Goal: Task Accomplishment & Management: Manage account settings

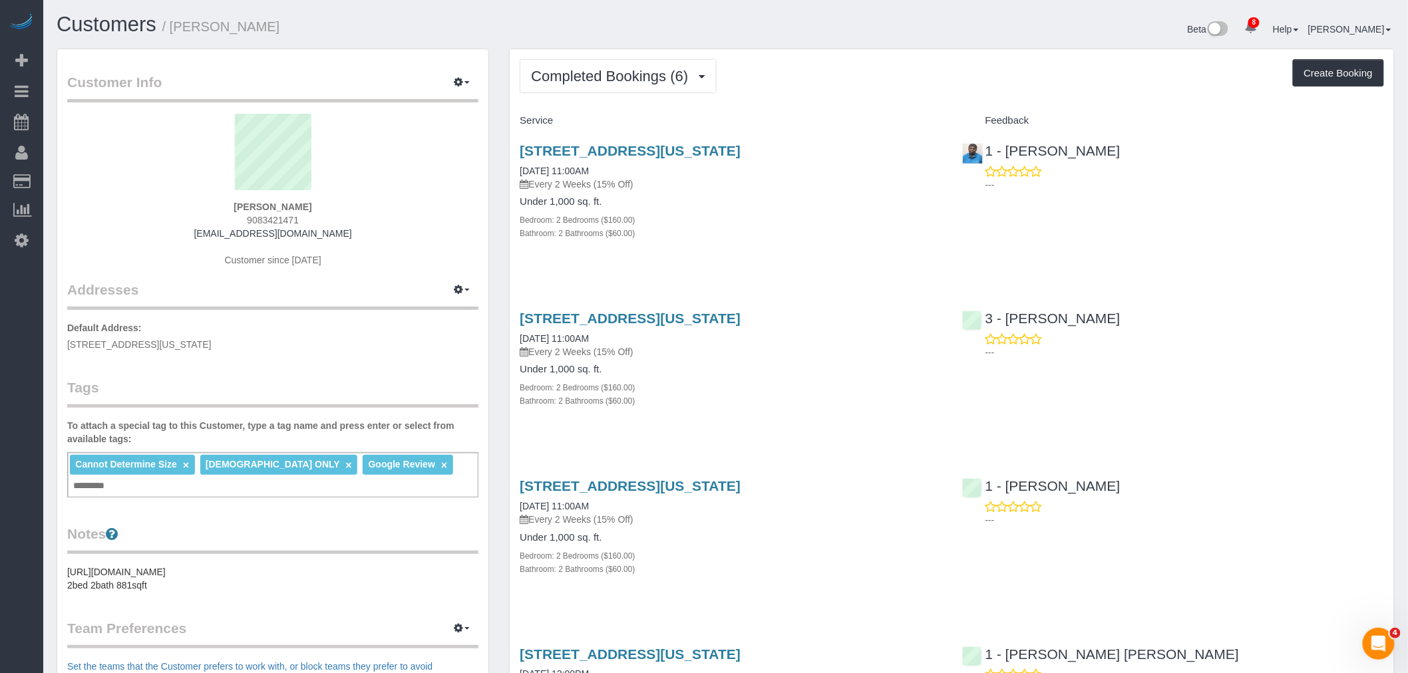
click at [918, 69] on div "Completed Bookings (6) Completed Bookings (6) Upcoming Bookings (7) Cancelled B…" at bounding box center [952, 76] width 864 height 34
click at [903, 81] on div "Completed Bookings (6) Completed Bookings (6) Upcoming Bookings (7) Cancelled B…" at bounding box center [952, 76] width 864 height 34
drag, startPoint x: 869, startPoint y: 488, endPoint x: 509, endPoint y: 494, distance: 360.0
click at [510, 494] on div "[STREET_ADDRESS][US_STATE] [DATE] 11:00AM Every 2 Weeks (15% Off) Under 1,000 s…" at bounding box center [731, 534] width 442 height 134
copy link "[STREET_ADDRESS][US_STATE]"
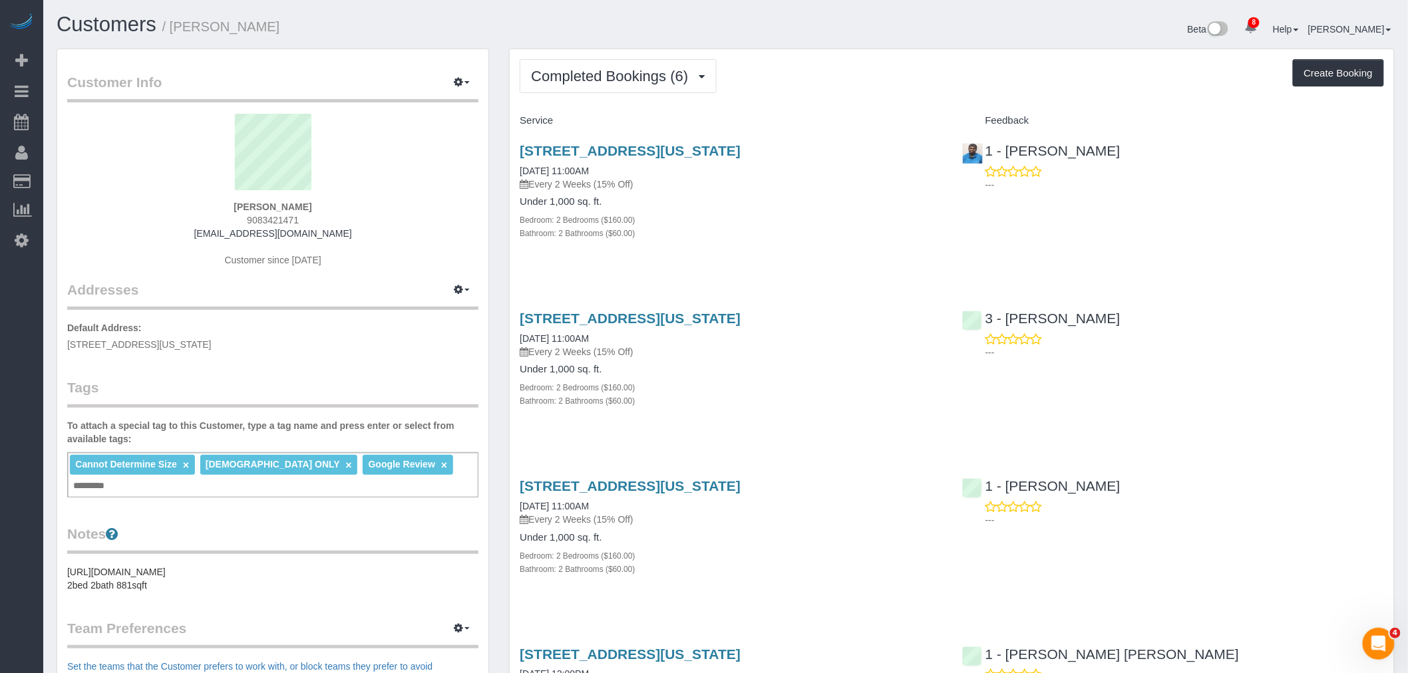
click at [868, 100] on div "Completed Bookings (6) Completed Bookings (6) Upcoming Bookings (7) Cancelled B…" at bounding box center [952, 598] width 884 height 1099
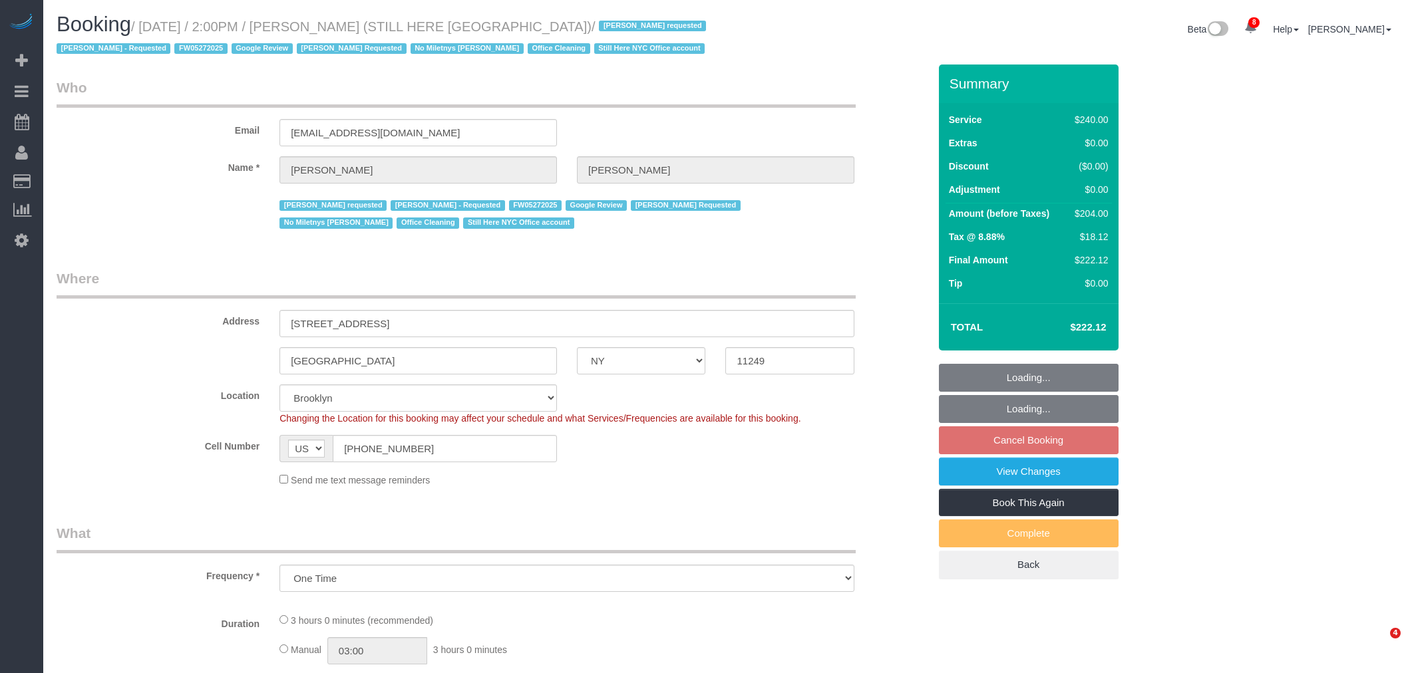
select select "NY"
select select "number:89"
select select "number:90"
select select "number:15"
select select "number:5"
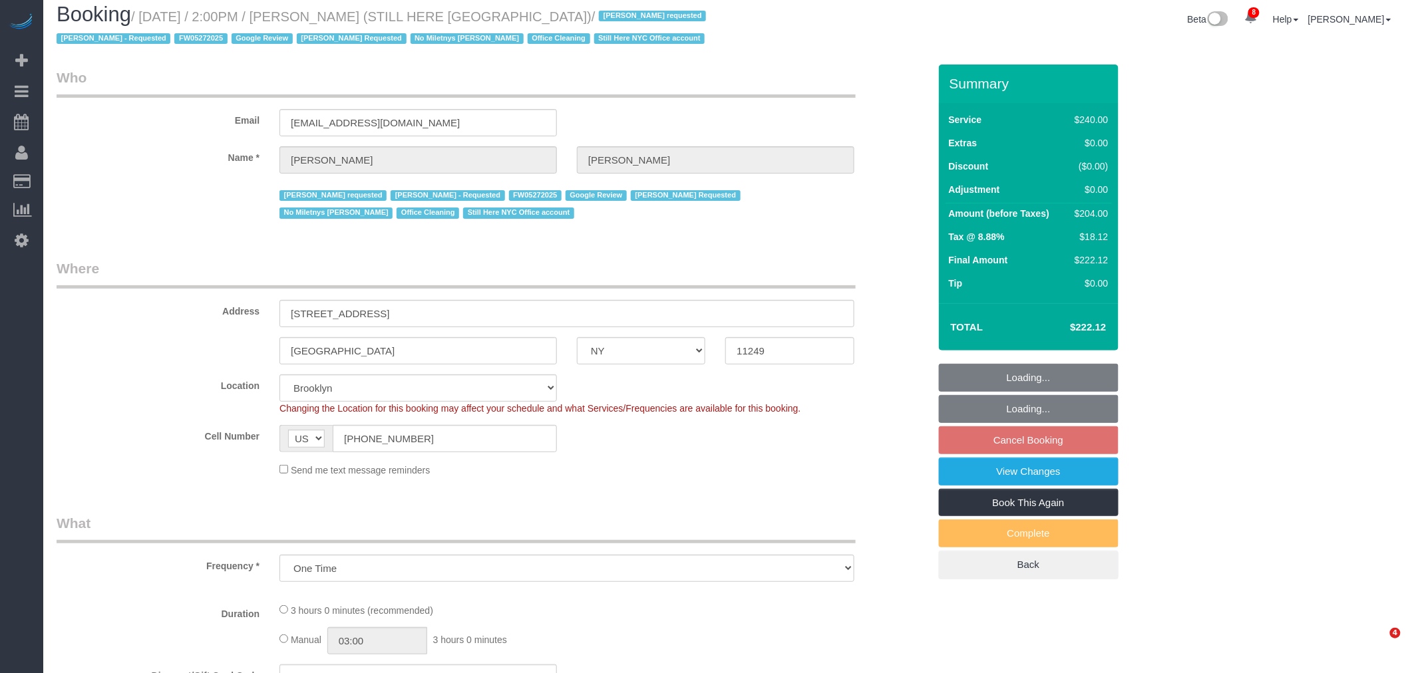
select select "180"
select select "object:1394"
select select "string:stripe-pm_1QY8Py4VGloSiKo7kVLuacfg"
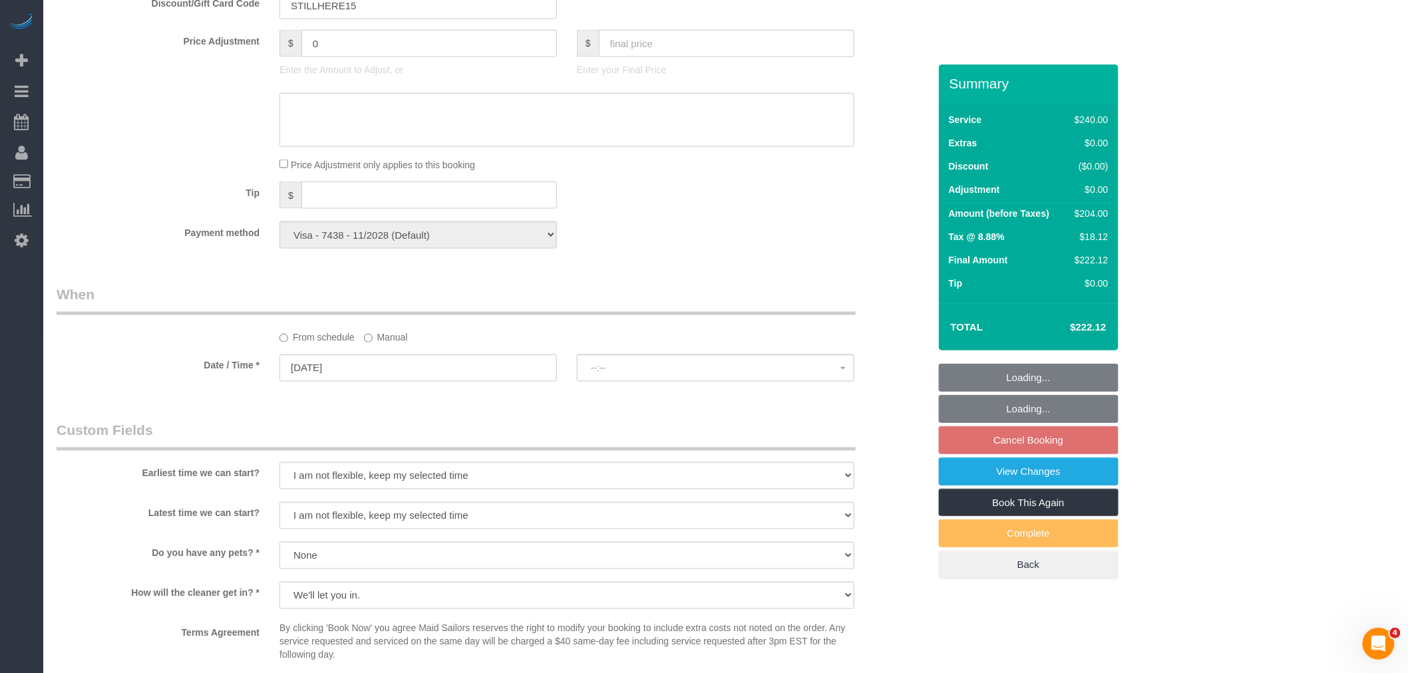
select select "spot7"
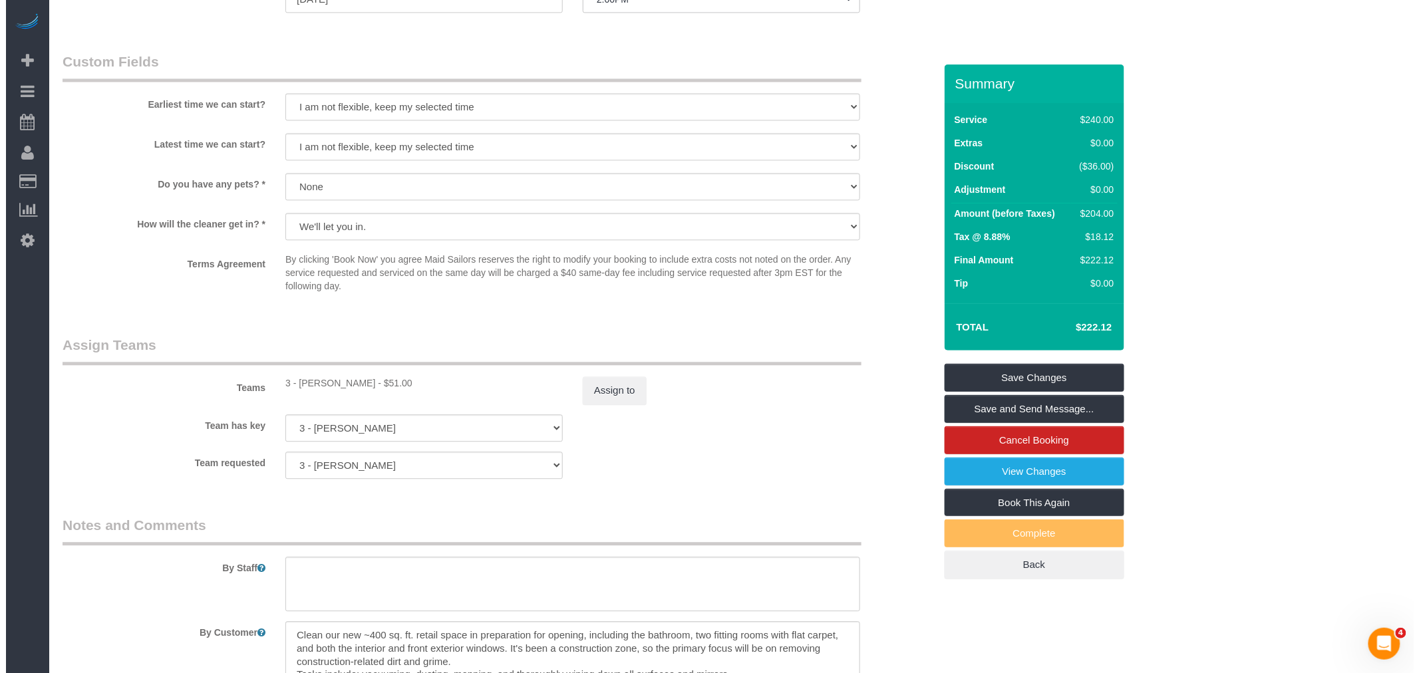
scroll to position [1478, 0]
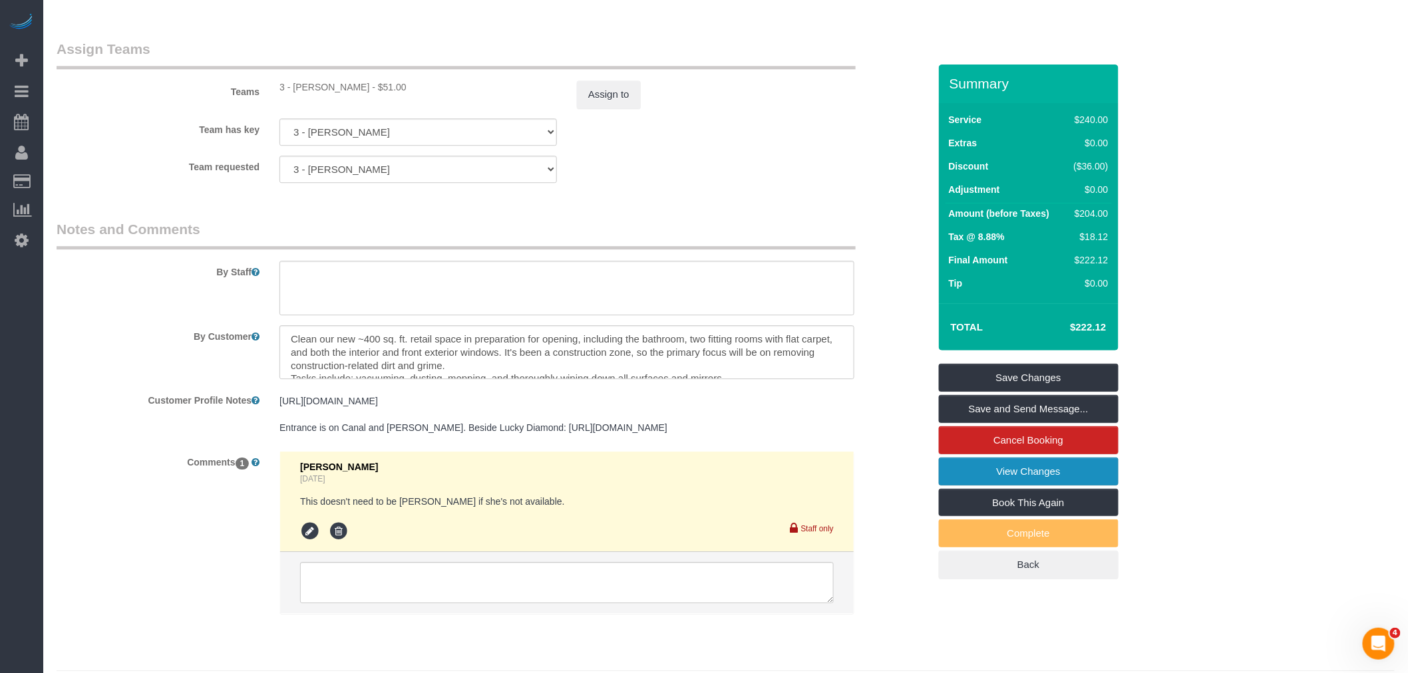
click at [1032, 474] on link "View Changes" at bounding box center [1029, 472] width 180 height 28
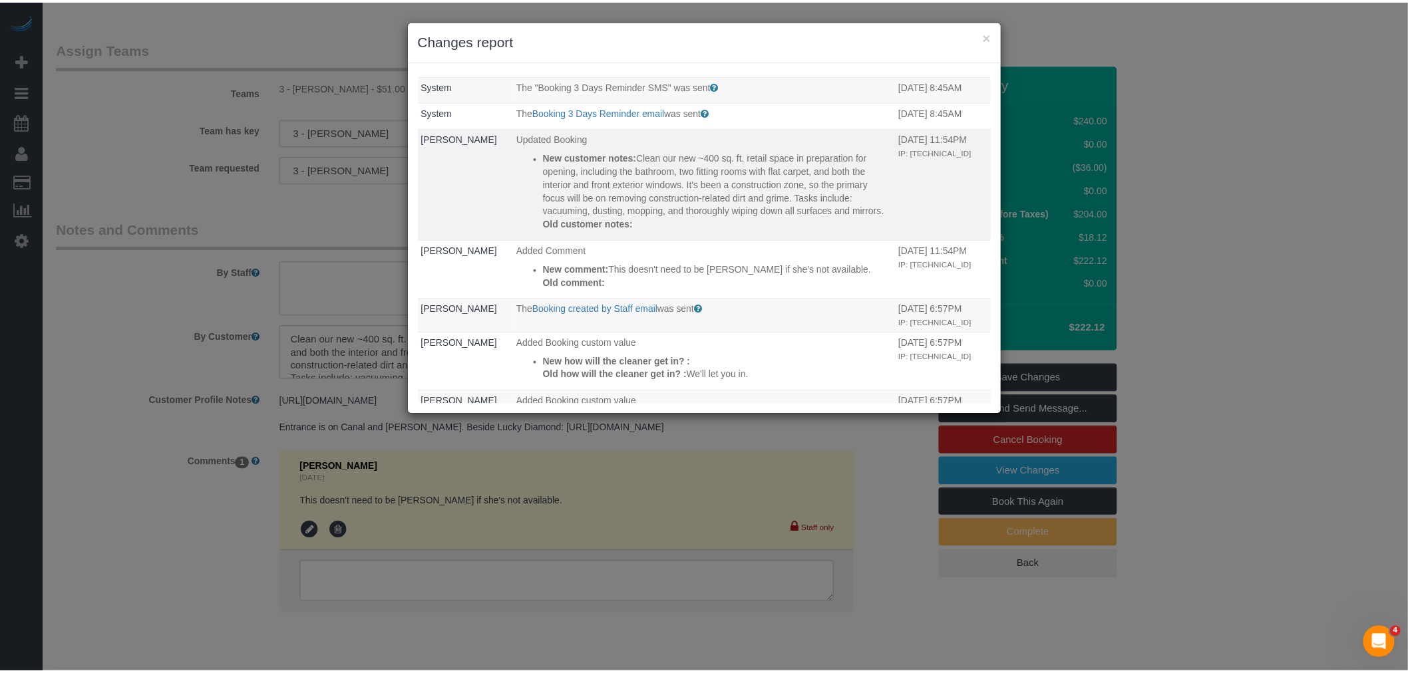
scroll to position [74, 0]
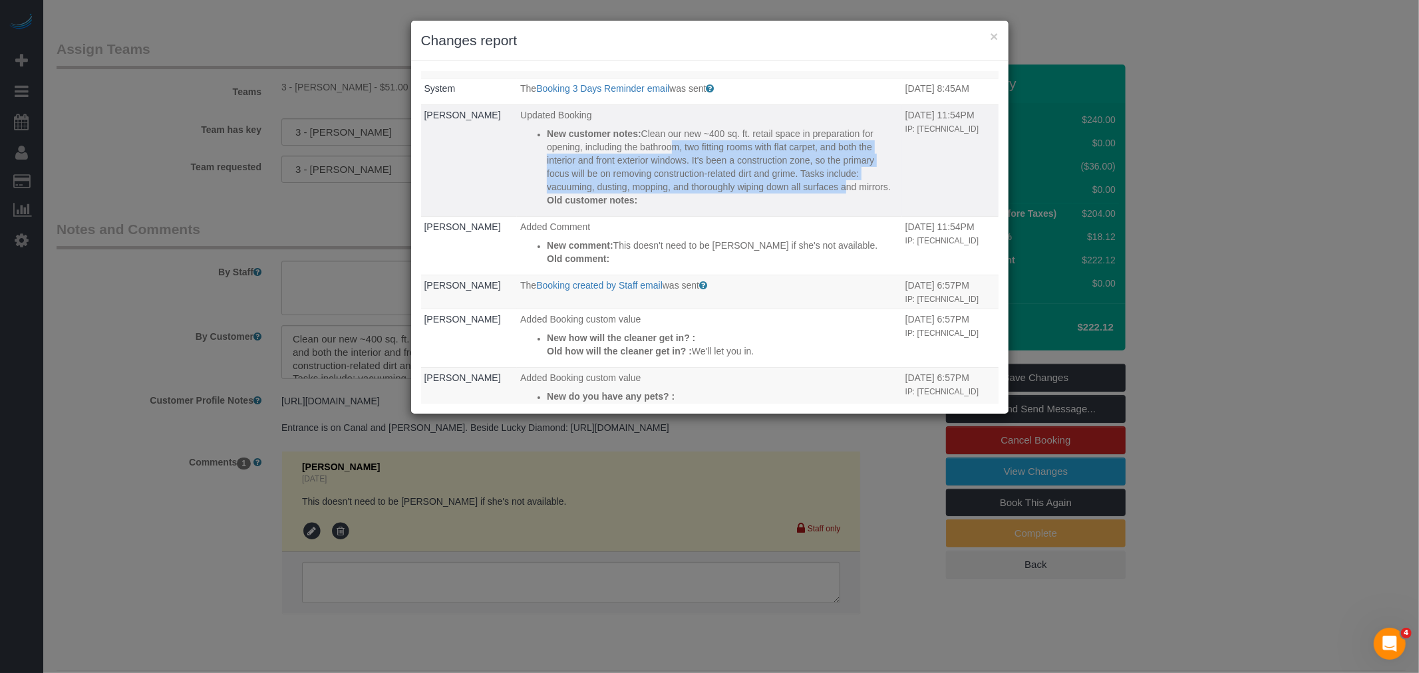
drag, startPoint x: 631, startPoint y: 162, endPoint x: 688, endPoint y: 217, distance: 79.1
click at [688, 194] on p "New customer notes: Clean our new ~400 sq. ft. retail space in preparation for …" at bounding box center [723, 160] width 352 height 67
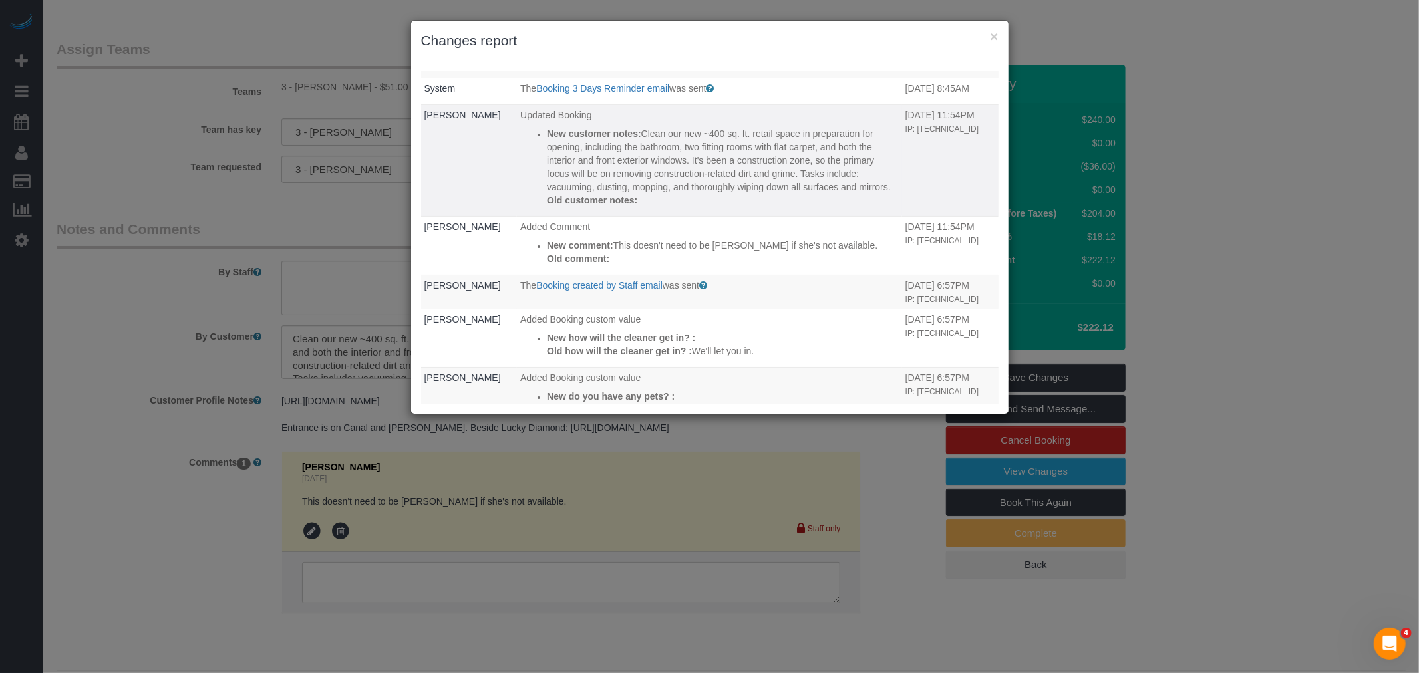
click at [734, 194] on p "New customer notes: Clean our new ~400 sq. ft. retail space in preparation for …" at bounding box center [723, 160] width 352 height 67
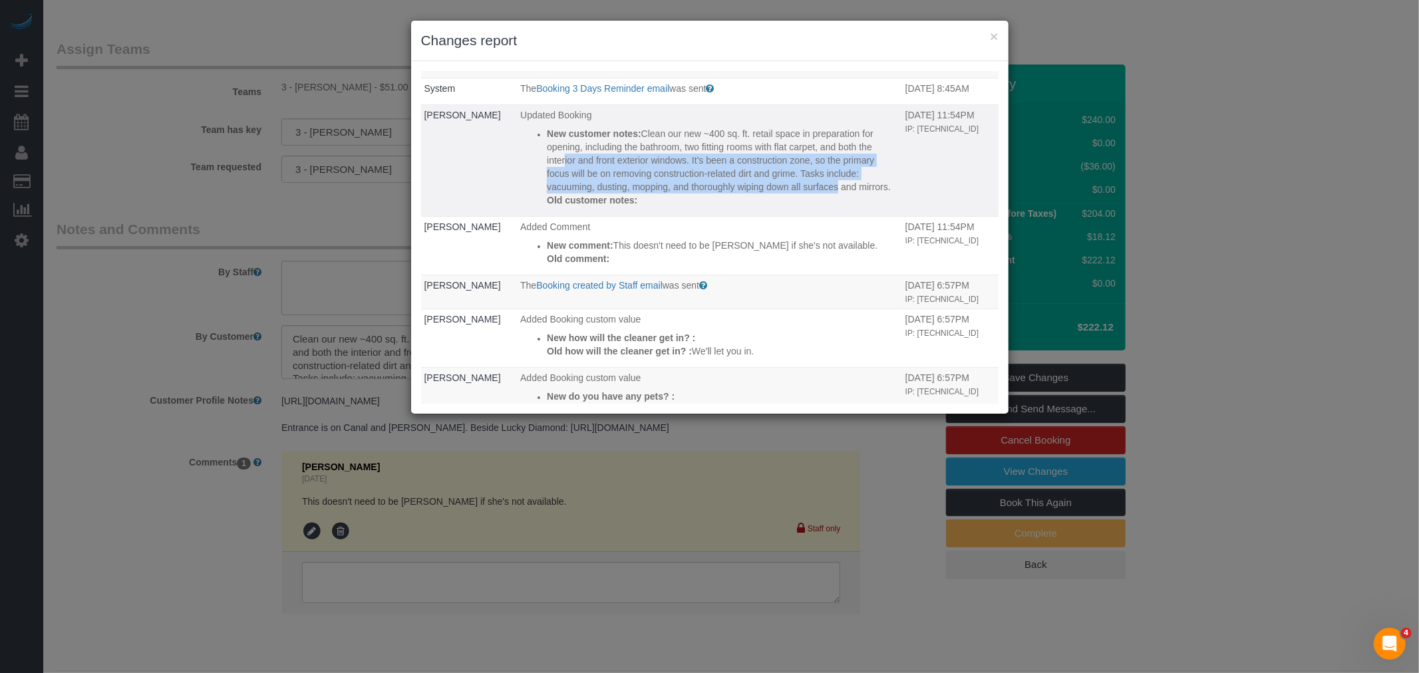
drag, startPoint x: 677, startPoint y: 201, endPoint x: 683, endPoint y: 220, distance: 19.4
click at [683, 194] on p "New customer notes: Clean our new ~400 sq. ft. retail space in preparation for …" at bounding box center [723, 160] width 352 height 67
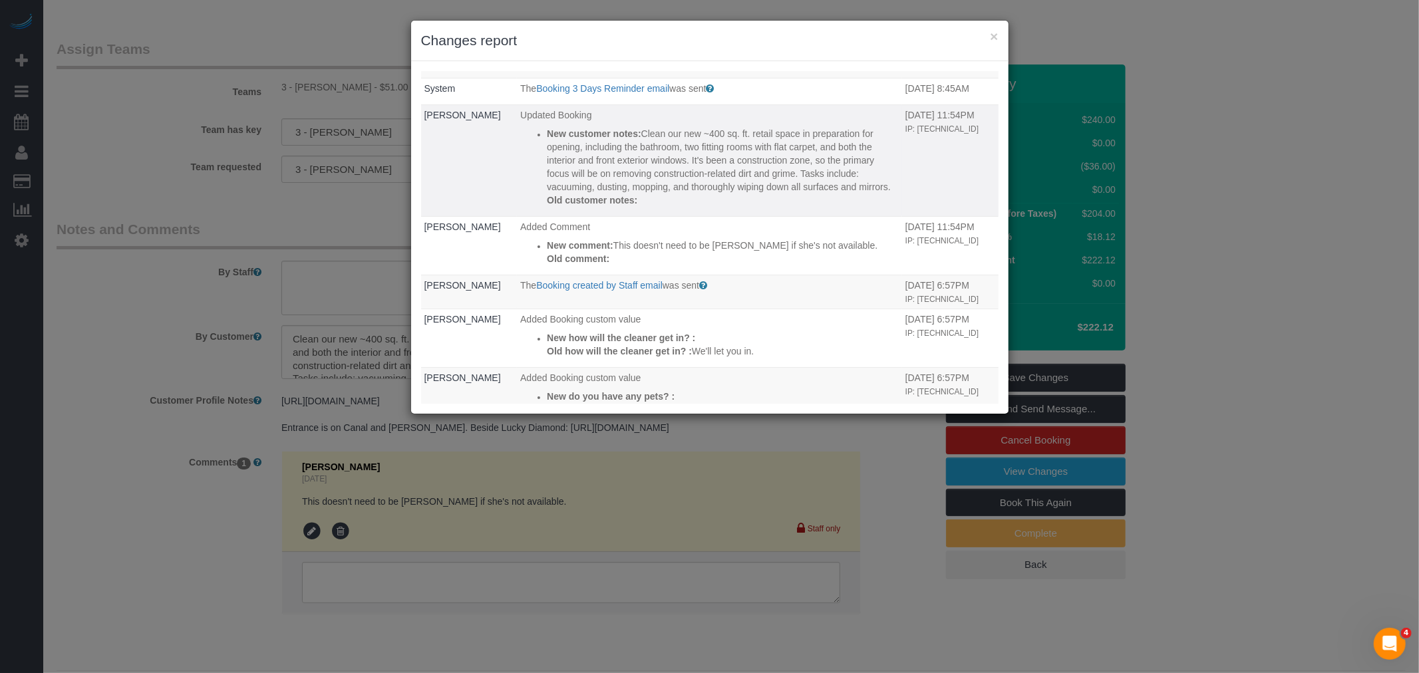
click at [740, 194] on p "New customer notes: Clean our new ~400 sq. ft. retail space in preparation for …" at bounding box center [723, 160] width 352 height 67
click at [993, 34] on button "×" at bounding box center [994, 36] width 8 height 14
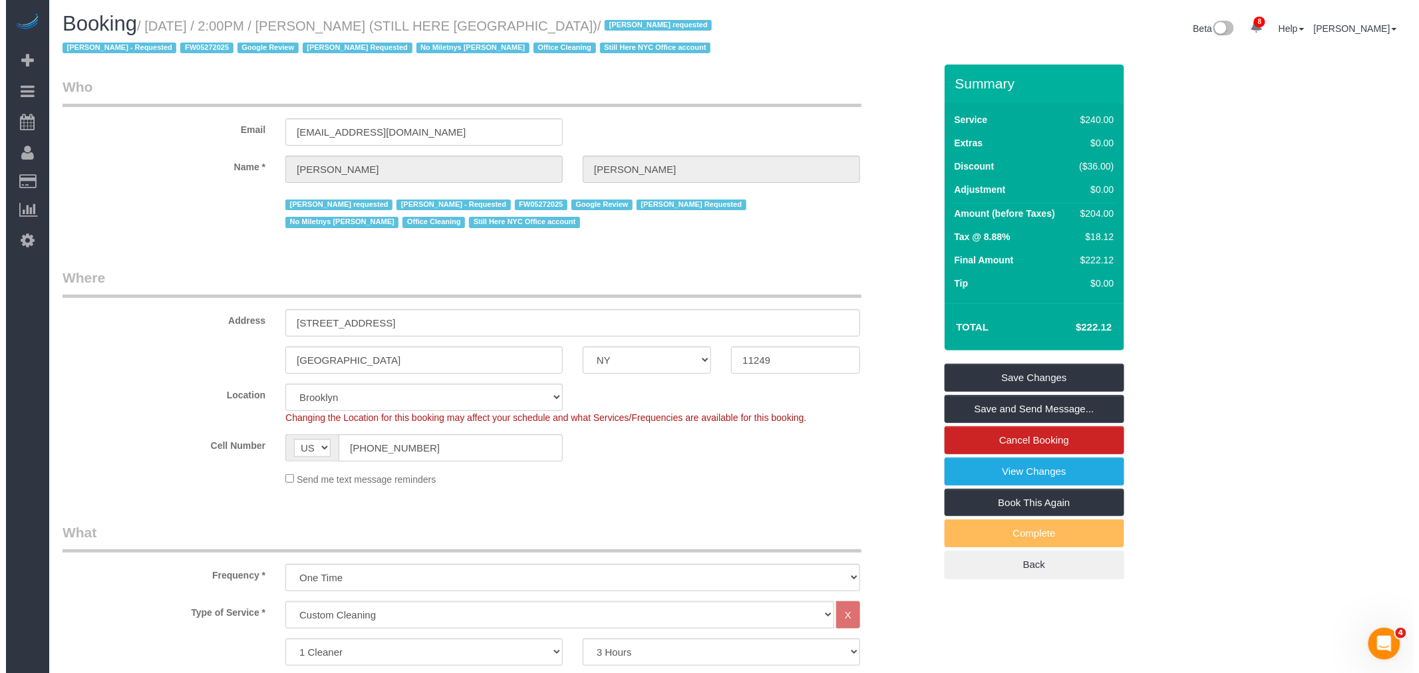
scroll to position [0, 0]
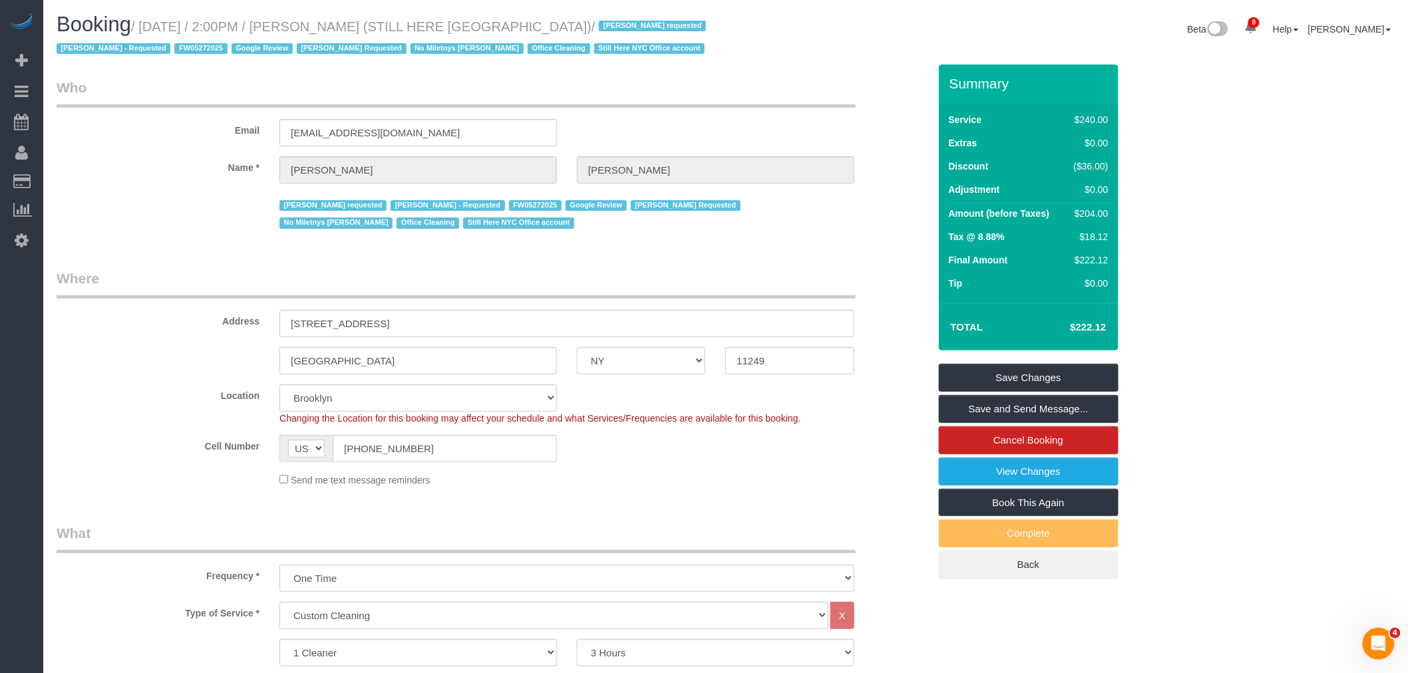
click at [371, 28] on small "/ September 03, 2025 / 2:00PM / William Jewkes (STILL HERE NYC) / Ana Araujo re…" at bounding box center [383, 37] width 653 height 37
click at [394, 24] on small "/ September 03, 2025 / 2:00PM / William Jewkes (STILL HERE NYC) / Ana Araujo re…" at bounding box center [383, 37] width 653 height 37
copy small "William Jewkes"
click at [1064, 466] on link "View Changes" at bounding box center [1029, 472] width 180 height 28
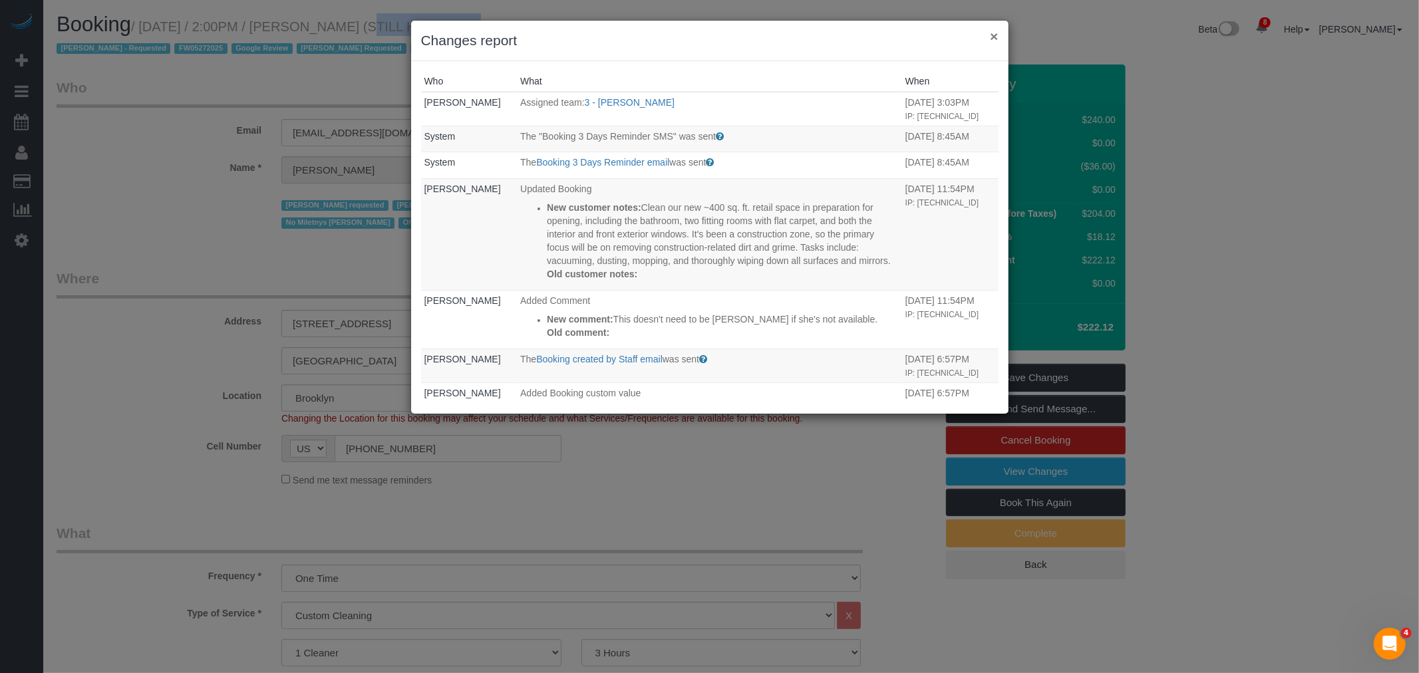
click at [995, 37] on button "×" at bounding box center [994, 36] width 8 height 14
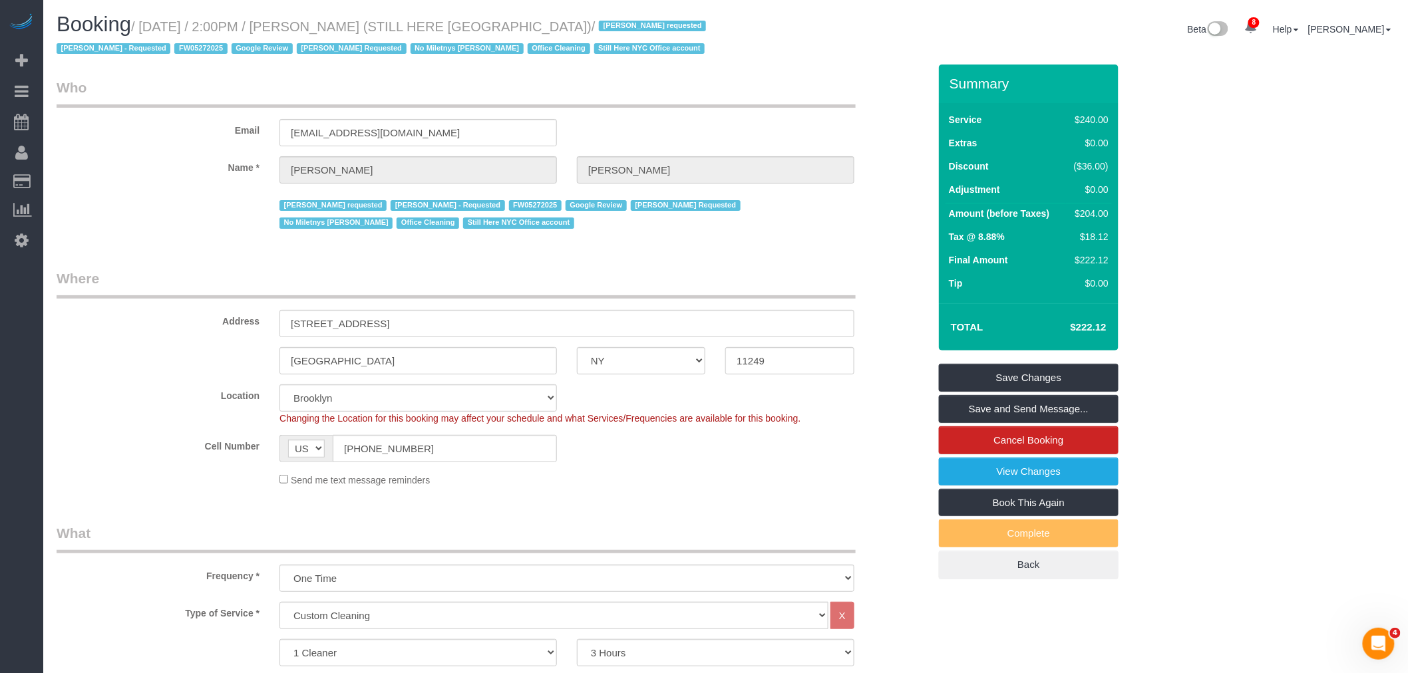
click at [797, 84] on legend "Who" at bounding box center [456, 93] width 799 height 30
drag, startPoint x: 753, startPoint y: 110, endPoint x: 746, endPoint y: 114, distance: 8.3
click at [754, 110] on div "Email will@willjewkes.com" at bounding box center [493, 112] width 892 height 69
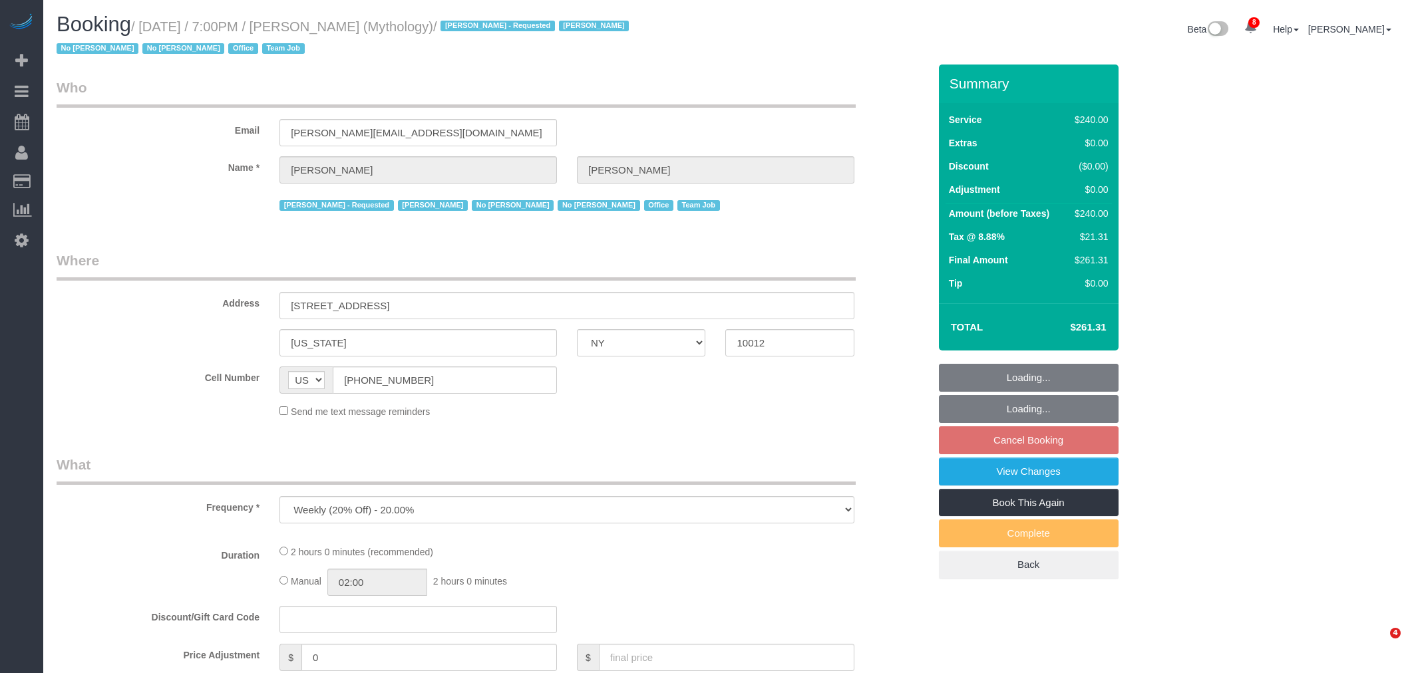
select select "NY"
select select "number:89"
select select "number:90"
select select "number:15"
select select "number:7"
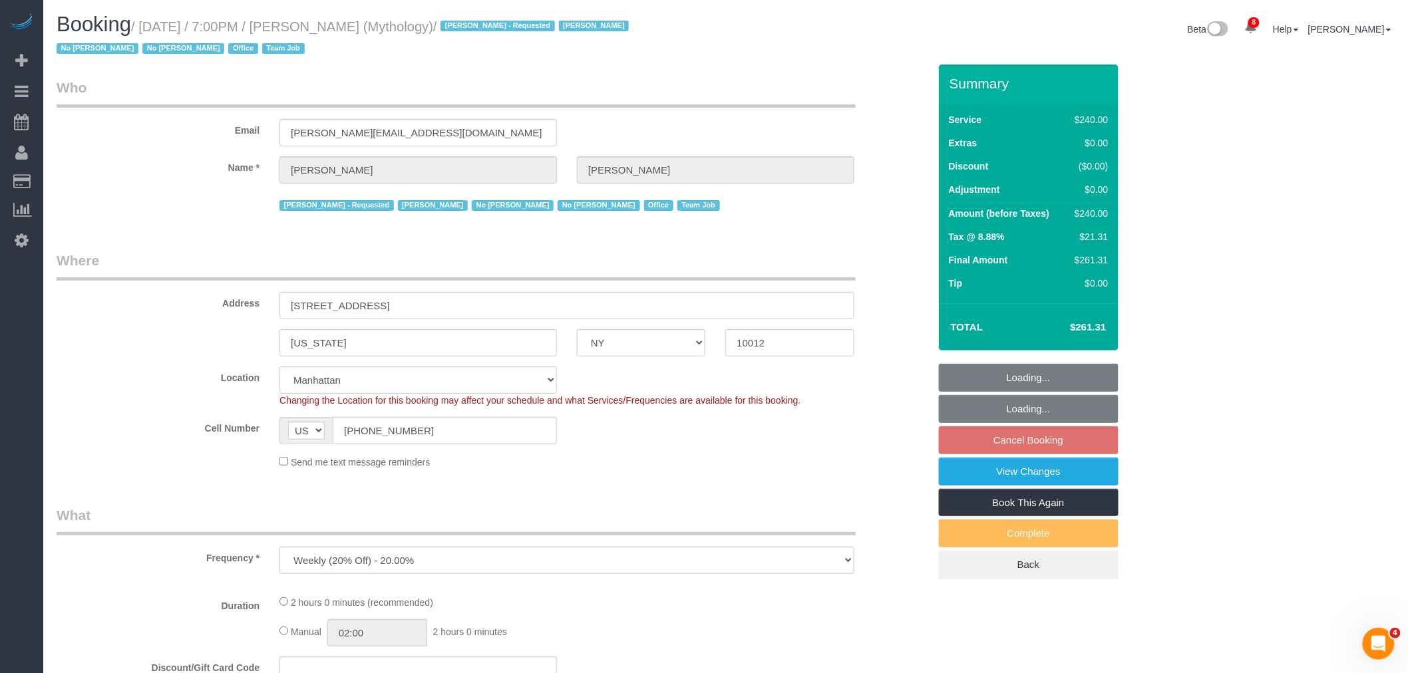
select select "string:stripe-card_1F0CXe4VGloSiKo7V7BiKmvB"
select select "spot12"
select select "object:1267"
select select "2"
select select "120"
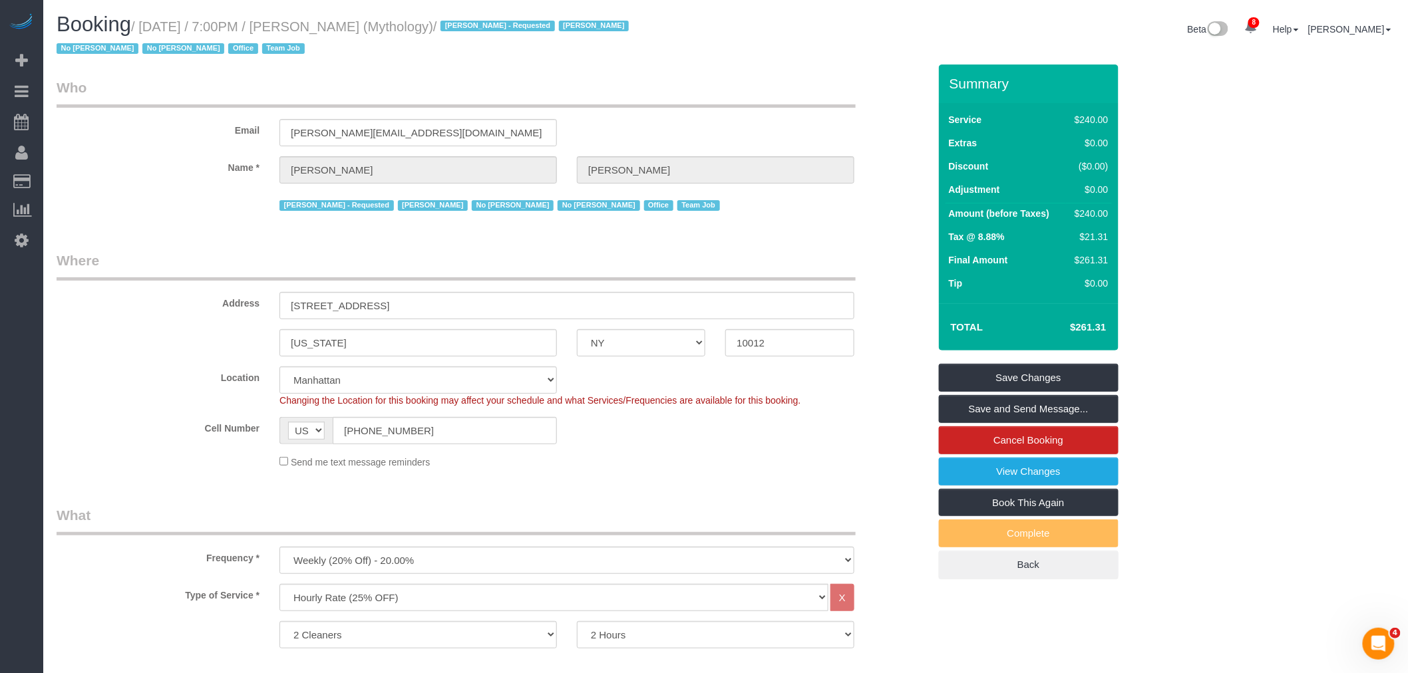
drag, startPoint x: 695, startPoint y: 94, endPoint x: 726, endPoint y: 109, distance: 34.5
click at [696, 94] on legend "Who" at bounding box center [456, 93] width 799 height 30
click at [750, 83] on legend "Who" at bounding box center [456, 93] width 799 height 30
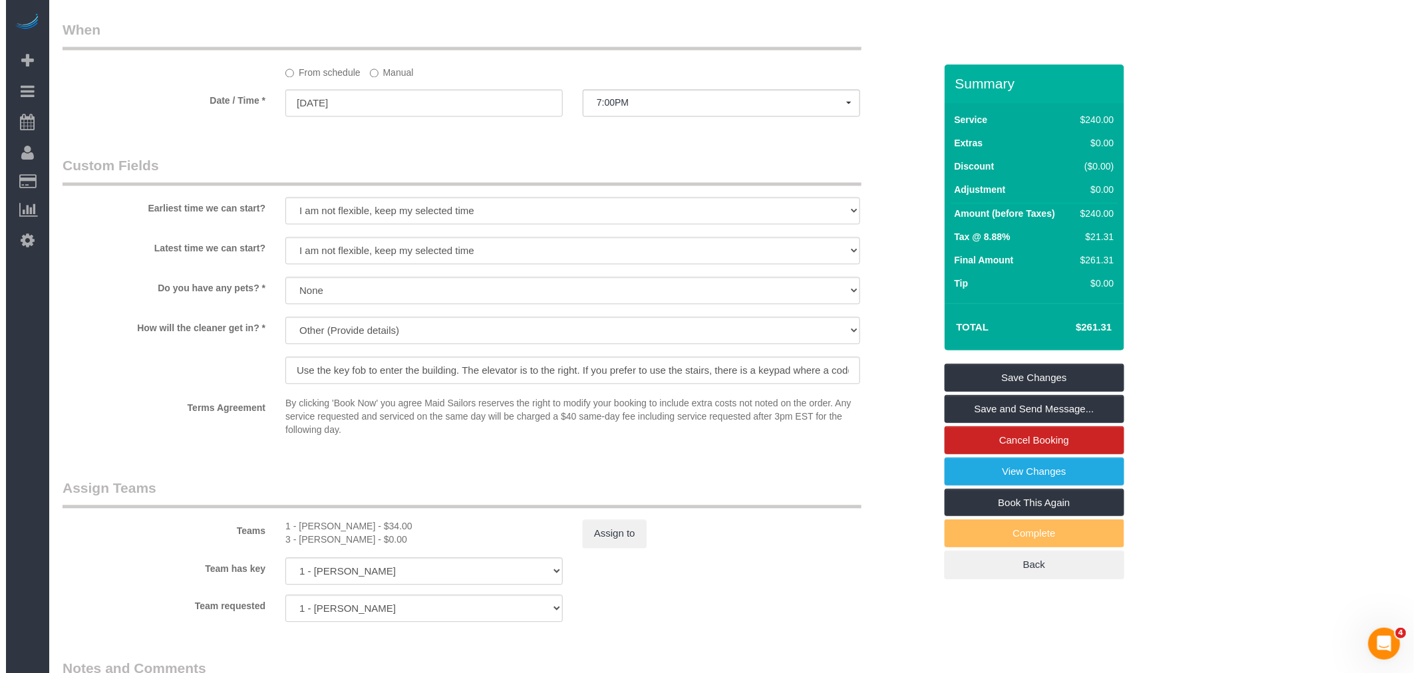
scroll to position [1256, 0]
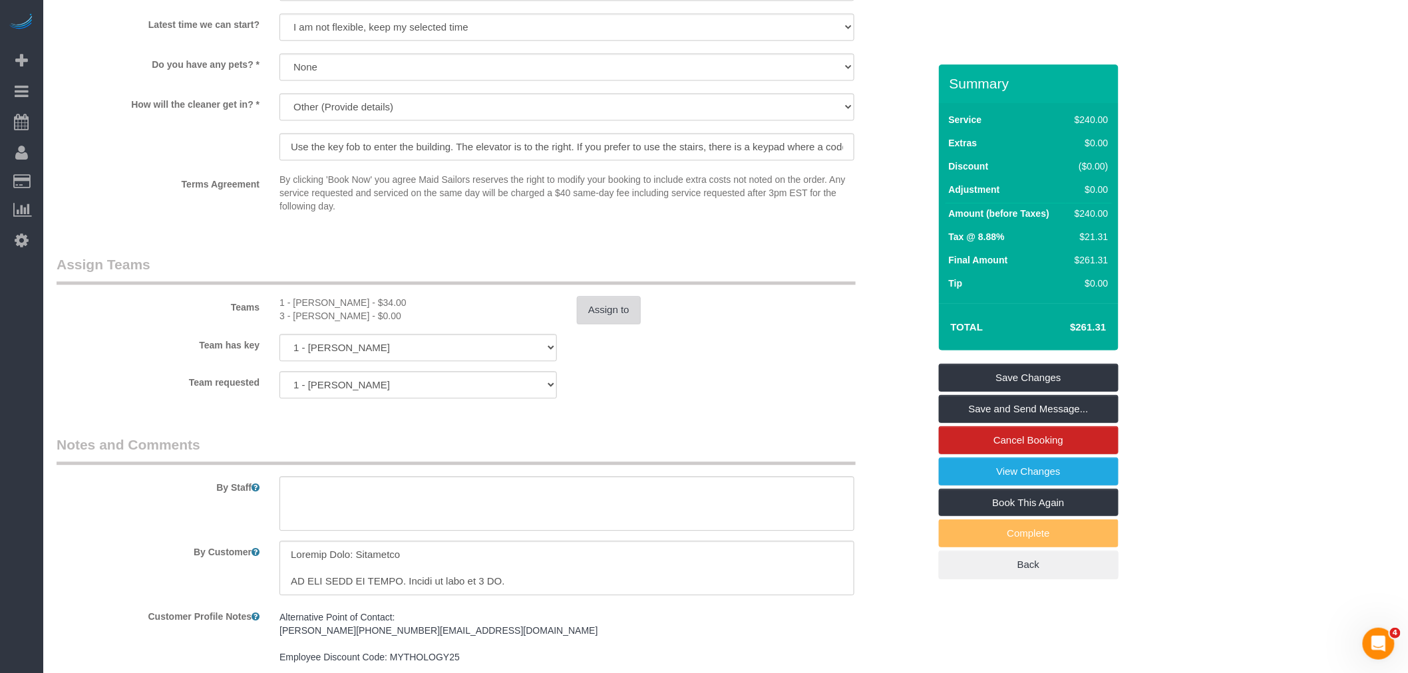
click at [615, 313] on button "Assign to" at bounding box center [609, 310] width 64 height 28
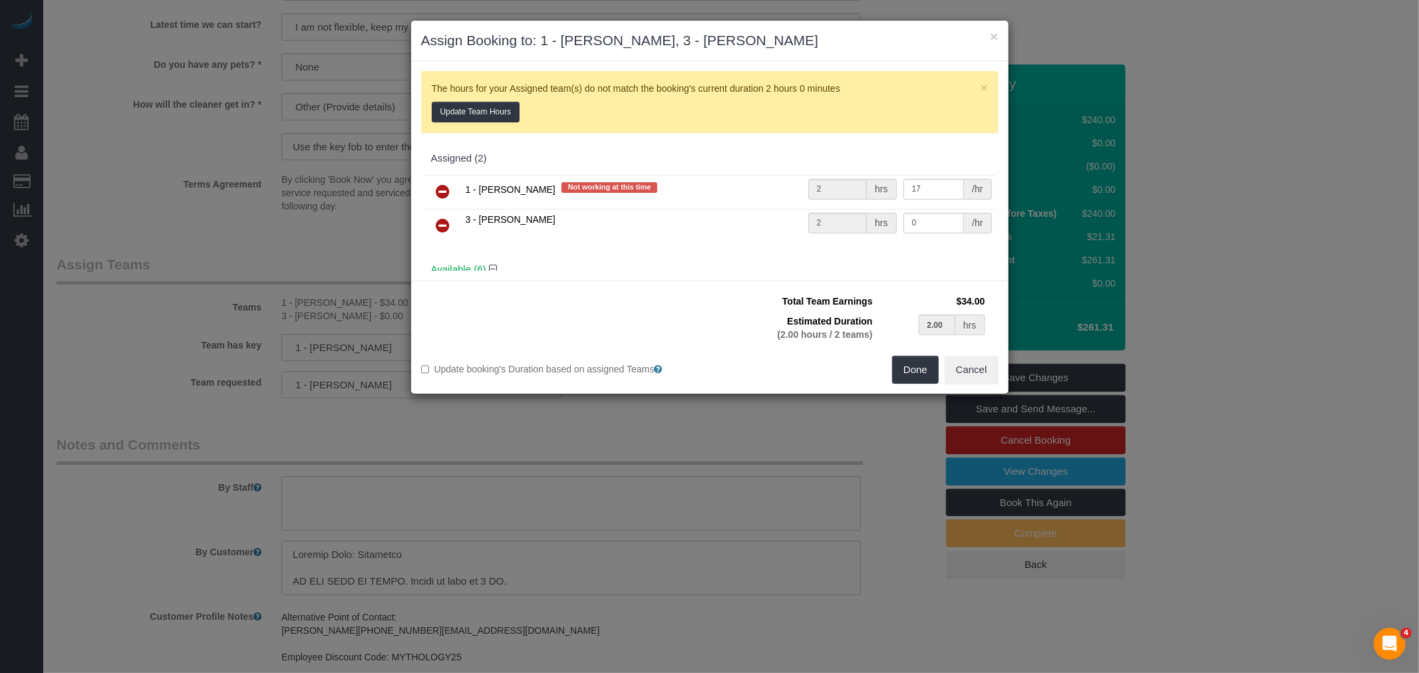
click at [444, 225] on icon at bounding box center [443, 226] width 14 height 16
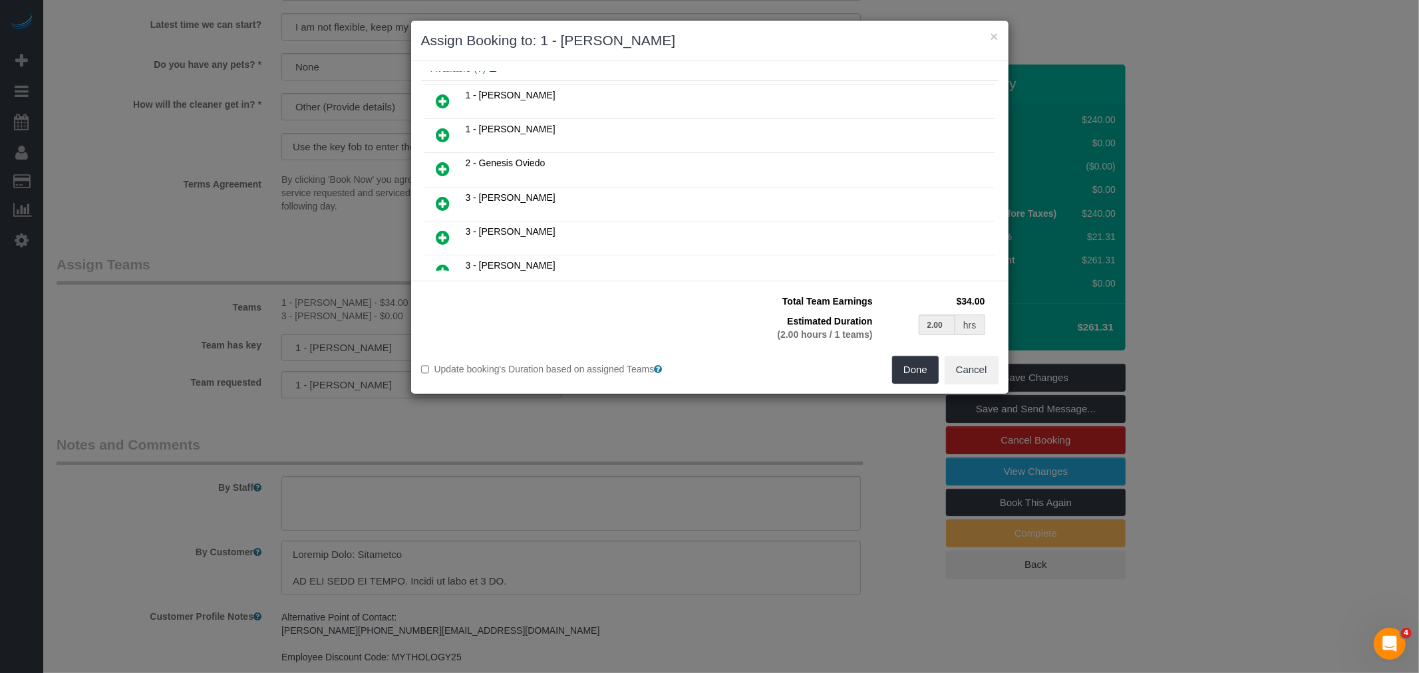
scroll to position [222, 0]
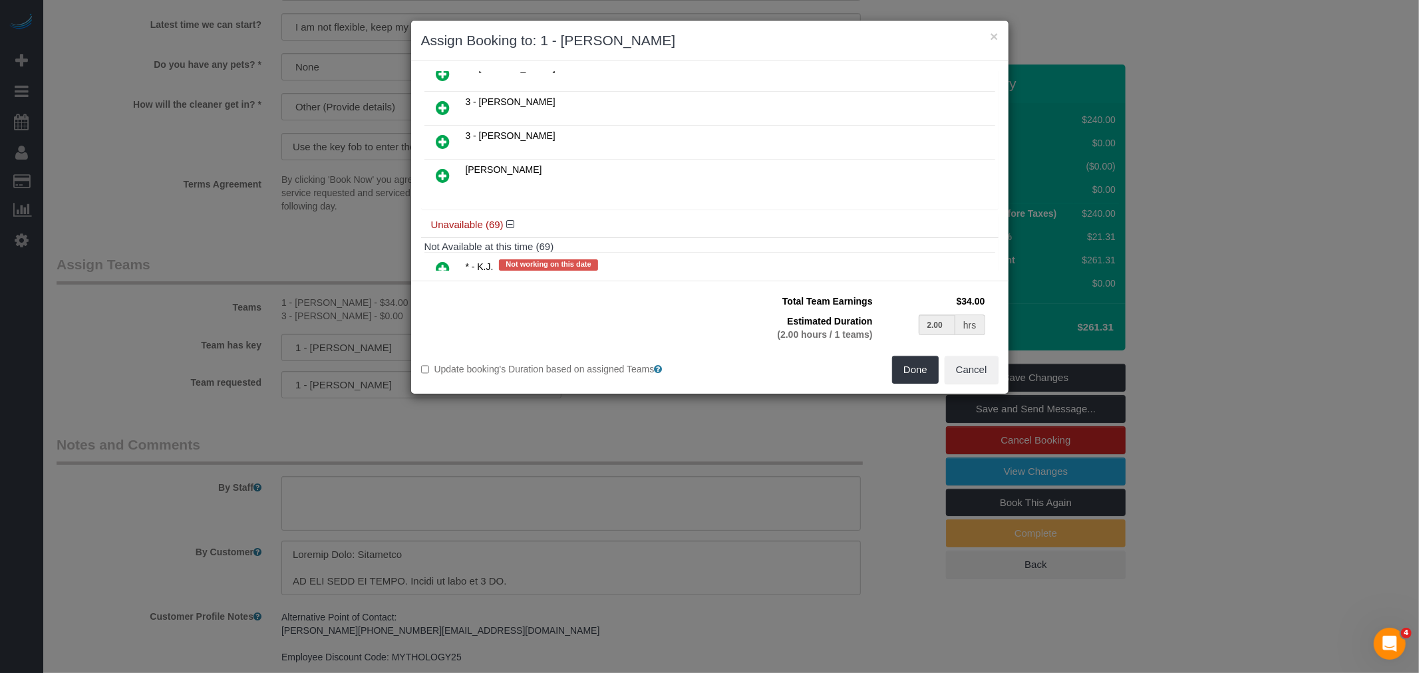
drag, startPoint x: 439, startPoint y: 101, endPoint x: 591, endPoint y: 136, distance: 155.6
click at [440, 101] on icon at bounding box center [443, 108] width 14 height 16
type input "1.00"
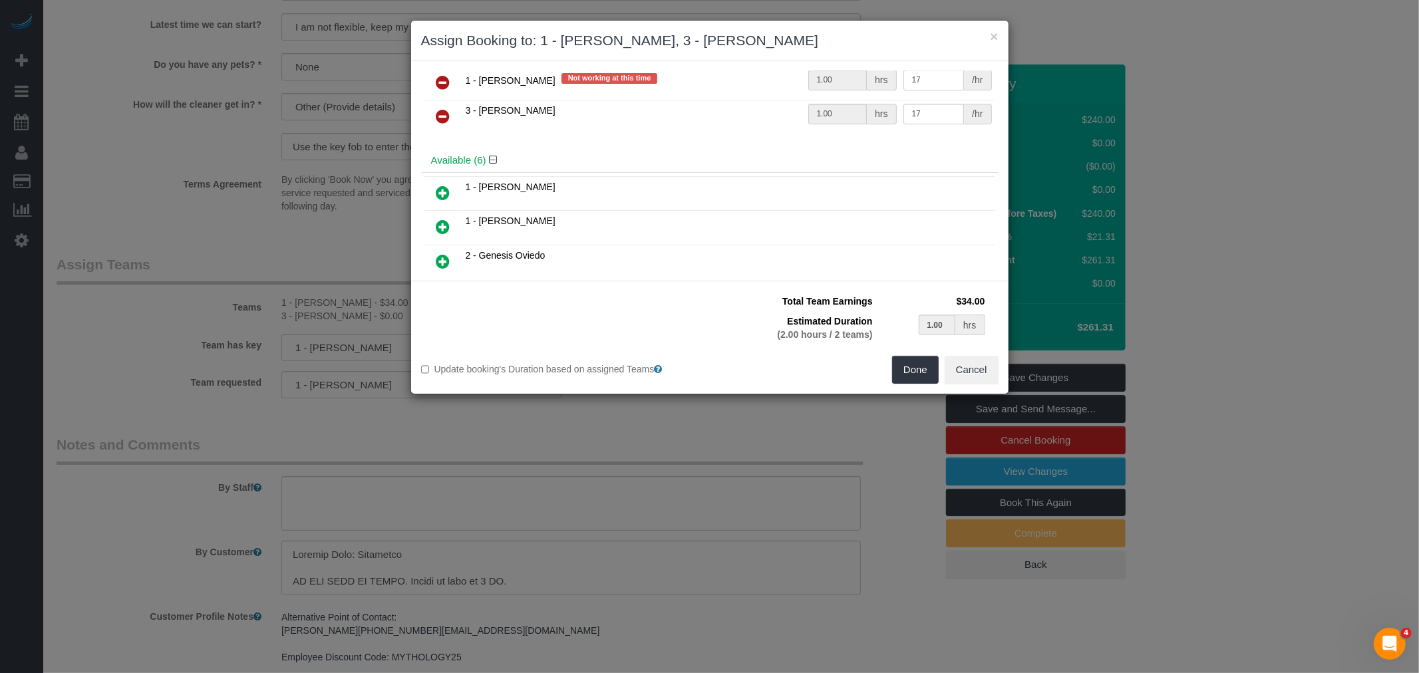
scroll to position [33, 0]
click at [457, 108] on link at bounding box center [443, 117] width 31 height 27
type input "2.00"
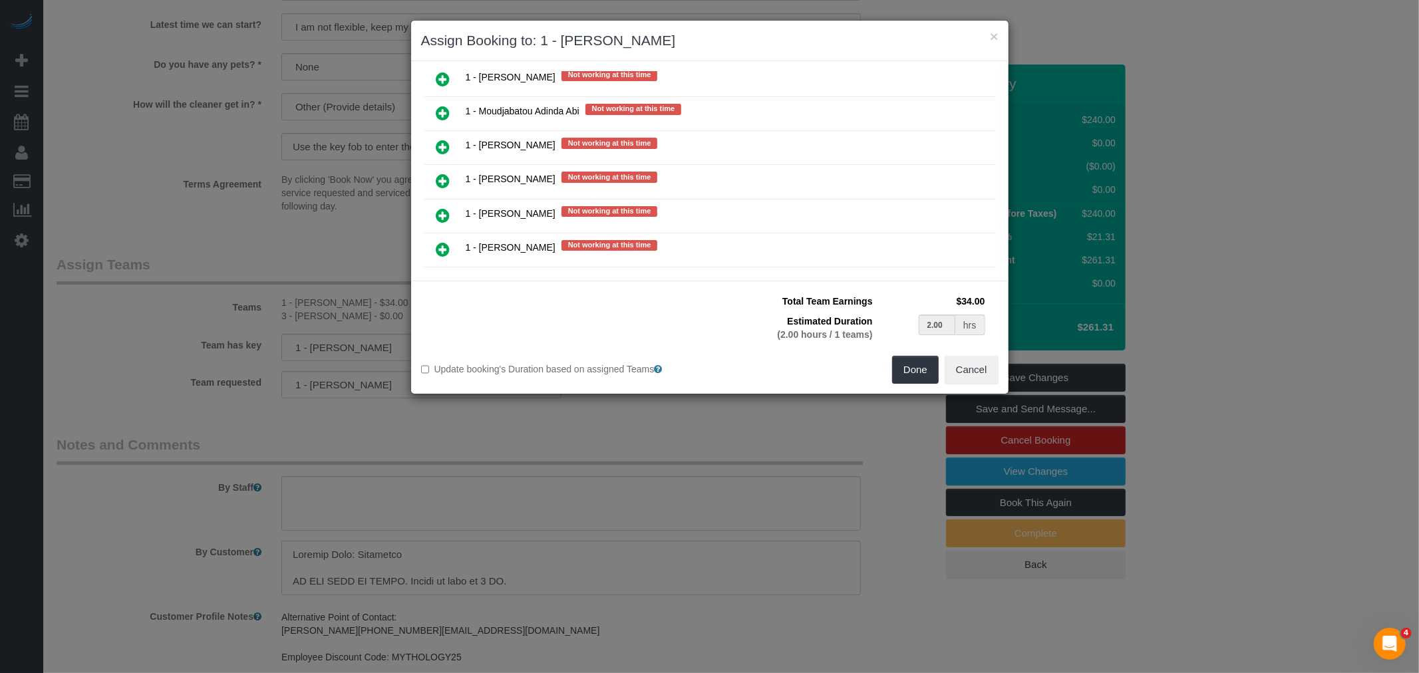
scroll to position [1438, 0]
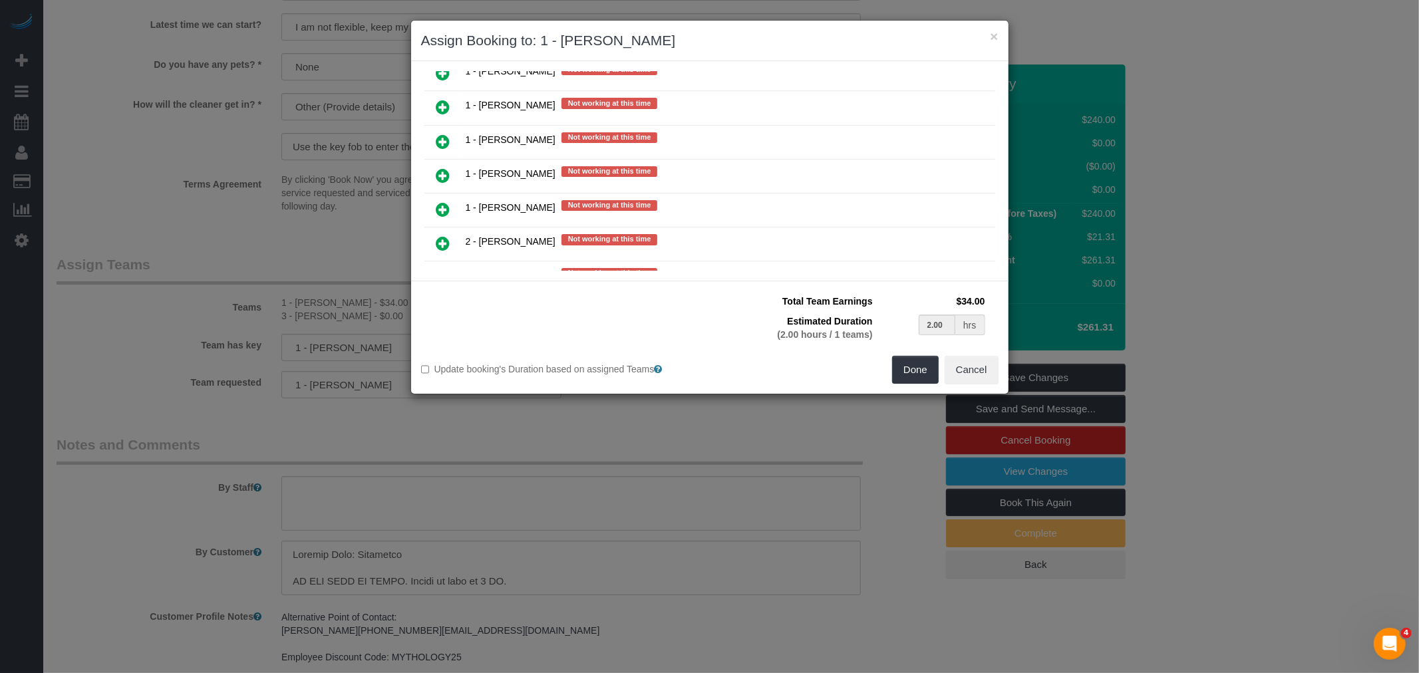
click at [444, 168] on icon at bounding box center [443, 176] width 14 height 16
type input "1.00"
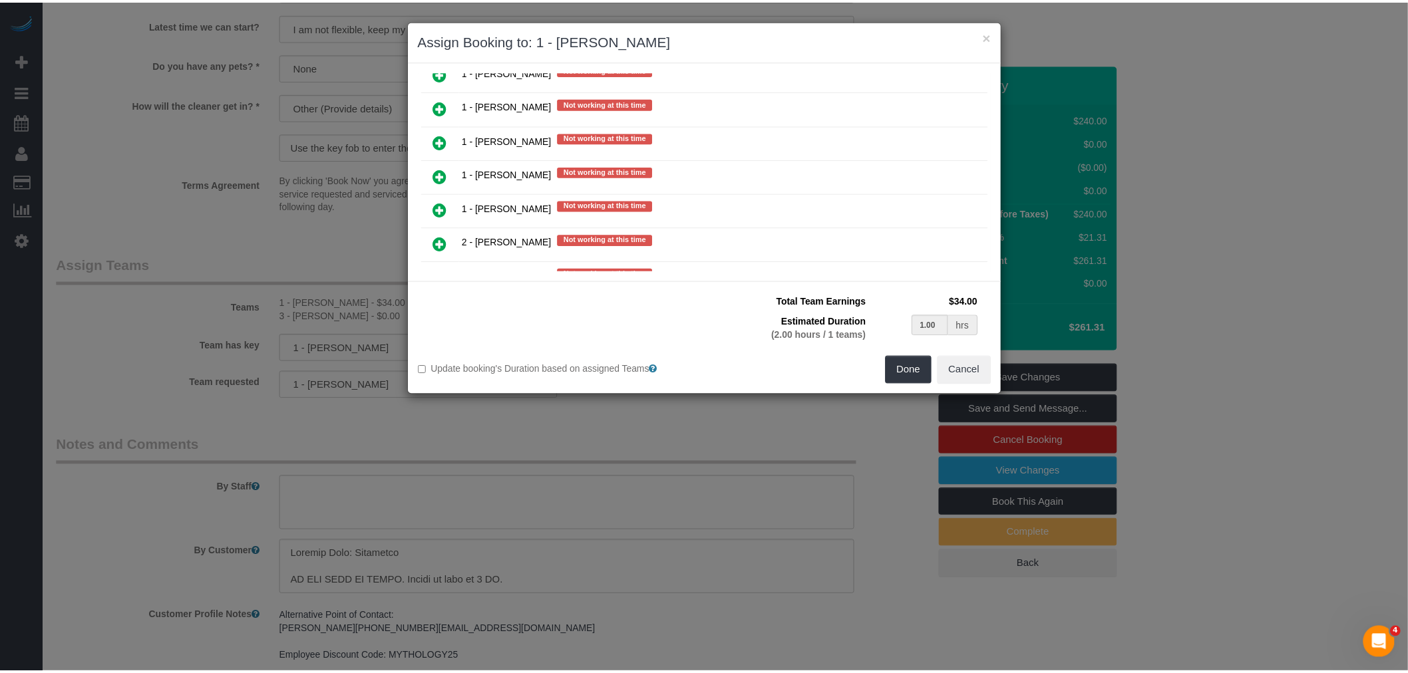
scroll to position [1471, 0]
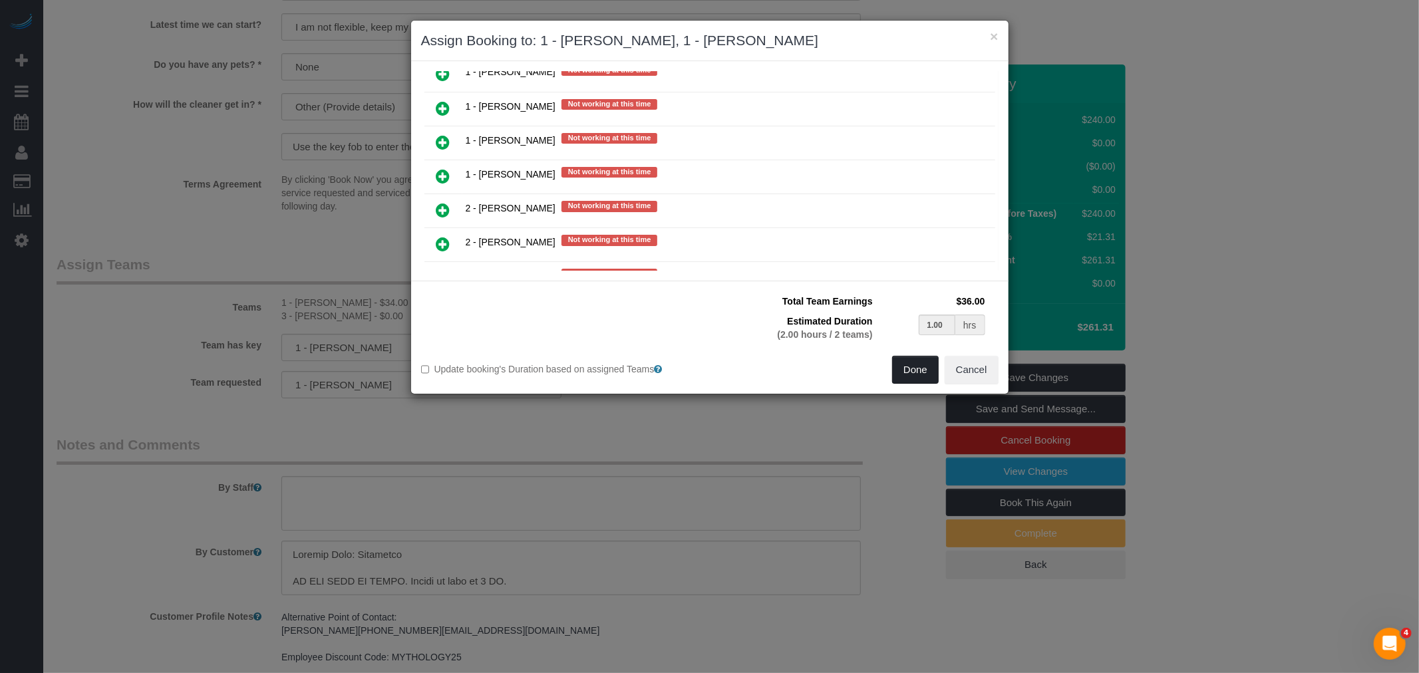
click at [920, 369] on button "Done" at bounding box center [915, 370] width 47 height 28
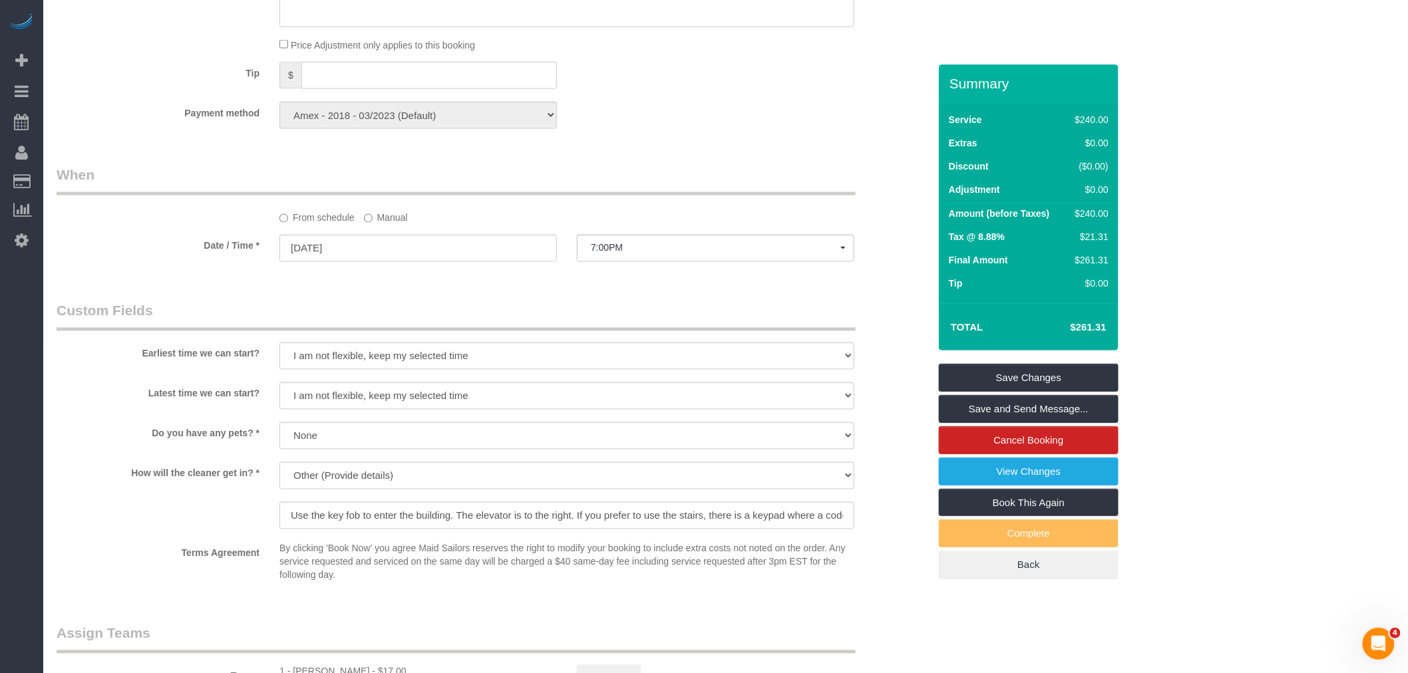
select select "spot70"
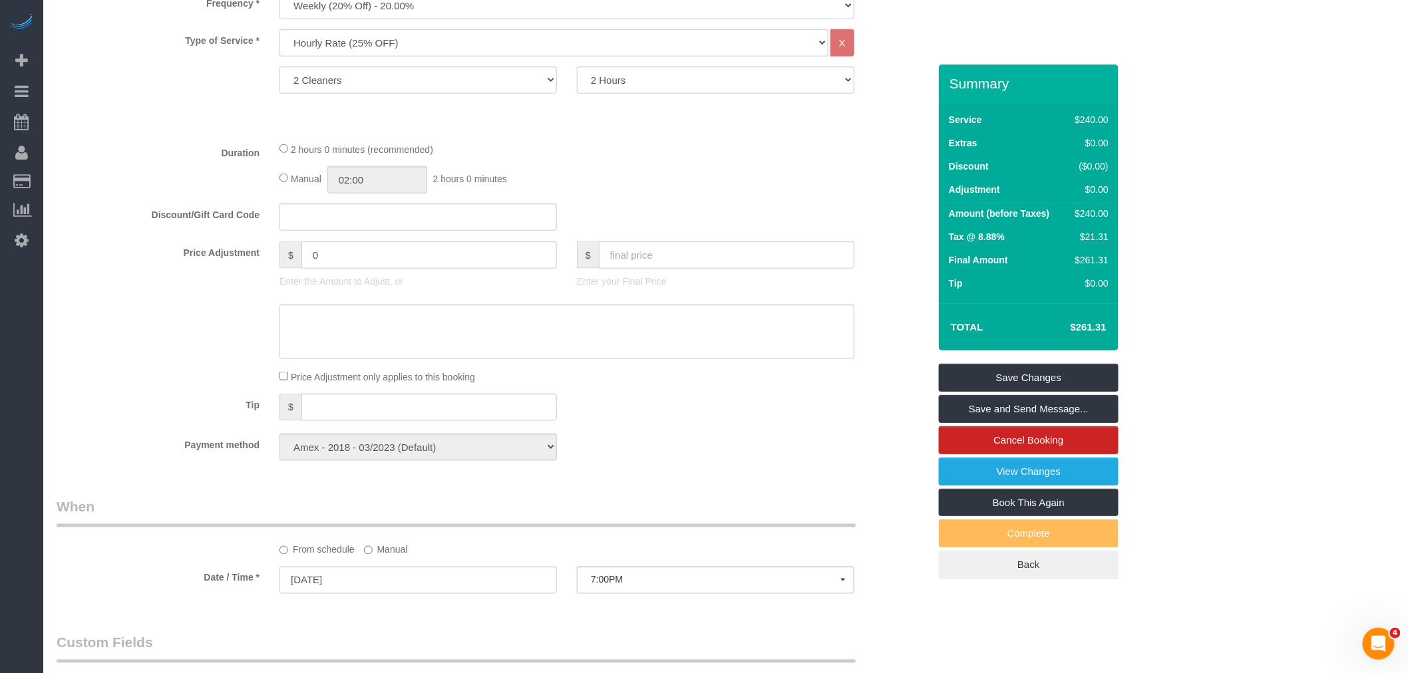
scroll to position [443, 0]
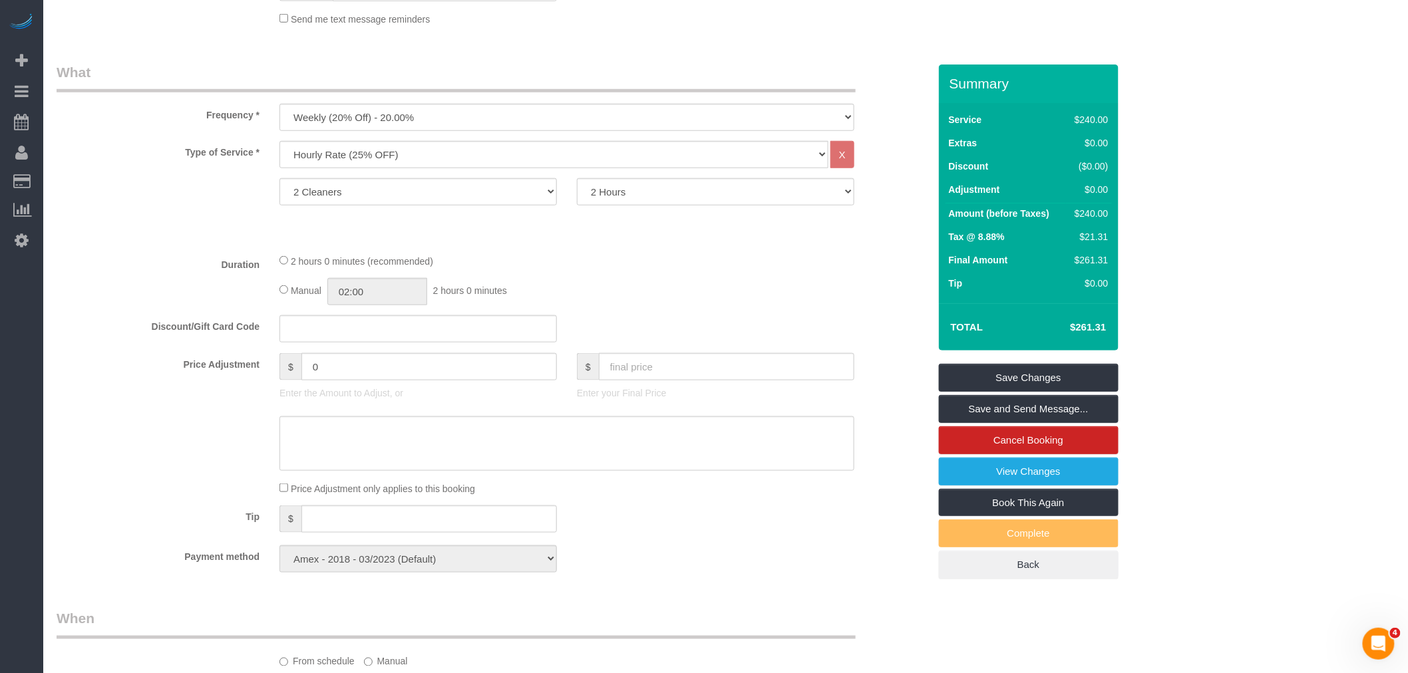
click at [278, 291] on div "2 hours 0 minutes (recommended) Manual 02:00 2 hours 0 minutes" at bounding box center [566, 279] width 595 height 52
select select "spot128"
click at [742, 277] on div "2 hours 0 minutes (recommended) Manual 02:00 2 hours 0 minutes" at bounding box center [566, 279] width 595 height 52
click at [1060, 371] on link "Save Changes" at bounding box center [1029, 378] width 180 height 28
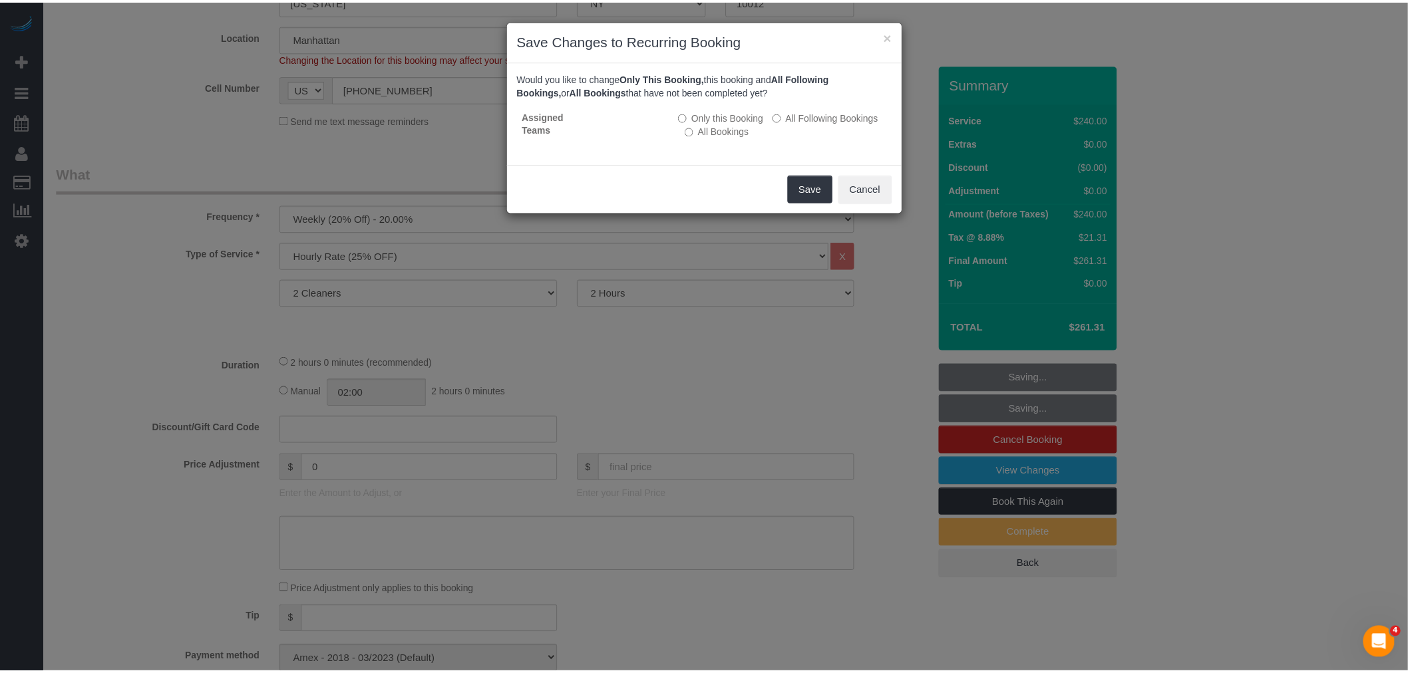
scroll to position [369, 0]
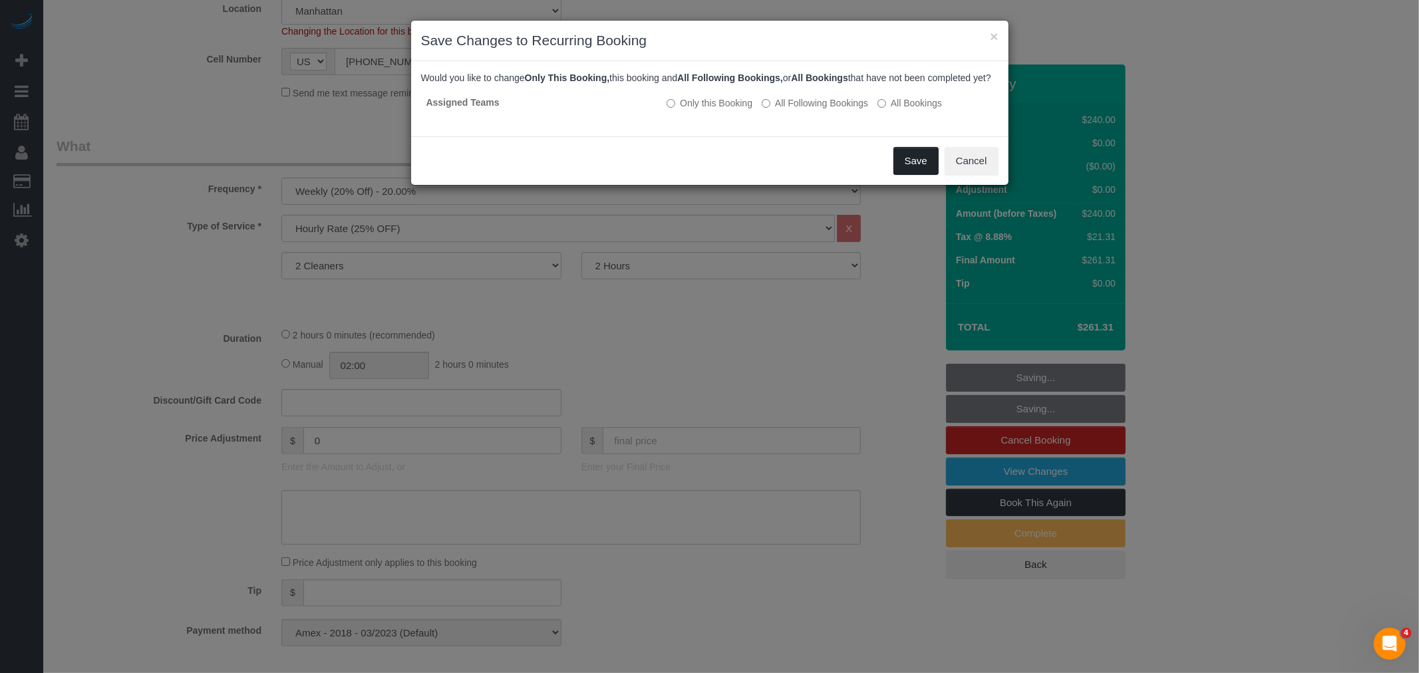
click at [909, 175] on button "Save" at bounding box center [915, 161] width 45 height 28
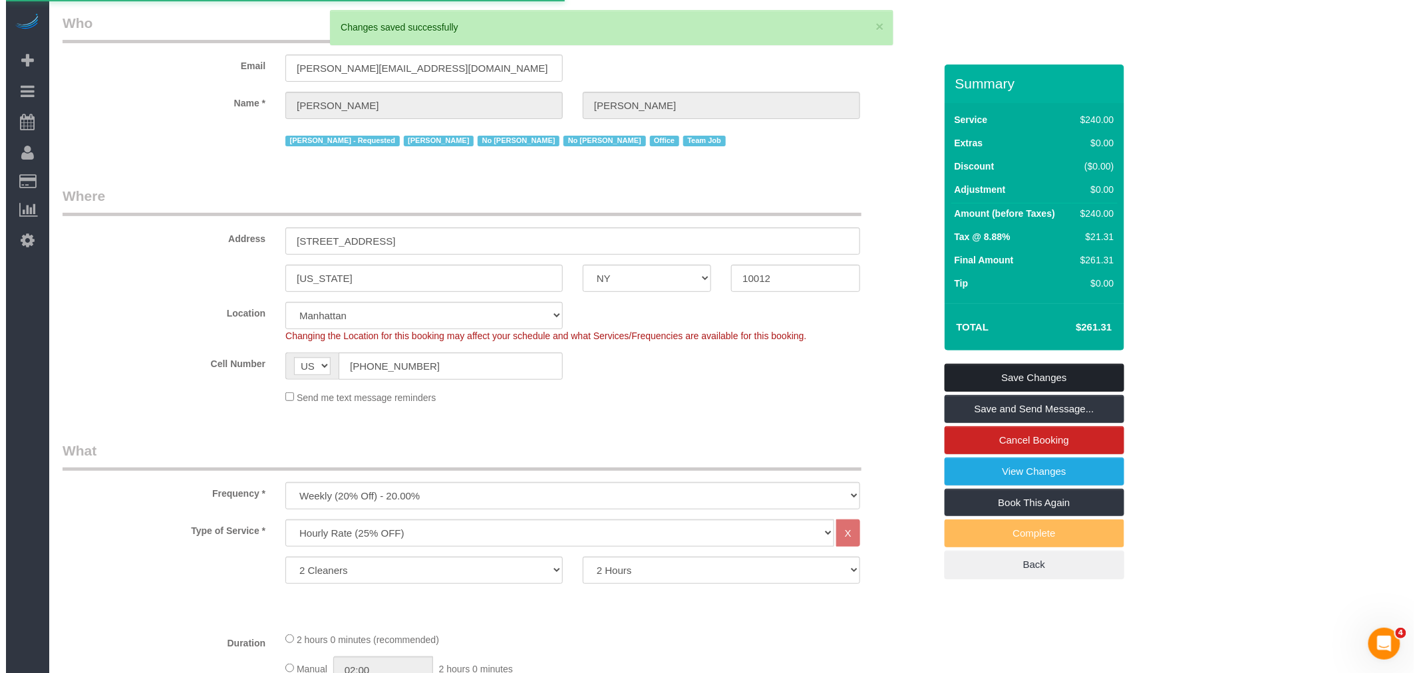
scroll to position [0, 0]
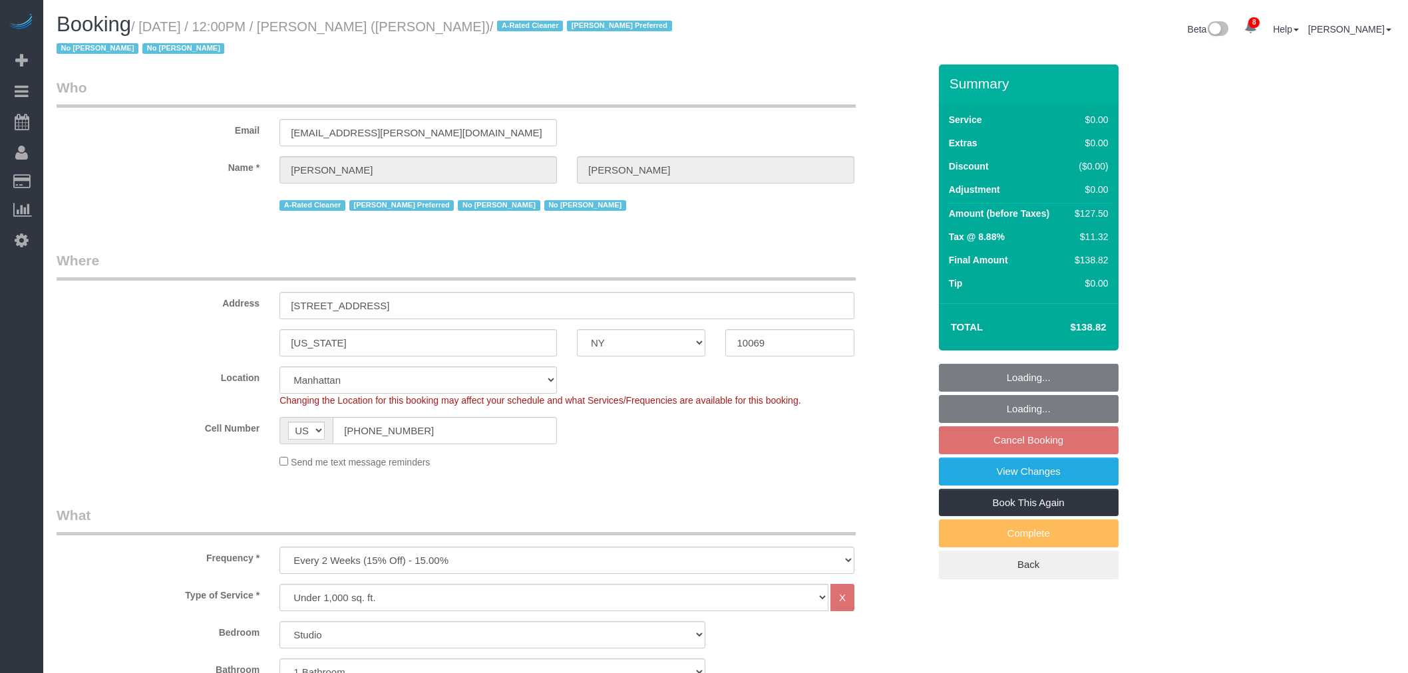
select select "NY"
select select "number:89"
select select "number:90"
select select "number:15"
select select "number:6"
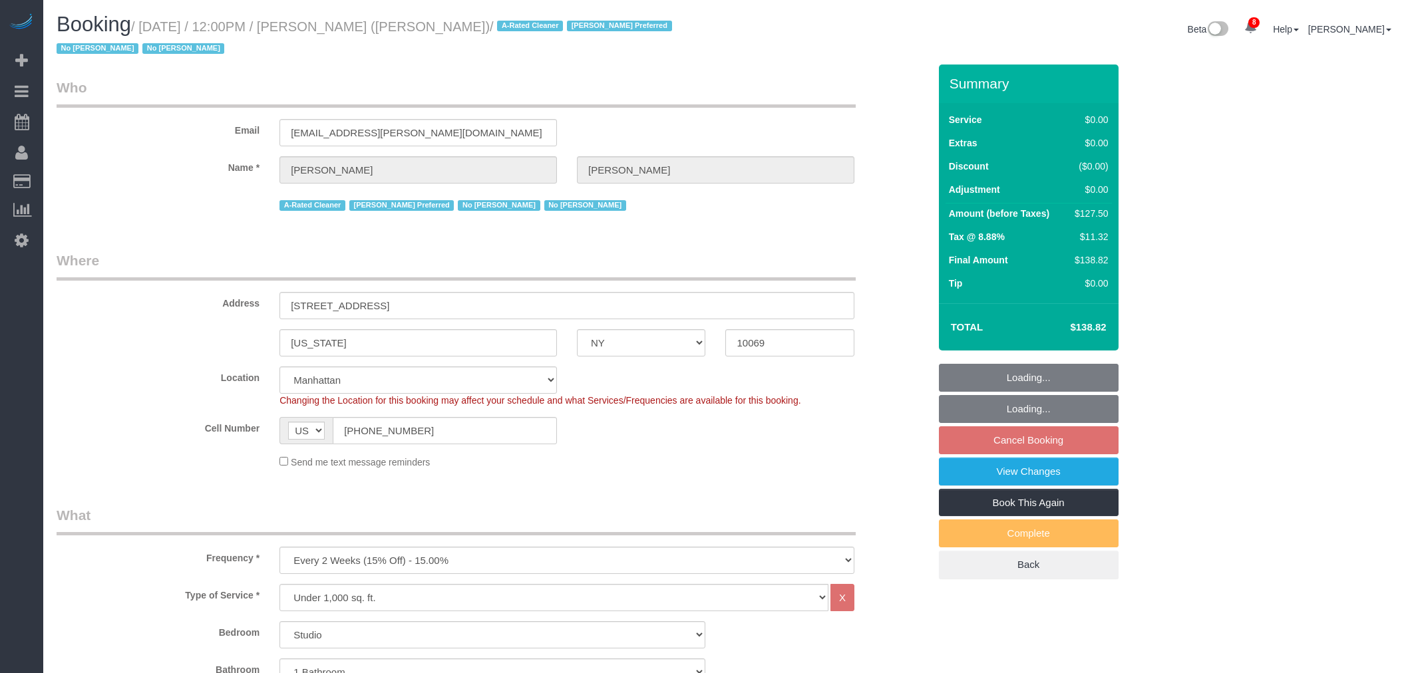
select select "object:963"
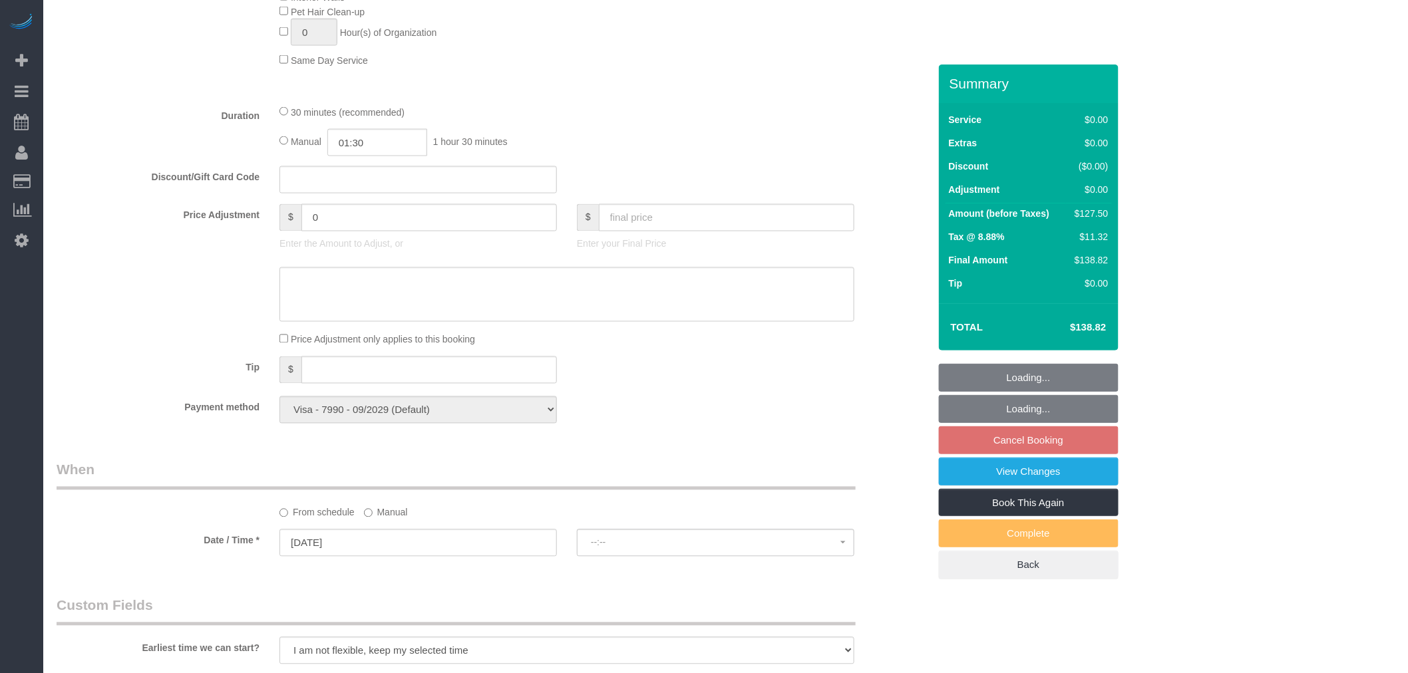
select select "spot5"
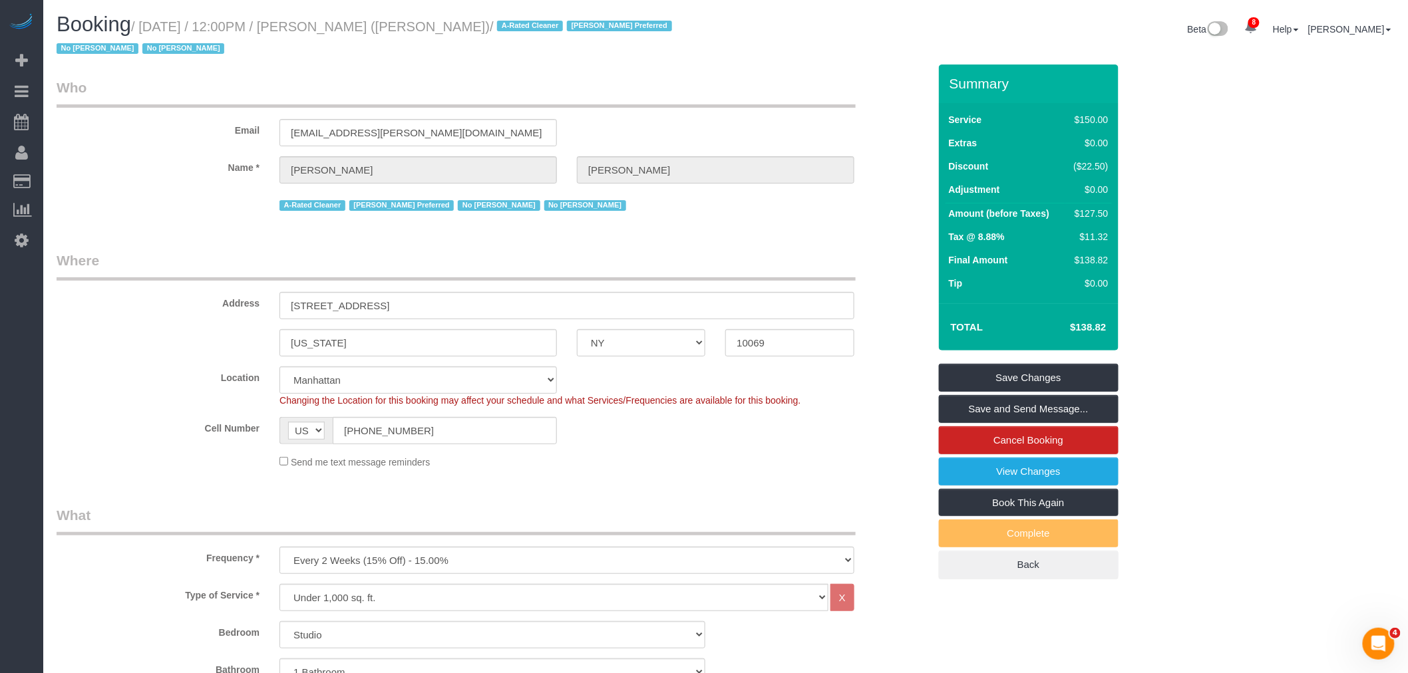
click at [357, 31] on small "/ September 03, 2025 / 12:00PM / Yannil Gonzalez (Cooley) / A-Rated Cleaner Ber…" at bounding box center [366, 37] width 619 height 37
drag, startPoint x: 357, startPoint y: 31, endPoint x: 371, endPoint y: 25, distance: 14.9
click at [357, 30] on small "/ September 03, 2025 / 12:00PM / Yannil Gonzalez (Cooley) / A-Rated Cleaner Ber…" at bounding box center [366, 37] width 619 height 37
click at [408, 25] on small "/ September 03, 2025 / 12:00PM / Yannil Gonzalez (Cooley) / A-Rated Cleaner Ber…" at bounding box center [366, 37] width 619 height 37
copy small "Yannil Gonzalez"
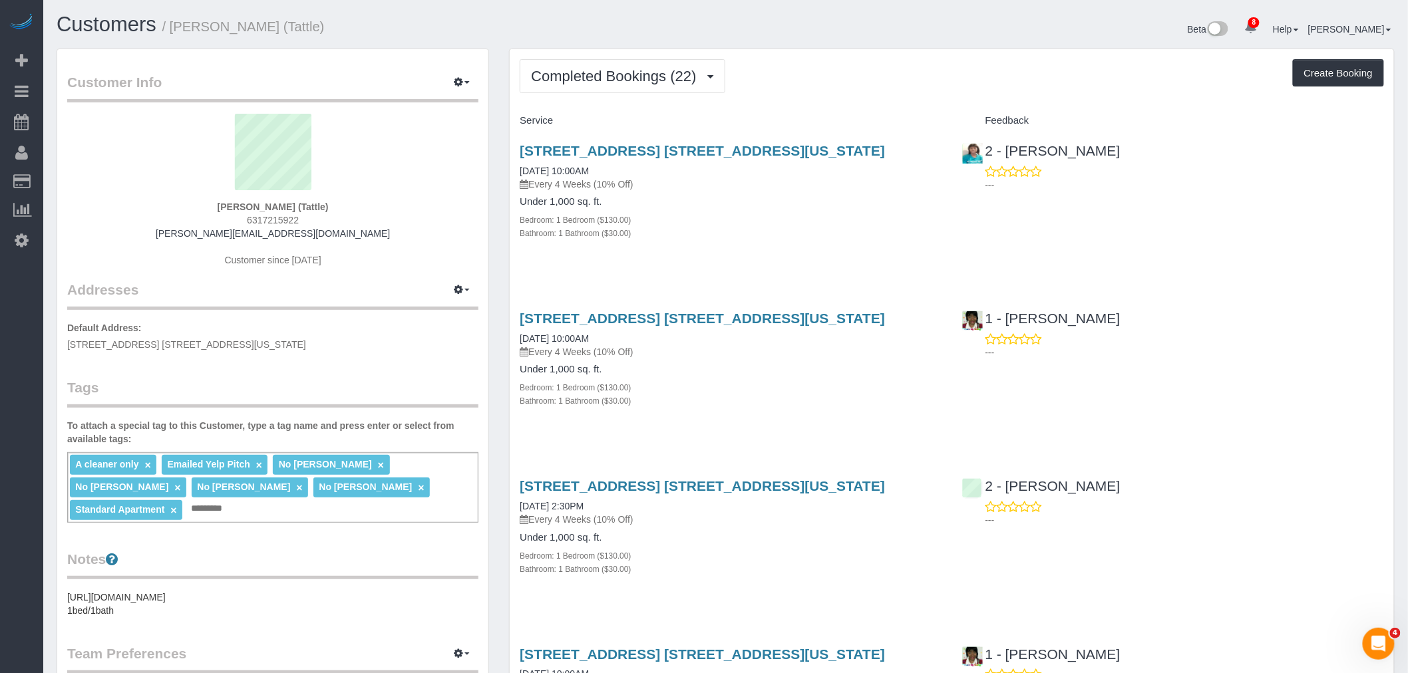
click at [824, 253] on div "290 3rd Ave, Apt. 31e, New York, NY 10010 08/06/2025 10:00AM Every 4 Weeks (10%…" at bounding box center [731, 199] width 442 height 134
click at [805, 205] on h4 "Under 1,000 sq. ft." at bounding box center [731, 201] width 422 height 11
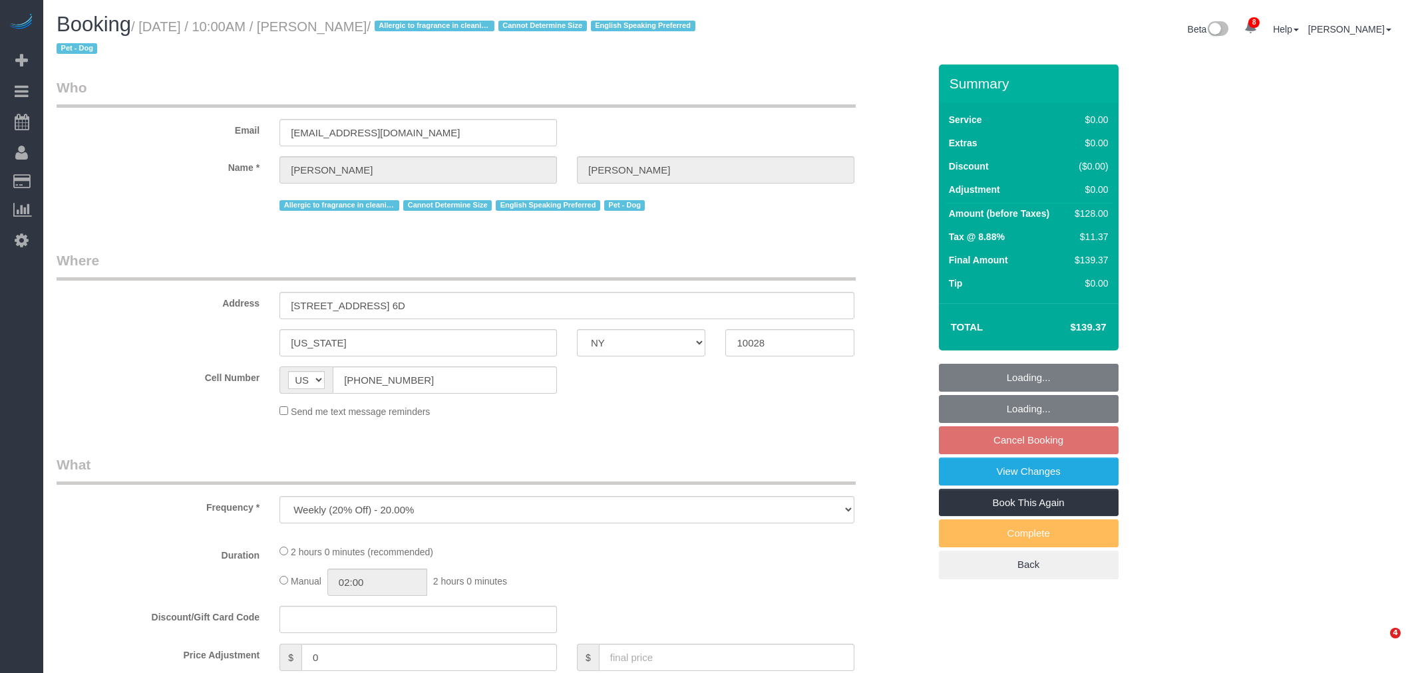
select select "NY"
select select "number:57"
select select "number:76"
select select "number:13"
select select "number:5"
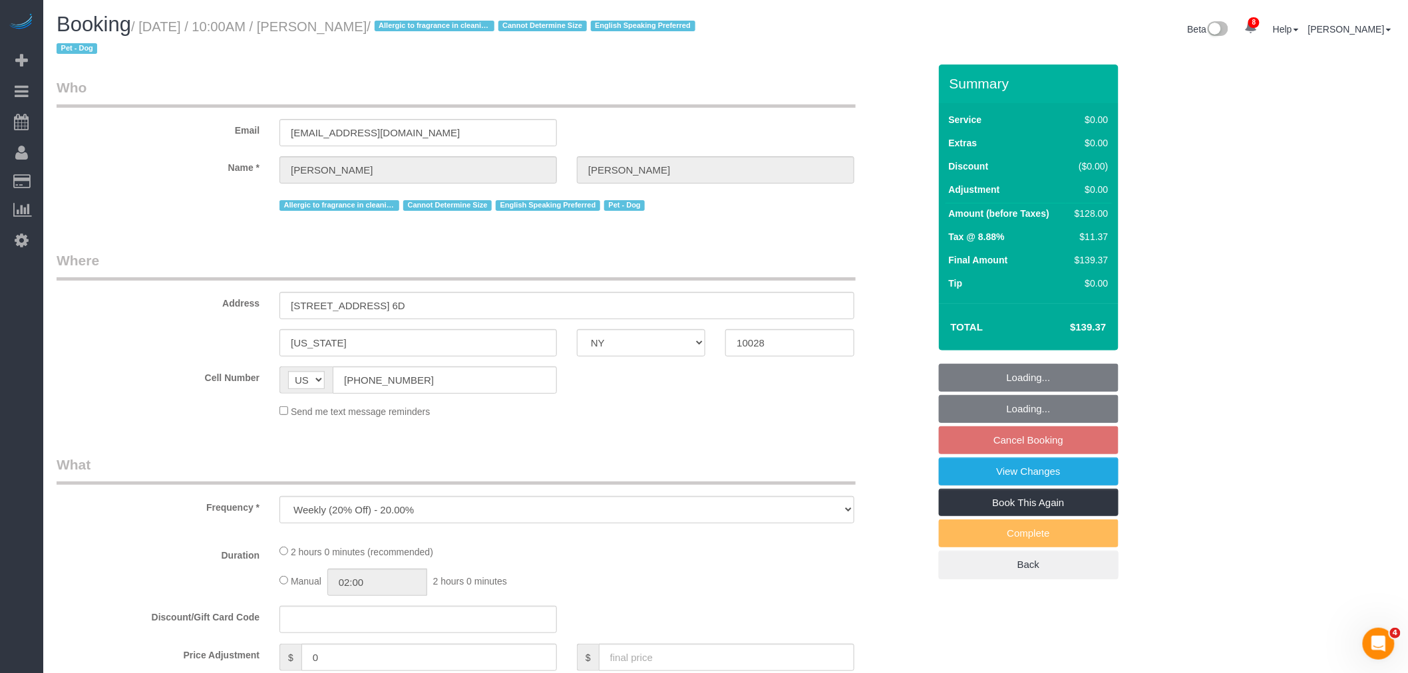
scroll to position [321, 0]
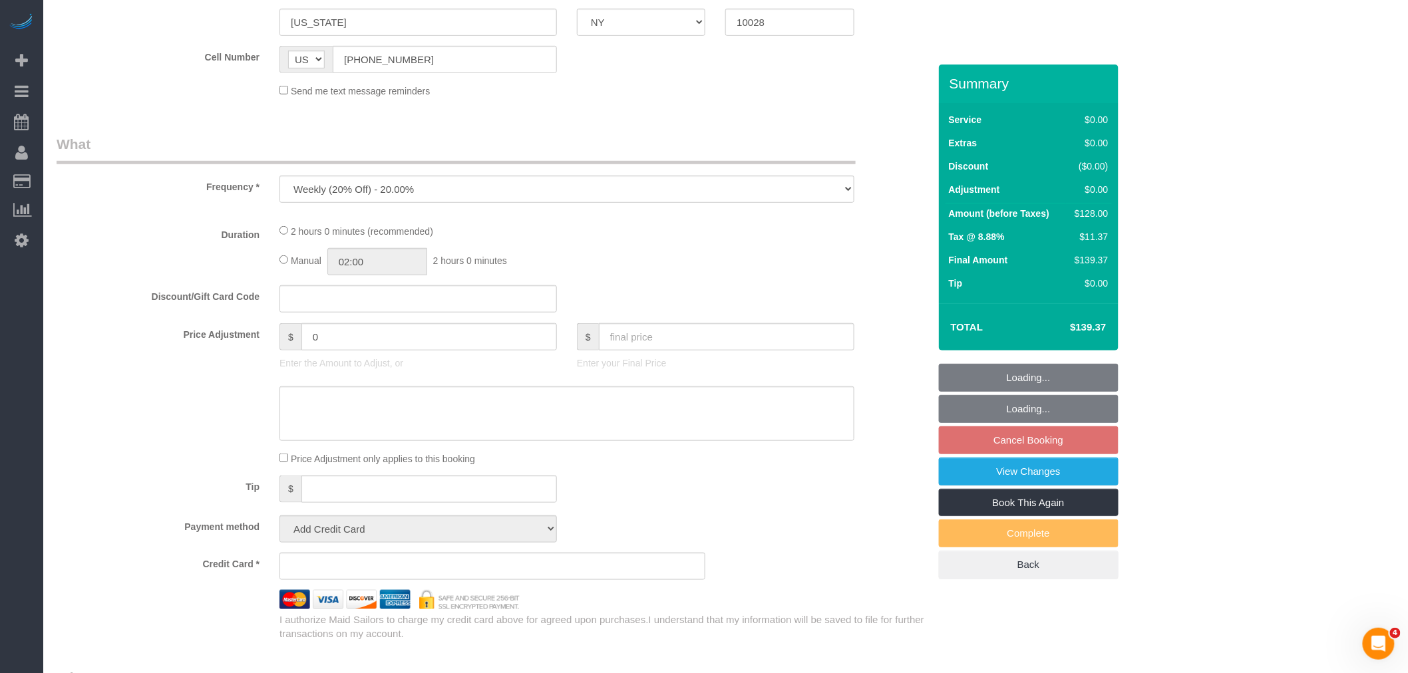
select select "string:stripe-pm_1RuITc4VGloSiKo7L867WxHG"
select select "1"
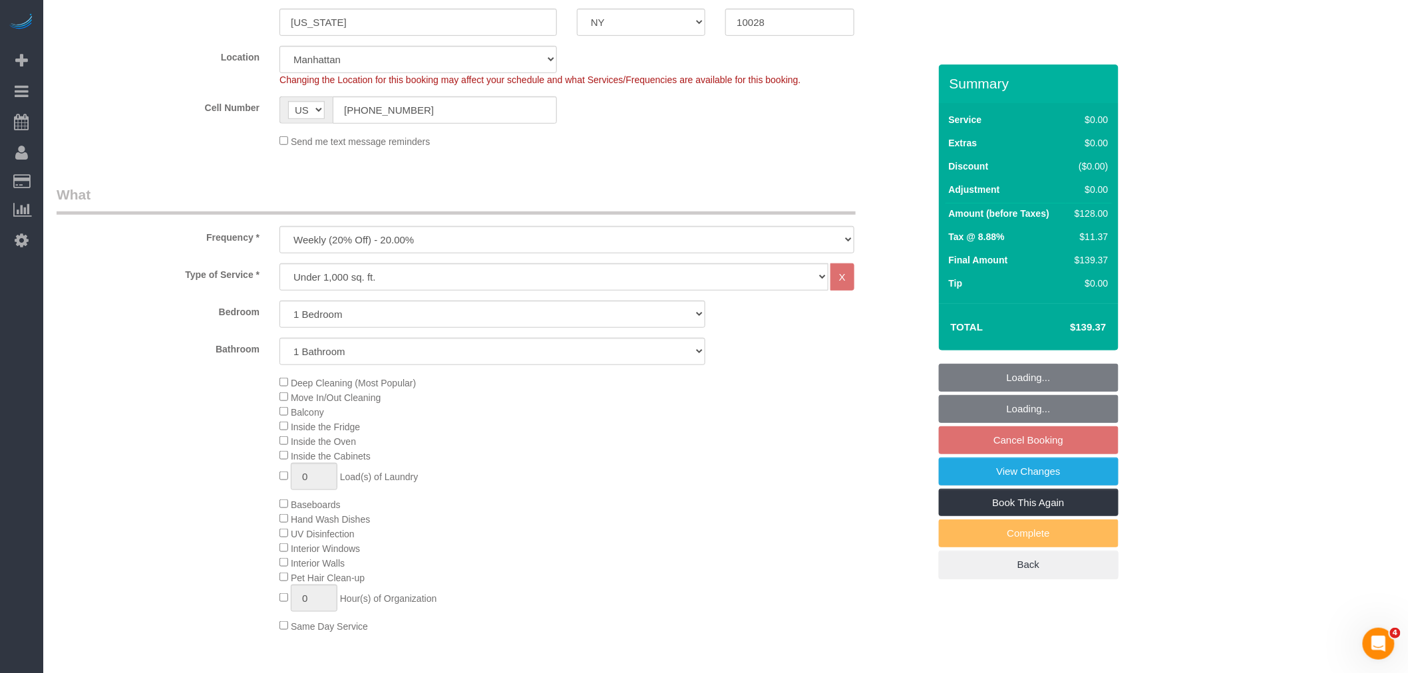
select select "object:1359"
select select "spot3"
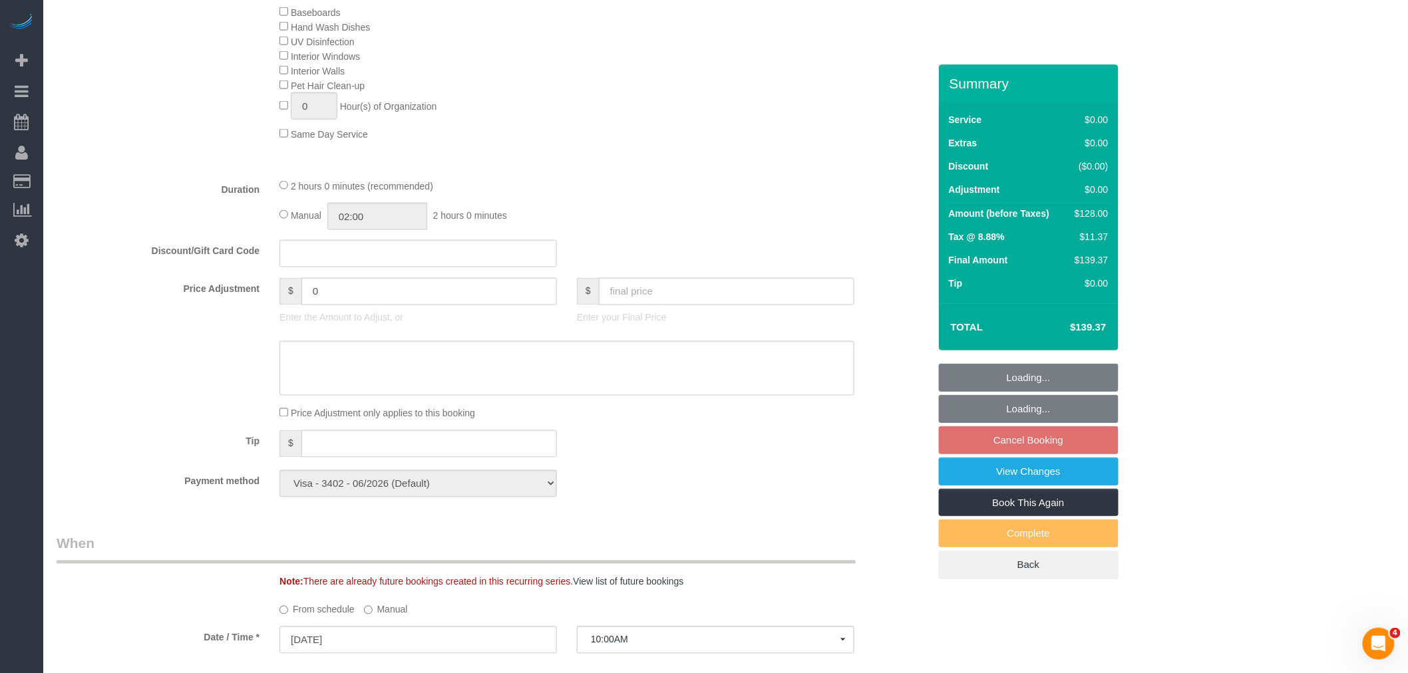
select select "1"
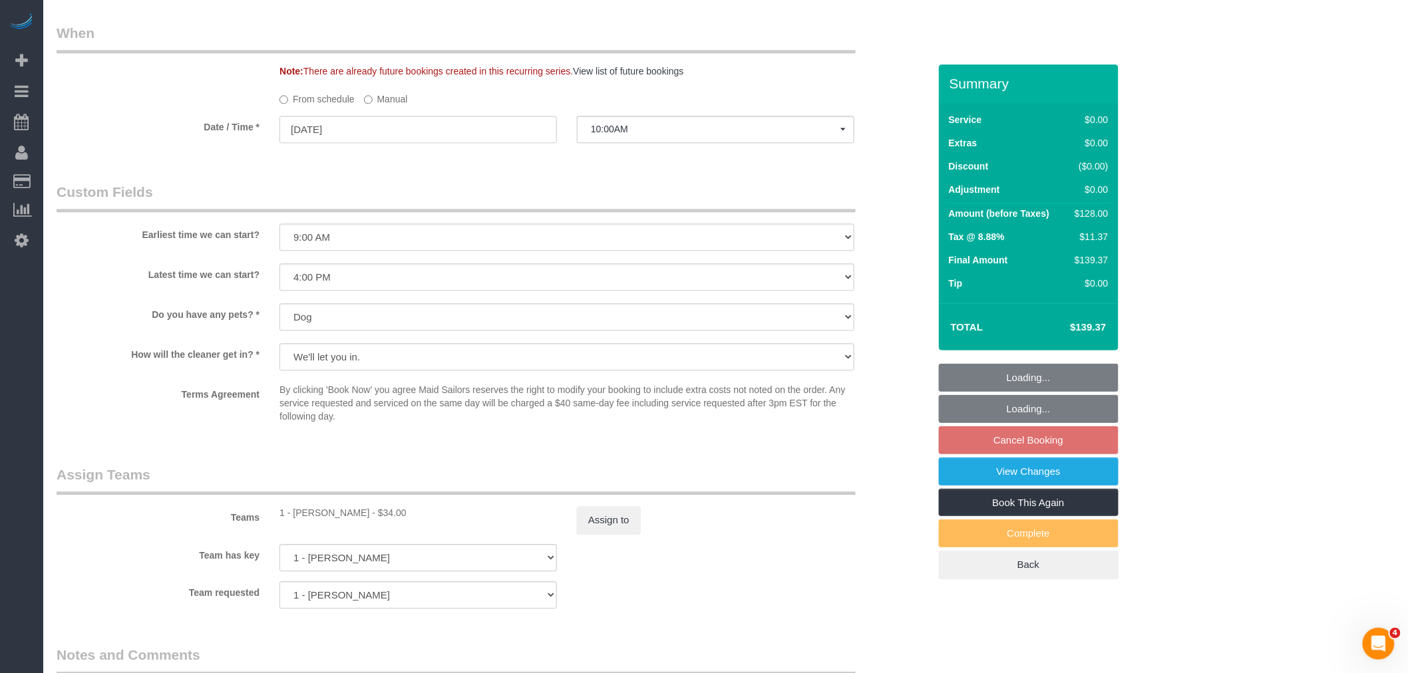
scroll to position [1331, 0]
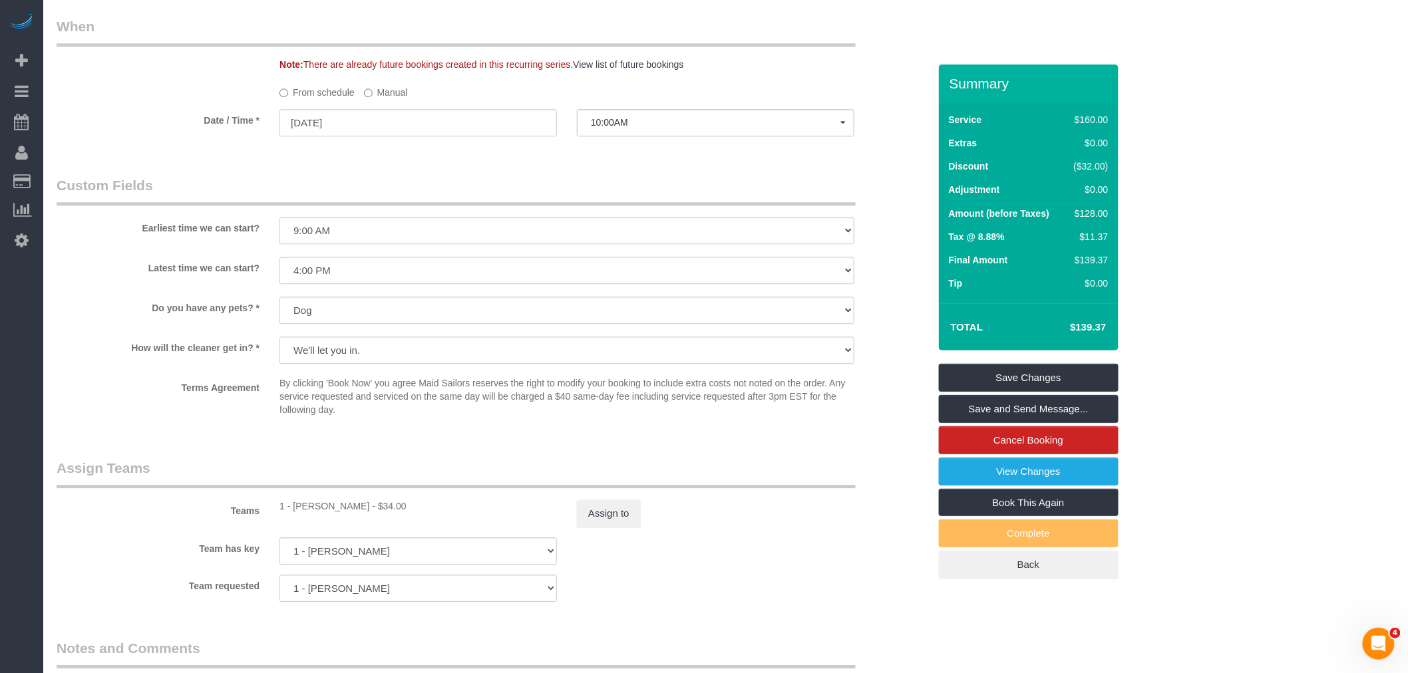
click at [377, 99] on label "Manual" at bounding box center [386, 90] width 44 height 18
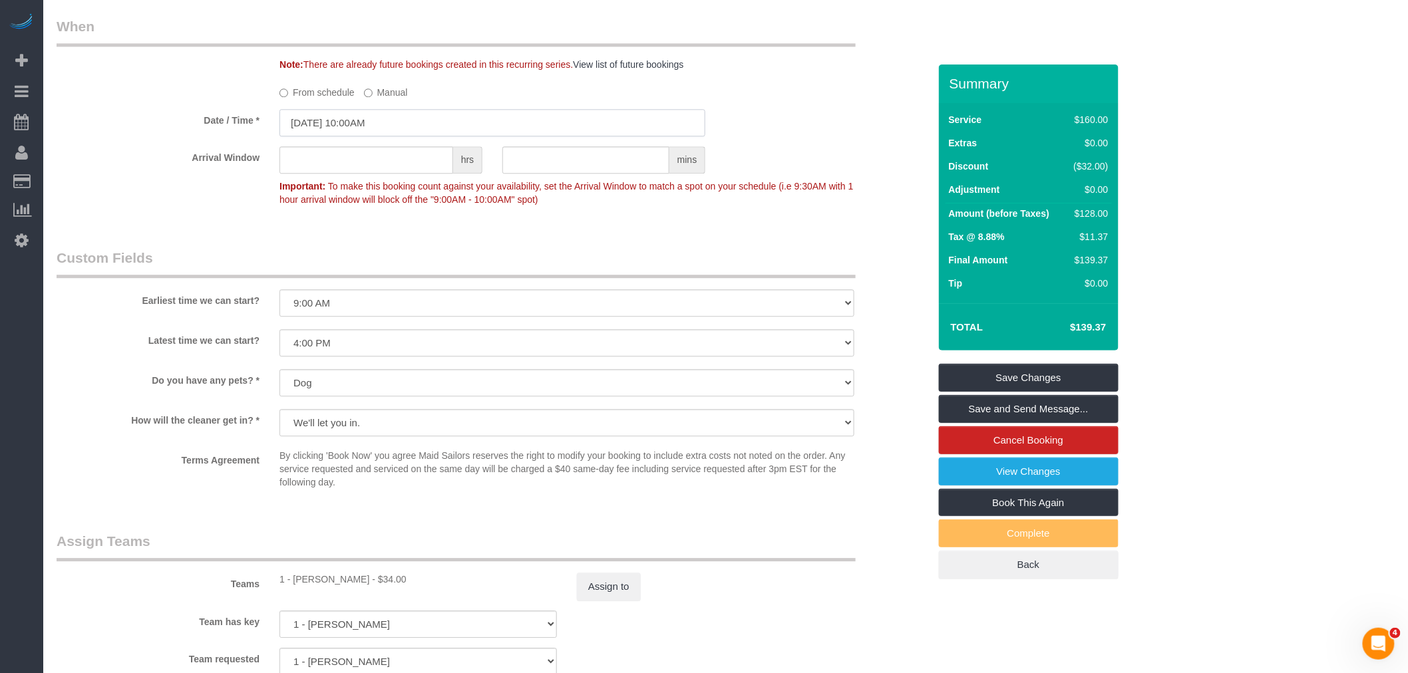
click at [403, 134] on input "09/03/2025 10:00AM" at bounding box center [492, 122] width 426 height 27
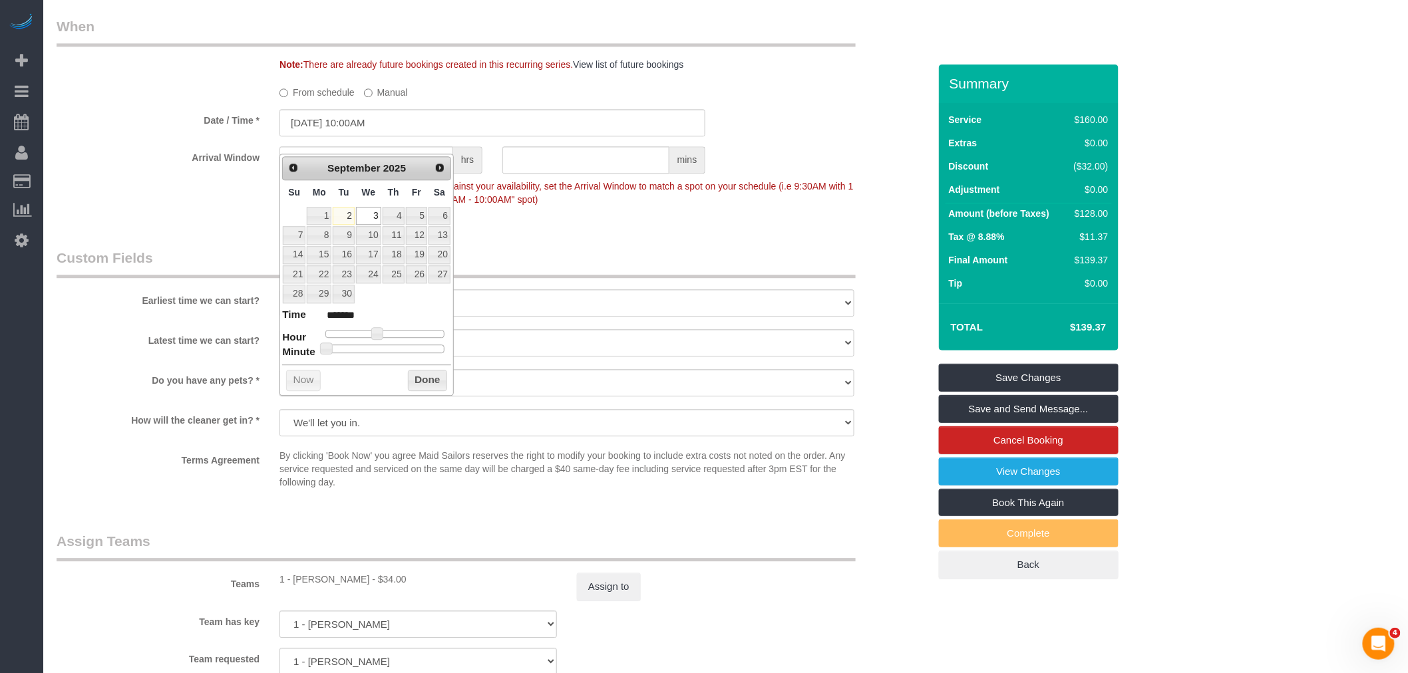
drag, startPoint x: 802, startPoint y: 121, endPoint x: 699, endPoint y: 154, distance: 108.3
click at [802, 122] on sui-booking-spot "From schedule Manual Date / Time * 09/03/2025 10:00AM Arrival Window hrs mins I…" at bounding box center [493, 146] width 872 height 131
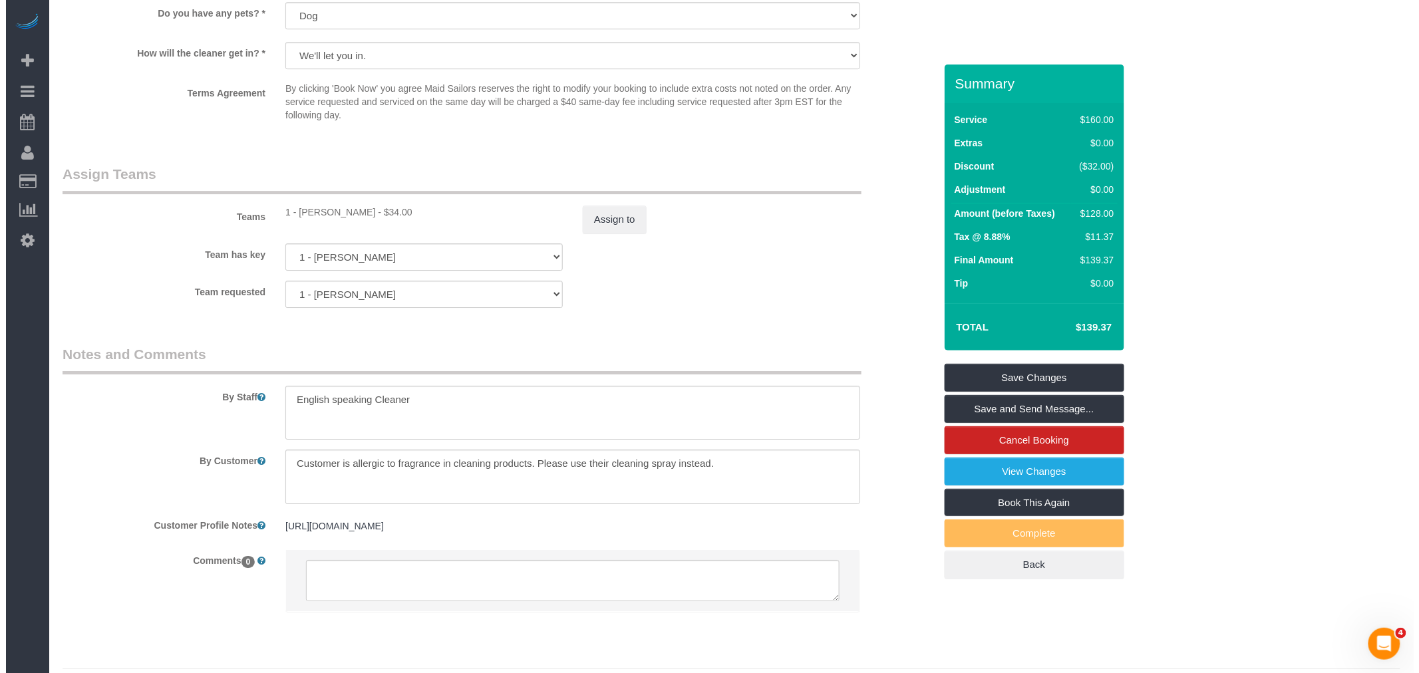
scroll to position [1700, 0]
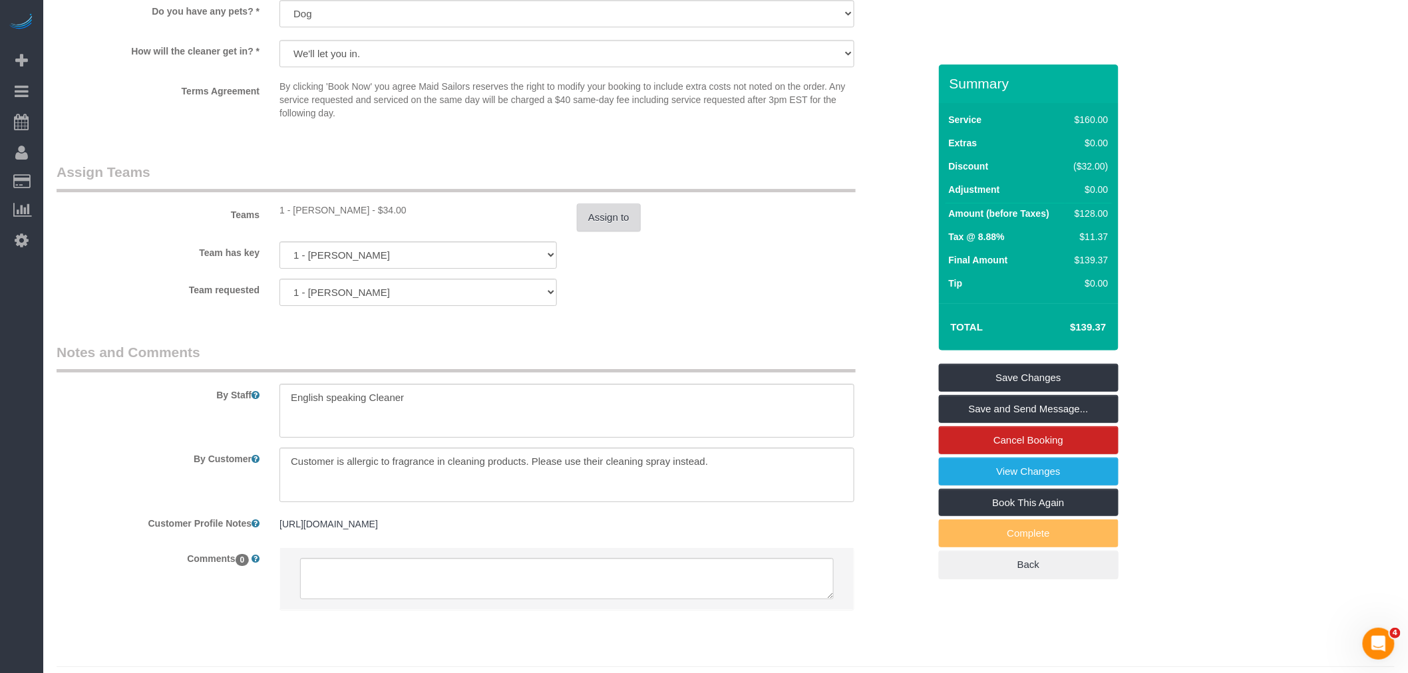
click at [610, 232] on button "Assign to" at bounding box center [609, 218] width 64 height 28
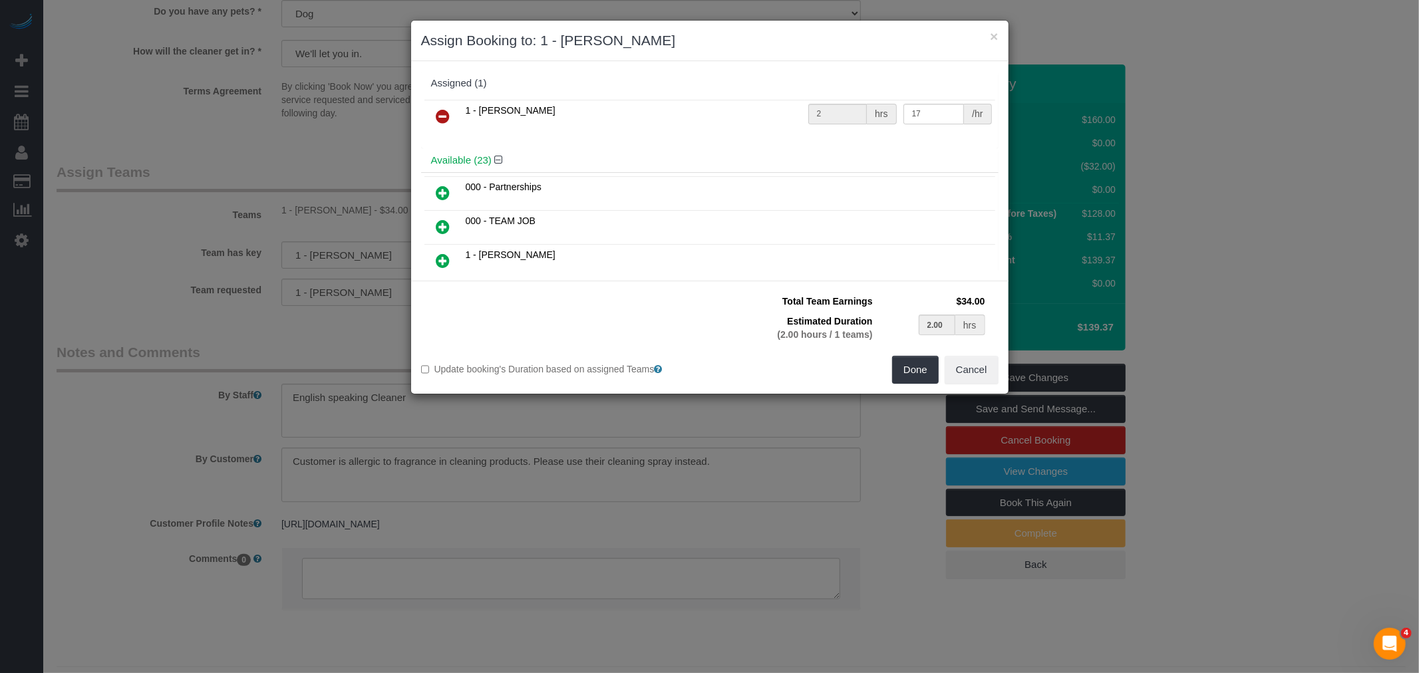
click at [451, 110] on link at bounding box center [443, 117] width 31 height 27
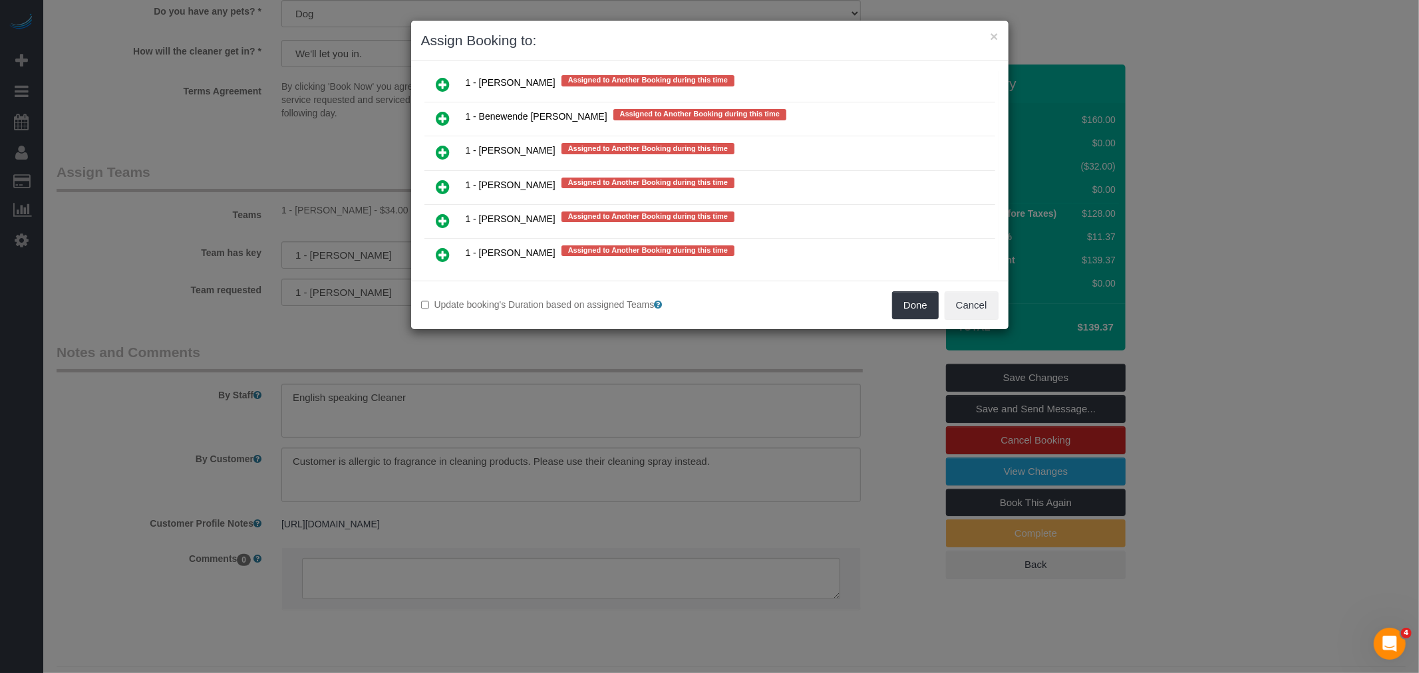
scroll to position [2259, 0]
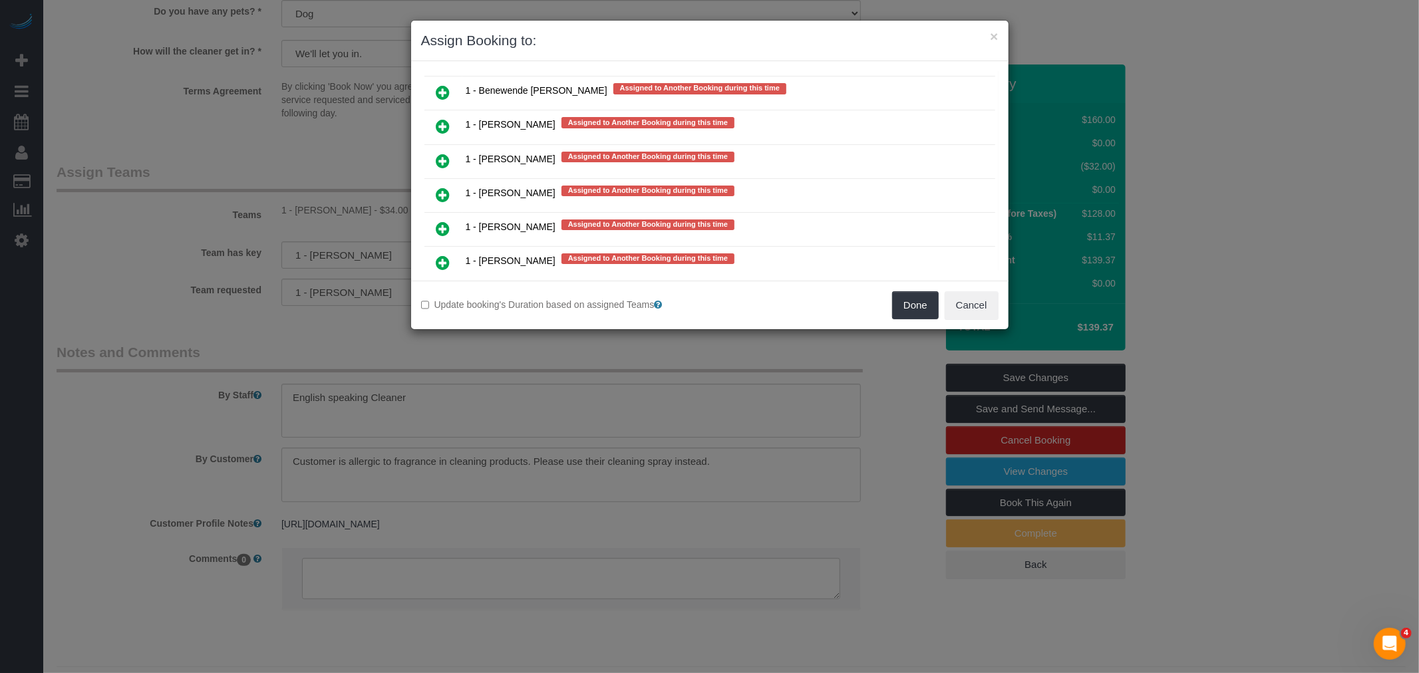
click at [437, 187] on icon at bounding box center [443, 195] width 14 height 16
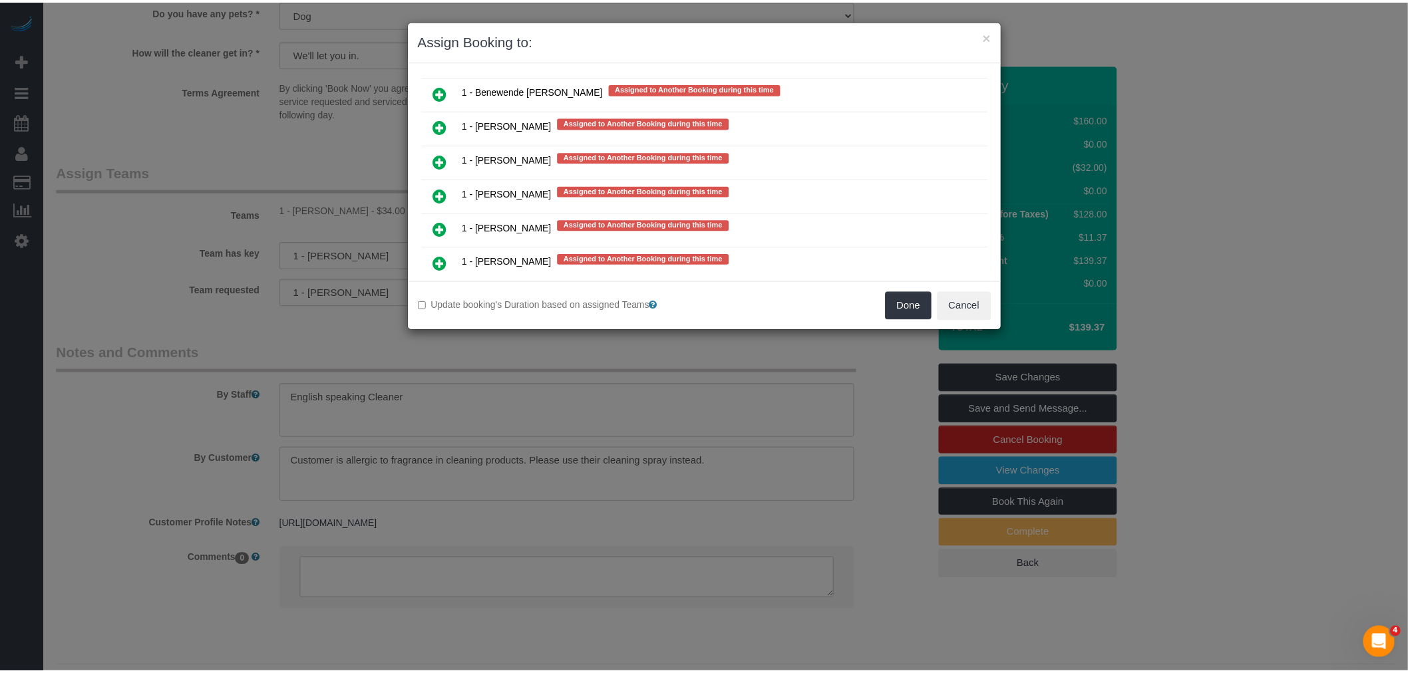
scroll to position [2290, 0]
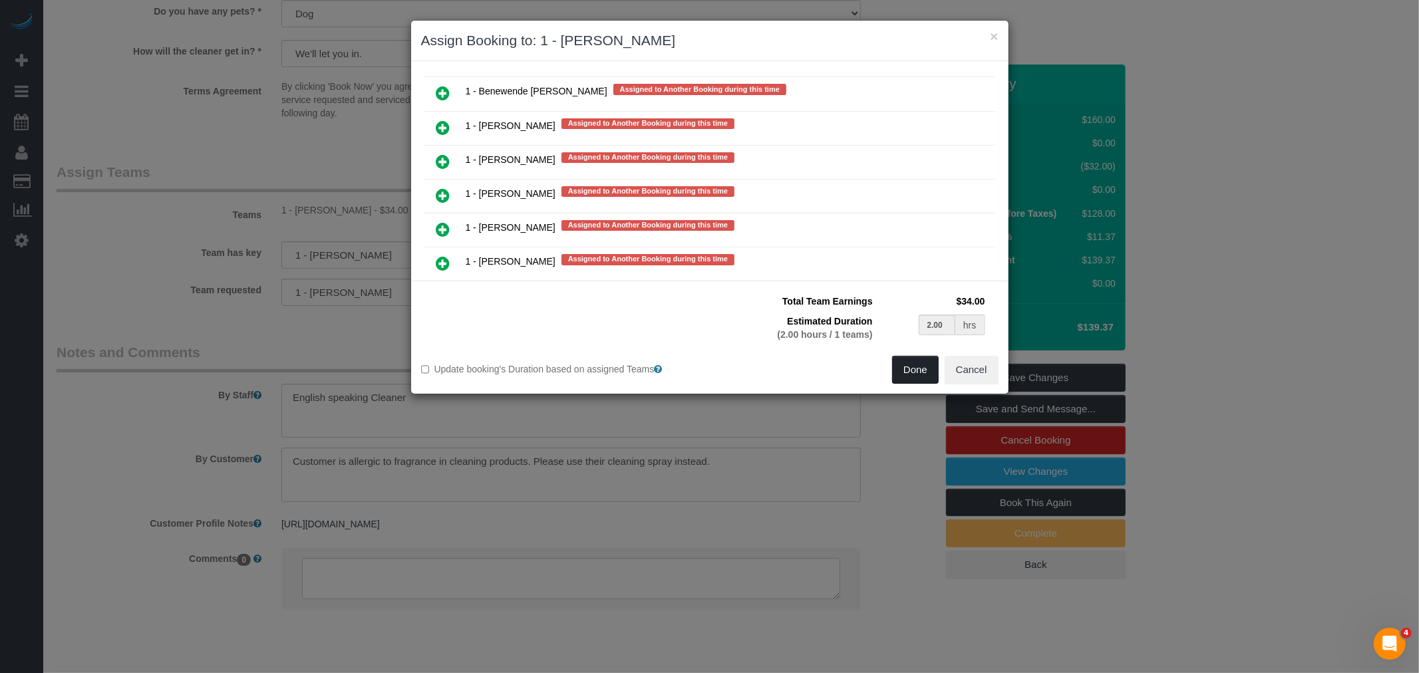
click at [923, 362] on button "Done" at bounding box center [915, 370] width 47 height 28
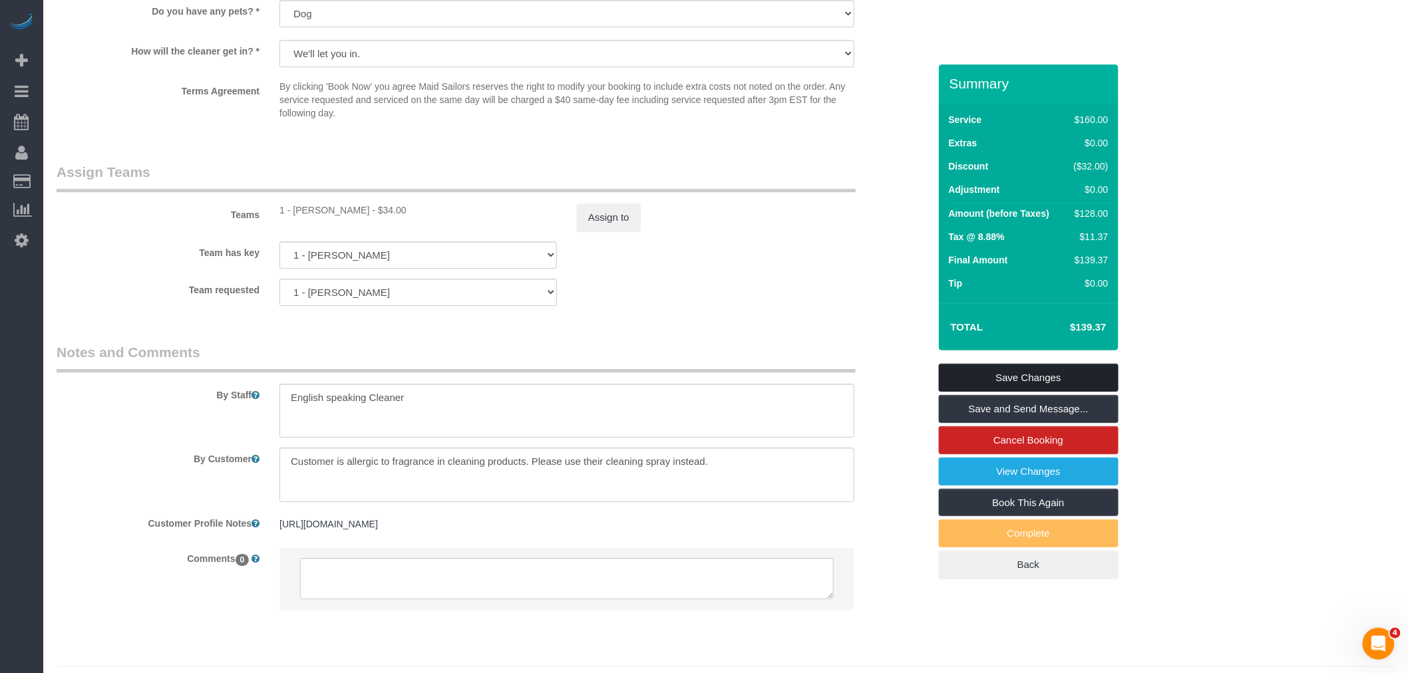
click at [1074, 378] on link "Save Changes" at bounding box center [1029, 378] width 180 height 28
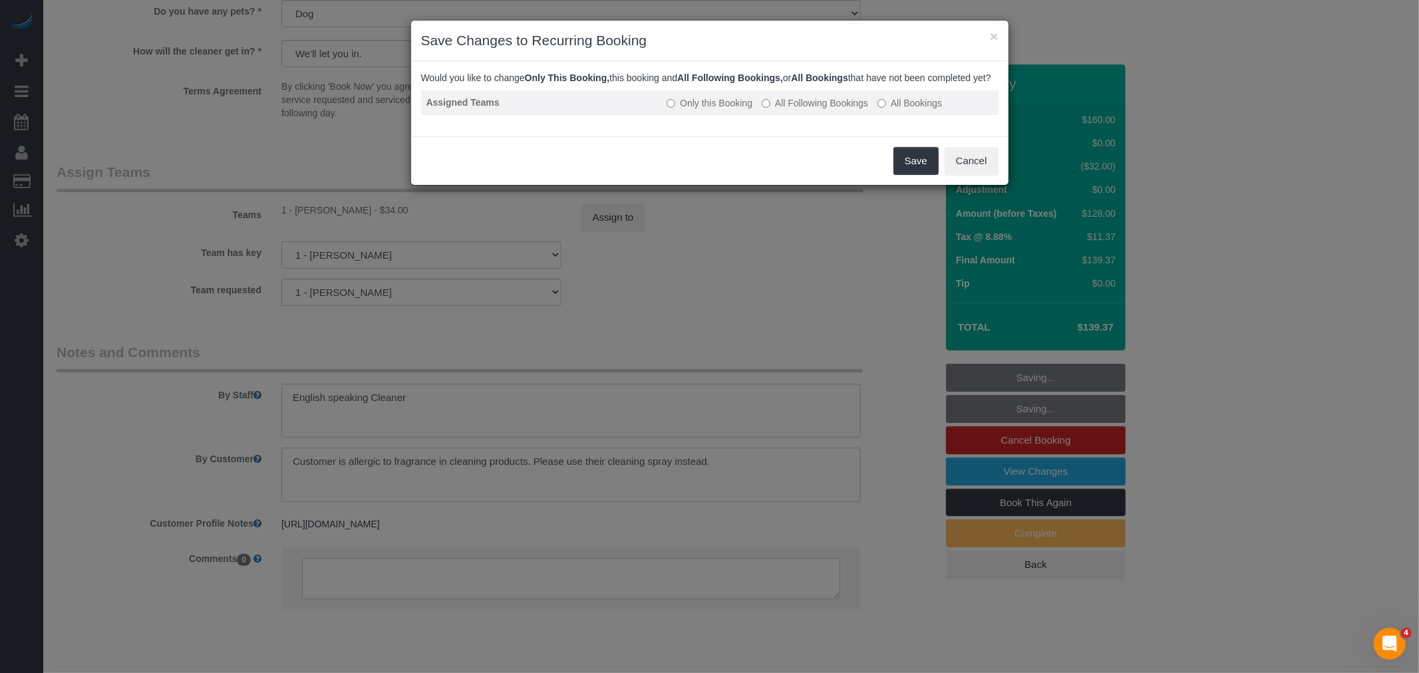
click at [836, 110] on label "All Following Bookings" at bounding box center [815, 102] width 106 height 13
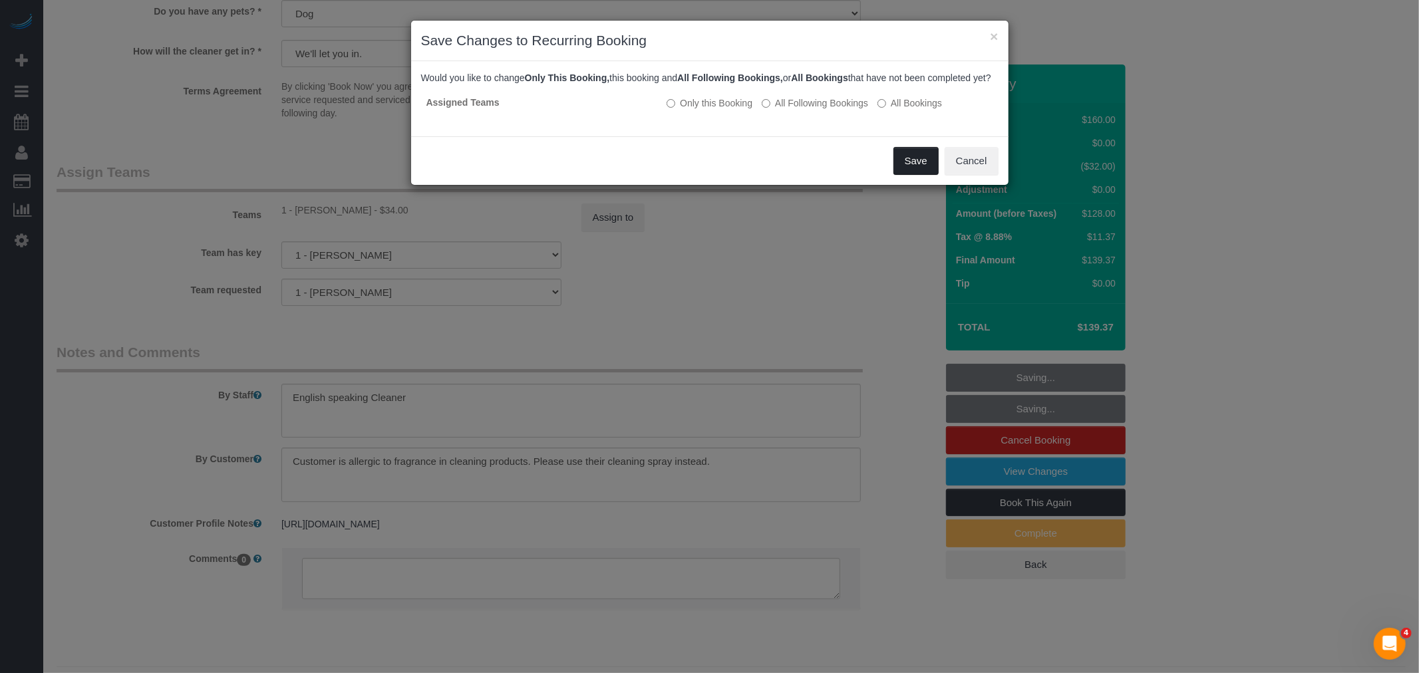
click at [907, 171] on button "Save" at bounding box center [915, 161] width 45 height 28
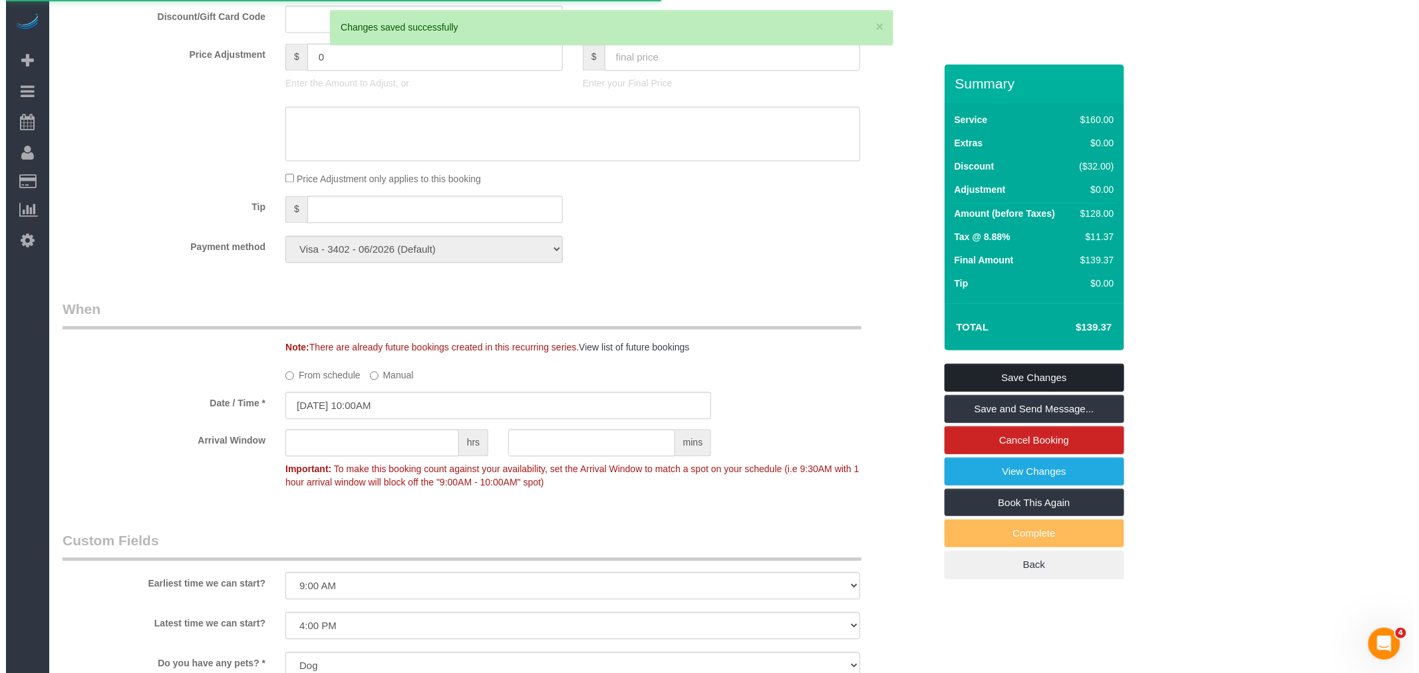
scroll to position [0, 0]
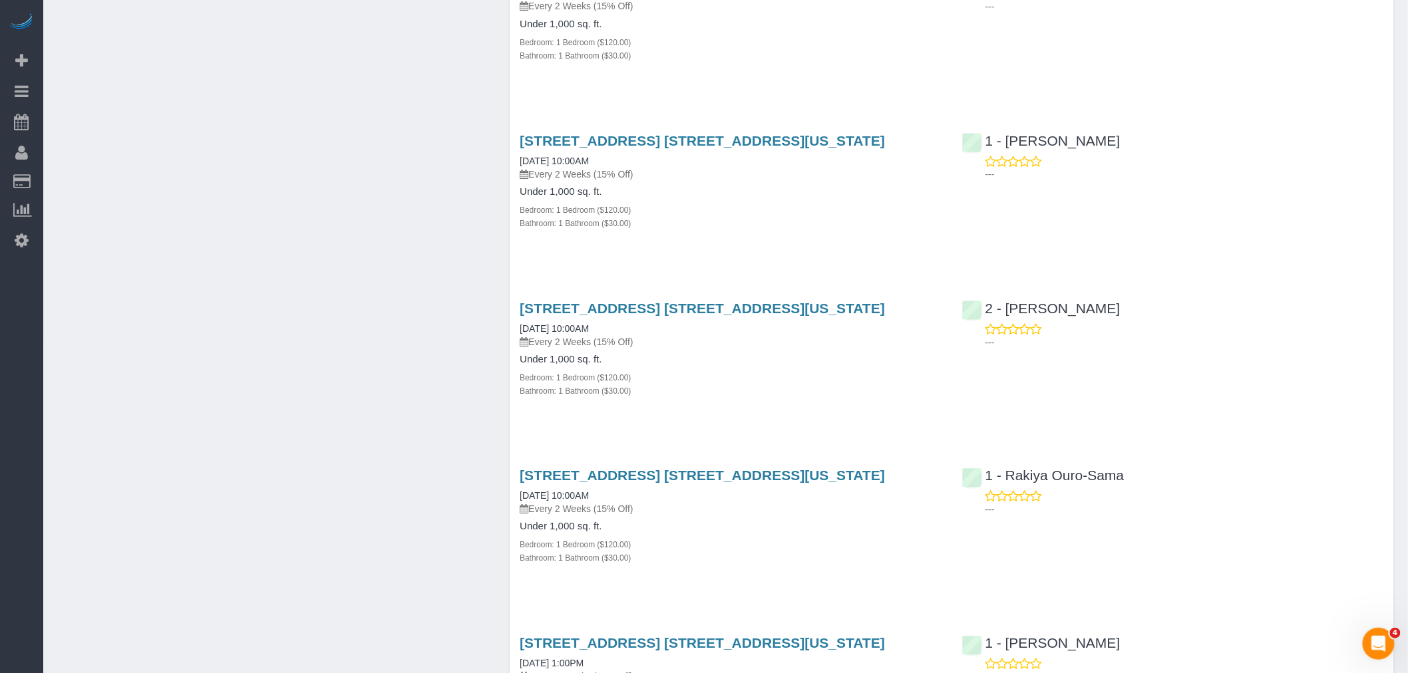
scroll to position [5126, 0]
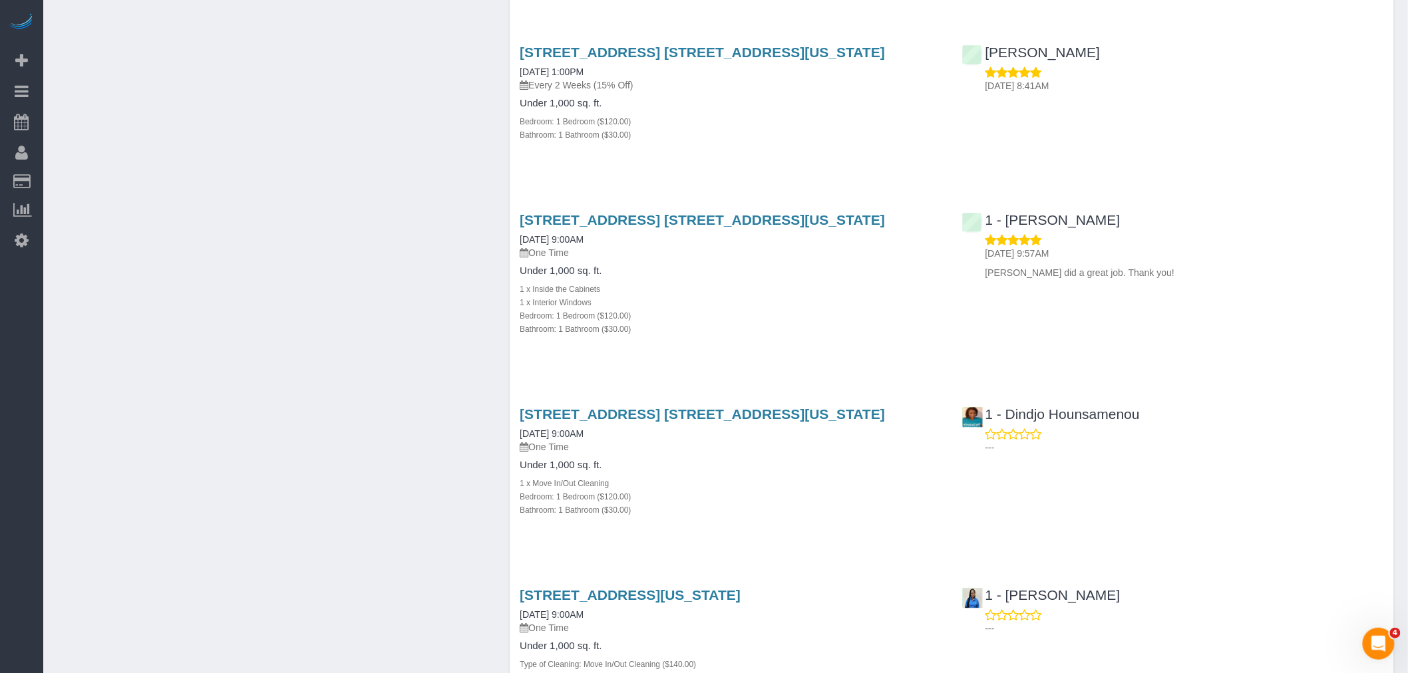
scroll to position [16033, 0]
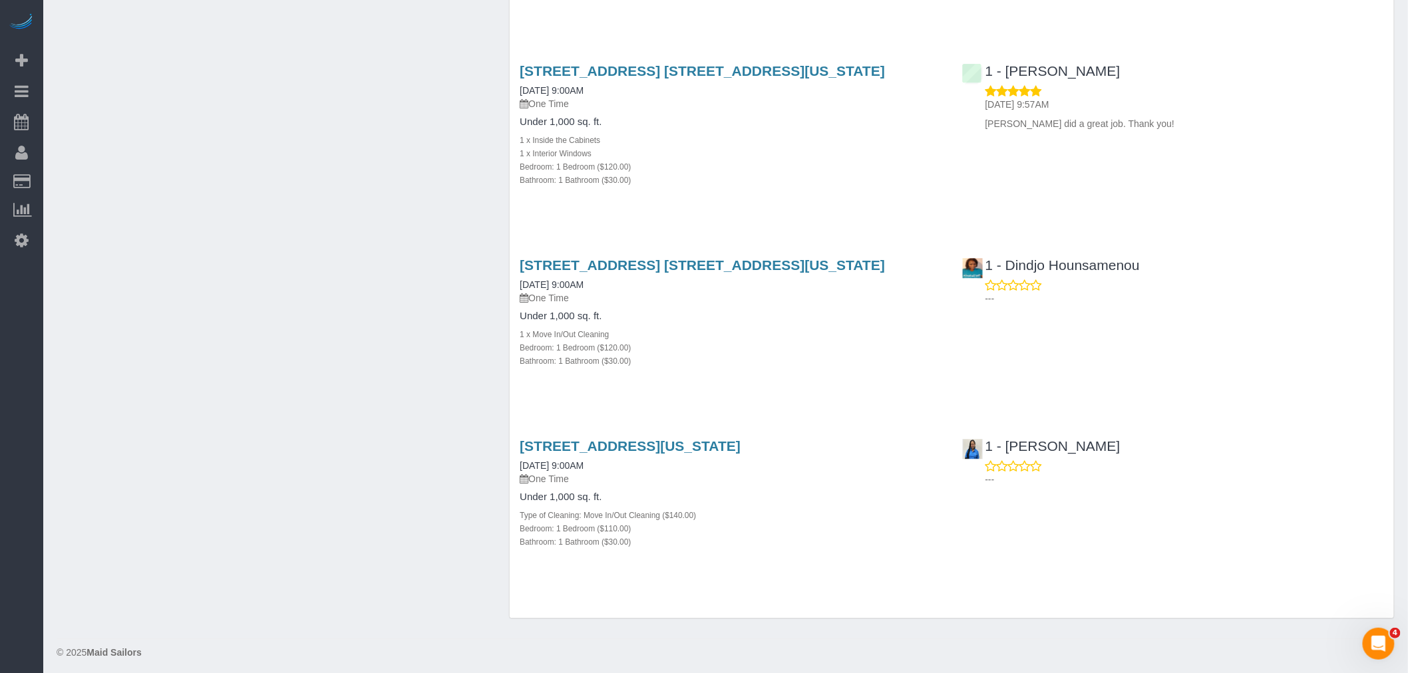
click at [758, 330] on div "1 x Move In/Out Cleaning" at bounding box center [731, 333] width 422 height 13
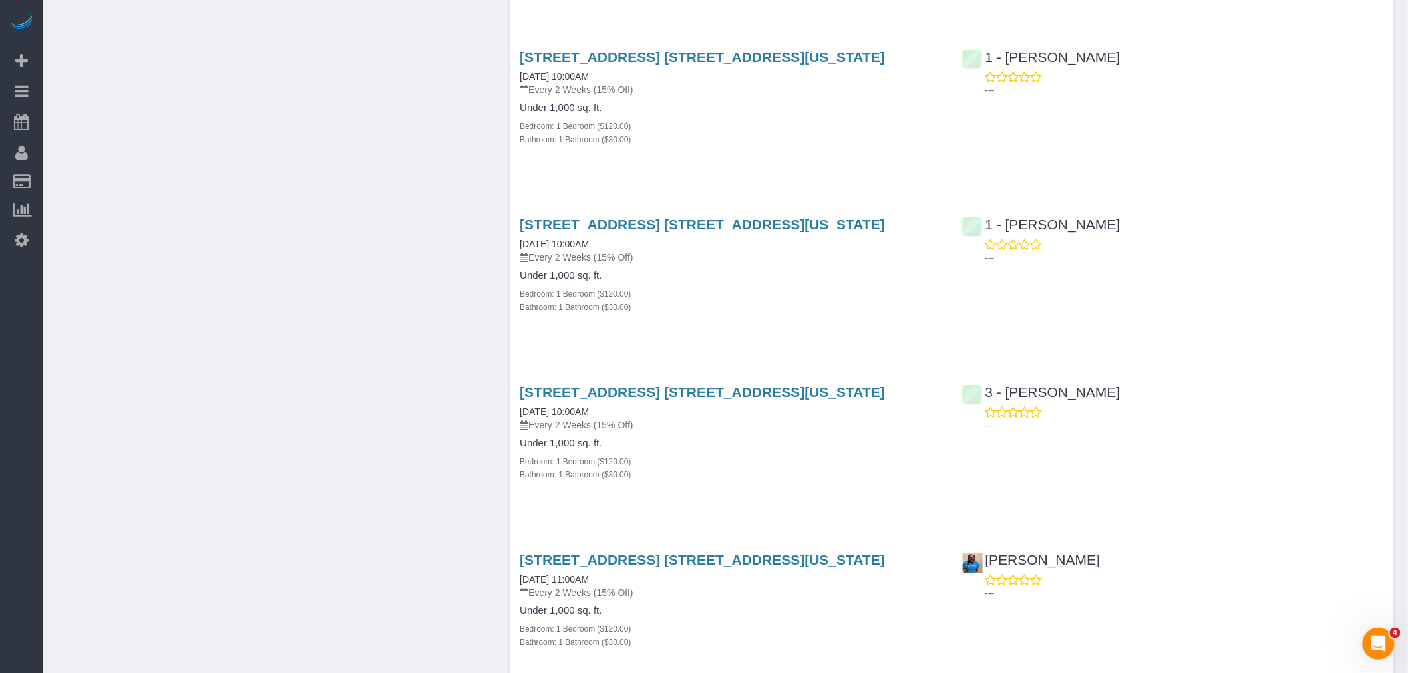
scroll to position [5998, 0]
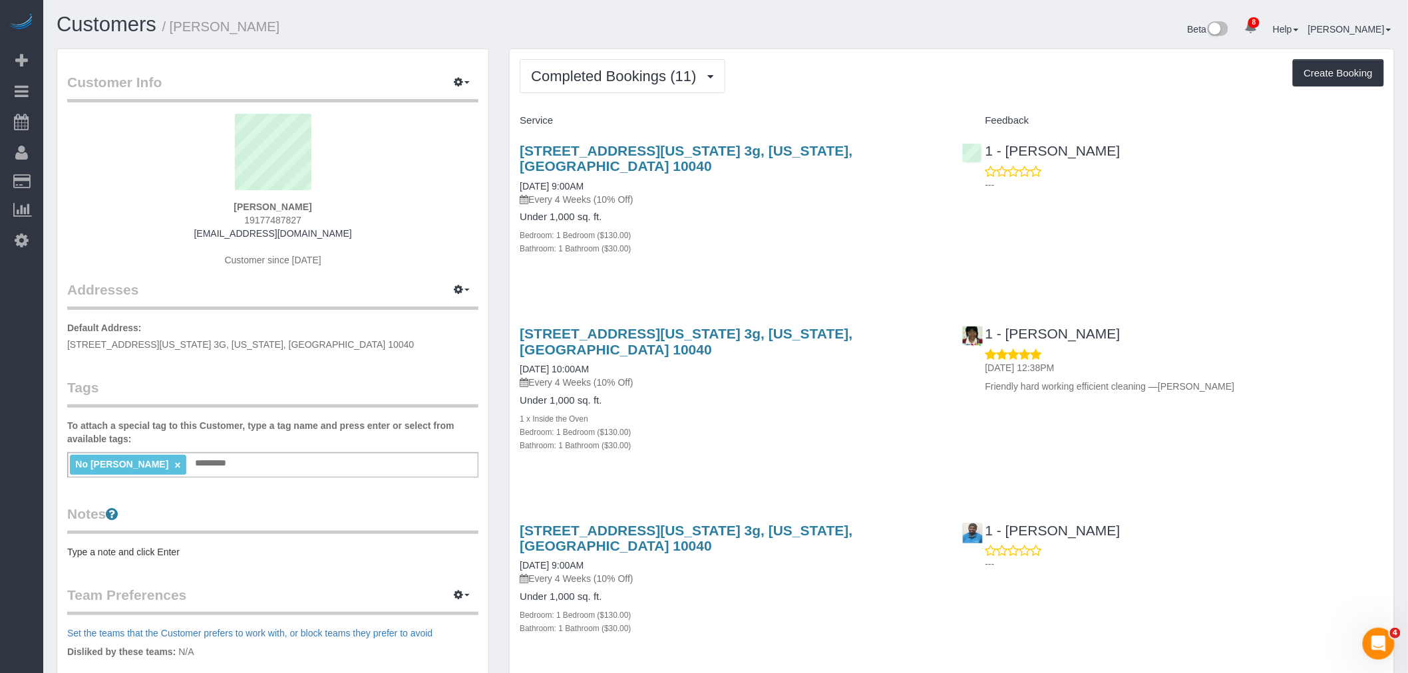
click at [844, 241] on div "Bathroom: 1 Bathroom ($30.00)" at bounding box center [731, 247] width 422 height 13
click at [871, 115] on div "Service" at bounding box center [731, 121] width 442 height 23
click at [874, 69] on div "Completed Bookings (11) Completed Bookings (11) Upcoming Bookings (6) Cancelled…" at bounding box center [952, 76] width 864 height 34
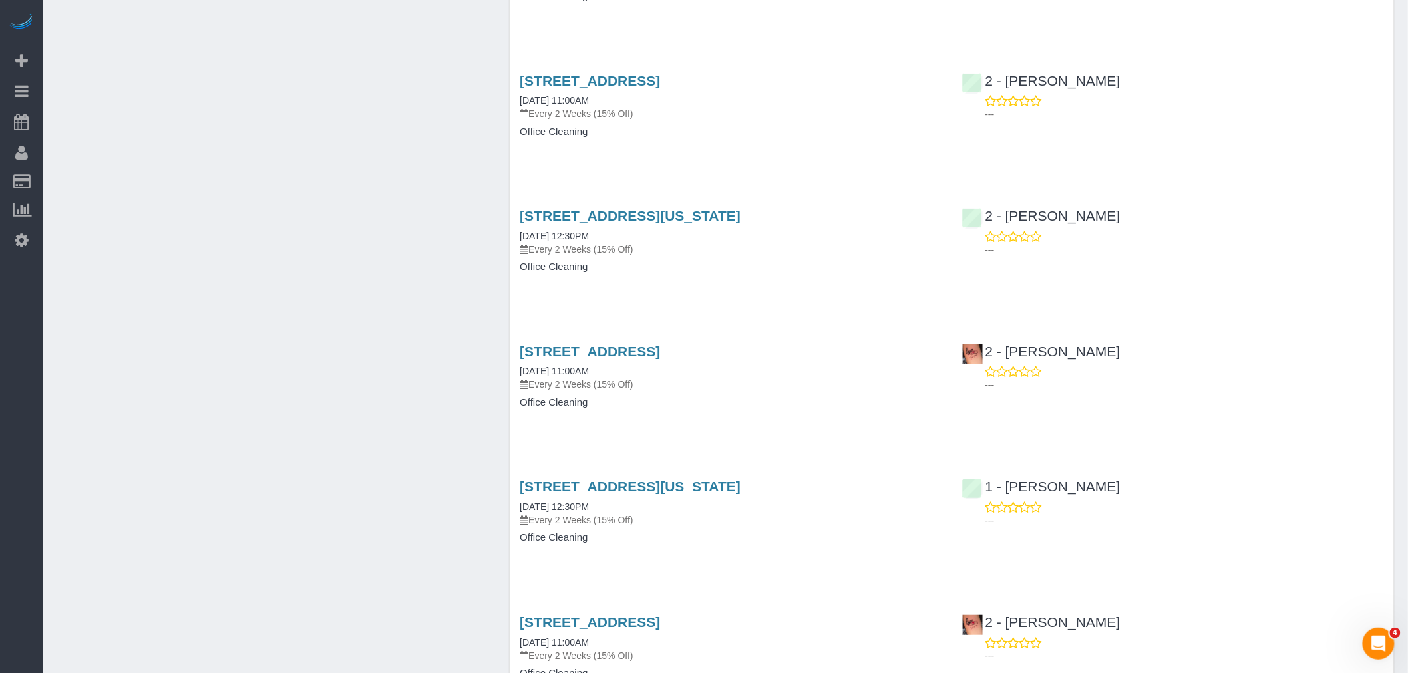
scroll to position [7, 0]
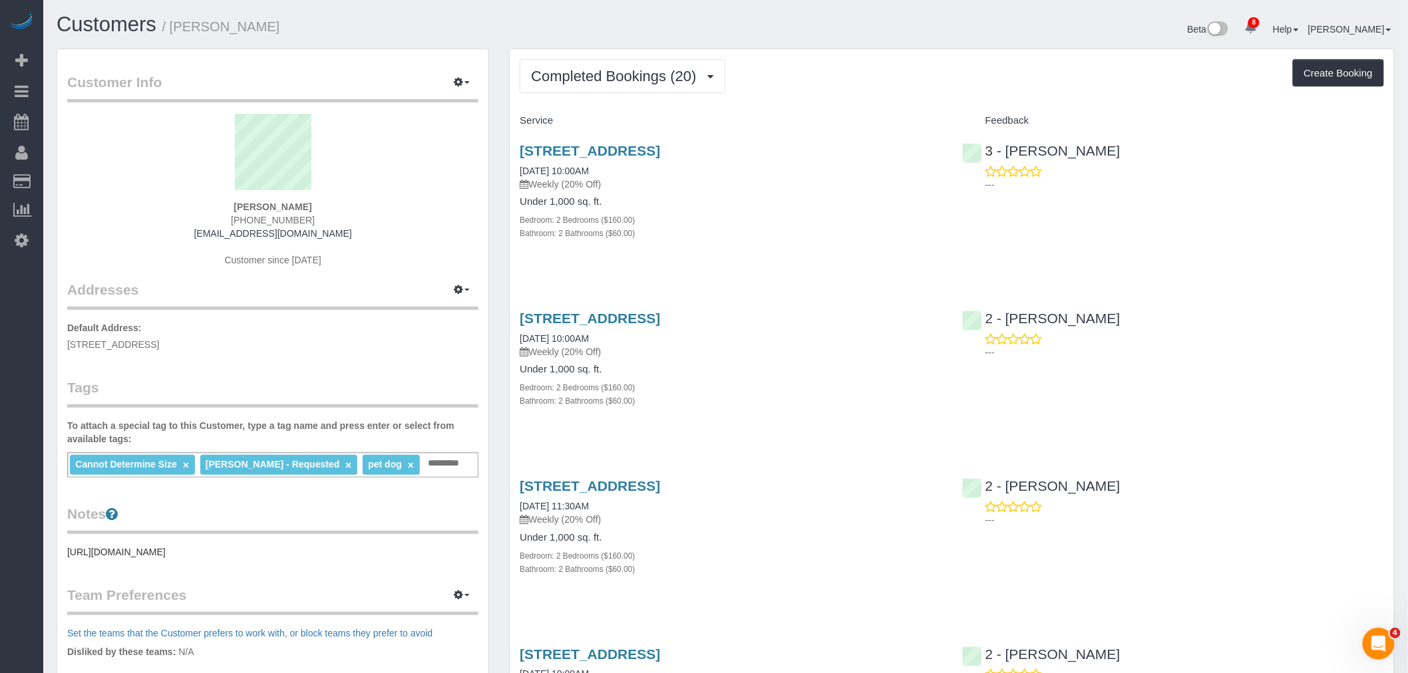
click at [902, 88] on div "Completed Bookings (20) Completed Bookings (20) Upcoming Bookings (7) Cancelled…" at bounding box center [952, 76] width 864 height 34
click at [605, 82] on span "Completed Bookings (20)" at bounding box center [617, 76] width 172 height 17
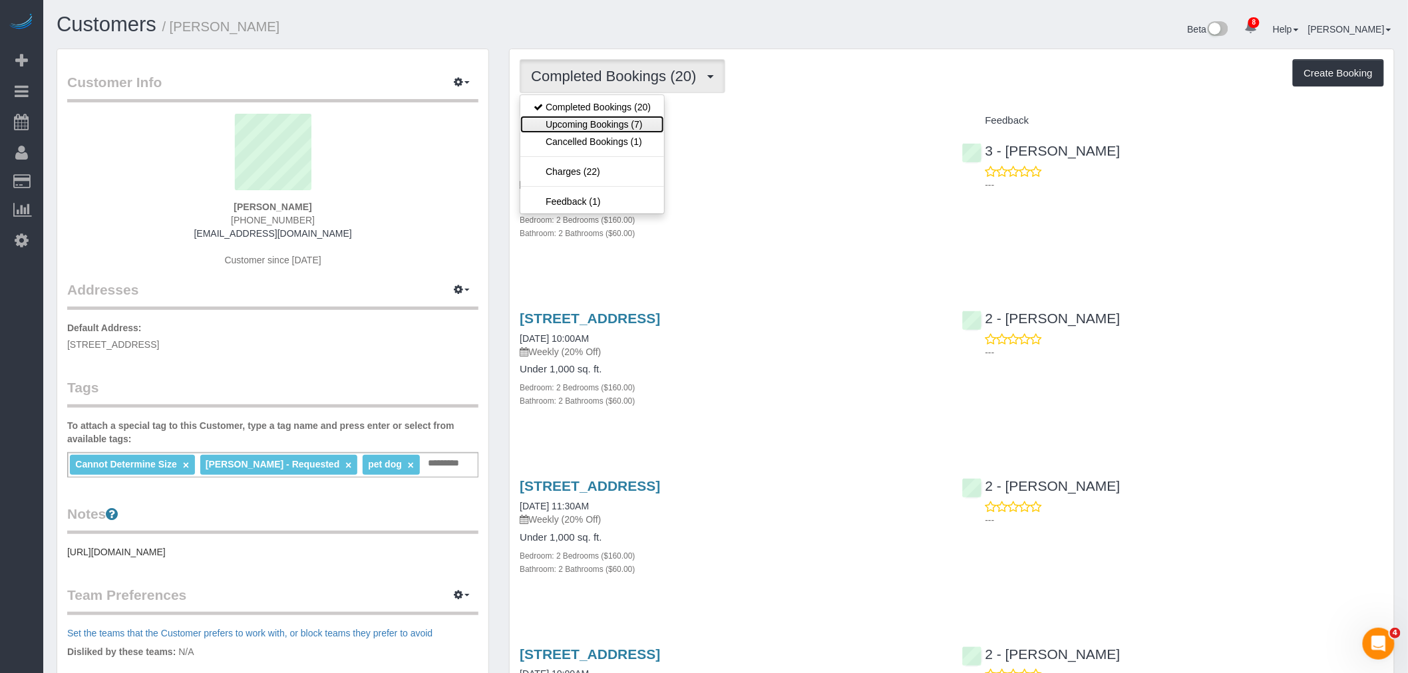
click at [613, 131] on link "Upcoming Bookings (7)" at bounding box center [592, 124] width 144 height 17
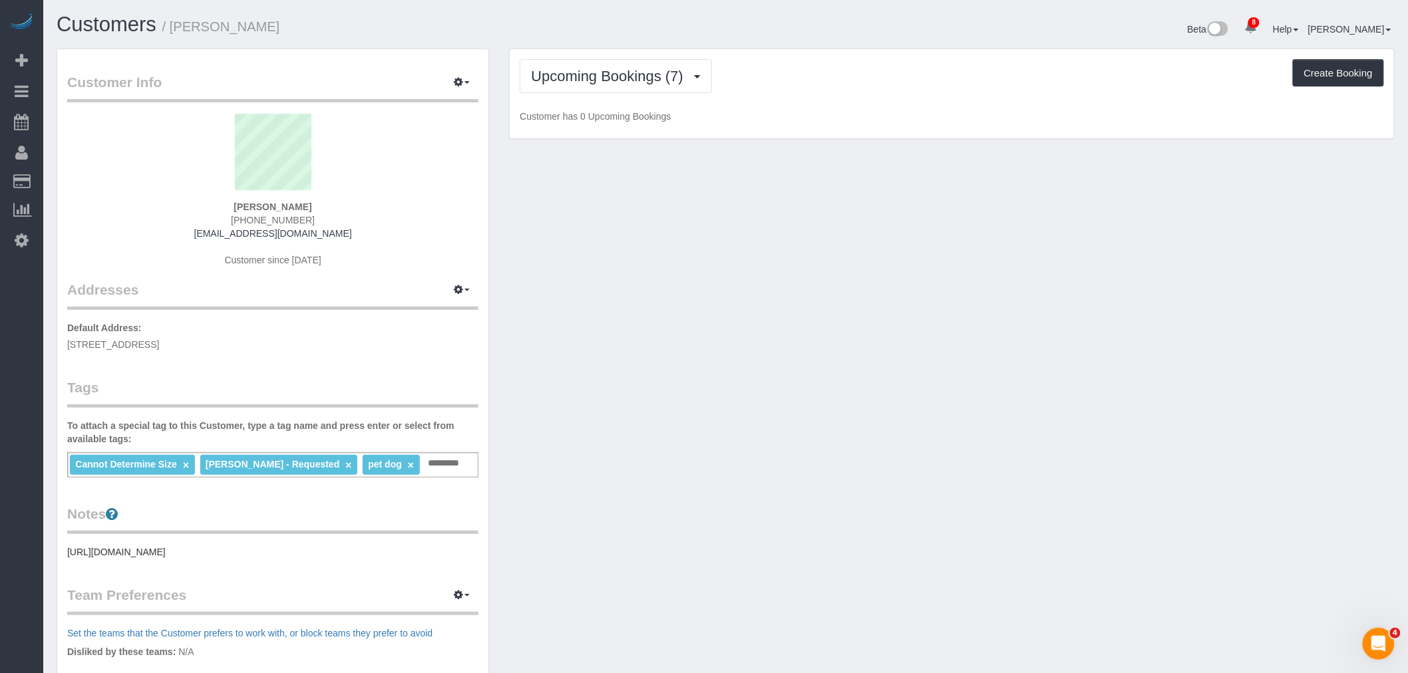
click at [860, 108] on div "Upcoming Bookings (7) Completed Bookings (20) Upcoming Bookings (7) Cancelled B…" at bounding box center [952, 94] width 884 height 90
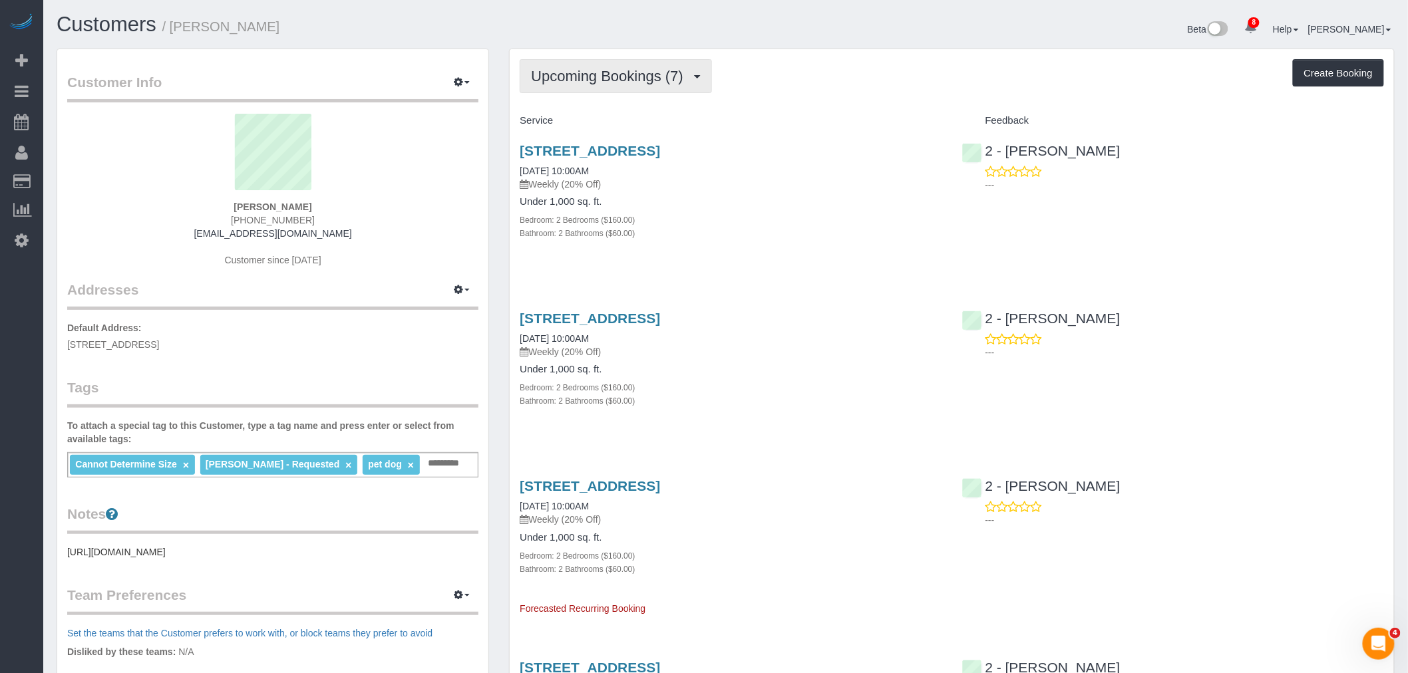
click at [599, 77] on span "Upcoming Bookings (7)" at bounding box center [610, 76] width 159 height 17
click at [627, 110] on link "Completed Bookings (20)" at bounding box center [592, 106] width 144 height 17
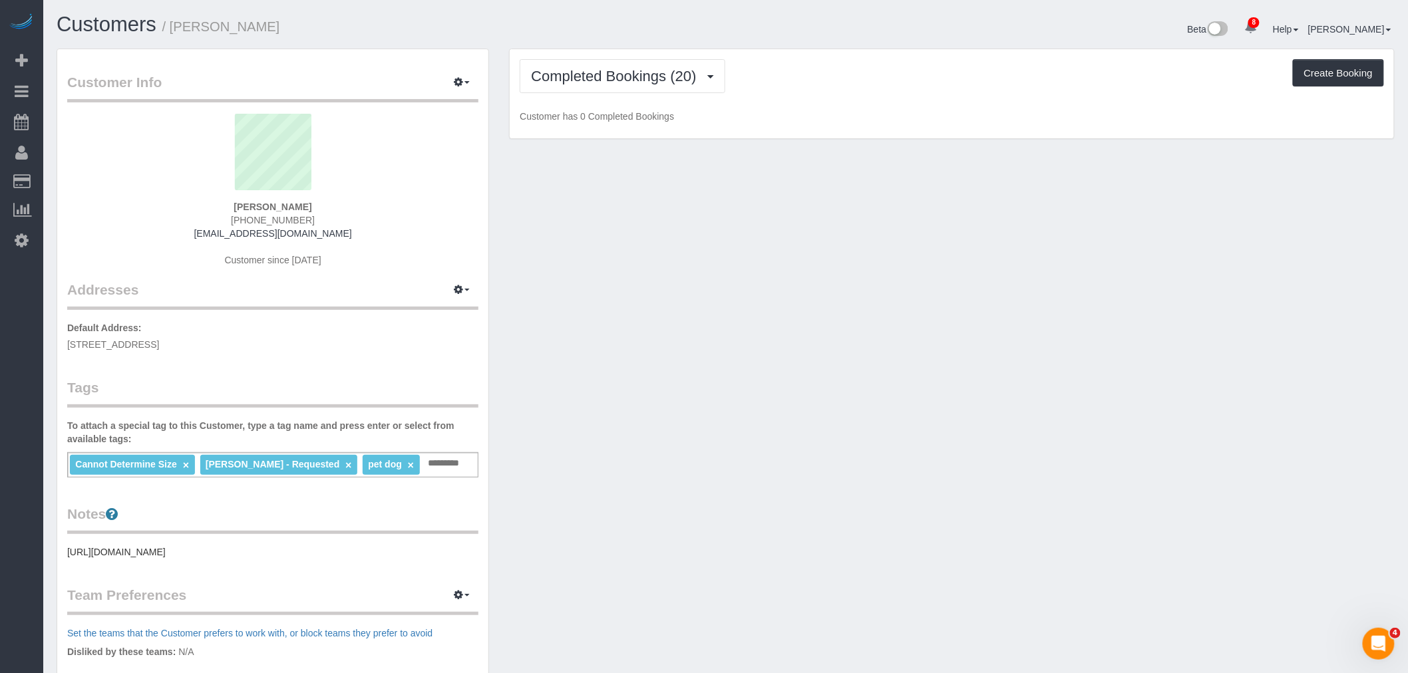
click at [1108, 123] on p "Customer has 0 Completed Bookings" at bounding box center [952, 116] width 864 height 13
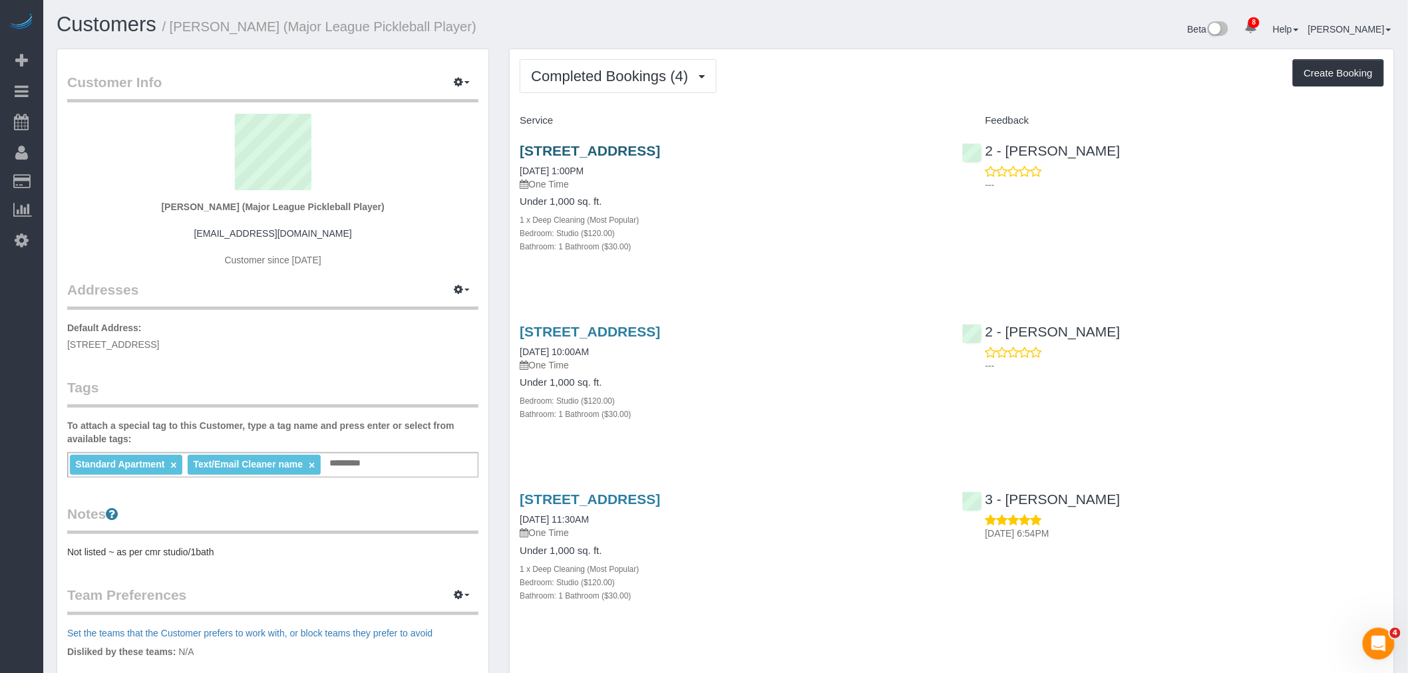
drag, startPoint x: 822, startPoint y: 147, endPoint x: 521, endPoint y: 150, distance: 301.4
click at [521, 150] on h3 "[STREET_ADDRESS]" at bounding box center [731, 150] width 422 height 15
copy link "[STREET_ADDRESS]"
click at [898, 77] on div "Completed Bookings (4) Completed Bookings (4) Upcoming Bookings (7) Cancelled B…" at bounding box center [952, 76] width 864 height 34
click at [629, 76] on span "Completed Bookings (4)" at bounding box center [613, 76] width 164 height 17
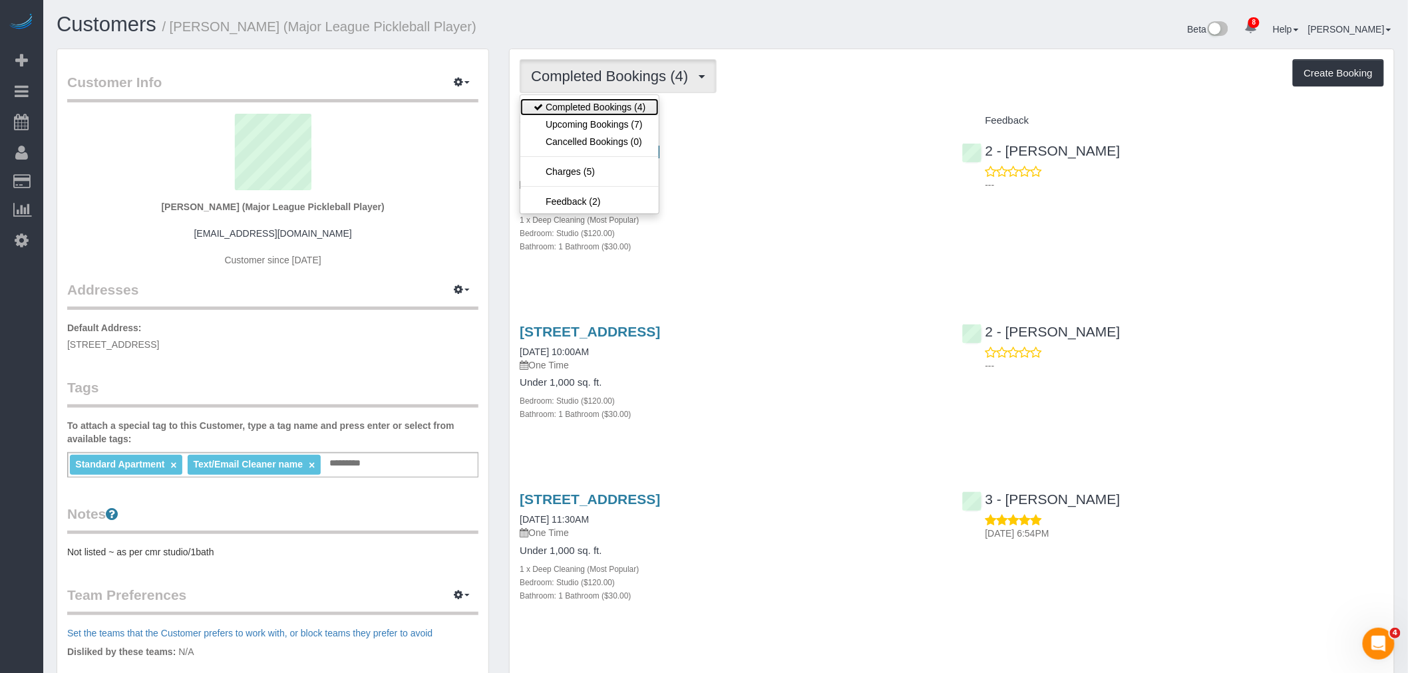
click at [632, 110] on link "Completed Bookings (4)" at bounding box center [589, 106] width 138 height 17
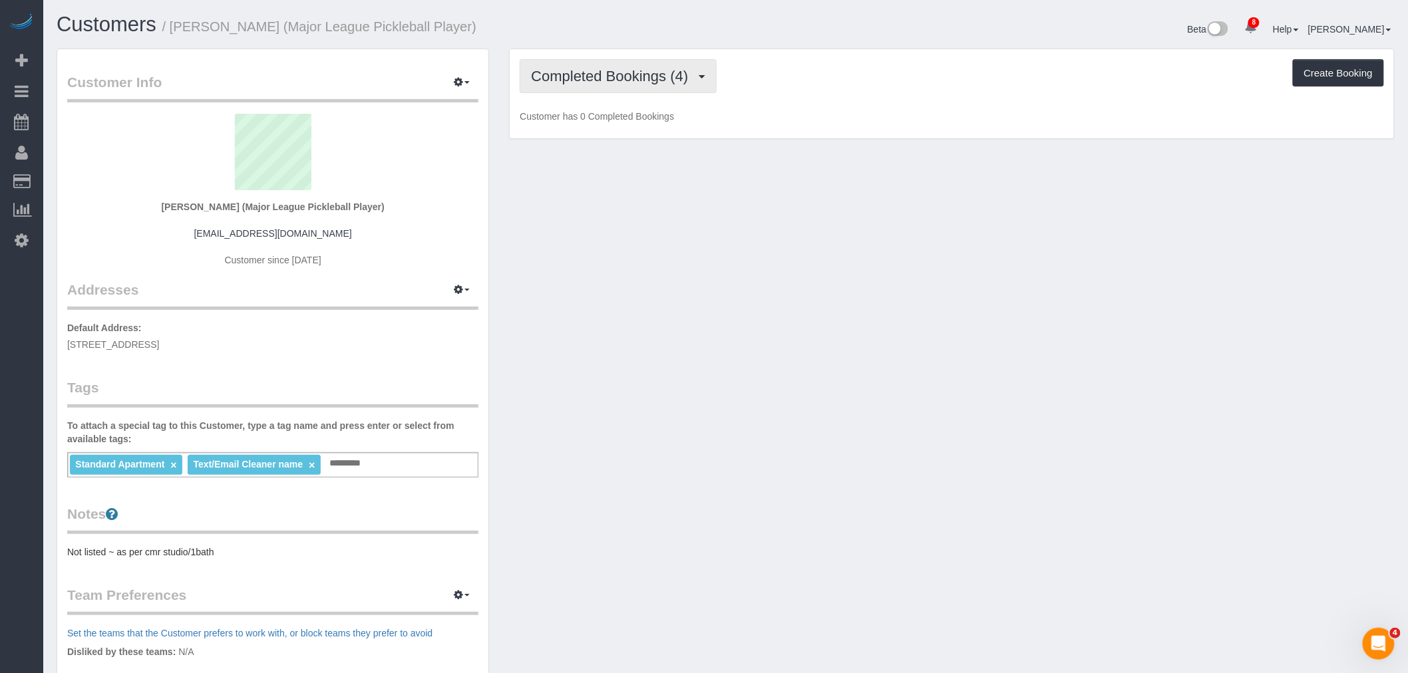
click at [630, 86] on button "Completed Bookings (4)" at bounding box center [618, 76] width 197 height 34
drag, startPoint x: 628, startPoint y: 121, endPoint x: 669, endPoint y: 109, distance: 42.9
click at [629, 121] on link "Upcoming Bookings (7)" at bounding box center [589, 124] width 138 height 17
click at [804, 90] on div "Upcoming Bookings (7) Completed Bookings (4) Upcoming Bookings (7) Cancelled Bo…" at bounding box center [952, 76] width 864 height 34
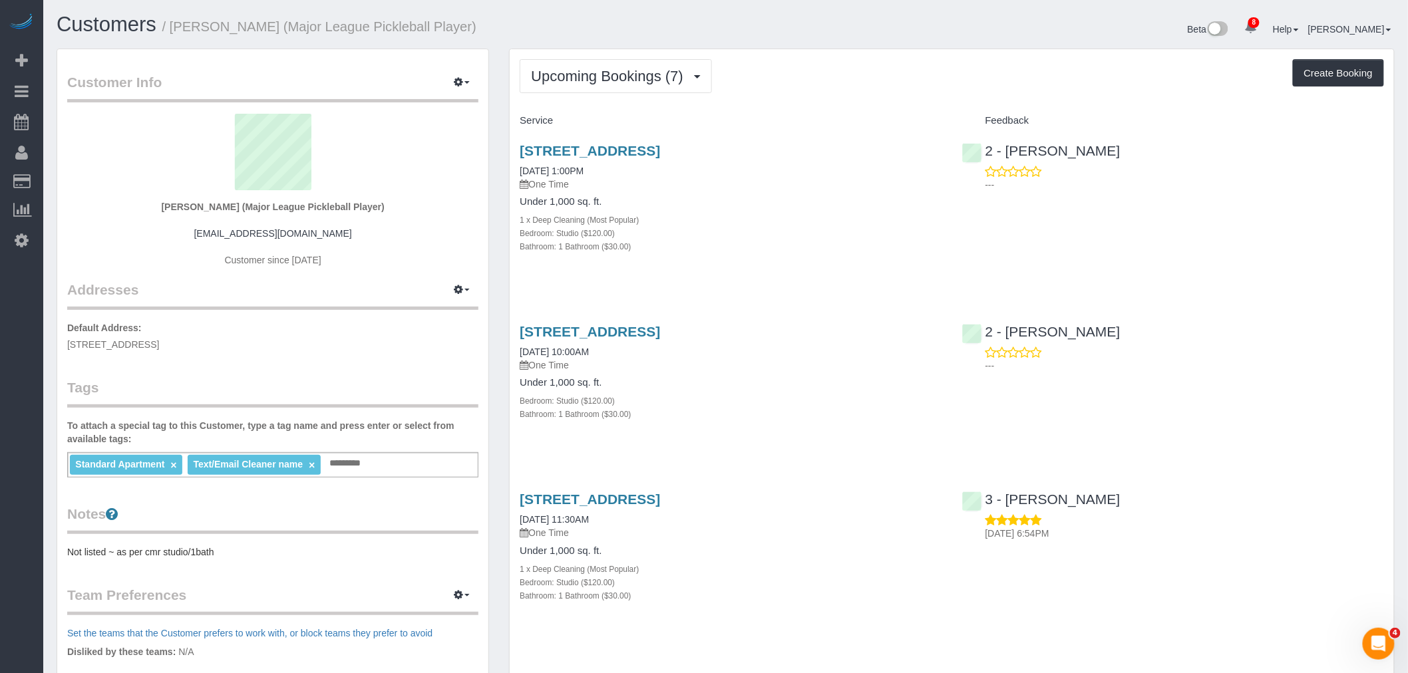
click at [776, 103] on div "Upcoming Bookings (7) Completed Bookings (4) Upcoming Bookings (7) Cancelled Bo…" at bounding box center [952, 451] width 884 height 804
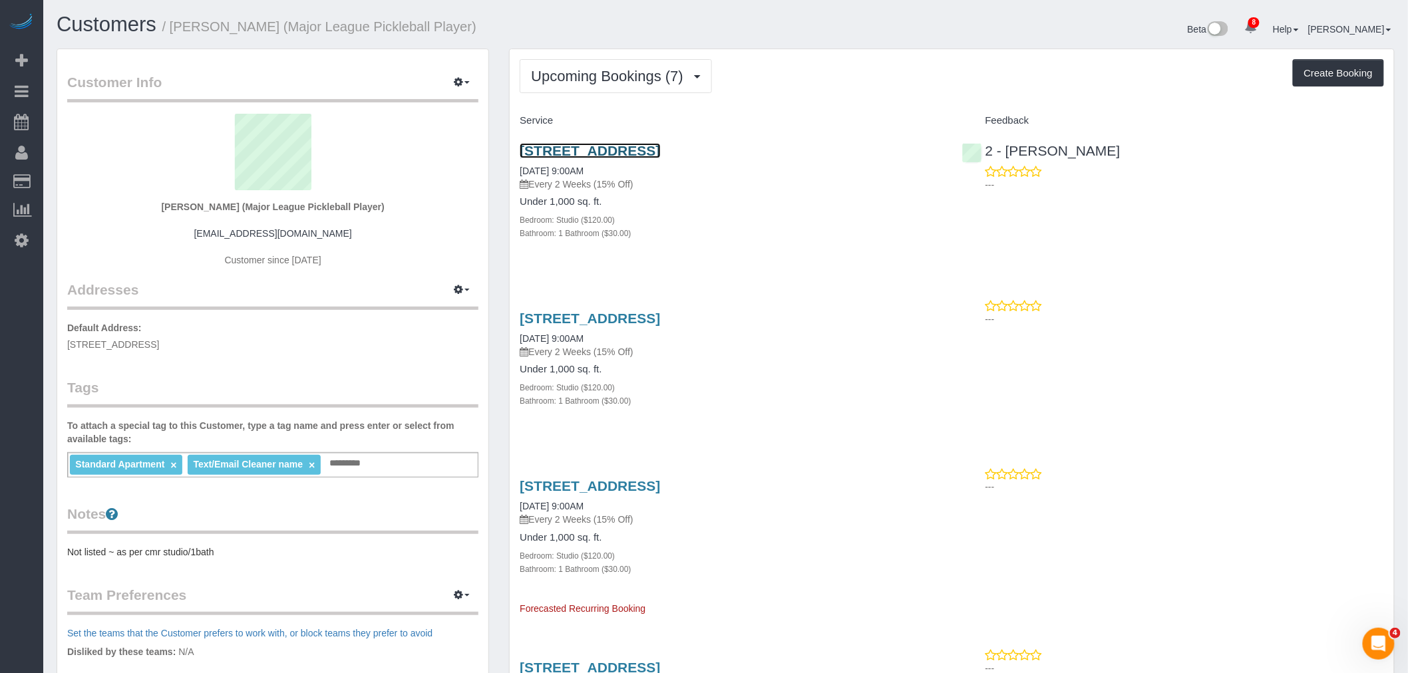
click at [660, 150] on link "18 6th Avenue, Apt. 408, Brooklyn, NY 11217" at bounding box center [590, 150] width 140 height 15
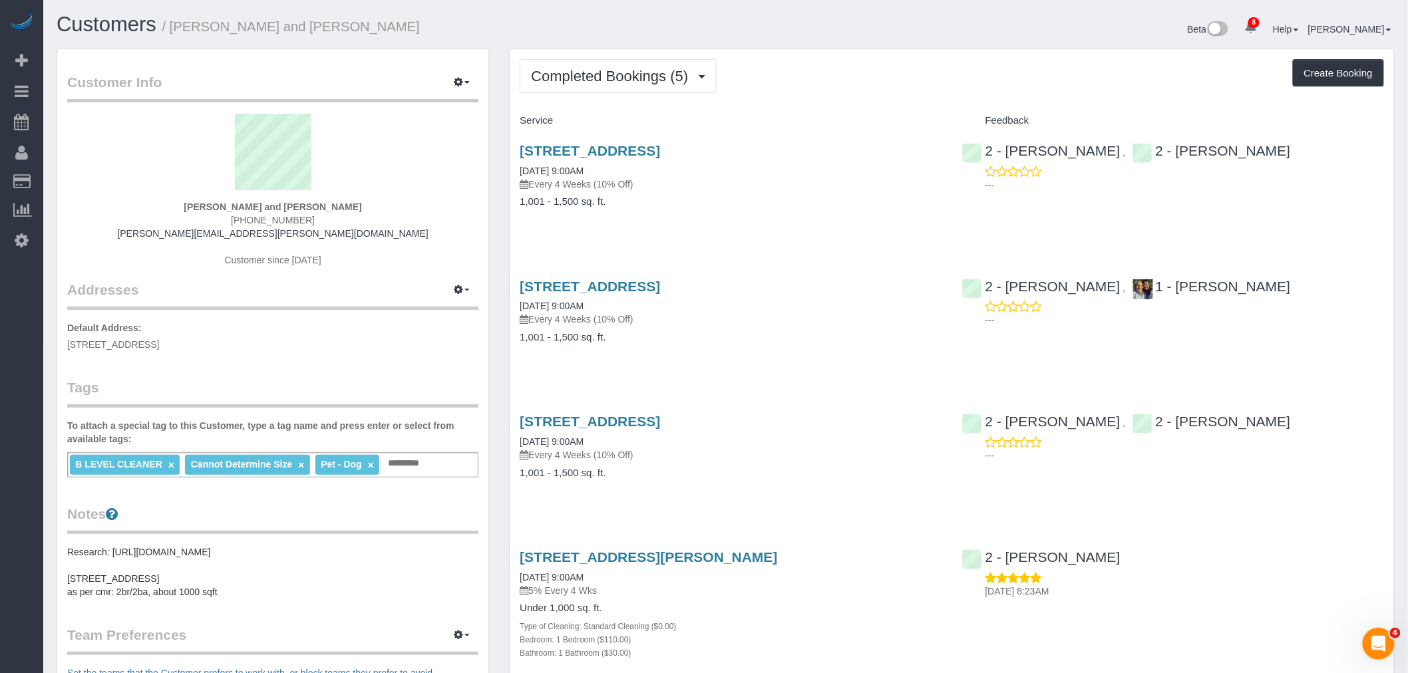
click at [881, 88] on div "Completed Bookings (5) Completed Bookings (5) Upcoming Bookings (7) Cancelled B…" at bounding box center [952, 76] width 864 height 34
click at [953, 97] on div "Completed Bookings (5) Completed Bookings (5) Upcoming Bookings (7) Cancelled B…" at bounding box center [952, 479] width 884 height 861
click at [883, 113] on div "Service" at bounding box center [731, 121] width 442 height 23
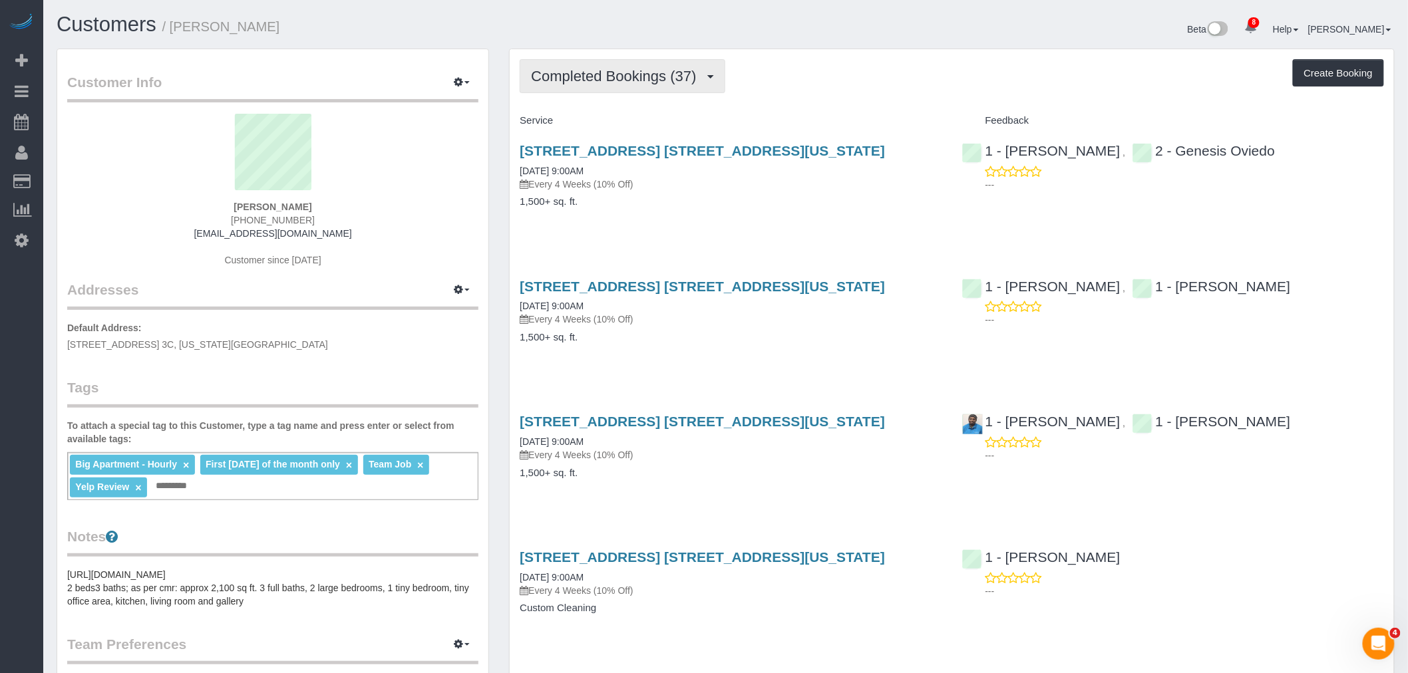
click at [593, 87] on button "Completed Bookings (37)" at bounding box center [622, 76] width 205 height 34
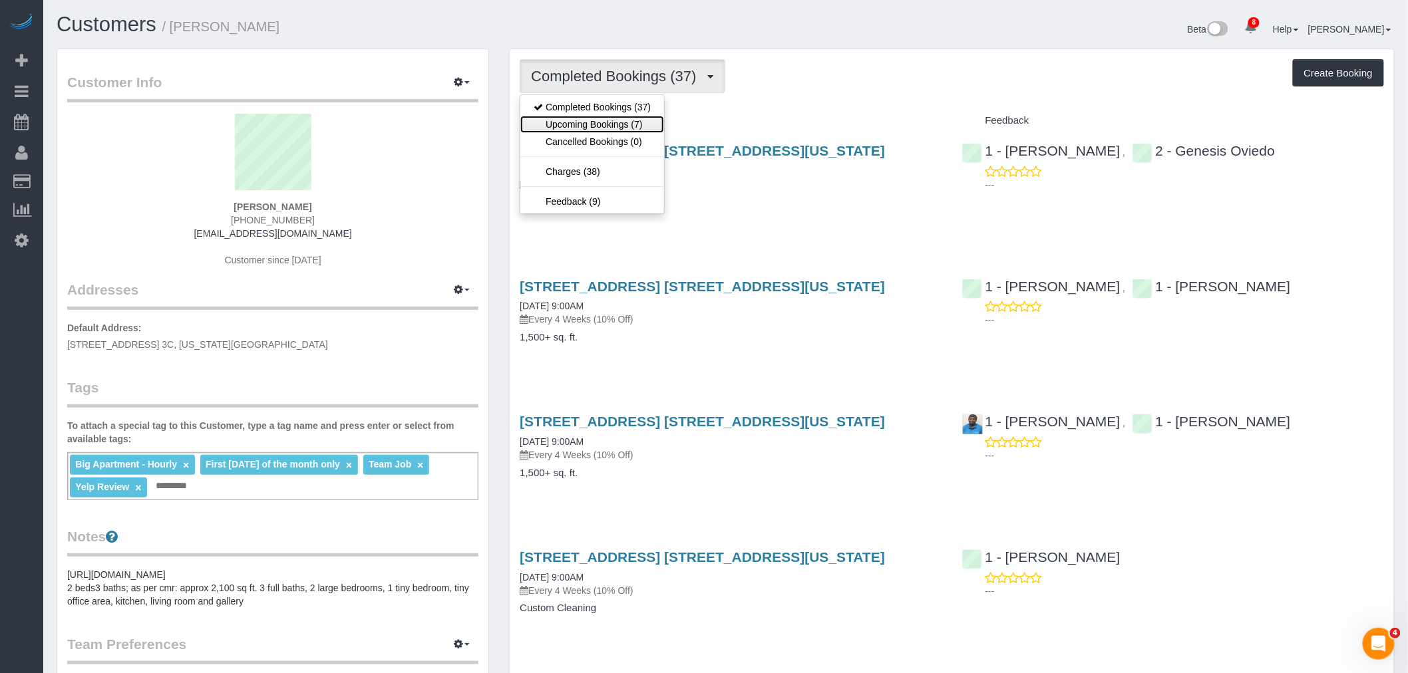
click at [593, 126] on link "Upcoming Bookings (7)" at bounding box center [592, 124] width 144 height 17
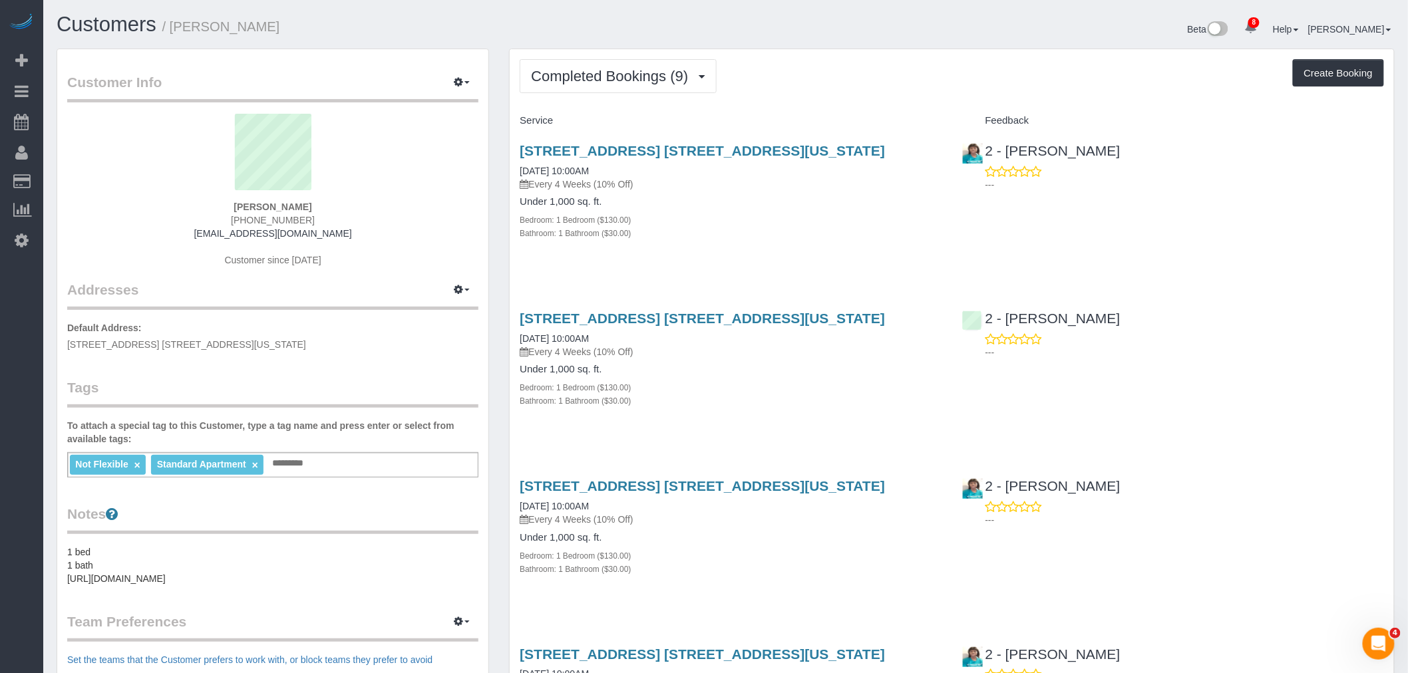
drag, startPoint x: 832, startPoint y: 58, endPoint x: 810, endPoint y: 51, distance: 23.1
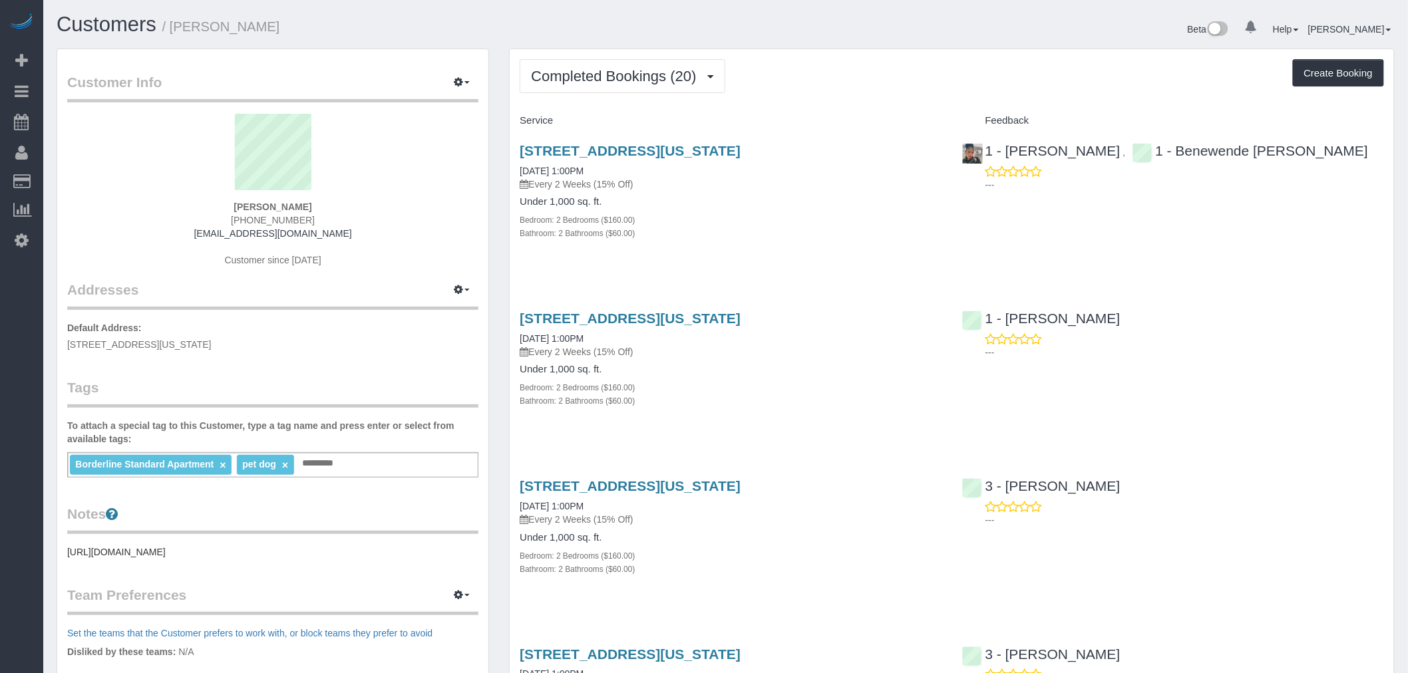
click at [640, 77] on span "Completed Bookings (20)" at bounding box center [617, 76] width 172 height 17
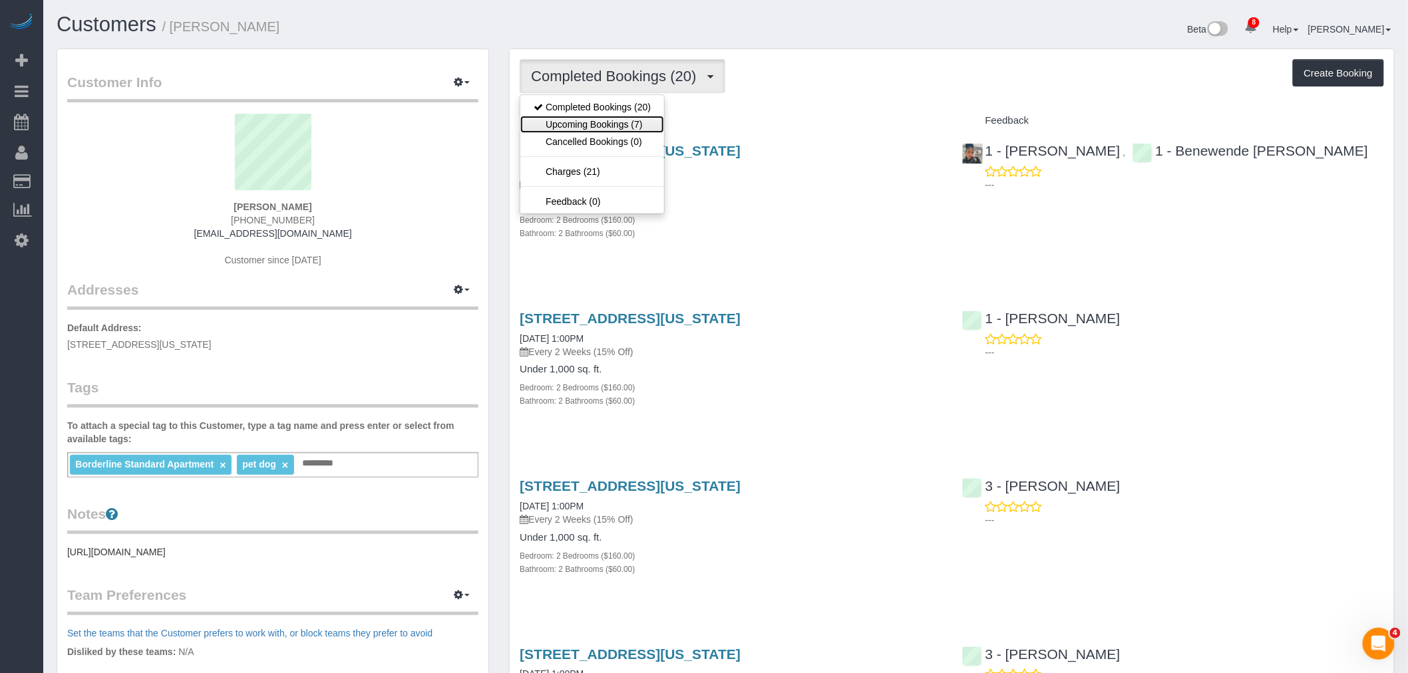
click at [600, 120] on link "Upcoming Bookings (7)" at bounding box center [592, 124] width 144 height 17
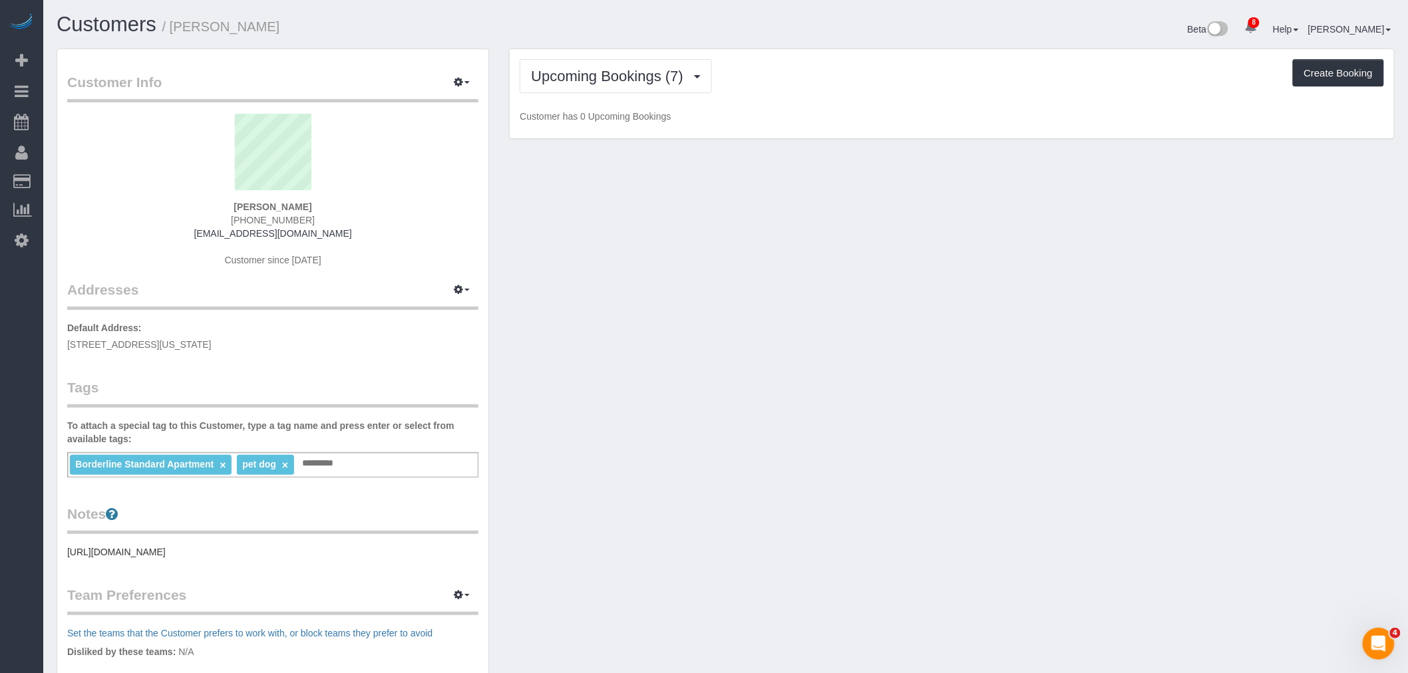
click at [880, 93] on div "Upcoming Bookings (7) Completed Bookings (20) Upcoming Bookings (7) Cancelled B…" at bounding box center [952, 76] width 864 height 34
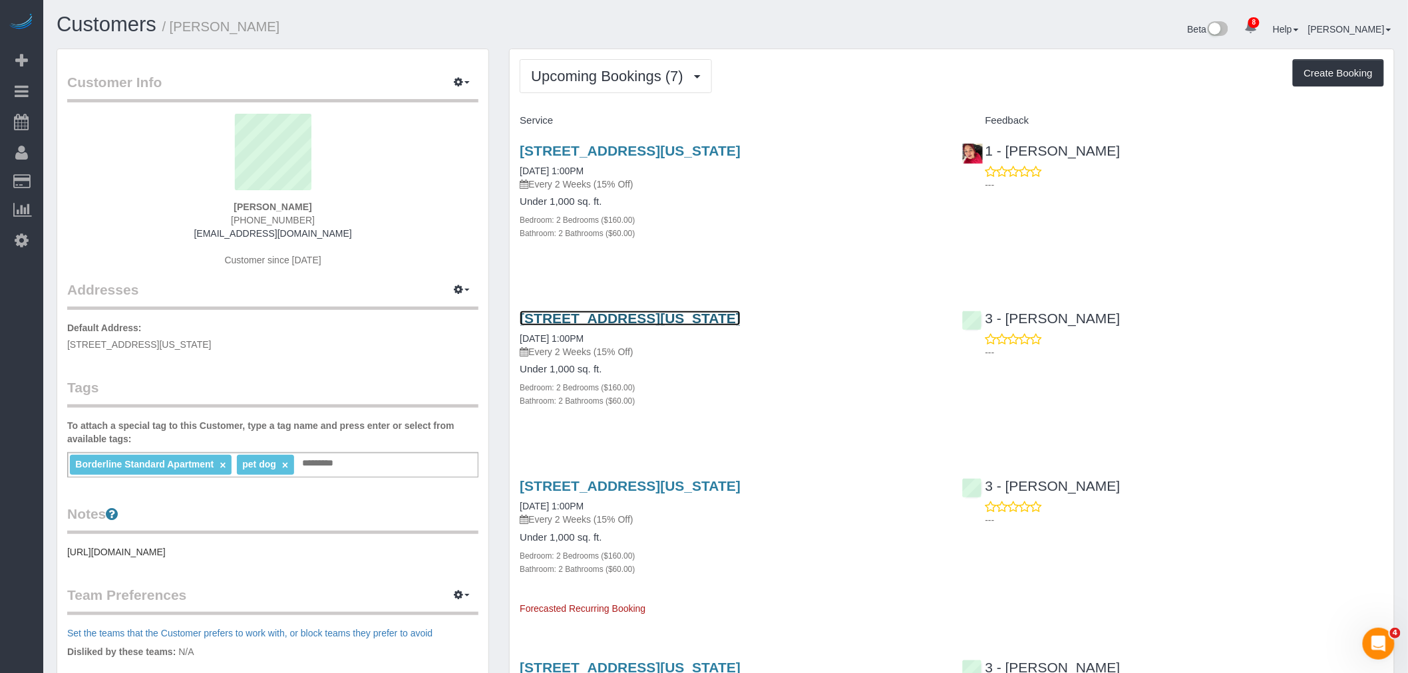
click at [740, 320] on link "805 Columbus Avenue, Phd, New York, NY 10025" at bounding box center [630, 318] width 221 height 15
click at [609, 84] on button "Upcoming Bookings (7)" at bounding box center [616, 76] width 192 height 34
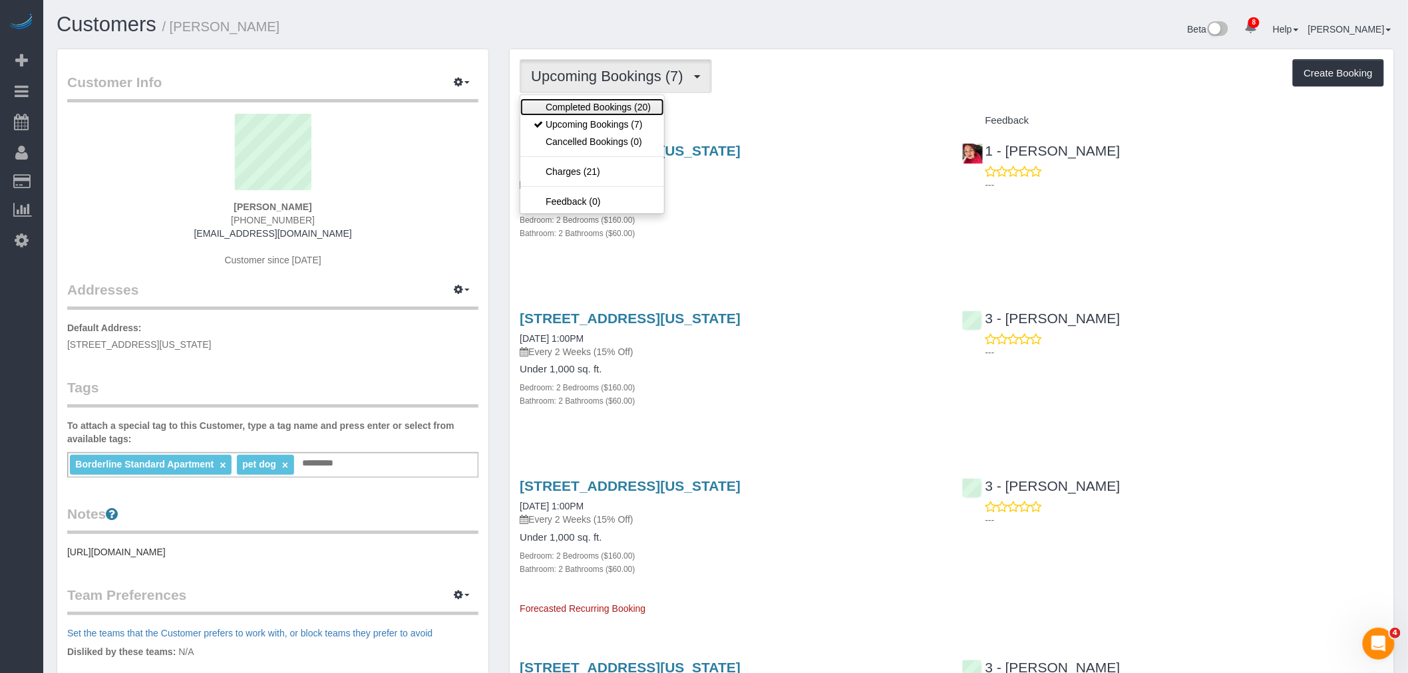
drag, startPoint x: 609, startPoint y: 105, endPoint x: 760, endPoint y: 106, distance: 150.4
click at [610, 105] on link "Completed Bookings (20)" at bounding box center [592, 106] width 144 height 17
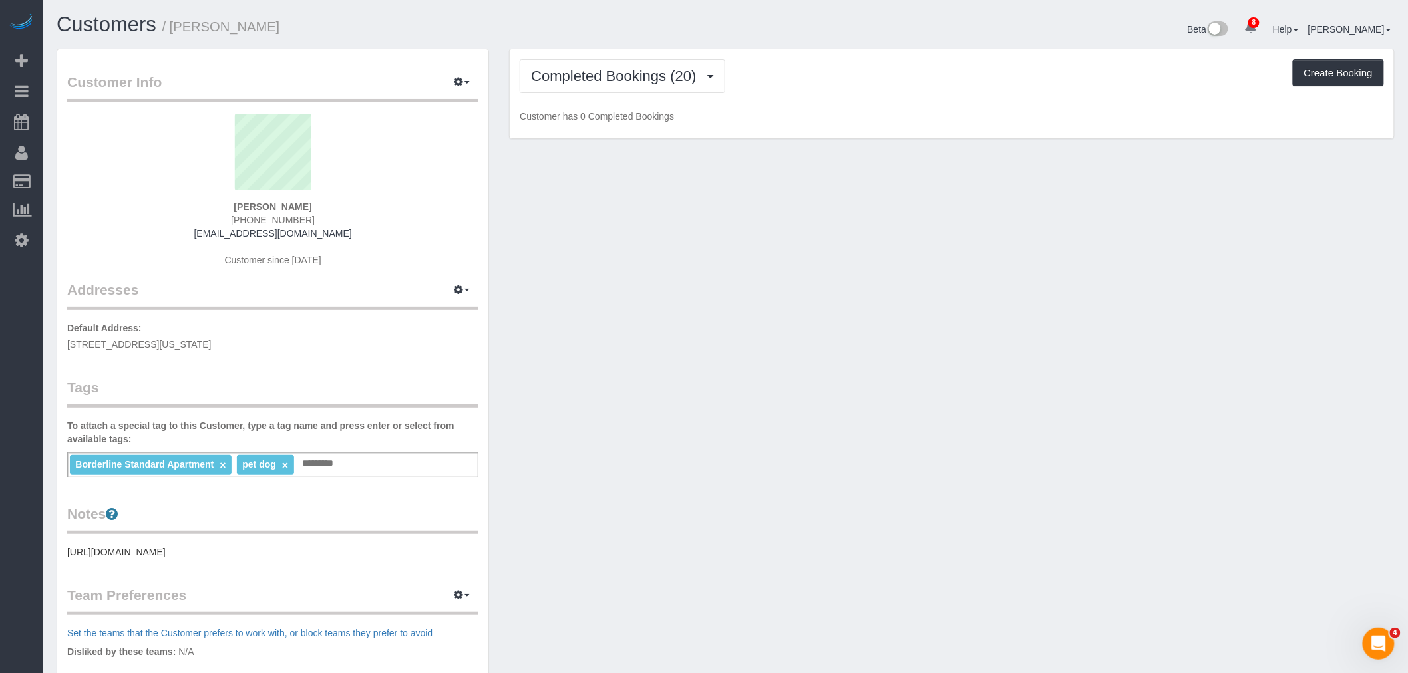
click at [869, 104] on div "Completed Bookings (20) Completed Bookings (20) Upcoming Bookings (7) Cancelled…" at bounding box center [952, 94] width 884 height 90
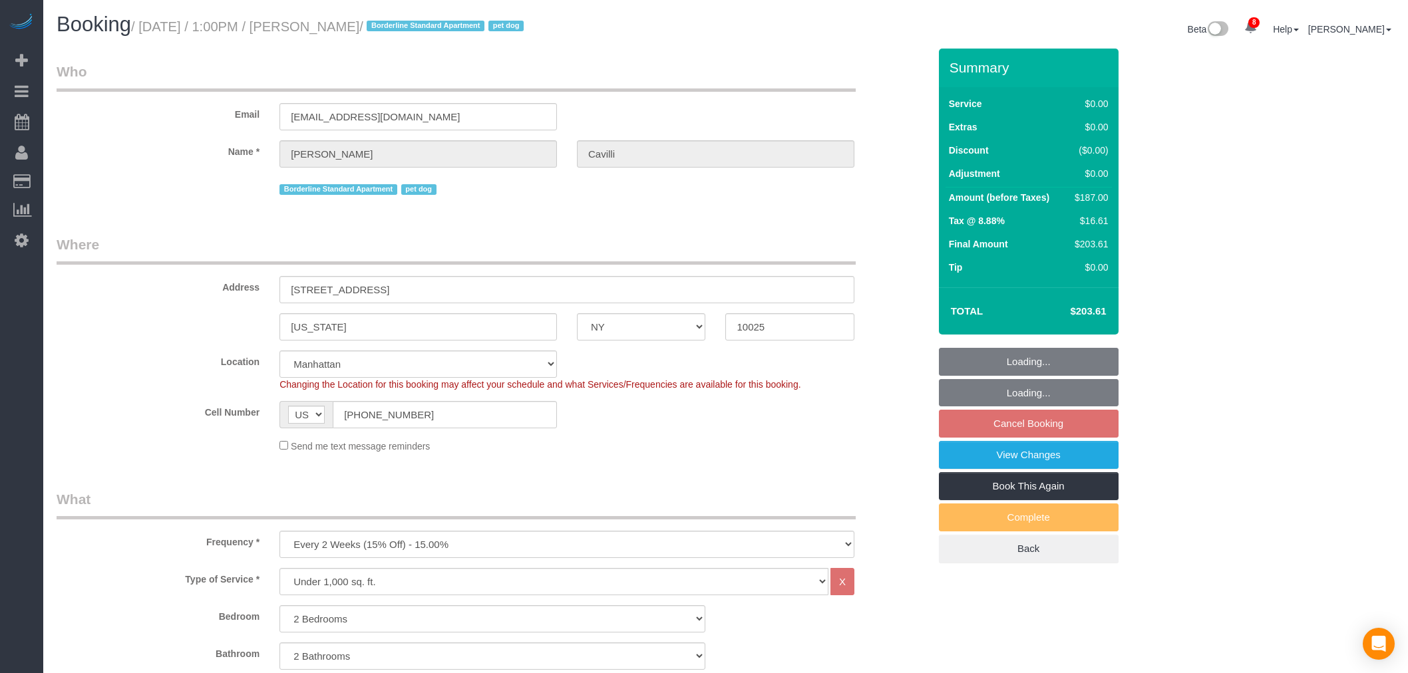
select select "NY"
select select "string:stripe"
select select "spot6"
select select "number:89"
select select "number:90"
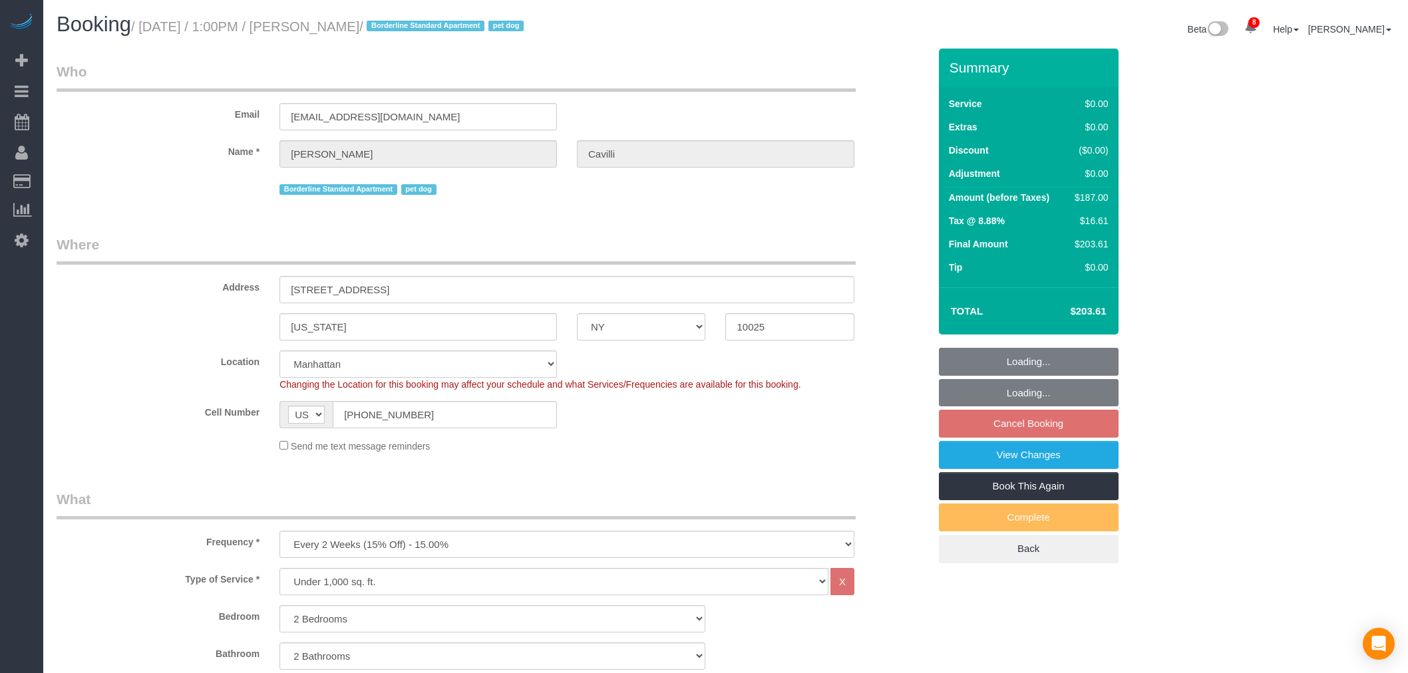
select select "number:13"
select select "number:5"
select select "2"
select select "object:1385"
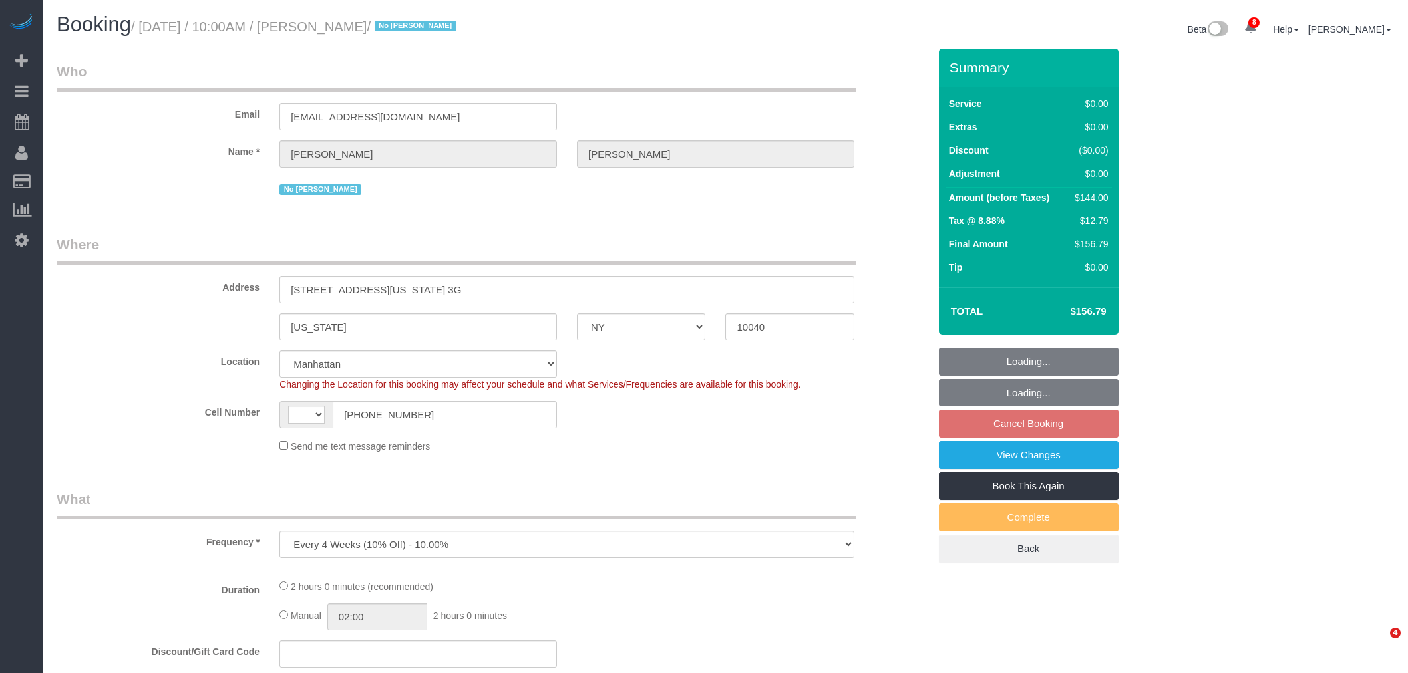
select select "NY"
select select "number:89"
select select "number:90"
select select "number:15"
select select "number:5"
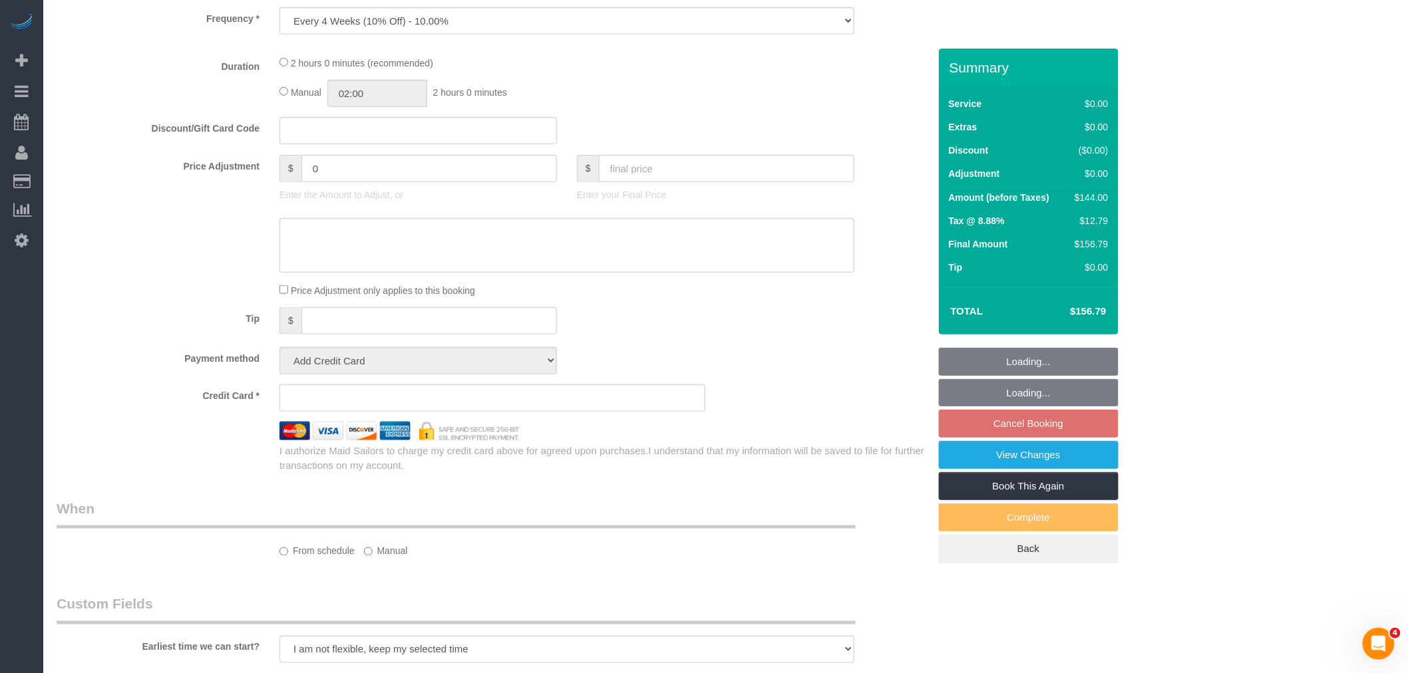
select select "object:843"
select select "string:[GEOGRAPHIC_DATA]"
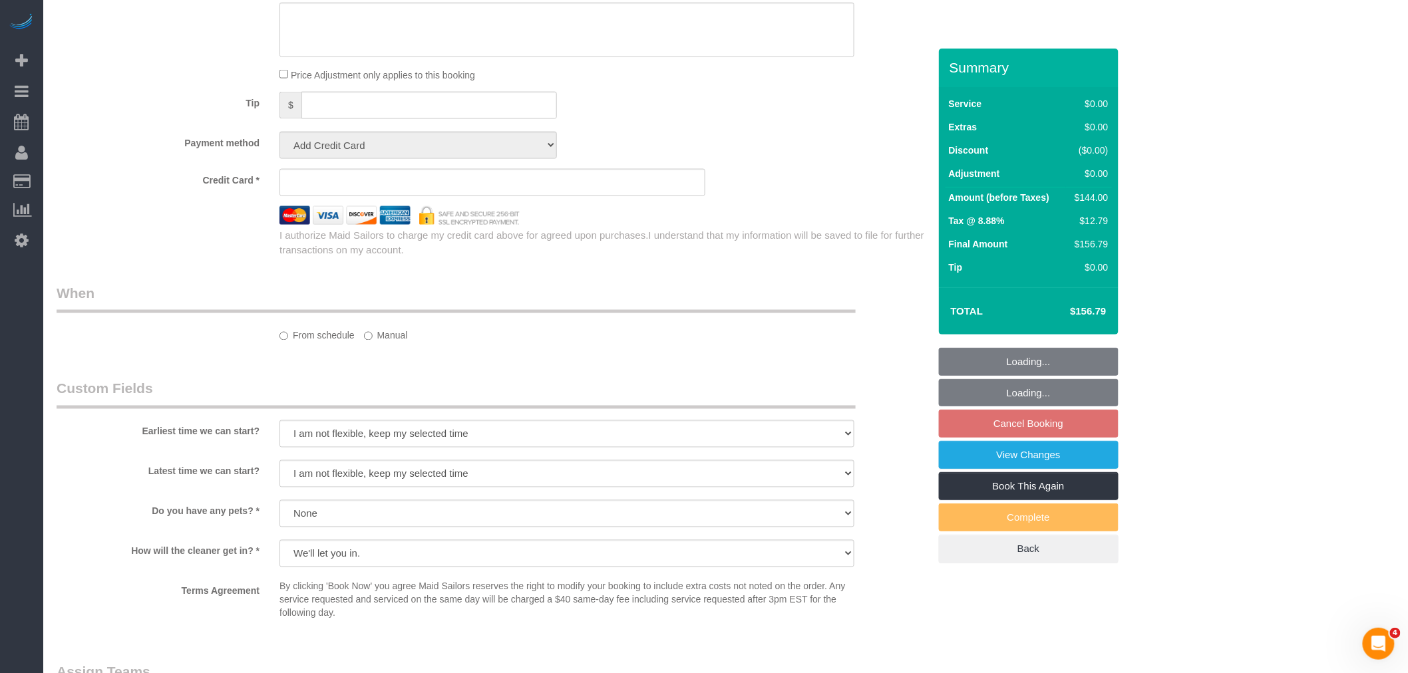
select select "string:stripe-pm_1PdvLr4VGloSiKo7KT8aVpsz"
select select "spot3"
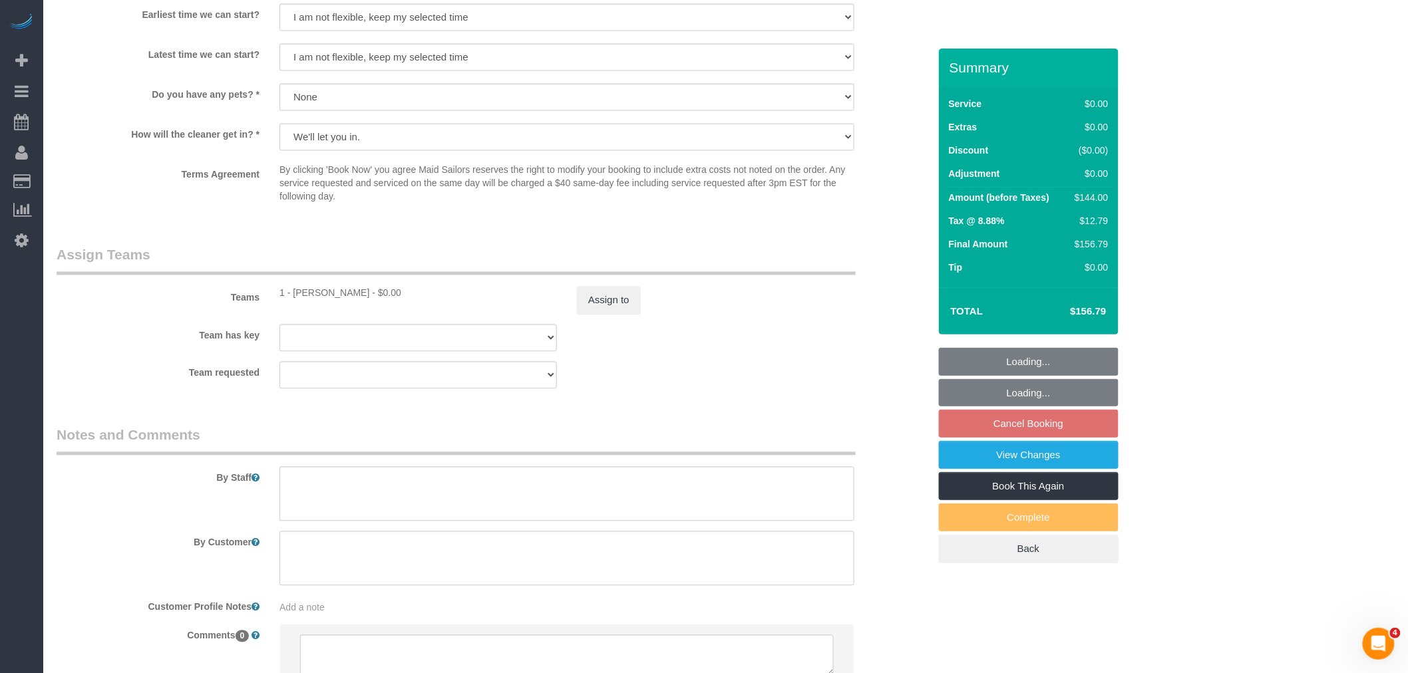
select select "1"
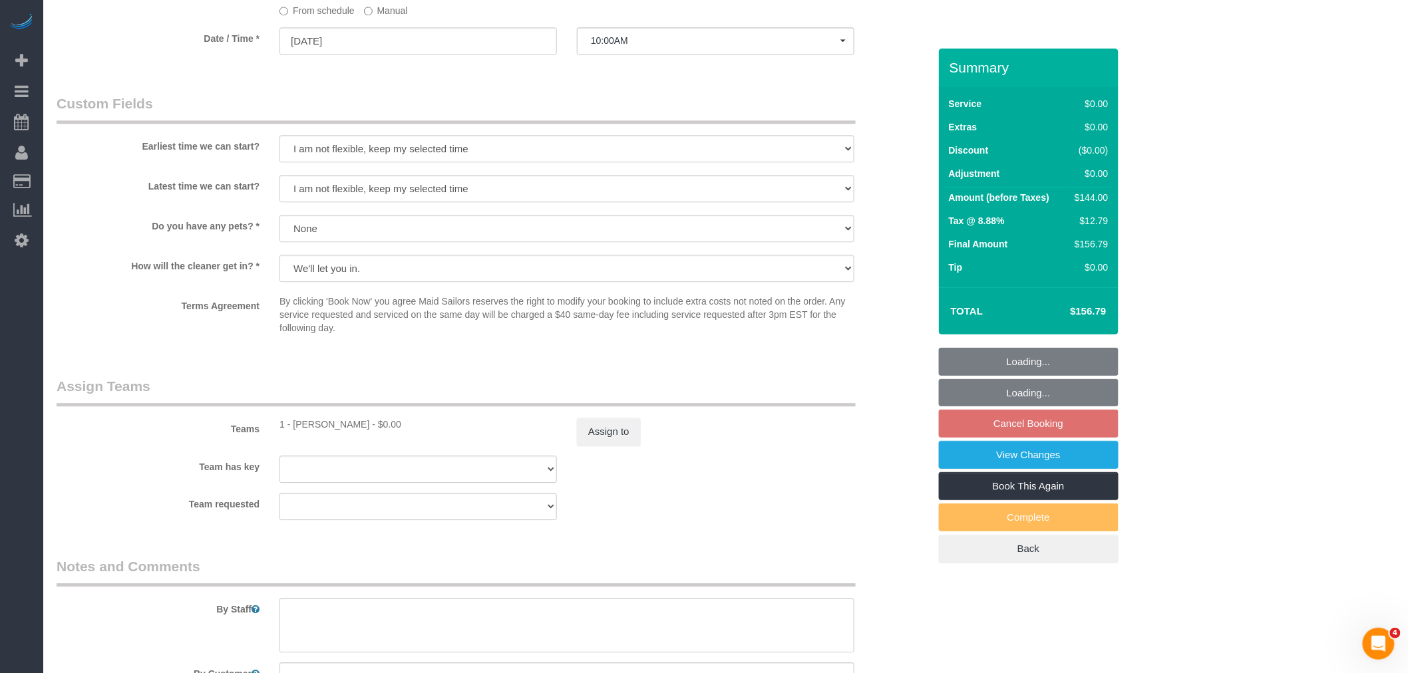
select select "1"
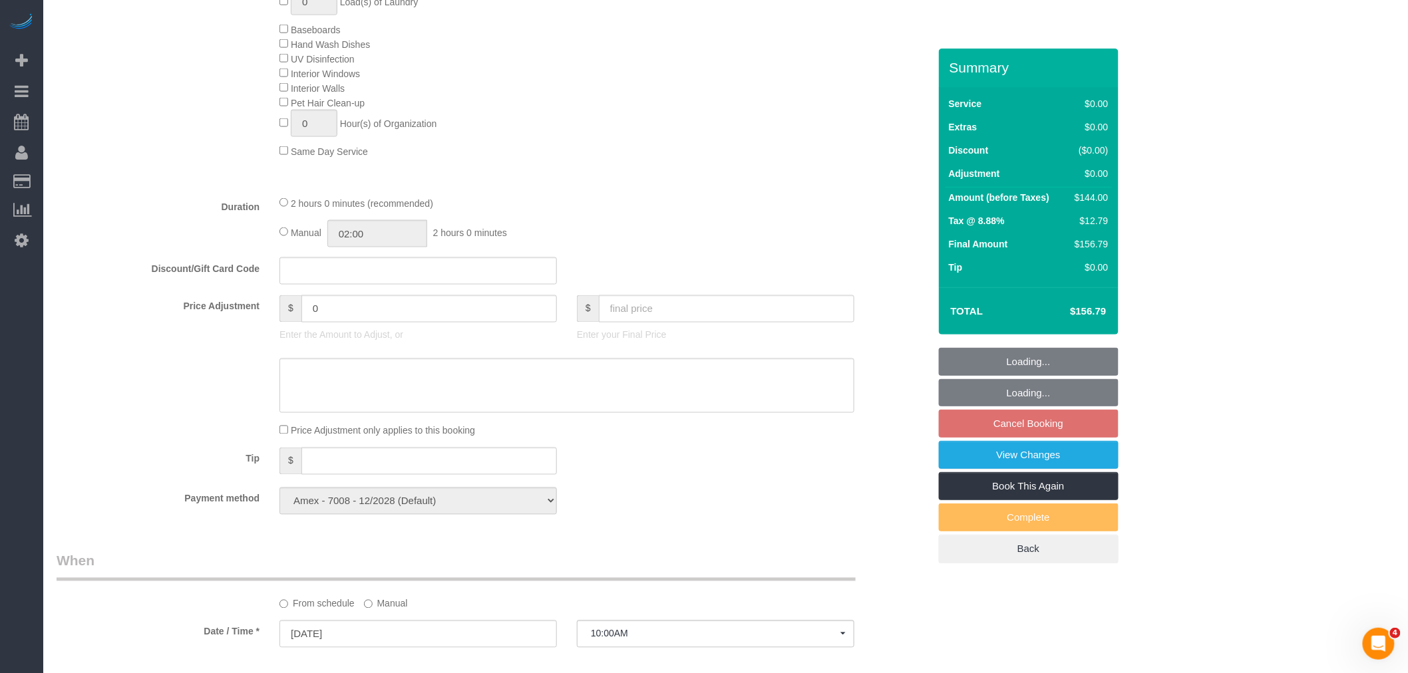
scroll to position [782, 0]
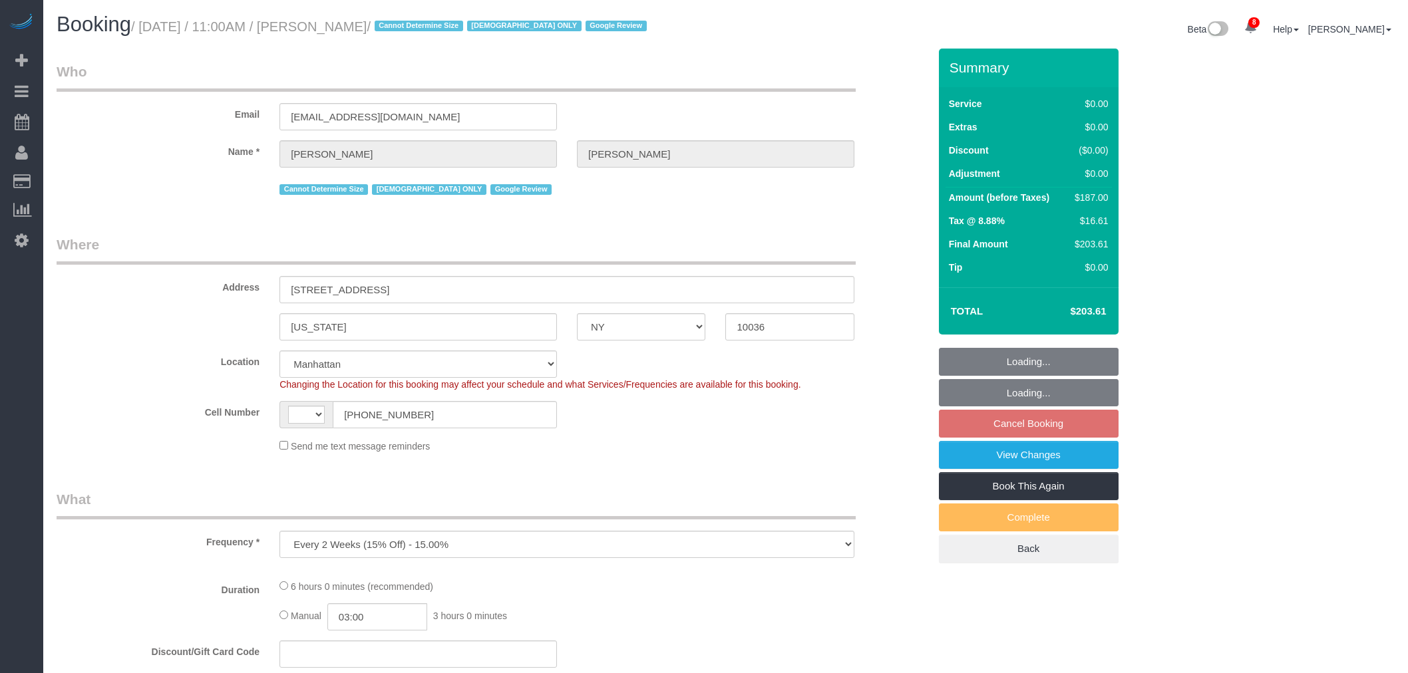
select select "NY"
select select "number:58"
select select "number:73"
select select "number:15"
select select "number:6"
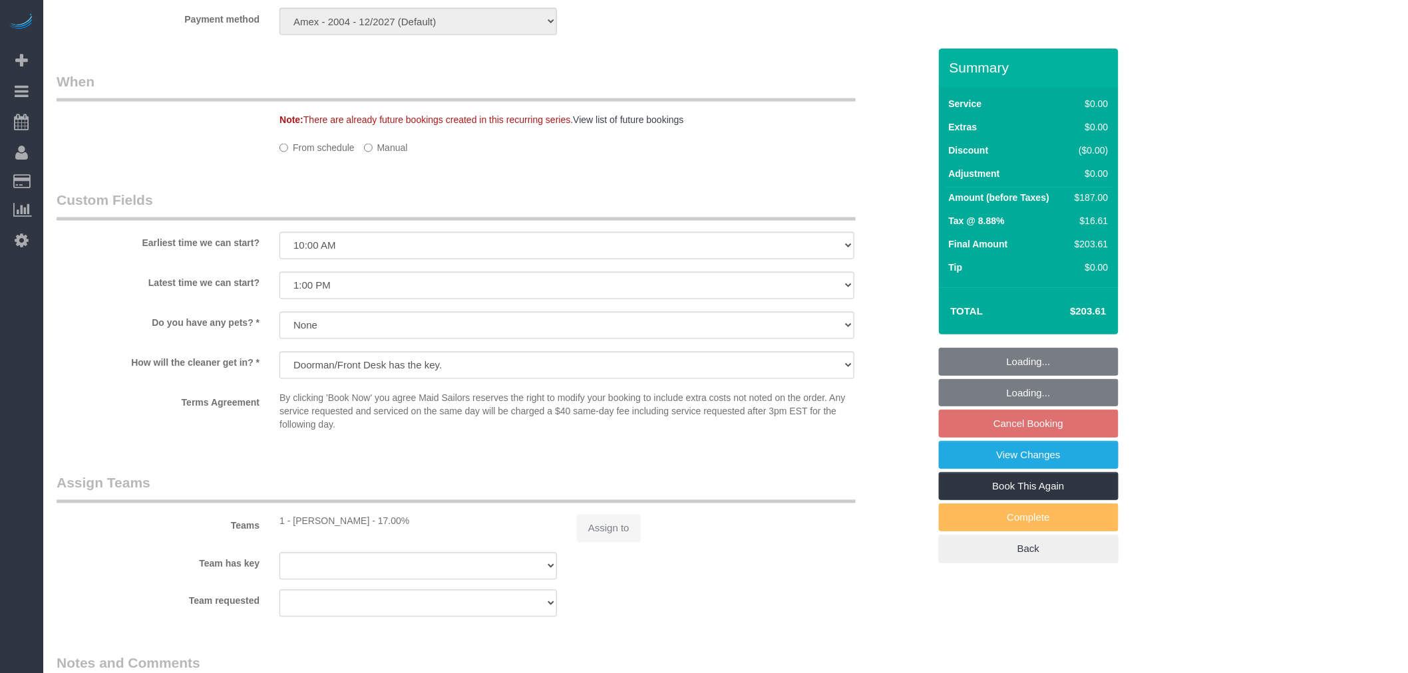
select select "object:859"
select select "string:[GEOGRAPHIC_DATA]"
select select "spot4"
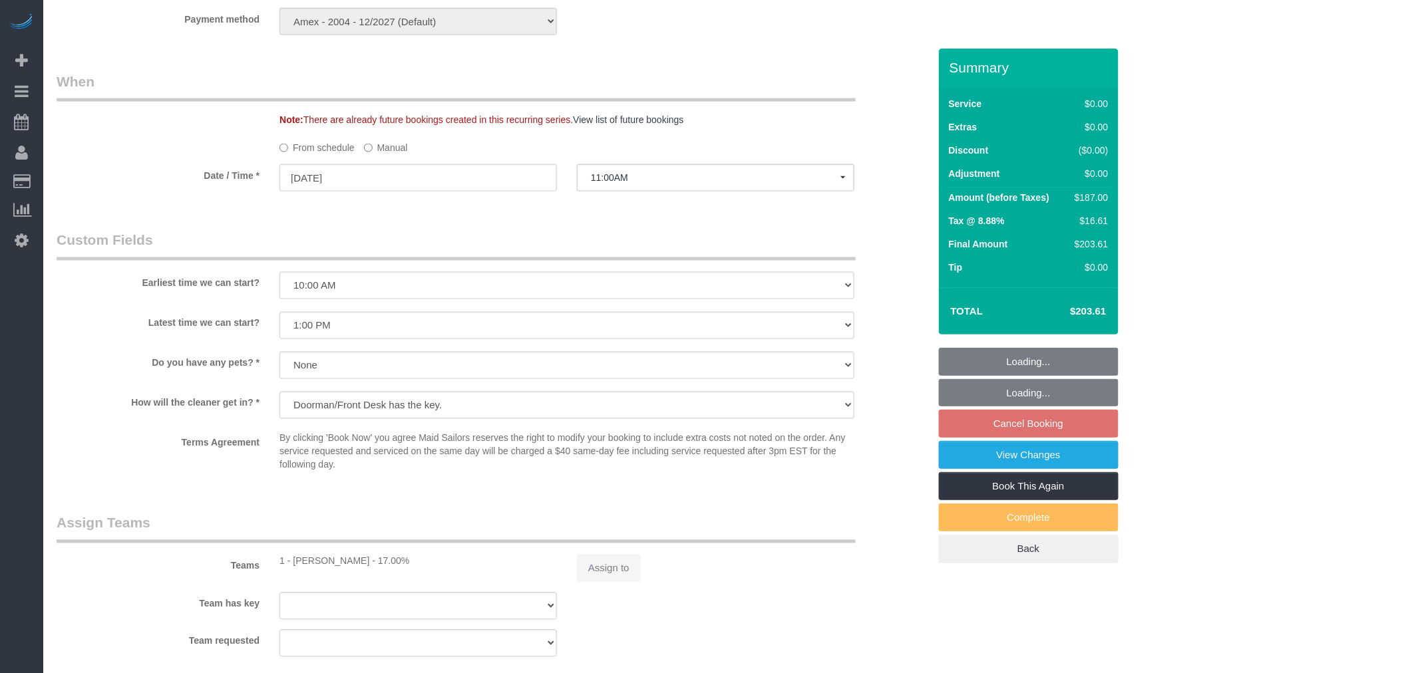
select select "2"
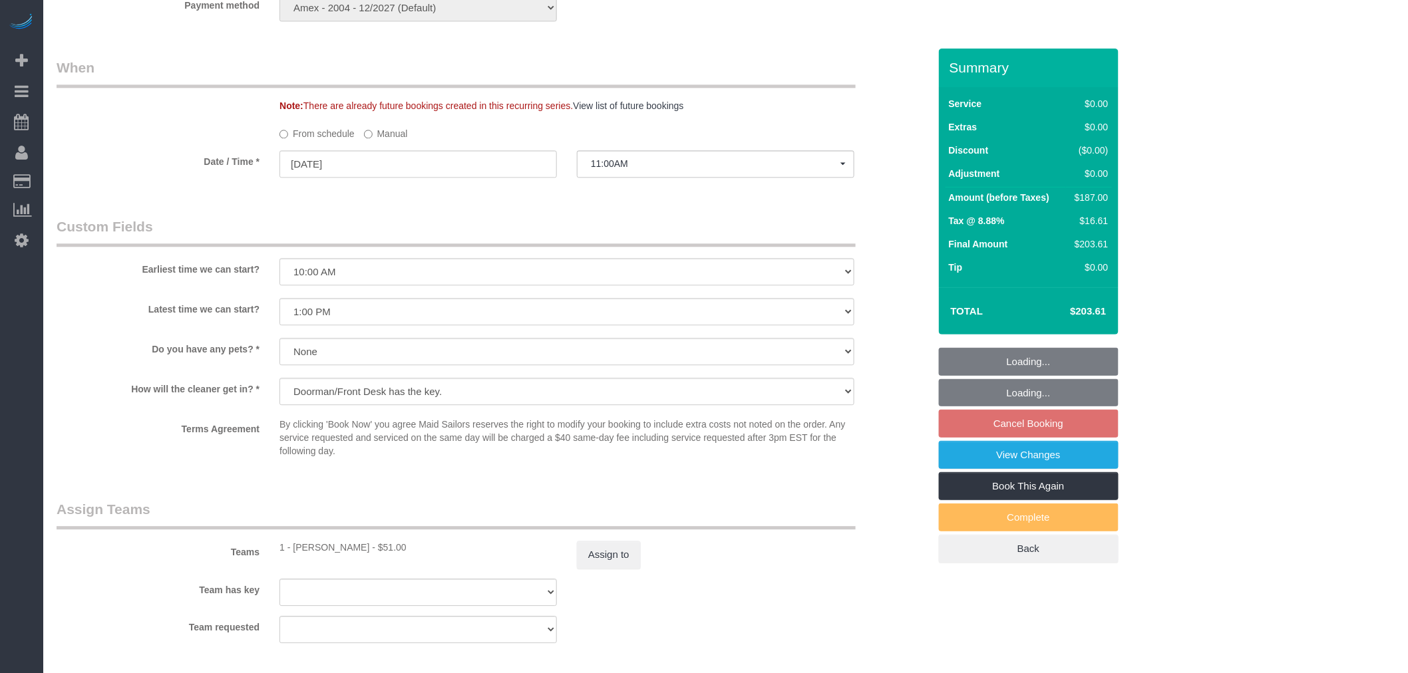
select select "2"
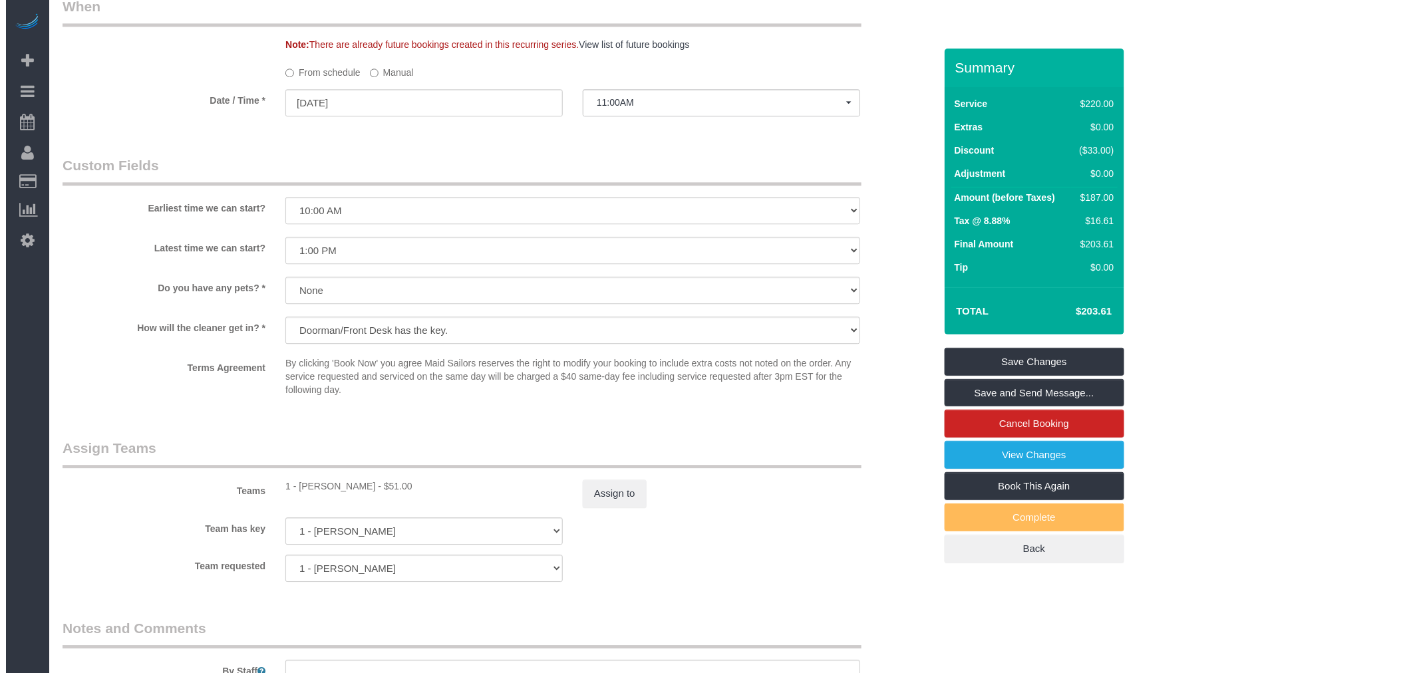
scroll to position [1406, 0]
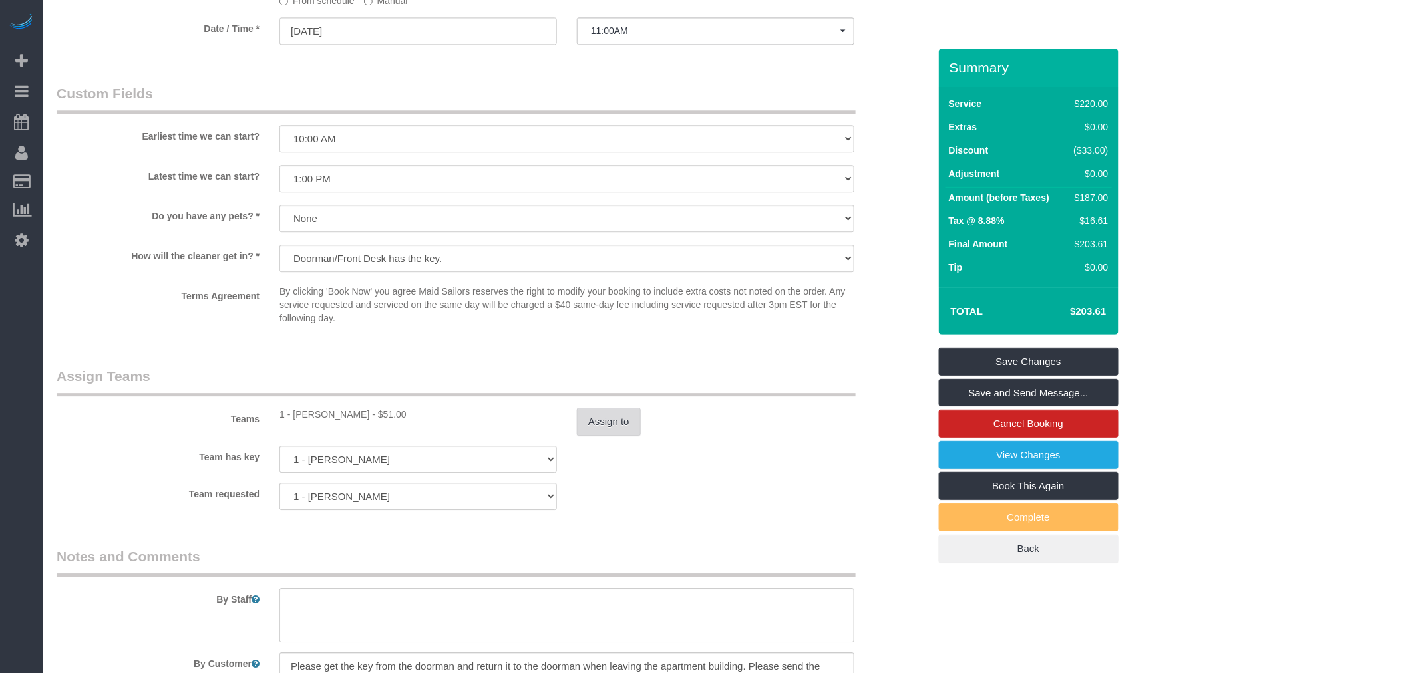
click at [615, 436] on button "Assign to" at bounding box center [609, 422] width 64 height 28
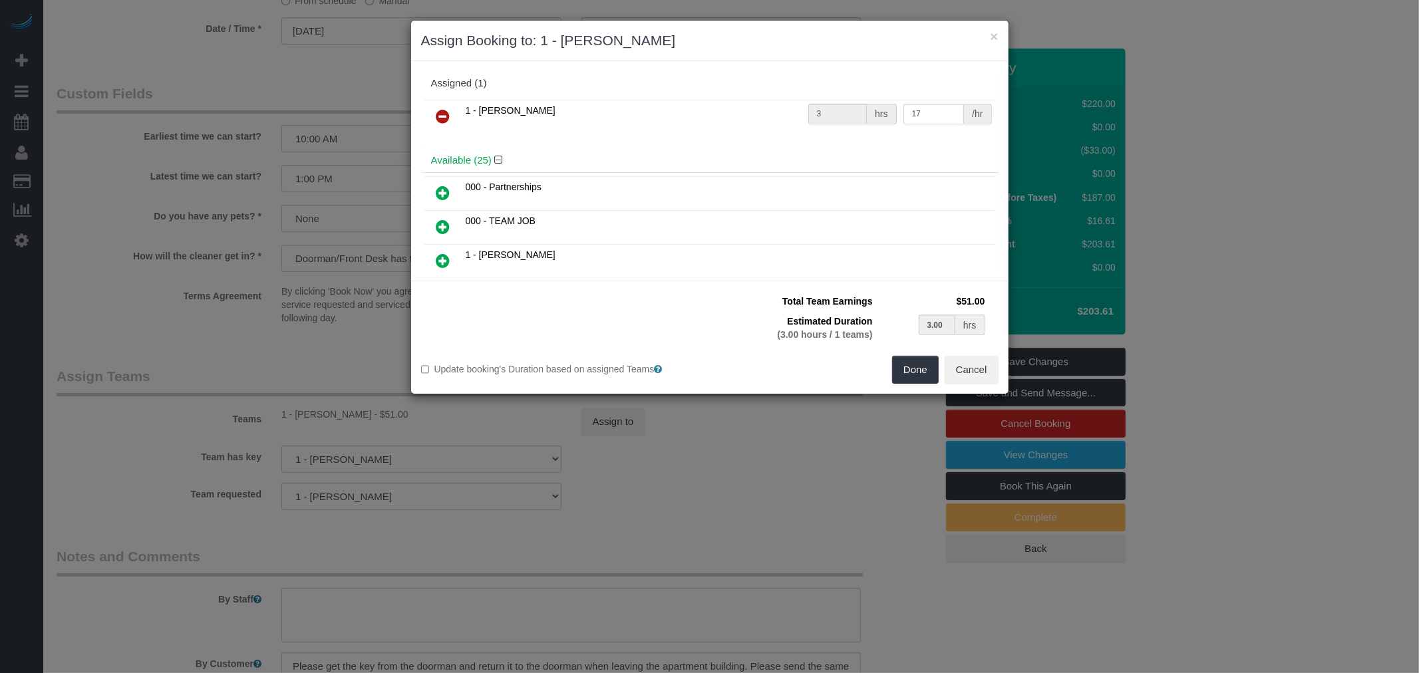
click at [440, 118] on icon at bounding box center [443, 116] width 14 height 16
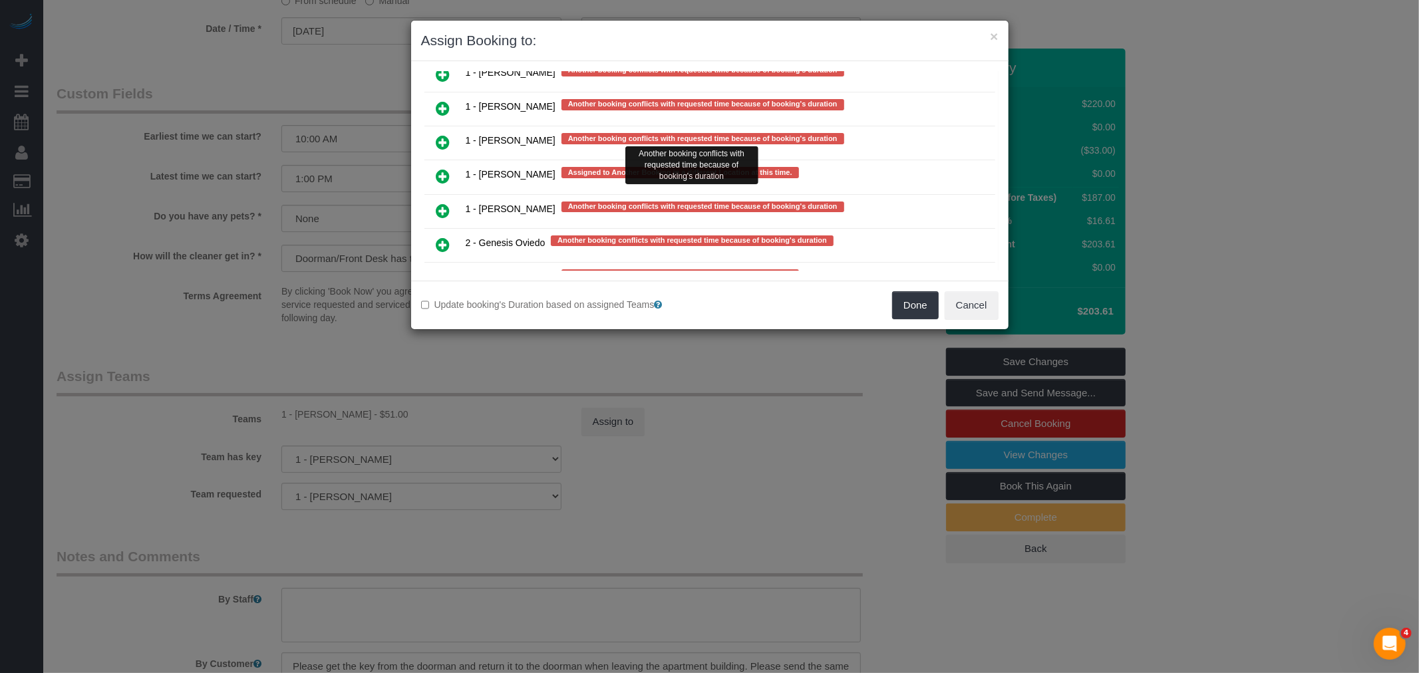
scroll to position [0, 0]
click at [442, 168] on icon at bounding box center [443, 176] width 14 height 16
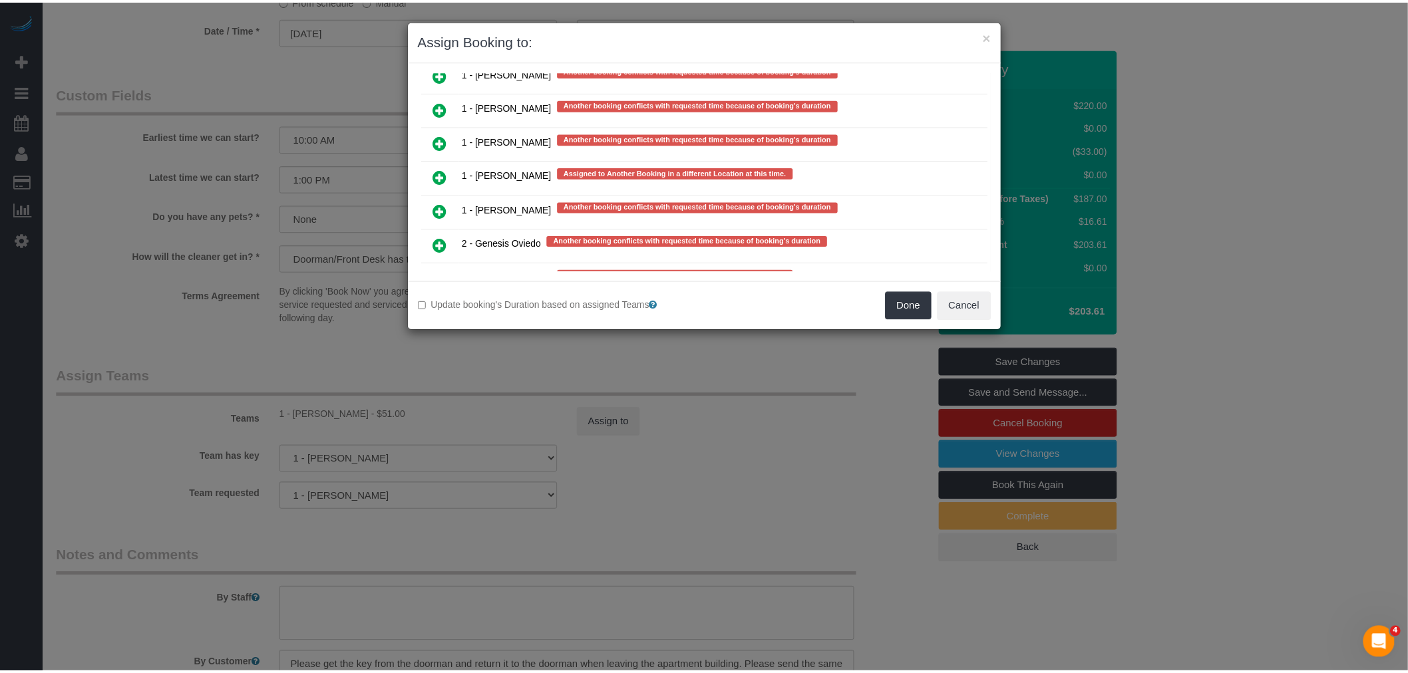
scroll to position [2513, 0]
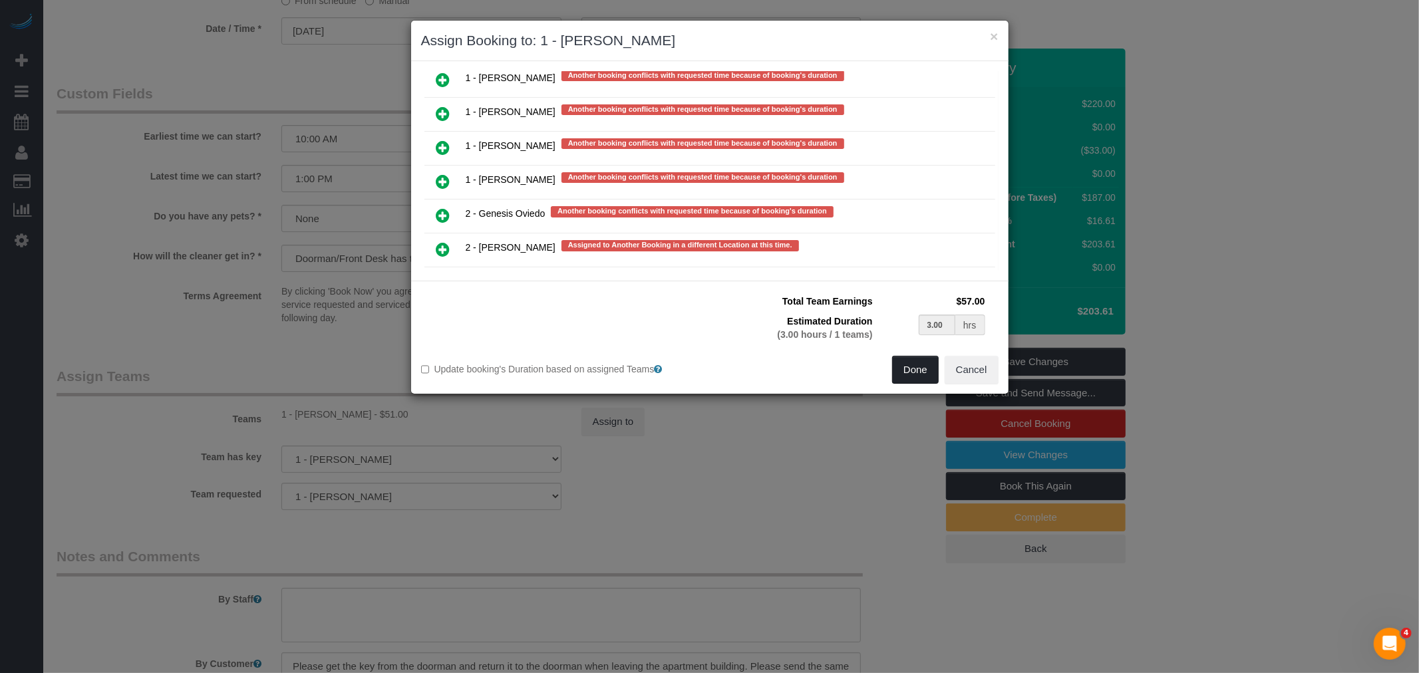
click at [918, 366] on button "Done" at bounding box center [915, 370] width 47 height 28
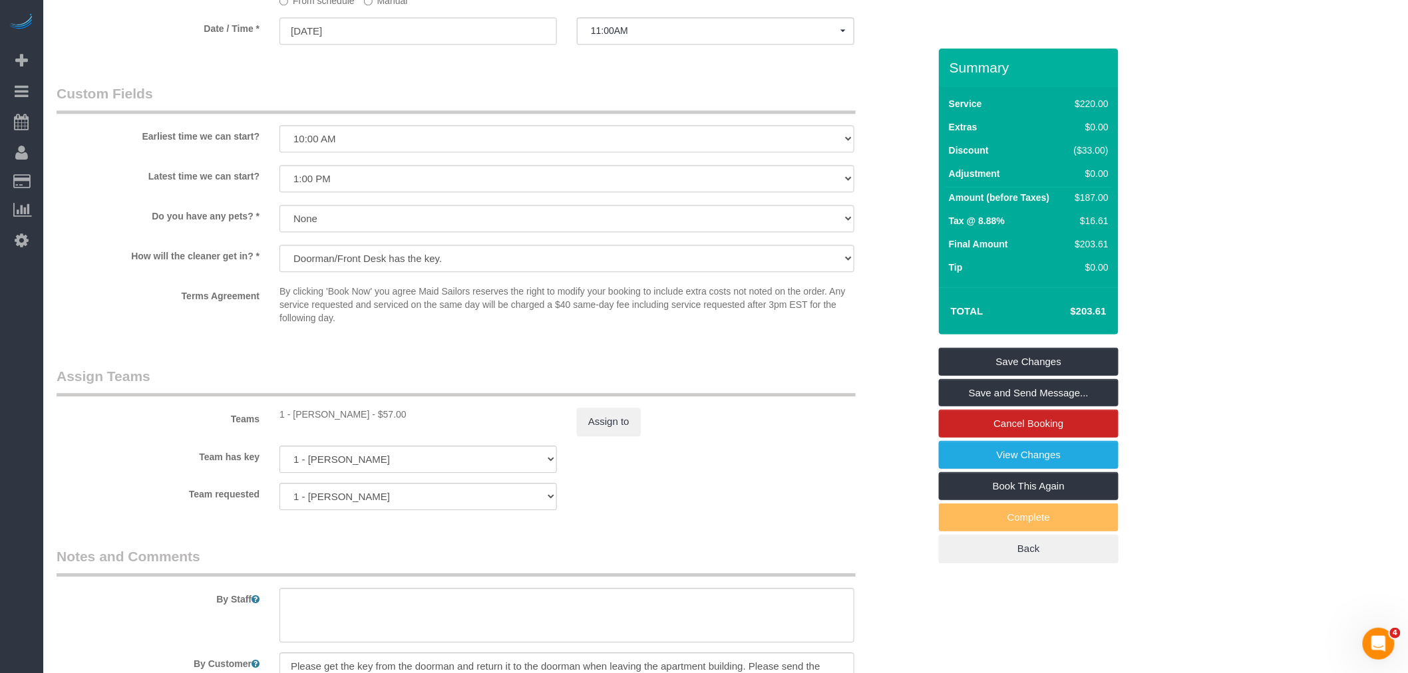
click at [796, 422] on div "Teams 1 - Xiomara Inga - $57.00 Assign to" at bounding box center [493, 401] width 892 height 69
click at [1032, 367] on link "Save Changes" at bounding box center [1029, 362] width 180 height 28
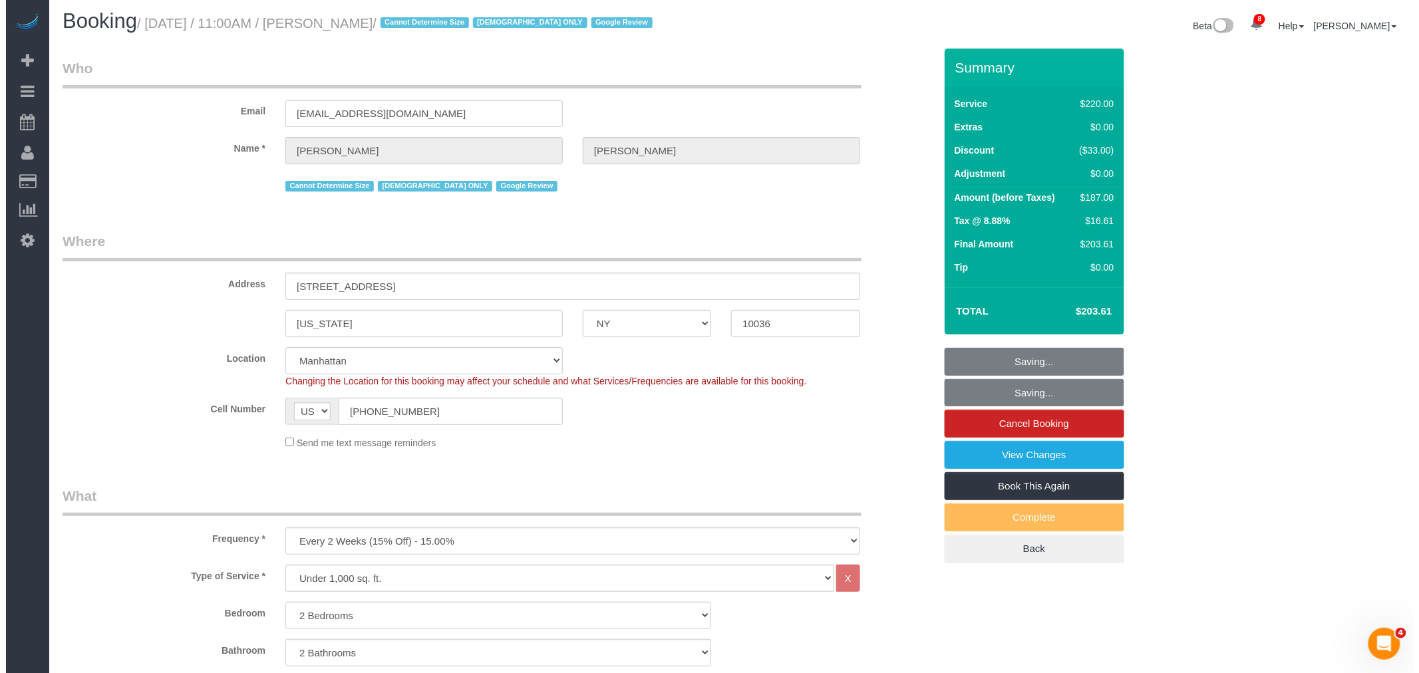
scroll to position [0, 0]
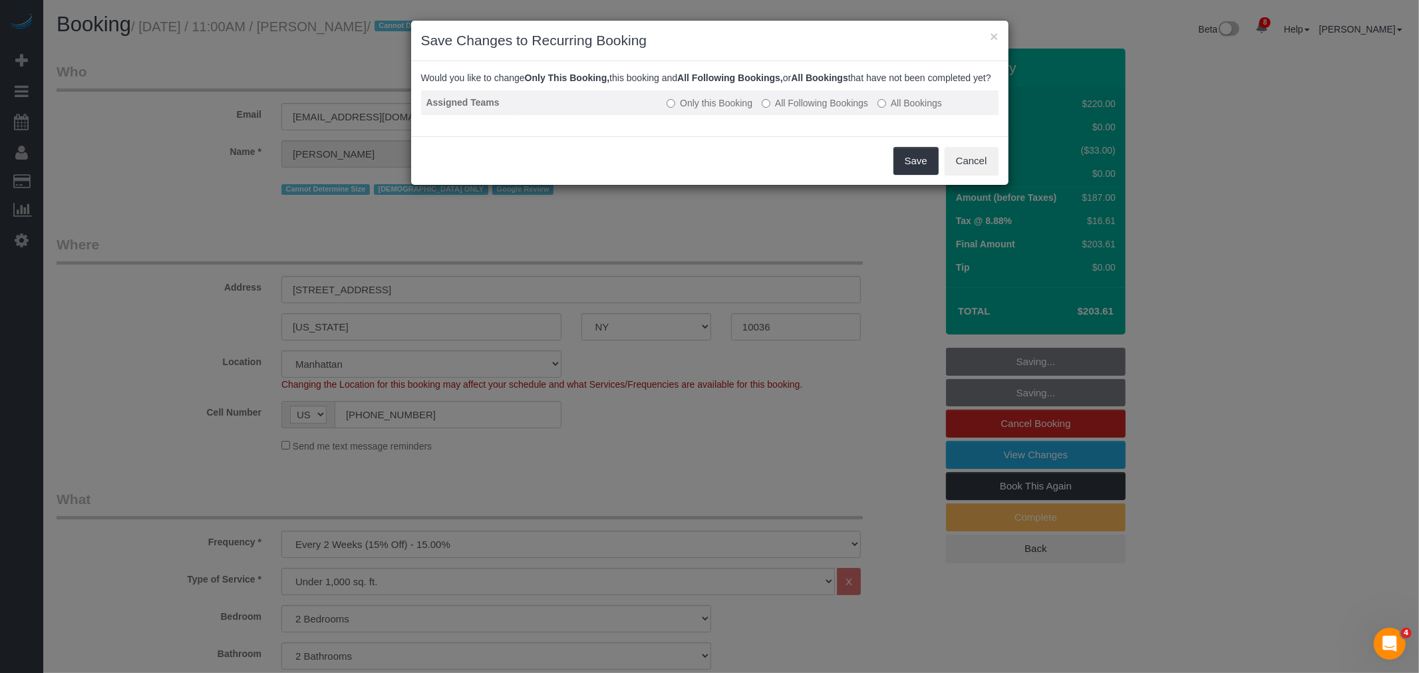
click at [815, 110] on label "All Following Bookings" at bounding box center [815, 102] width 106 height 13
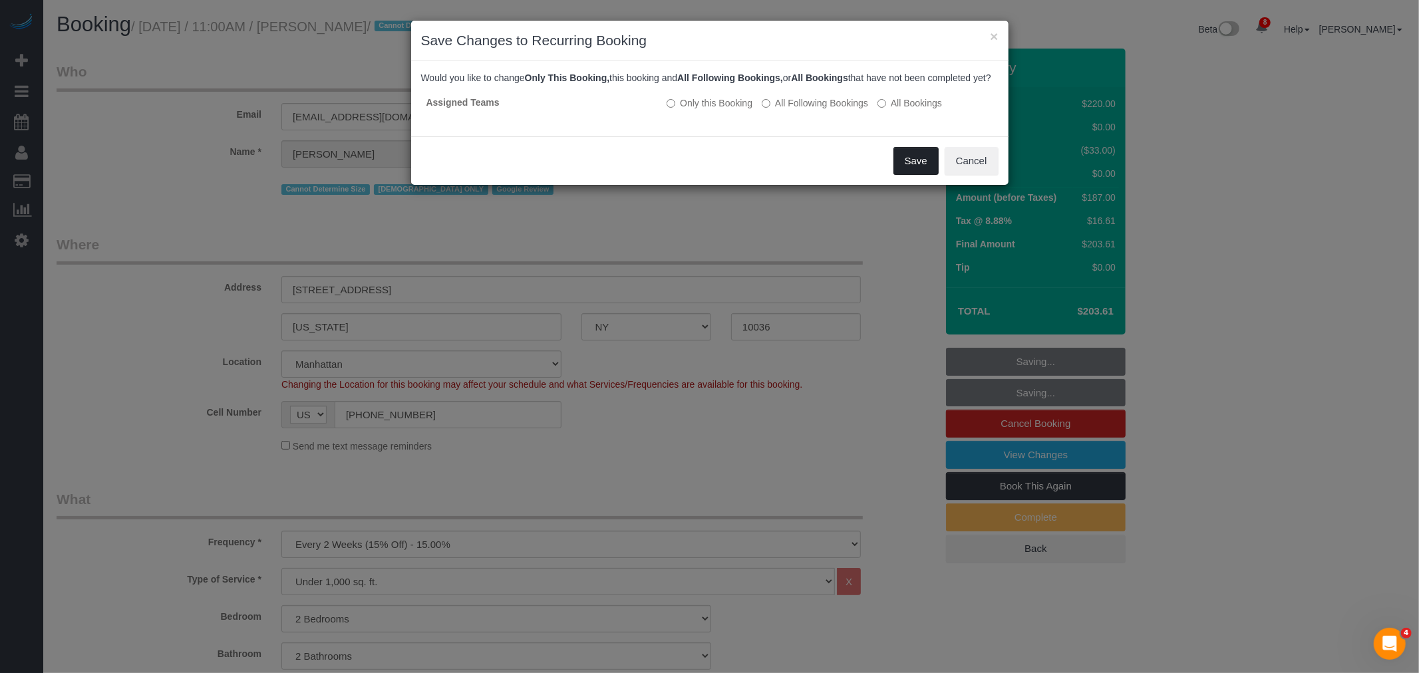
click at [912, 167] on button "Save" at bounding box center [915, 161] width 45 height 28
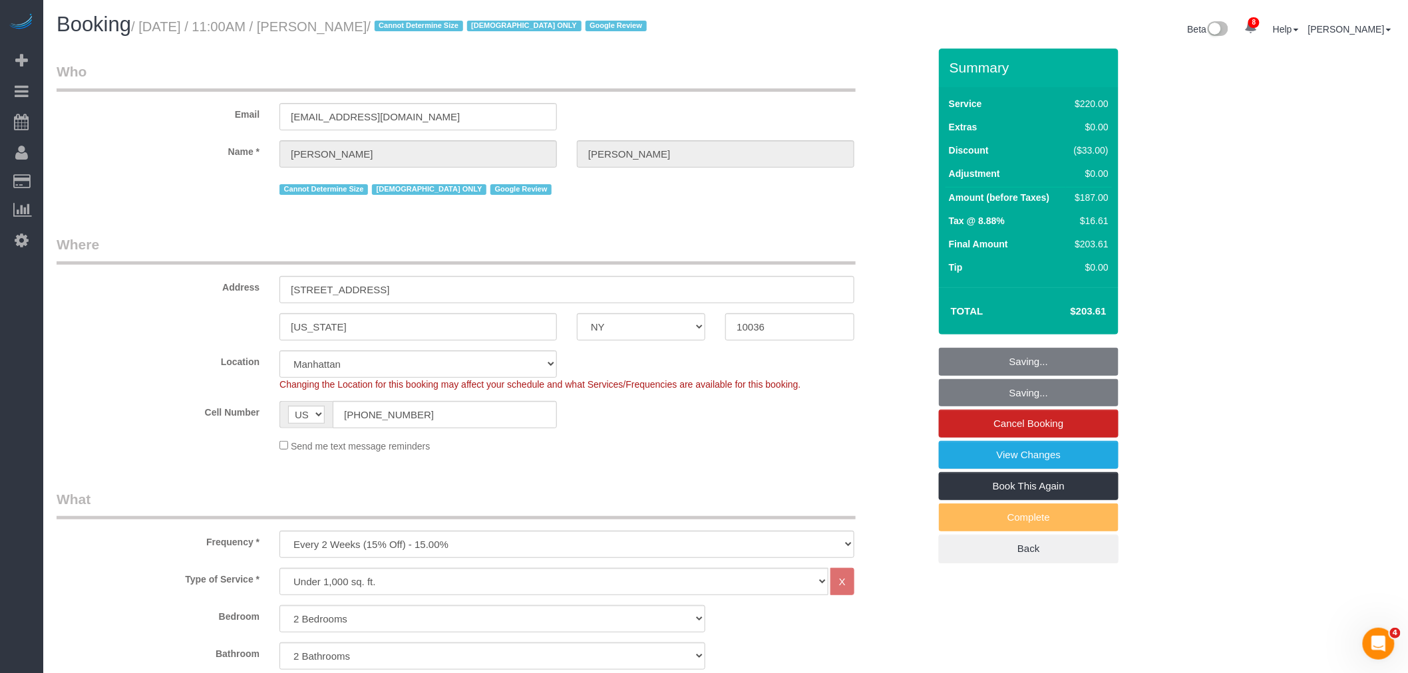
click at [736, 108] on div "Email ehspector@msn.com" at bounding box center [493, 96] width 892 height 69
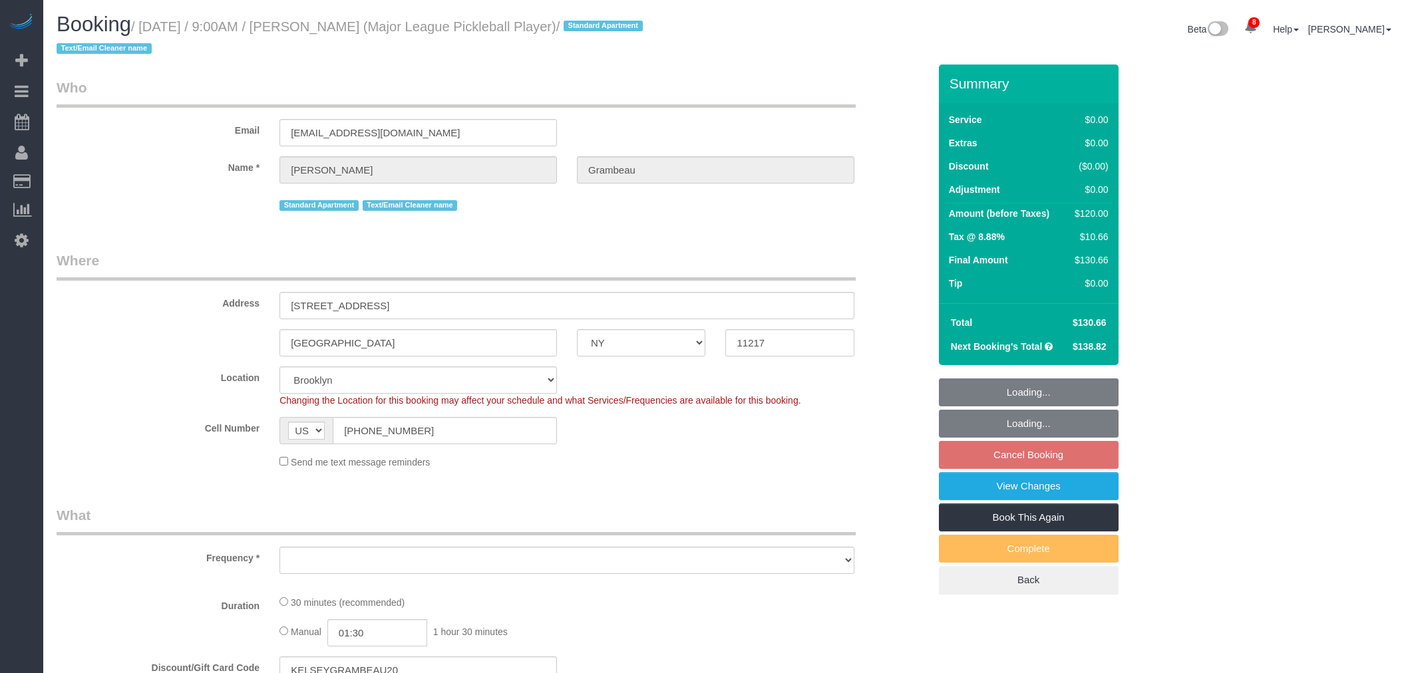
select select "NY"
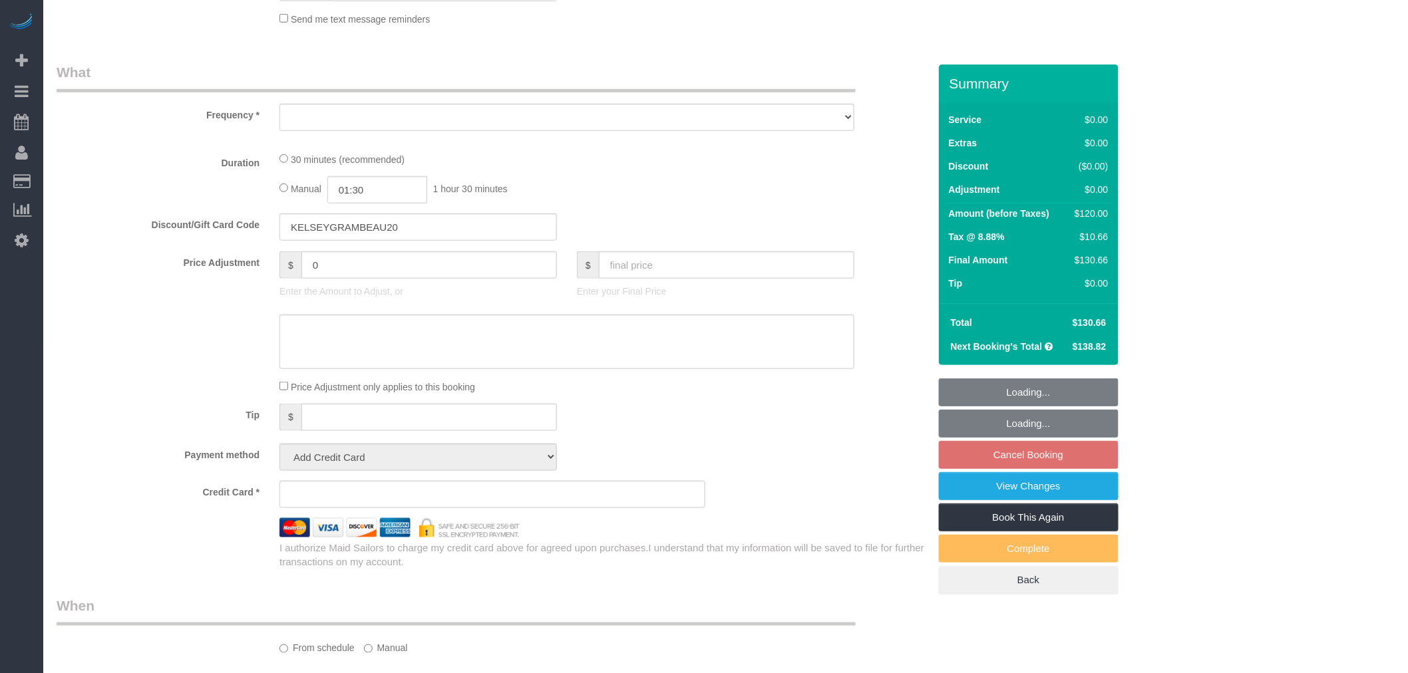
select select "object:701"
select select "string:stripe-pm_1Ooqd44VGloSiKo7MRmvAzQ5"
select select "spot2"
select select "number:57"
select select "number:75"
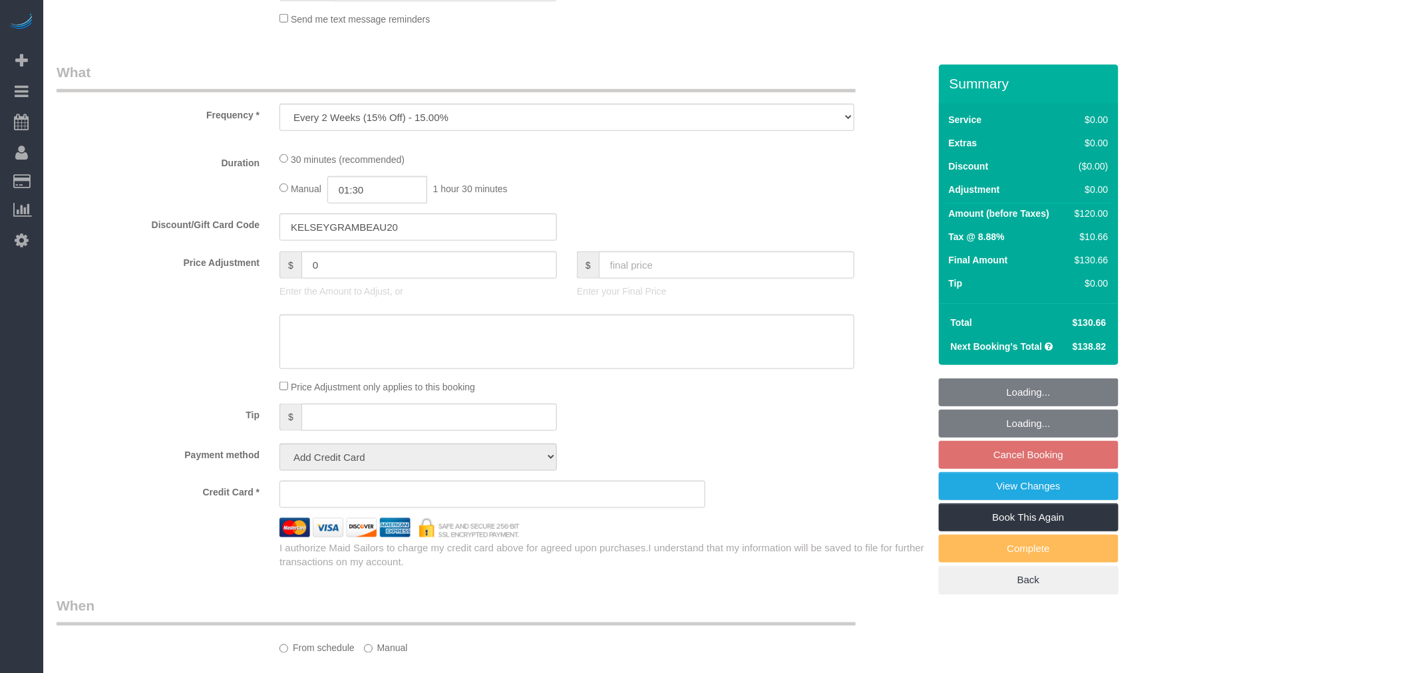
select select "number:15"
select select "number:6"
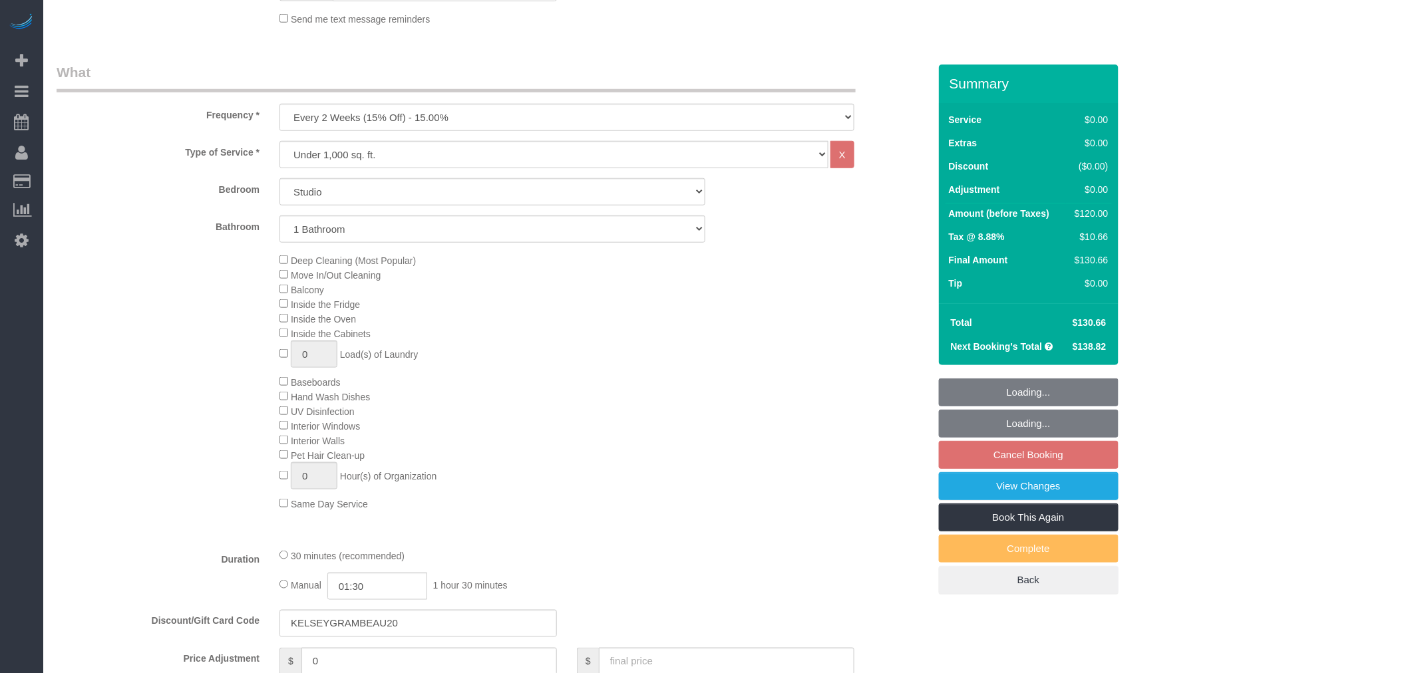
select select "object:1334"
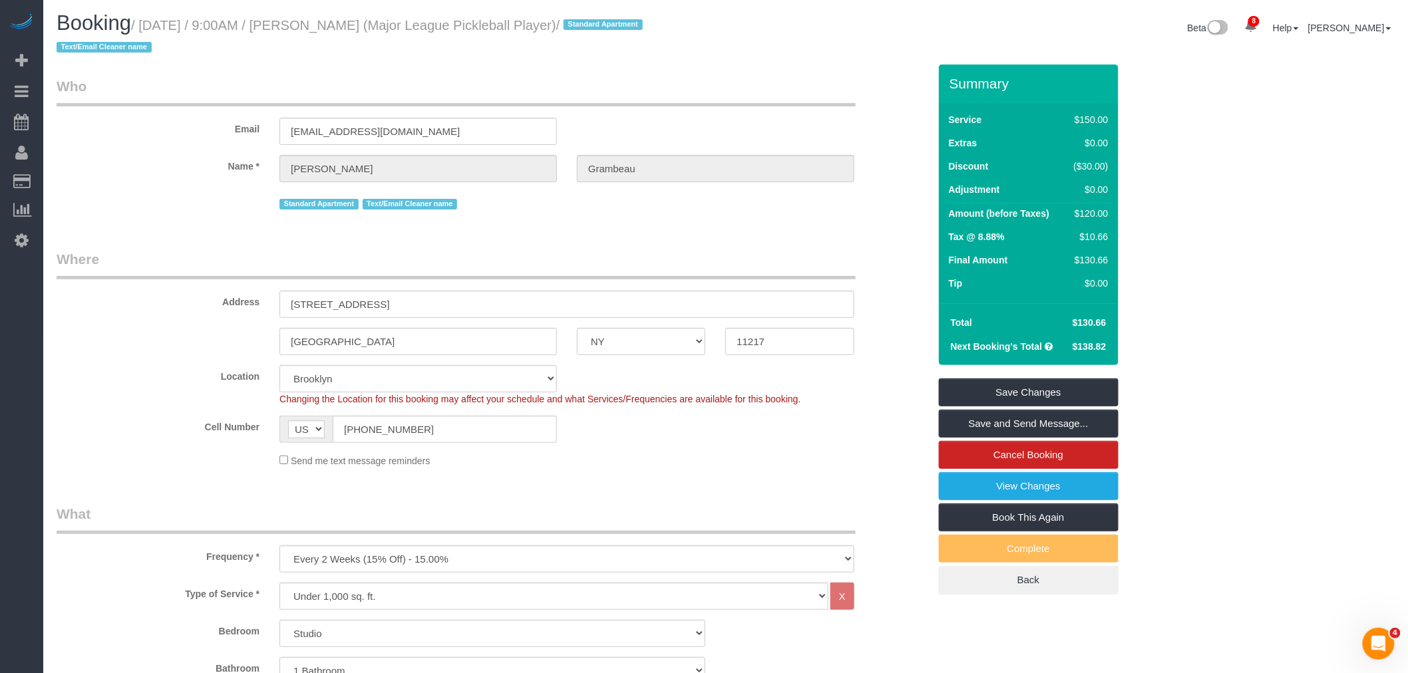
scroll to position [0, 0]
click at [556, 114] on div "Email kgrambeau@gmail.com" at bounding box center [493, 112] width 892 height 69
click at [718, 93] on legend "Who" at bounding box center [456, 93] width 799 height 30
click at [724, 108] on div "Email kgrambeau@gmail.com" at bounding box center [493, 112] width 892 height 69
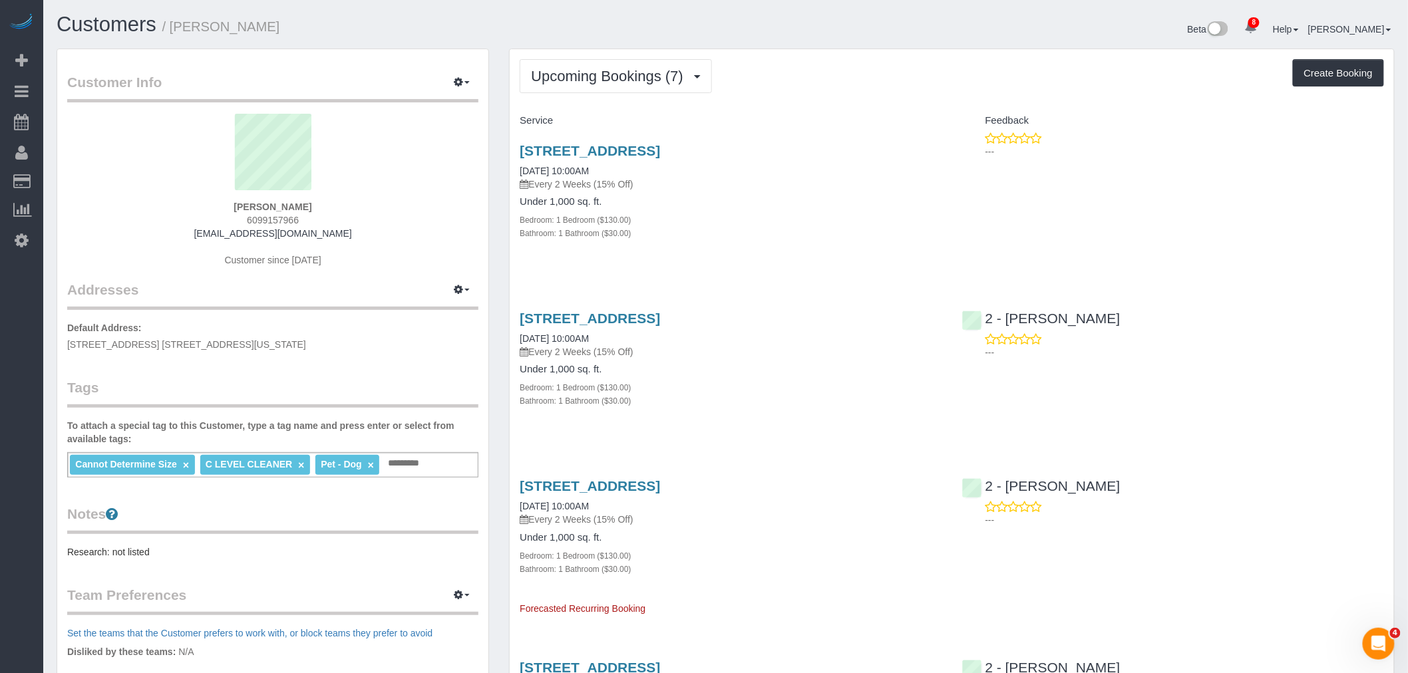
drag, startPoint x: 801, startPoint y: 63, endPoint x: 790, endPoint y: 63, distance: 10.7
click at [801, 63] on div "Upcoming Bookings (7) Completed Bookings (91) Upcoming Bookings (7) Cancelled B…" at bounding box center [952, 76] width 864 height 34
click at [624, 76] on span "Upcoming Bookings (7)" at bounding box center [610, 76] width 159 height 17
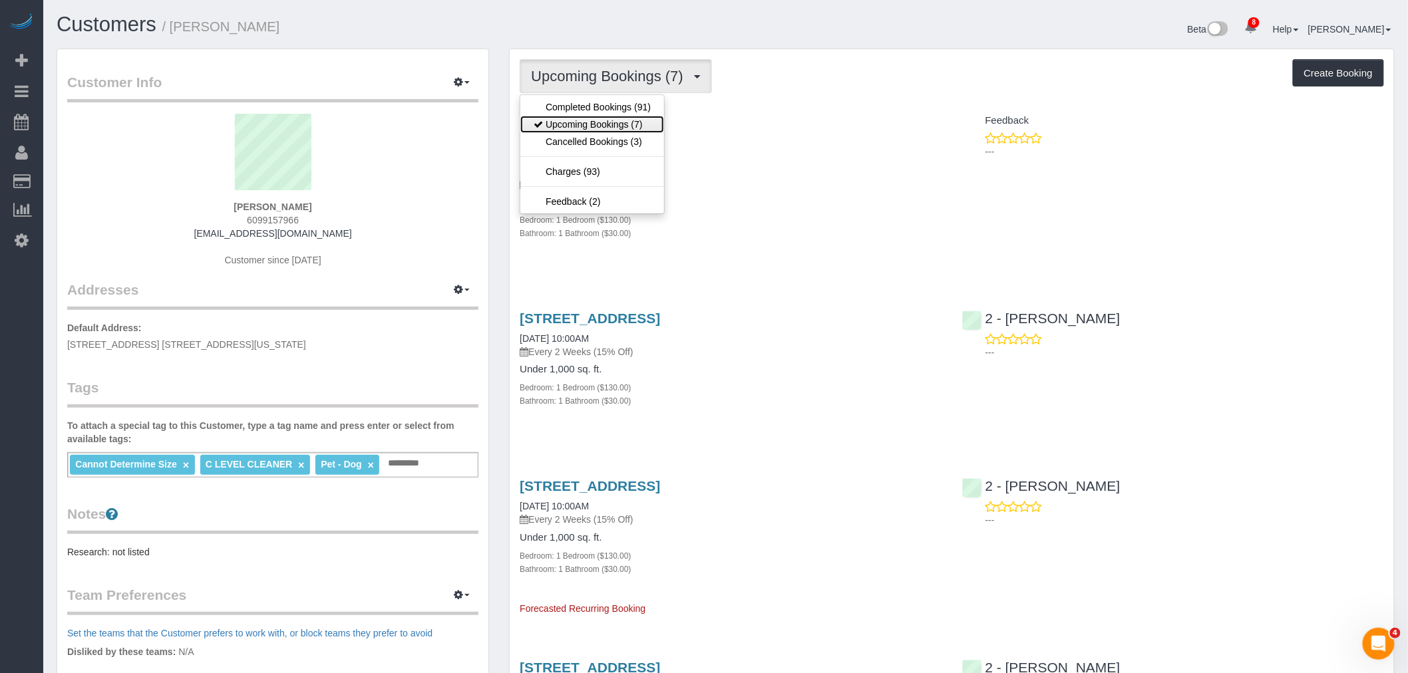
click at [631, 125] on link "Upcoming Bookings (7)" at bounding box center [592, 124] width 144 height 17
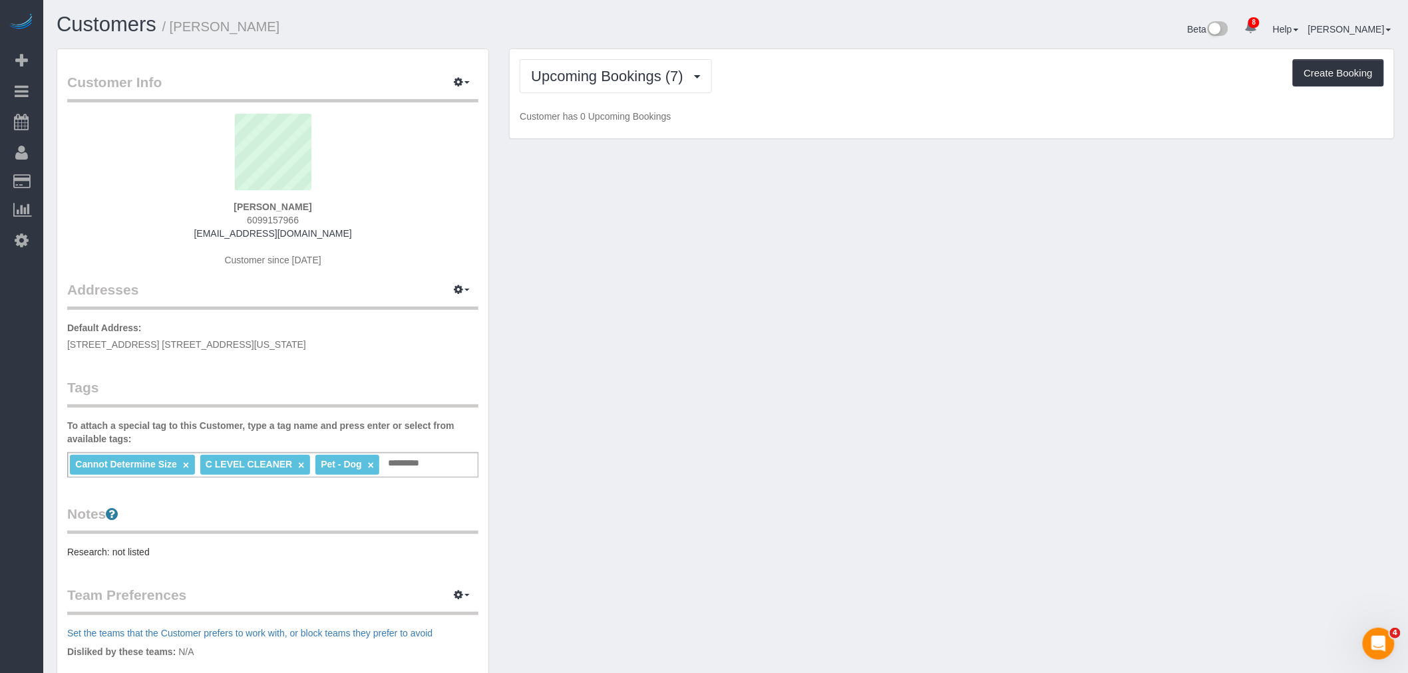
click at [760, 116] on p "Customer has 0 Upcoming Bookings" at bounding box center [952, 116] width 864 height 13
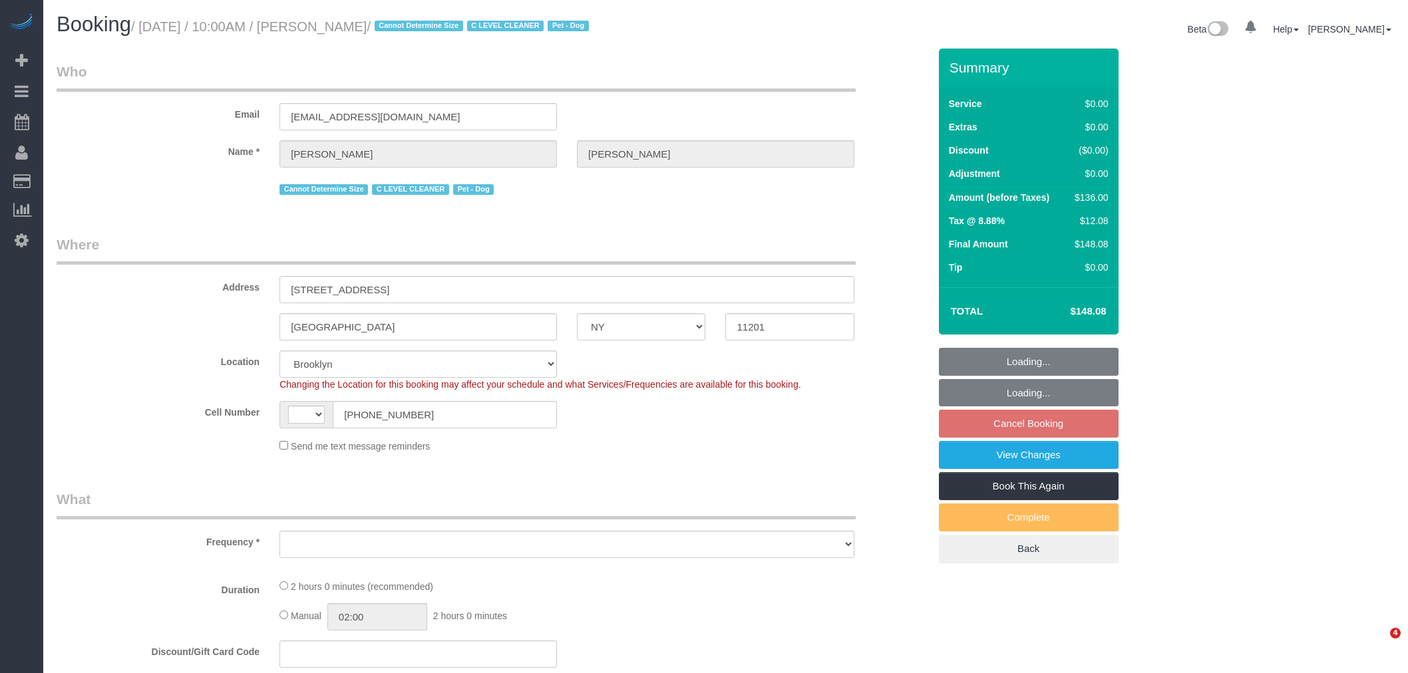
select select "NY"
select select "string:stripe-pm_1Nj3TP4VGloSiKo7GSDuJG2L"
select select "spot3"
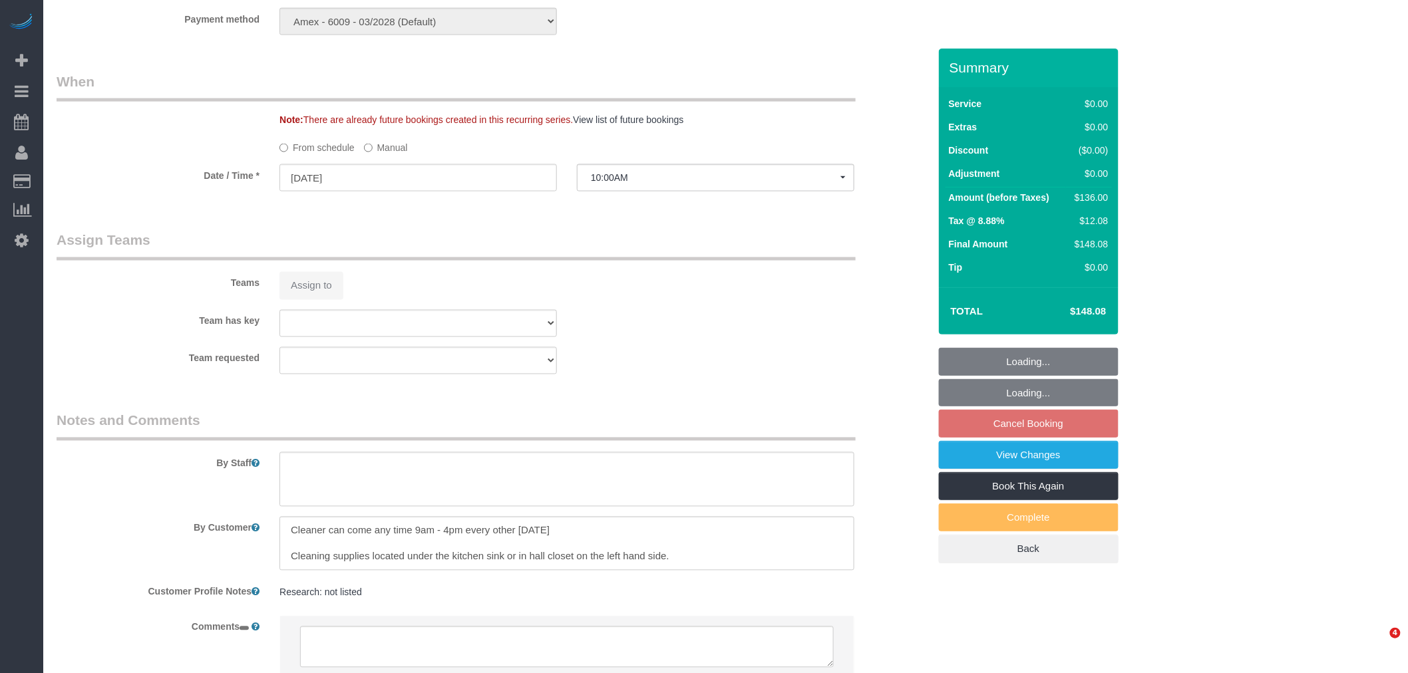
select select "string:US"
select select "object:704"
select select "number:89"
select select "number:90"
select select "number:13"
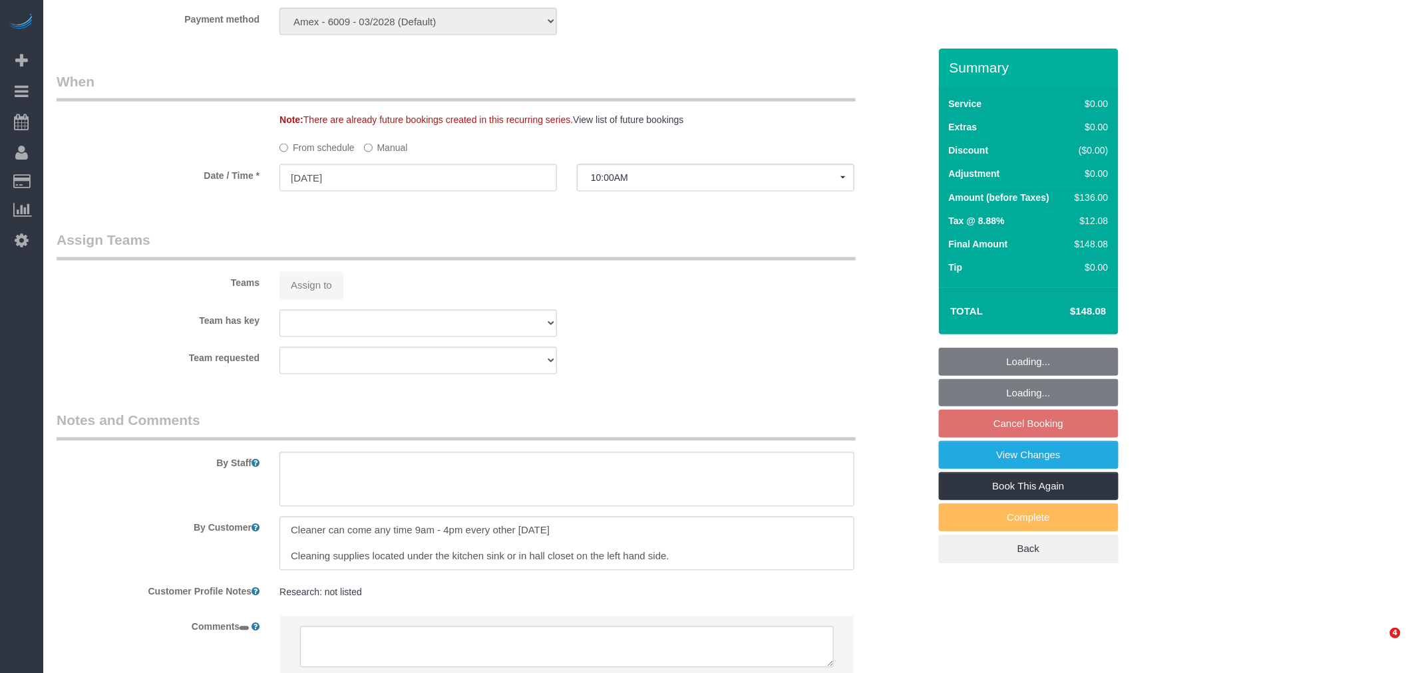
select select "number:6"
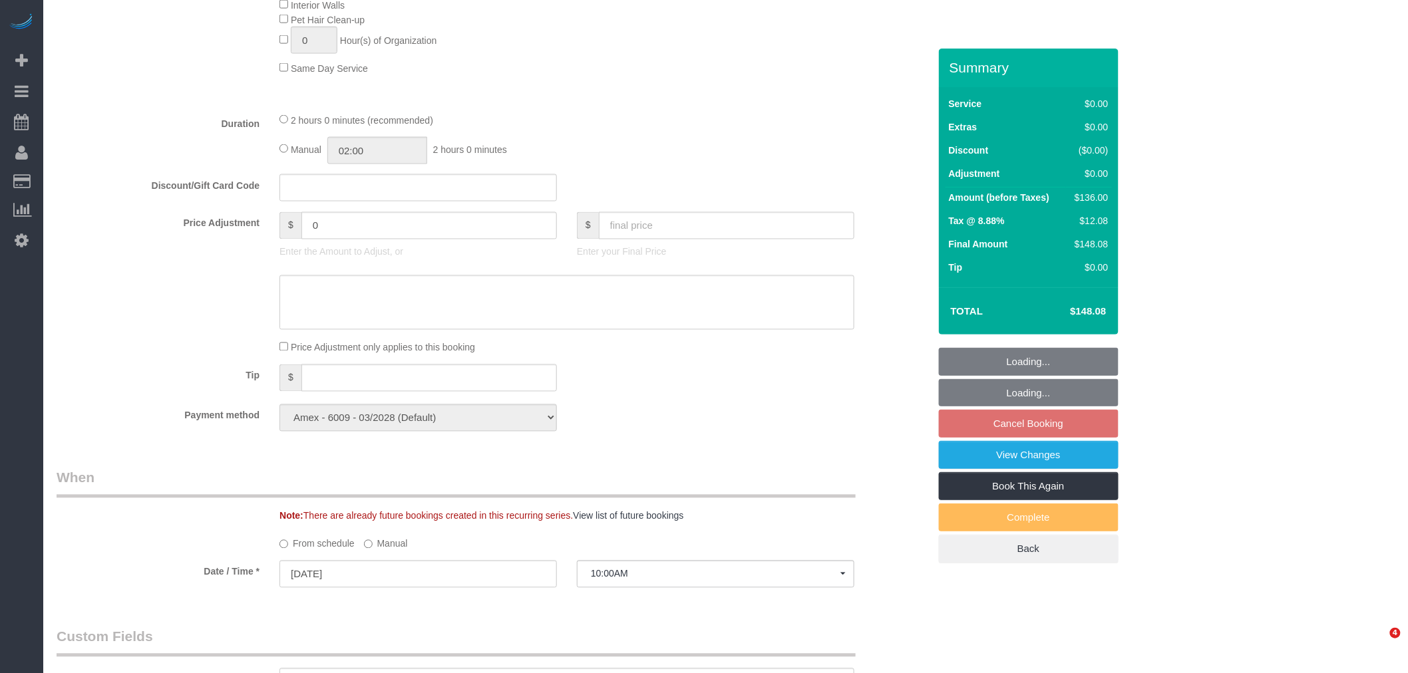
select select "object:1182"
select select "spot62"
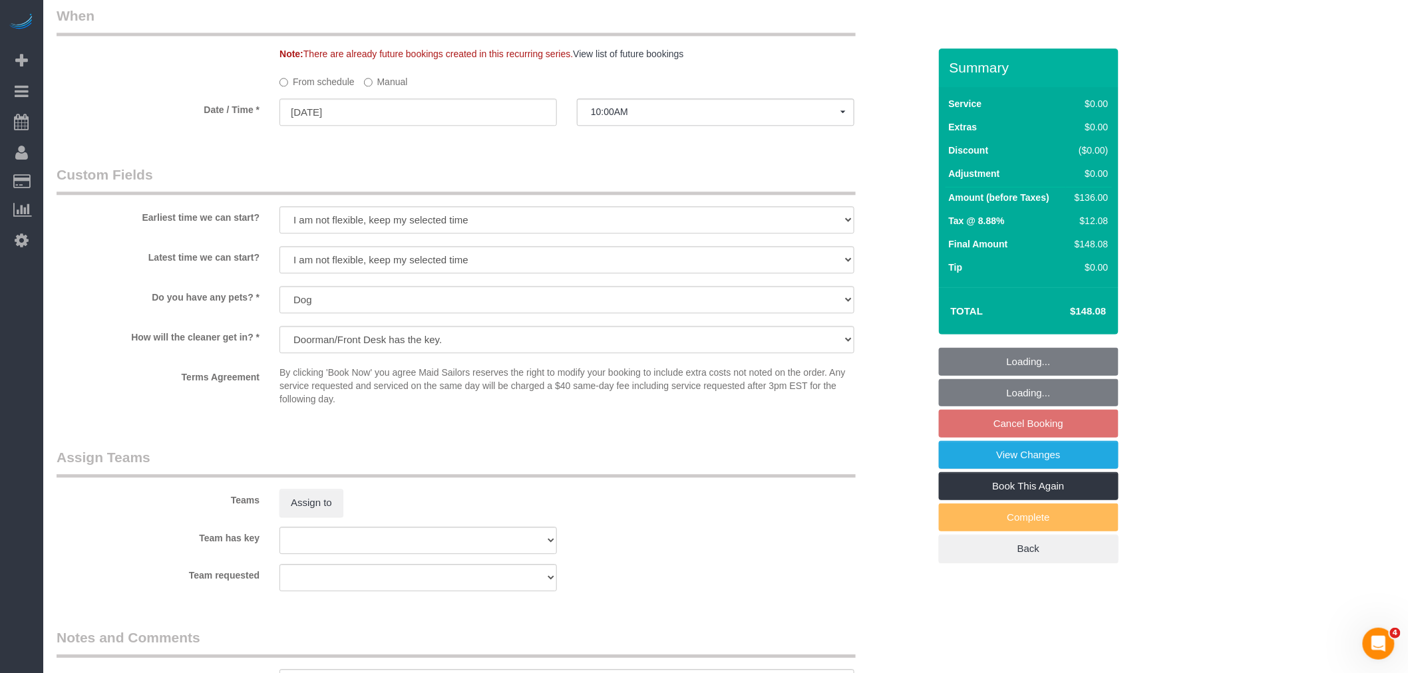
select select "1"
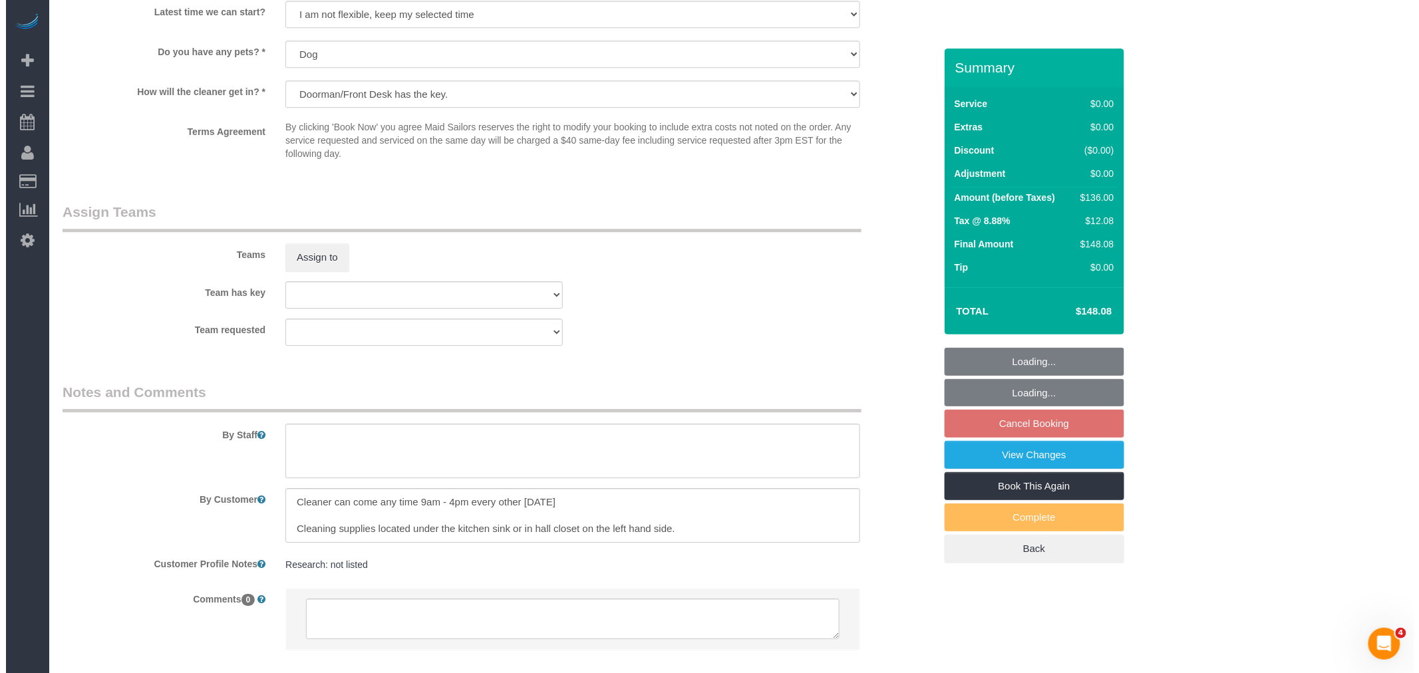
scroll to position [1571, 0]
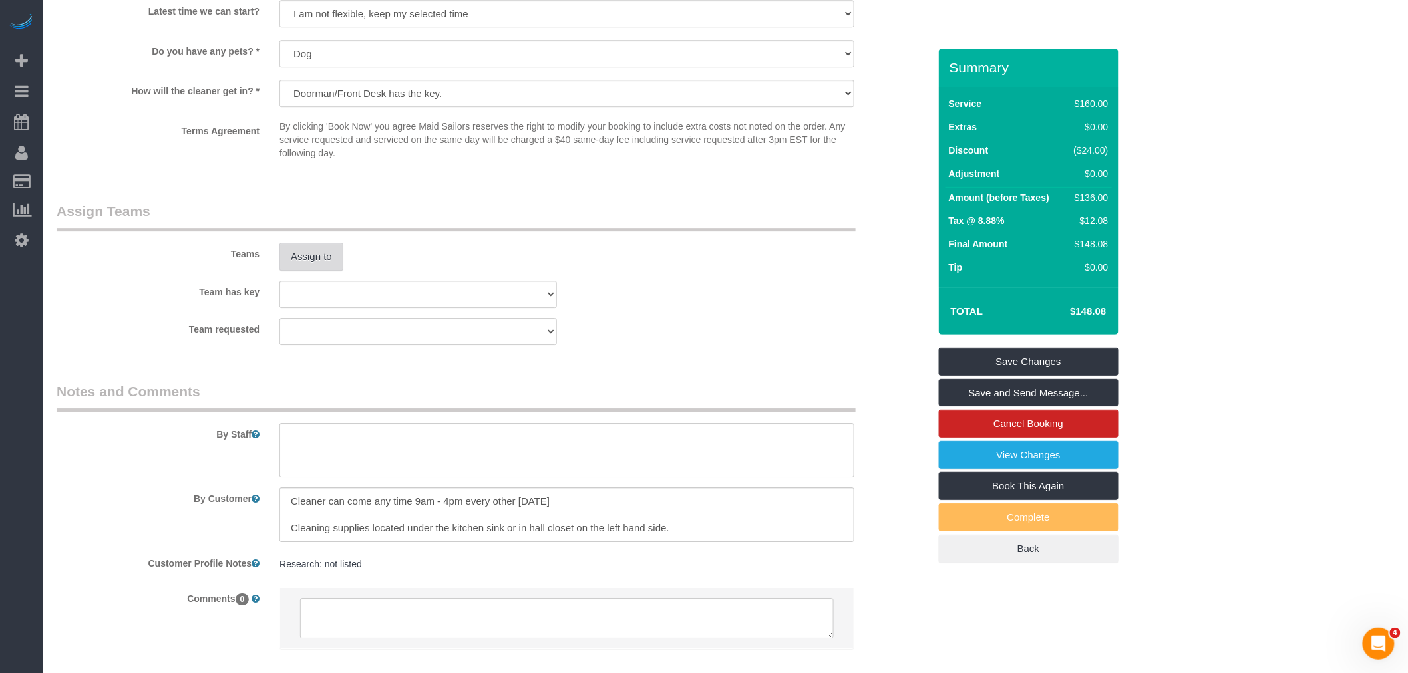
click at [317, 271] on button "Assign to" at bounding box center [311, 257] width 64 height 28
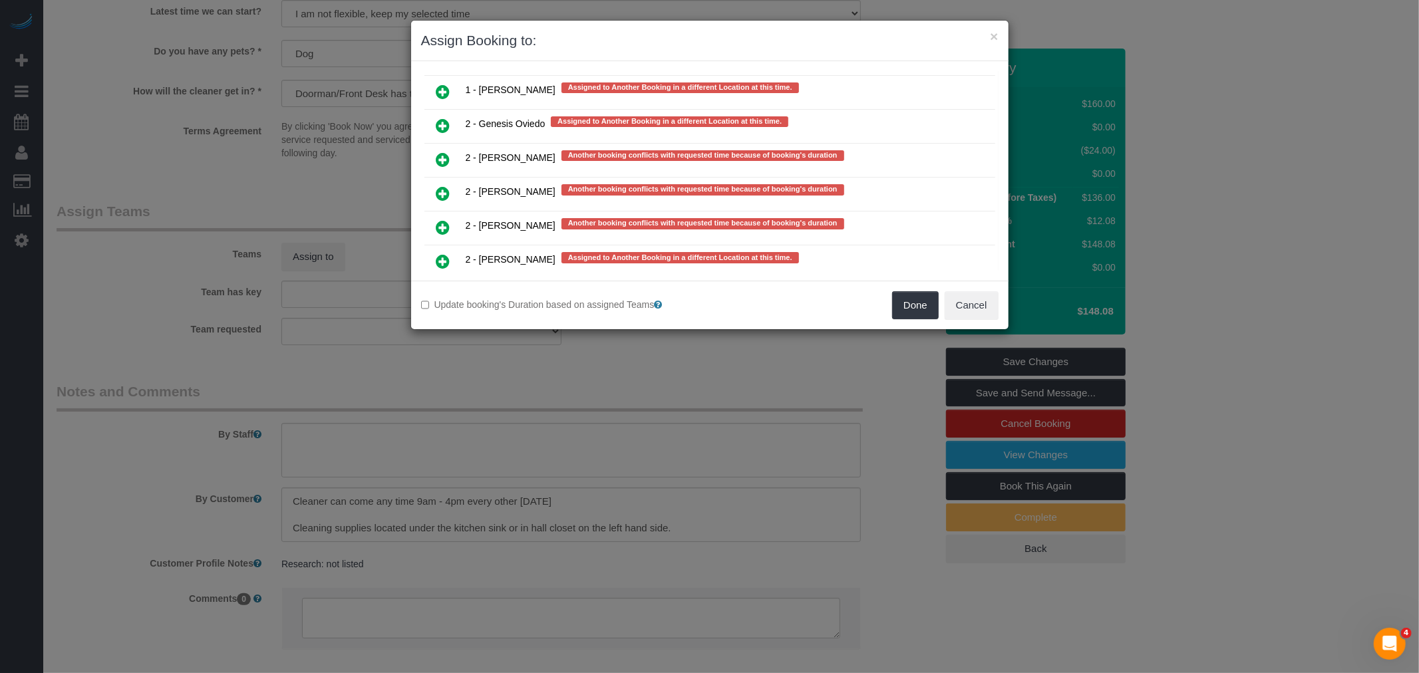
scroll to position [2365, 0]
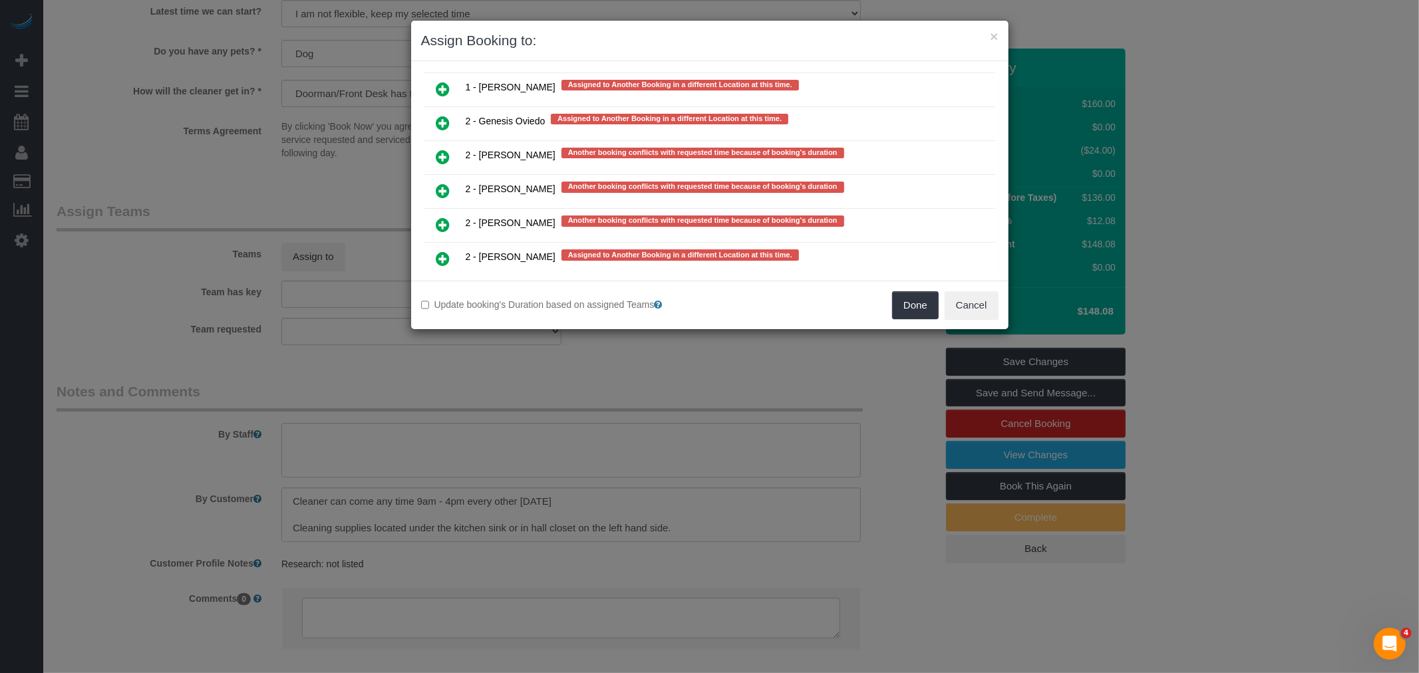
click at [440, 183] on icon at bounding box center [443, 191] width 14 height 16
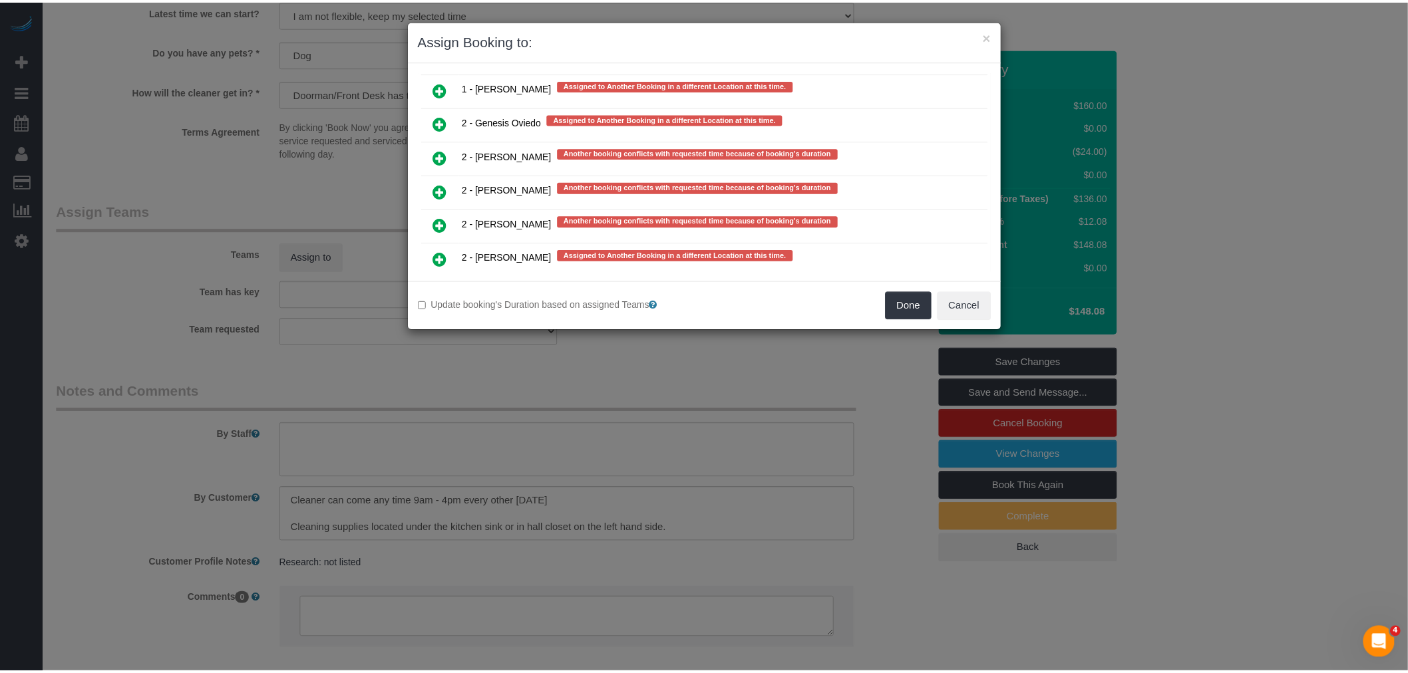
scroll to position [2402, 0]
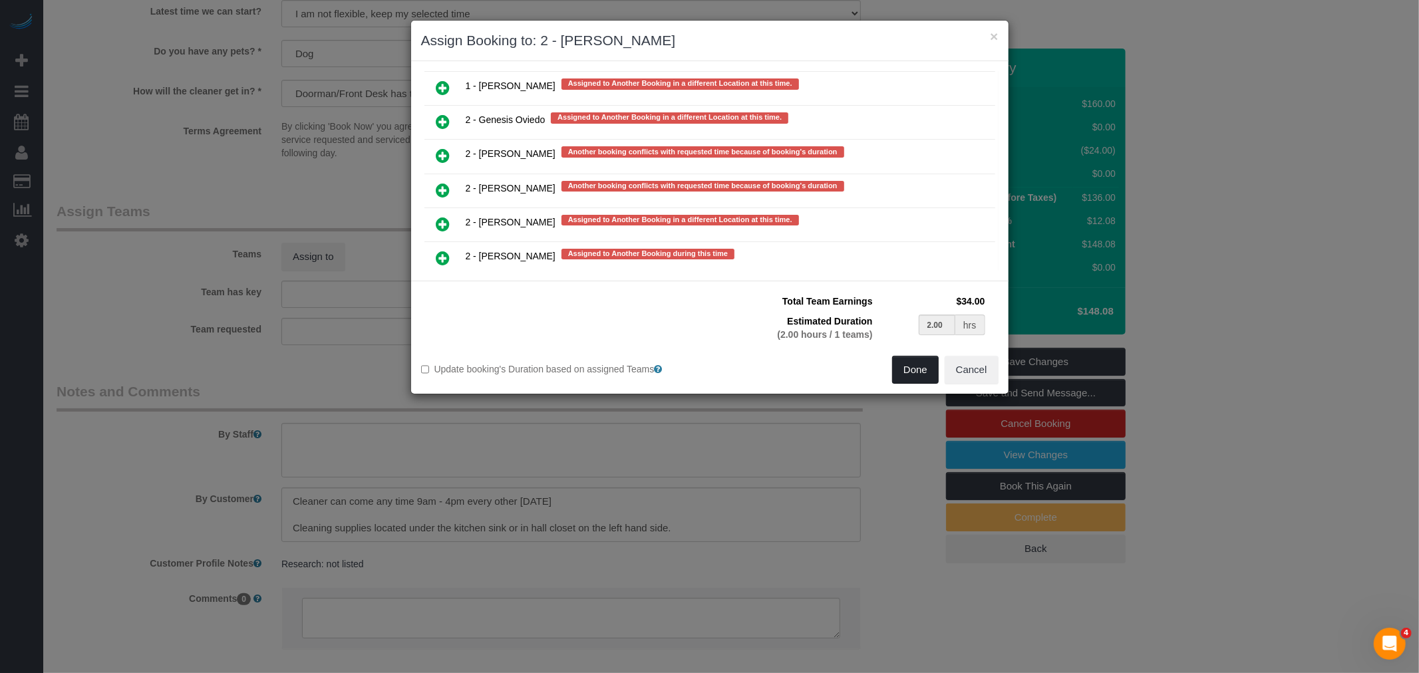
click at [915, 364] on button "Done" at bounding box center [915, 370] width 47 height 28
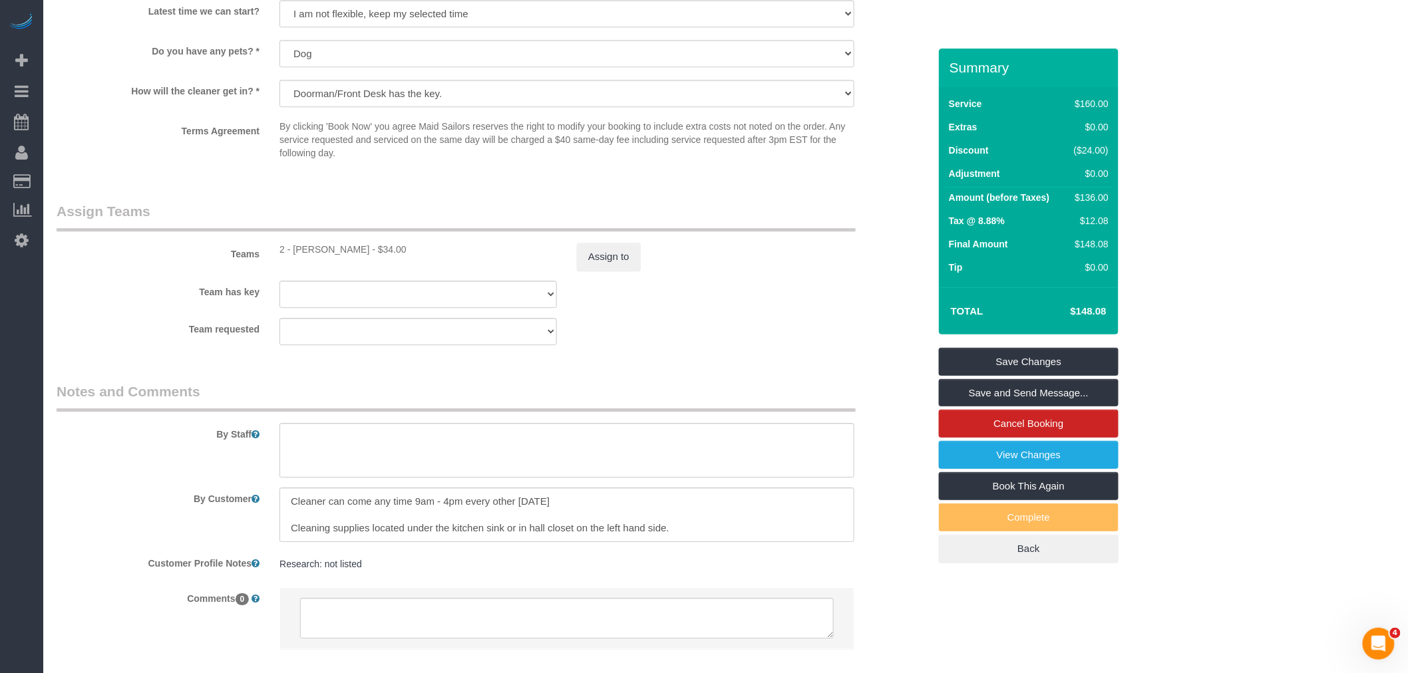
click at [742, 333] on sui-booking-teams "Teams 2 - Luis Maneiro - $34.00 Assign to Team has key 000- Donna Mercado 000 -…" at bounding box center [493, 274] width 872 height 144
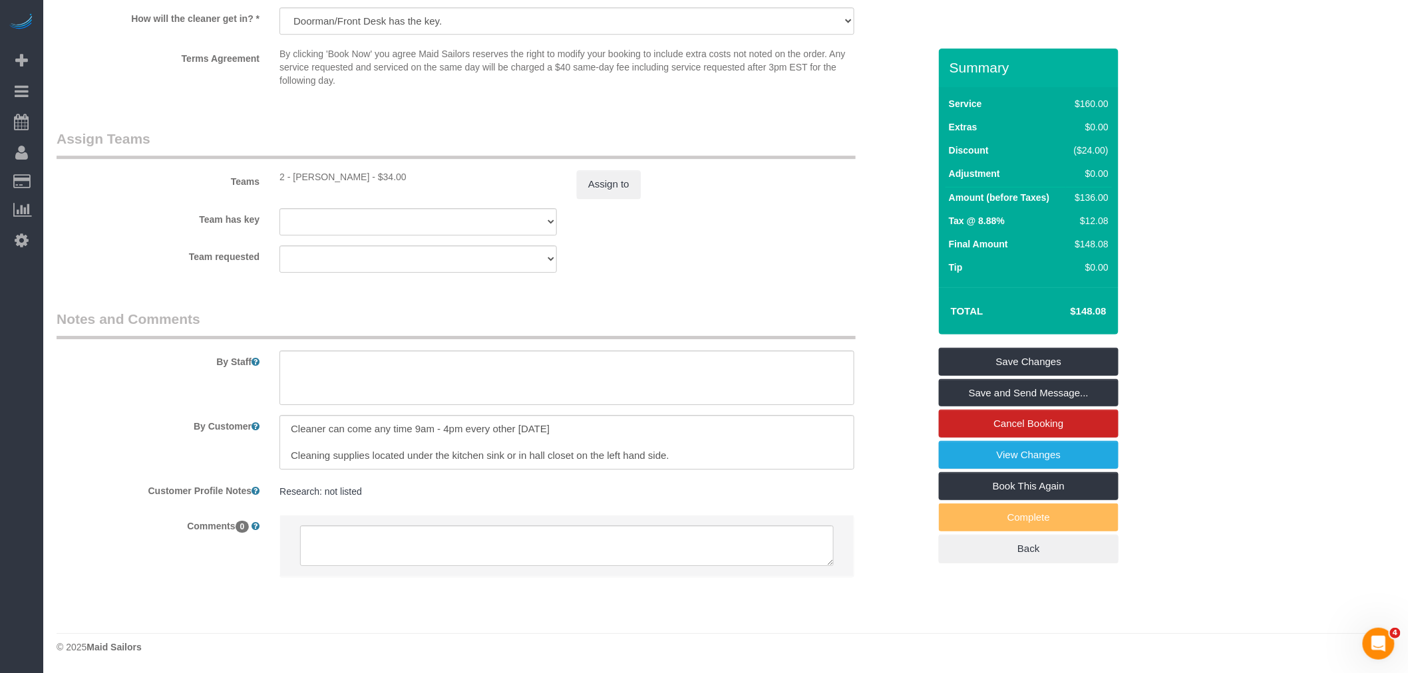
scroll to position [1661, 0]
click at [1034, 356] on link "Save Changes" at bounding box center [1029, 362] width 180 height 28
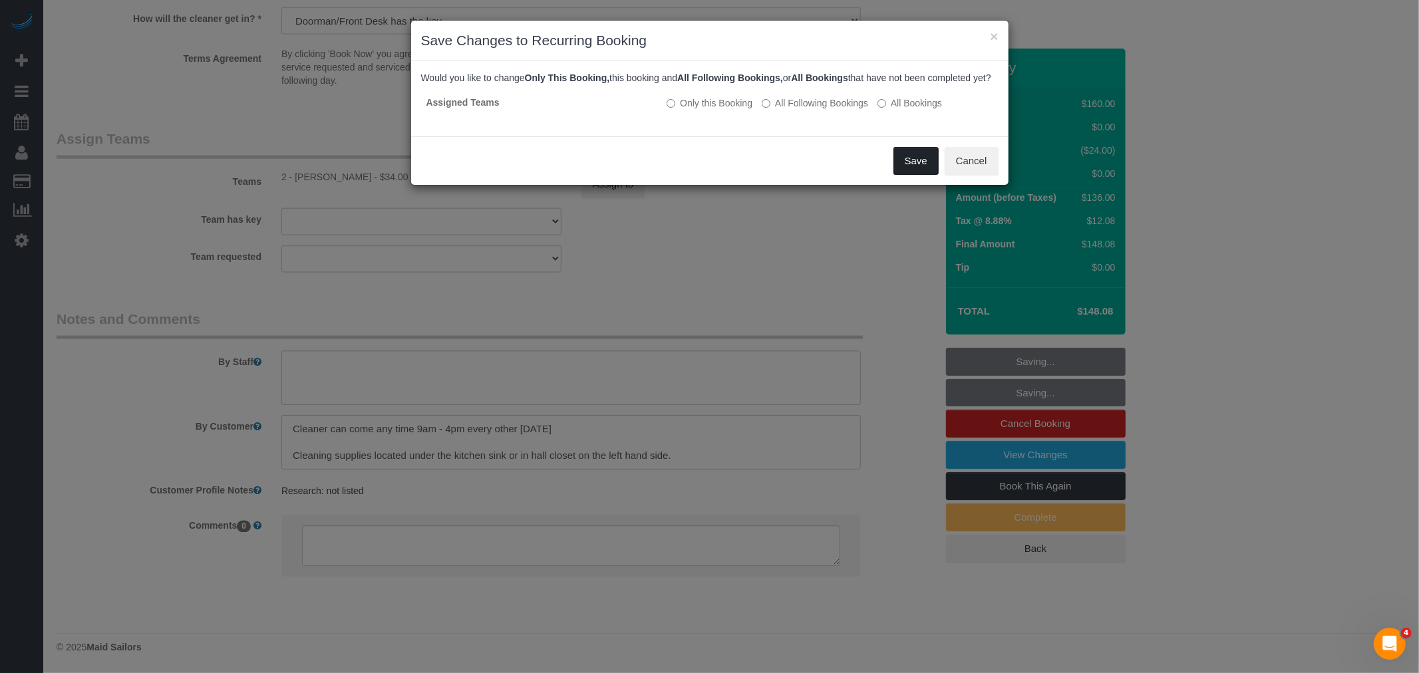
click at [912, 175] on button "Save" at bounding box center [915, 161] width 45 height 28
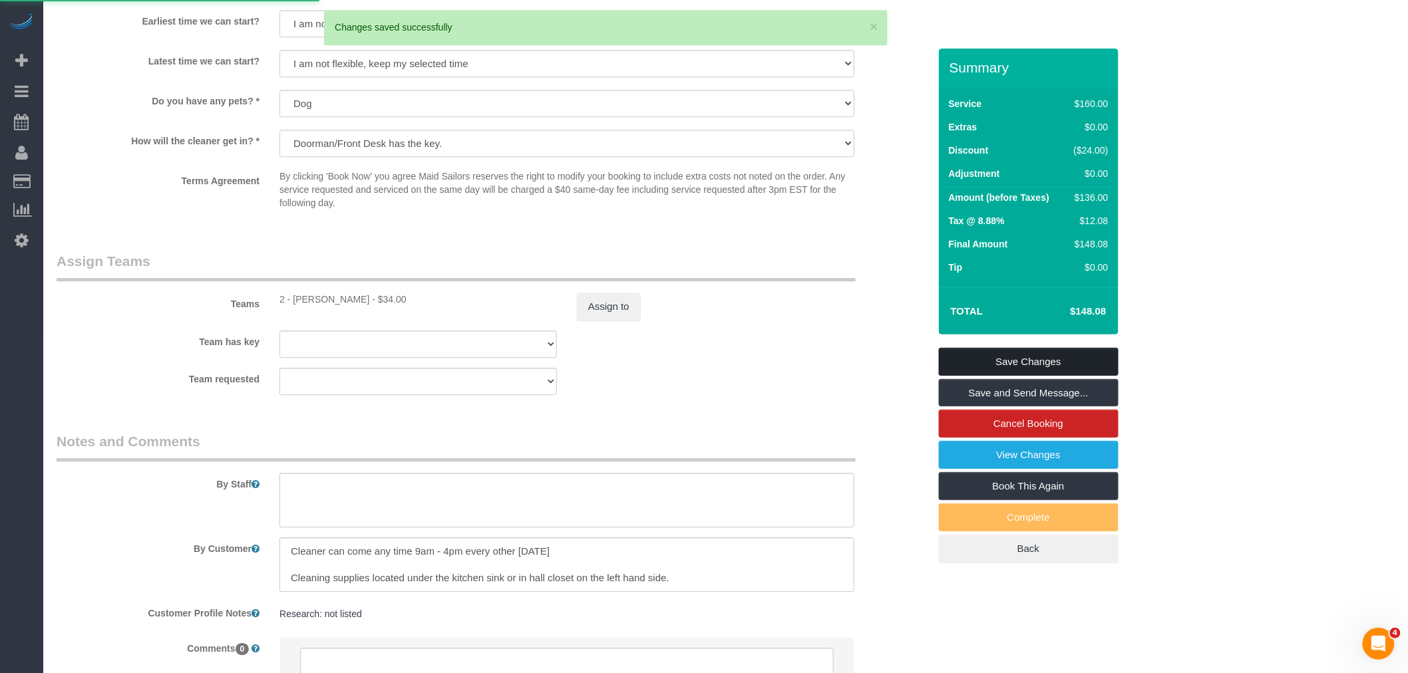
scroll to position [1366, 0]
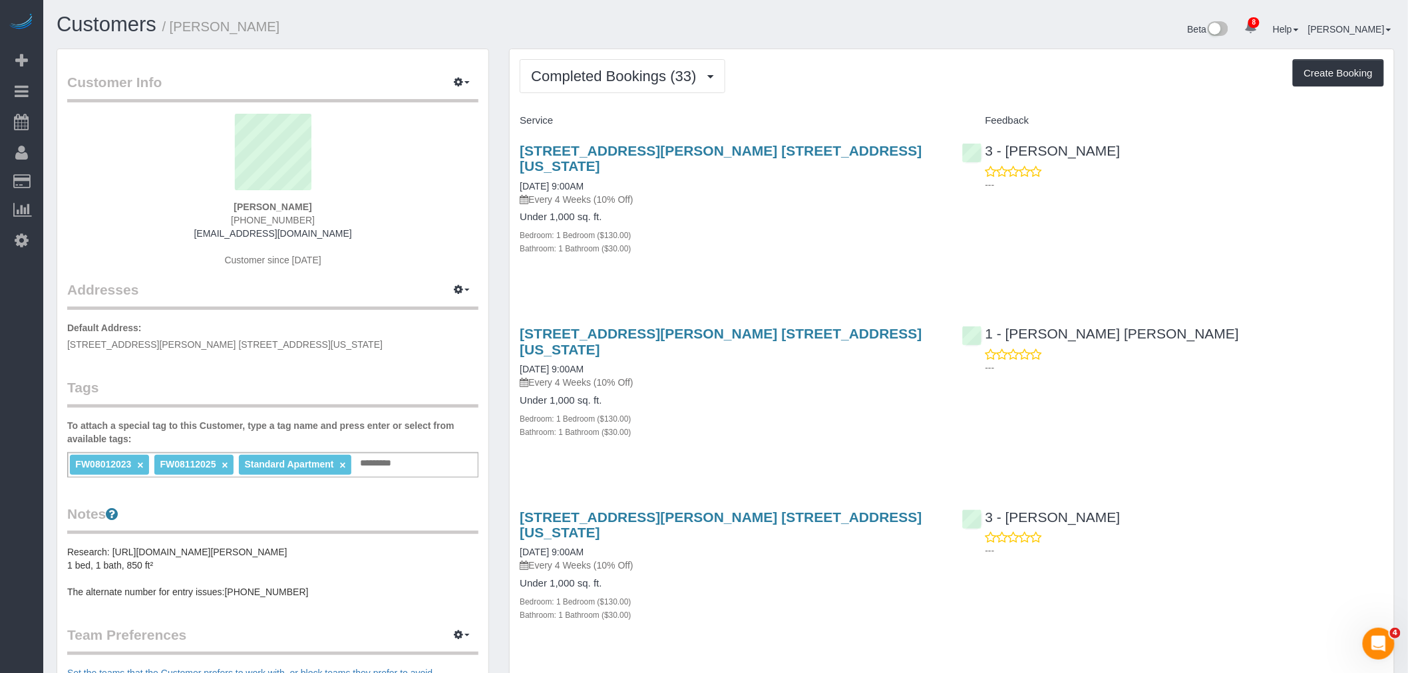
click at [845, 112] on div "Service" at bounding box center [731, 121] width 442 height 23
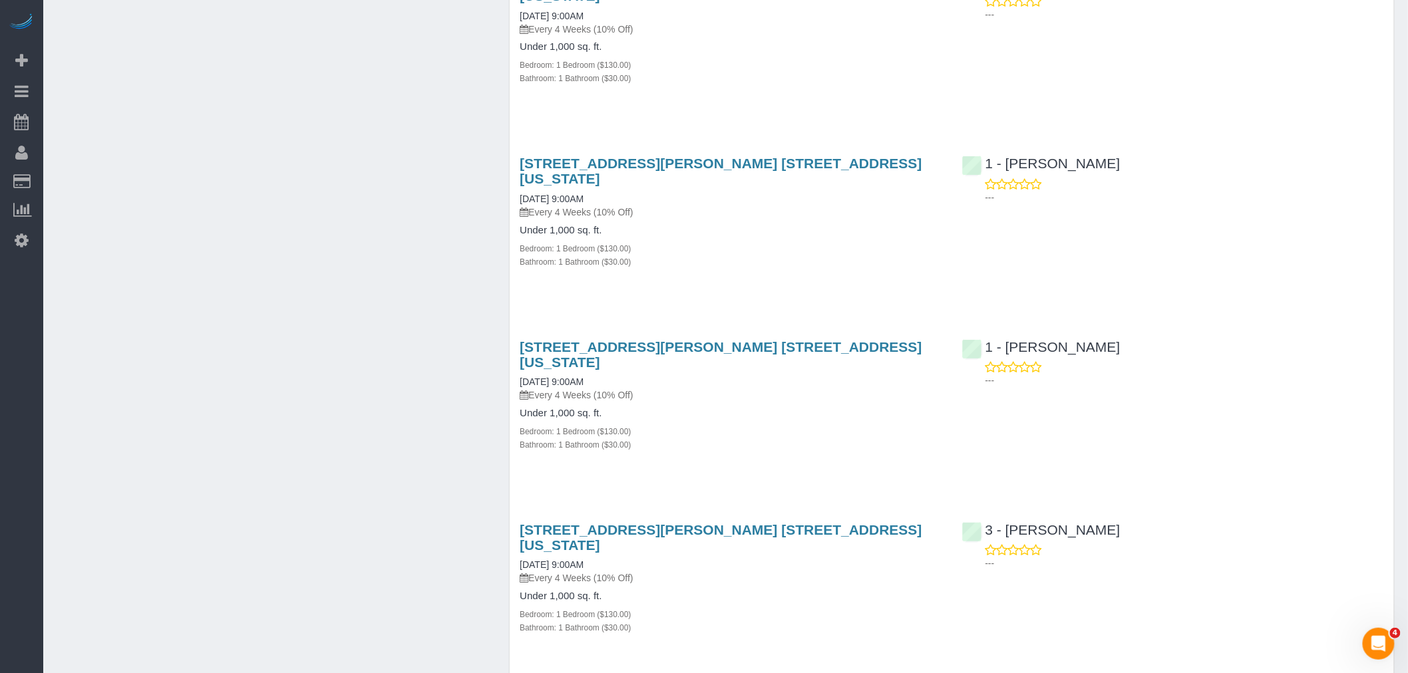
scroll to position [2217, 0]
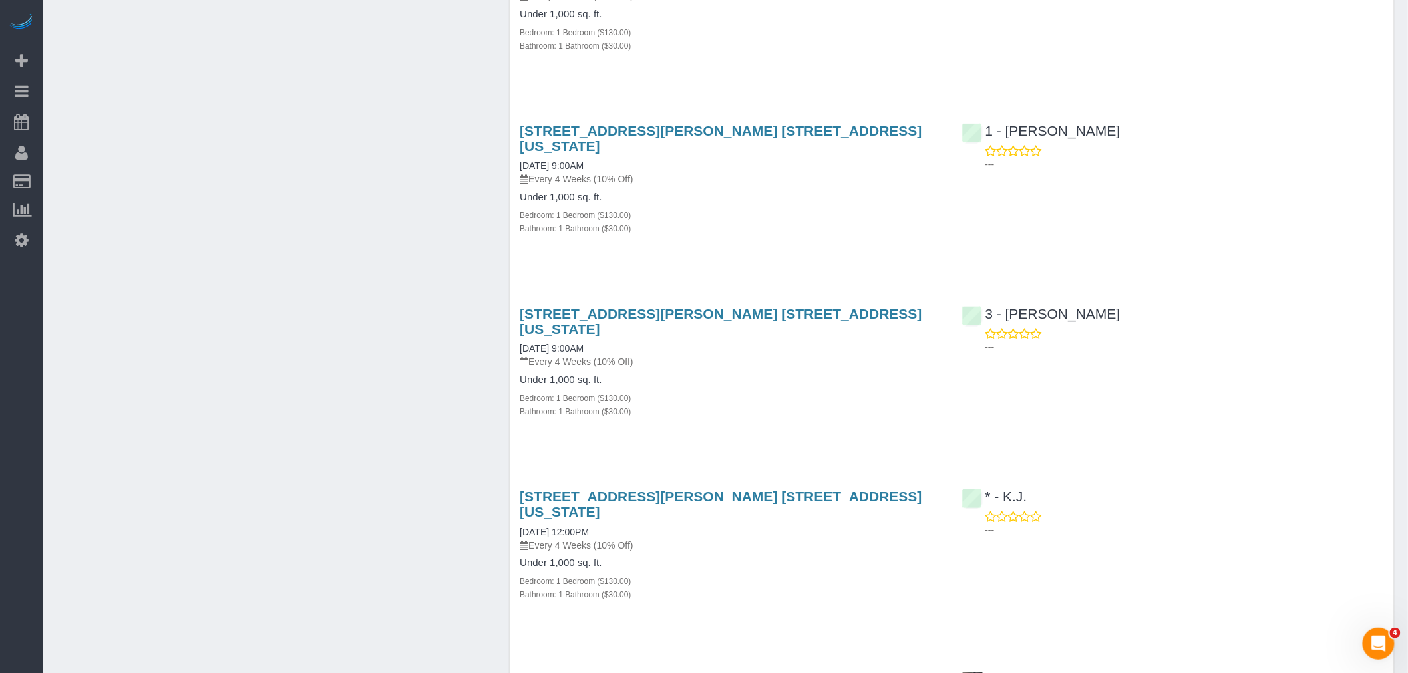
click at [742, 478] on div "[STREET_ADDRESS][PERSON_NAME] [STREET_ADDRESS][US_STATE] [DATE] 12:00PM Every 4…" at bounding box center [731, 553] width 442 height 150
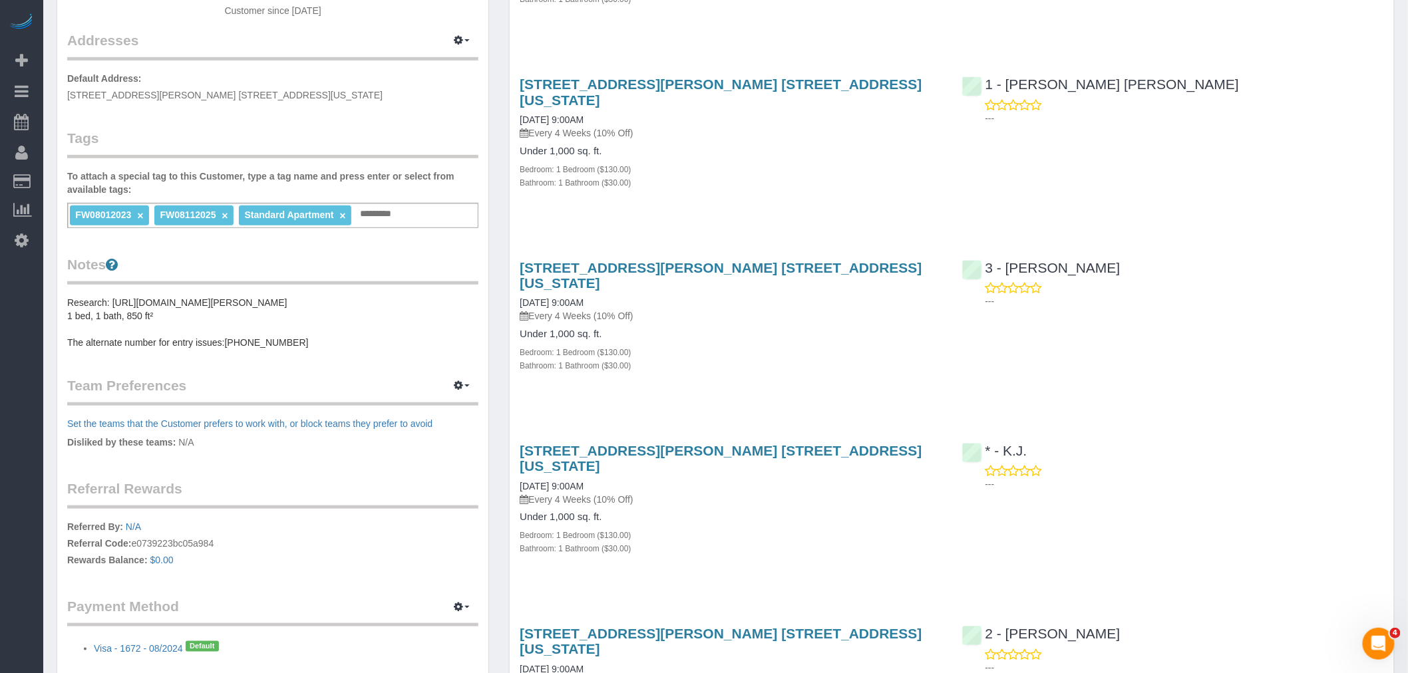
scroll to position [224, 0]
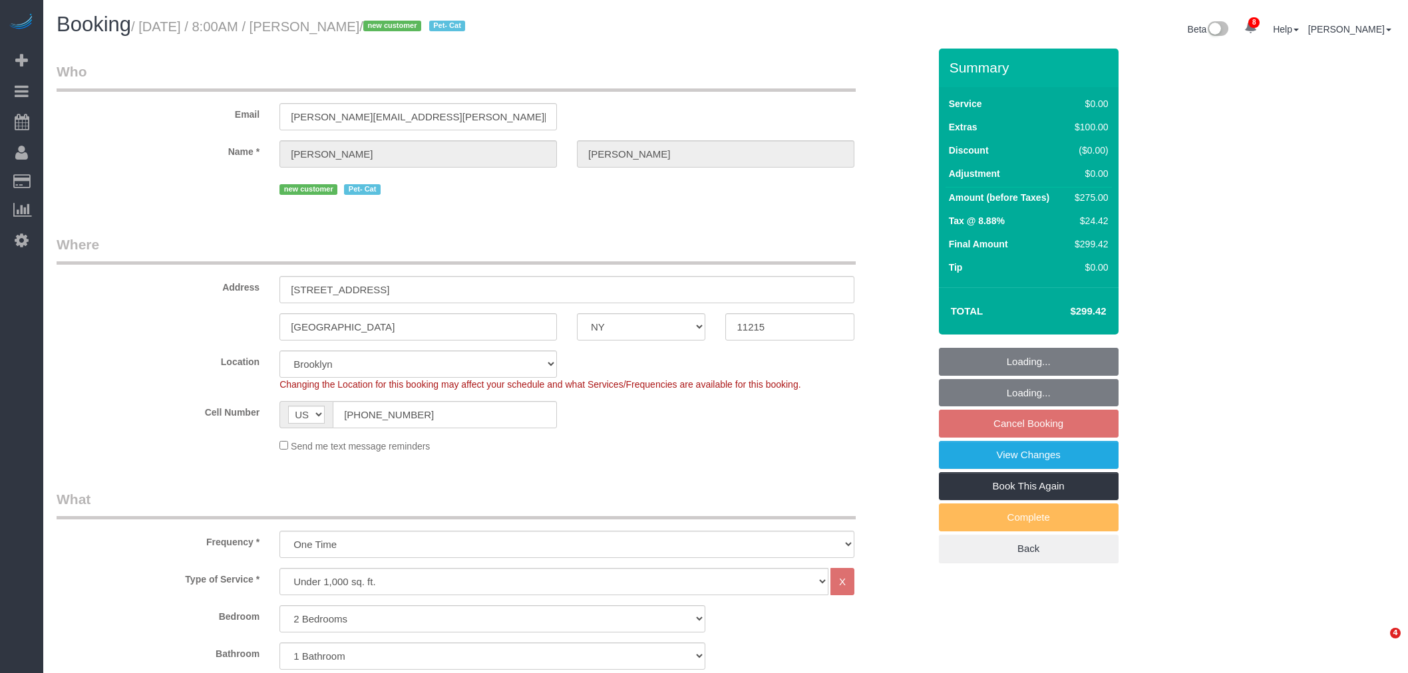
select select "NY"
select select "2"
select select "spot1"
select select "number:56"
select select "number:71"
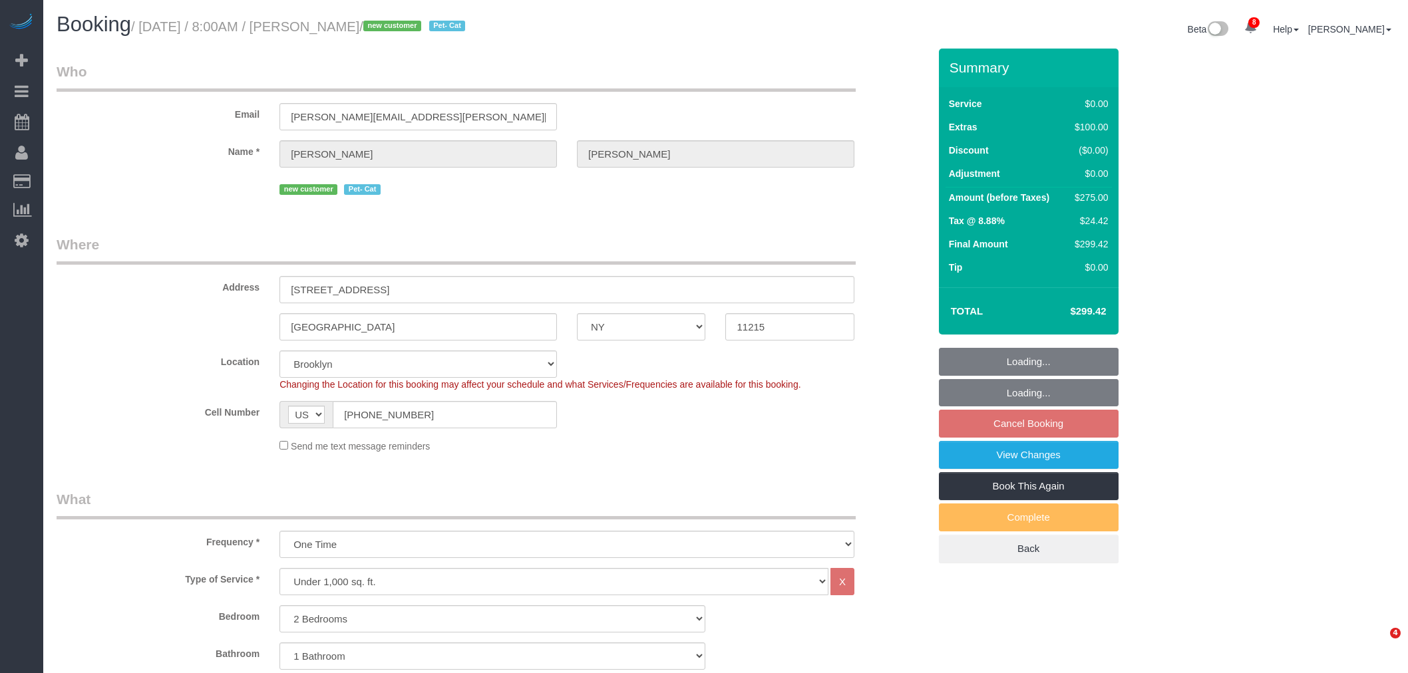
select select "number:14"
select select "number:5"
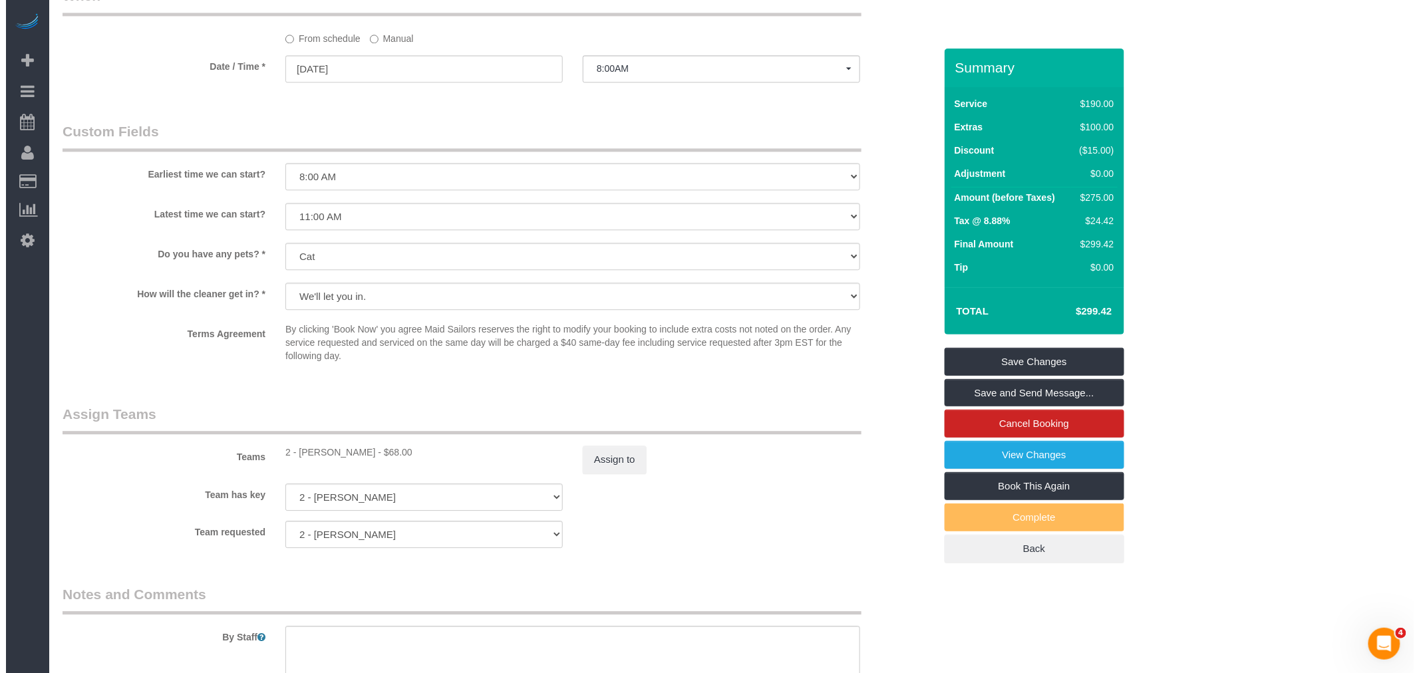
scroll to position [1478, 0]
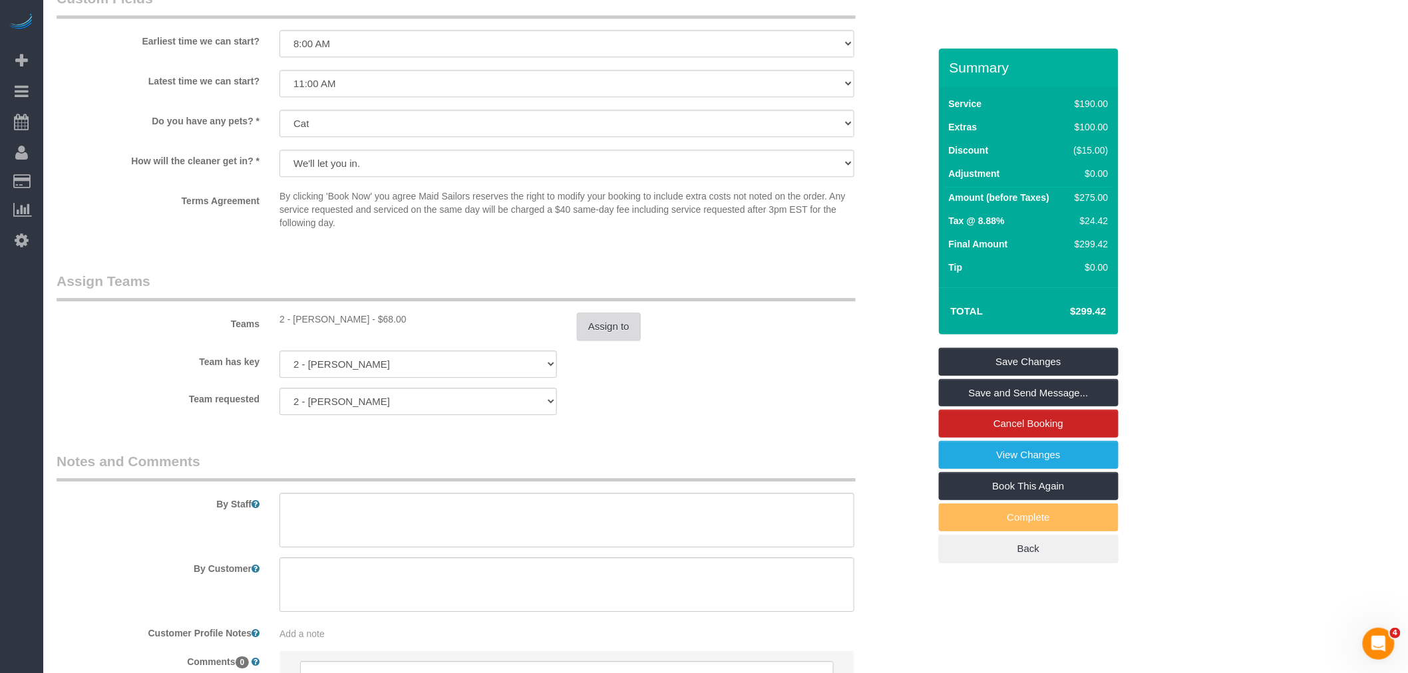
click at [617, 341] on button "Assign to" at bounding box center [609, 327] width 64 height 28
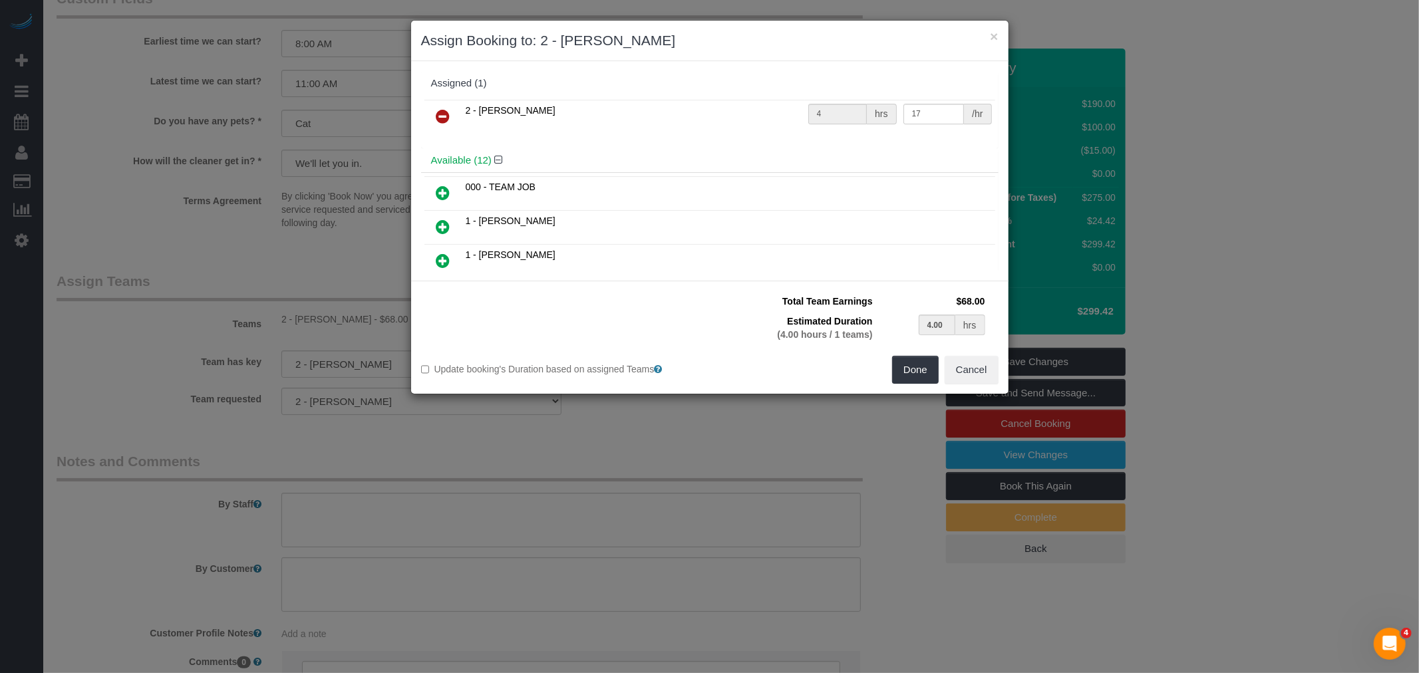
click at [440, 111] on icon at bounding box center [443, 116] width 14 height 16
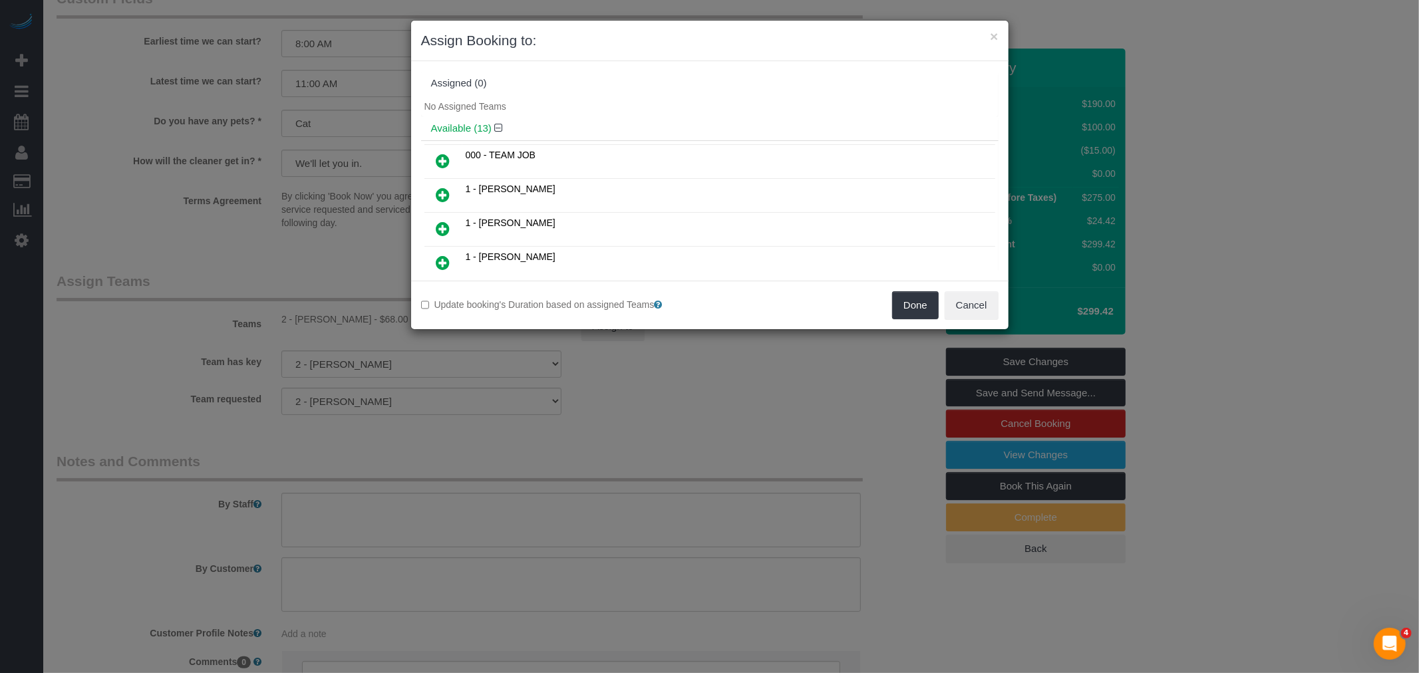
click at [647, 96] on div "No Assigned Teams" at bounding box center [709, 106] width 577 height 20
click at [441, 259] on icon at bounding box center [443, 263] width 14 height 16
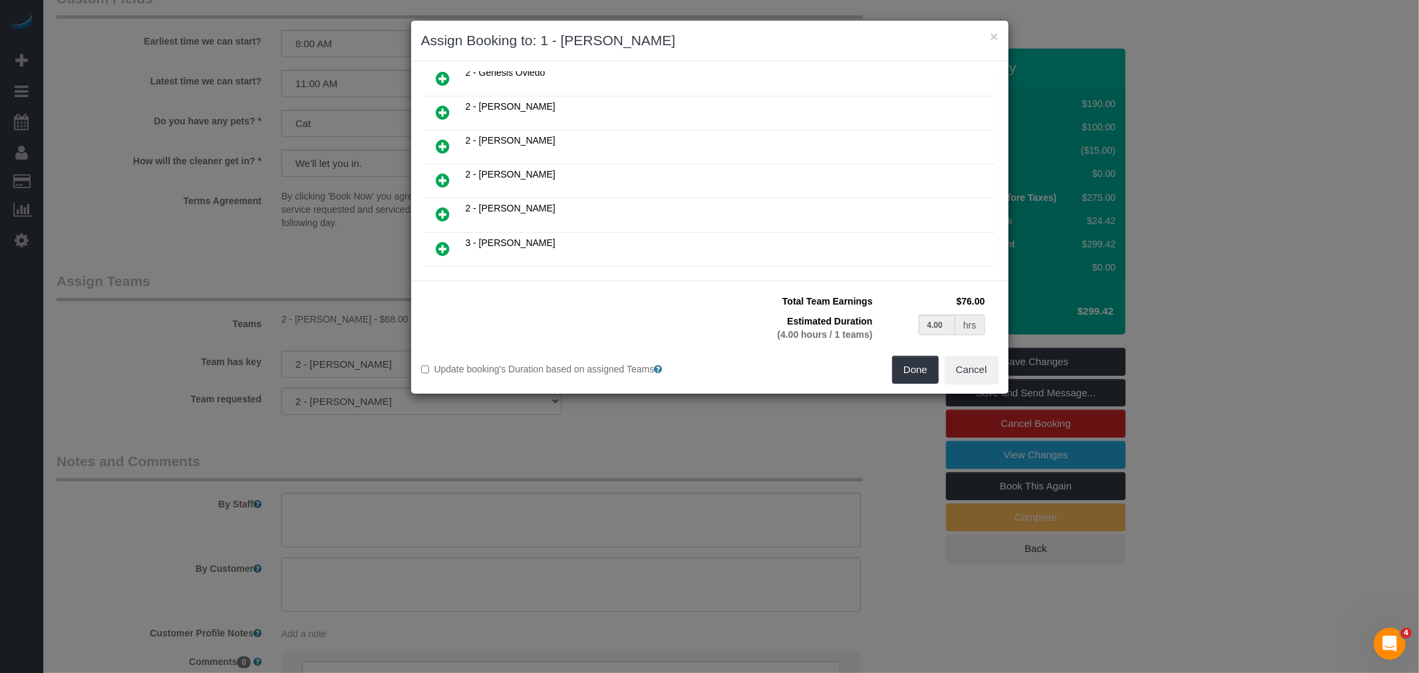
scroll to position [202, 0]
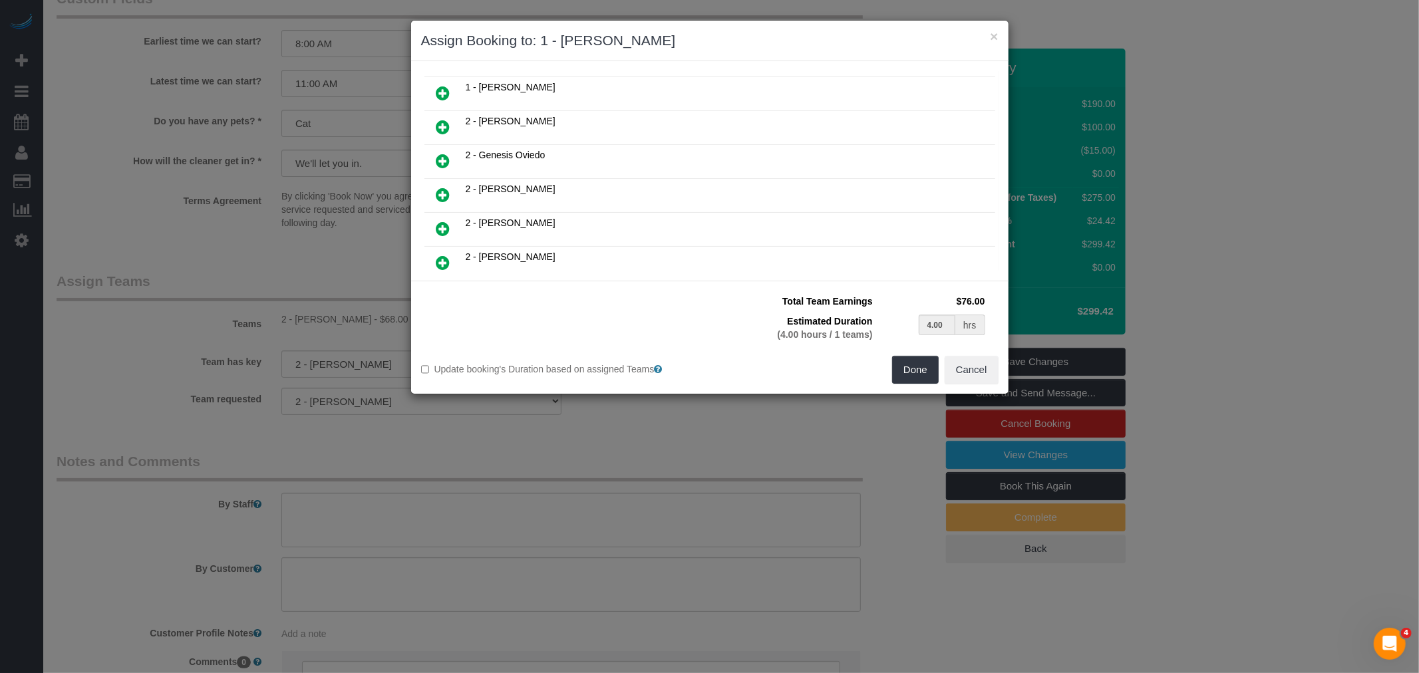
drag, startPoint x: 449, startPoint y: 220, endPoint x: 496, endPoint y: 217, distance: 46.6
click at [449, 221] on icon at bounding box center [443, 229] width 14 height 16
type input "2.00"
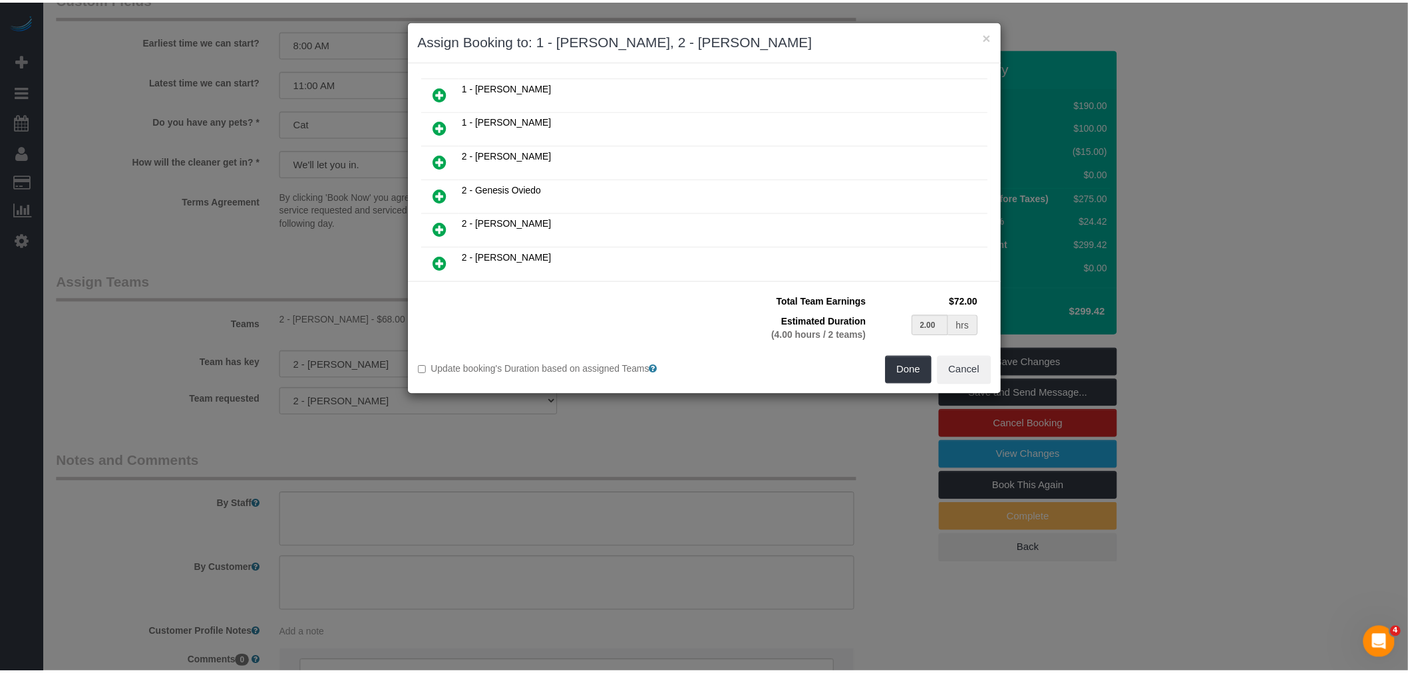
scroll to position [235, 0]
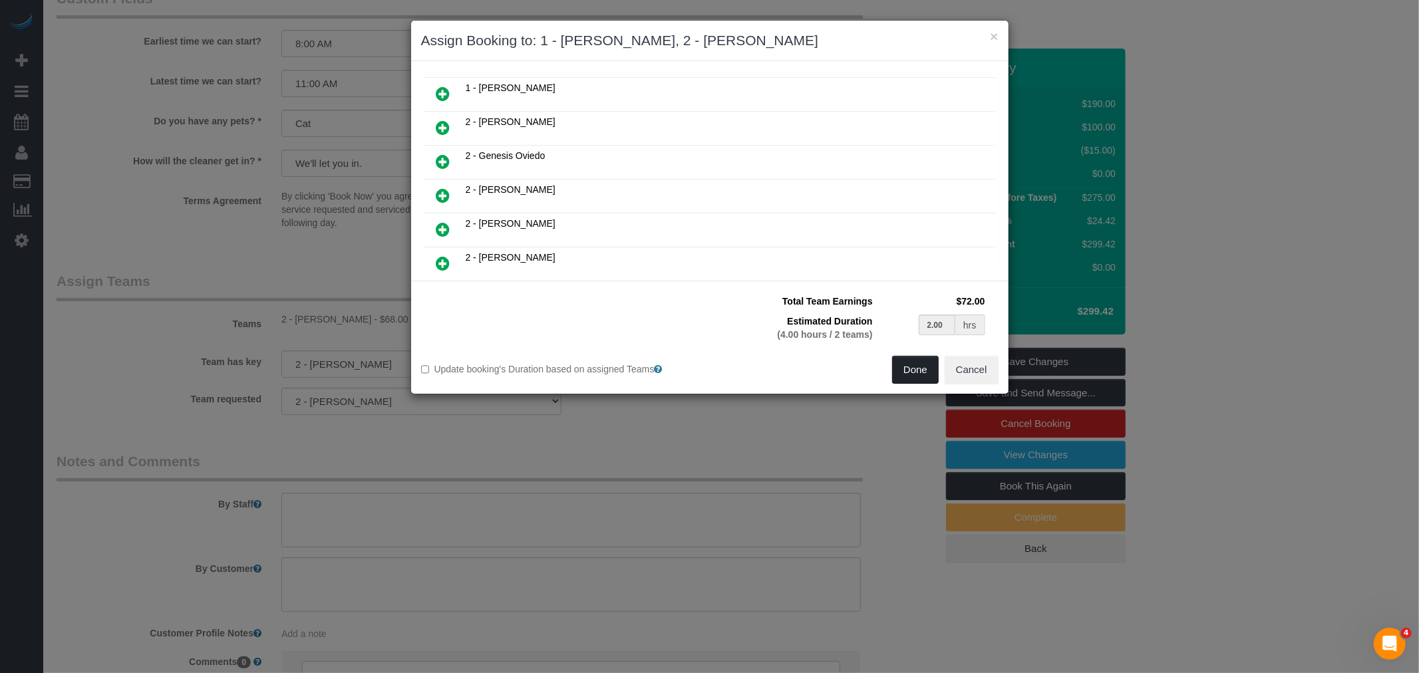
click at [915, 365] on button "Done" at bounding box center [915, 370] width 47 height 28
type input "02:00"
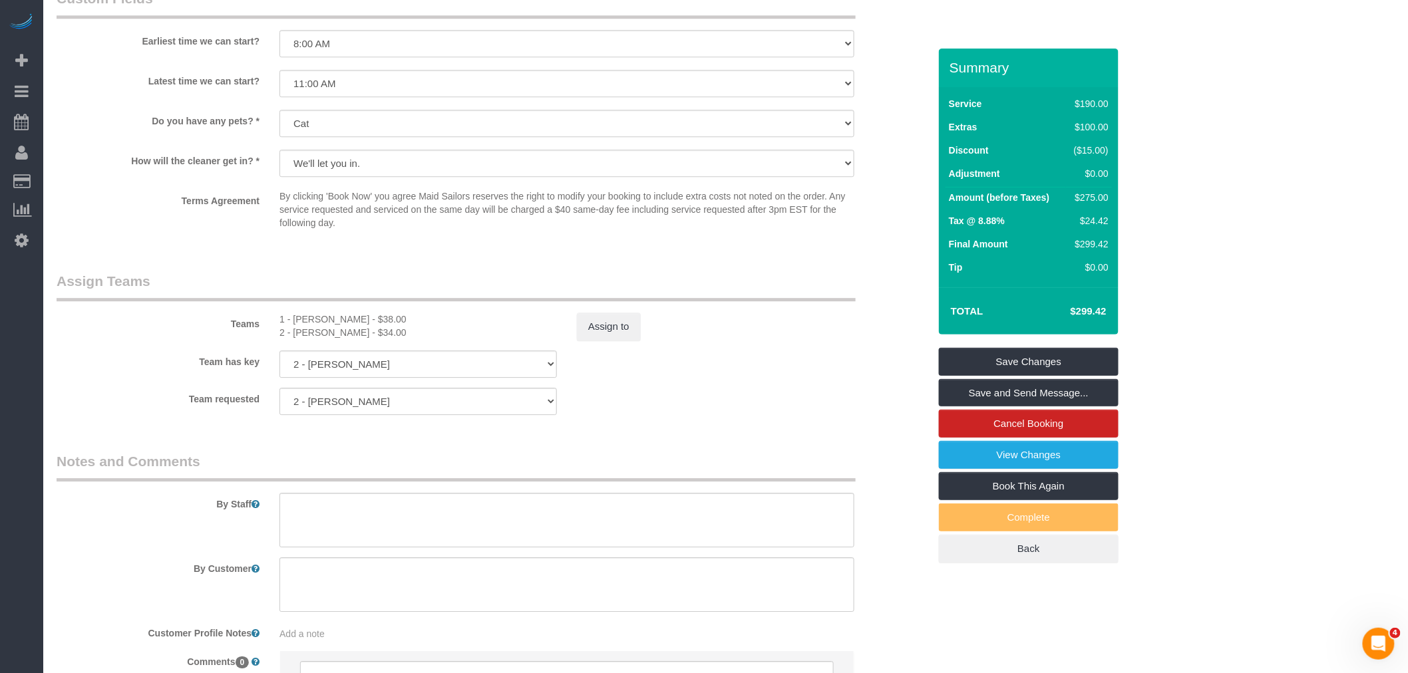
drag, startPoint x: 809, startPoint y: 394, endPoint x: 785, endPoint y: 384, distance: 25.9
click at [810, 378] on div "Team has key 2 - Katherine Poveda 000- Donna Mercado 000 - Partnerships 000 - T…" at bounding box center [493, 364] width 892 height 27
select select "spot60"
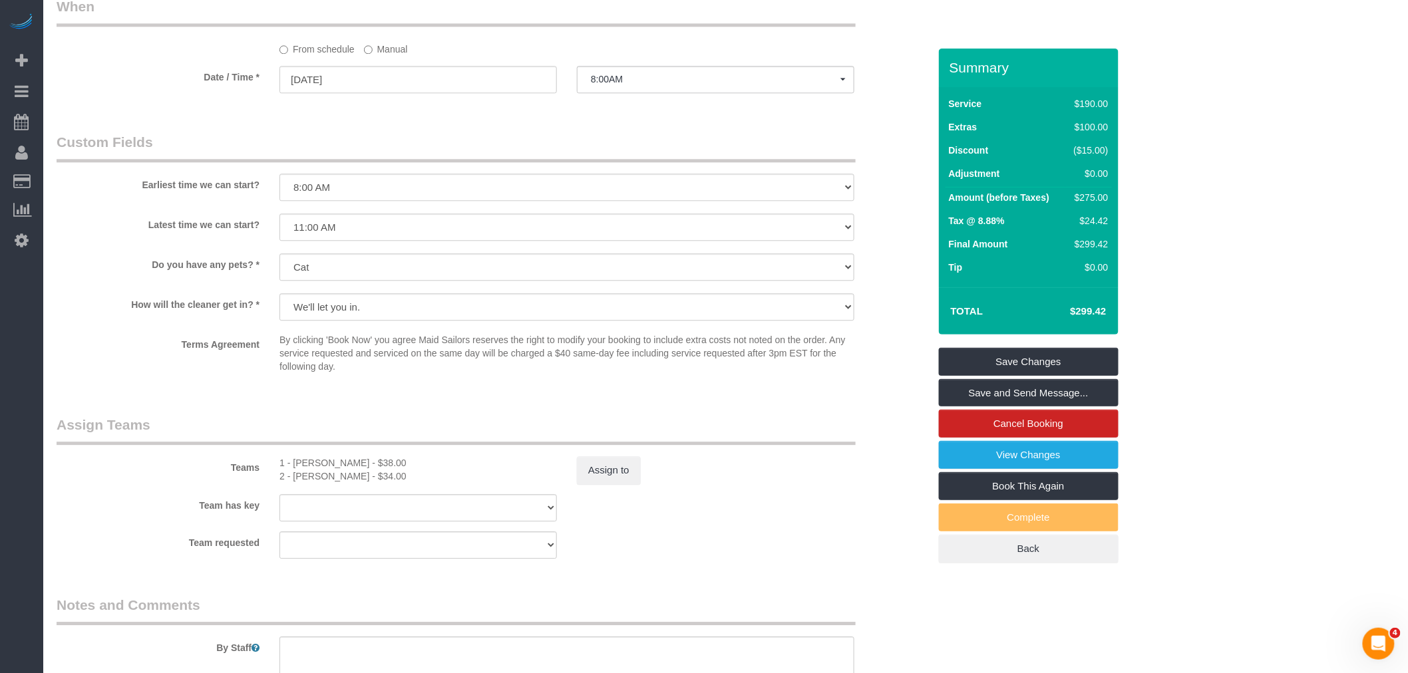
scroll to position [1404, 0]
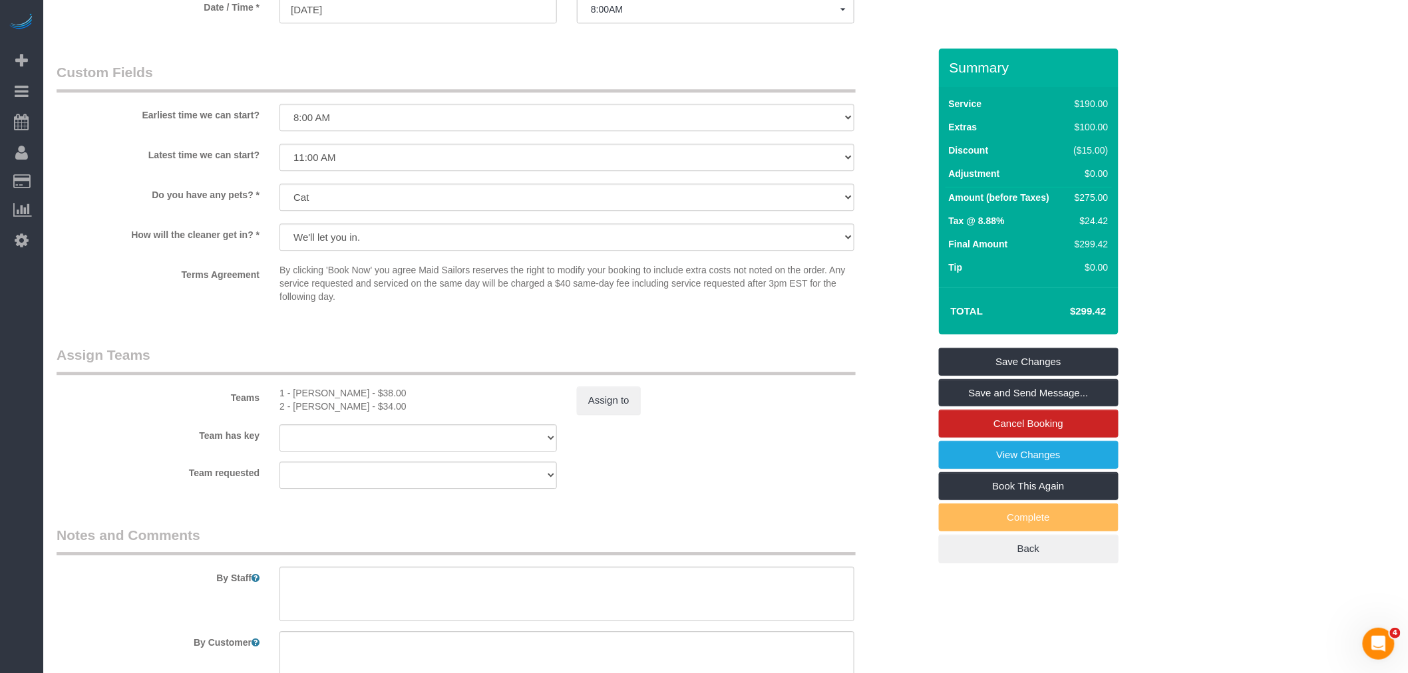
drag, startPoint x: 762, startPoint y: 413, endPoint x: 919, endPoint y: 385, distance: 158.9
click at [774, 411] on div "Assign to" at bounding box center [715, 401] width 297 height 28
click at [1032, 363] on link "Save Changes" at bounding box center [1029, 362] width 180 height 28
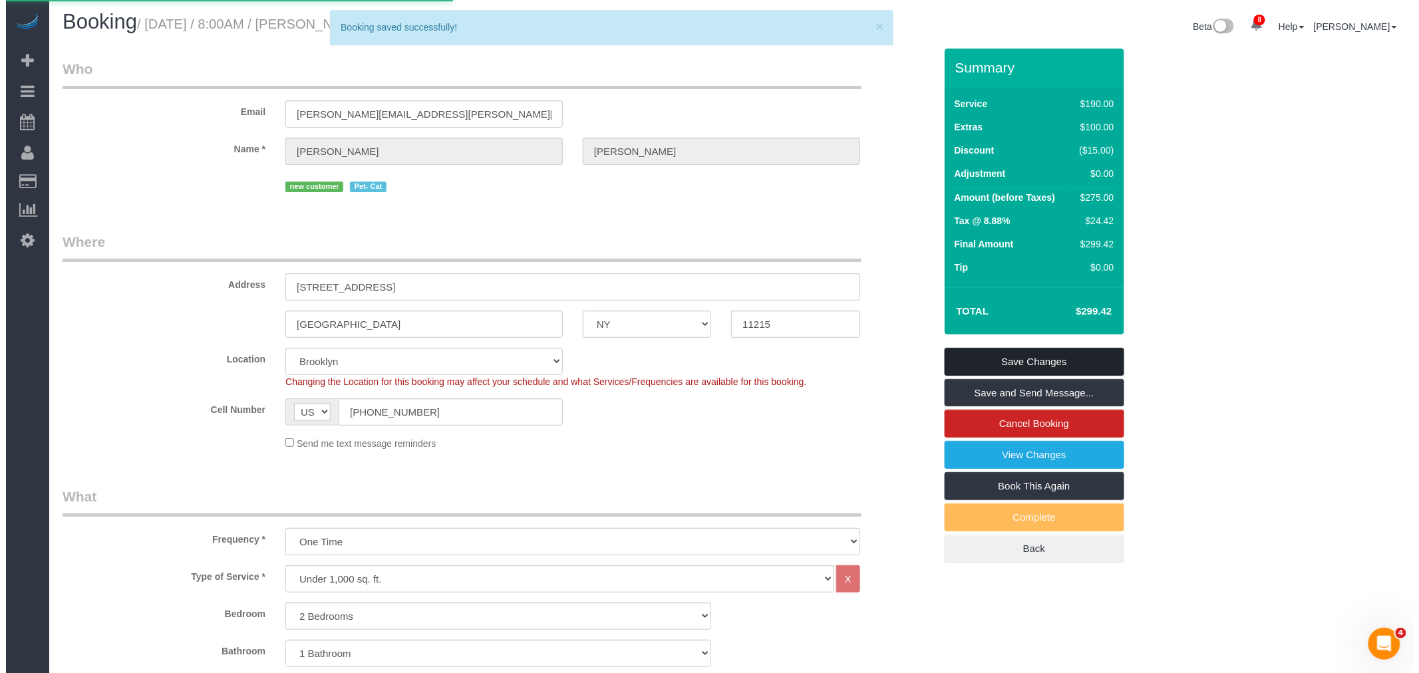
scroll to position [0, 0]
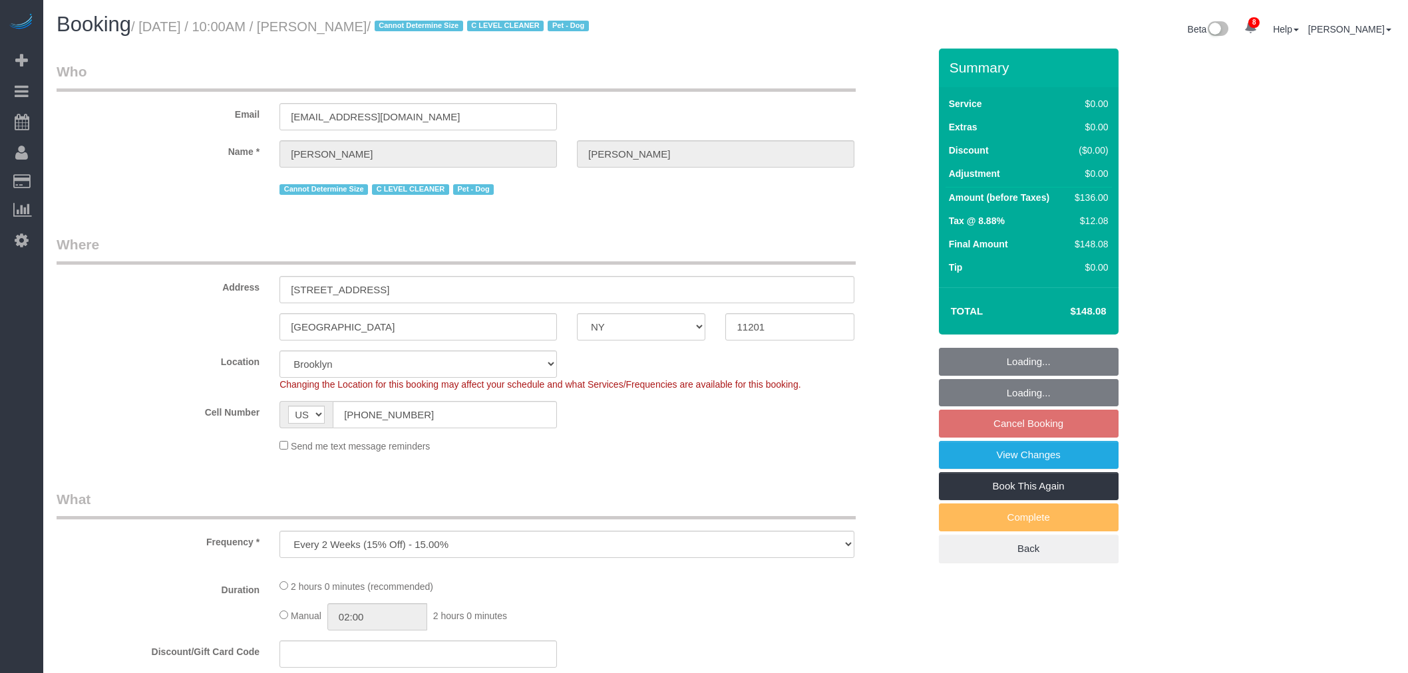
select select "NY"
select select "spot3"
select select "number:89"
select select "number:90"
select select "number:13"
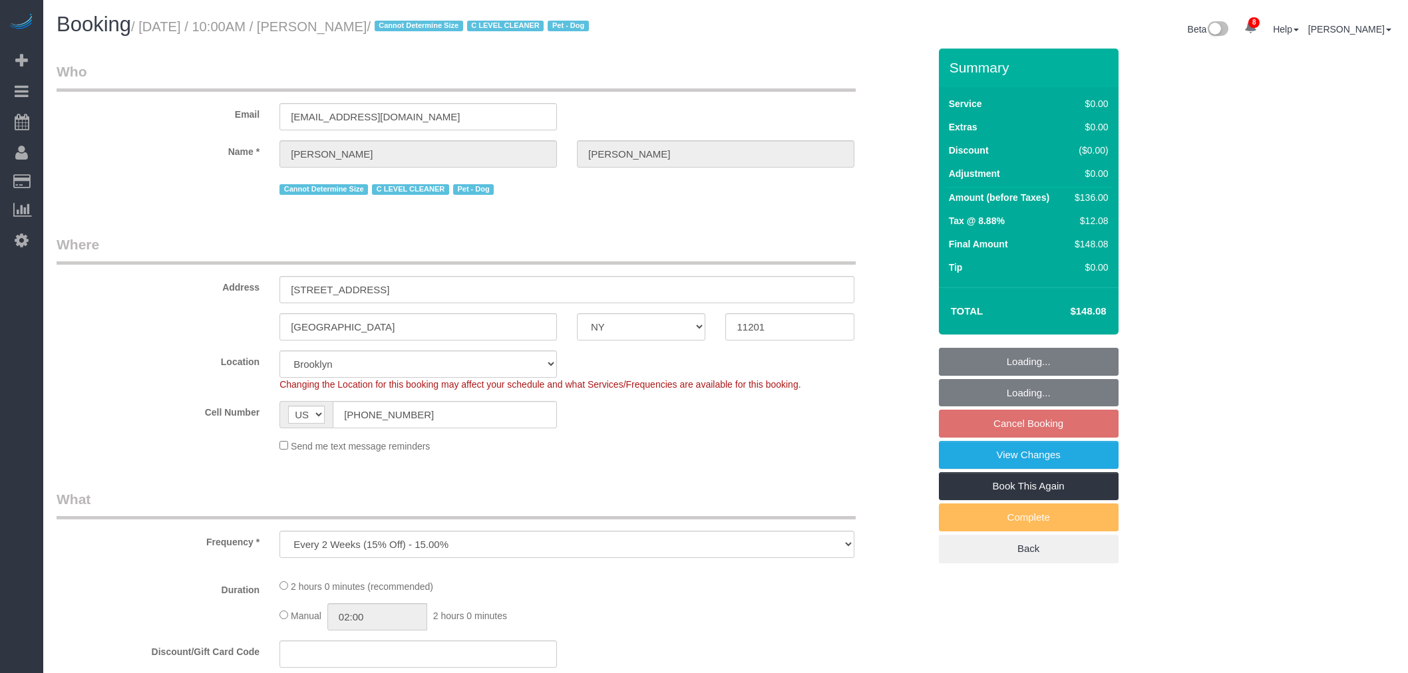
select select "number:6"
select select "object:1232"
select select "spot62"
select select "string:stripe-pm_1Nj3TP4VGloSiKo7GSDuJG2L"
select select "1"
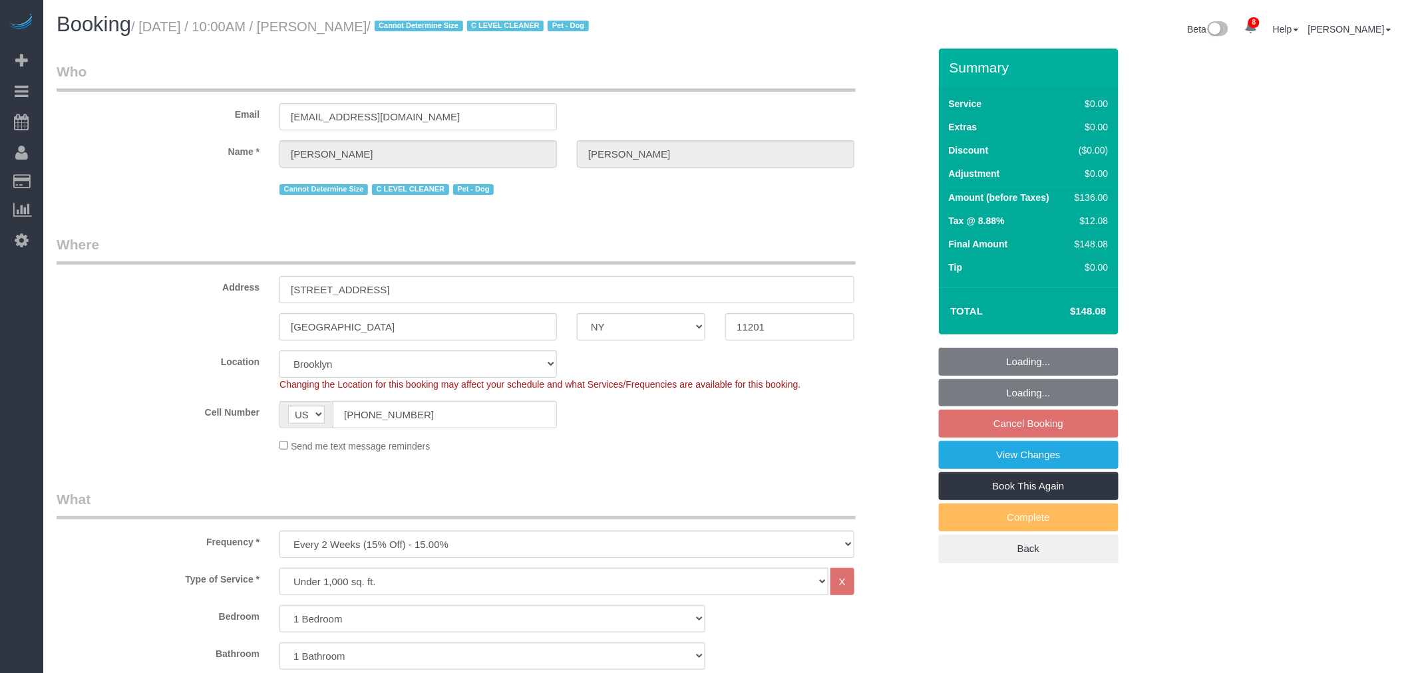
select select "1"
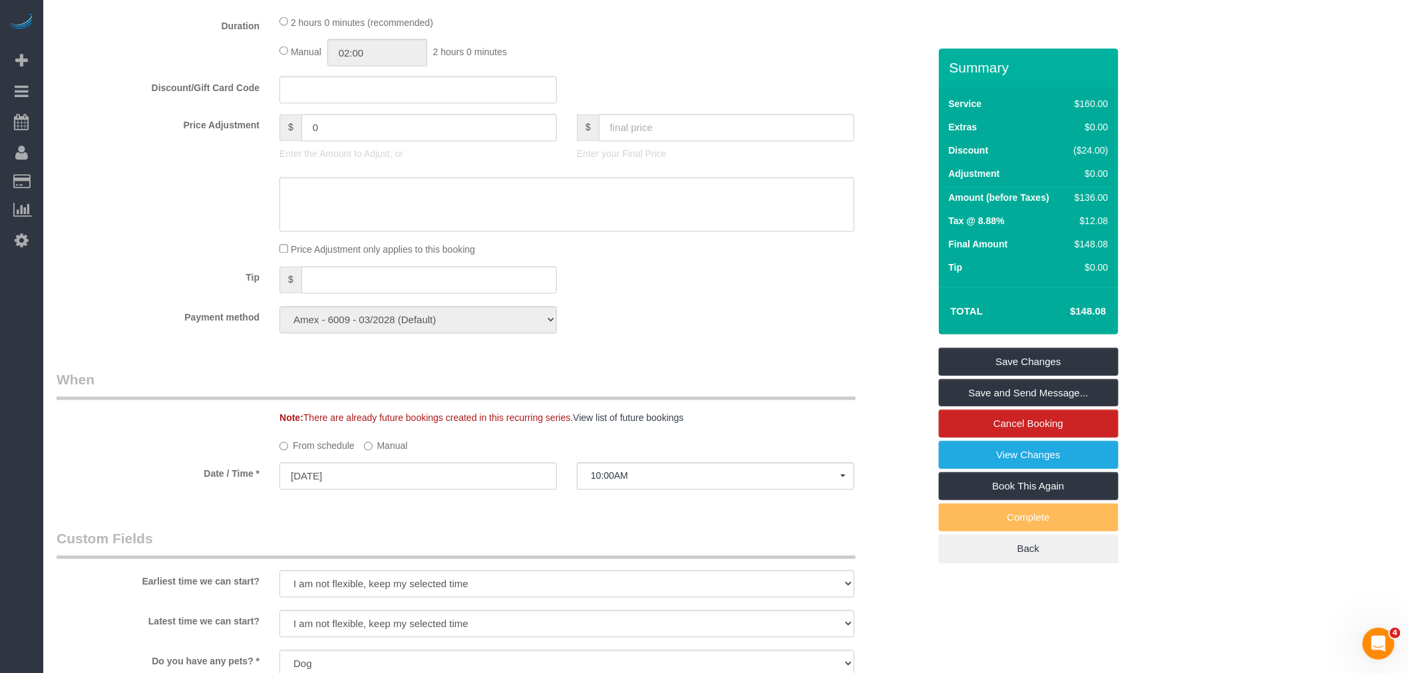
click at [383, 453] on label "Manual" at bounding box center [386, 444] width 44 height 18
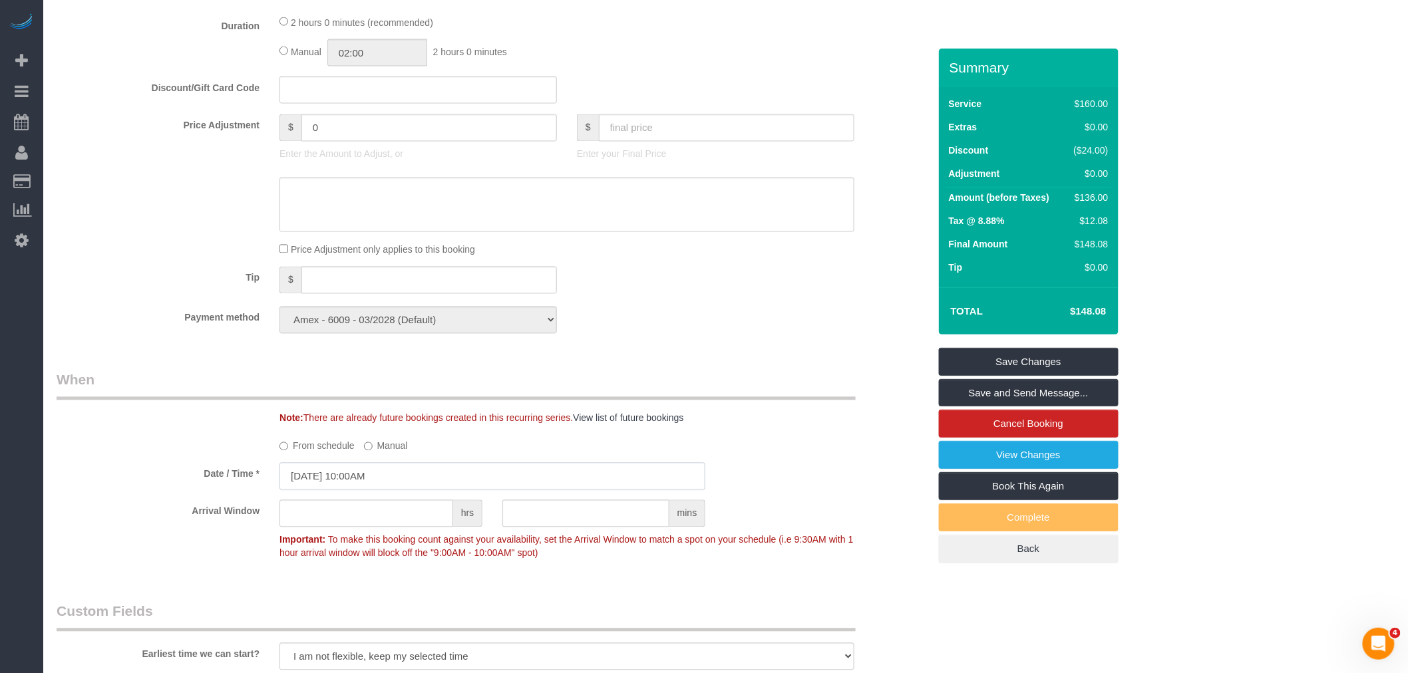
click at [390, 488] on input "09/03/2025 10:00AM" at bounding box center [492, 476] width 426 height 27
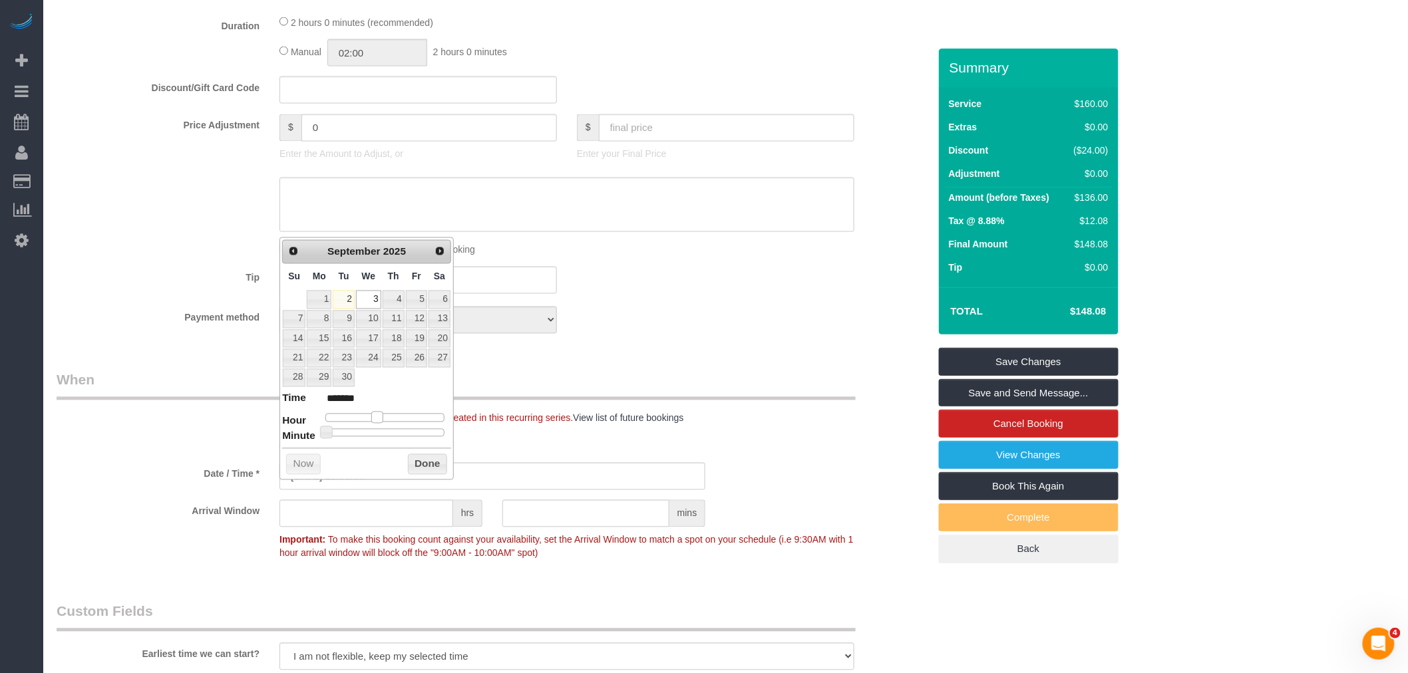
click at [377, 417] on span at bounding box center [377, 418] width 12 height 12
type input "09/03/2025 11:00AM"
type input "*******"
click at [419, 462] on button "Done" at bounding box center [427, 464] width 39 height 21
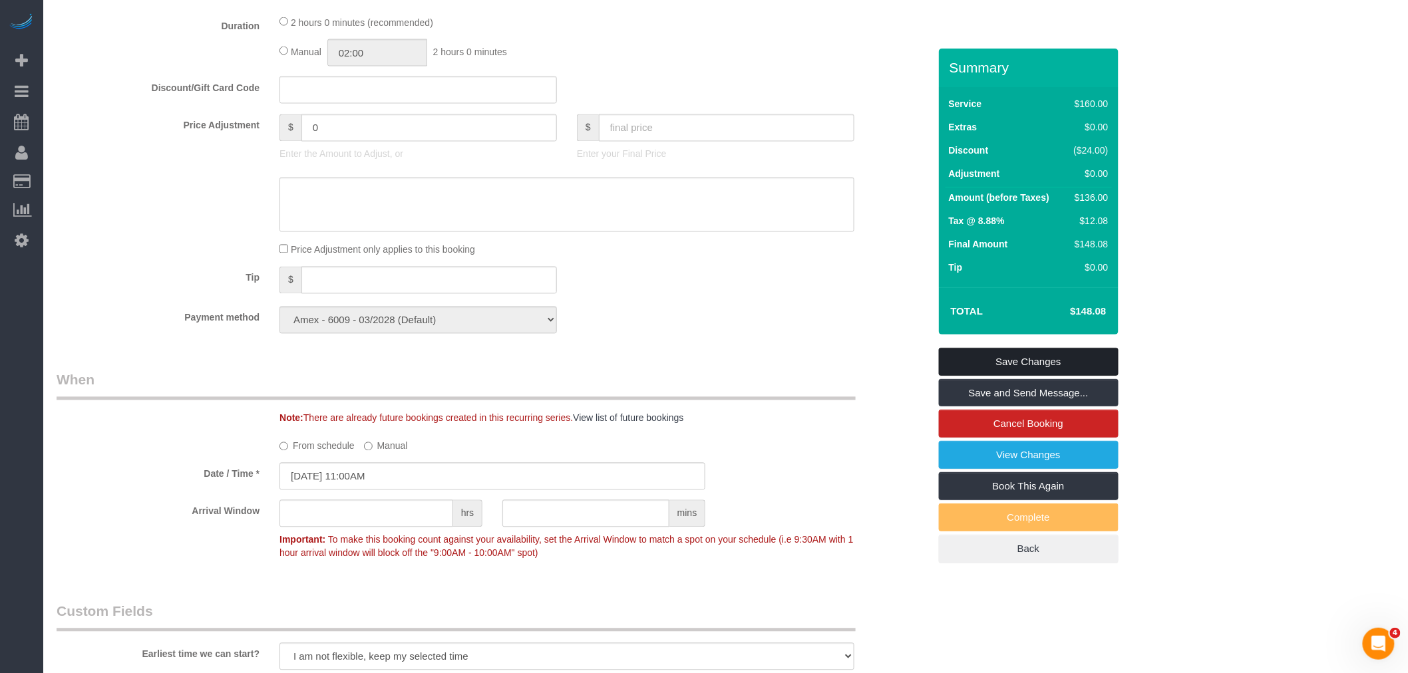
click at [1026, 363] on link "Save Changes" at bounding box center [1029, 362] width 180 height 28
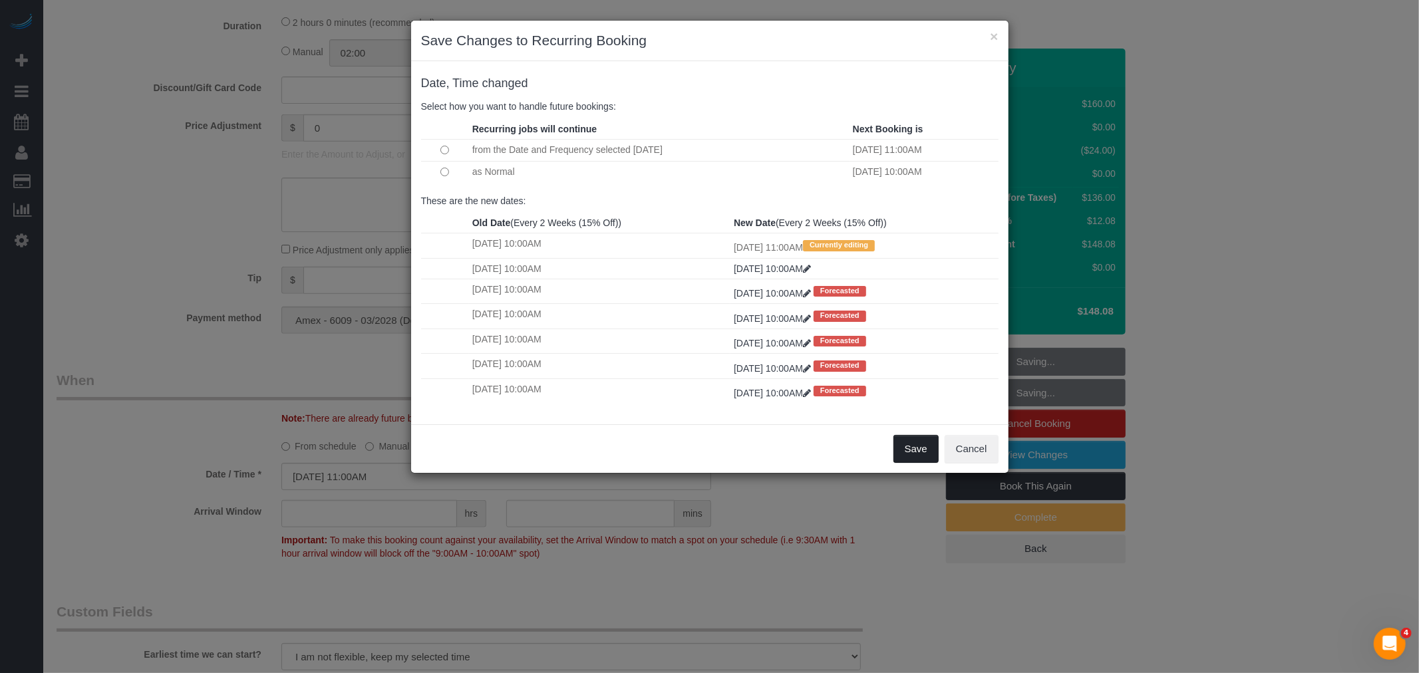
click at [903, 453] on button "Save" at bounding box center [915, 449] width 45 height 28
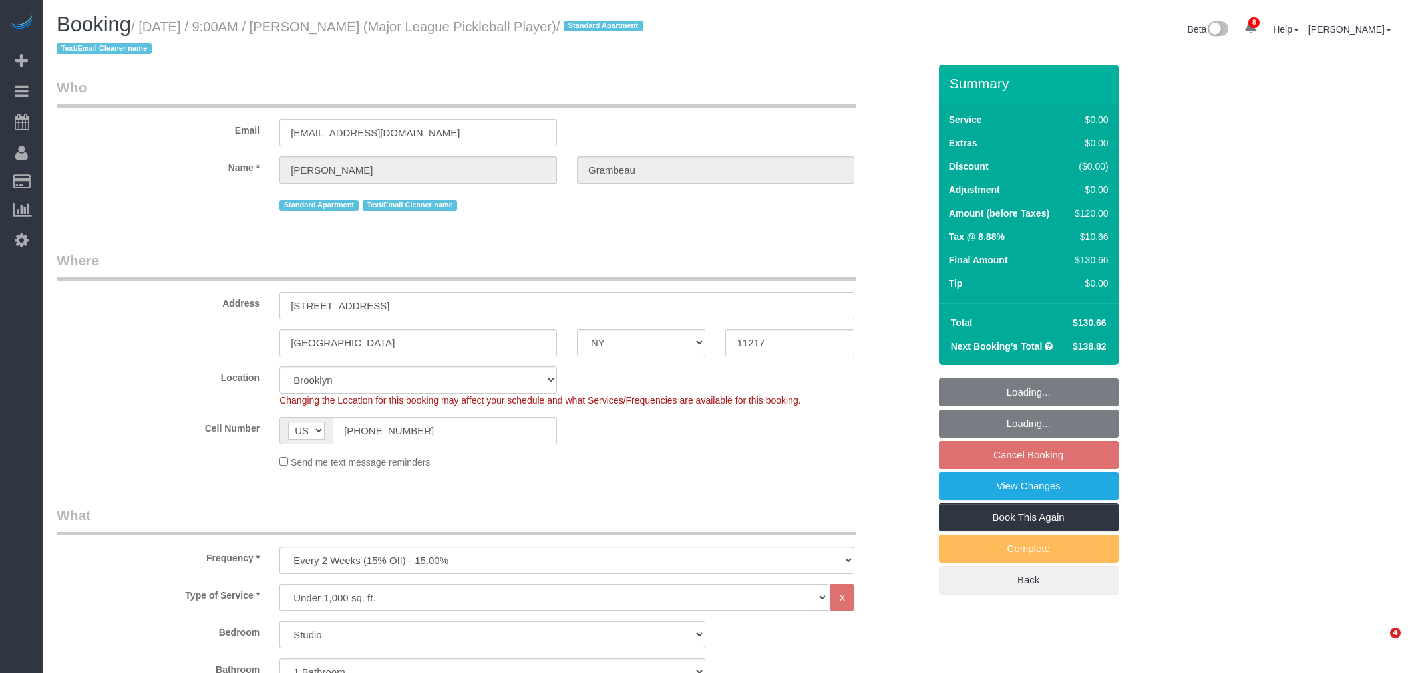
select select "NY"
select select "spot2"
select select "number:57"
select select "number:75"
select select "number:15"
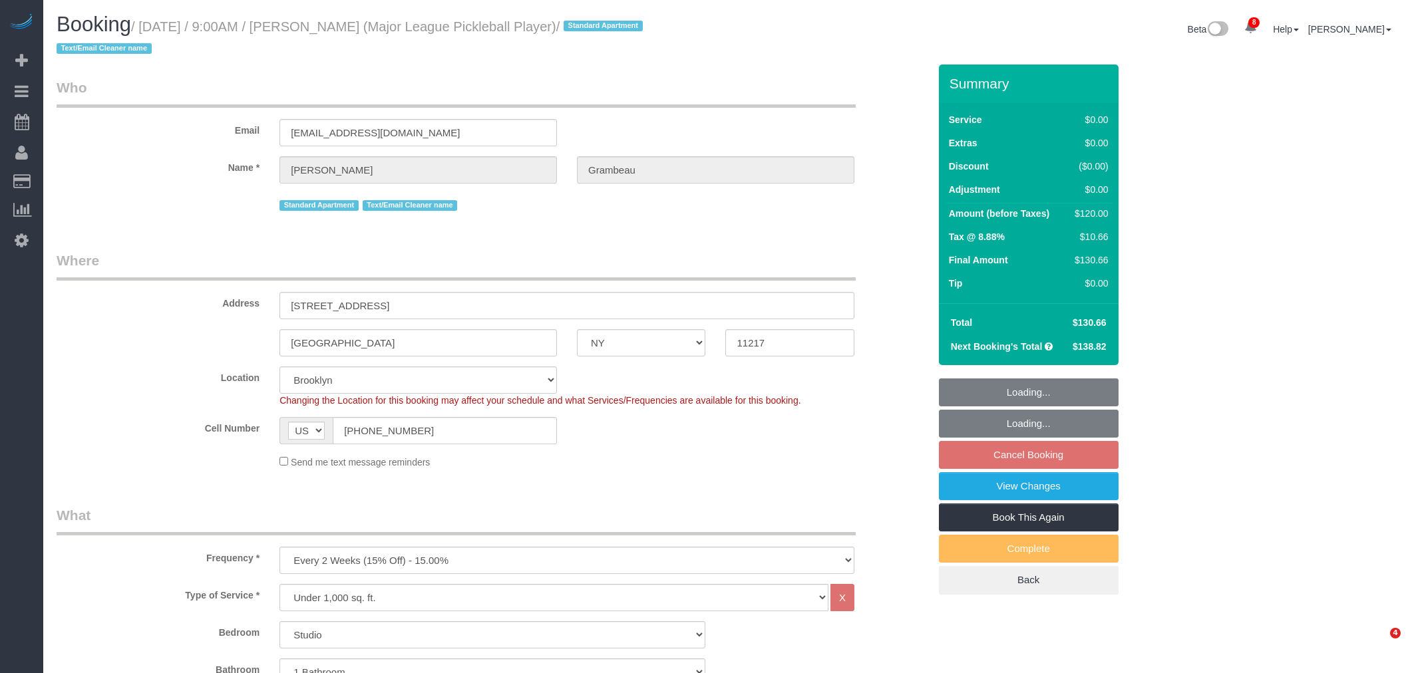
select select "number:6"
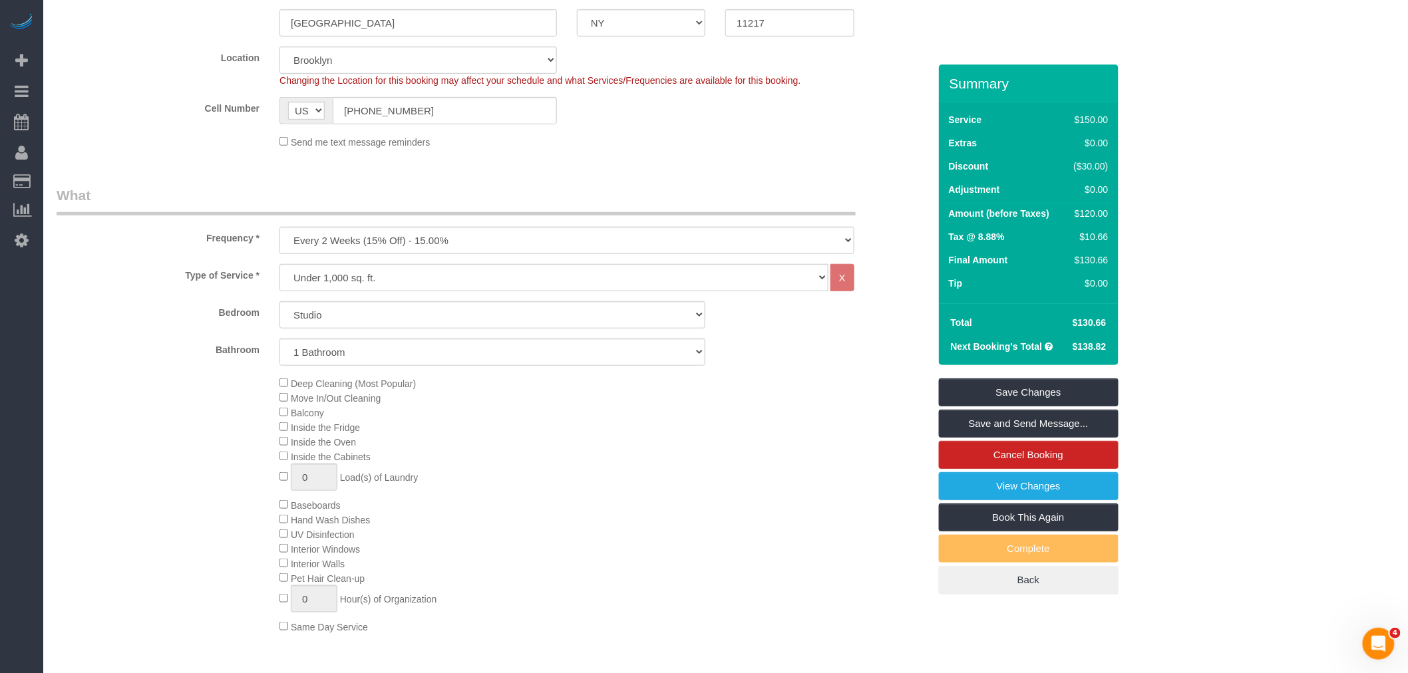
scroll to position [295, 0]
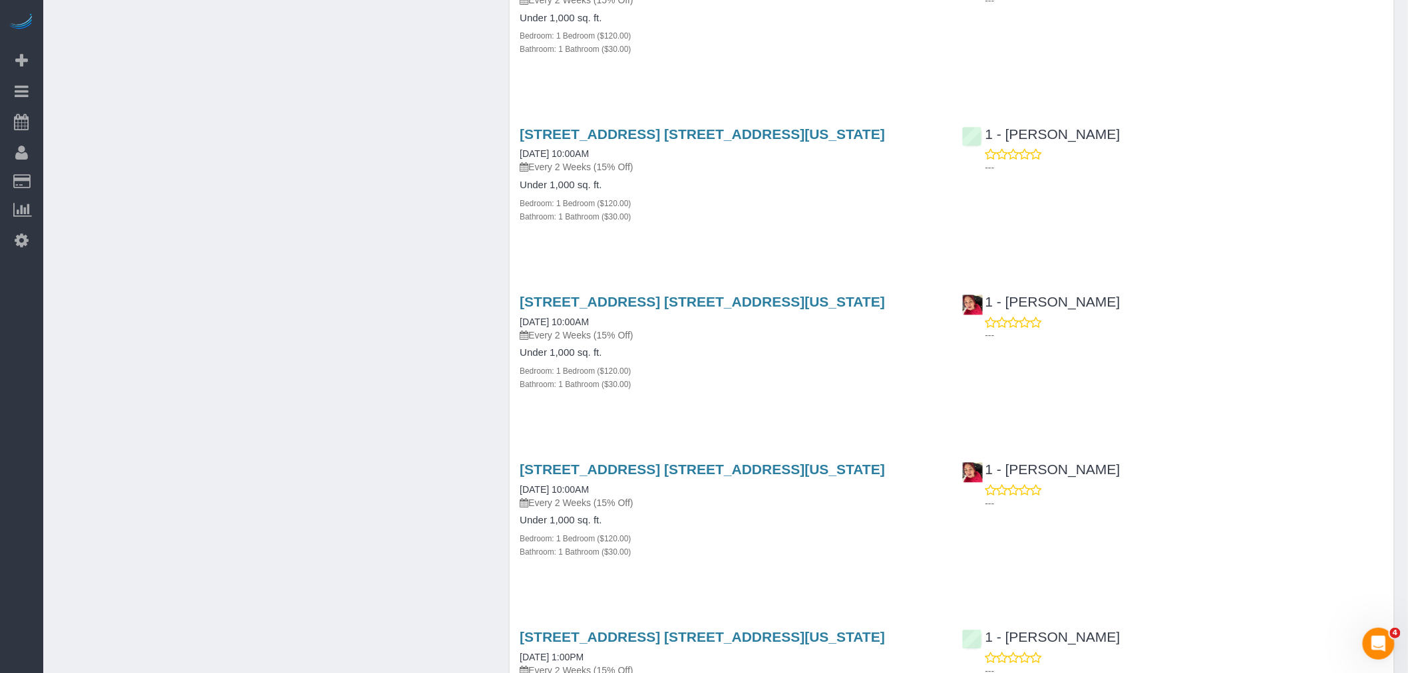
scroll to position [961, 0]
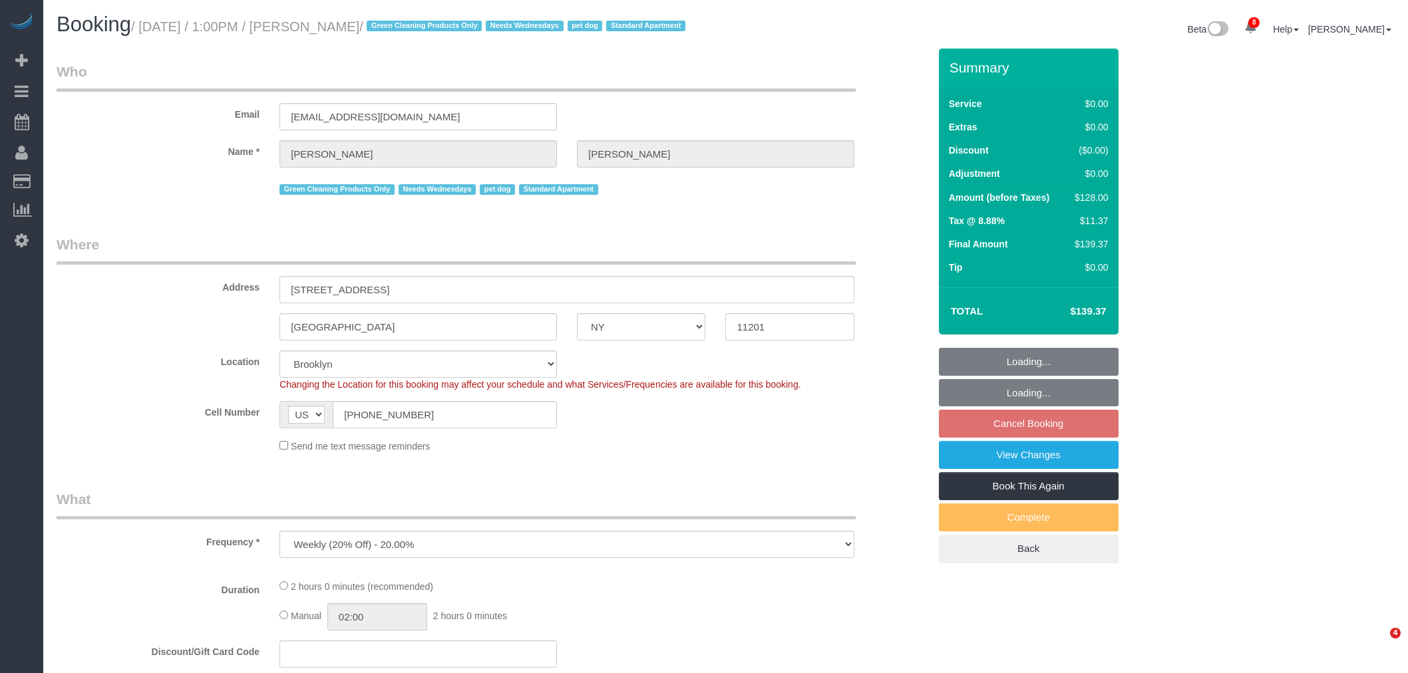
select select "NY"
select select "spot6"
select select "number:57"
select select "number:74"
select select "number:13"
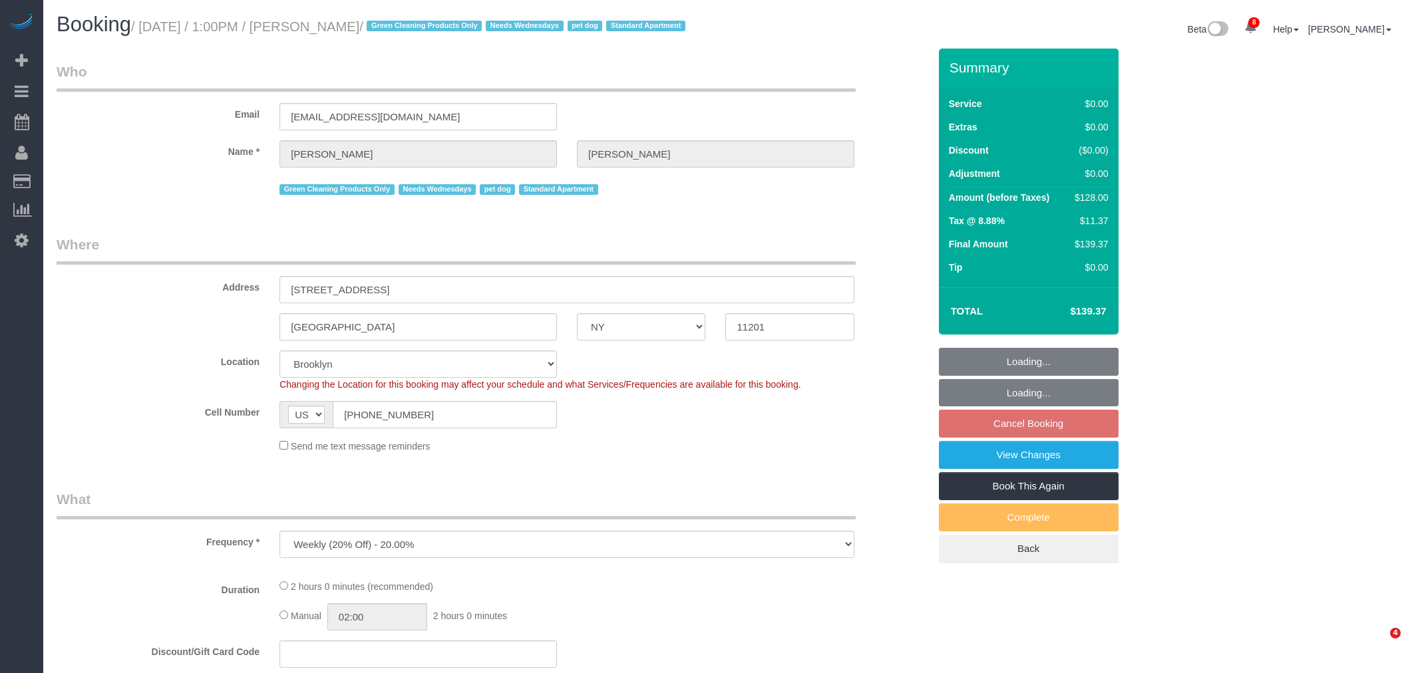
select select "number:7"
select select "object:1375"
select select "1"
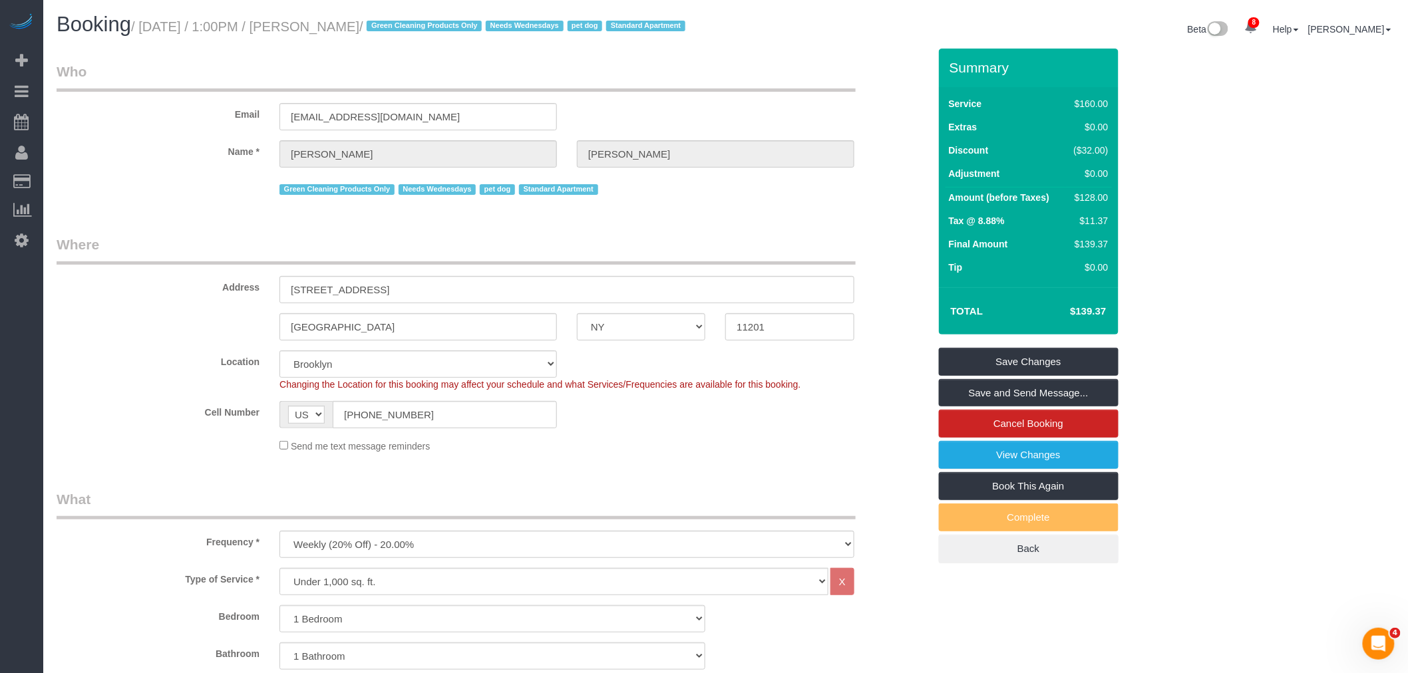
click at [732, 108] on div "Email jennyalpert9@gmail.com" at bounding box center [493, 96] width 892 height 69
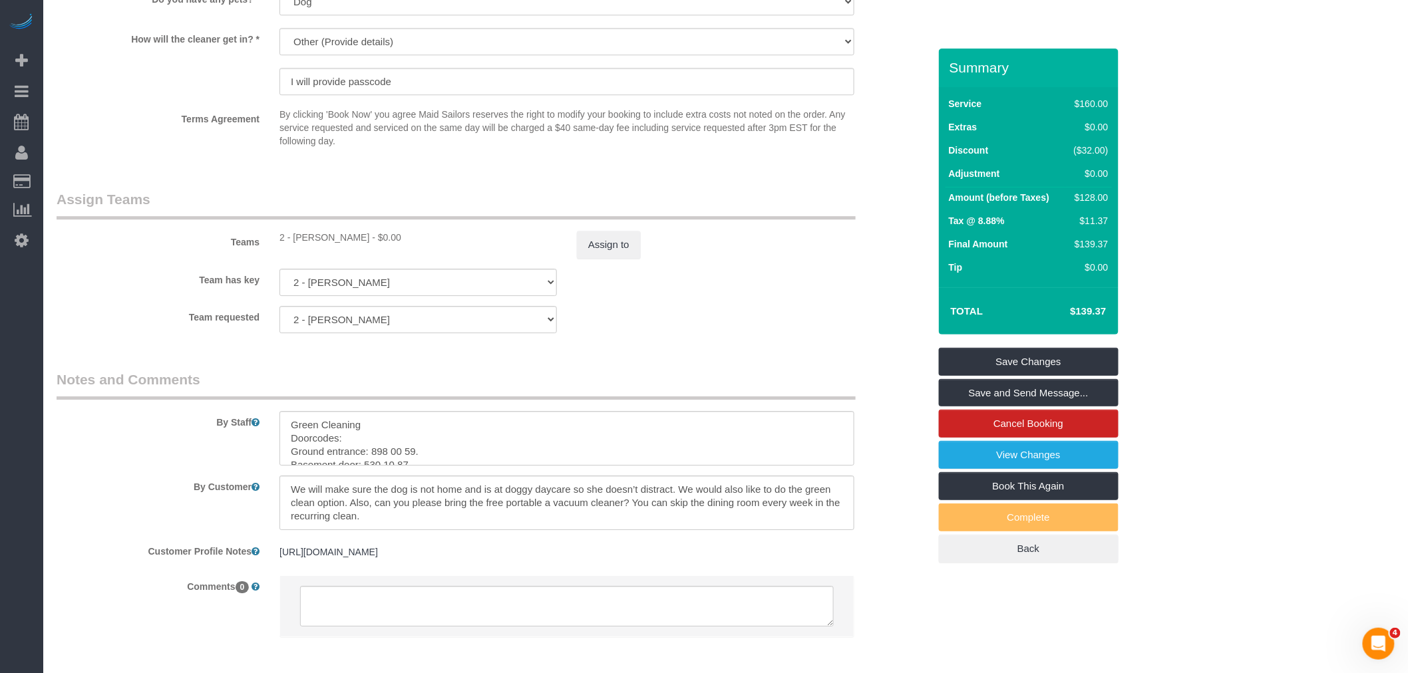
scroll to position [1717, 0]
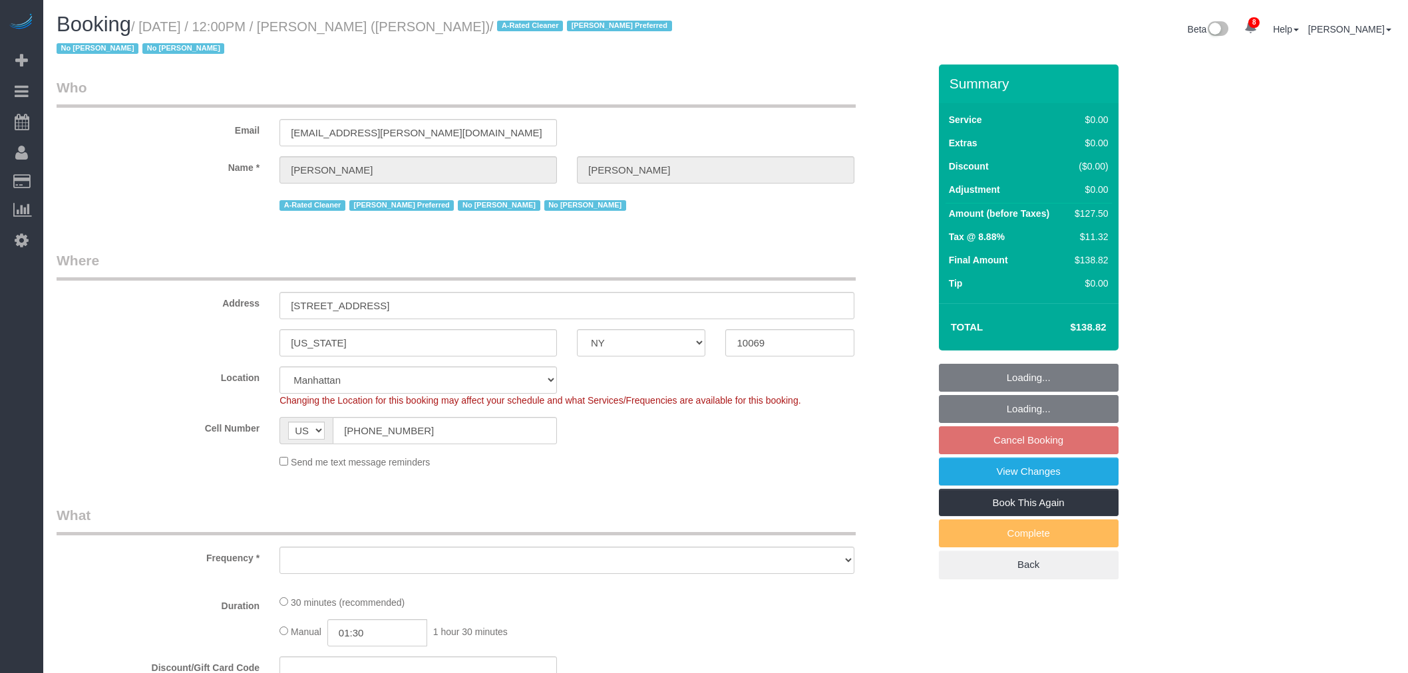
select select "NY"
select select "spot5"
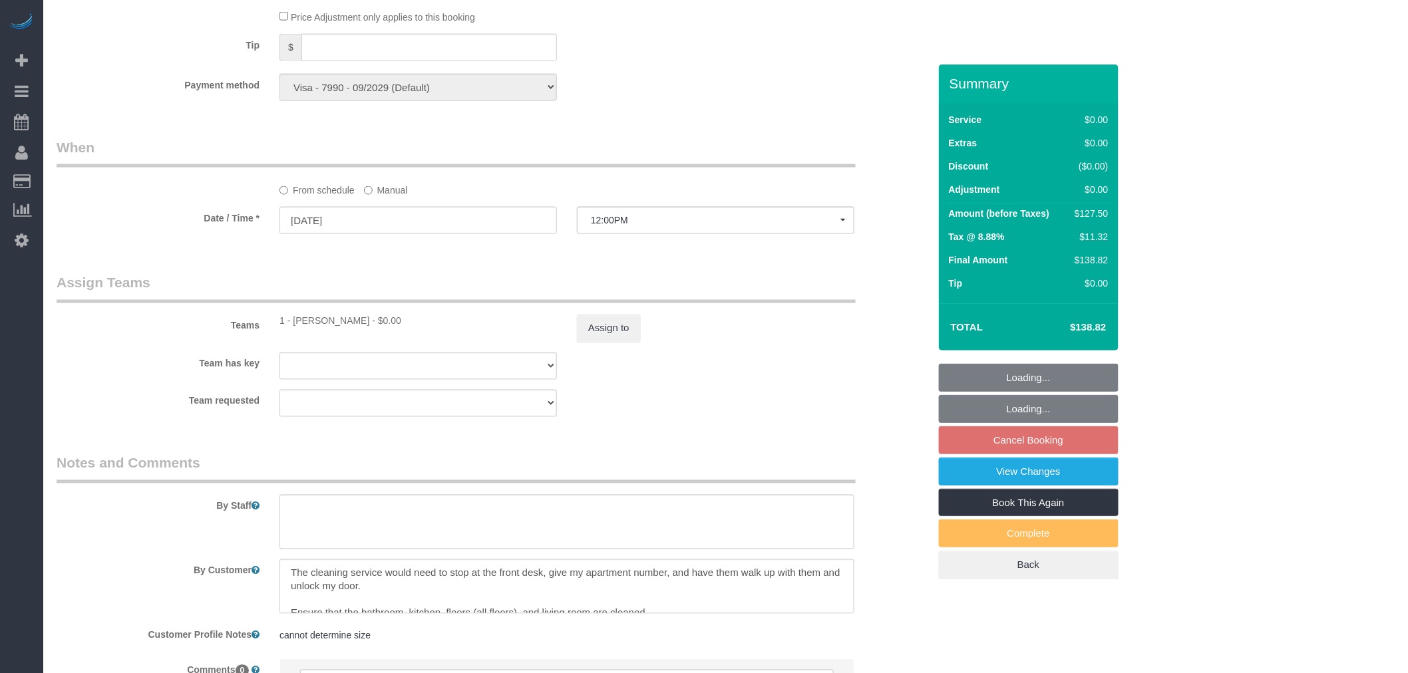
select select "object:1104"
select select "number:89"
select select "number:90"
select select "number:15"
select select "number:6"
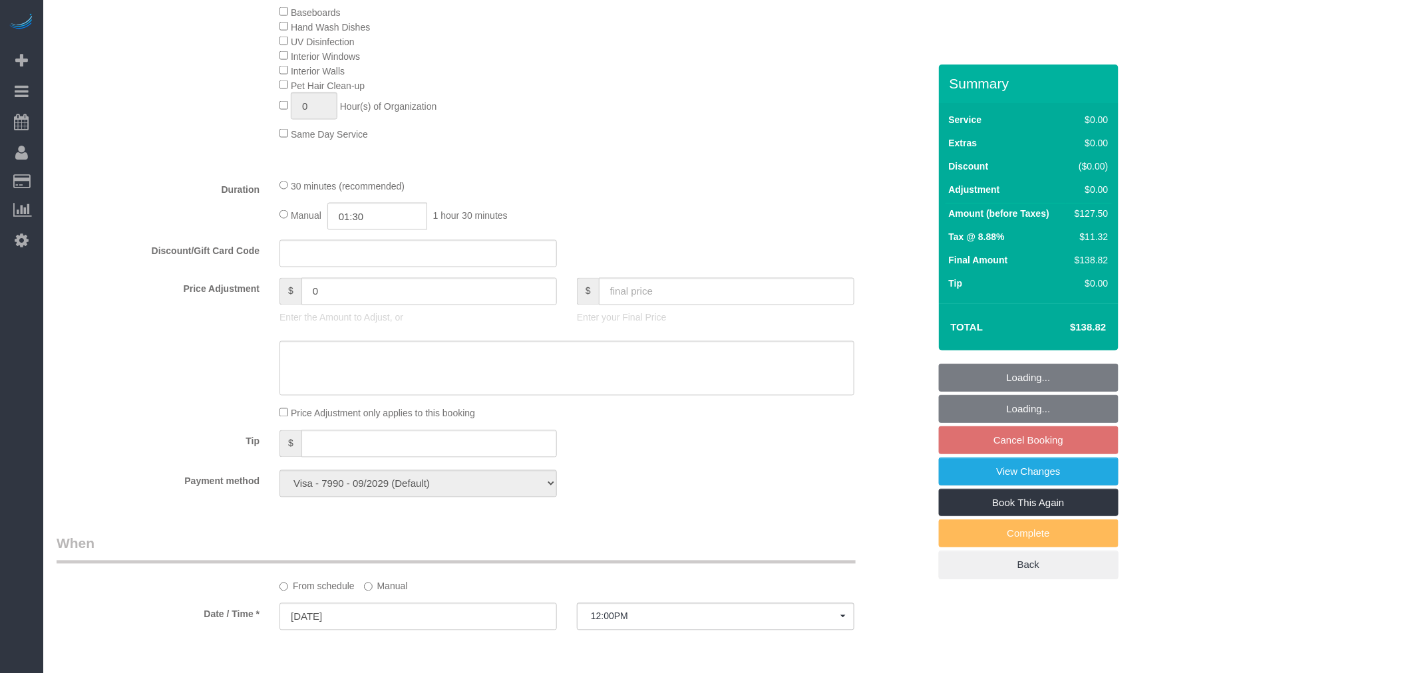
scroll to position [1224, 0]
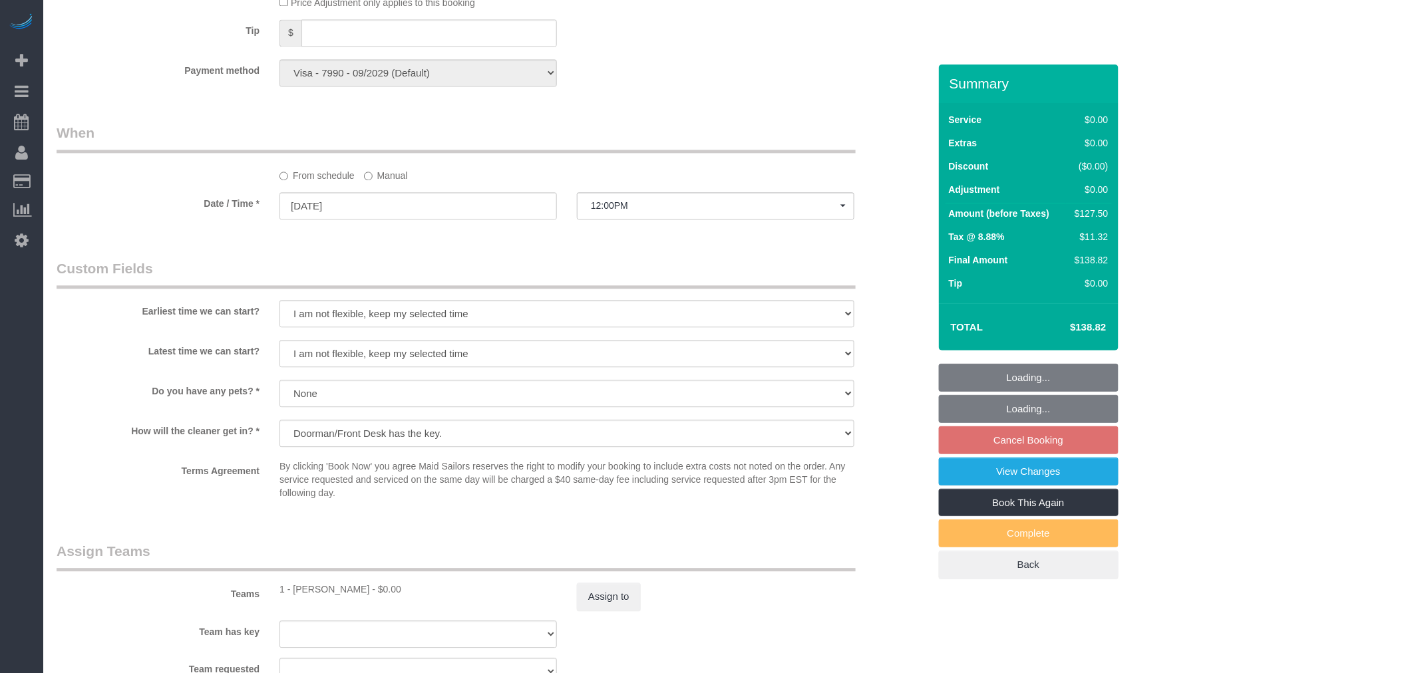
select select "object:1392"
click at [386, 182] on label "Manual" at bounding box center [386, 173] width 44 height 18
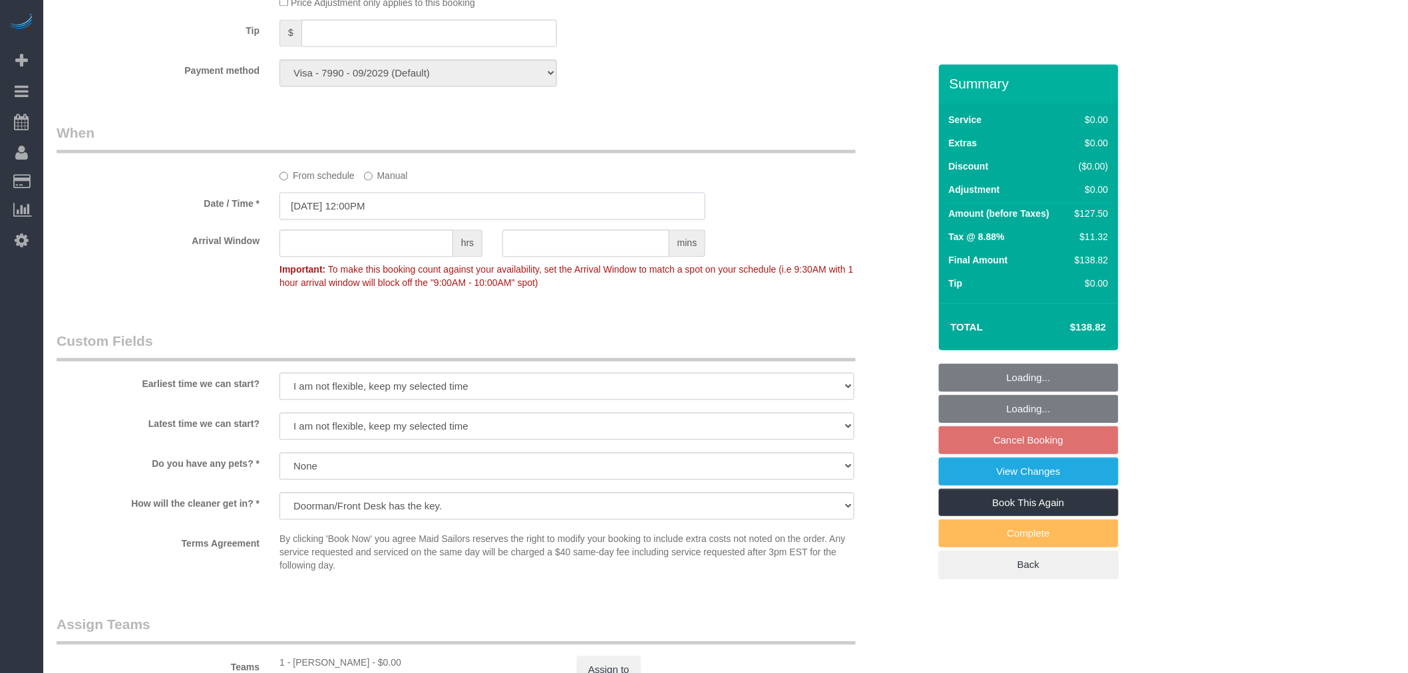
click at [394, 220] on input "09/03/2025 12:00PM" at bounding box center [492, 205] width 426 height 27
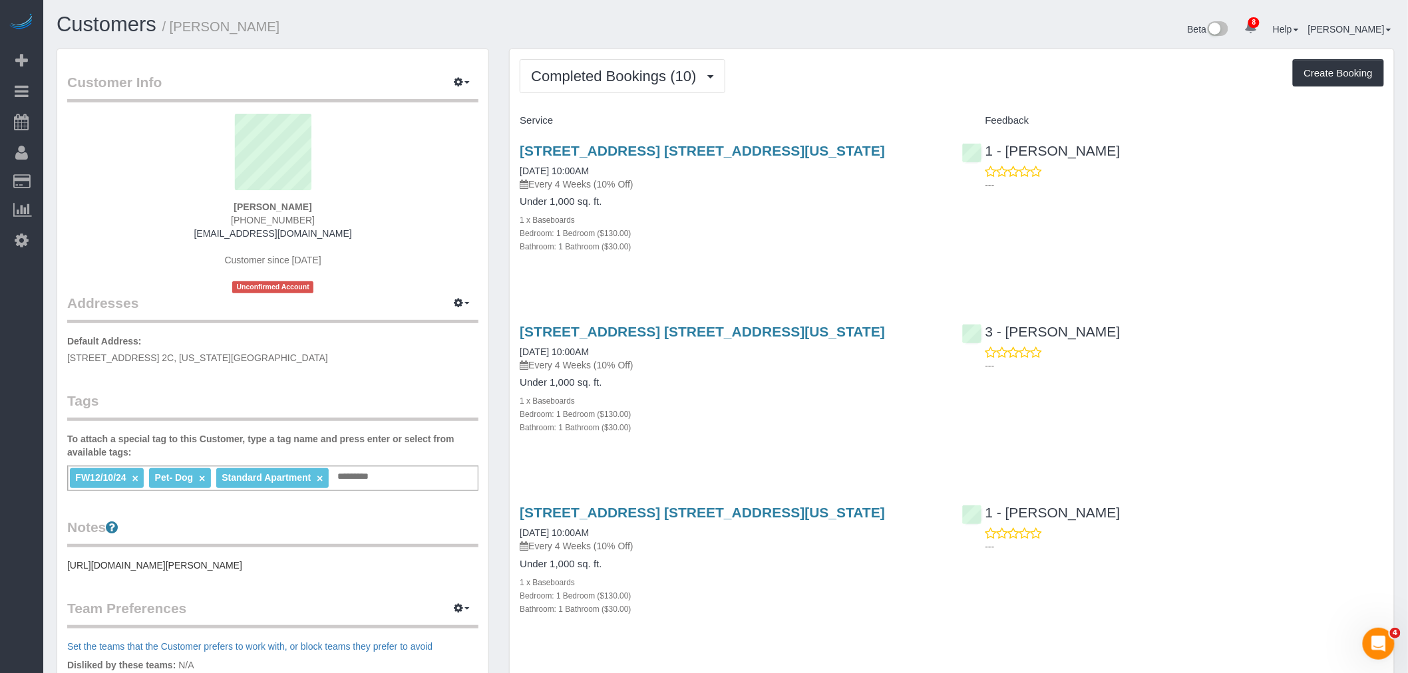
click at [819, 86] on div "Completed Bookings (10) Completed Bookings (10) Upcoming Bookings (7) Cancelled…" at bounding box center [952, 76] width 864 height 34
click at [828, 65] on div "Completed Bookings (10) Completed Bookings (10) Upcoming Bookings (7) Cancelled…" at bounding box center [952, 76] width 864 height 34
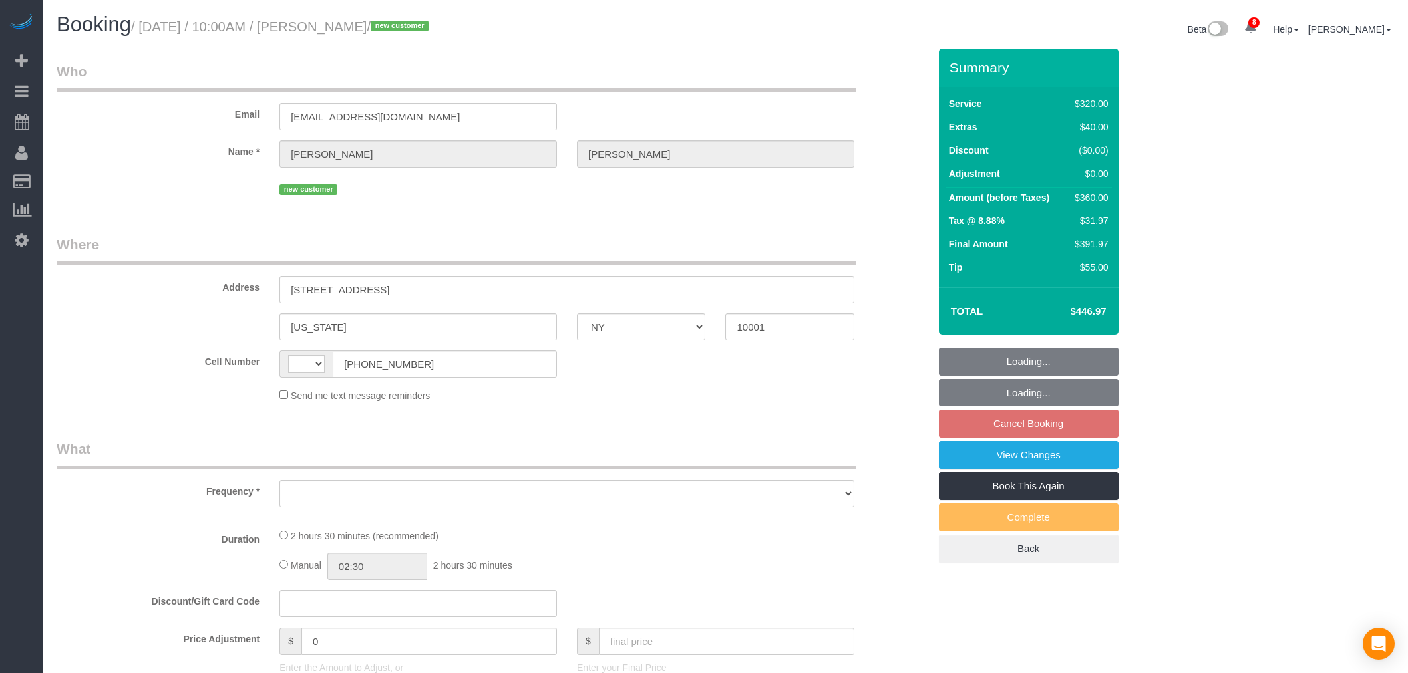
select select "NY"
select select "string:[GEOGRAPHIC_DATA]"
select select "object:439"
select select "number:57"
select select "number:74"
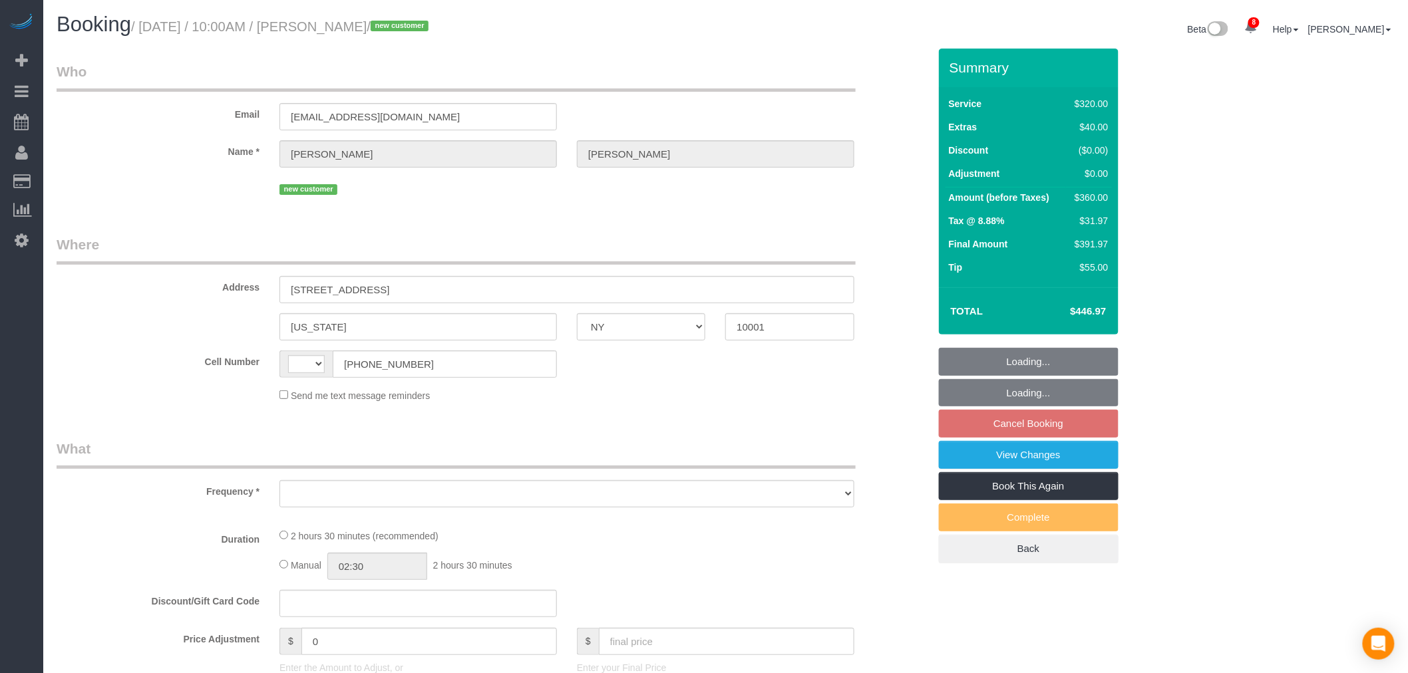
select select "number:15"
select select "number:6"
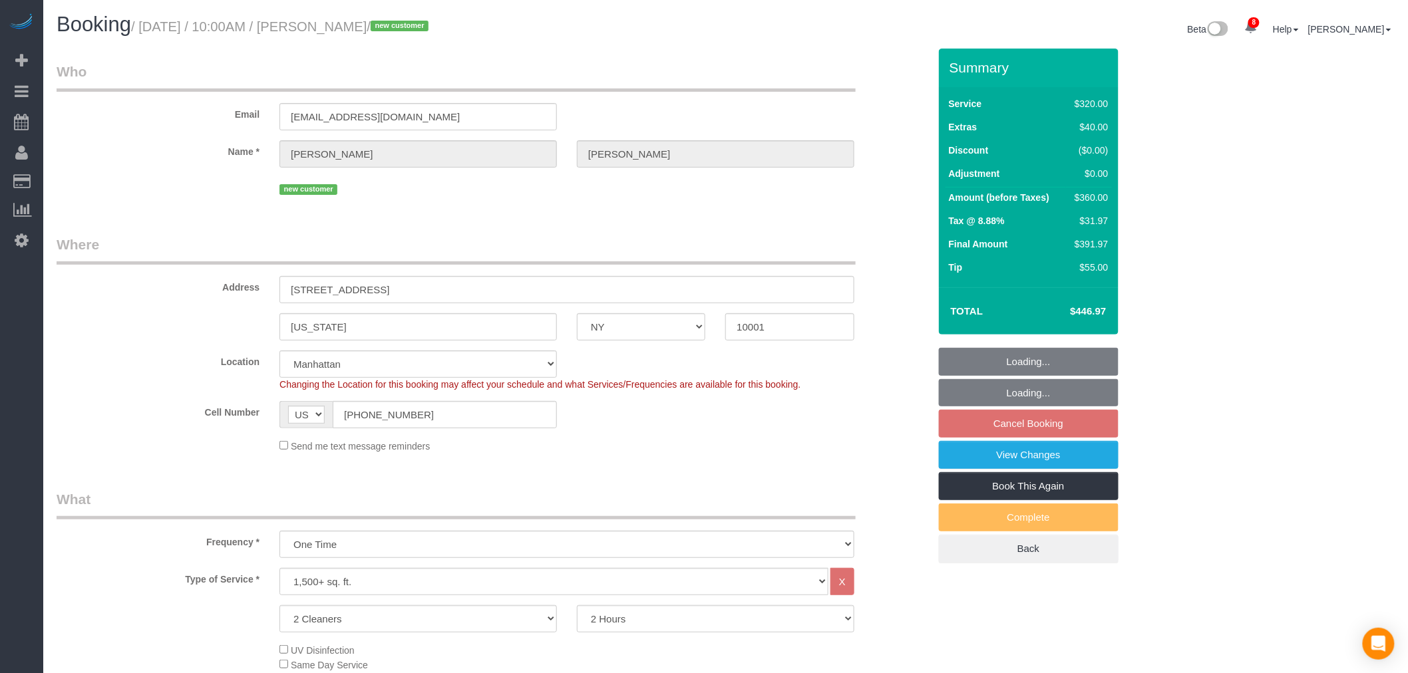
select select "string:stripe-pm_1S2nb74VGloSiKo7818leay8"
select select "spot3"
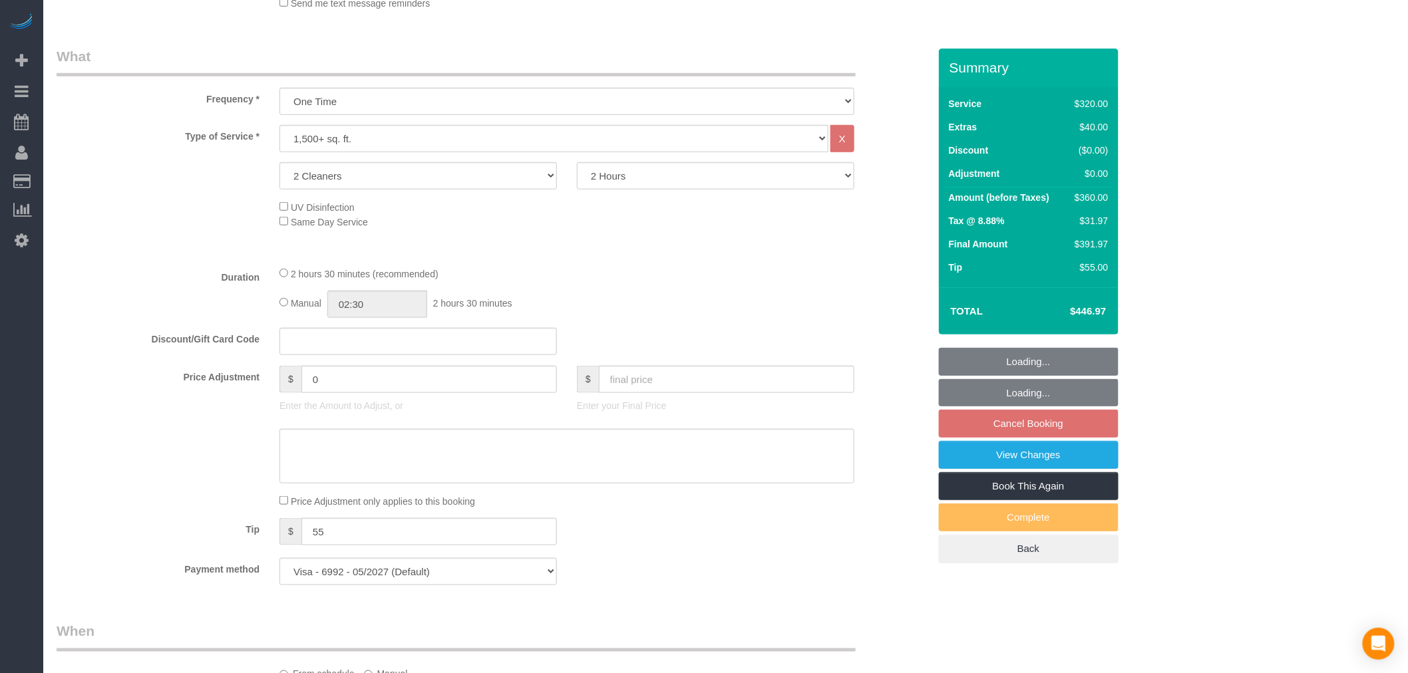
select select "object:1324"
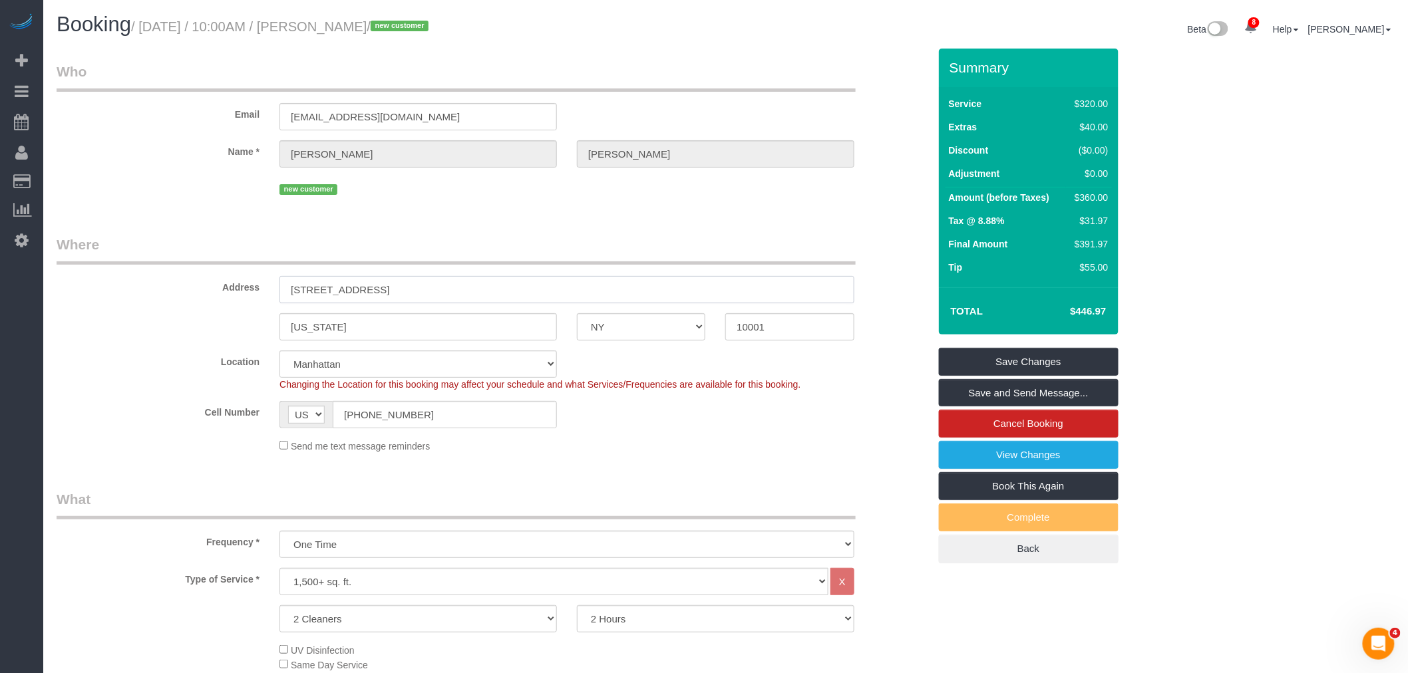
click at [127, 296] on div "Address 522 W 29th St, 2A" at bounding box center [493, 269] width 892 height 69
click at [189, 120] on div "Email manager@soorihighlineny.com" at bounding box center [493, 96] width 892 height 69
click at [639, 62] on legend "Who" at bounding box center [456, 77] width 799 height 30
drag, startPoint x: 156, startPoint y: 295, endPoint x: 194, endPoint y: 285, distance: 39.4
click at [130, 297] on div "Address 522 W 29th St, 2A" at bounding box center [493, 269] width 892 height 69
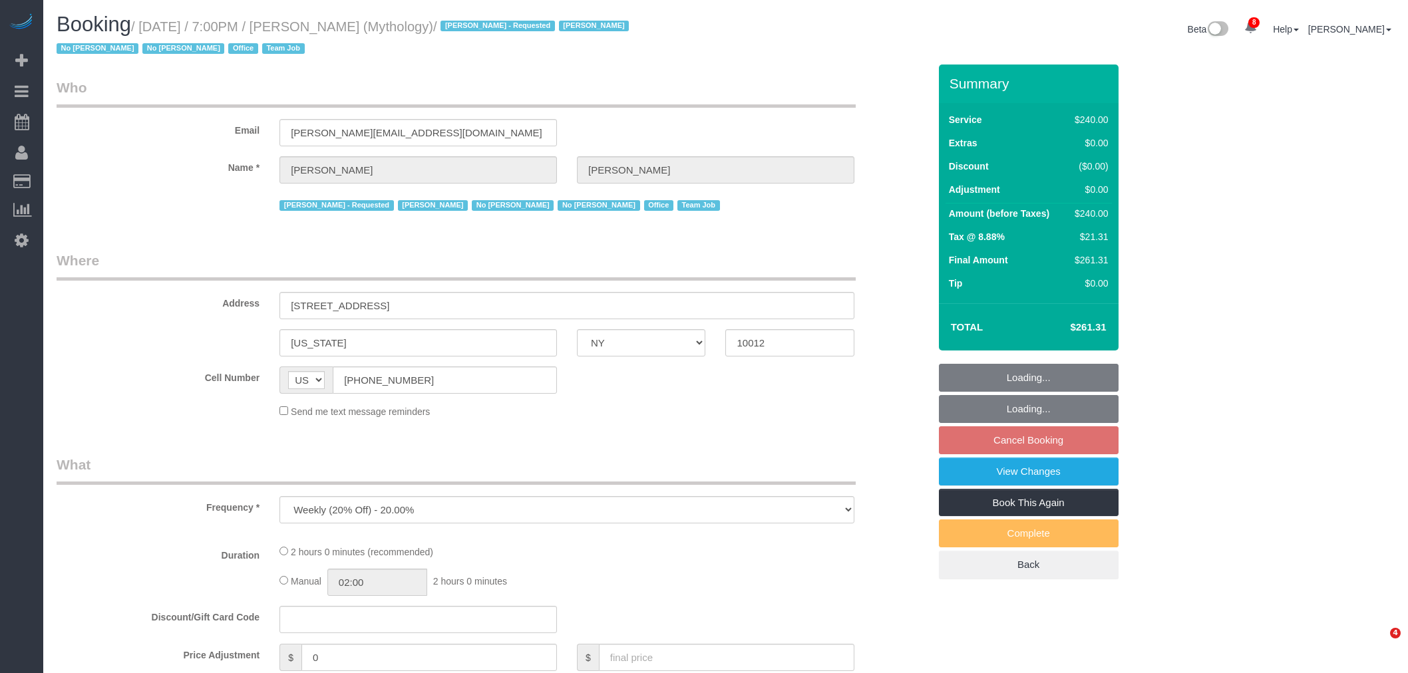
select select "NY"
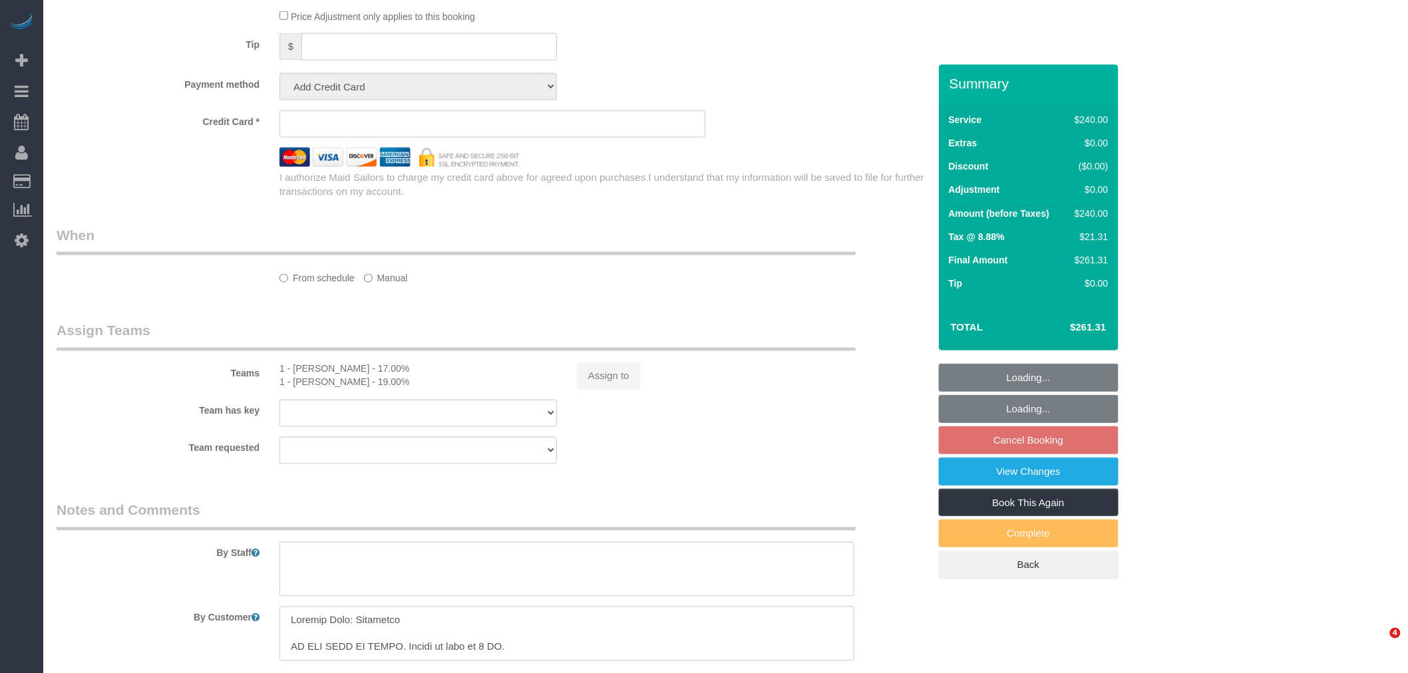
select select "2"
select select "120"
select select "spot12"
select select "number:89"
select select "number:90"
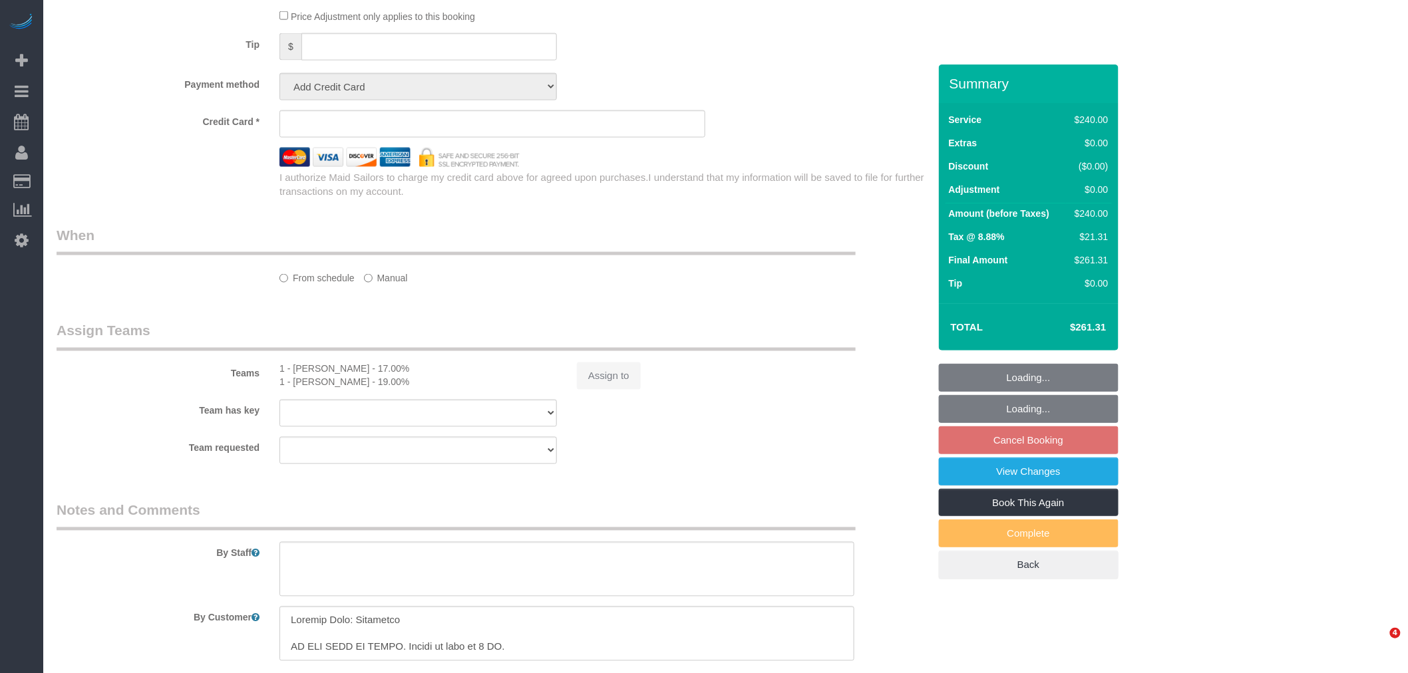
select select "number:15"
select select "number:7"
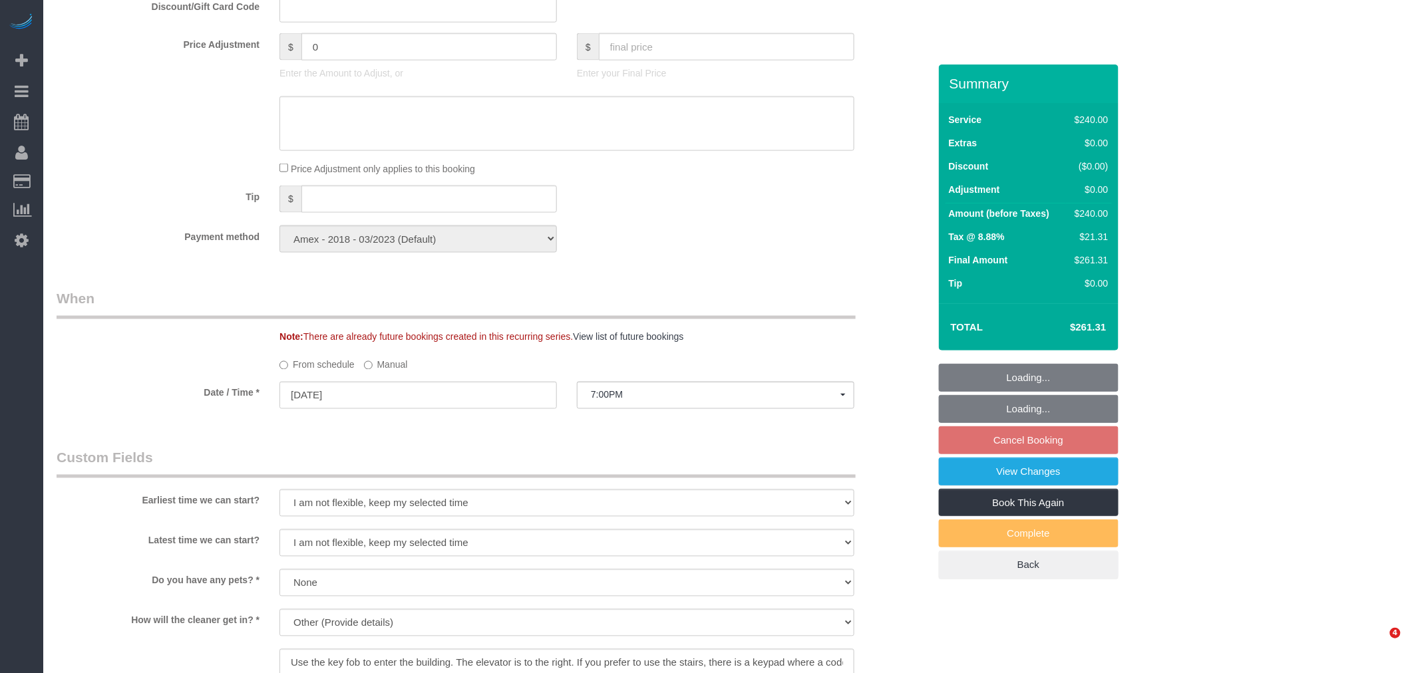
select select "string:stripe-card_1F0CXe4VGloSiKo7V7BiKmvB"
select select "object:1417"
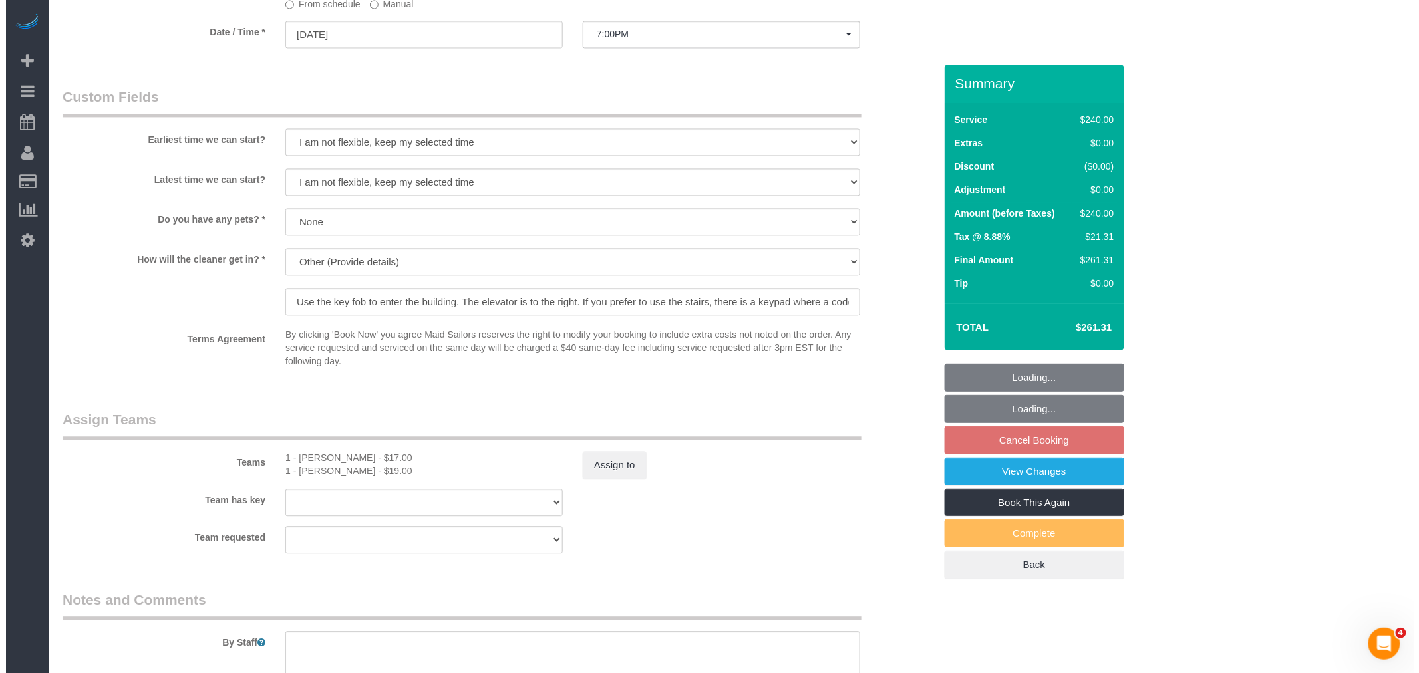
scroll to position [1256, 0]
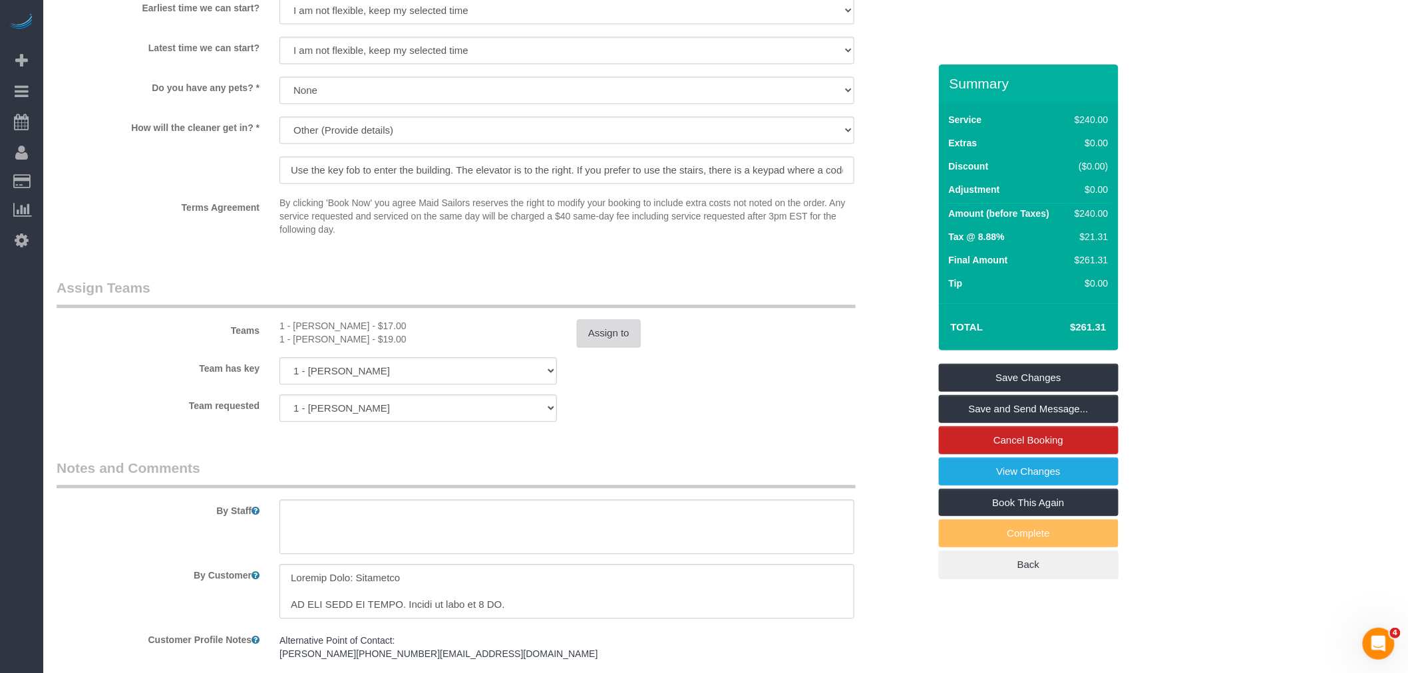
click at [608, 346] on button "Assign to" at bounding box center [609, 333] width 64 height 28
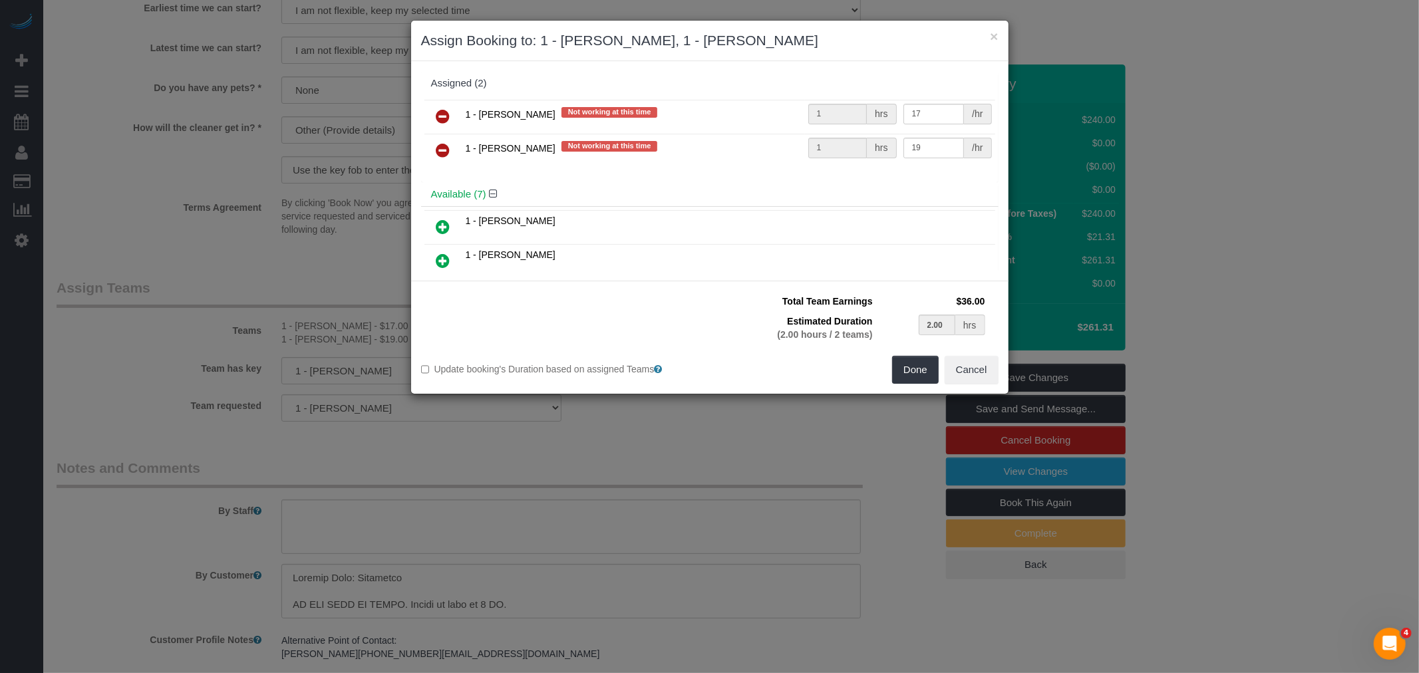
drag, startPoint x: 444, startPoint y: 144, endPoint x: 474, endPoint y: 167, distance: 37.5
click at [444, 144] on icon at bounding box center [443, 150] width 14 height 16
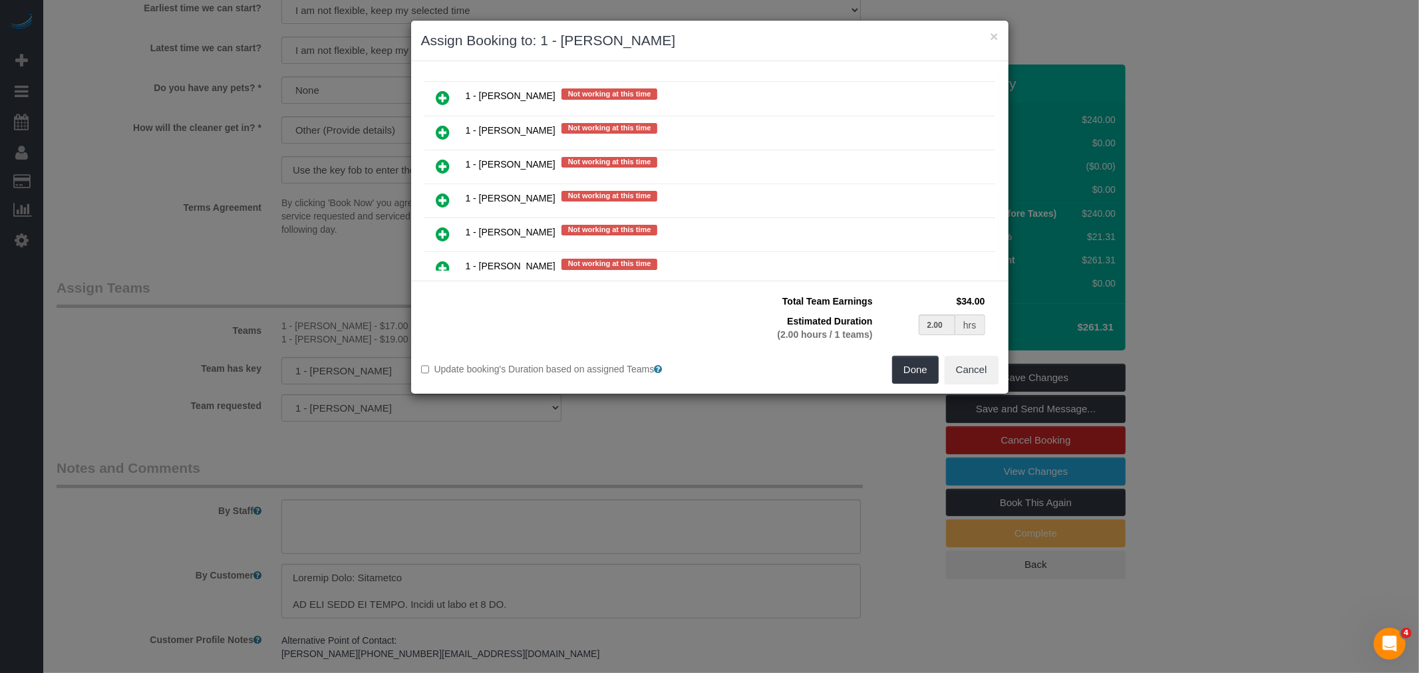
scroll to position [961, 0]
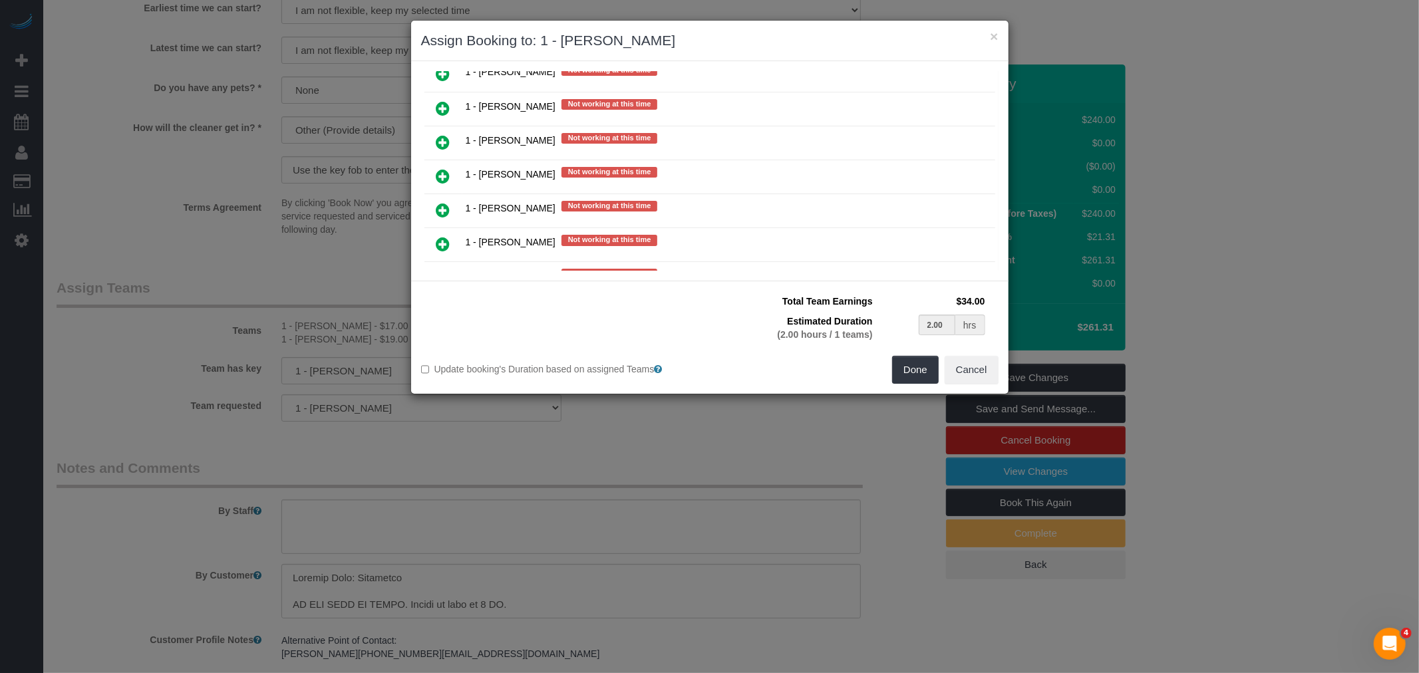
click at [442, 168] on icon at bounding box center [443, 176] width 14 height 16
type input "1.00"
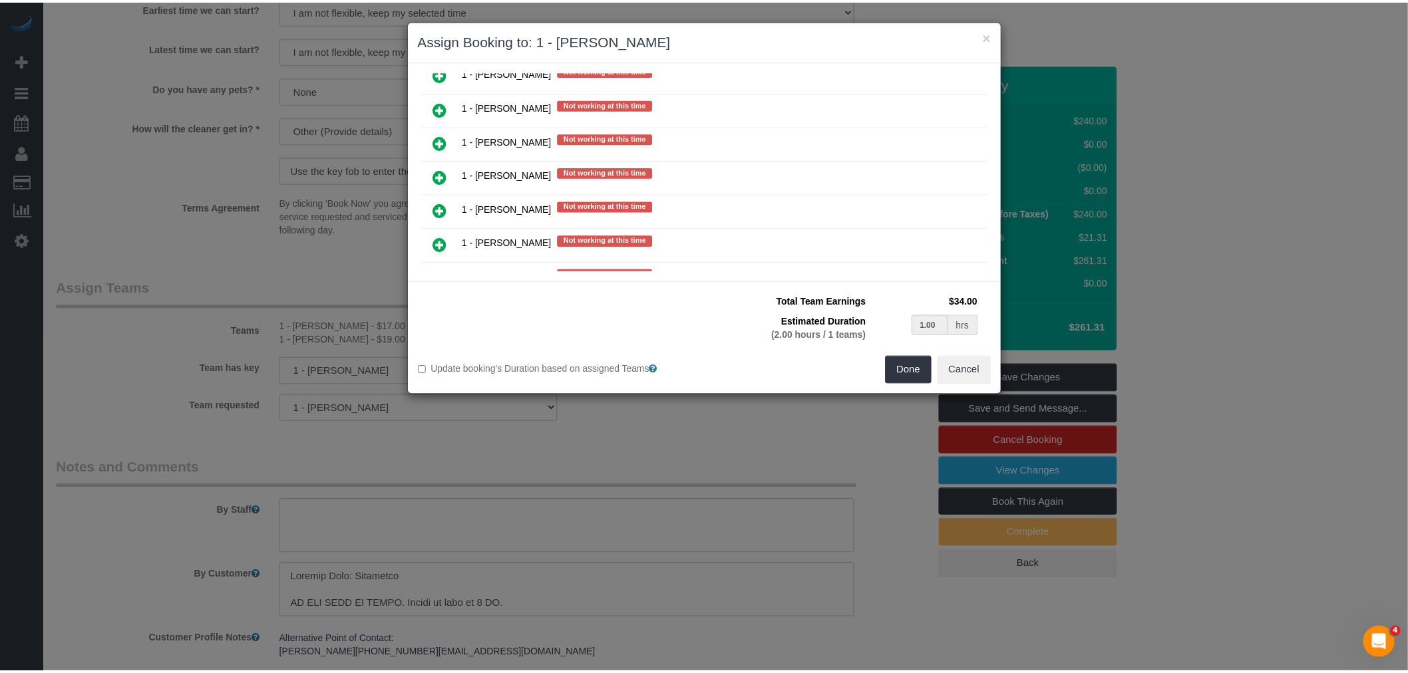
scroll to position [994, 0]
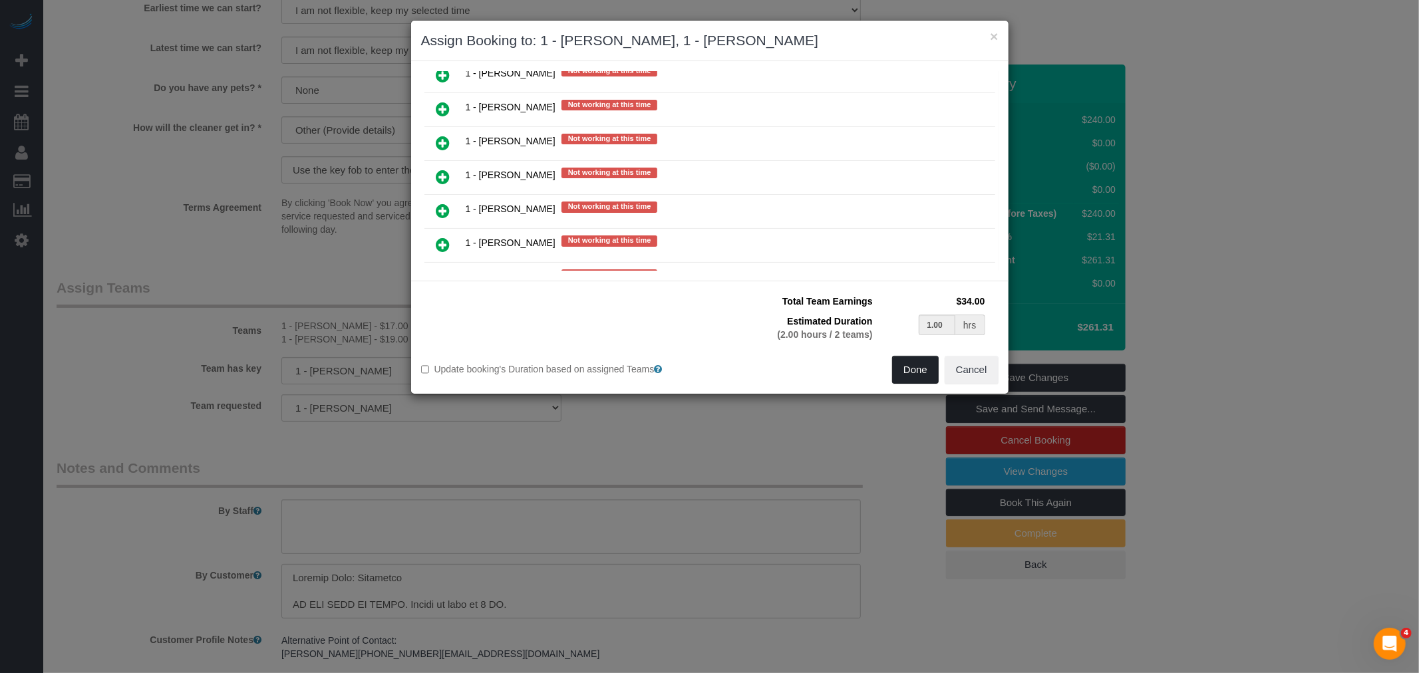
click at [903, 373] on button "Done" at bounding box center [915, 370] width 47 height 28
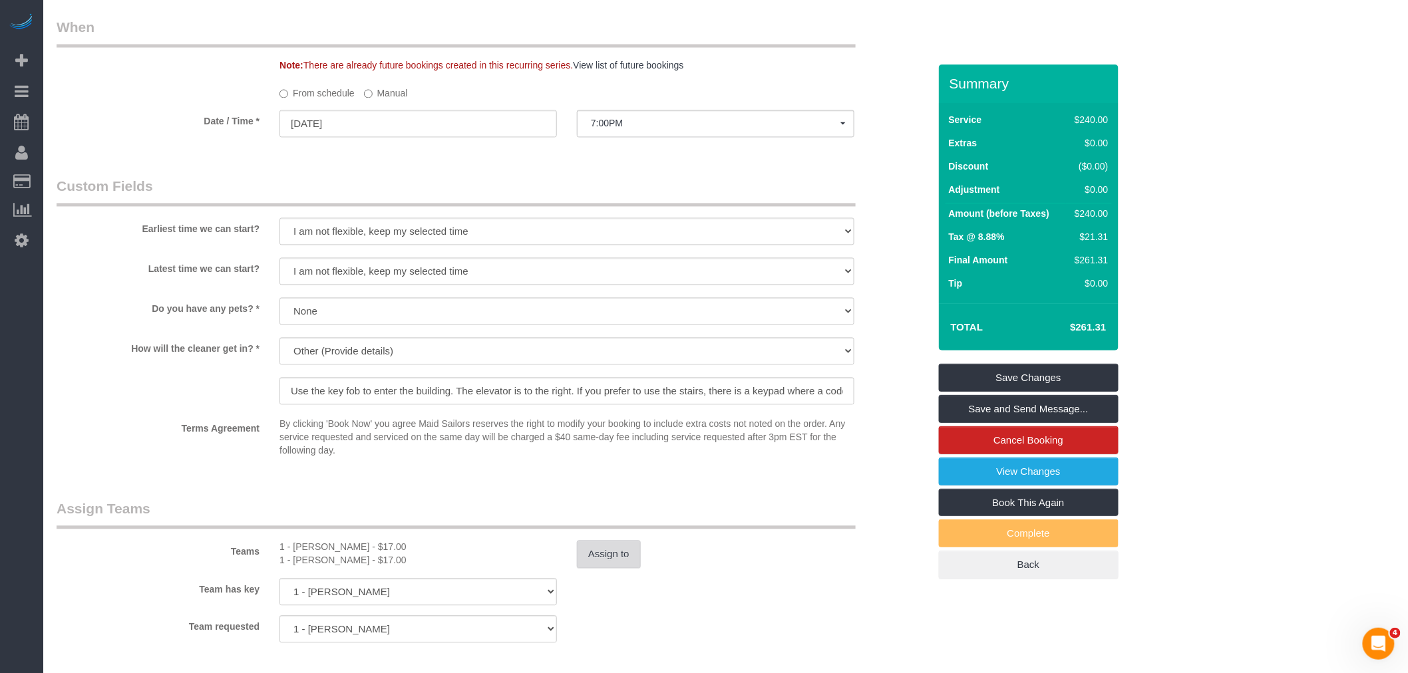
select select "spot70"
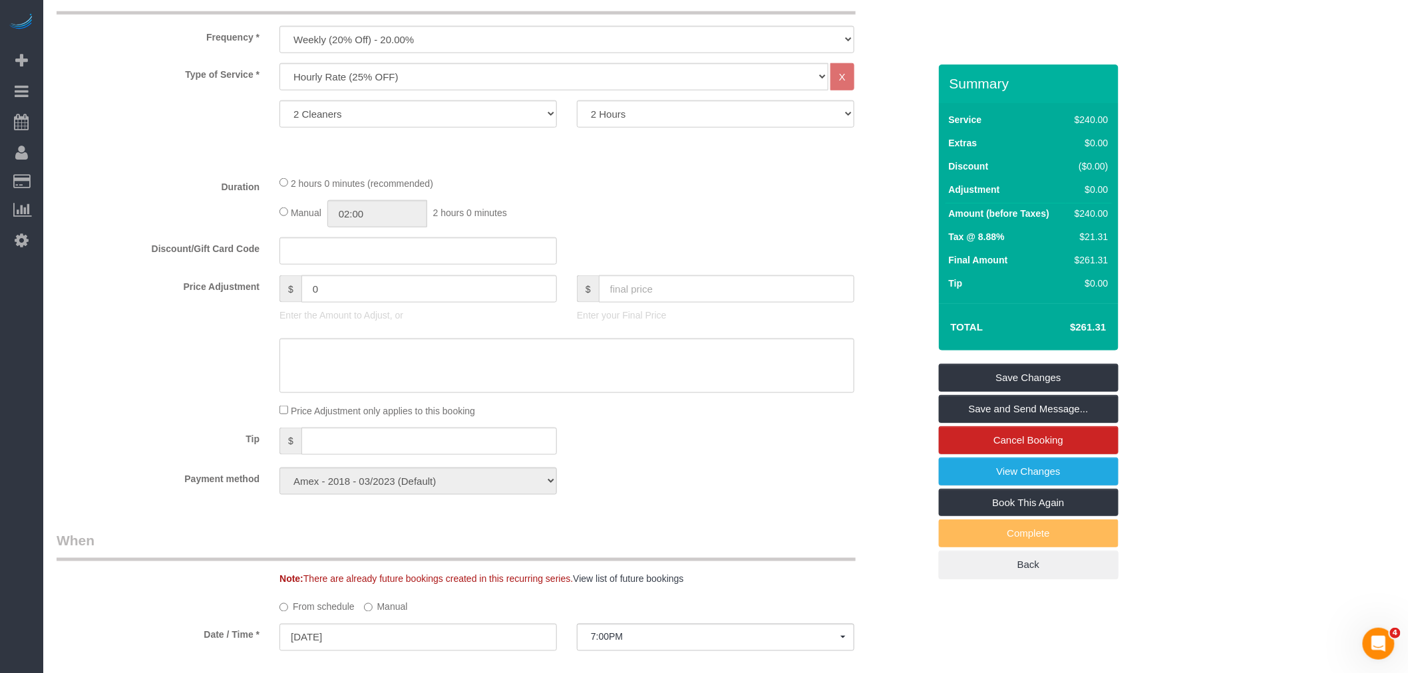
scroll to position [517, 0]
select select "spot128"
click at [743, 190] on div "2 hours 0 minutes (recommended)" at bounding box center [566, 187] width 575 height 15
click at [1060, 380] on link "Save Changes" at bounding box center [1029, 378] width 180 height 28
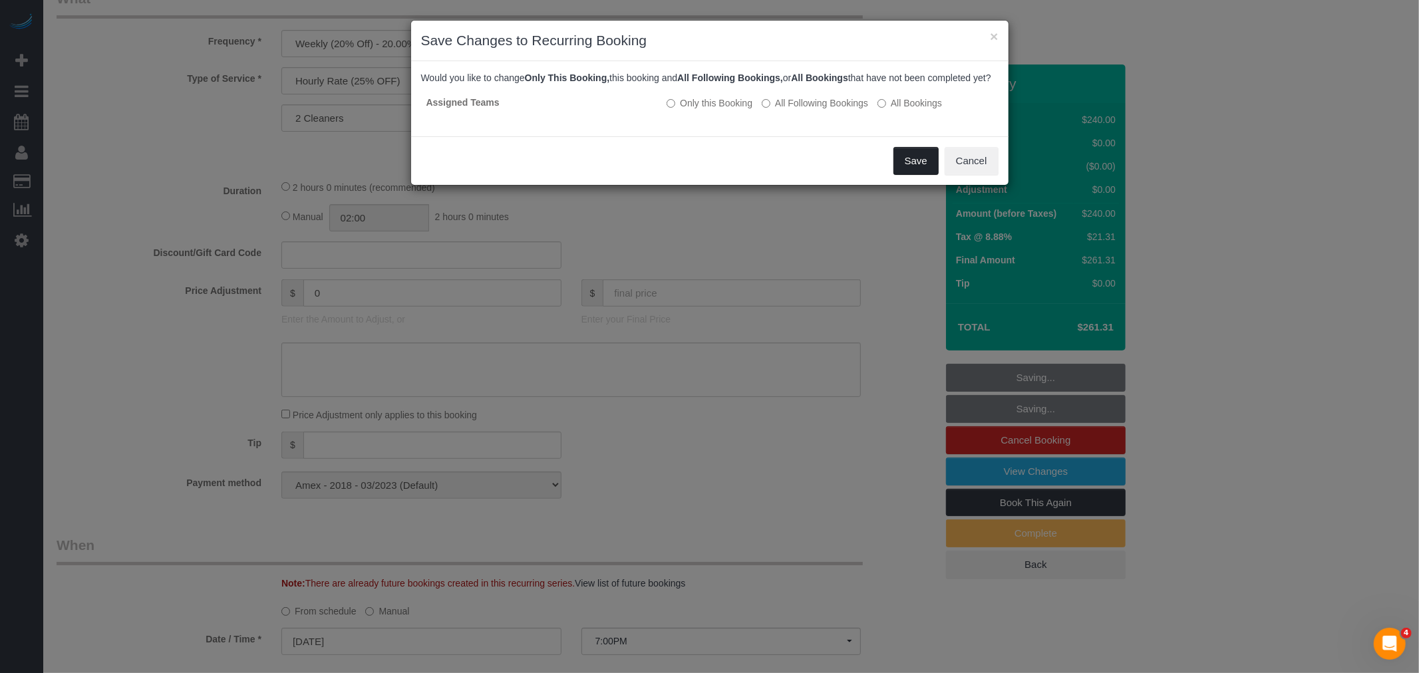
click at [907, 175] on button "Save" at bounding box center [915, 161] width 45 height 28
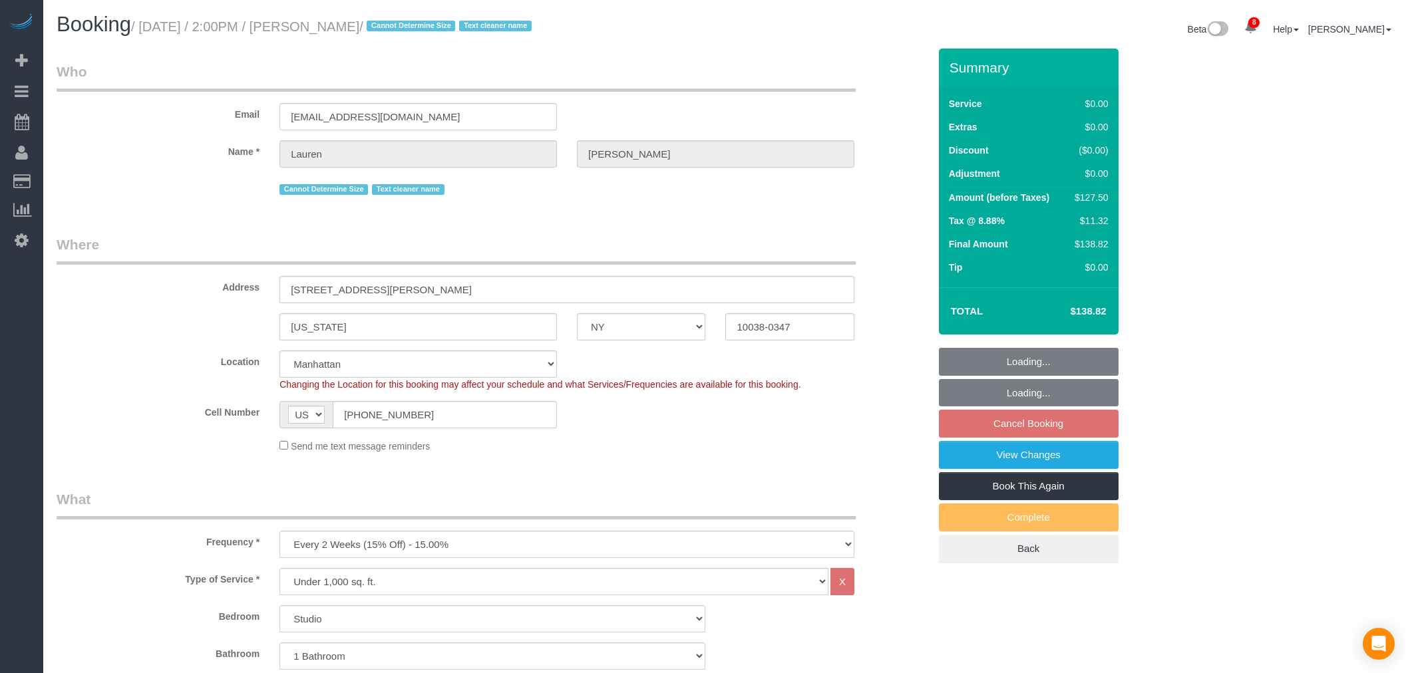
select select "NY"
select select "spot7"
select select "number:89"
select select "number:90"
select select "number:15"
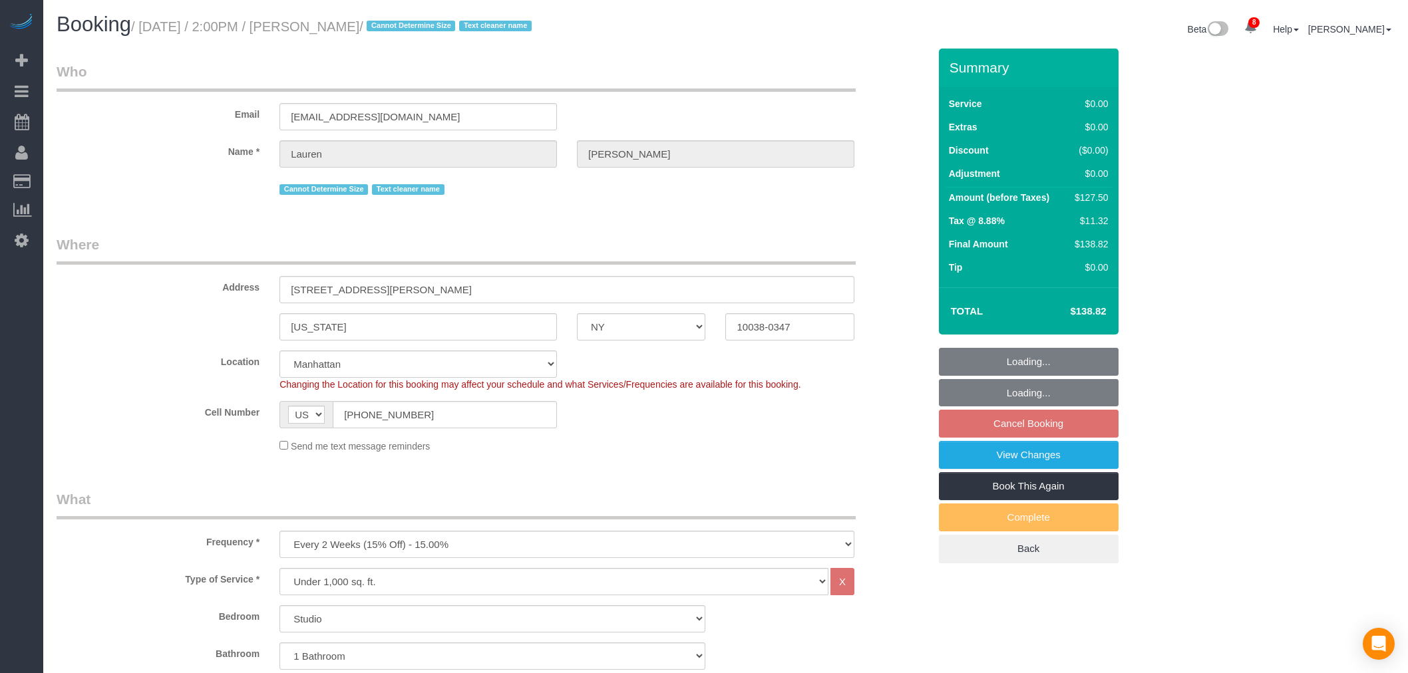
select select "number:5"
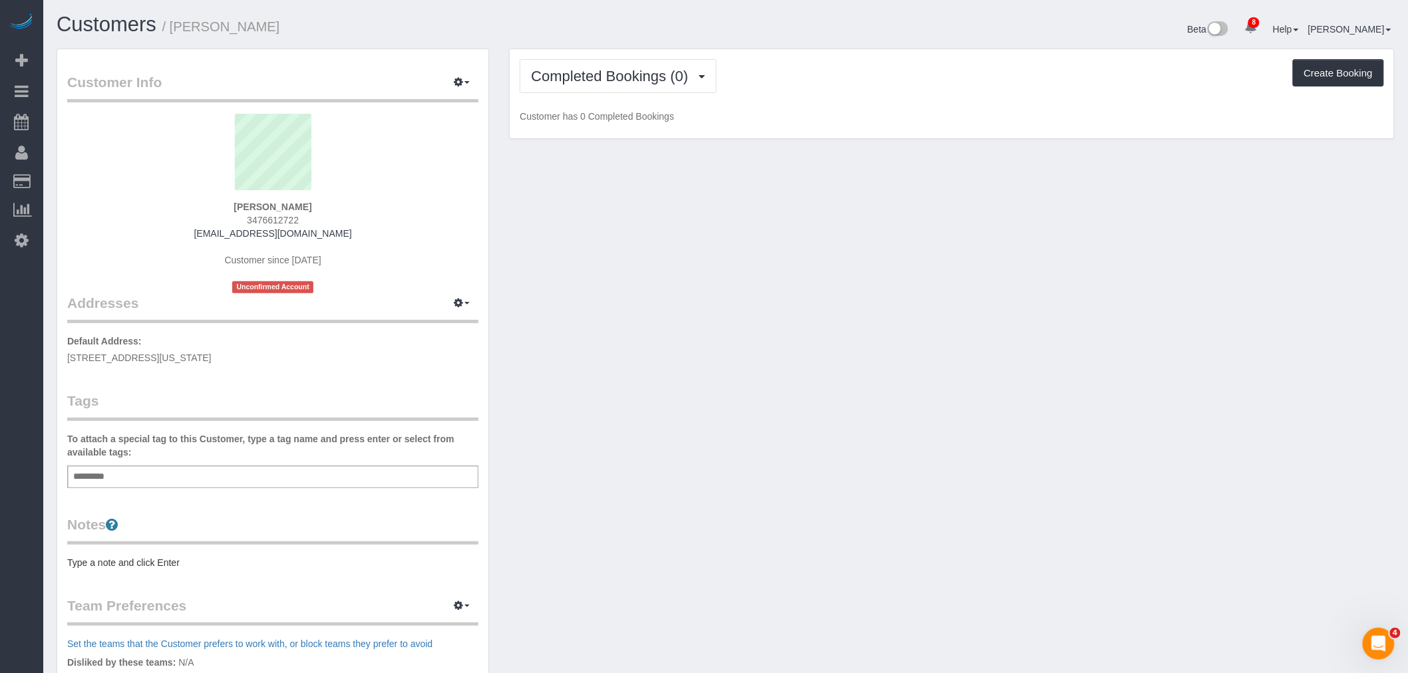
click at [278, 474] on div "Add a tag" at bounding box center [272, 477] width 411 height 23
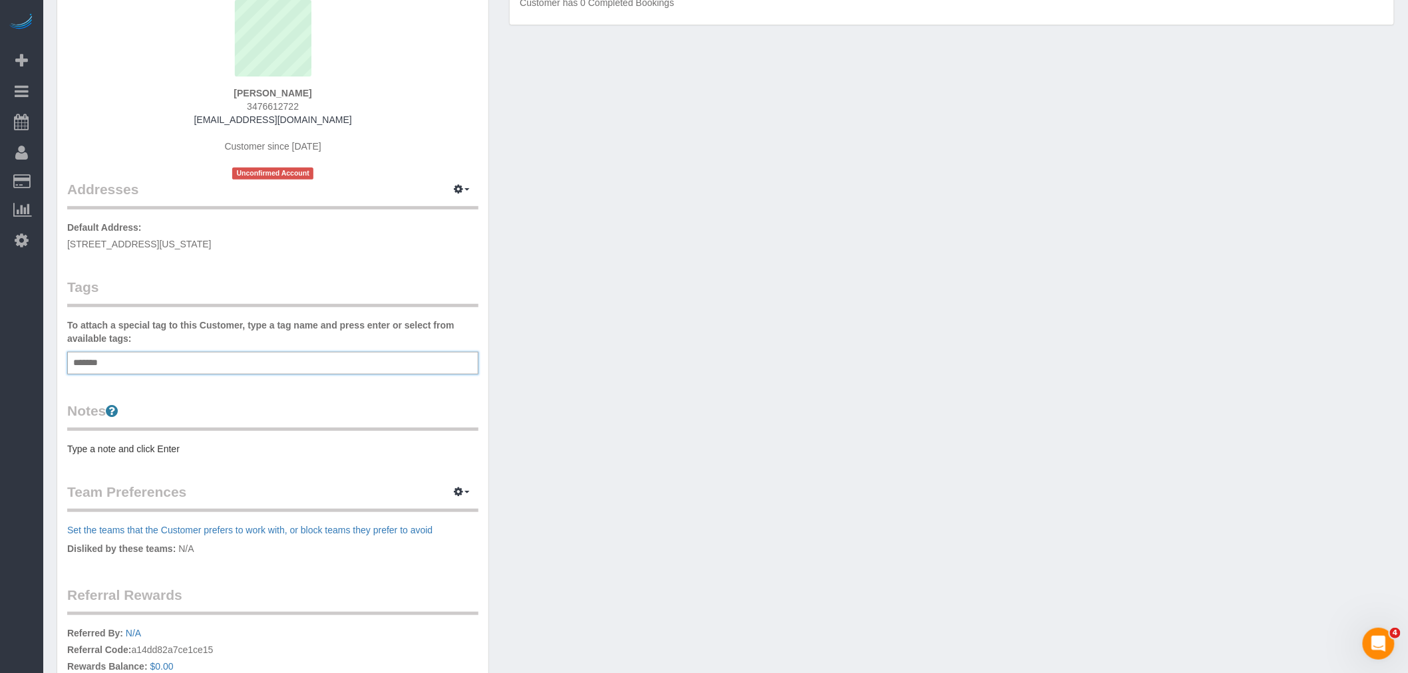
scroll to position [3, 0]
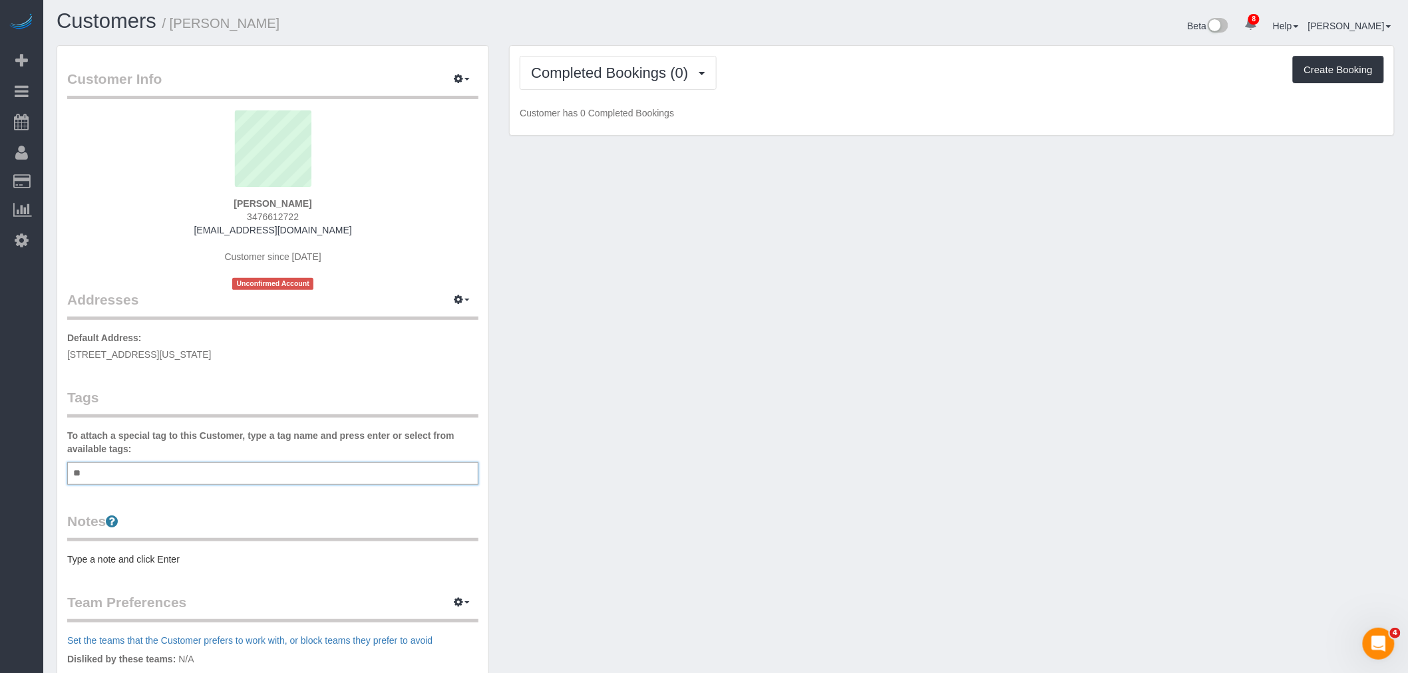
type input "*"
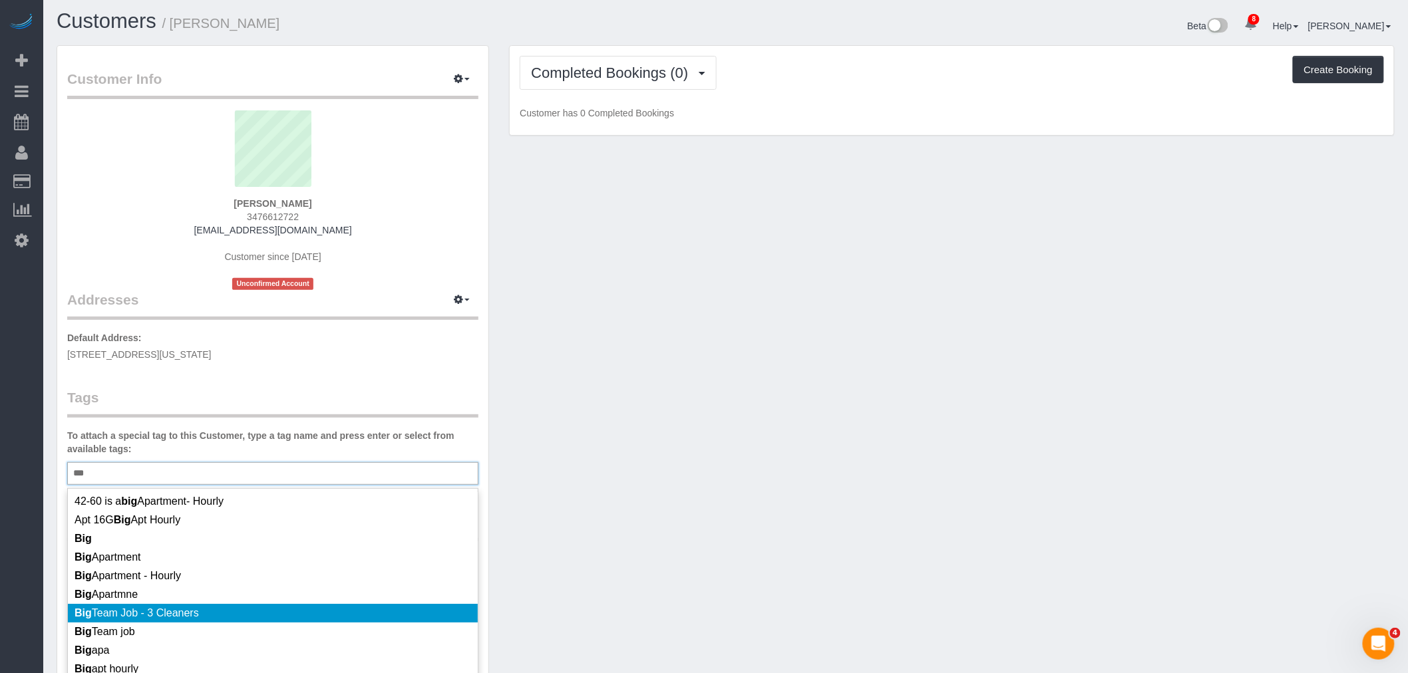
scroll to position [74, 0]
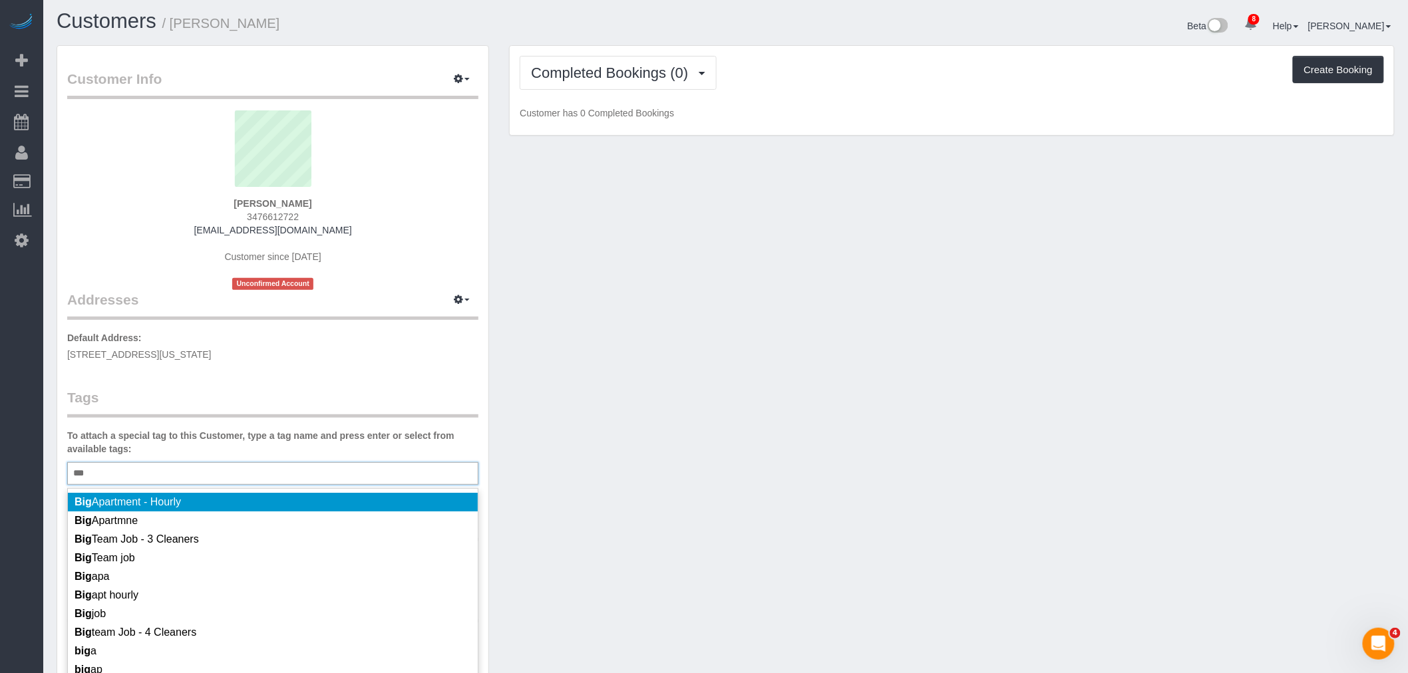
type input "***"
click at [249, 497] on li "Big Apartment - Hourly" at bounding box center [273, 502] width 410 height 19
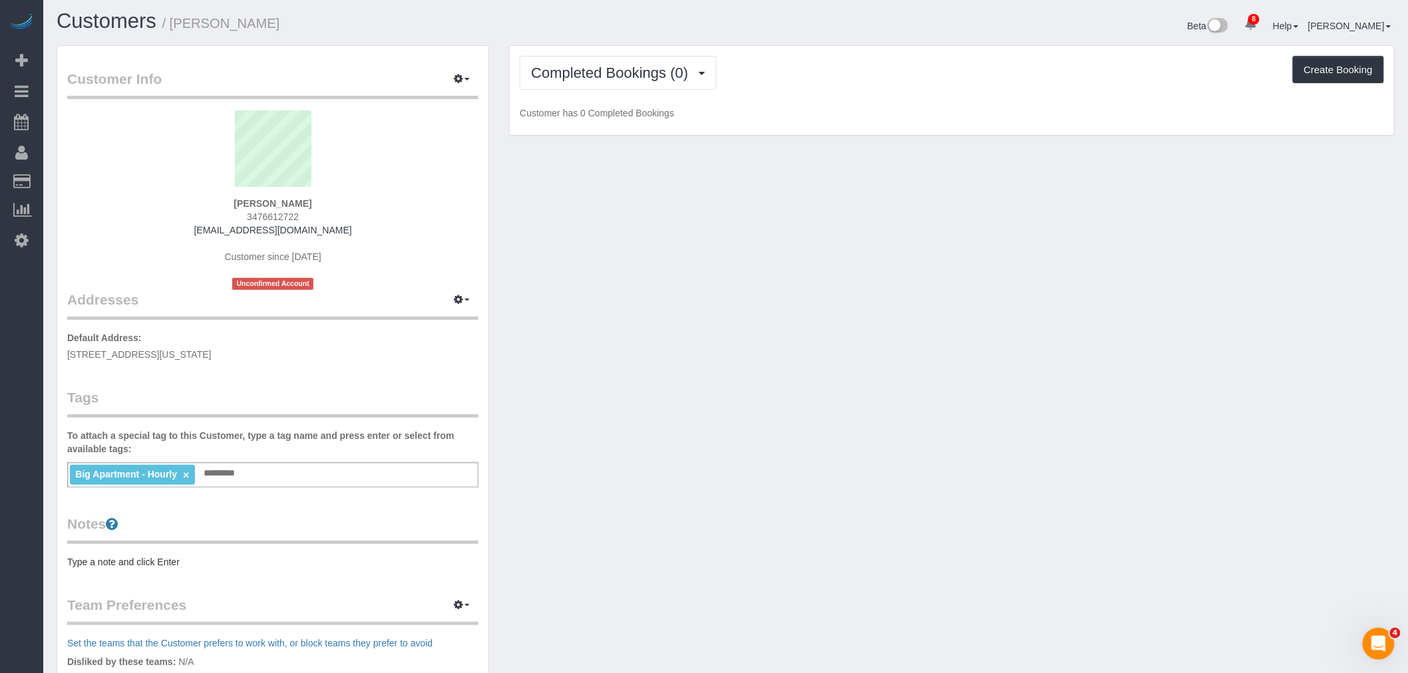
click at [573, 434] on div "Customer Info Edit Contact Info Send Message Email Preferences Special Sales Ta…" at bounding box center [726, 485] width 1358 height 881
click at [154, 557] on pre "Type a note and click Enter" at bounding box center [272, 561] width 411 height 13
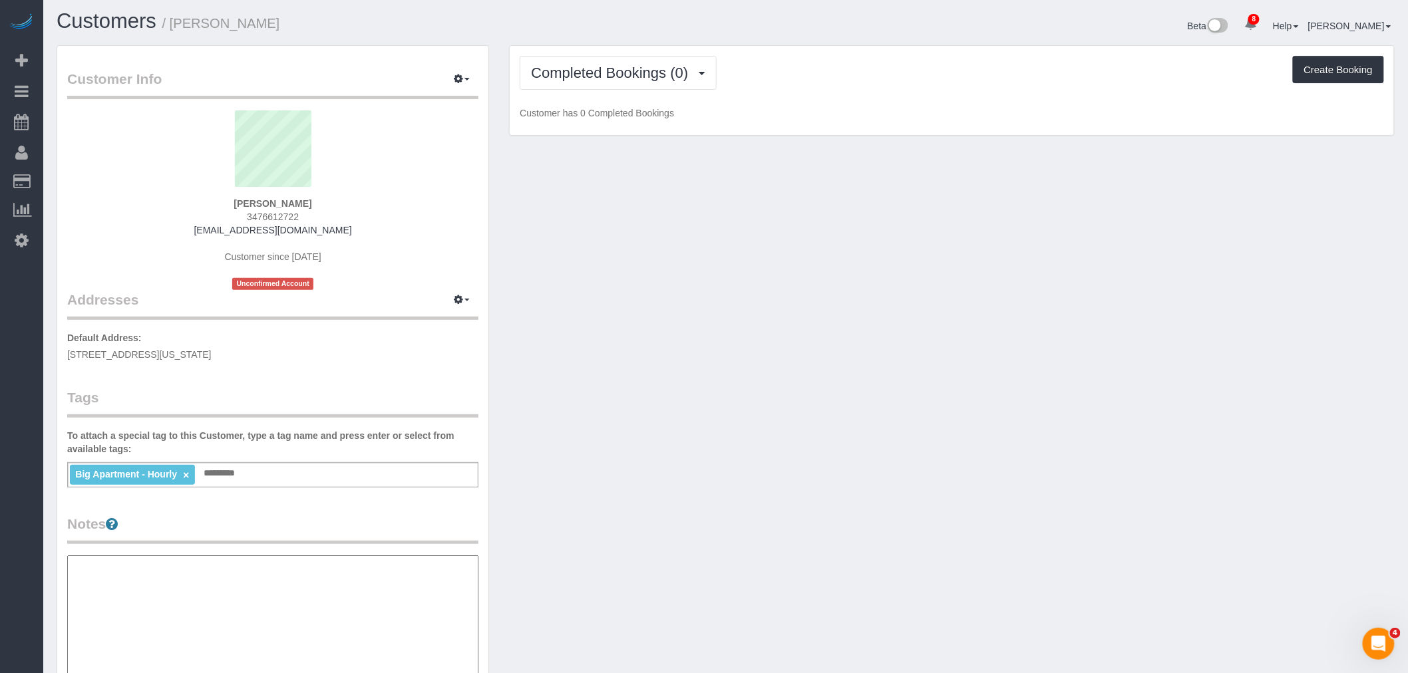
type textarea "**********"
drag, startPoint x: 657, startPoint y: 500, endPoint x: 640, endPoint y: 389, distance: 112.4
click at [659, 499] on div "Customer Info Edit Contact Info Send Message Email Preferences Special Sales Ta…" at bounding box center [726, 549] width 1358 height 1008
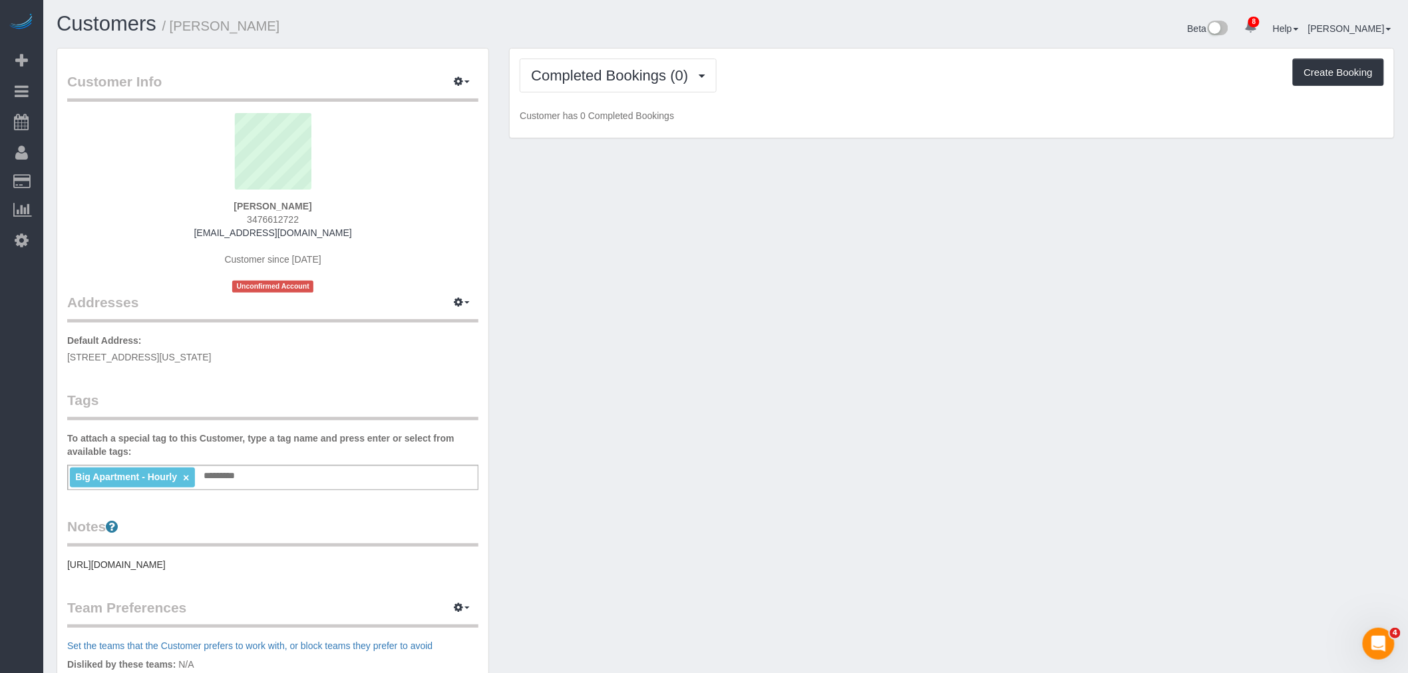
scroll to position [0, 0]
click at [639, 88] on button "Completed Bookings (0)" at bounding box center [618, 76] width 197 height 34
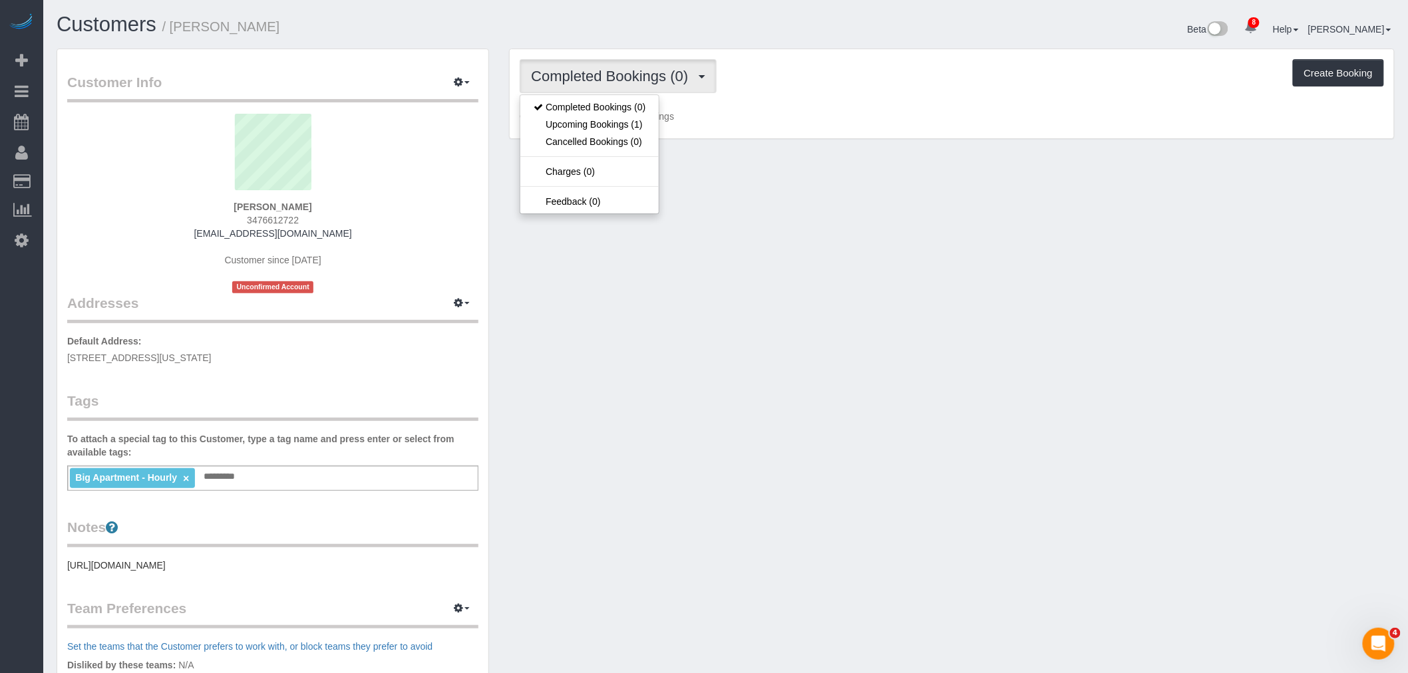
click at [1051, 202] on div "Customer Info Edit Contact Info Send Message Email Preferences Special Sales Ta…" at bounding box center [726, 489] width 1358 height 881
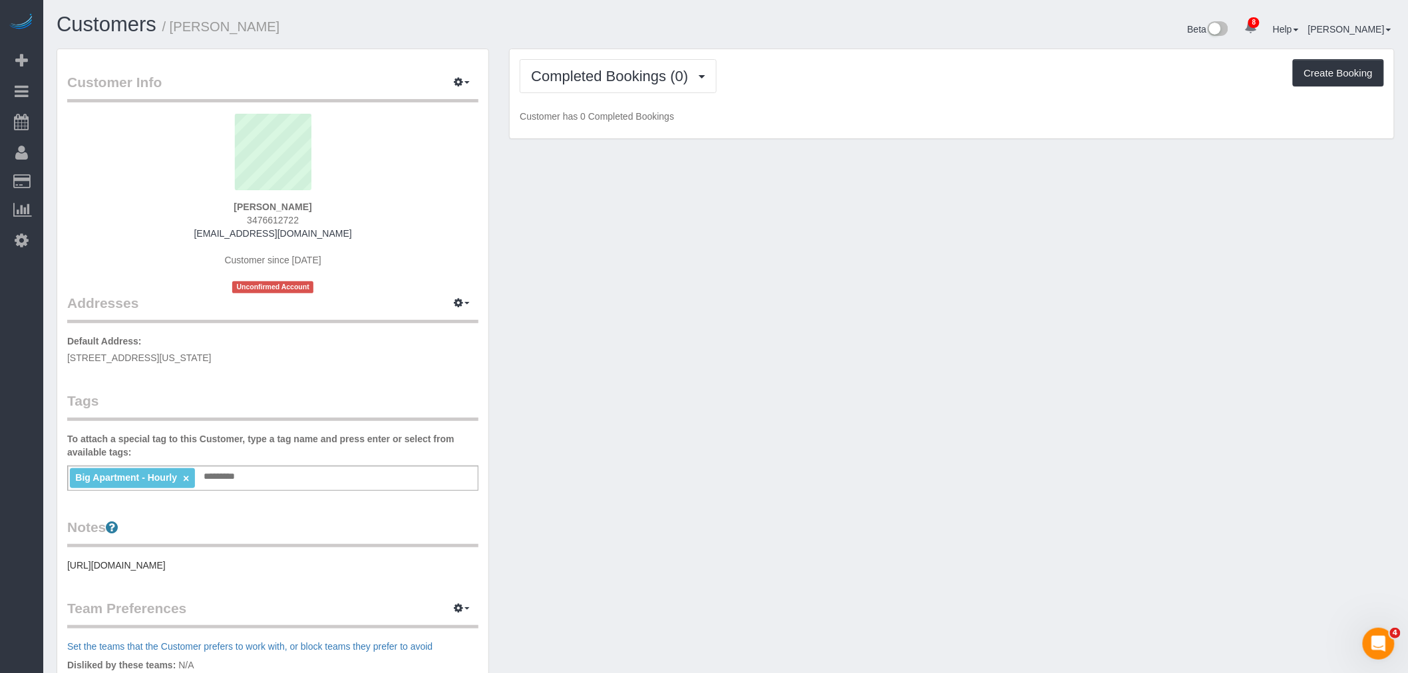
drag, startPoint x: 808, startPoint y: 375, endPoint x: 801, endPoint y: 373, distance: 6.8
click at [807, 375] on div "Customer Info Edit Contact Info Send Message Email Preferences Special Sales Ta…" at bounding box center [726, 489] width 1358 height 881
click at [655, 87] on button "Completed Bookings (0)" at bounding box center [618, 76] width 197 height 34
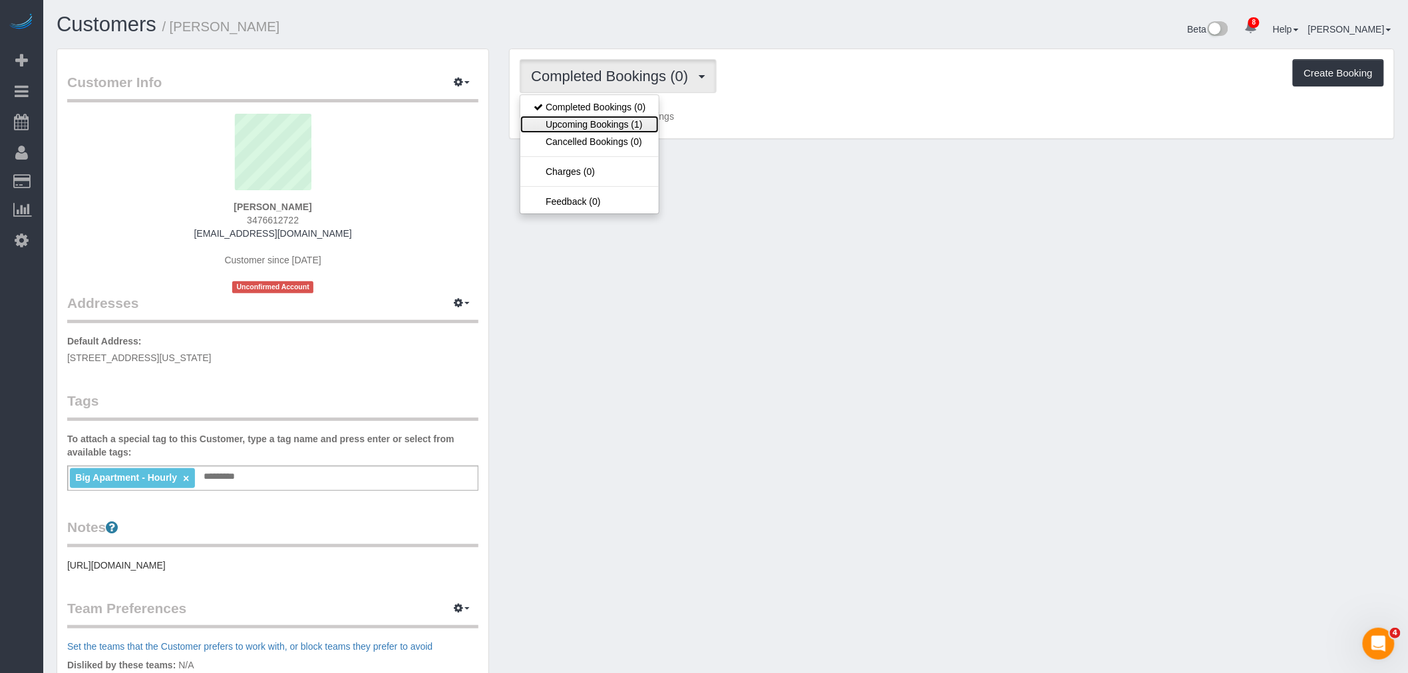
drag, startPoint x: 627, startPoint y: 127, endPoint x: 641, endPoint y: 128, distance: 14.0
click at [627, 127] on link "Upcoming Bookings (1)" at bounding box center [589, 124] width 138 height 17
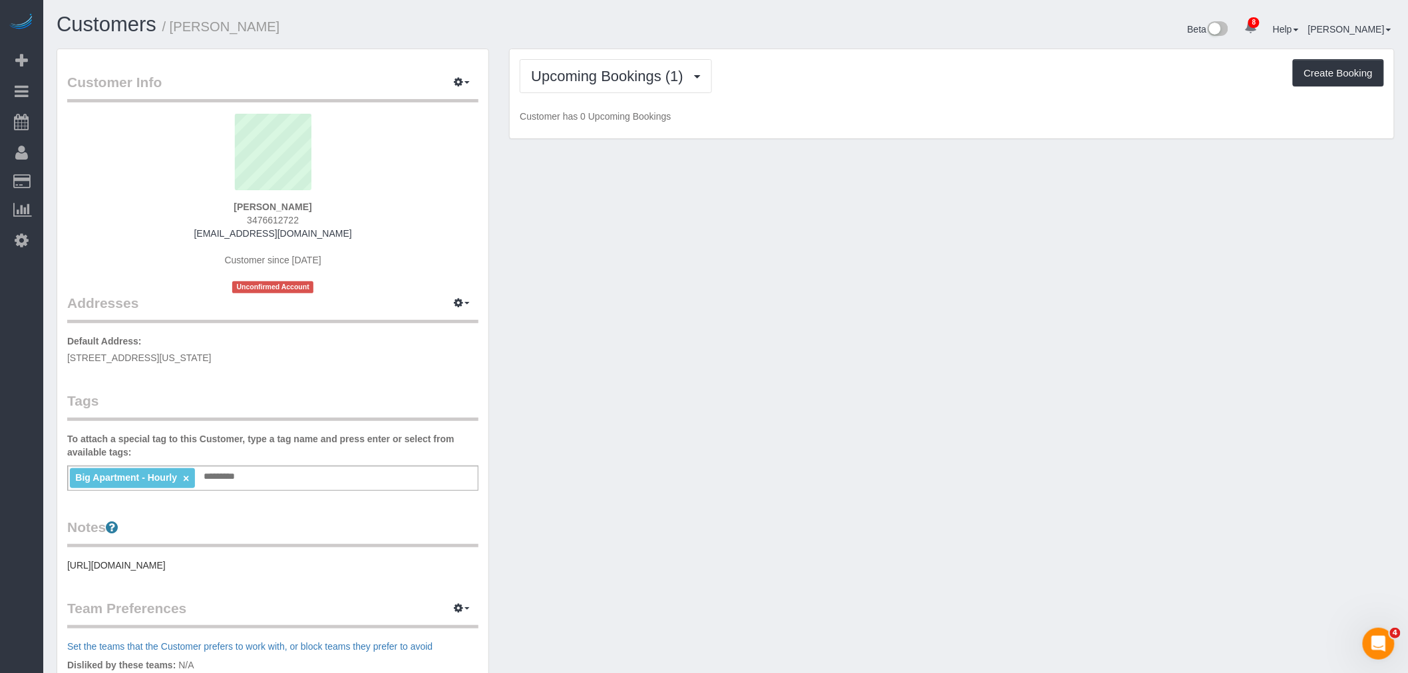
click at [821, 257] on div "Customer Info Edit Contact Info Send Message Email Preferences Special Sales Ta…" at bounding box center [726, 489] width 1358 height 881
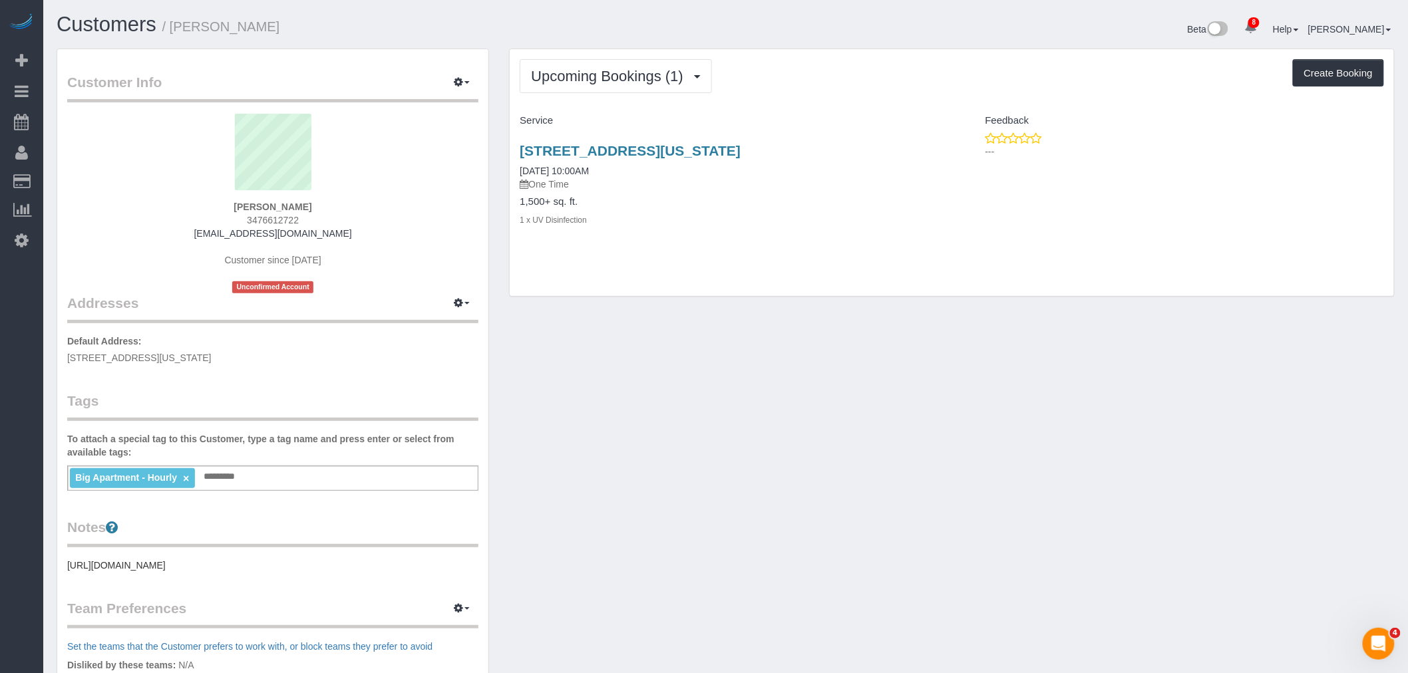
click at [266, 479] on div "Big Apartment - Hourly × Add a tag" at bounding box center [272, 478] width 411 height 25
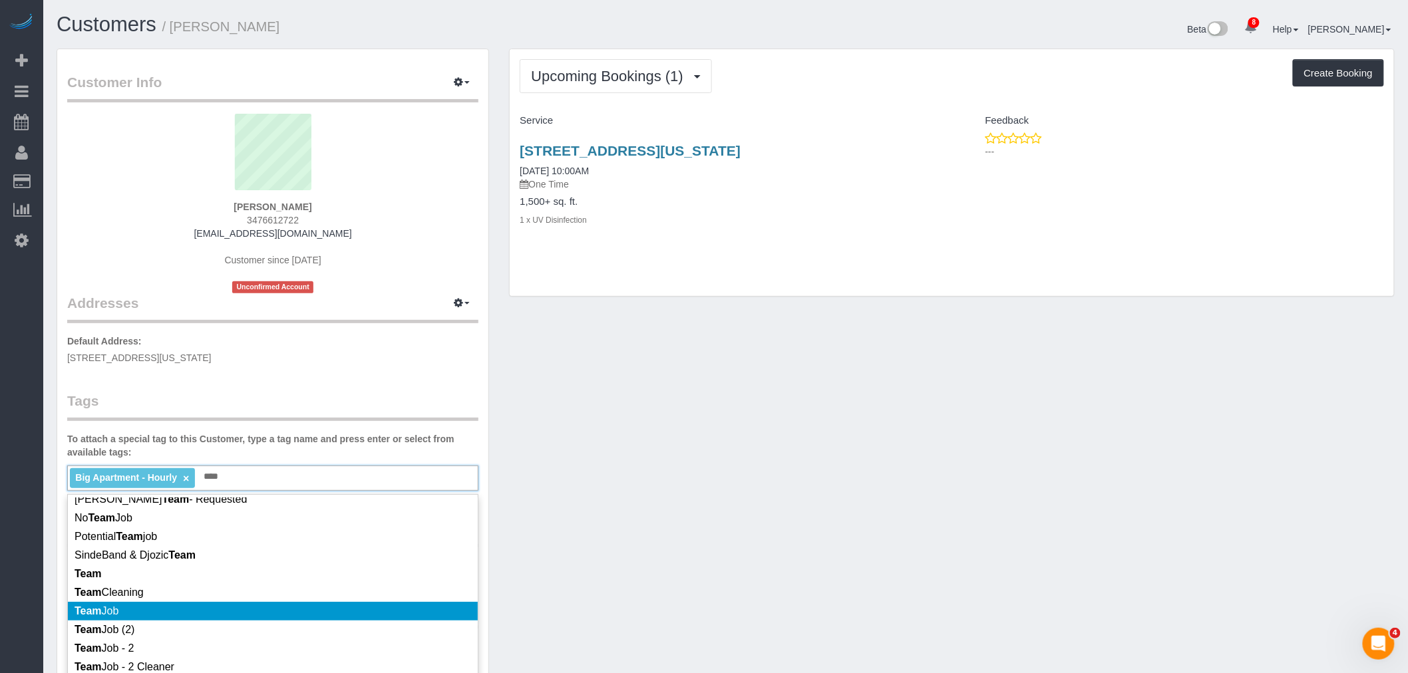
scroll to position [222, 0]
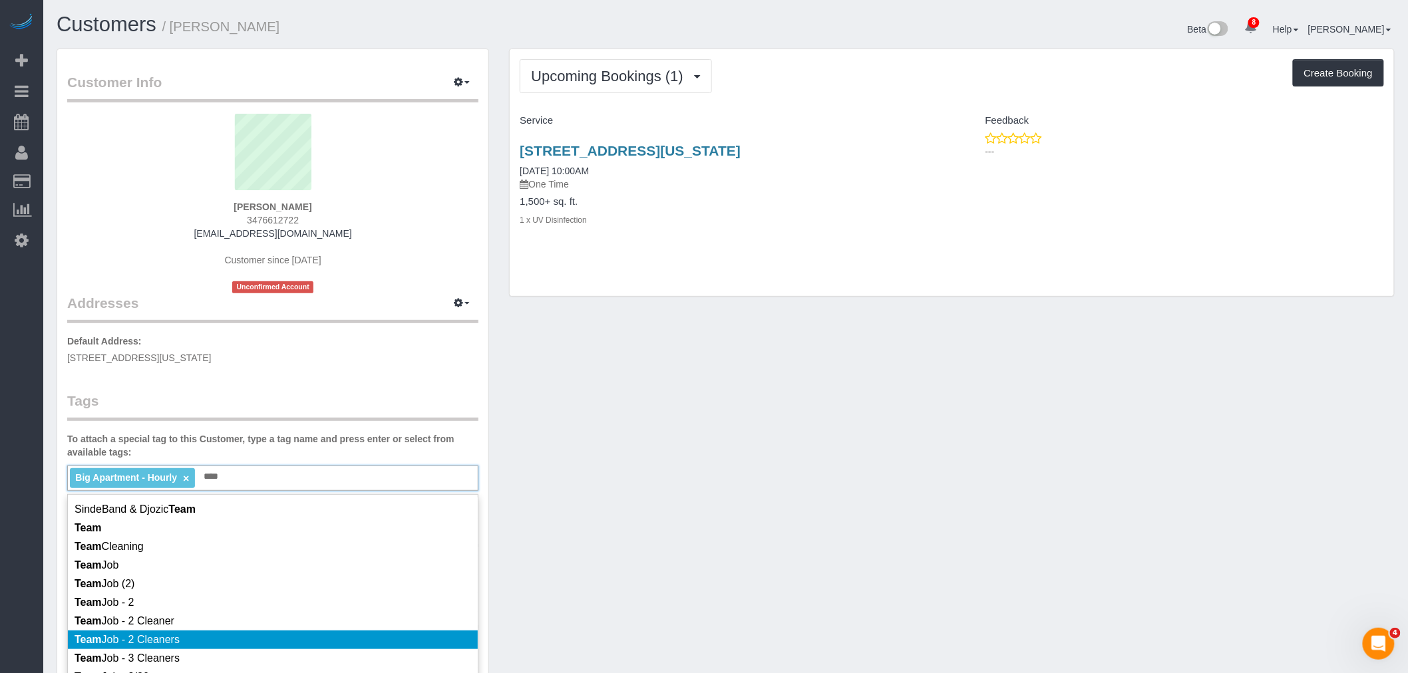
type input "****"
click at [336, 635] on li "Team Job - 2 Cleaners" at bounding box center [273, 640] width 410 height 19
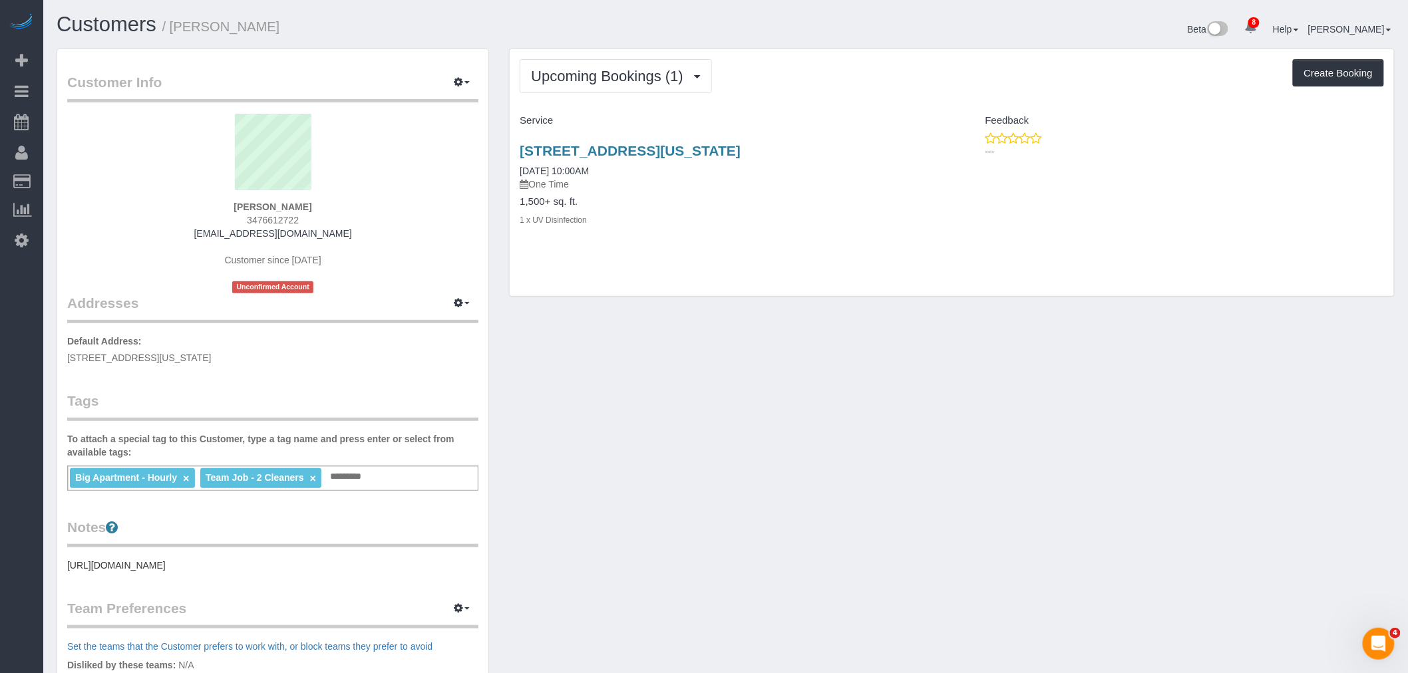
drag, startPoint x: 666, startPoint y: 480, endPoint x: 660, endPoint y: 474, distance: 8.5
click at [667, 480] on div "Customer Info Edit Contact Info Send Message Email Preferences Special Sales Ta…" at bounding box center [726, 489] width 1358 height 881
click at [449, 301] on button "button" at bounding box center [461, 303] width 33 height 21
click at [439, 328] on button "Manage Addresses" at bounding box center [424, 328] width 108 height 19
select select "NY"
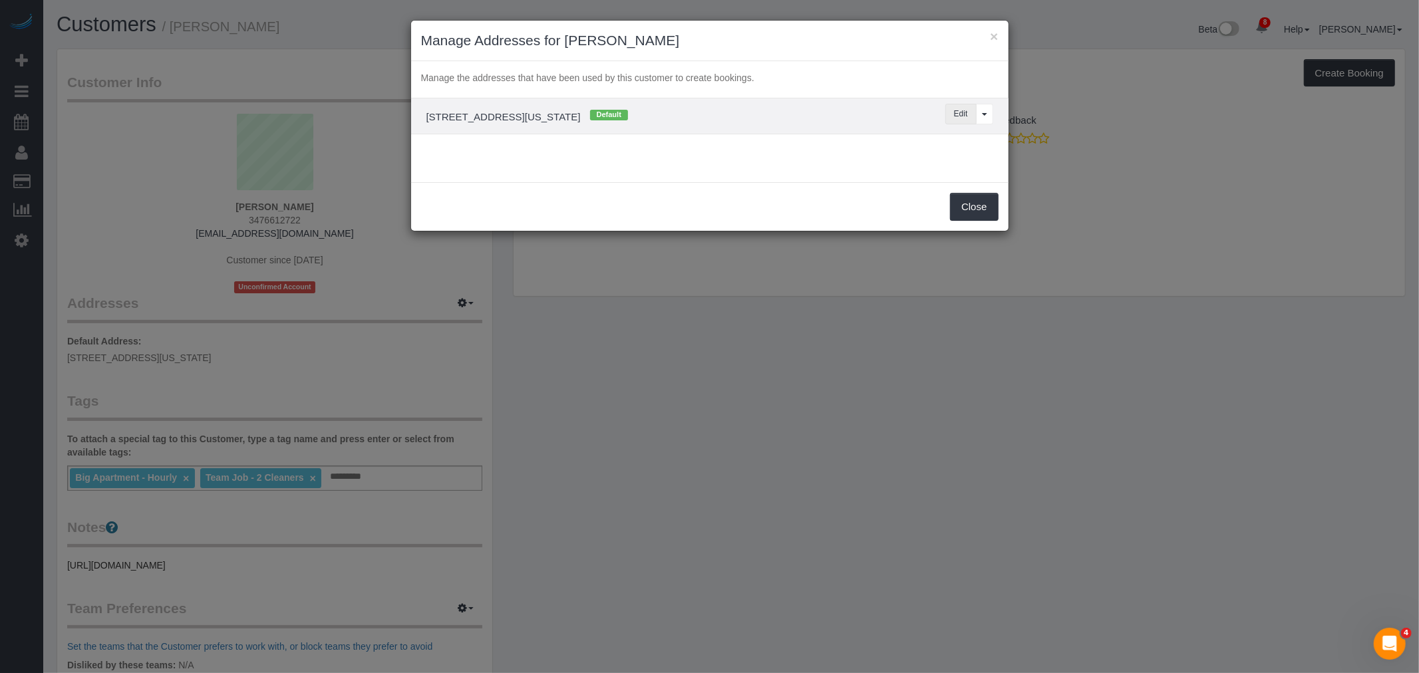
click at [962, 116] on button "Edit" at bounding box center [960, 114] width 31 height 21
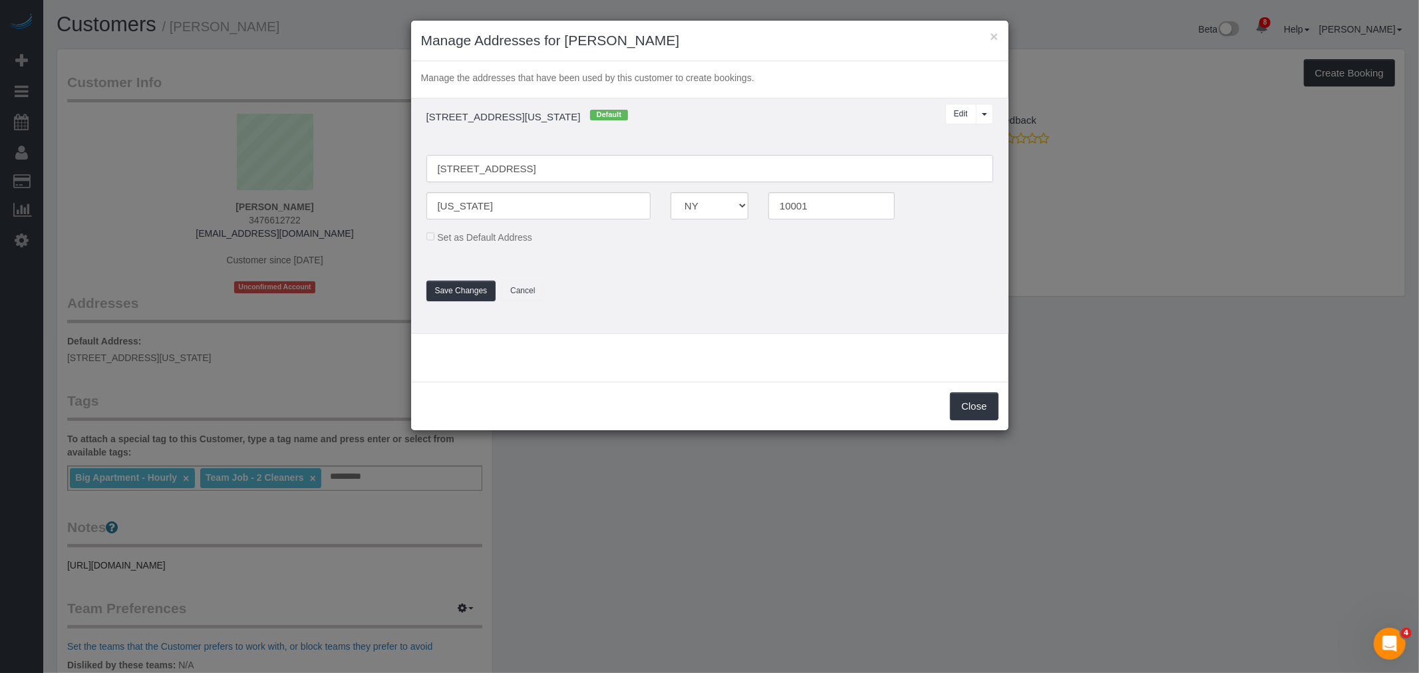
click at [462, 170] on input "522 W 29th St, 2A" at bounding box center [709, 168] width 567 height 27
type input "[STREET_ADDRESS] 2A"
click at [464, 297] on button "Save Changes" at bounding box center [461, 291] width 70 height 21
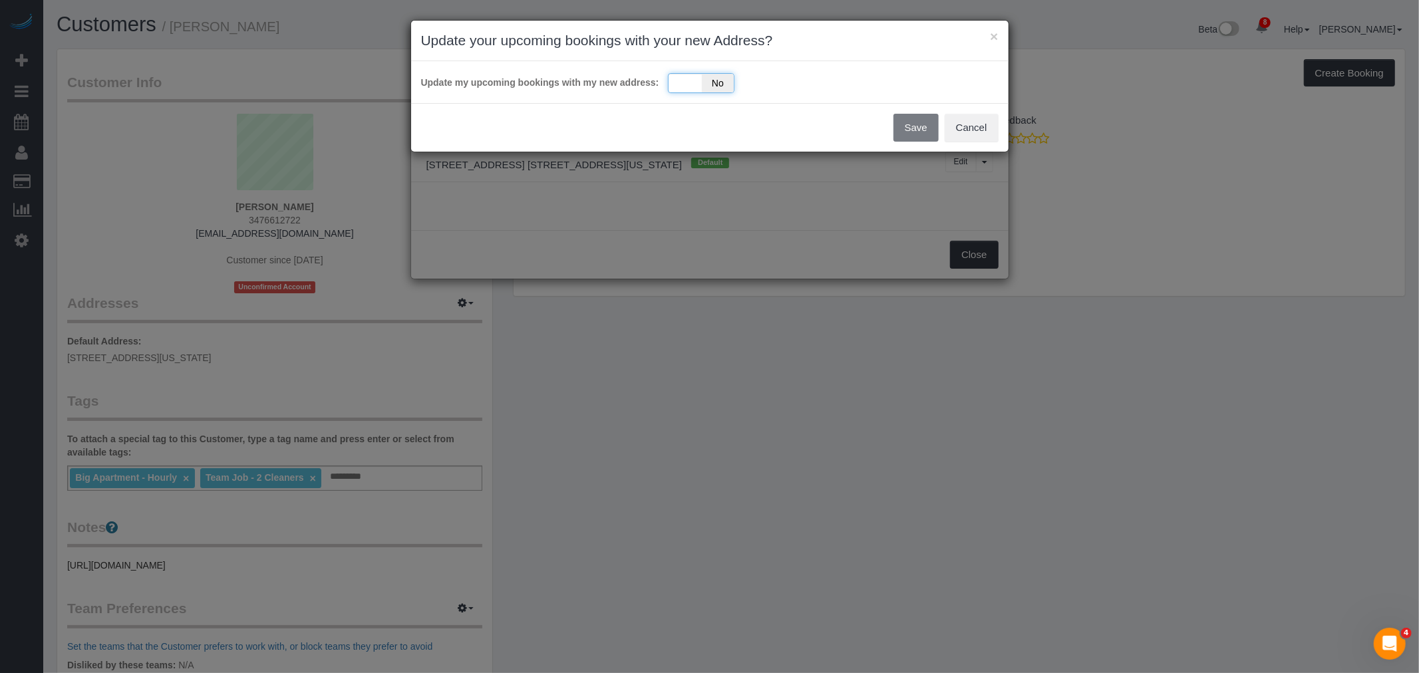
click at [674, 78] on div "Yes No" at bounding box center [701, 83] width 67 height 20
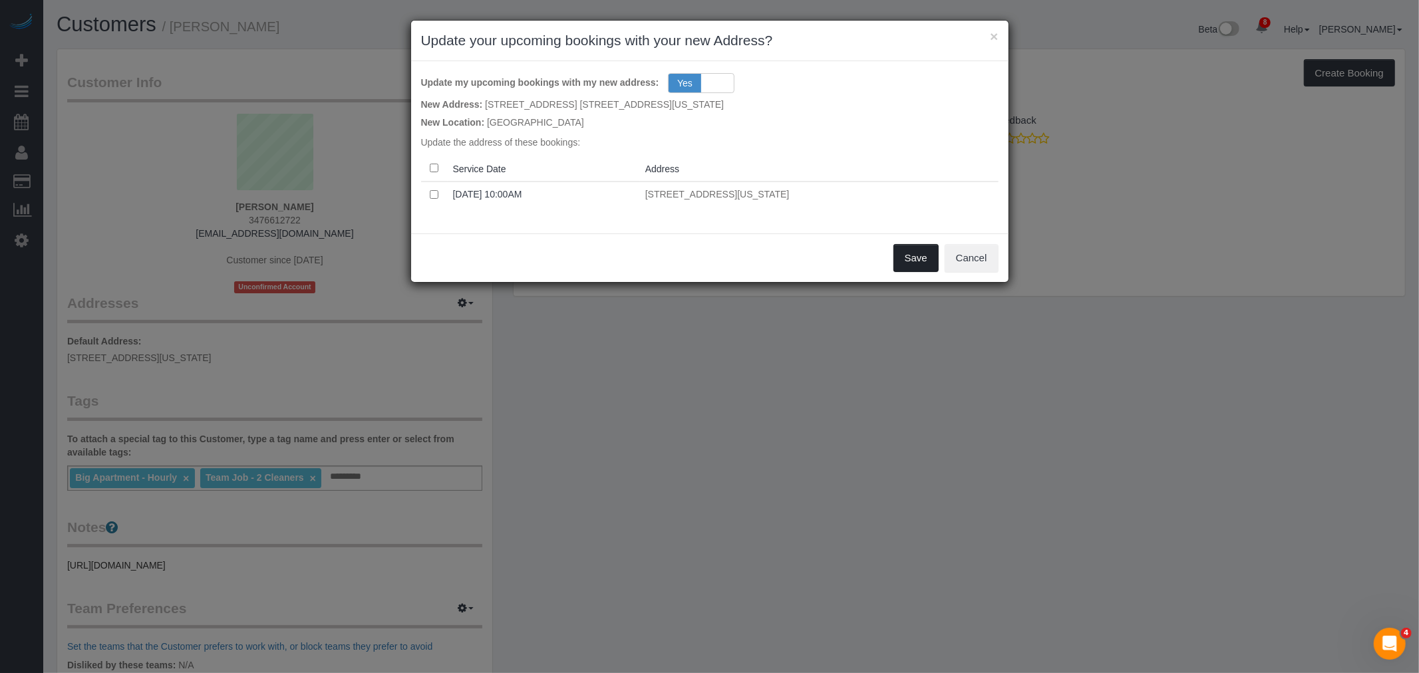
click at [909, 257] on button "Save" at bounding box center [915, 258] width 45 height 28
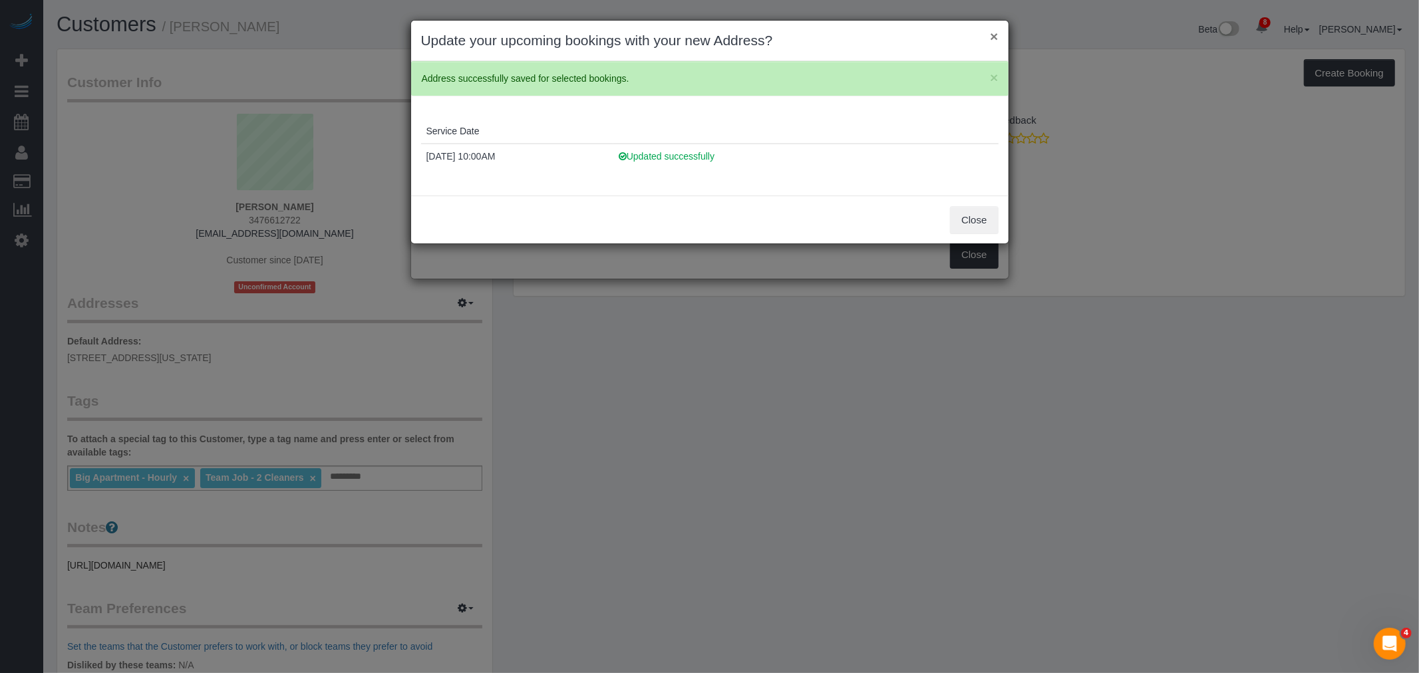
click at [995, 38] on button "×" at bounding box center [994, 36] width 8 height 14
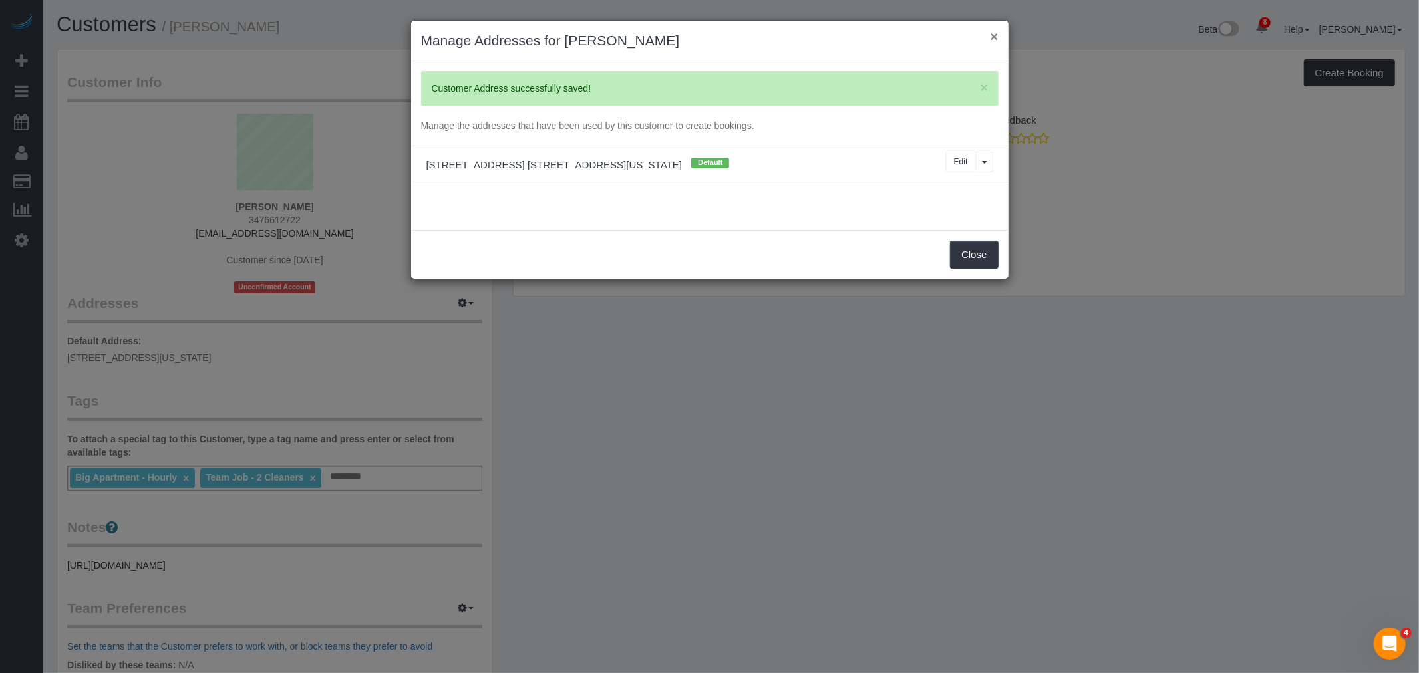
drag, startPoint x: 995, startPoint y: 31, endPoint x: 998, endPoint y: 52, distance: 20.9
click at [995, 31] on button "×" at bounding box center [994, 36] width 8 height 14
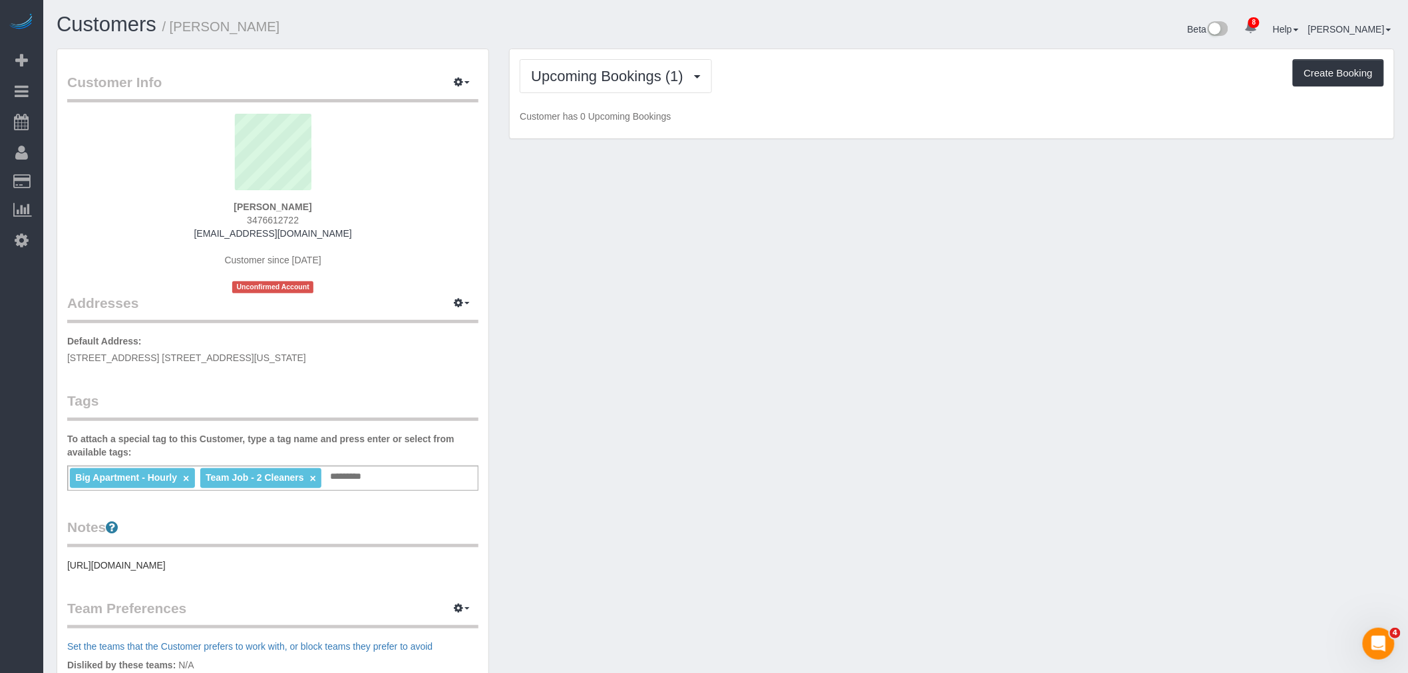
click at [892, 204] on div "Customer Info Edit Contact Info Send Message Email Preferences Special Sales Ta…" at bounding box center [726, 489] width 1358 height 881
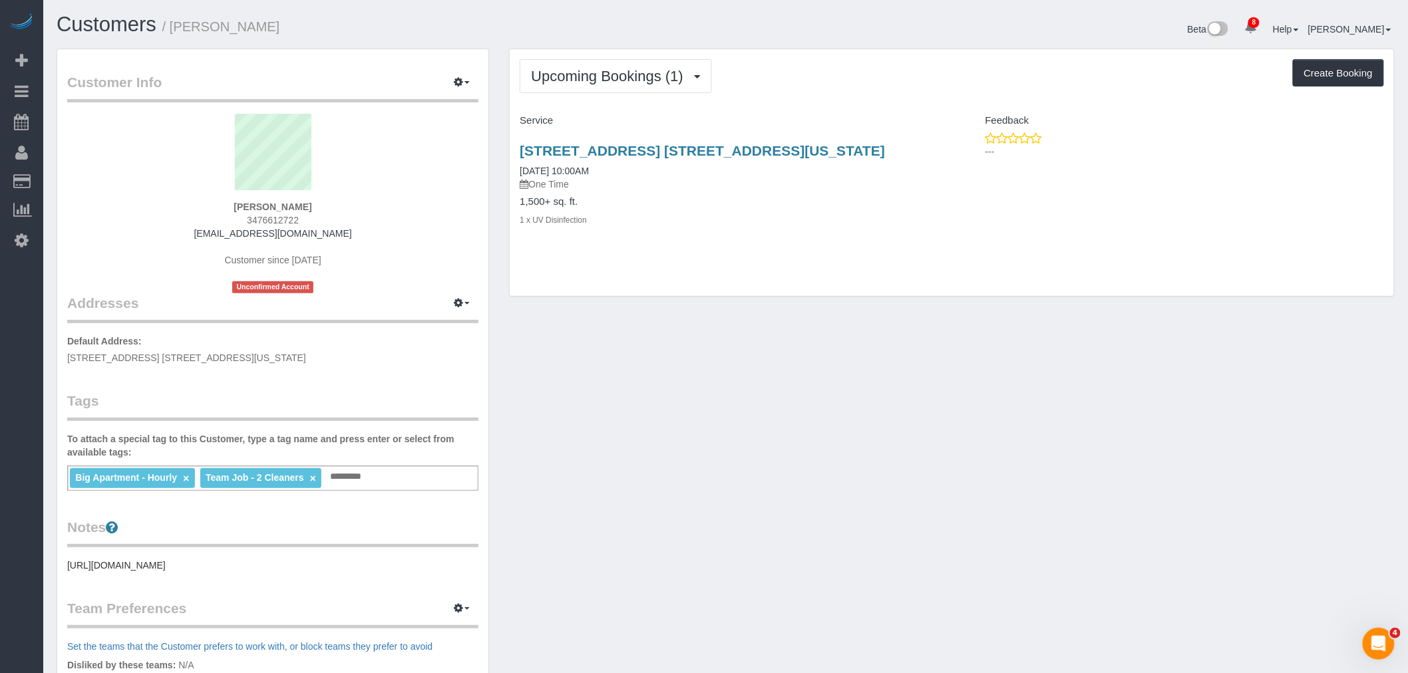
click at [800, 98] on div "Upcoming Bookings (1) Completed Bookings (0) Upcoming Bookings (1) Cancelled Bo…" at bounding box center [952, 172] width 884 height 247
click at [632, 82] on span "Upcoming Bookings (1)" at bounding box center [610, 76] width 159 height 17
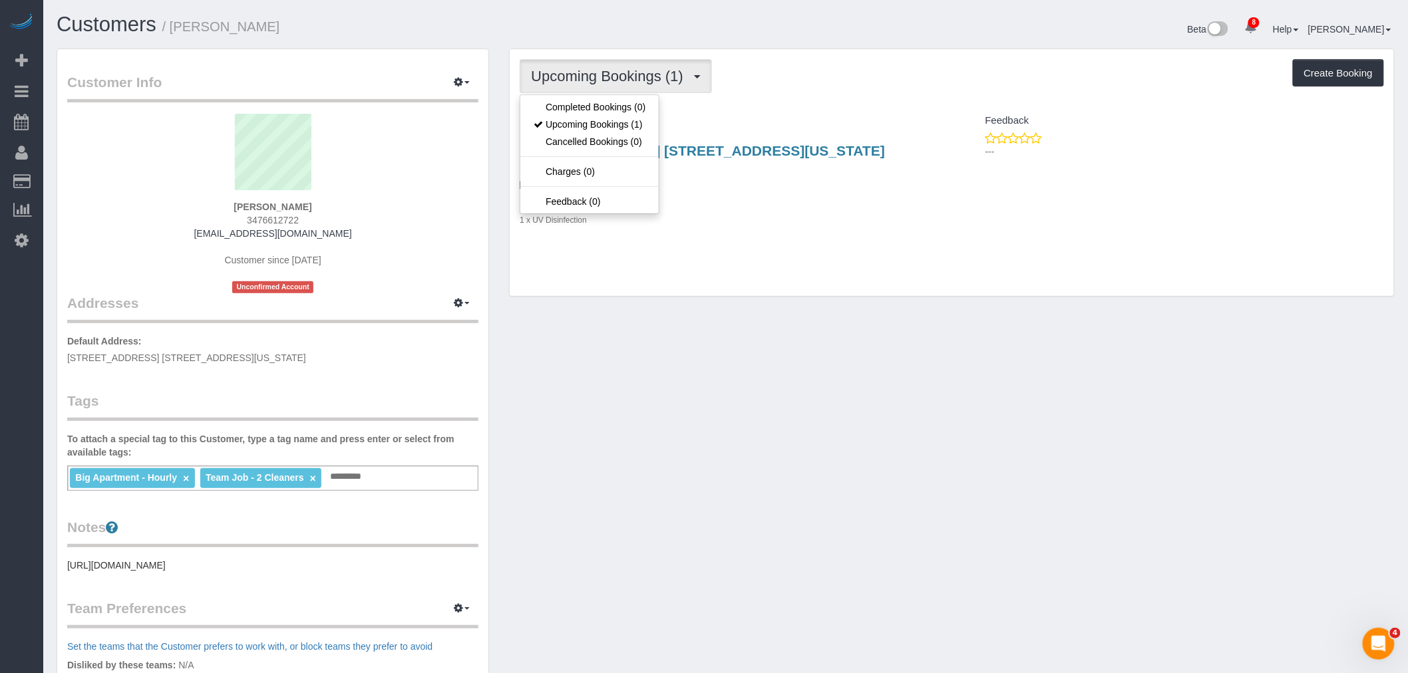
click at [780, 96] on div "Upcoming Bookings (1) Completed Bookings (0) Upcoming Bookings (1) Cancelled Bo…" at bounding box center [952, 172] width 884 height 247
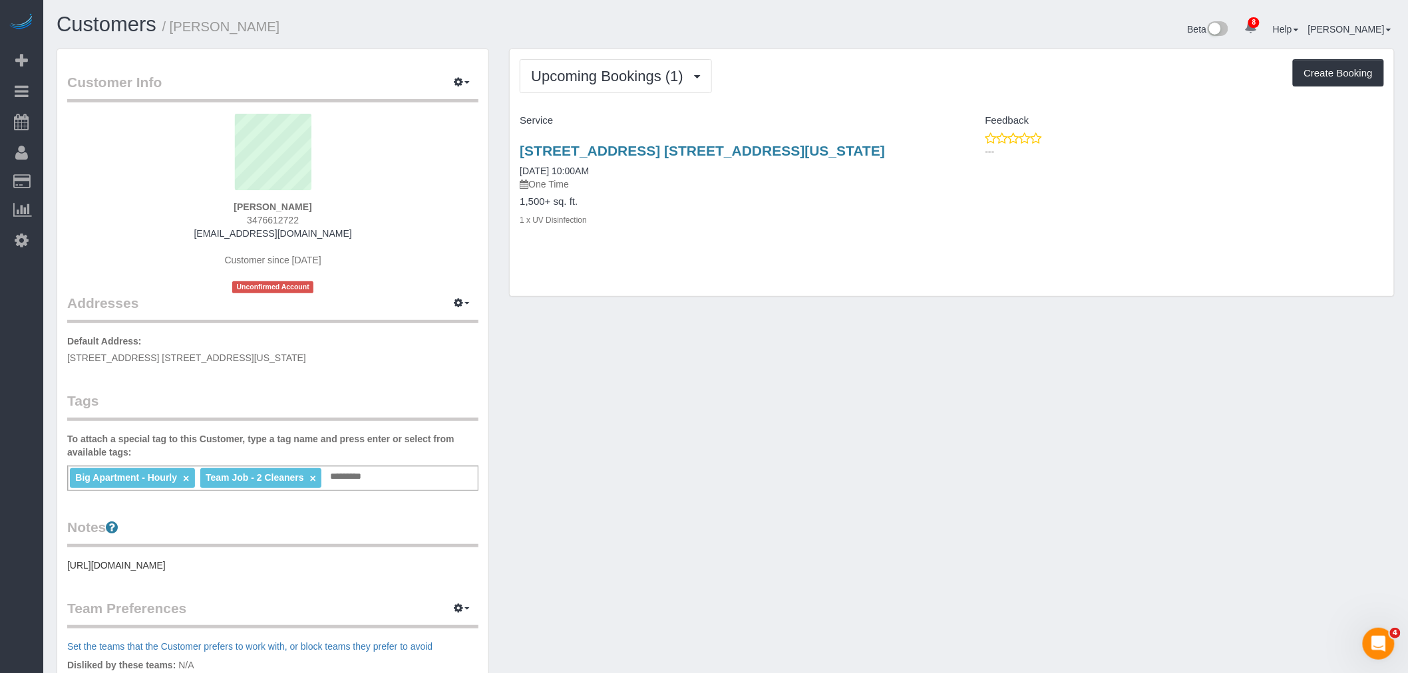
click at [267, 572] on pre "https://streeteasy.com/building/soori-high-line/2a?utm_campaign=rental_listing&…" at bounding box center [272, 565] width 411 height 13
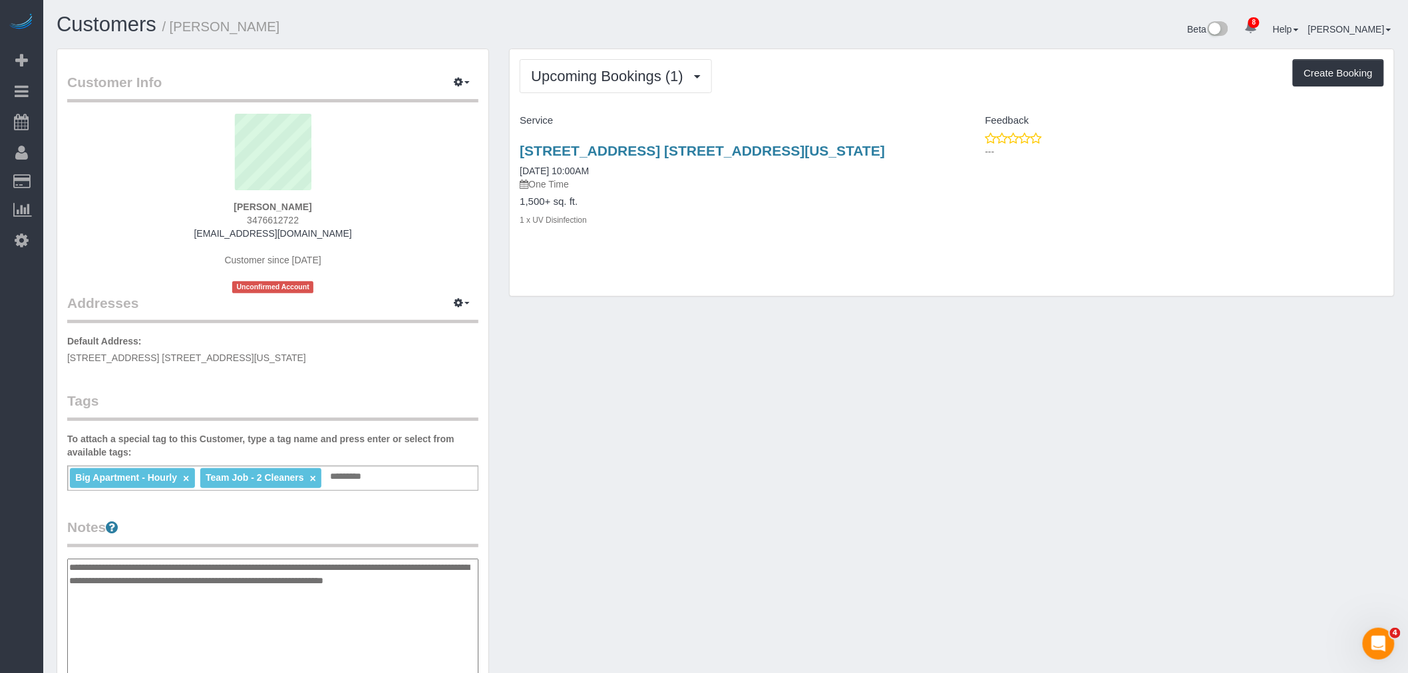
click at [267, 584] on textarea "**********" at bounding box center [272, 627] width 411 height 137
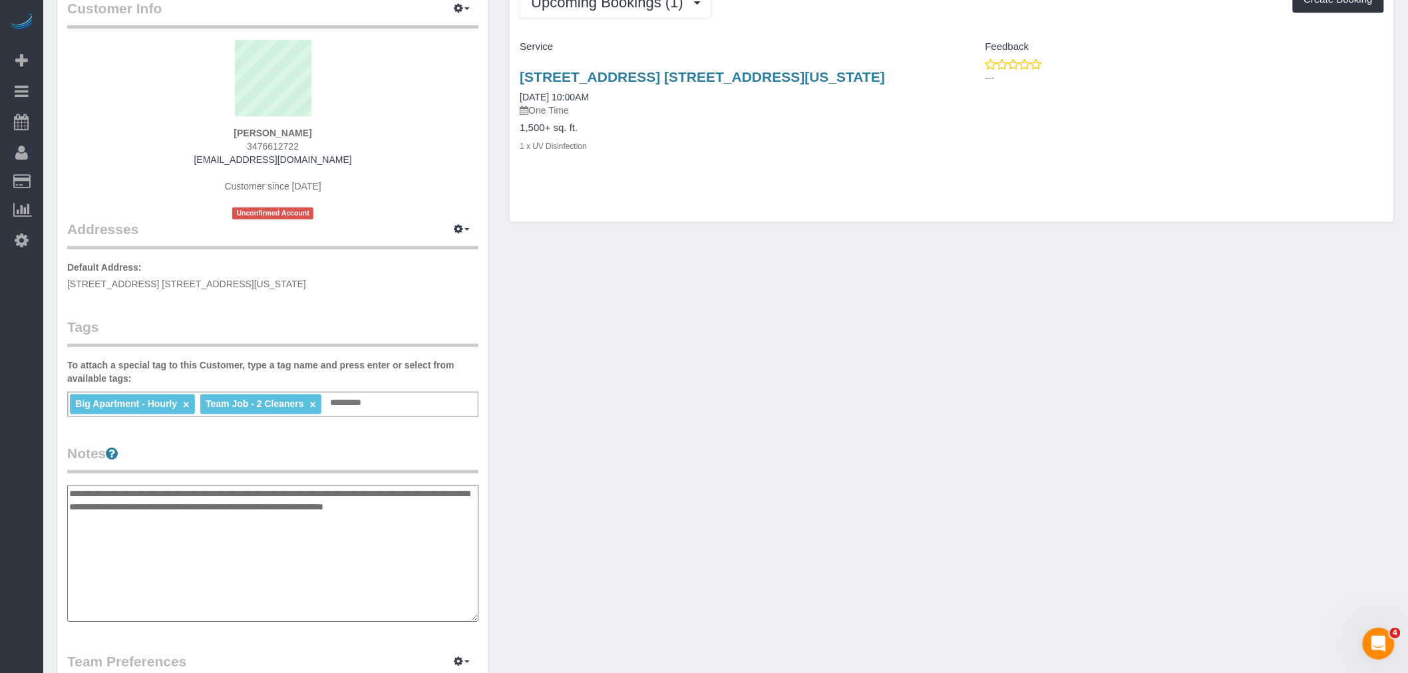
click at [263, 561] on textarea "**********" at bounding box center [272, 553] width 411 height 137
click at [396, 522] on textarea "**********" at bounding box center [272, 553] width 411 height 137
paste textarea "**********"
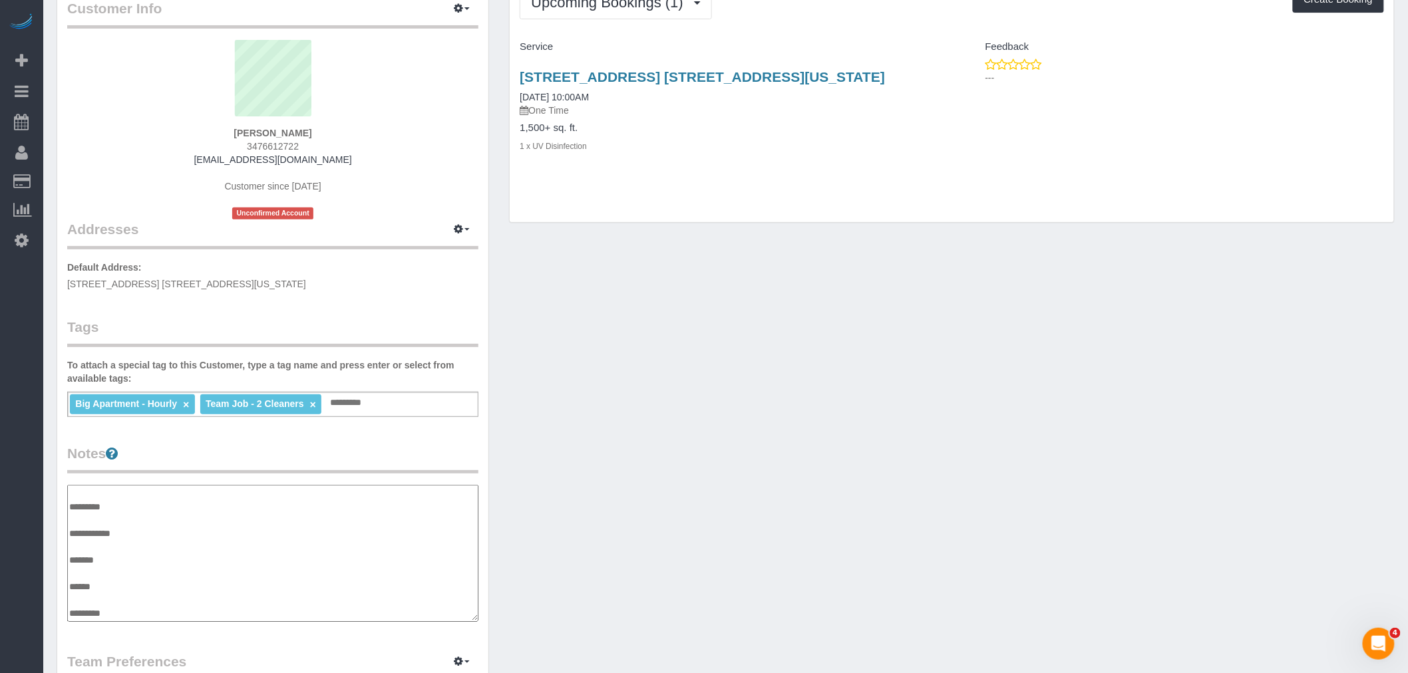
scroll to position [0, 0]
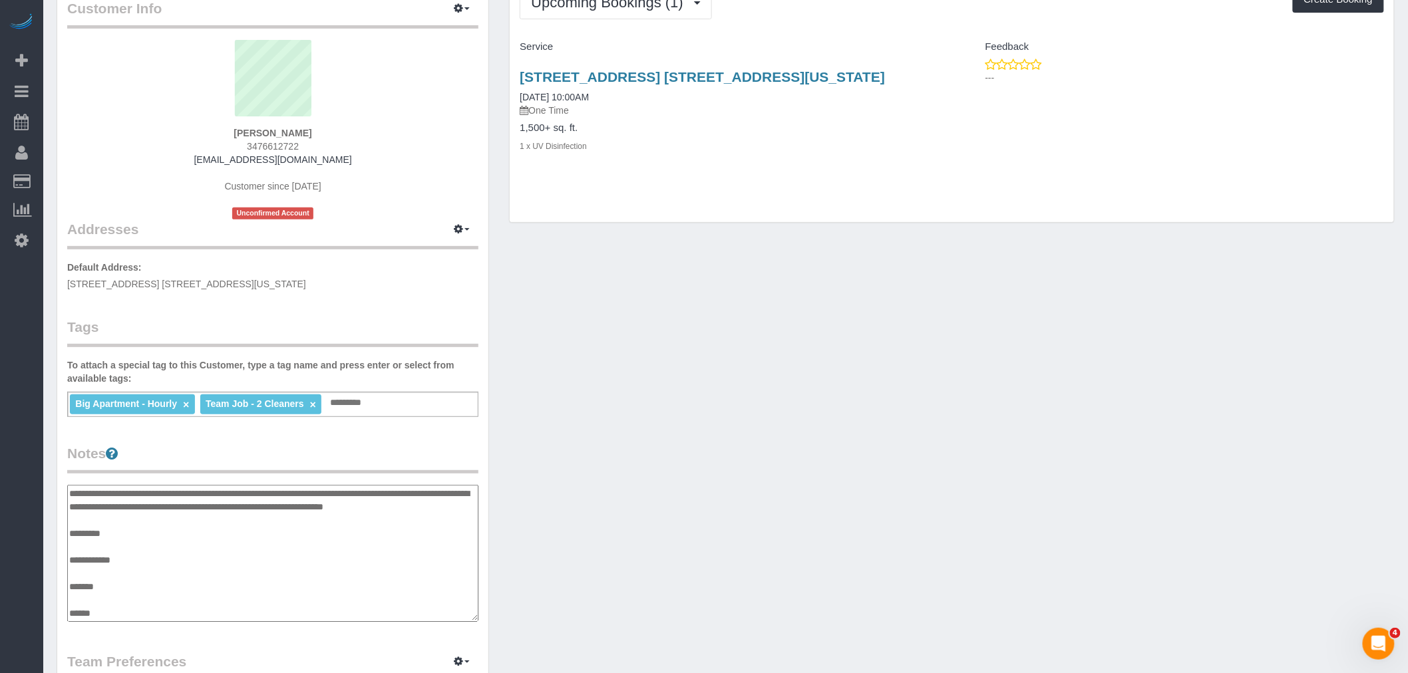
drag, startPoint x: 147, startPoint y: 551, endPoint x: 169, endPoint y: 574, distance: 32.0
click at [169, 574] on textarea "**********" at bounding box center [272, 553] width 411 height 137
click at [184, 540] on textarea "**********" at bounding box center [272, 553] width 411 height 137
type textarea "**********"
click at [375, 450] on legend "Notes" at bounding box center [272, 459] width 411 height 30
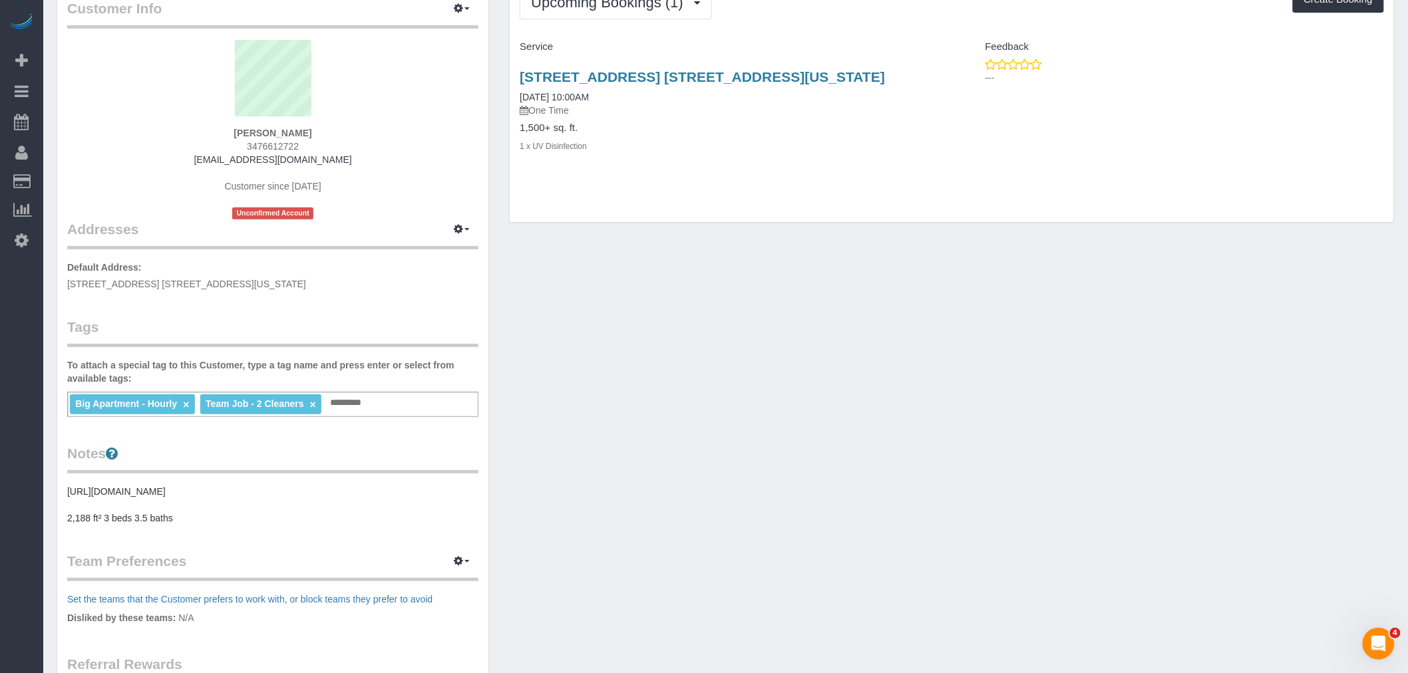
click at [355, 301] on div "Customer Info Edit Contact Info Send Message Email Preferences Special Sales Ta…" at bounding box center [272, 421] width 431 height 893
click at [643, 335] on div "Customer Info Edit Contact Info Send Message Email Preferences Special Sales Ta…" at bounding box center [726, 428] width 1358 height 907
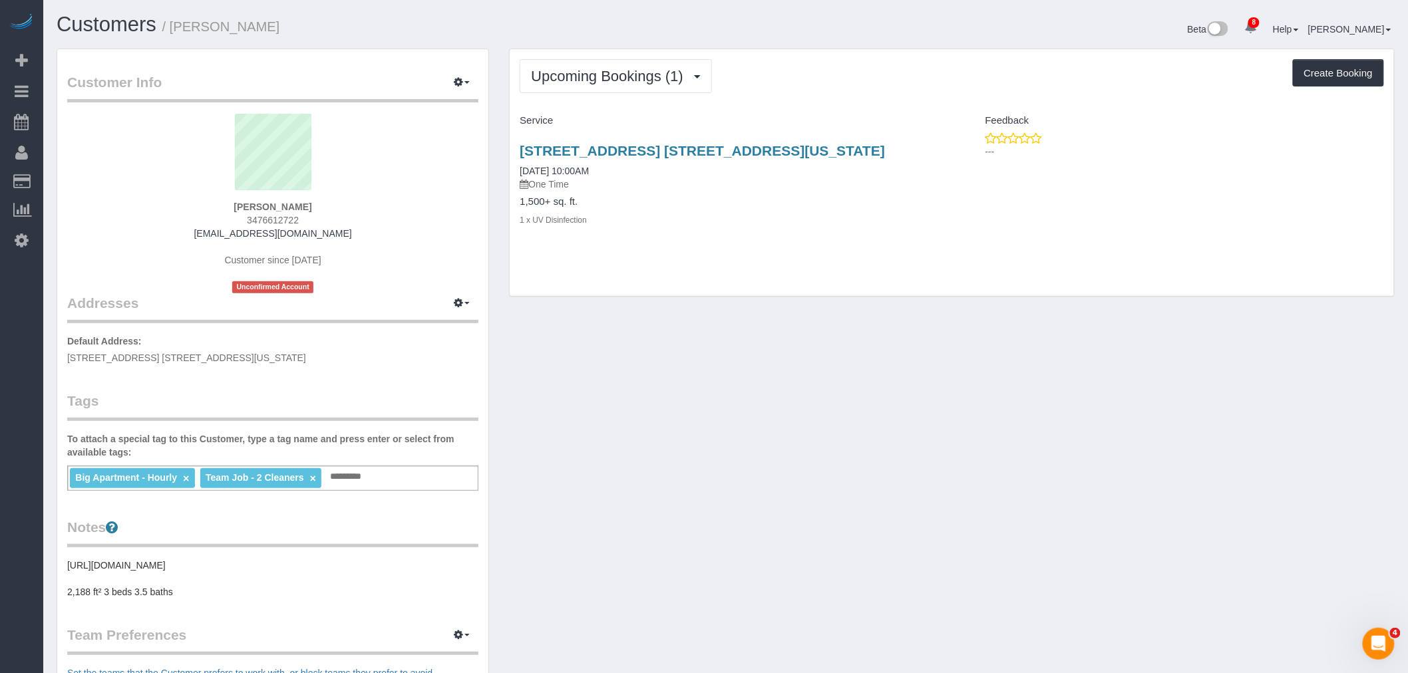
drag, startPoint x: 843, startPoint y: 75, endPoint x: 790, endPoint y: 55, distance: 56.6
click at [843, 74] on div "Upcoming Bookings (1) Completed Bookings (0) Upcoming Bookings (1) Cancelled Bo…" at bounding box center [952, 76] width 864 height 34
click at [193, 583] on pre "[URL][DOMAIN_NAME] 2,188 ft² 3 beds 3.5 baths" at bounding box center [272, 579] width 411 height 40
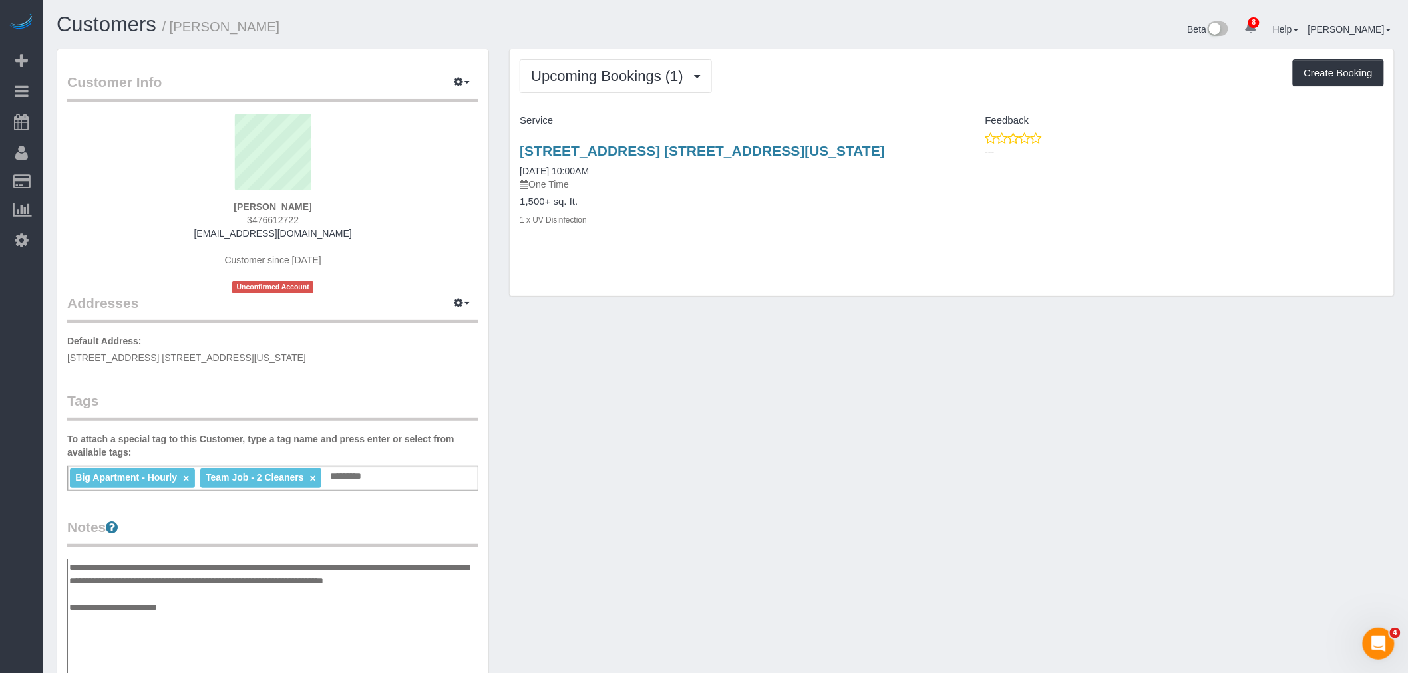
click at [193, 583] on textarea "**********" at bounding box center [272, 627] width 411 height 137
drag, startPoint x: 196, startPoint y: 617, endPoint x: 241, endPoint y: 615, distance: 45.3
click at [196, 615] on textarea "**********" at bounding box center [272, 627] width 411 height 137
click at [881, 437] on div "Customer Info Edit Contact Info Send Message Email Preferences Special Sales Ta…" at bounding box center [726, 553] width 1358 height 1008
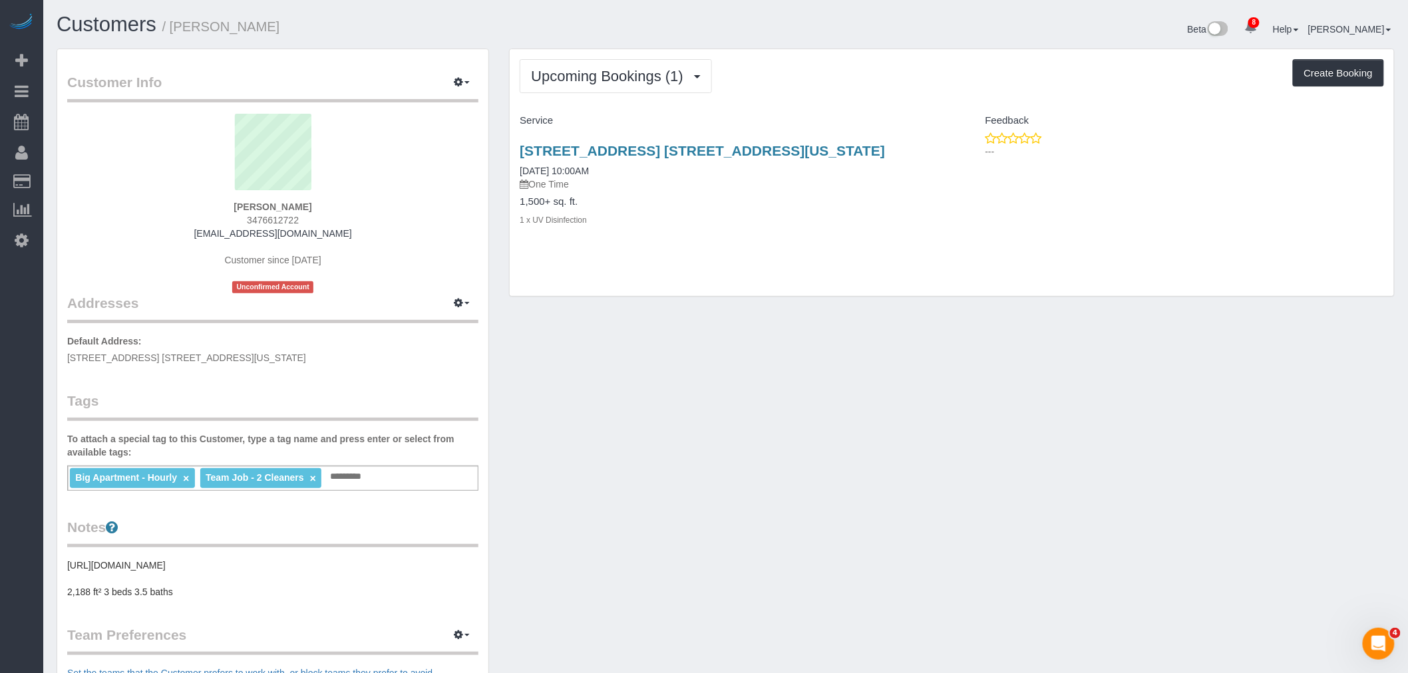
click at [887, 82] on div "Upcoming Bookings (1) Completed Bookings (0) Upcoming Bookings (1) Cancelled Bo…" at bounding box center [952, 76] width 864 height 34
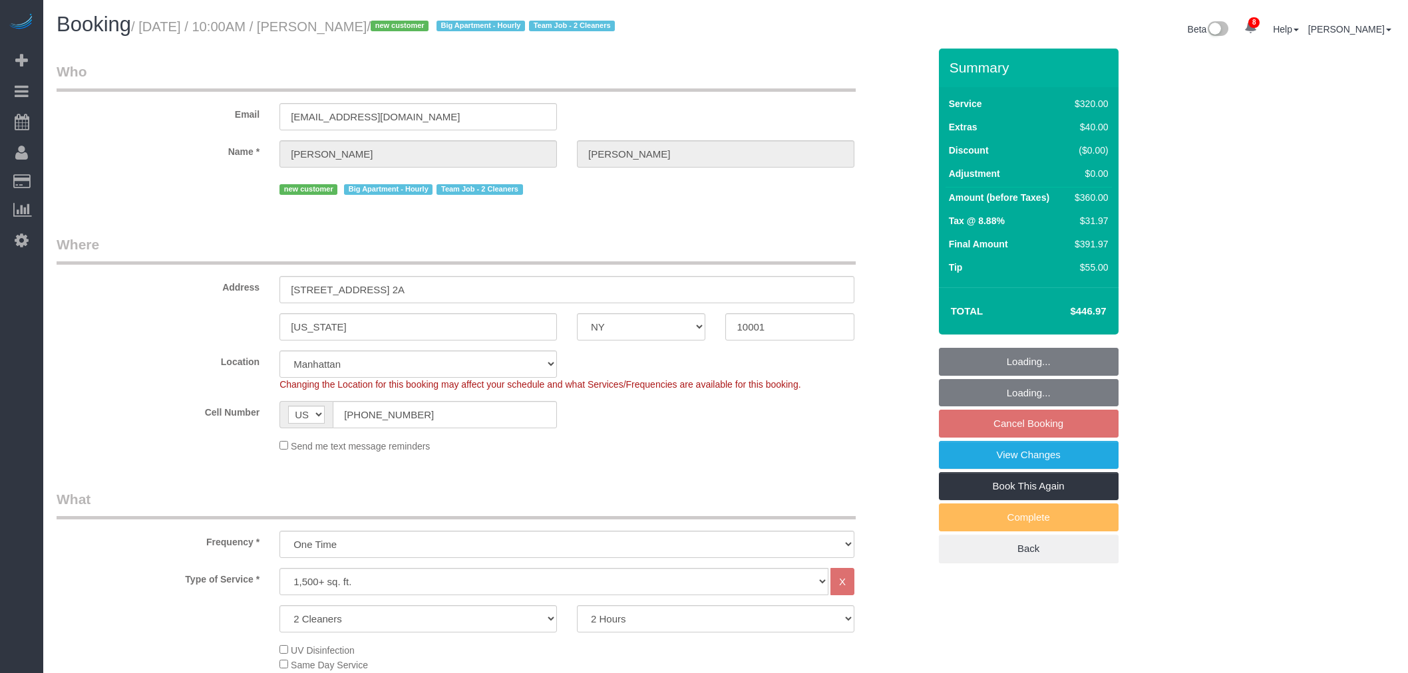
select select "NY"
select select "number:57"
select select "number:74"
select select "number:15"
select select "number:6"
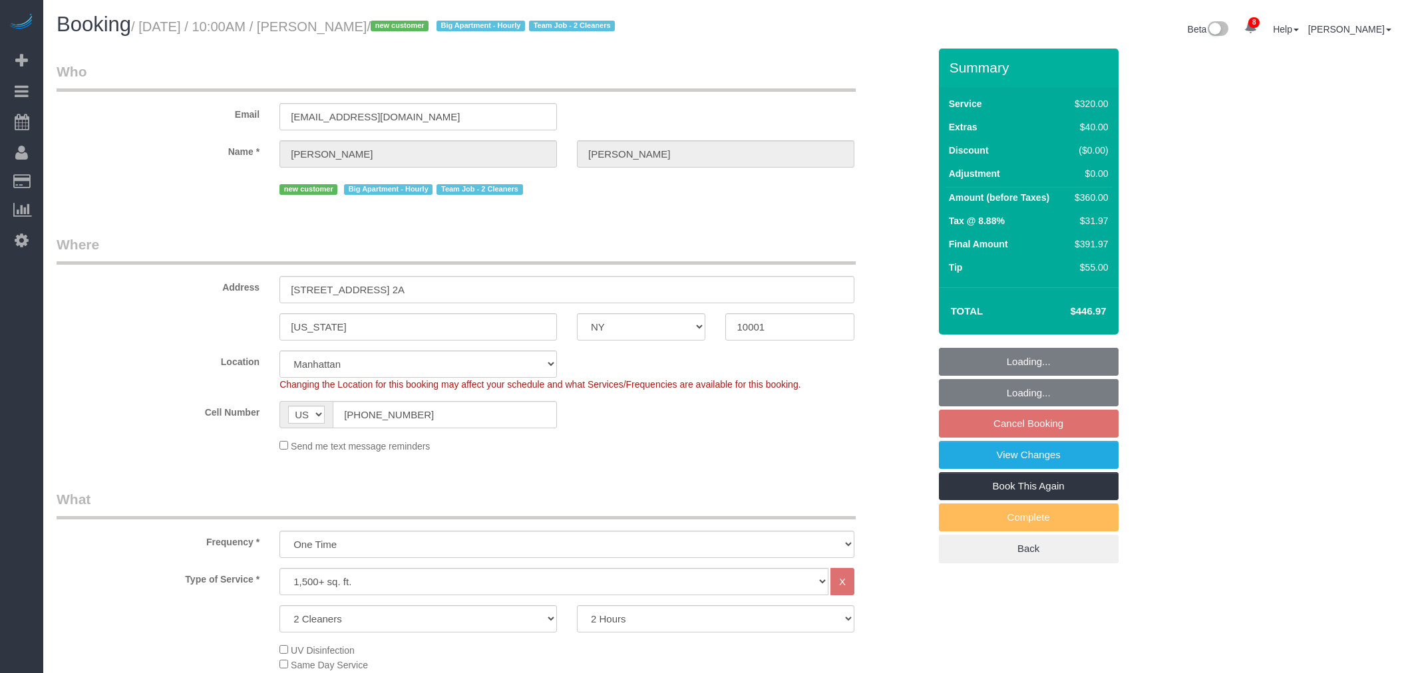
select select "object:1332"
select select "spot2"
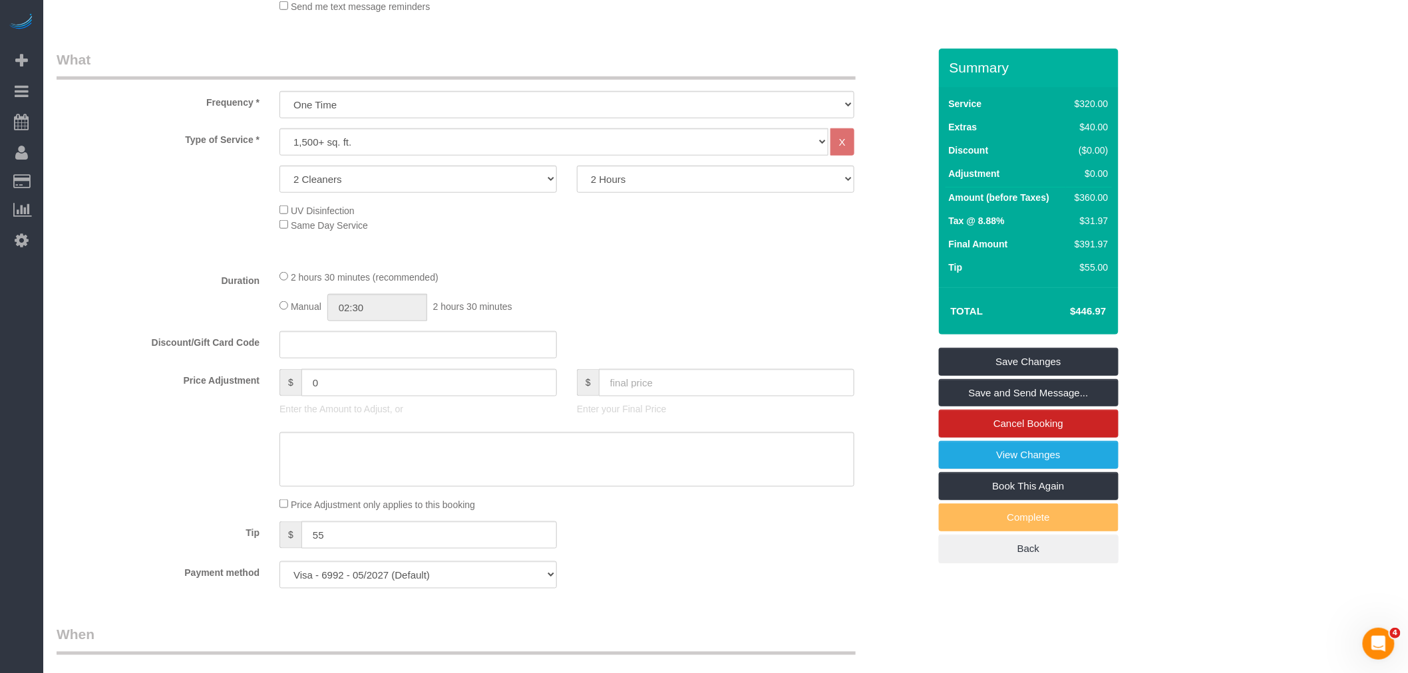
scroll to position [369, 0]
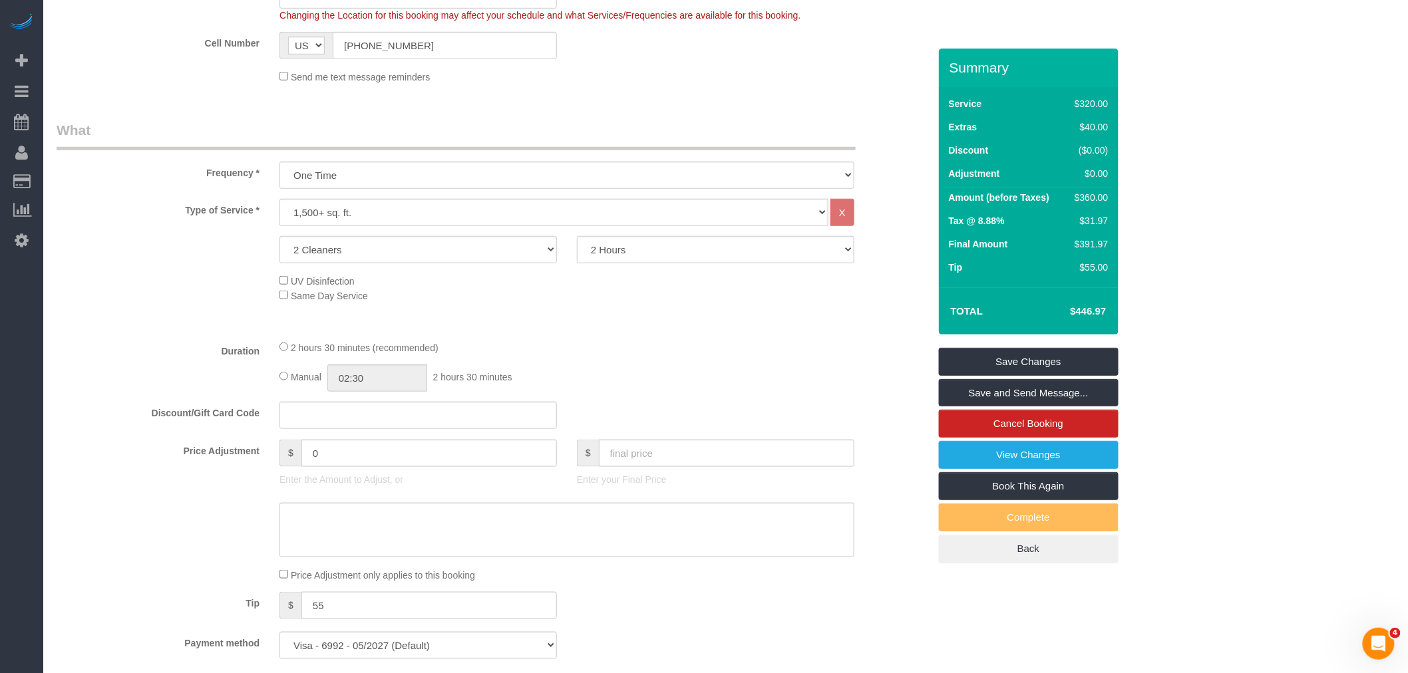
click at [661, 81] on div "Send me text message reminders" at bounding box center [566, 76] width 595 height 15
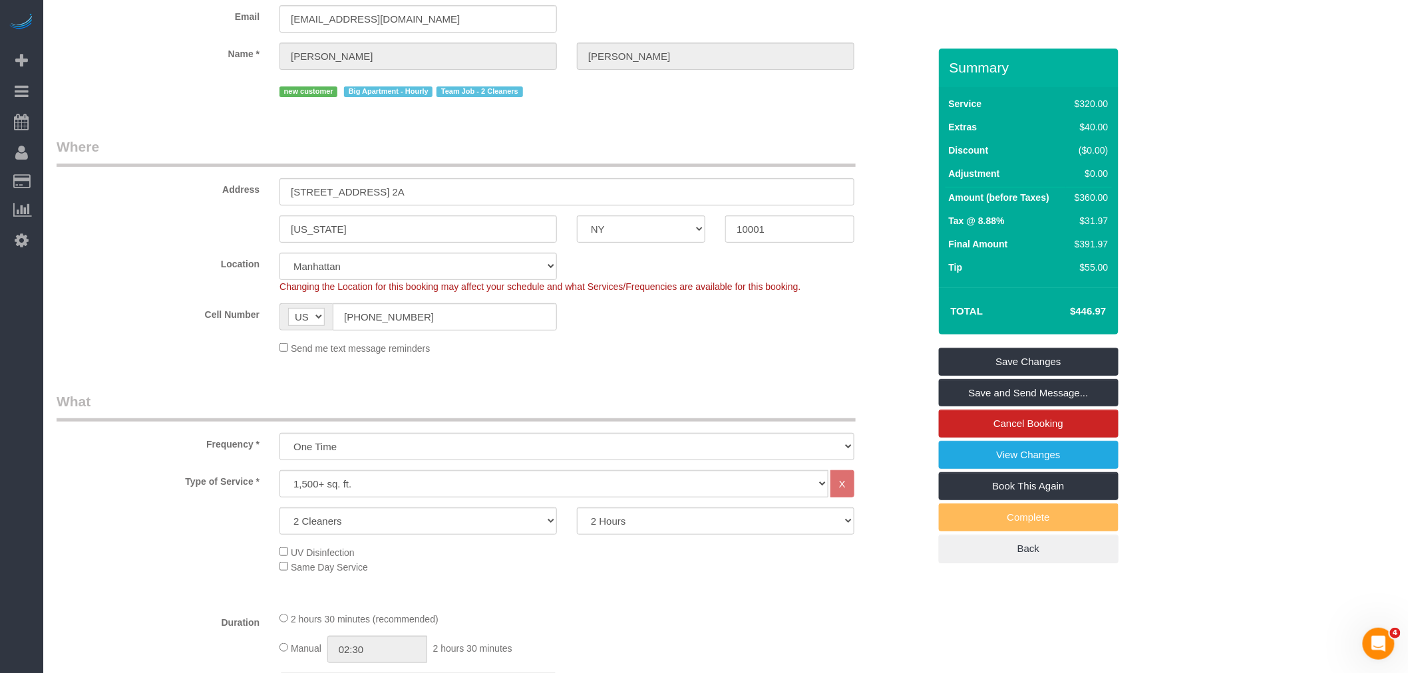
scroll to position [0, 0]
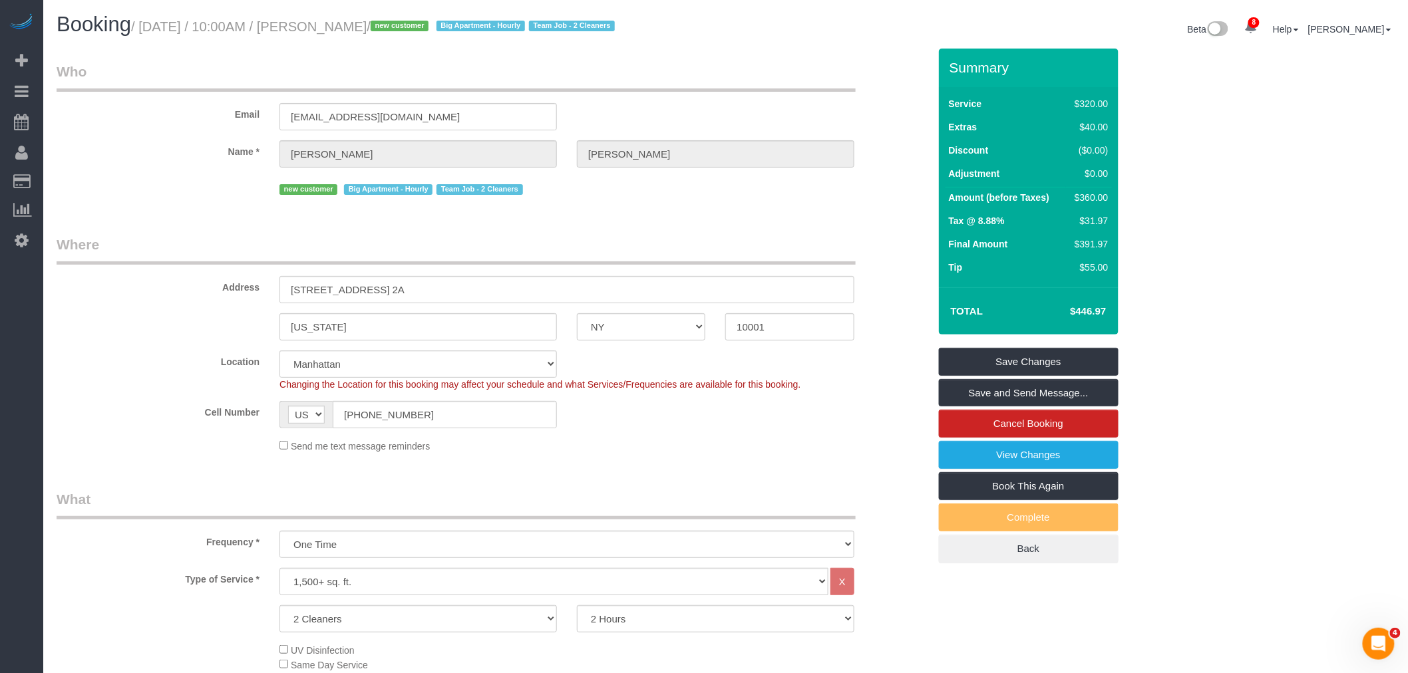
click at [685, 101] on div "Email manager@soorihighlineny.com" at bounding box center [493, 96] width 892 height 69
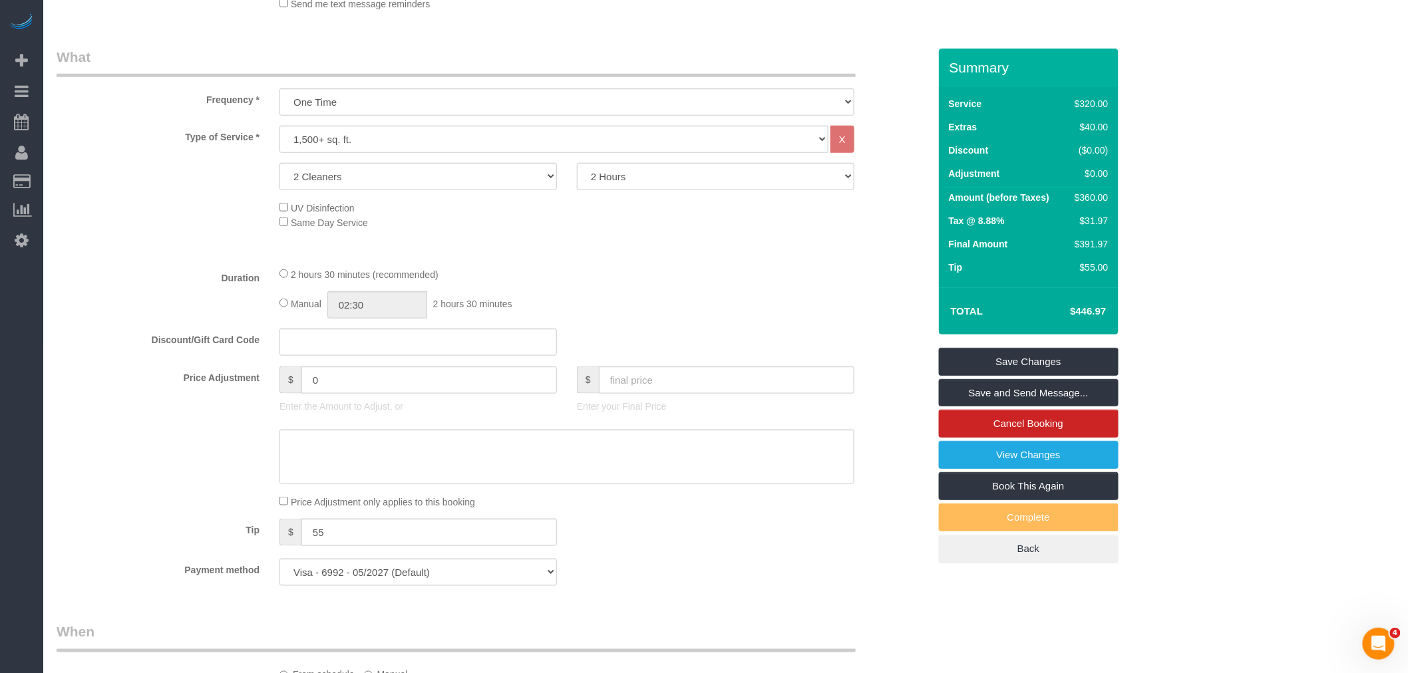
scroll to position [739, 0]
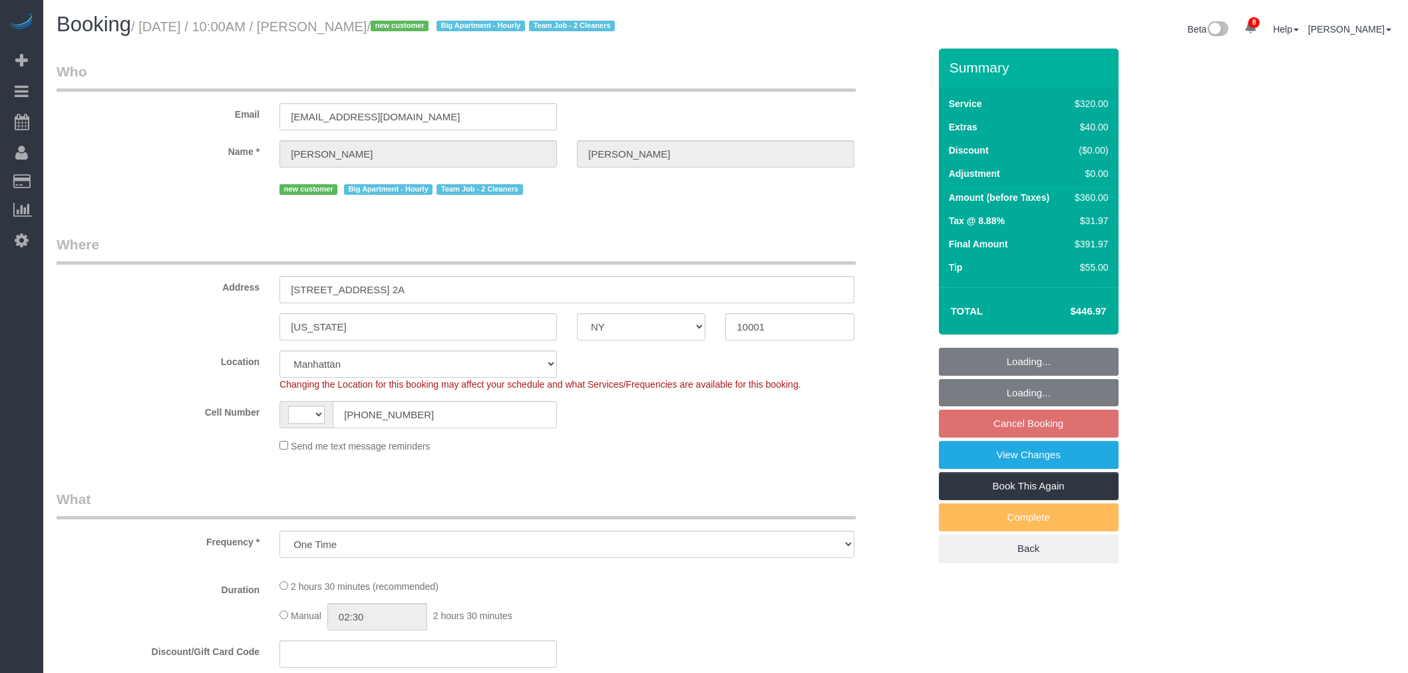
select select "NY"
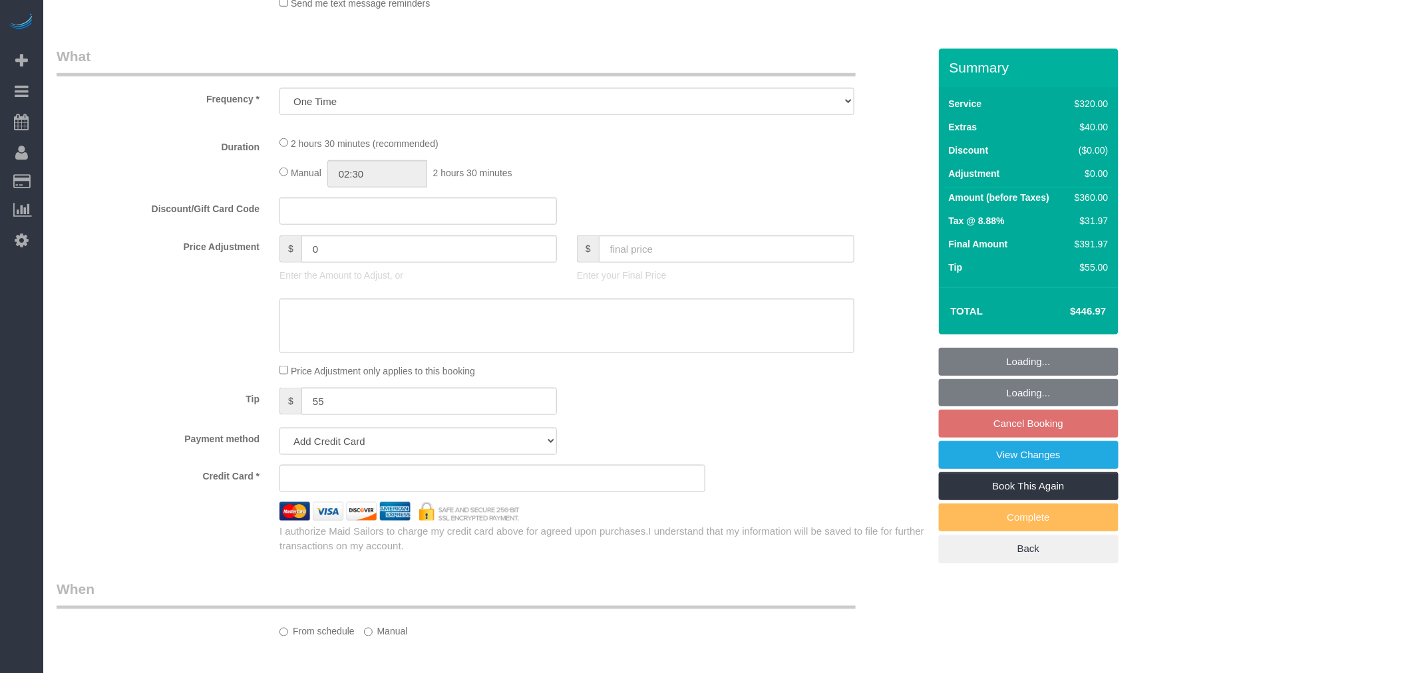
select select "object:453"
select select "string:[GEOGRAPHIC_DATA]"
select select "number:57"
select select "number:74"
select select "number:15"
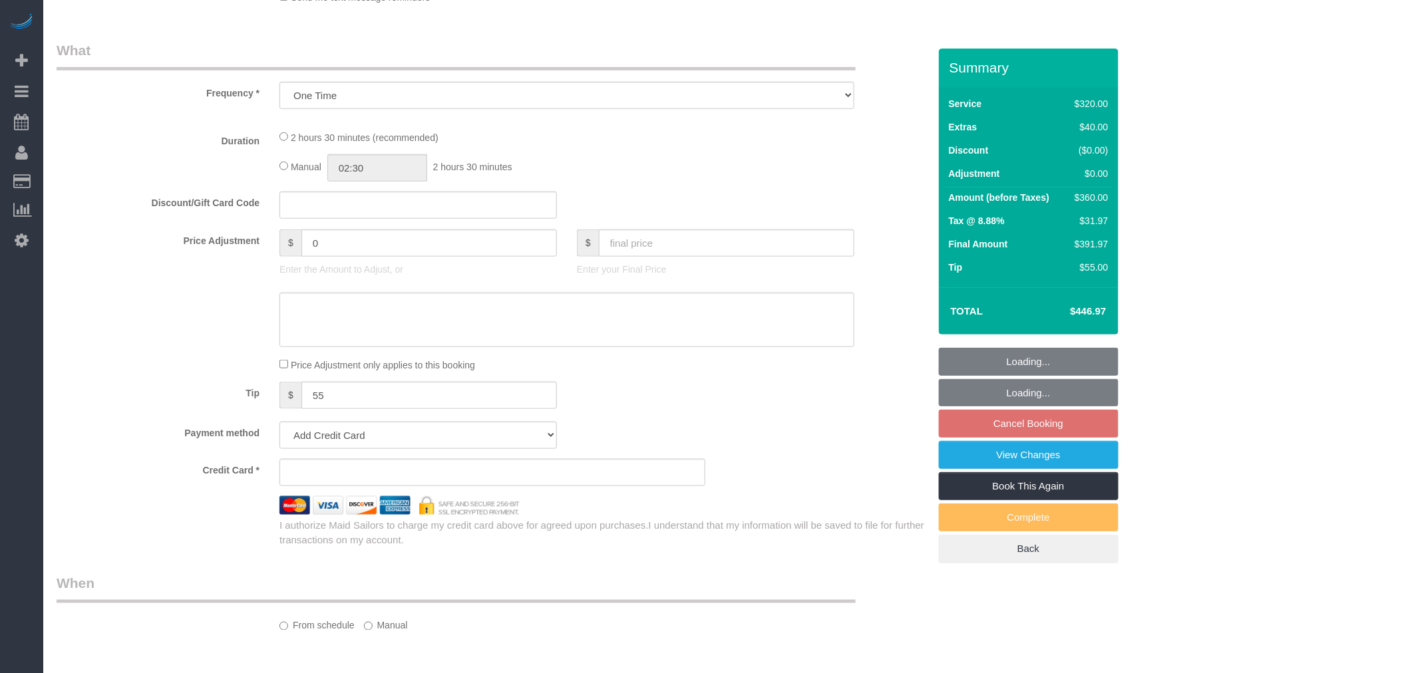
select select "number:6"
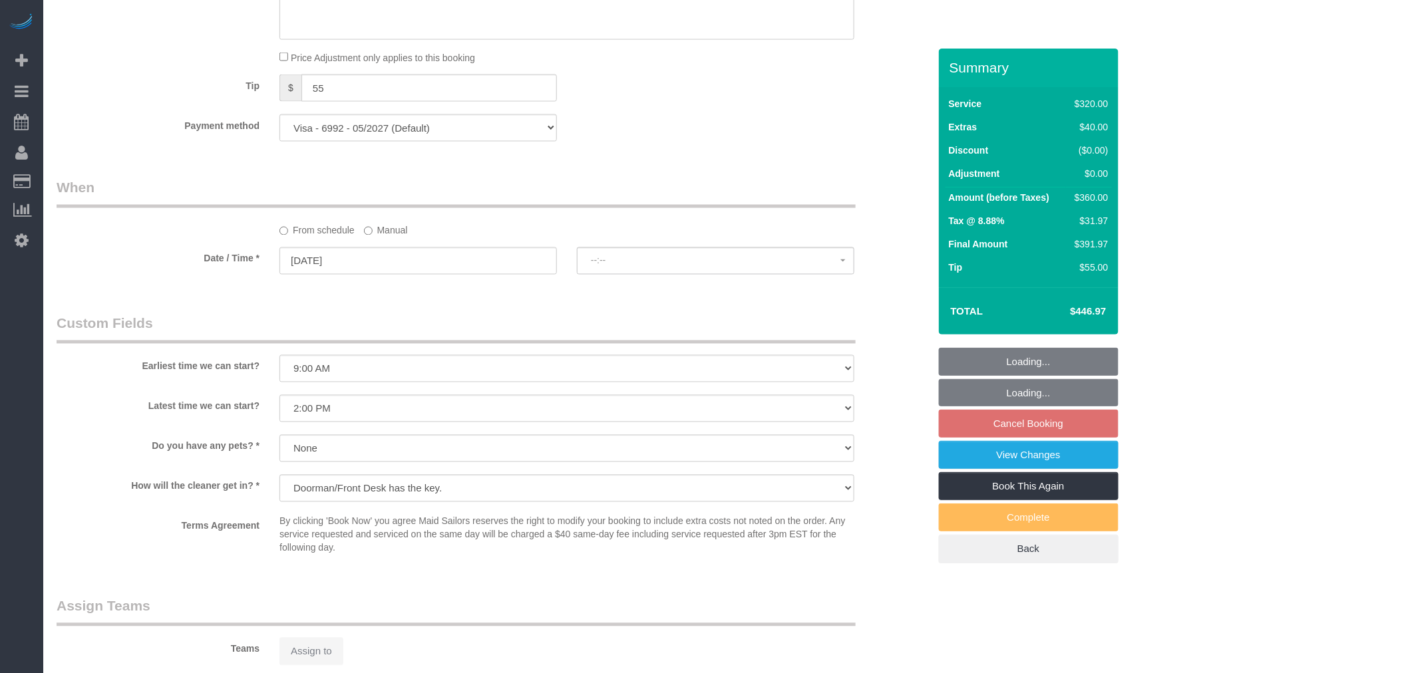
select select "string:stripe-pm_1S2nb74VGloSiKo7818leay8"
select select "spot2"
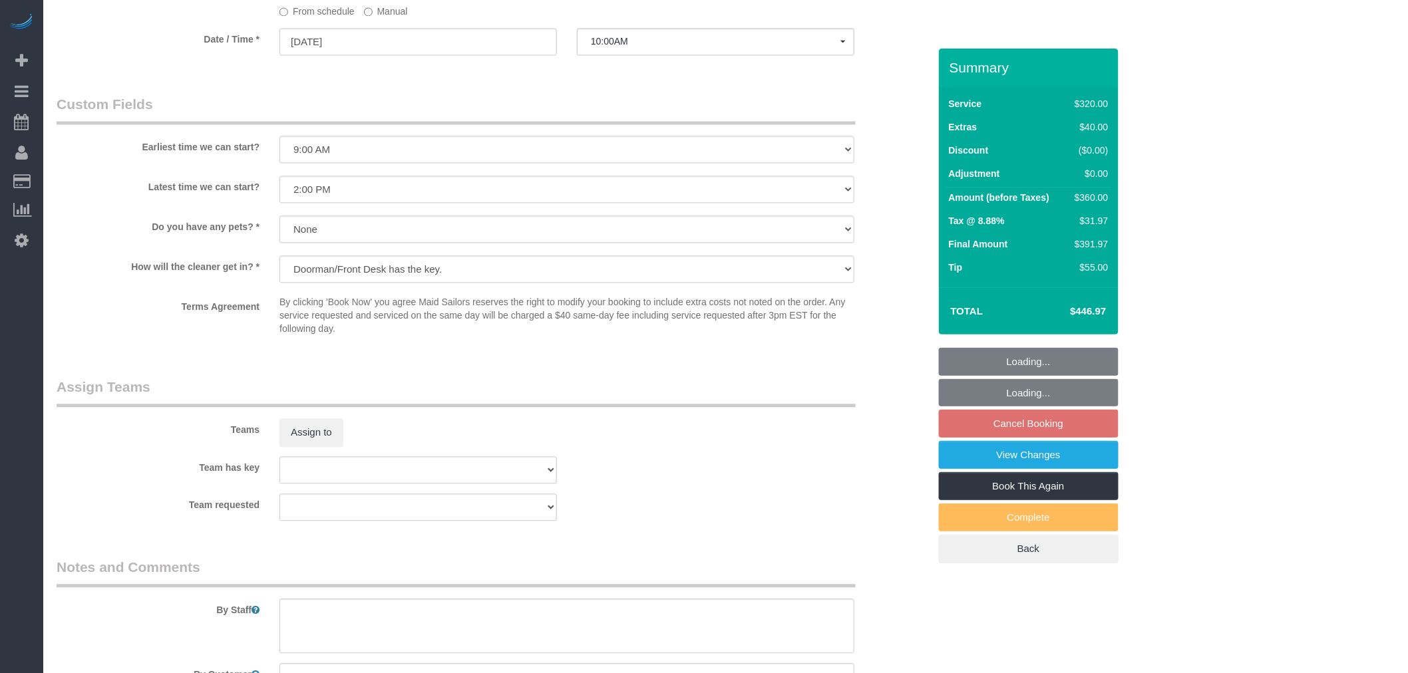
scroll to position [1036, 0]
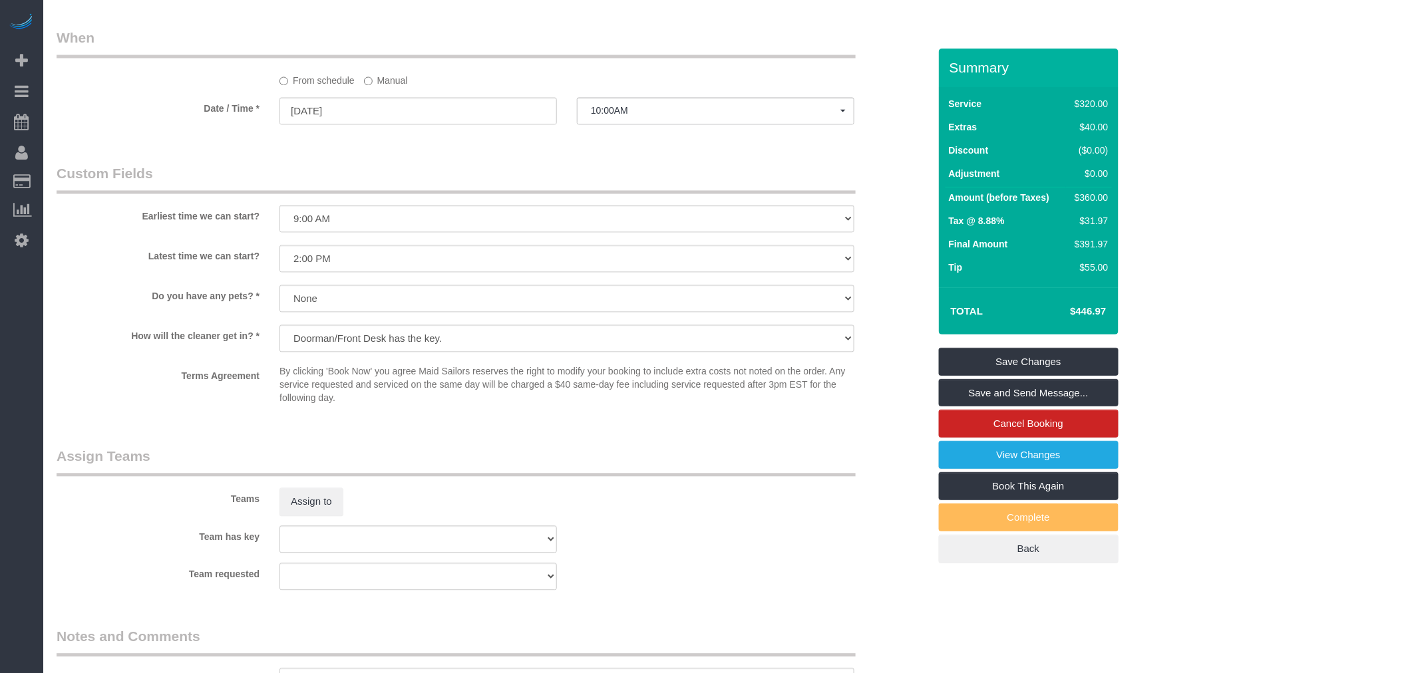
click at [386, 88] on label "Manual" at bounding box center [386, 79] width 44 height 18
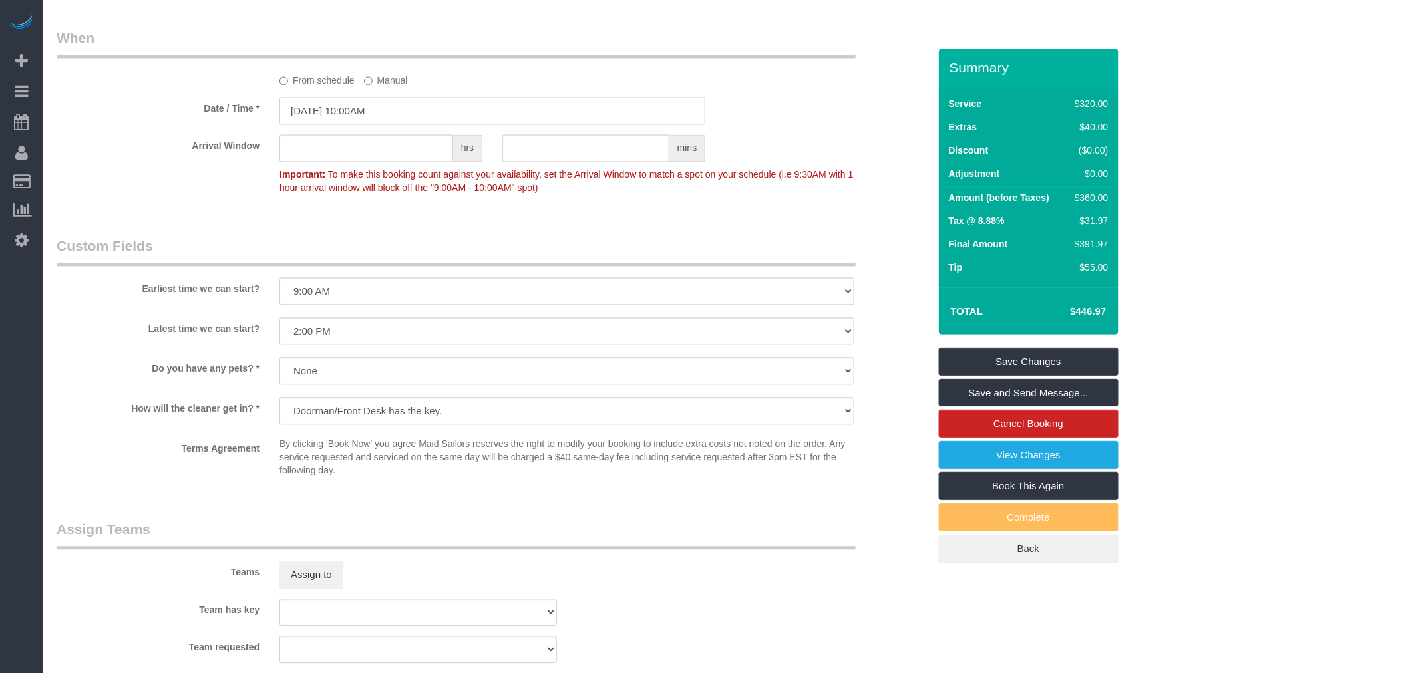
click at [393, 114] on input "09/03/2025 10:00AM" at bounding box center [492, 111] width 426 height 27
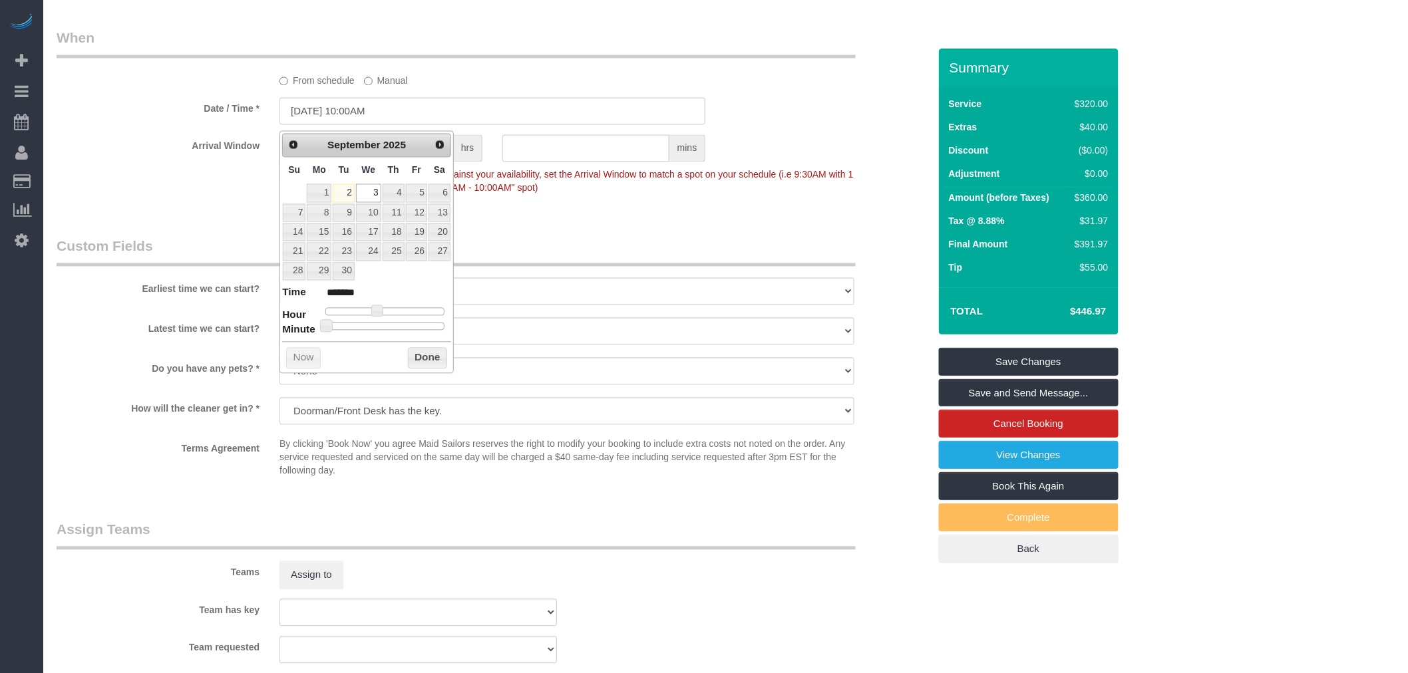
type input "09/03/2025 4:00PM"
type input "******"
click at [404, 309] on div at bounding box center [384, 312] width 119 height 8
type input "09/03/2025 3:00PM"
type input "******"
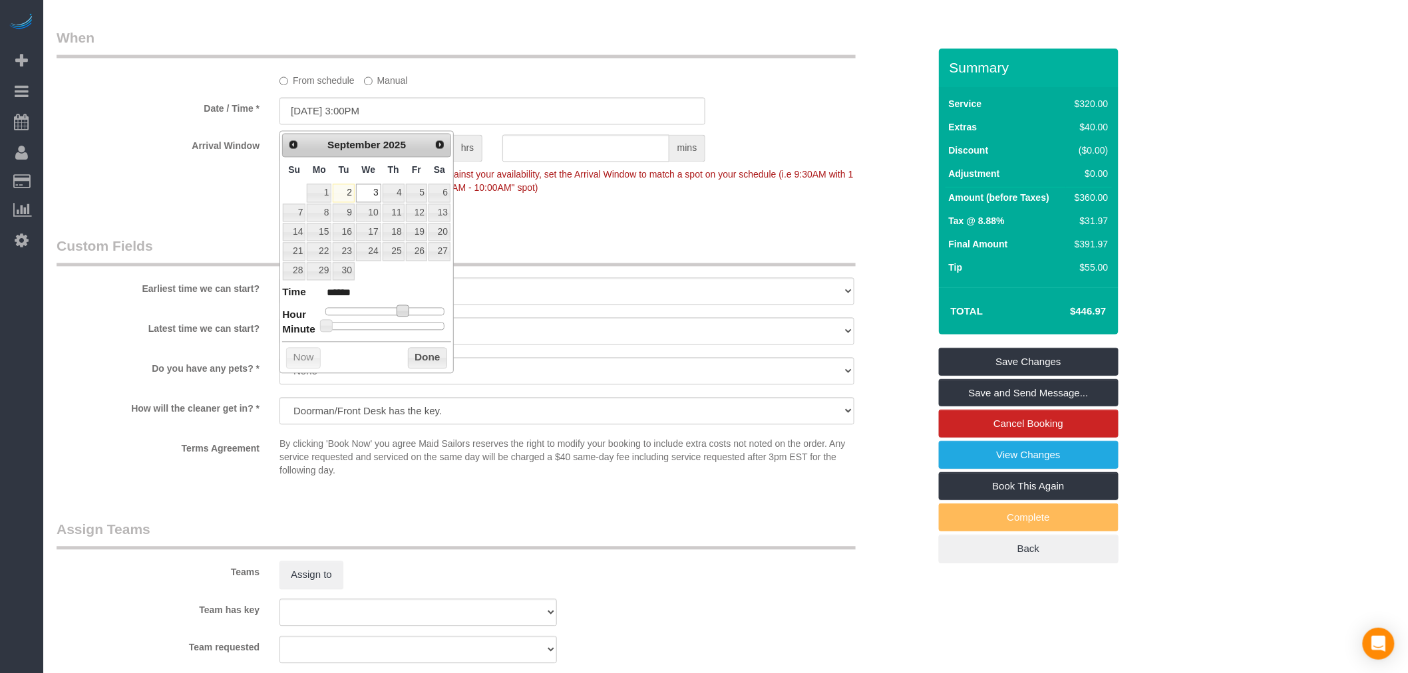
type input "09/03/2025 2:00PM"
type input "******"
click at [426, 362] on button "Done" at bounding box center [427, 358] width 39 height 21
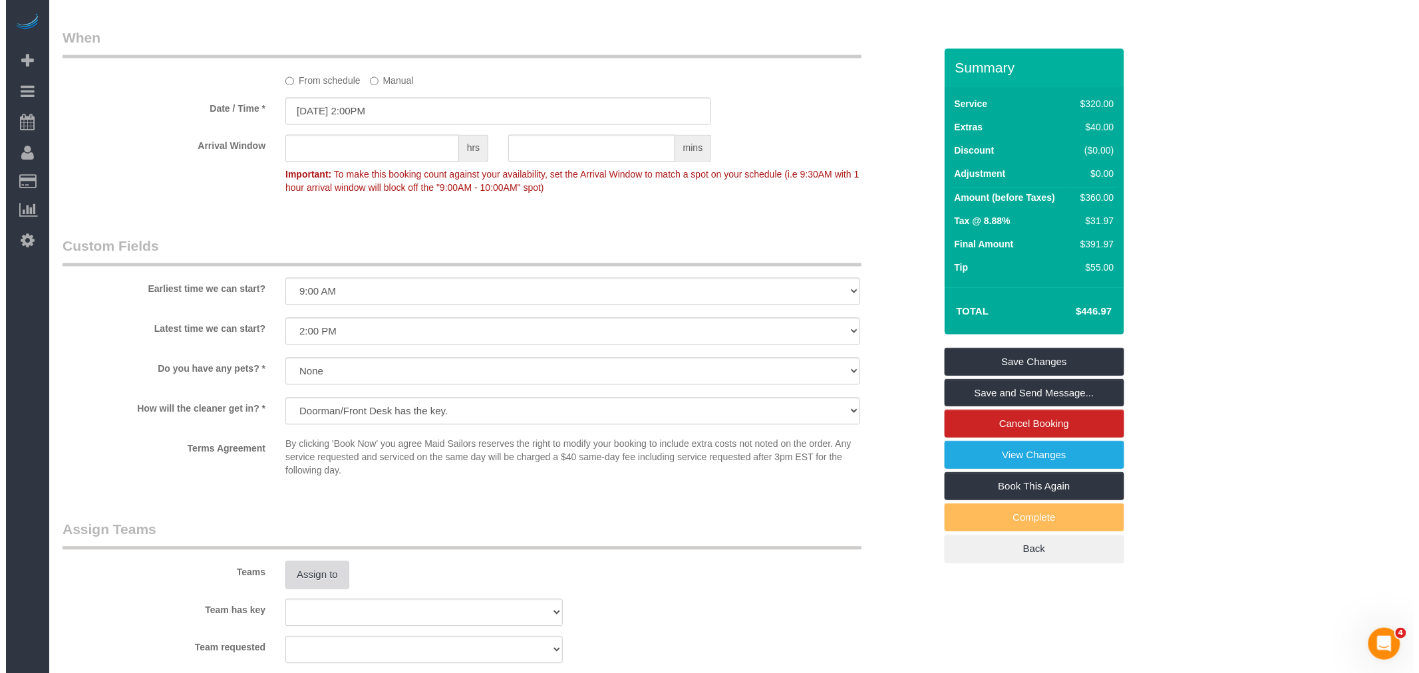
scroll to position [1111, 0]
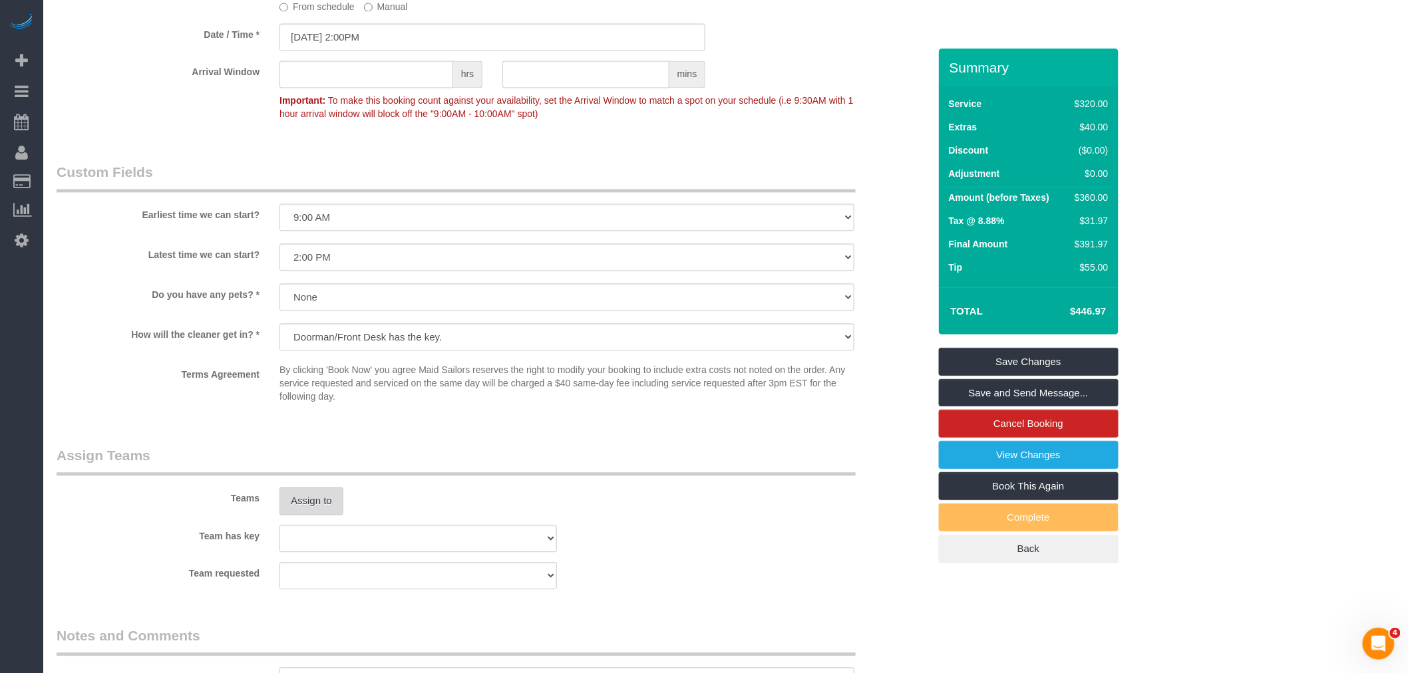
click at [313, 513] on button "Assign to" at bounding box center [311, 501] width 64 height 28
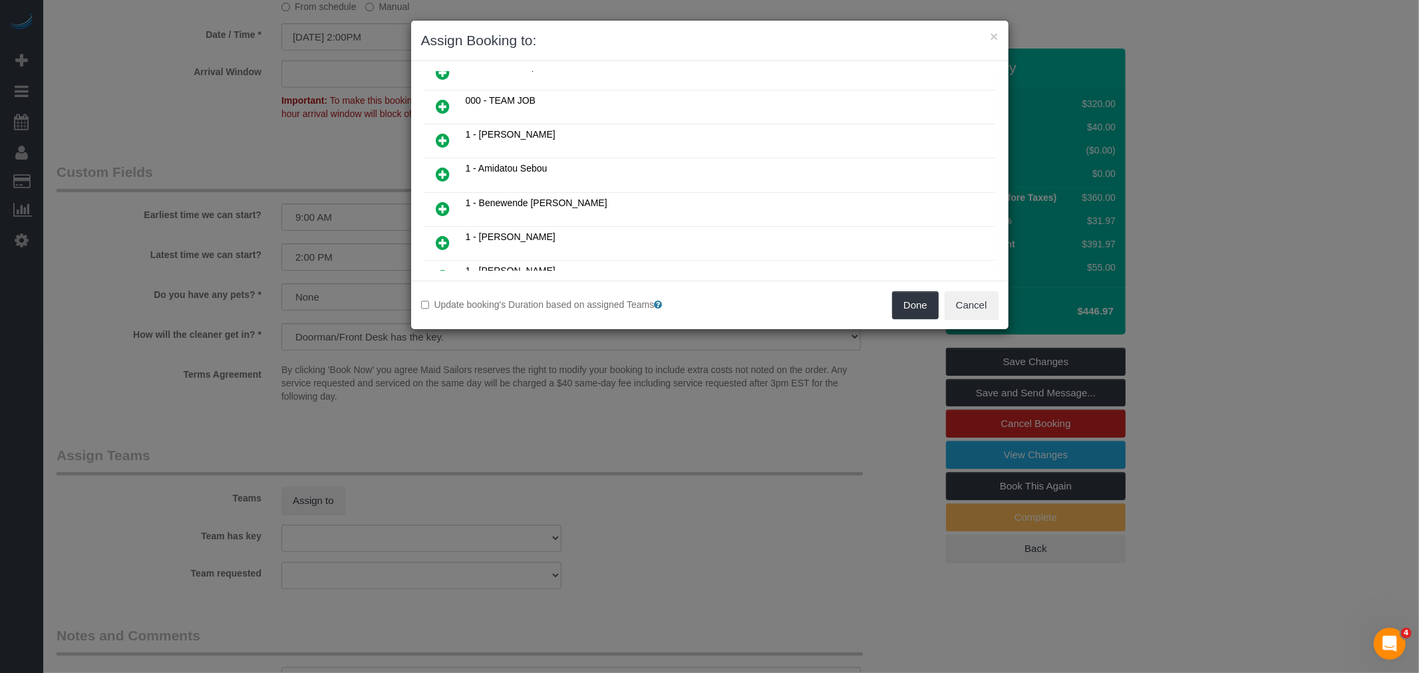
scroll to position [0, 0]
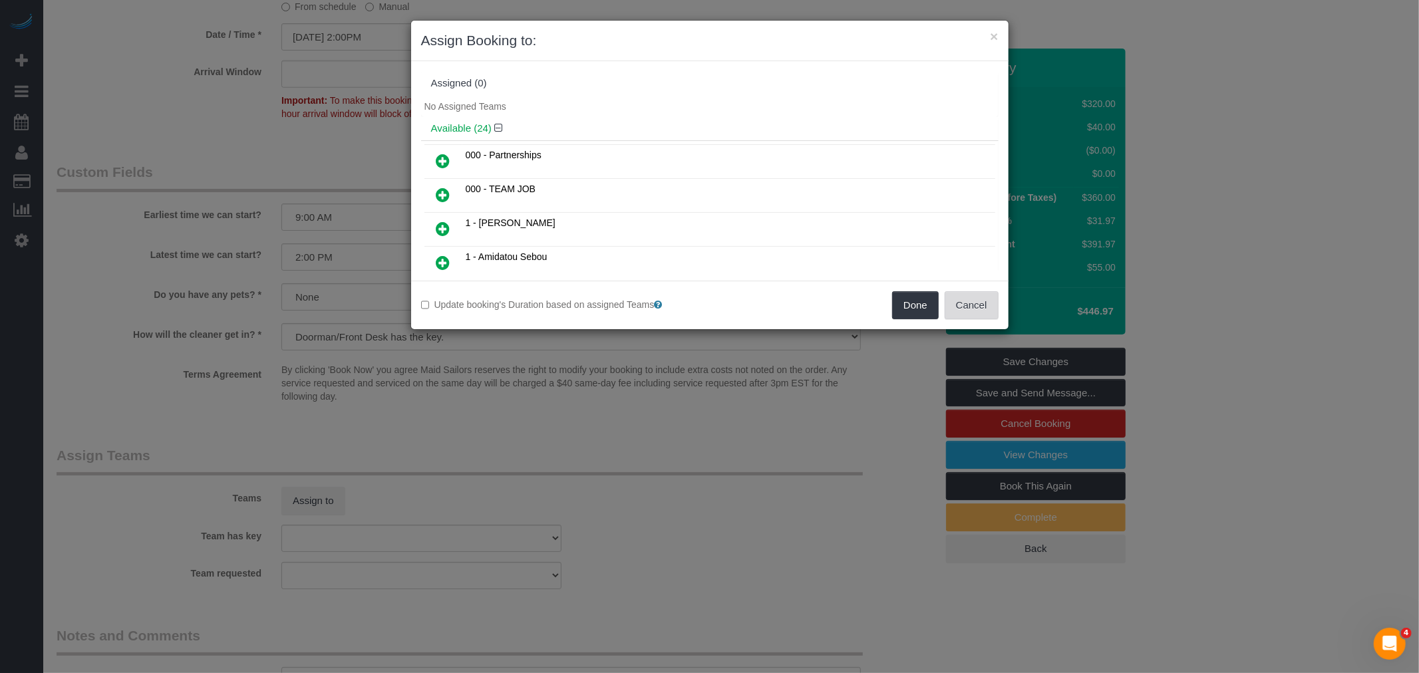
click at [977, 303] on button "Cancel" at bounding box center [972, 305] width 54 height 28
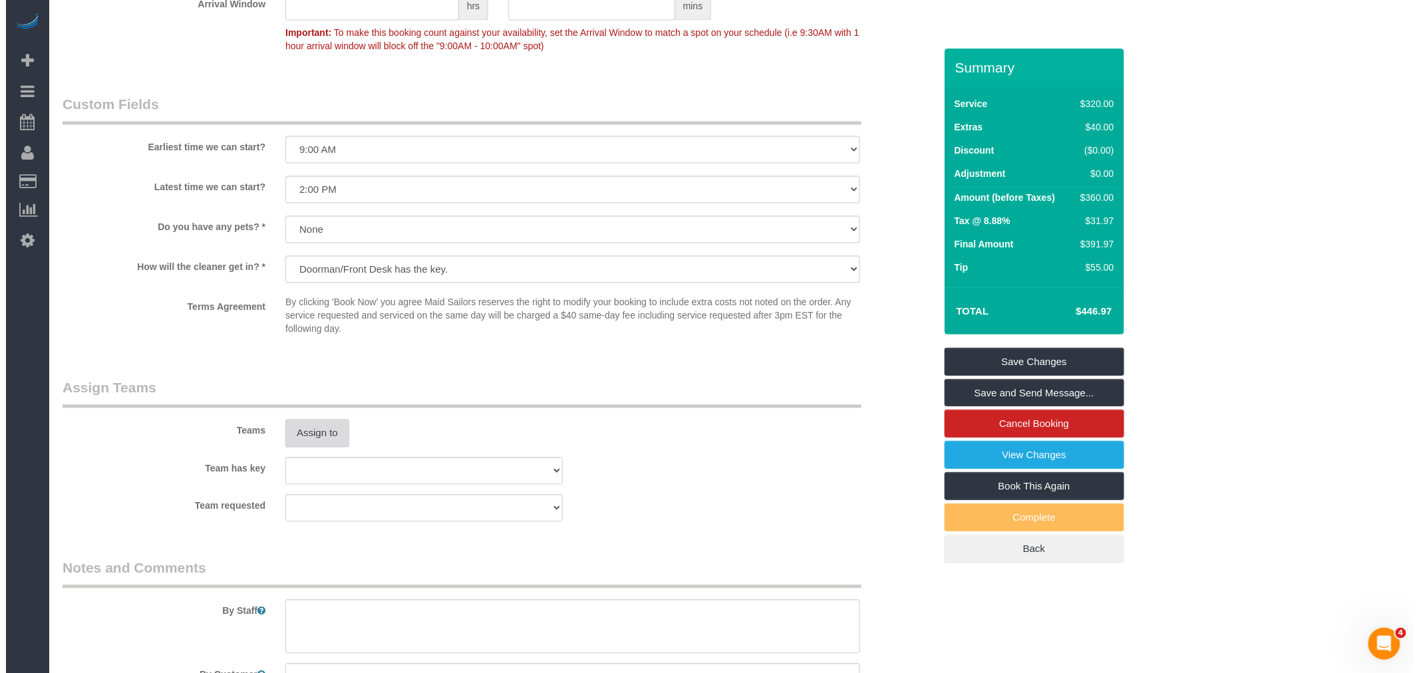
scroll to position [1332, 0]
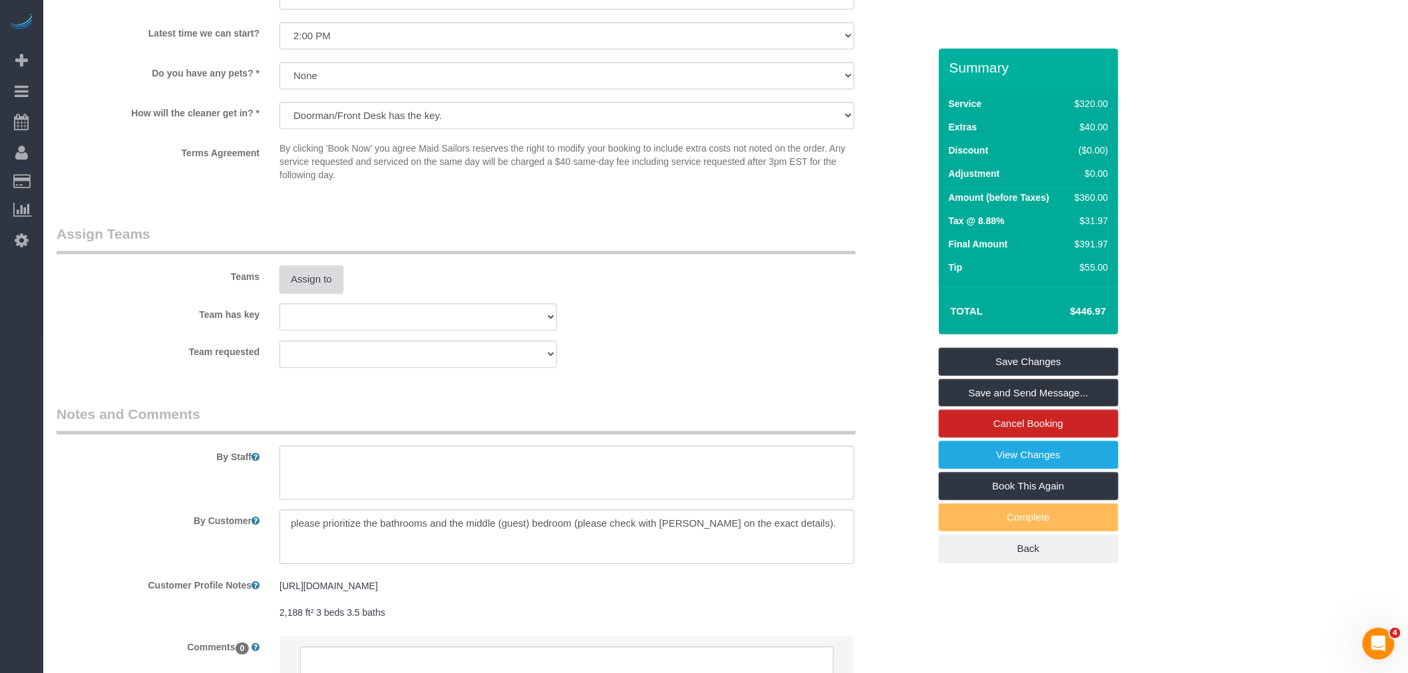
click at [311, 275] on button "Assign to" at bounding box center [311, 279] width 64 height 28
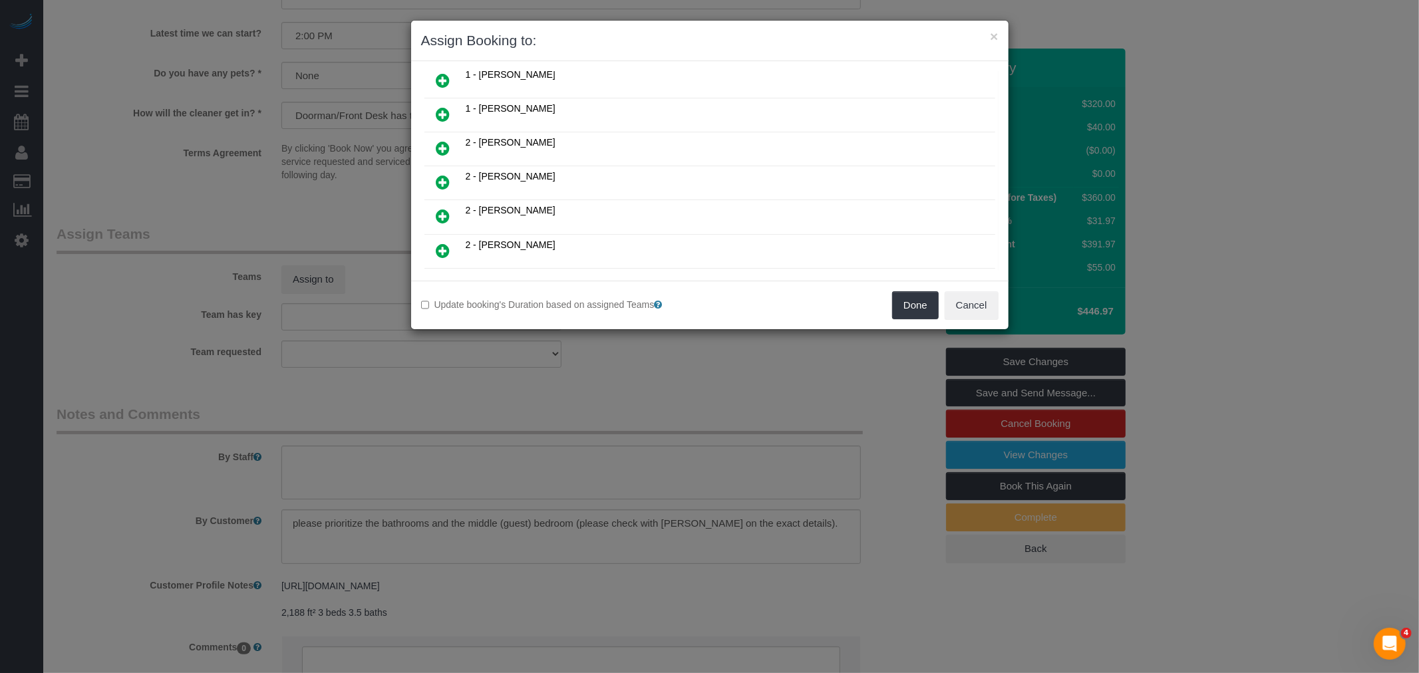
scroll to position [443, 0]
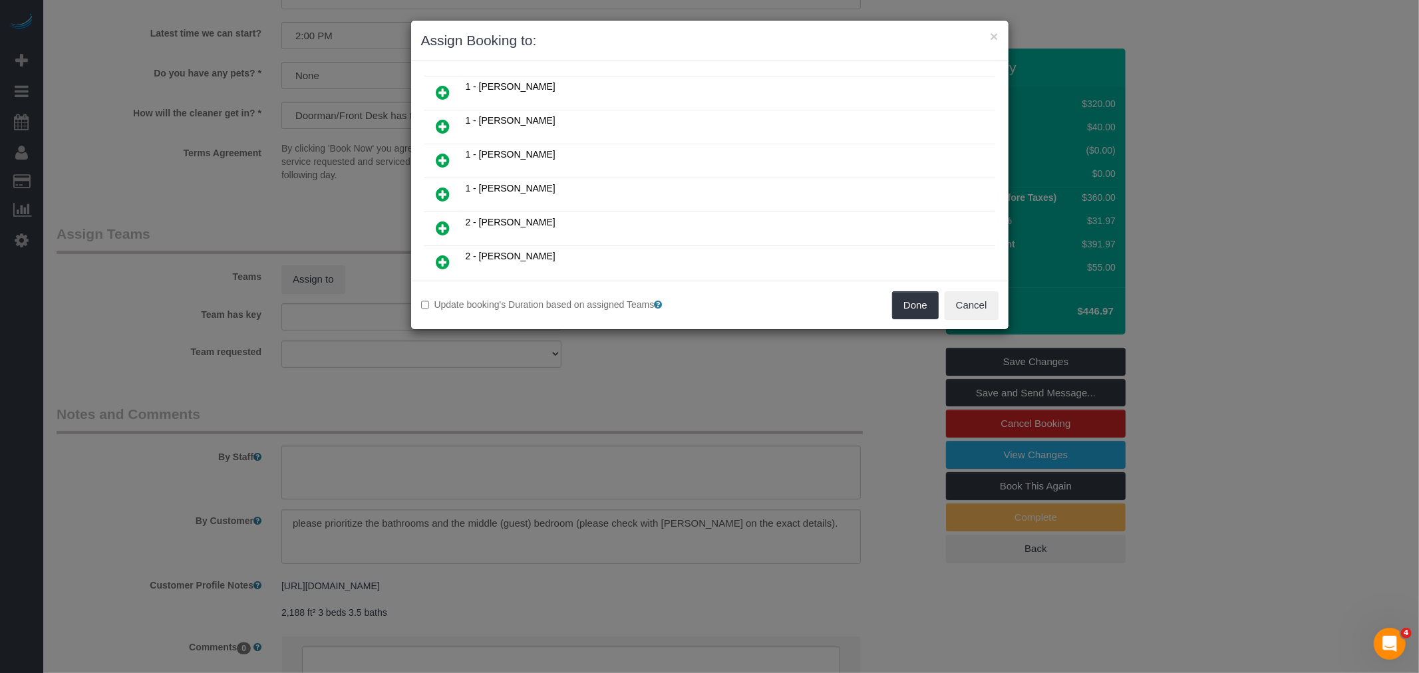
click at [446, 186] on icon at bounding box center [443, 194] width 14 height 16
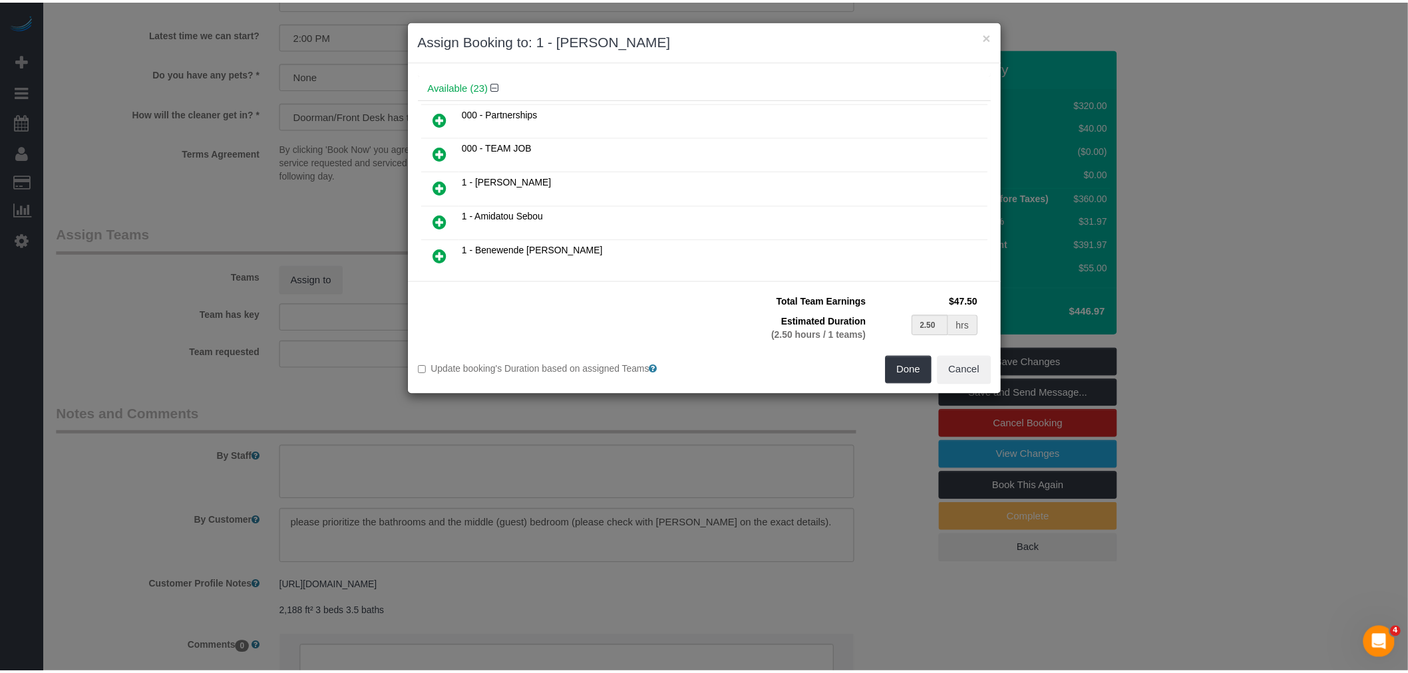
scroll to position [0, 0]
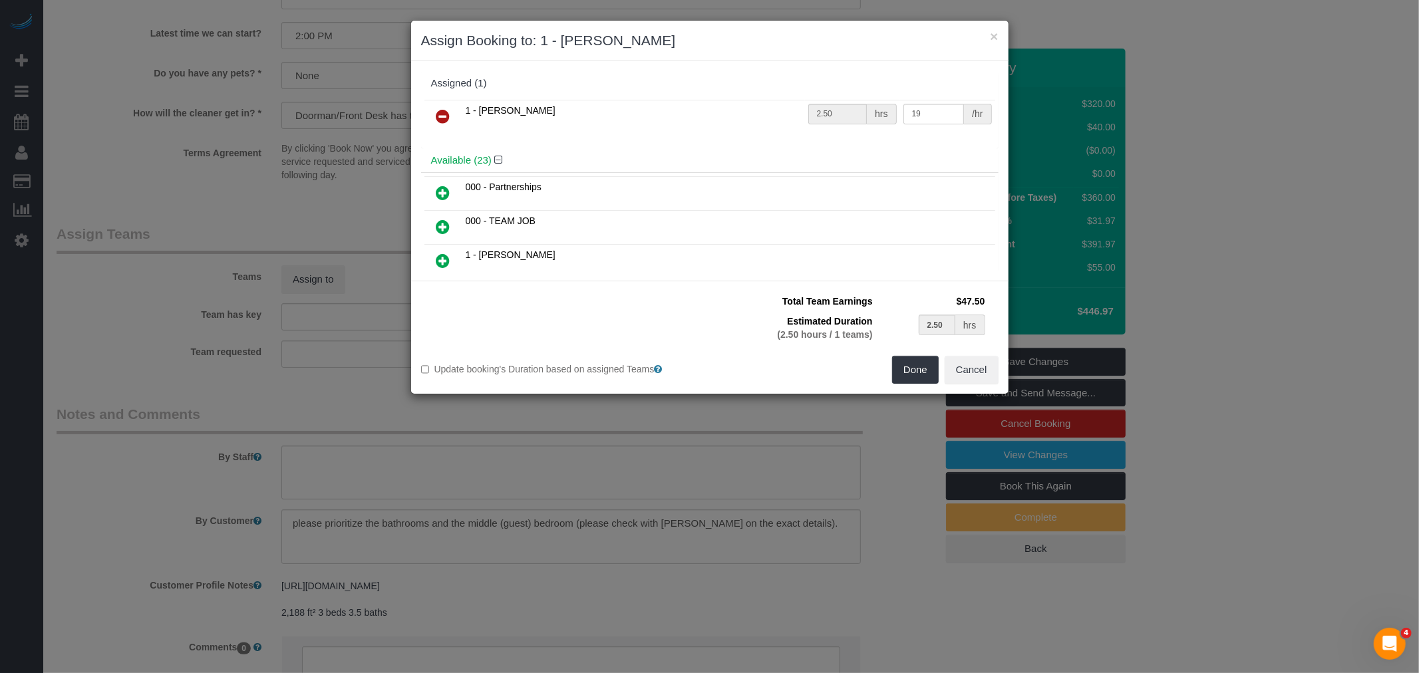
click at [442, 222] on icon at bounding box center [443, 227] width 14 height 16
type input "1.25"
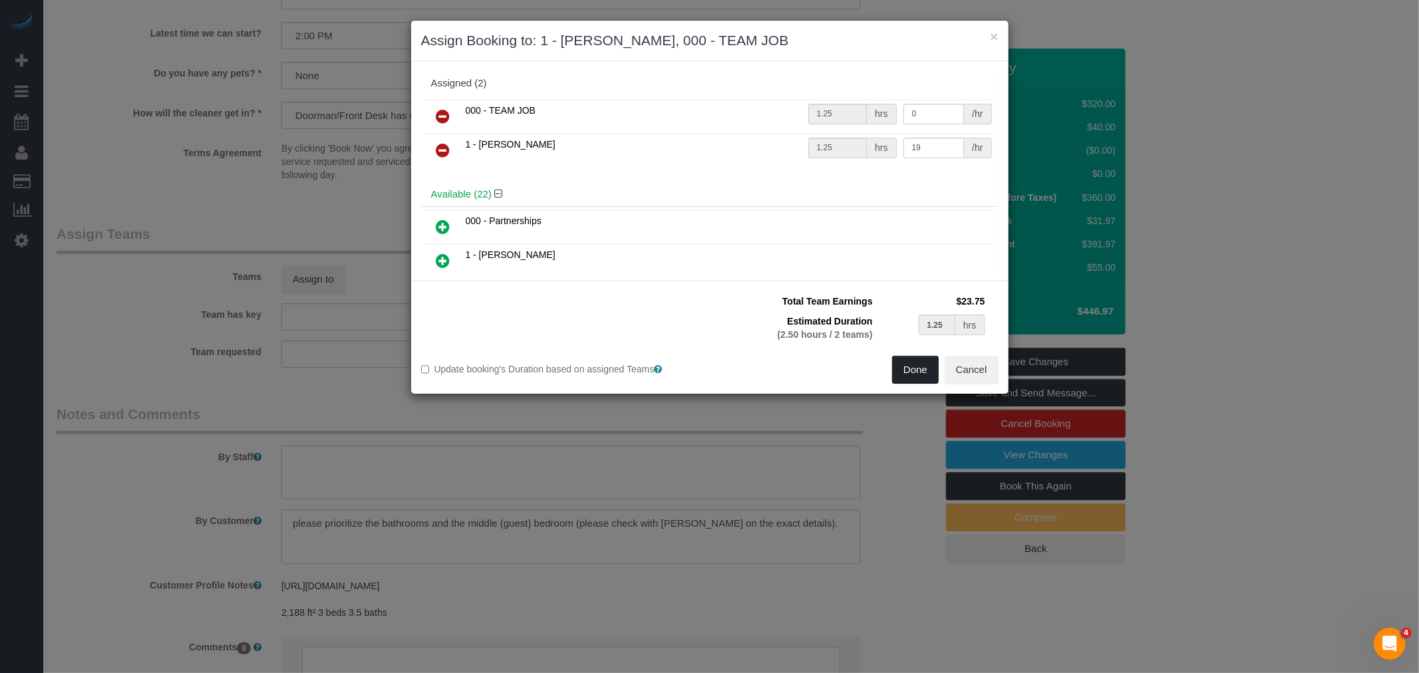
click at [913, 371] on button "Done" at bounding box center [915, 370] width 47 height 28
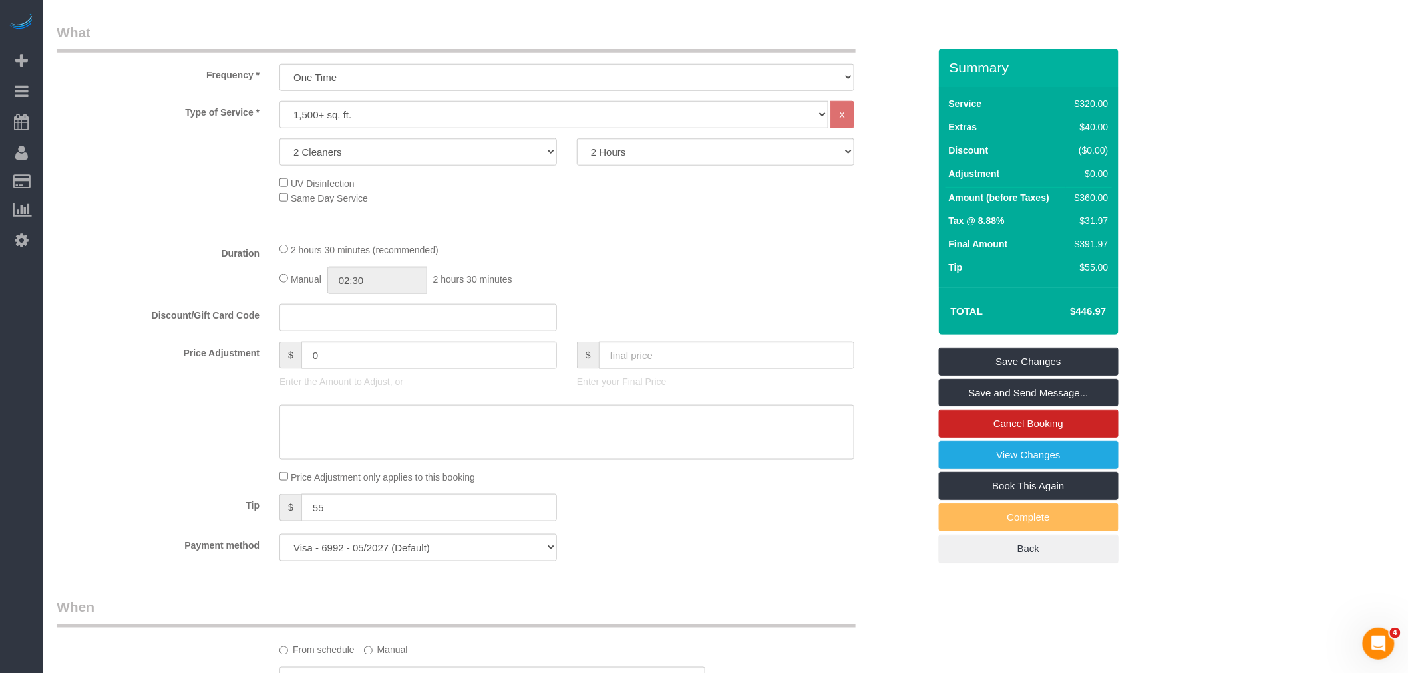
scroll to position [297, 0]
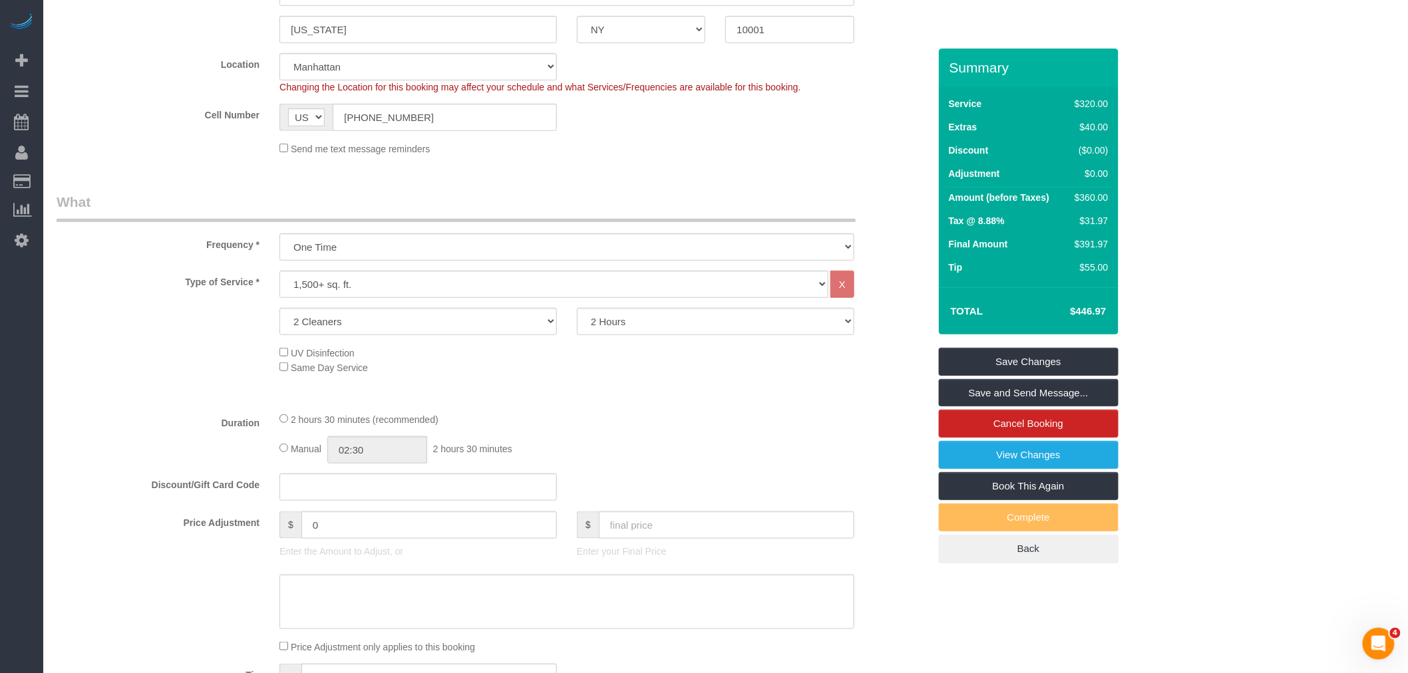
click at [662, 400] on div "Type of Service * Under 1,000 sq. ft. 1,001 - 1,500 sq. ft. 1,500+ sq. ft. Cust…" at bounding box center [493, 336] width 872 height 130
click at [1019, 357] on link "Save Changes" at bounding box center [1029, 362] width 180 height 28
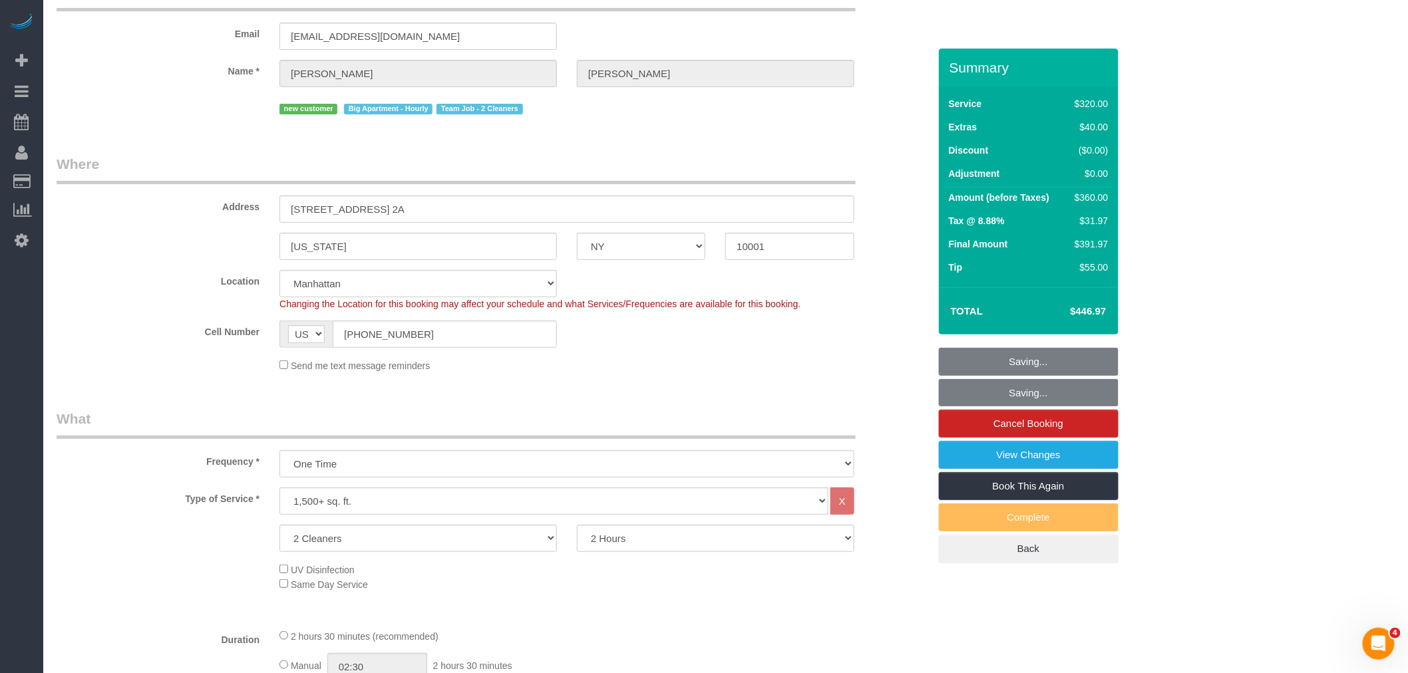
scroll to position [76, 0]
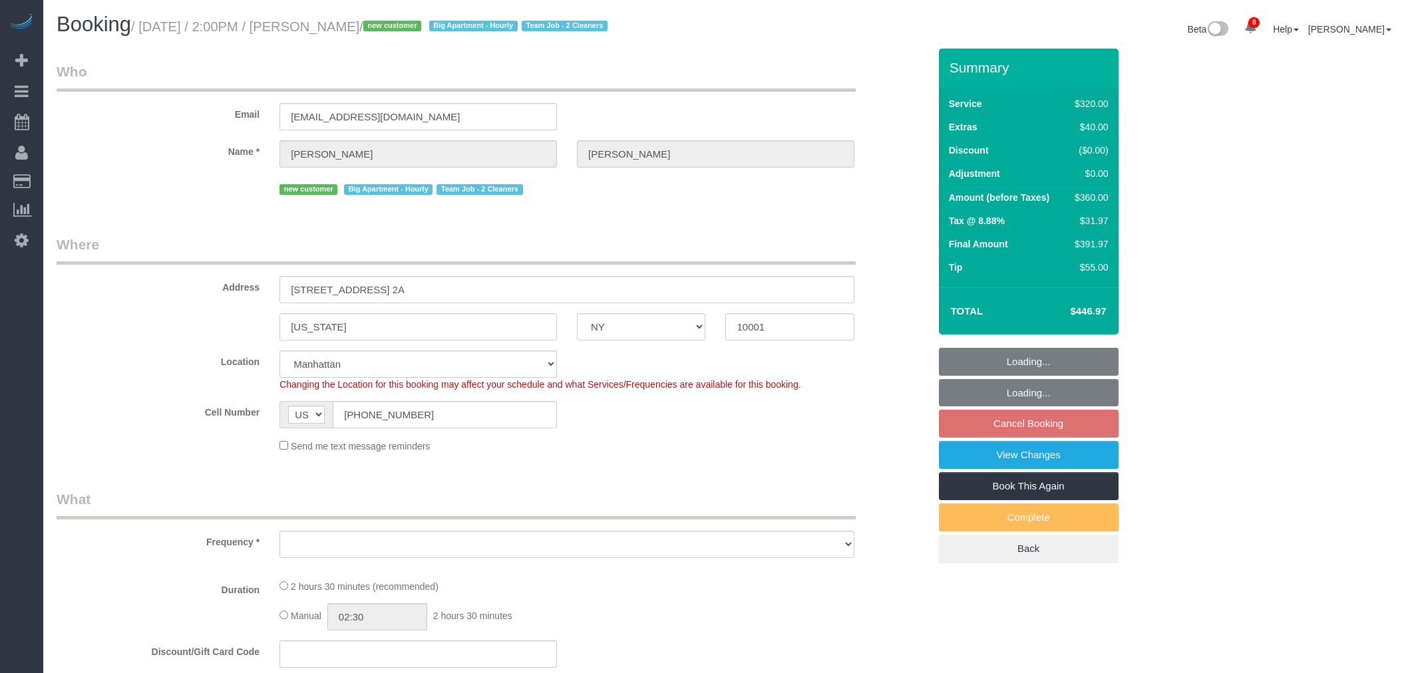
select select "NY"
select select "string:stripe-pm_1S2nb74VGloSiKo7818leay8"
select select "spot6"
select select "number:57"
select select "number:74"
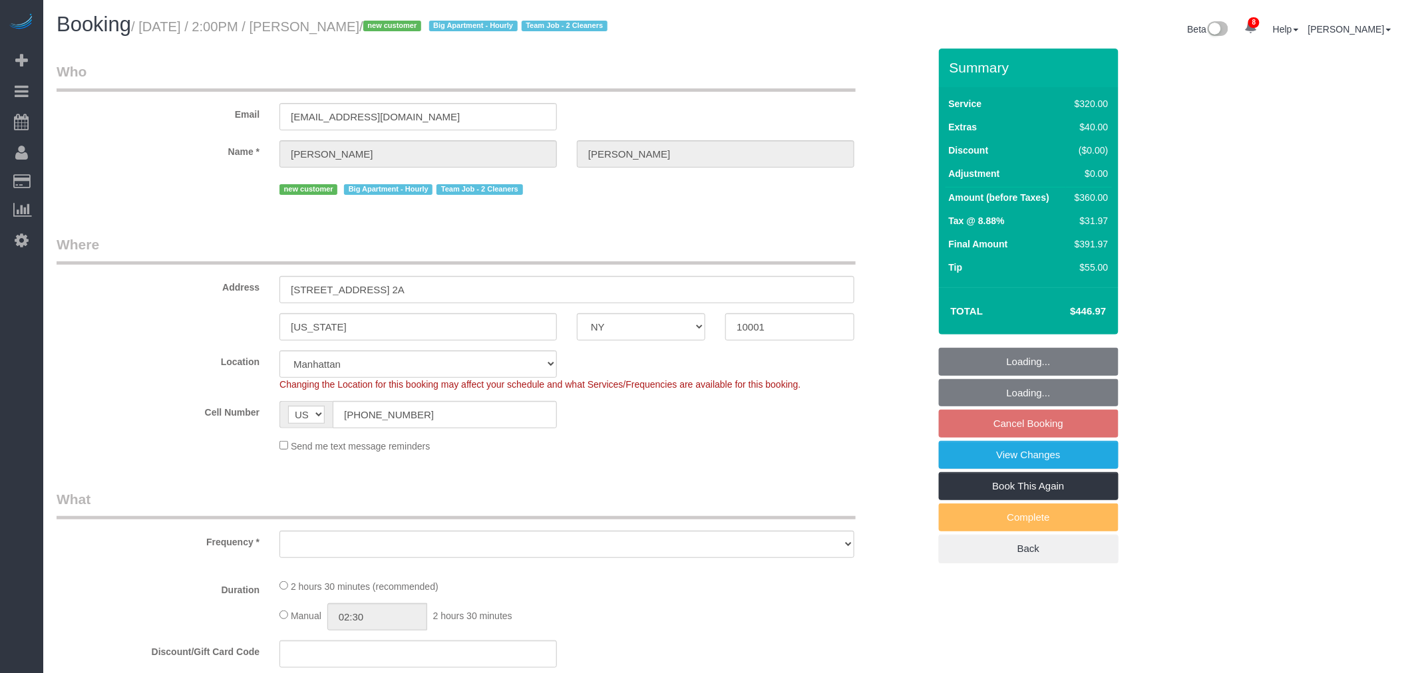
select select "number:15"
select select "number:6"
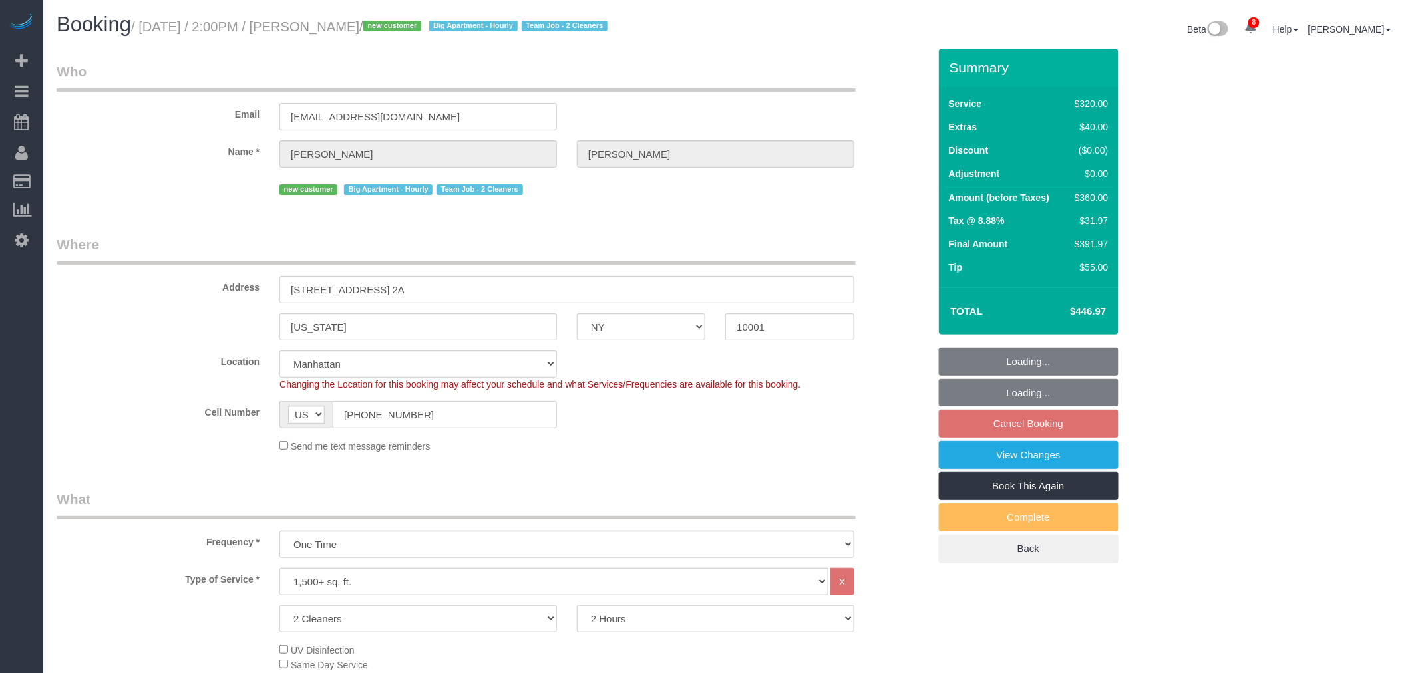
select select "object:1346"
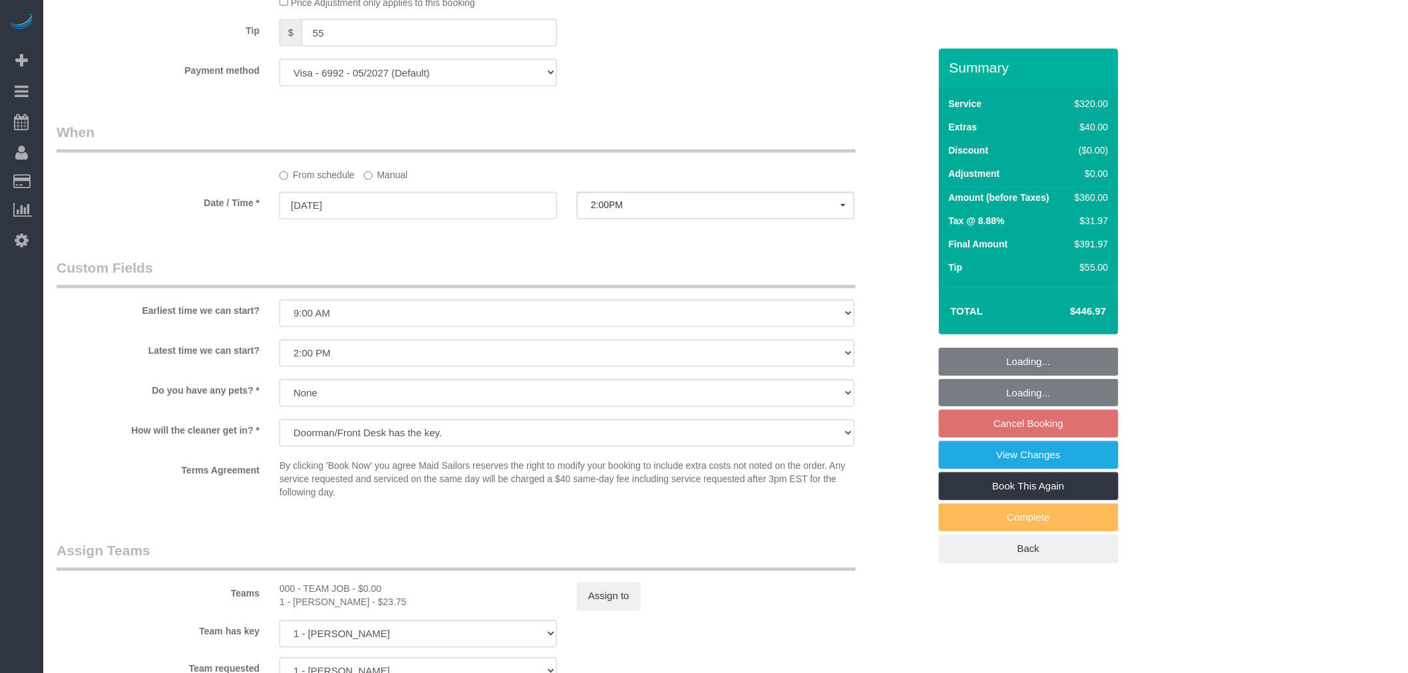
scroll to position [963, 0]
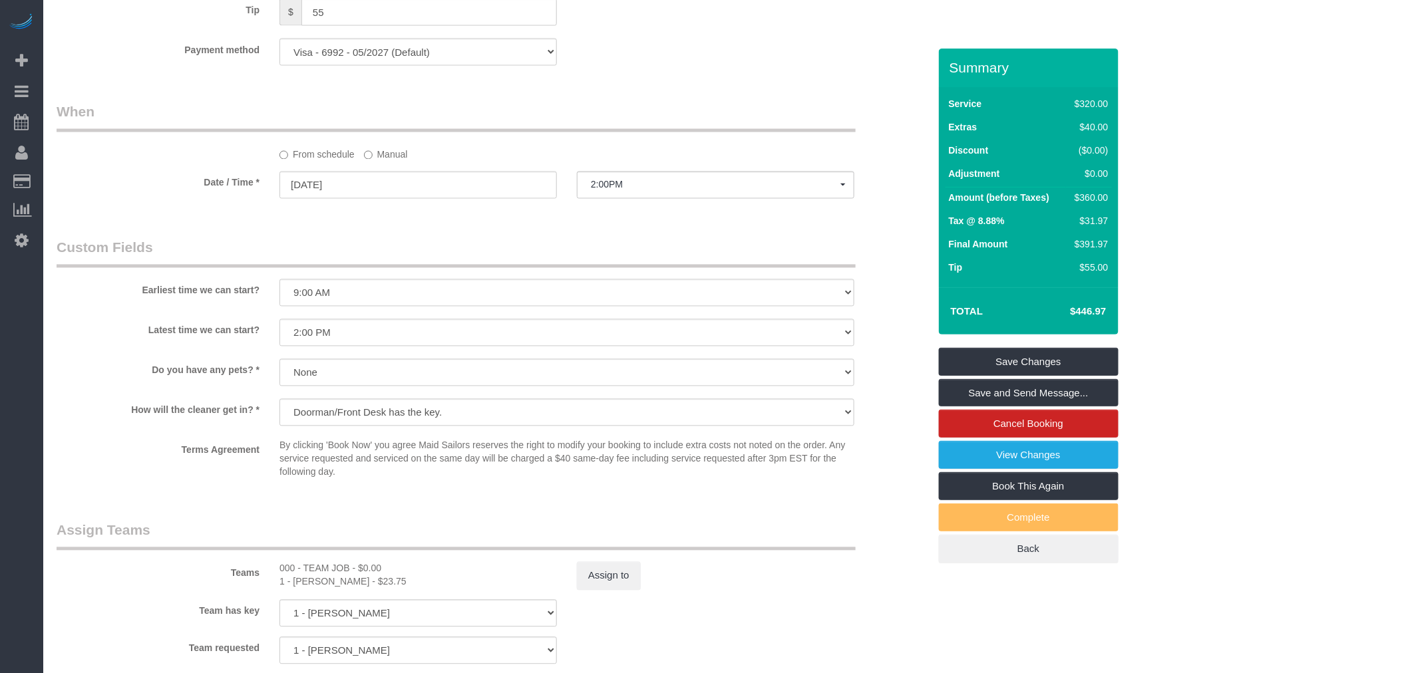
click at [746, 247] on legend "Custom Fields" at bounding box center [456, 253] width 799 height 30
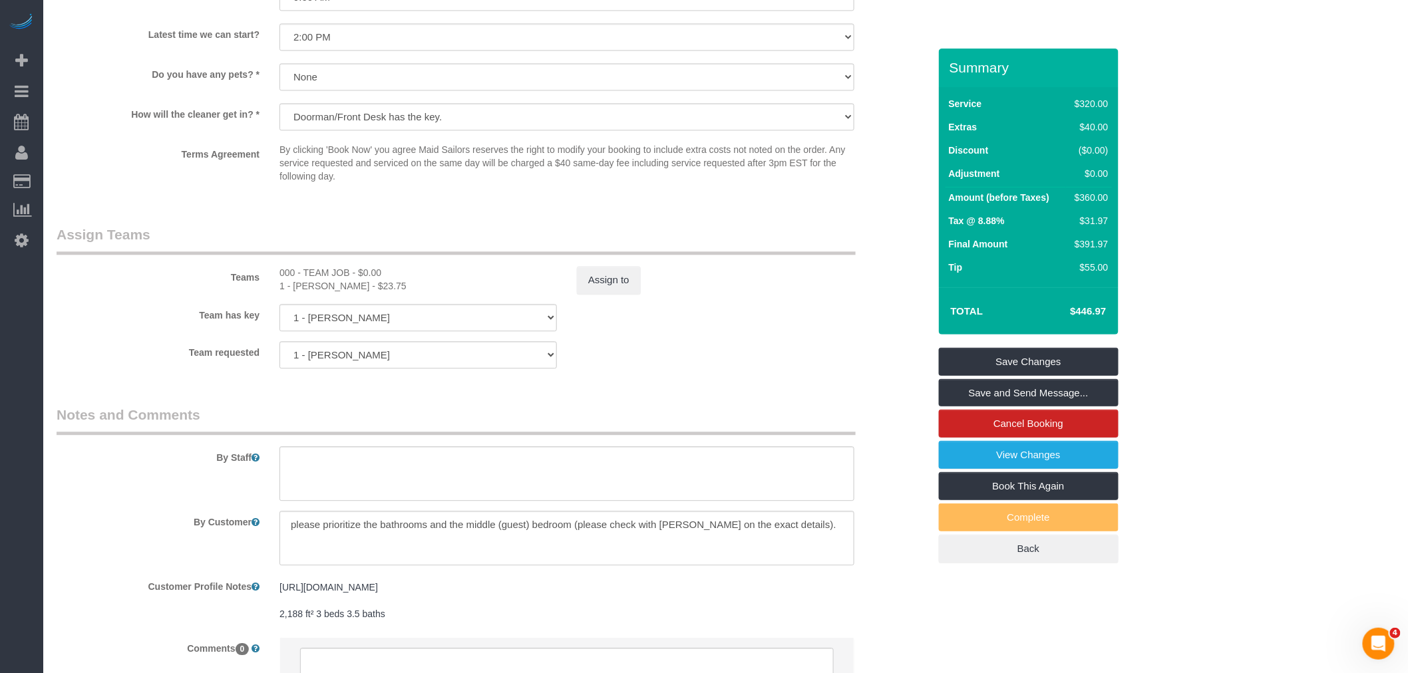
scroll to position [0, 0]
click at [992, 396] on link "Save and Send Message..." at bounding box center [1029, 393] width 180 height 28
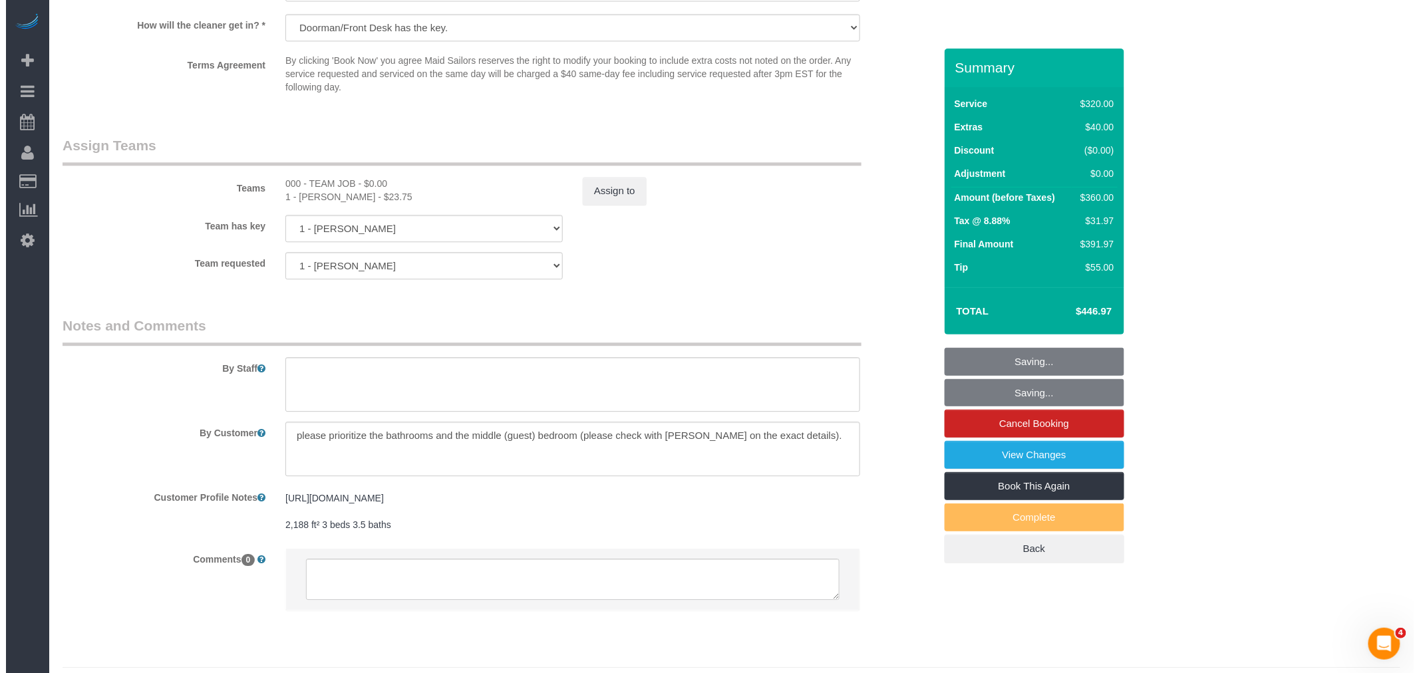
scroll to position [1400, 0]
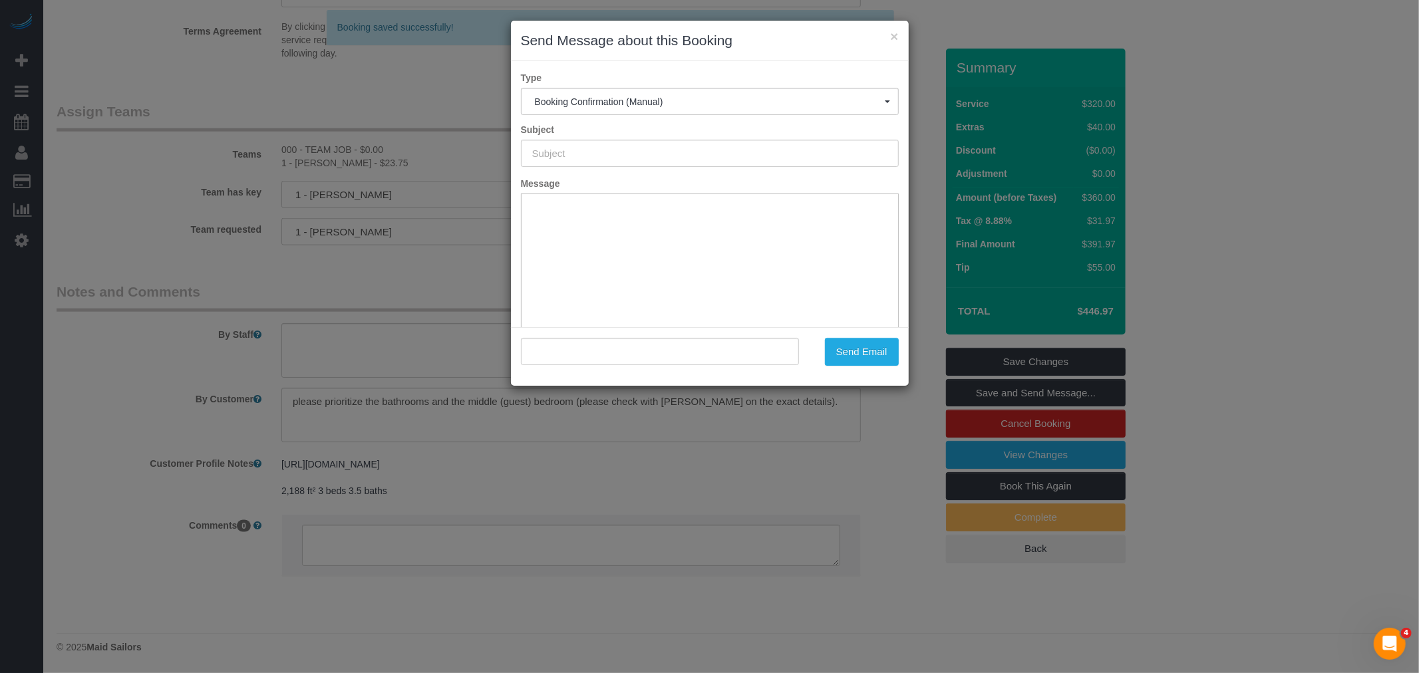
type input "Cleaning Confirmed for [DATE] 2:00pm"
type input ""[PERSON_NAME]" <[EMAIL_ADDRESS][DOMAIN_NAME]>"
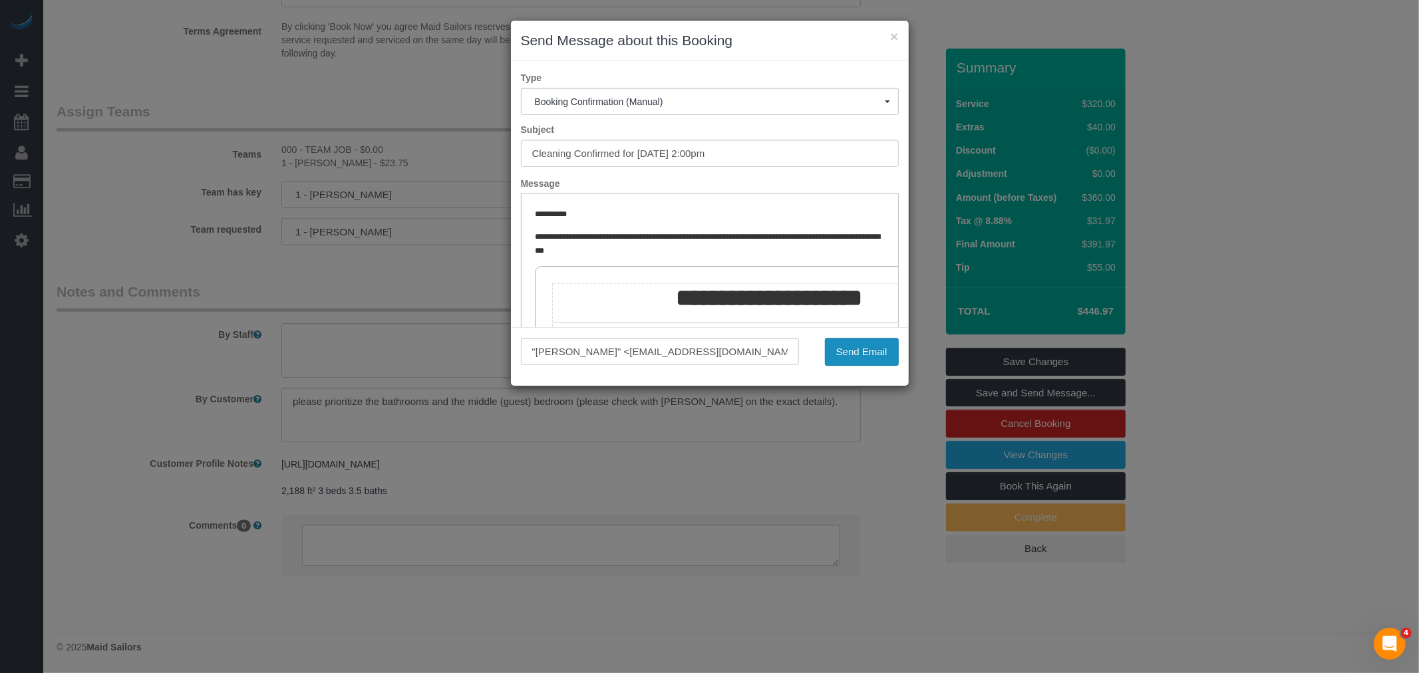
click at [860, 355] on button "Send Email" at bounding box center [862, 352] width 74 height 28
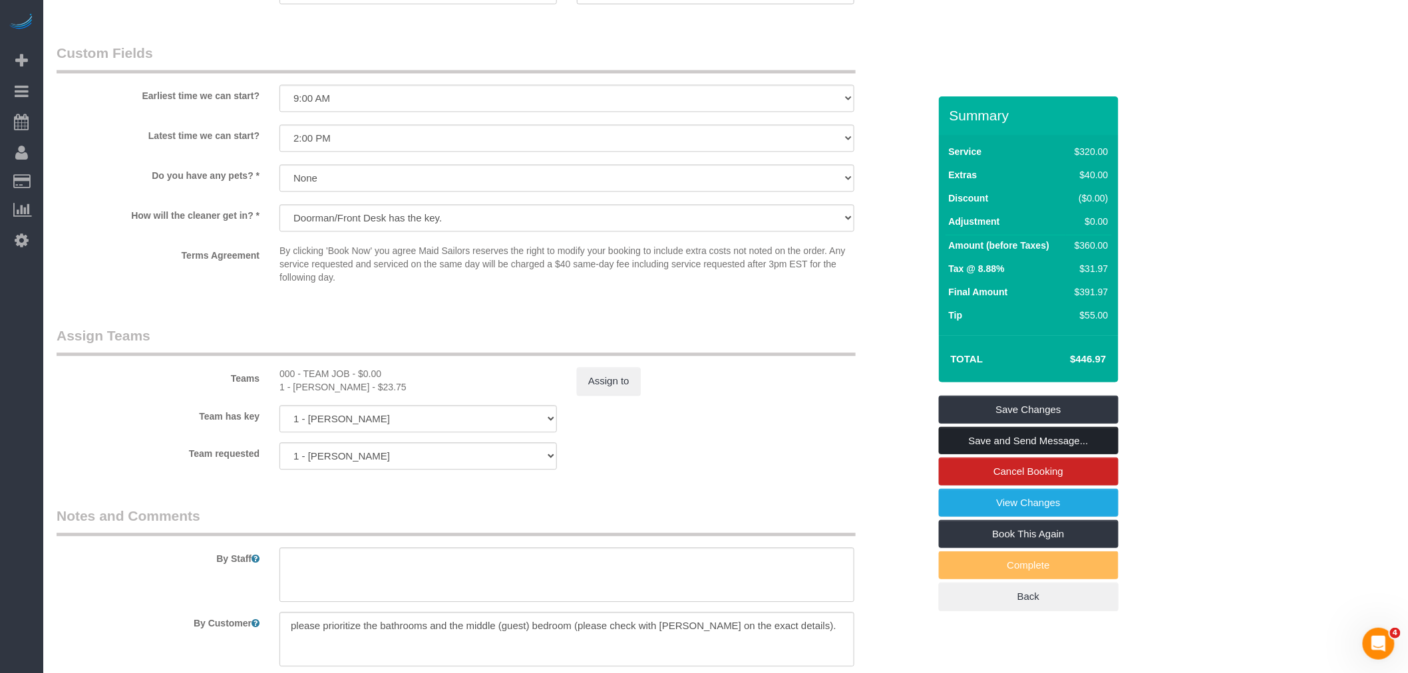
scroll to position [1079, 0]
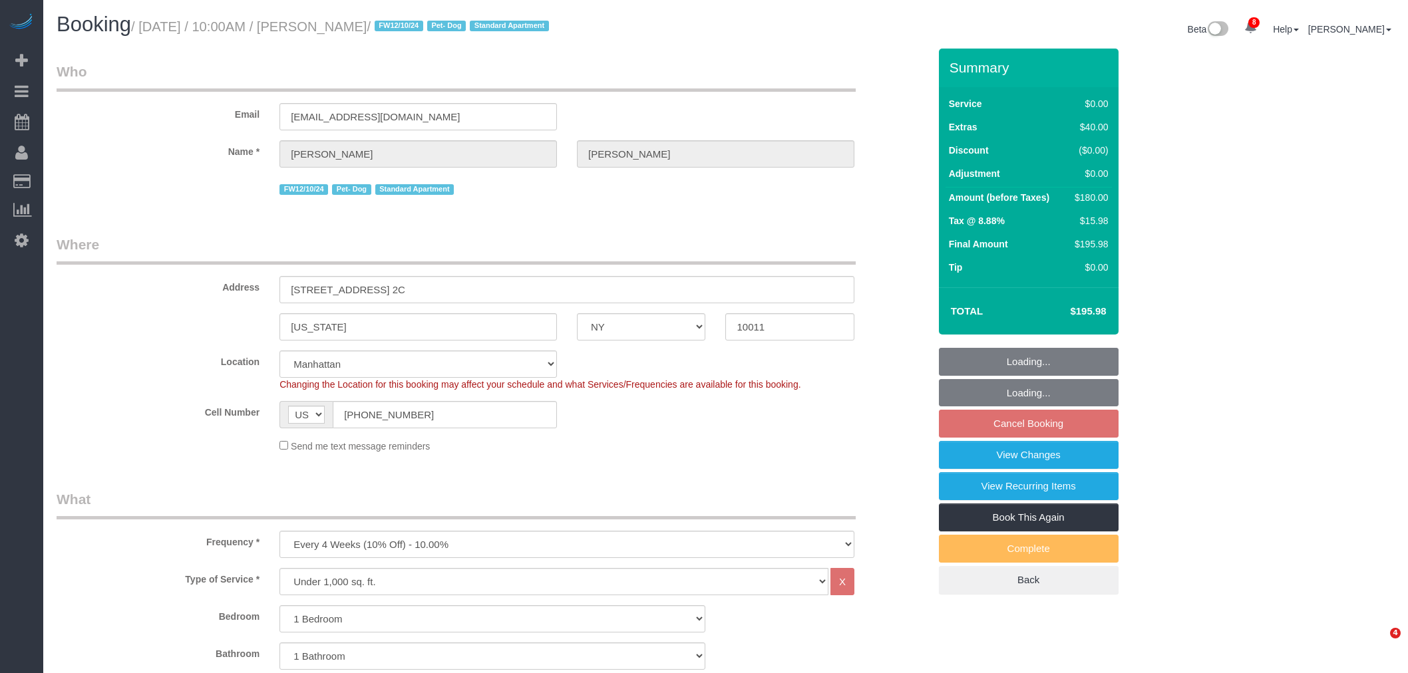
select select "NY"
select select "number:89"
select select "number:90"
select select "number:13"
select select "number:5"
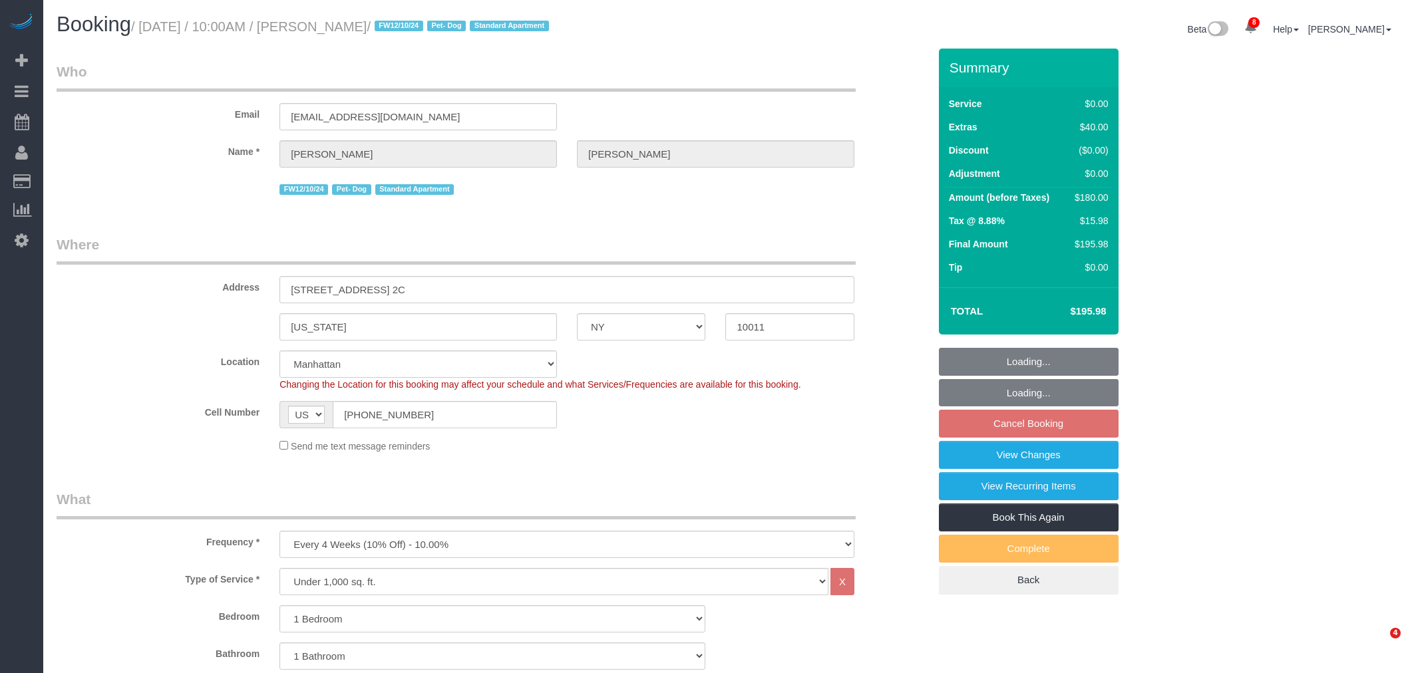
select select "spot2"
select select "1"
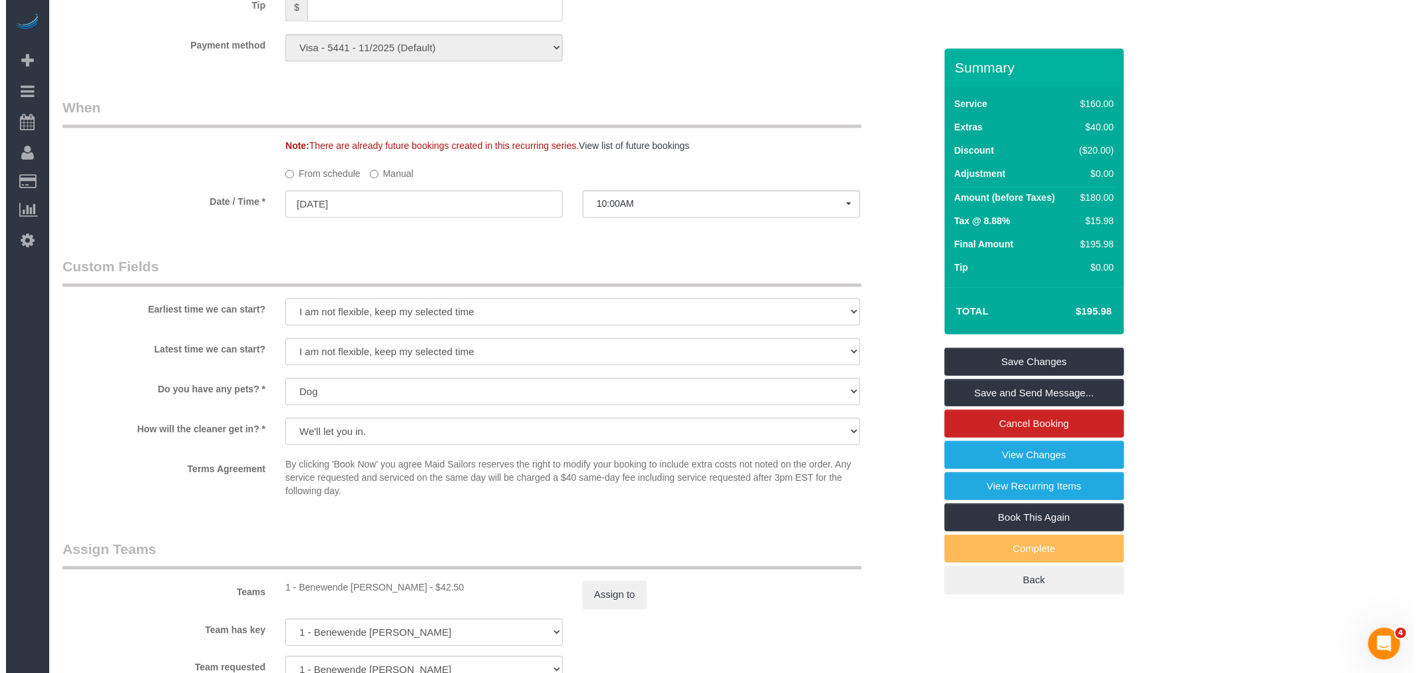
scroll to position [1404, 0]
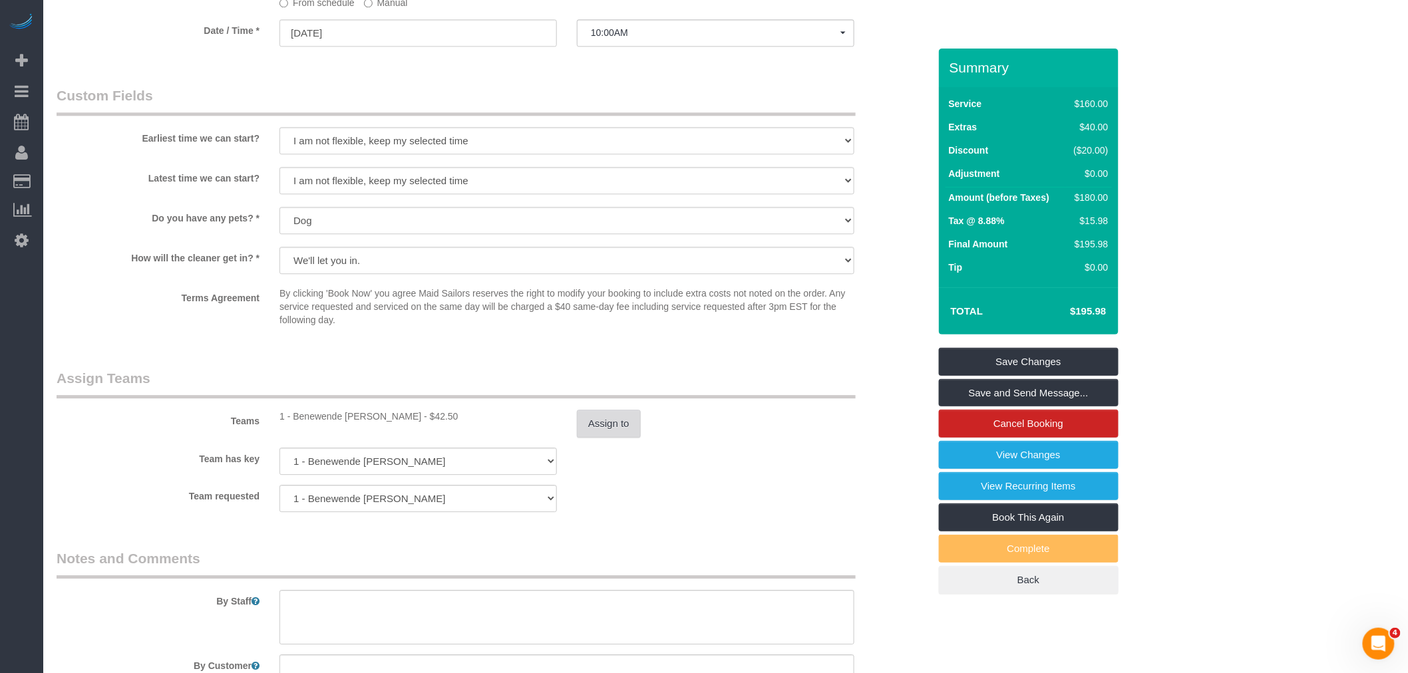
click at [609, 438] on button "Assign to" at bounding box center [609, 424] width 64 height 28
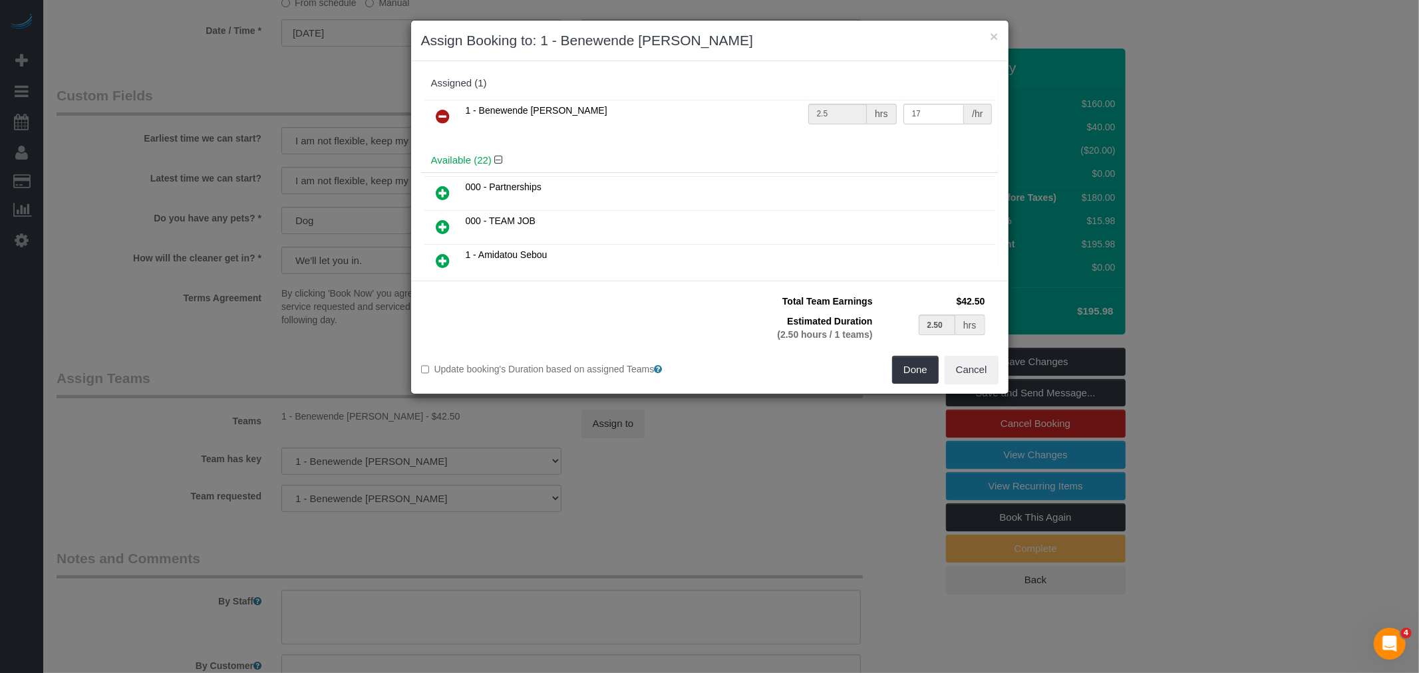
click at [440, 118] on icon at bounding box center [443, 116] width 14 height 16
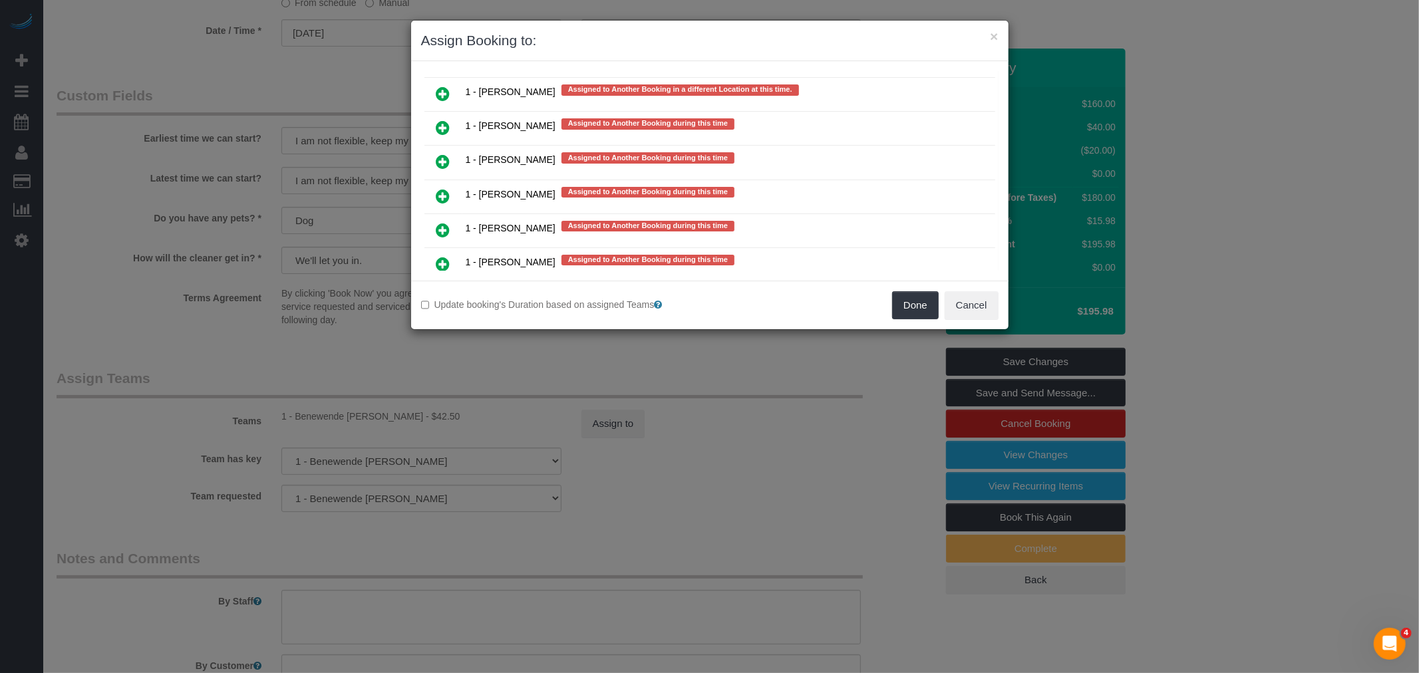
scroll to position [2259, 0]
drag, startPoint x: 449, startPoint y: 154, endPoint x: 462, endPoint y: 157, distance: 12.9
click at [449, 187] on icon at bounding box center [443, 195] width 14 height 16
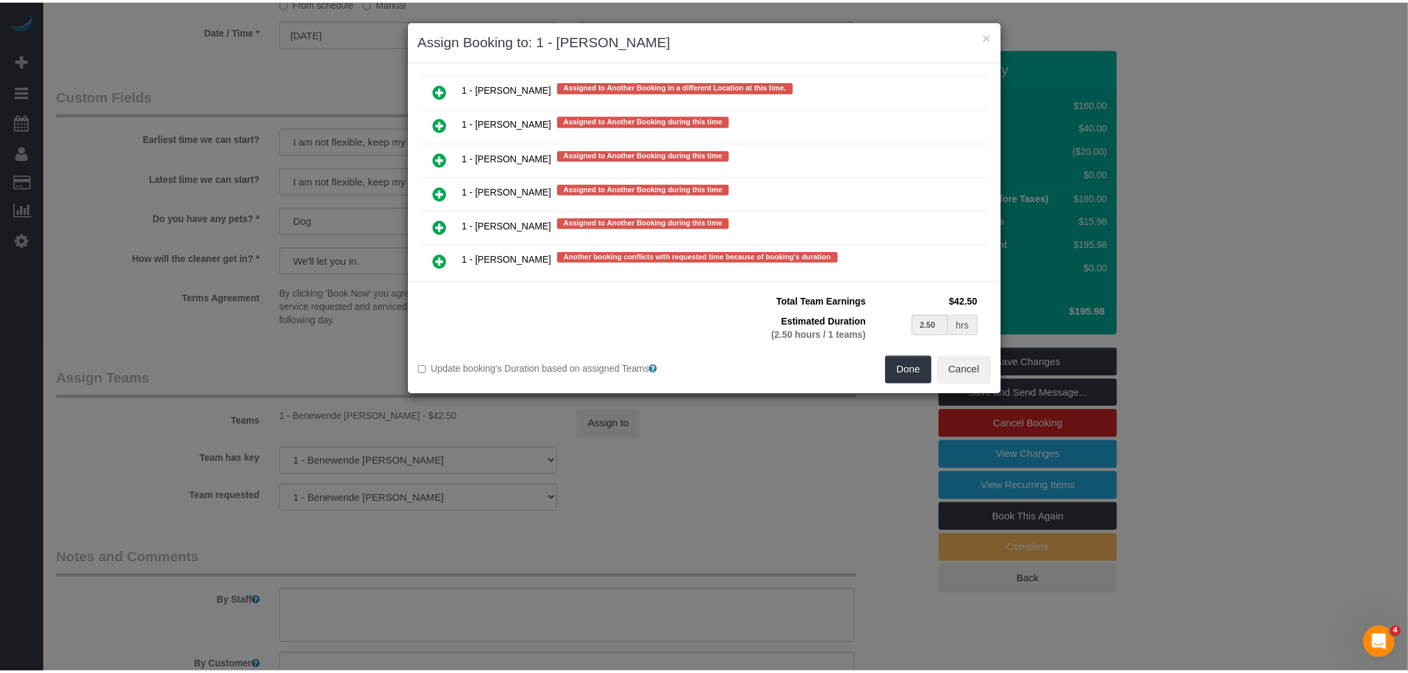
scroll to position [2290, 0]
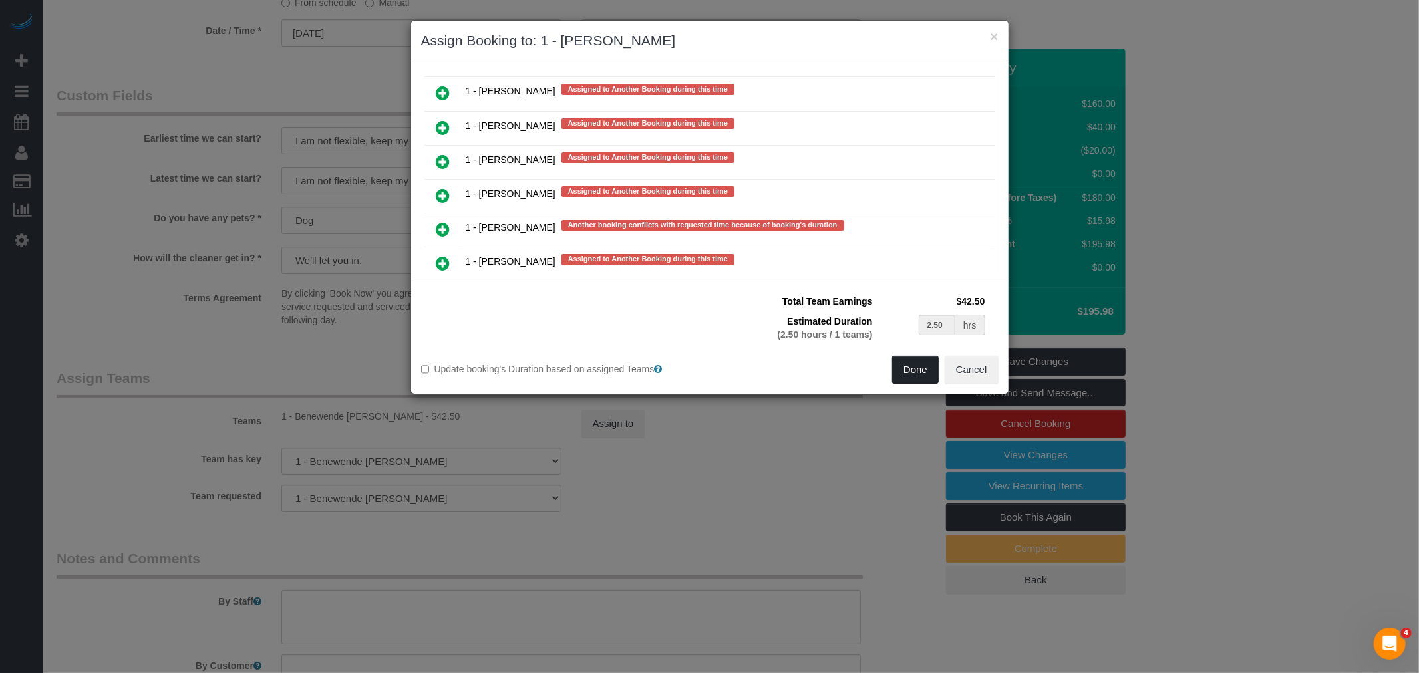
click at [921, 376] on button "Done" at bounding box center [915, 370] width 47 height 28
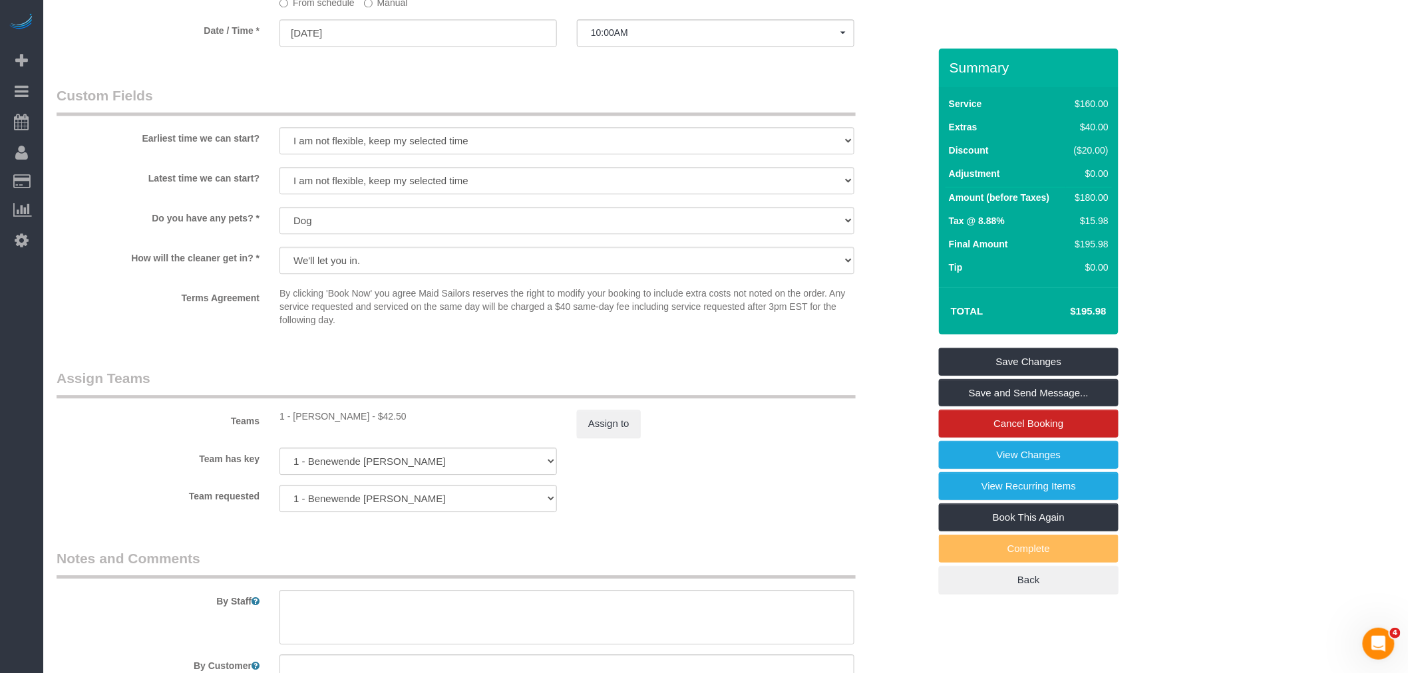
drag, startPoint x: 810, startPoint y: 388, endPoint x: 983, endPoint y: 391, distance: 173.0
drag, startPoint x: 1058, startPoint y: 365, endPoint x: 885, endPoint y: 364, distance: 173.6
click at [1058, 364] on link "Save Changes" at bounding box center [1029, 362] width 180 height 28
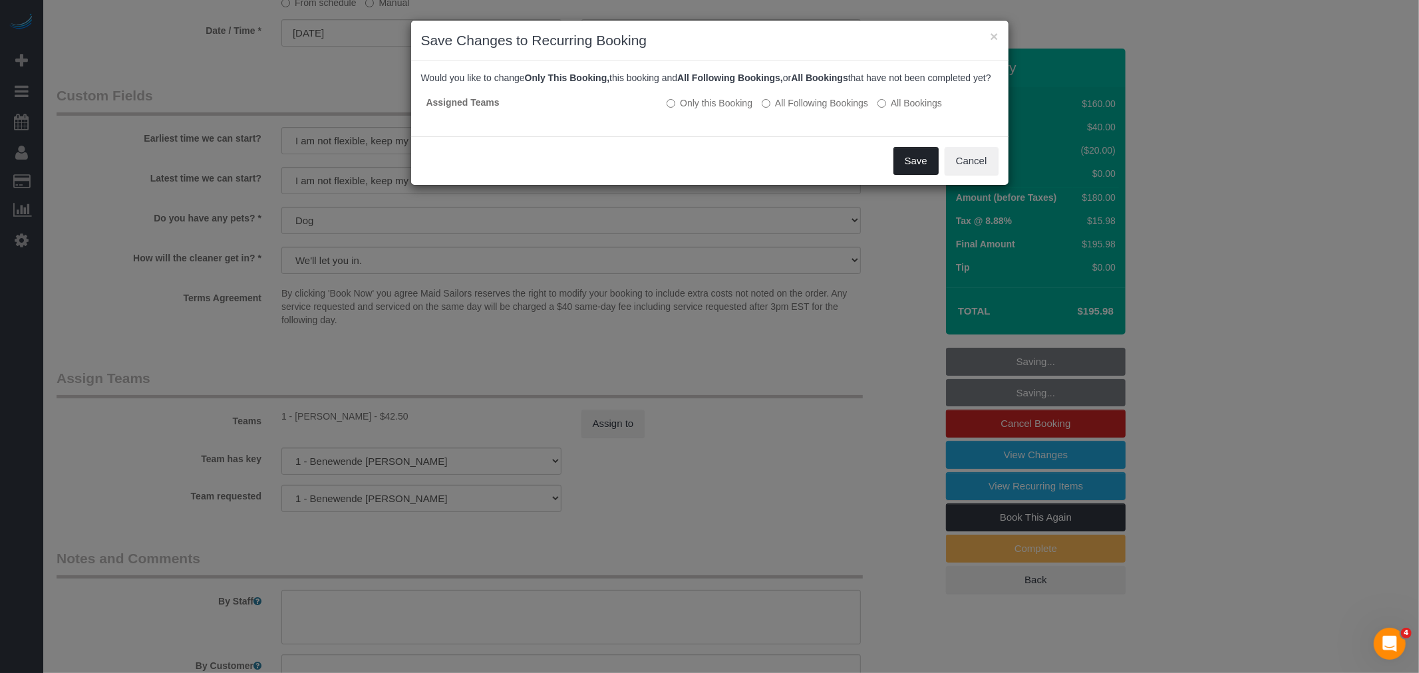
click at [902, 175] on button "Save" at bounding box center [915, 161] width 45 height 28
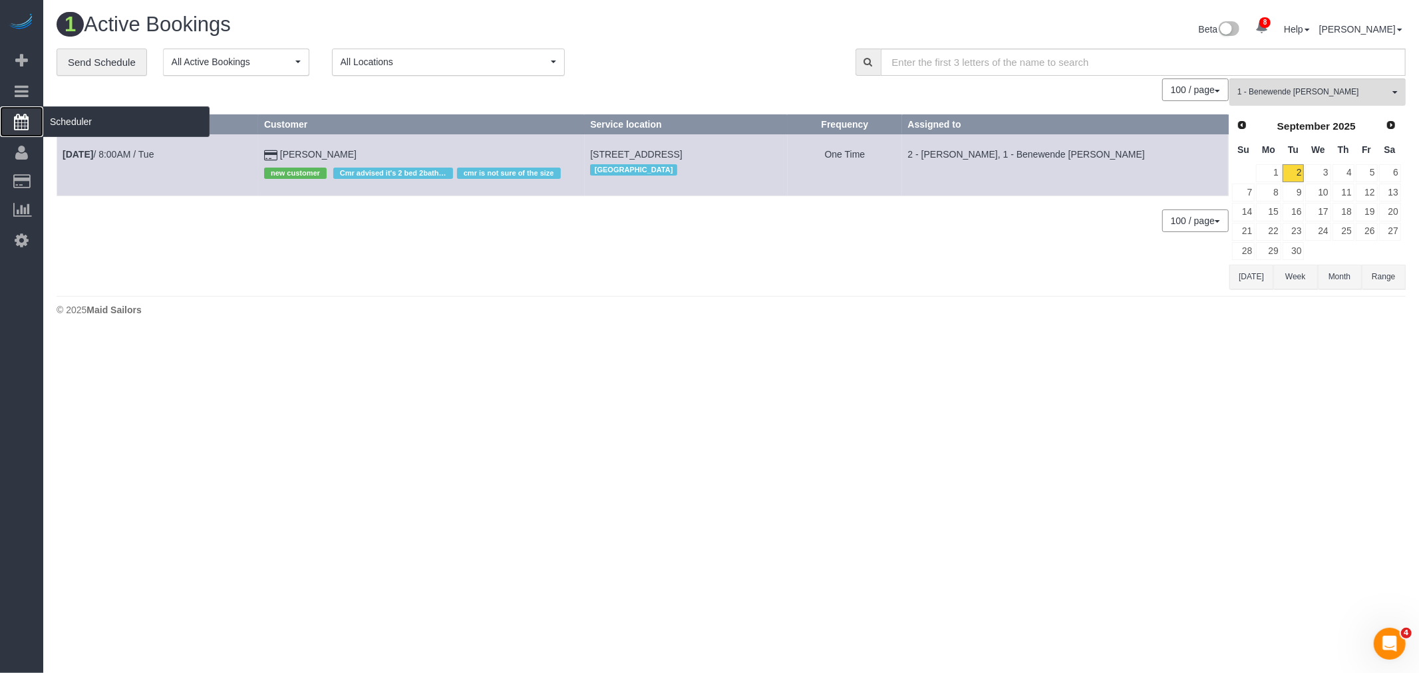
click at [85, 128] on span "Scheduler" at bounding box center [126, 121] width 166 height 31
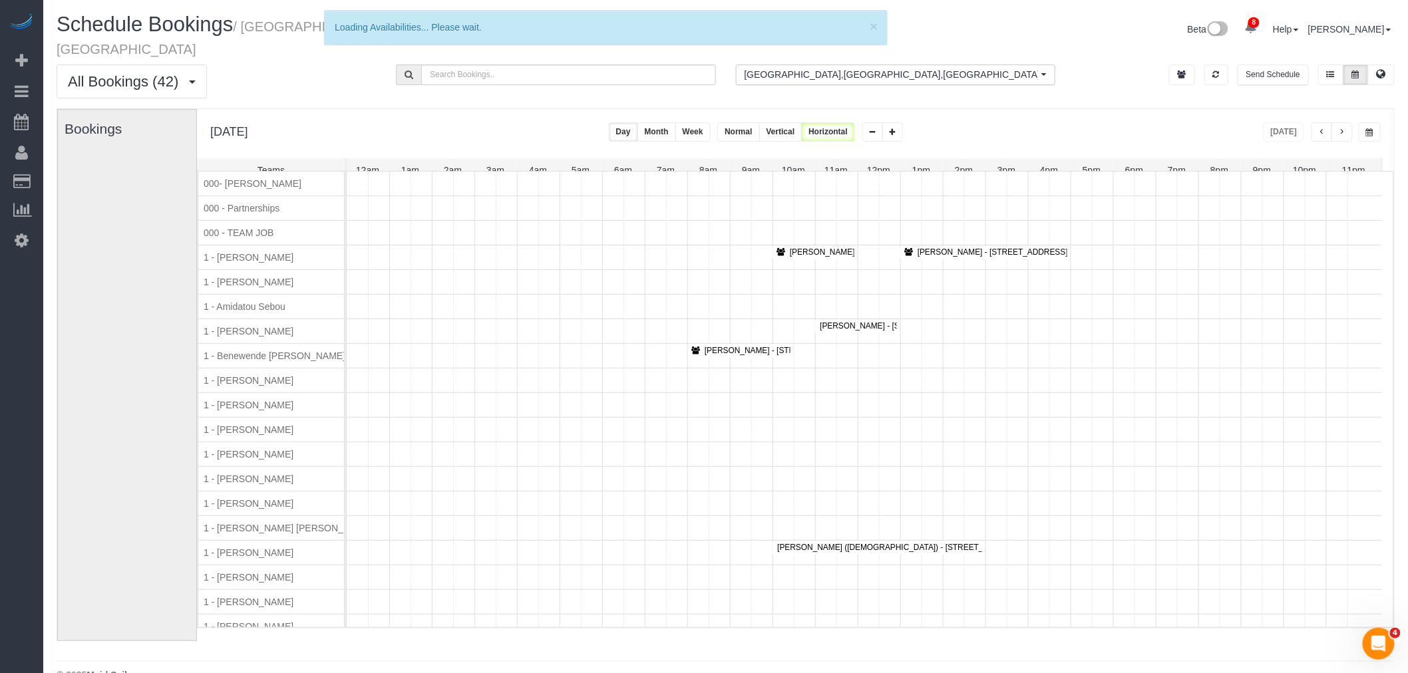
click at [1339, 128] on span "button" at bounding box center [1341, 132] width 7 height 8
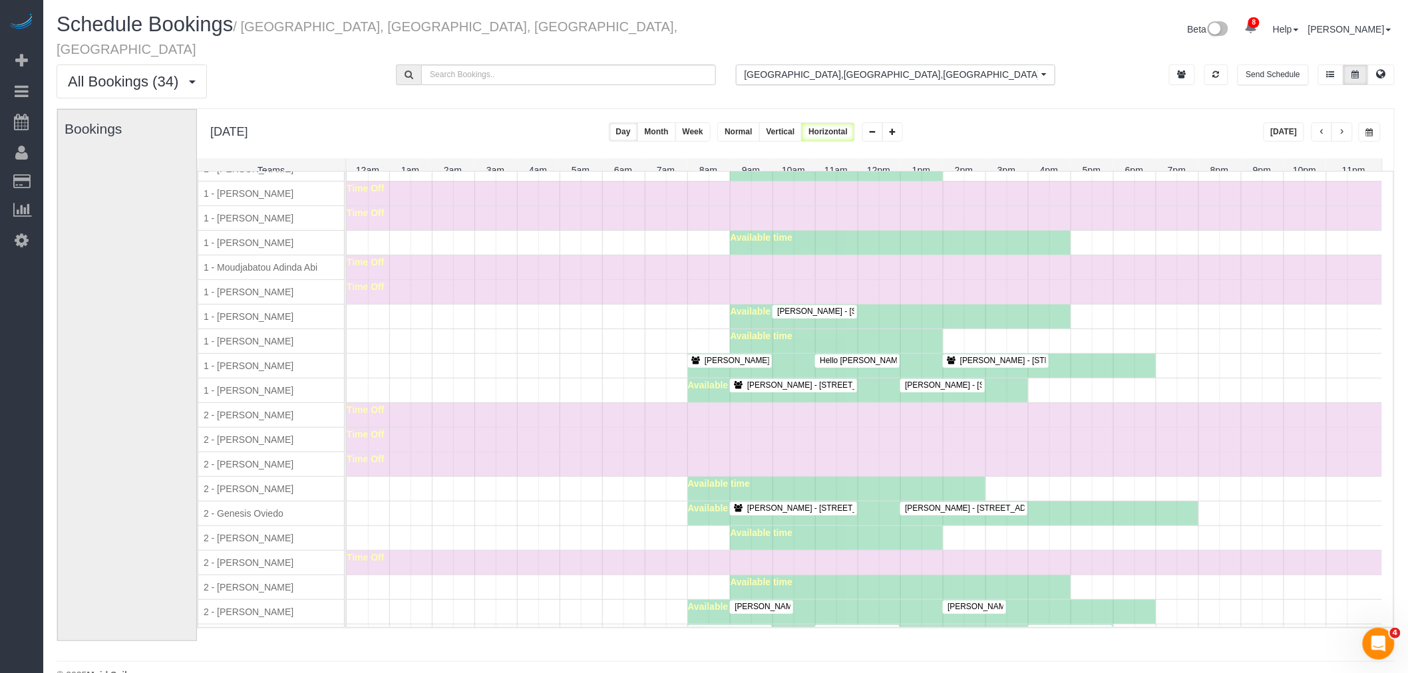
scroll to position [665, 0]
click at [467, 422] on div "Time Off" at bounding box center [864, 415] width 1035 height 24
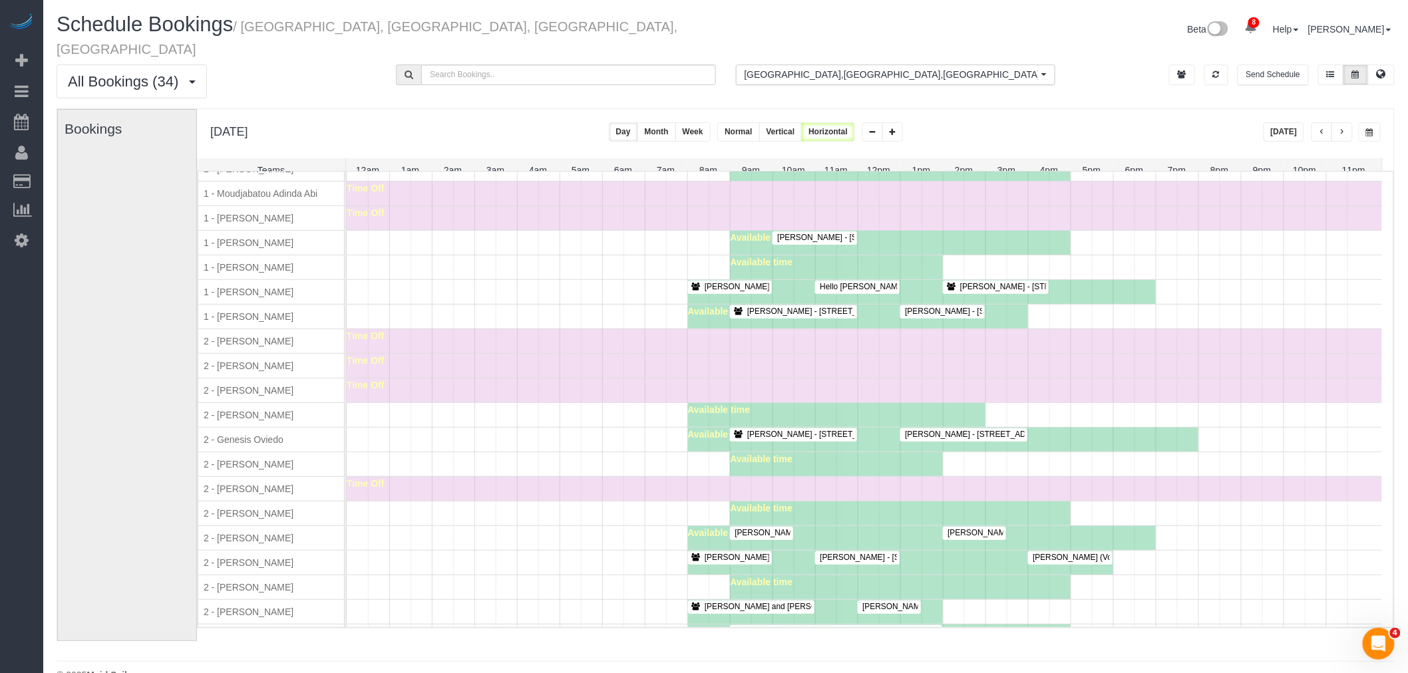
click at [522, 361] on div "Time Off" at bounding box center [864, 366] width 1035 height 24
click at [631, 370] on div "Time Off" at bounding box center [864, 366] width 1035 height 24
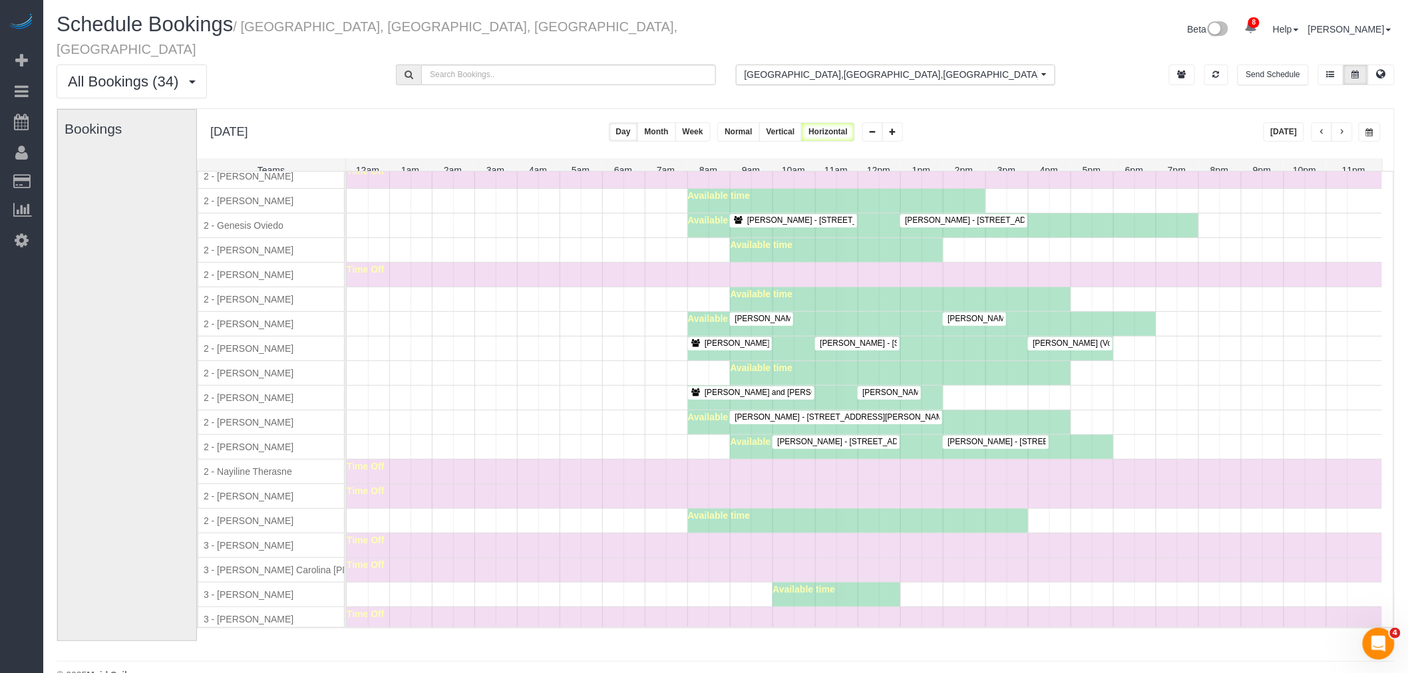
scroll to position [961, 0]
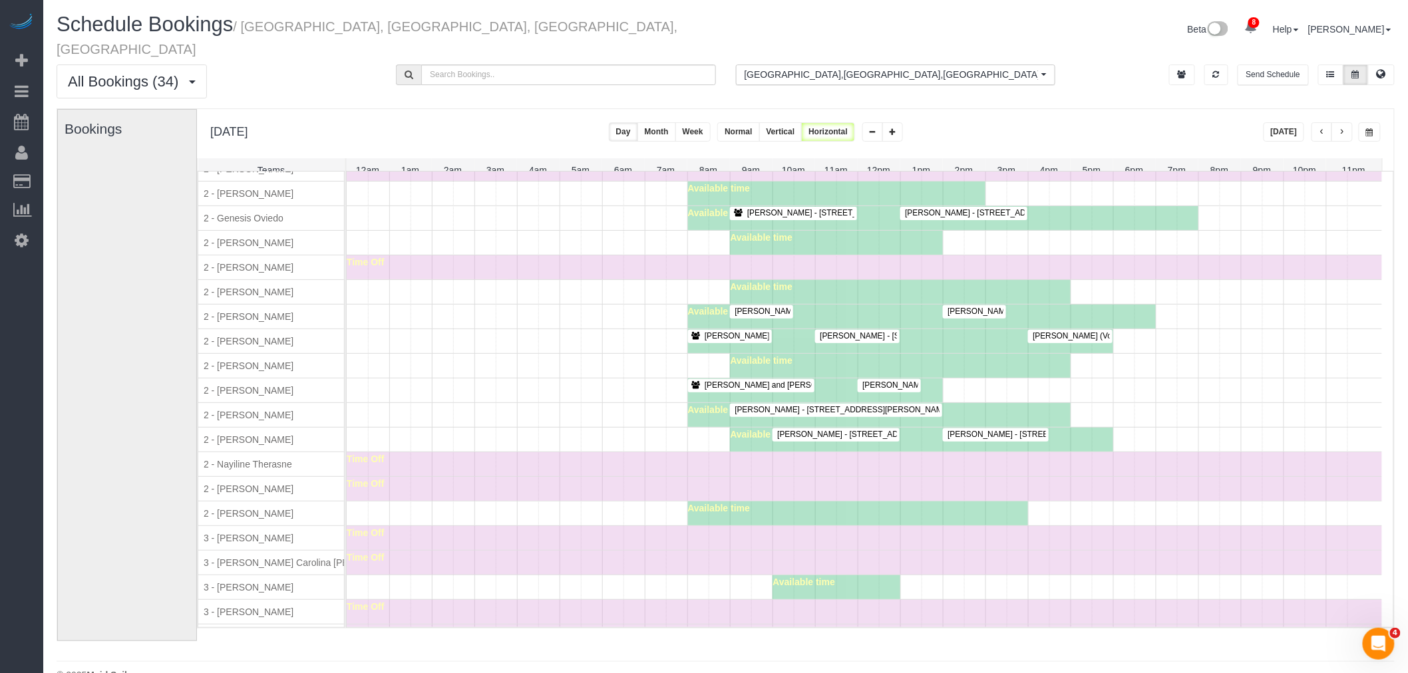
click at [590, 373] on div "Available time" at bounding box center [864, 366] width 1035 height 24
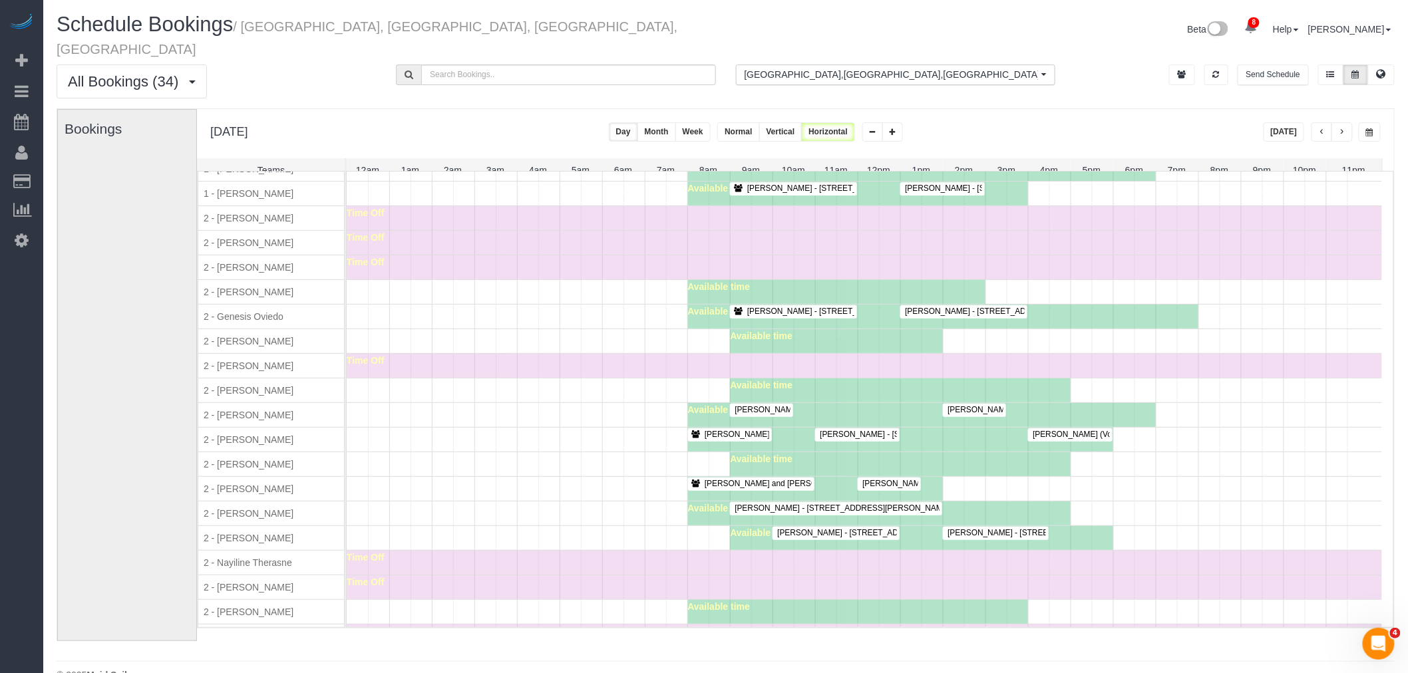
scroll to position [665, 0]
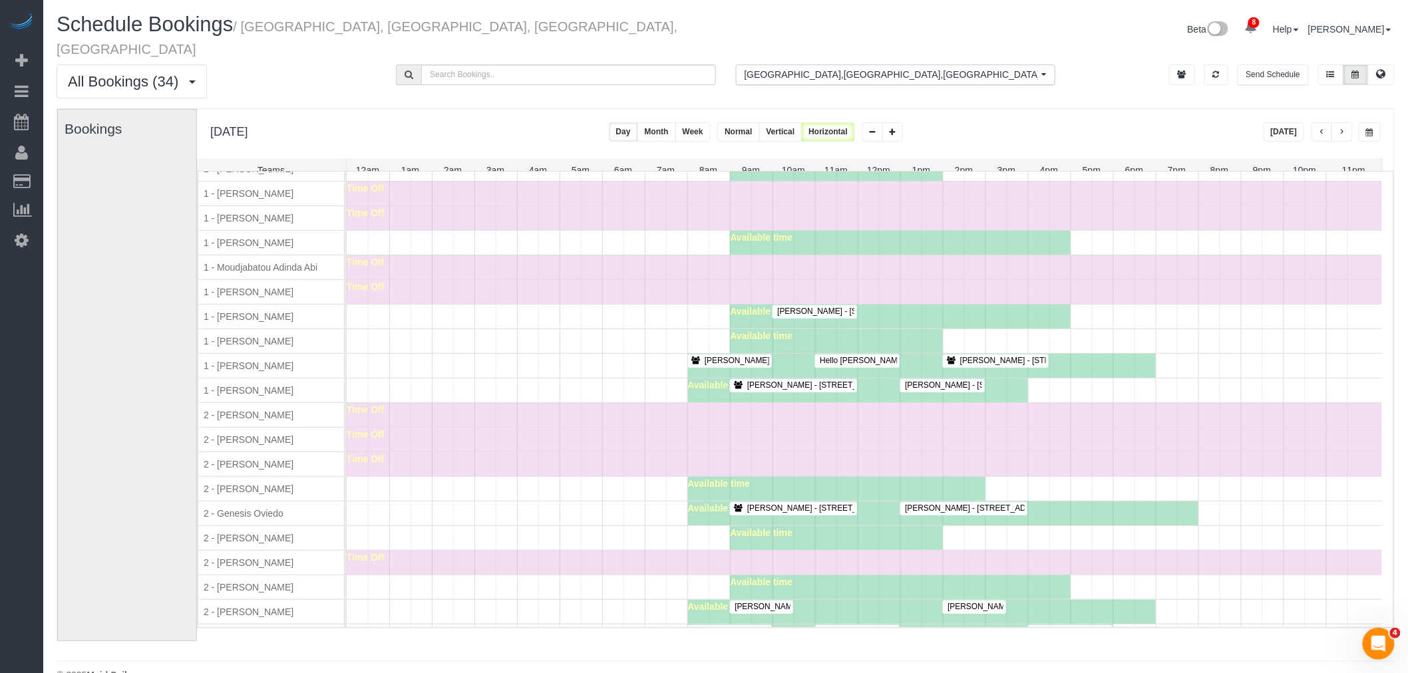
click at [526, 389] on div "Bob Heitsenrether - 480 Park Avenue, Apt. 3c, New York, NY 10022 Jennifer Alper…" at bounding box center [864, 391] width 1035 height 24
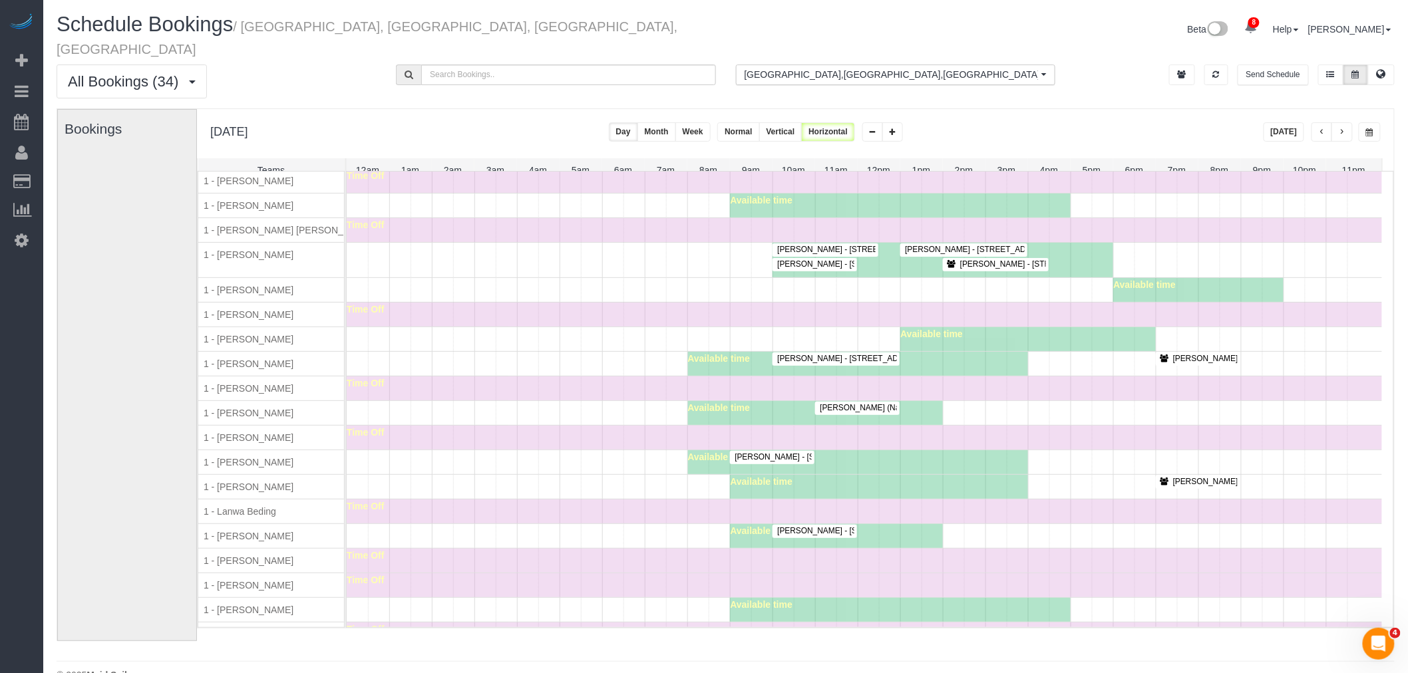
scroll to position [301, 0]
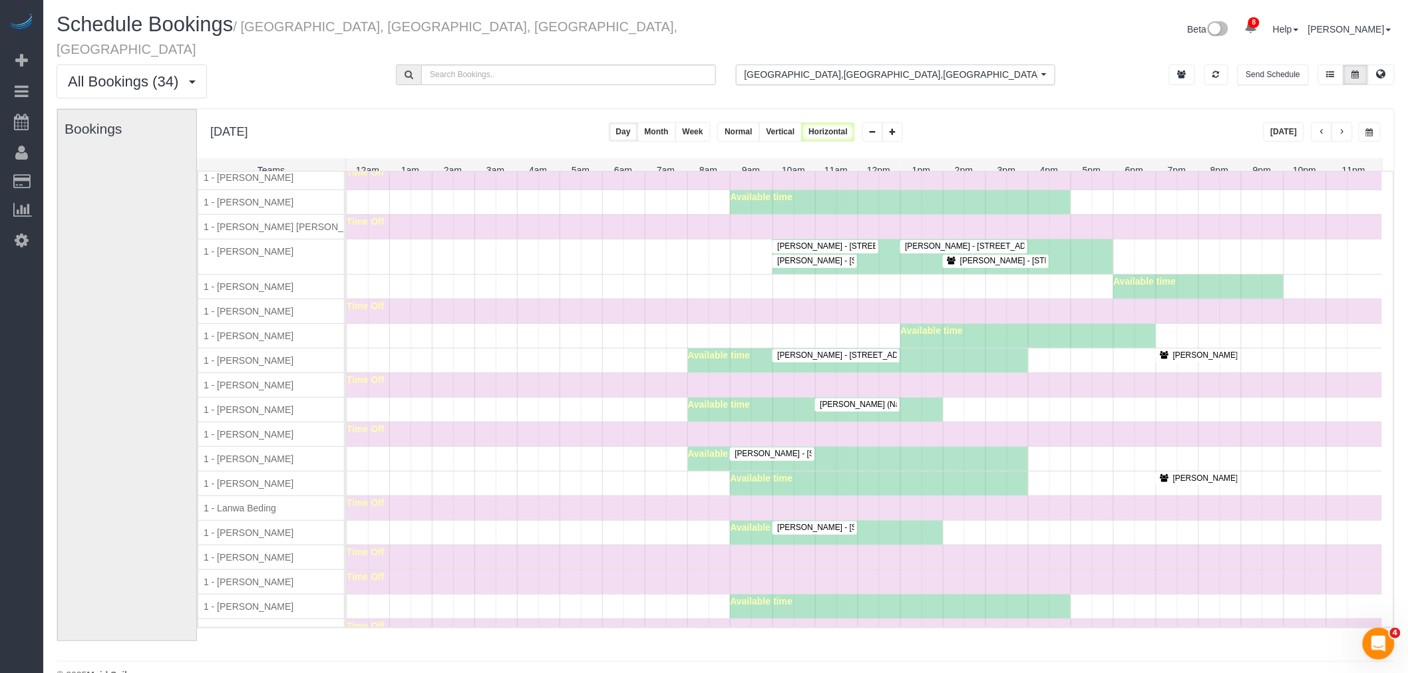
click at [868, 460] on div "Available time" at bounding box center [858, 459] width 341 height 24
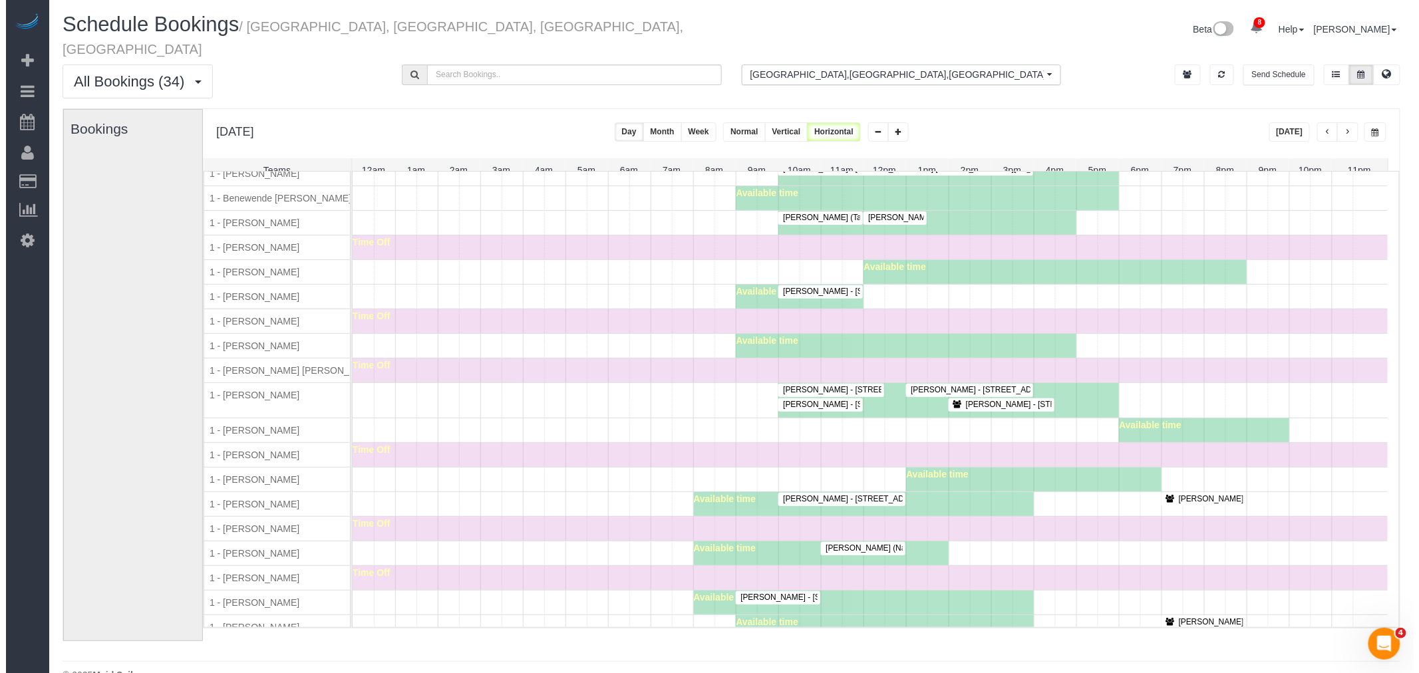
scroll to position [154, 0]
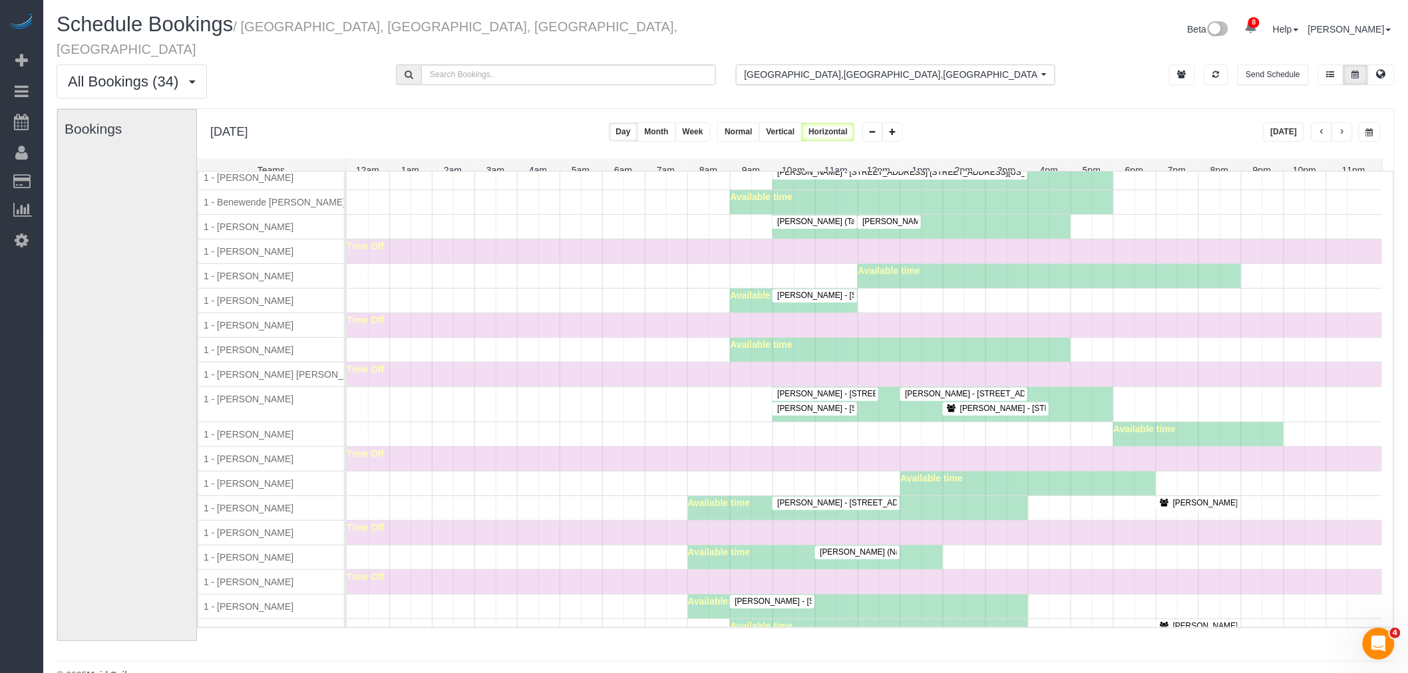
click at [1052, 323] on div "Time Off" at bounding box center [864, 325] width 1035 height 24
drag, startPoint x: 593, startPoint y: 381, endPoint x: 604, endPoint y: 382, distance: 10.7
click at [593, 381] on div "Time Off" at bounding box center [864, 375] width 1035 height 24
click at [931, 390] on span "Christopher Cavilli - 805 Columbus Avenue, Phd, New York, NY 10025" at bounding box center [999, 393] width 202 height 9
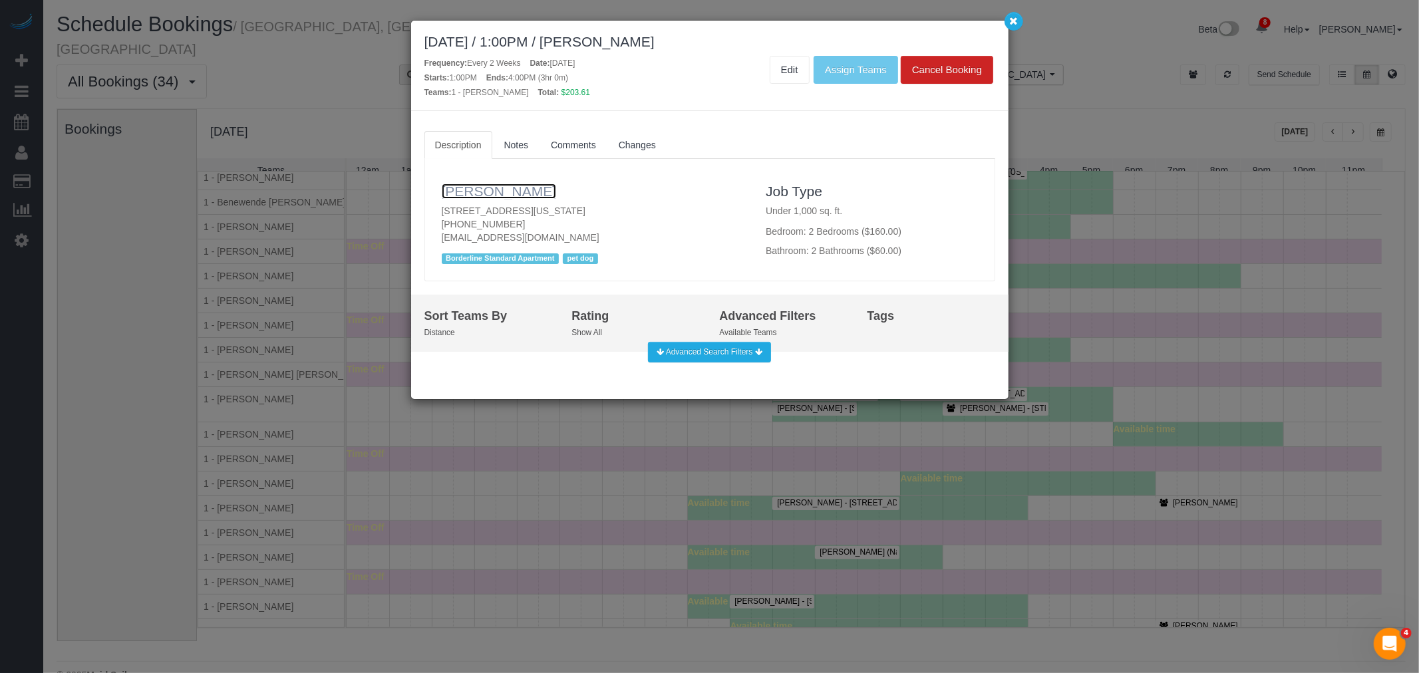
click at [511, 188] on link "Christopher Cavilli" at bounding box center [499, 191] width 115 height 15
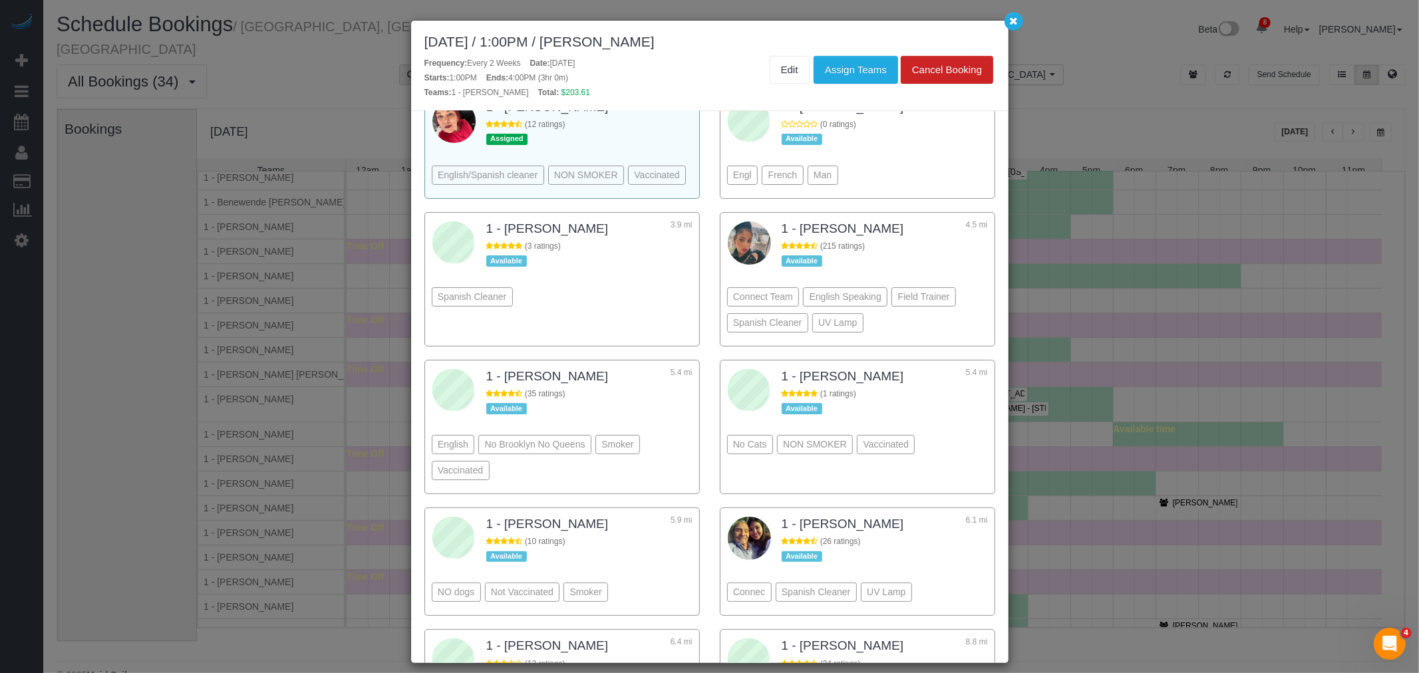
scroll to position [148, 0]
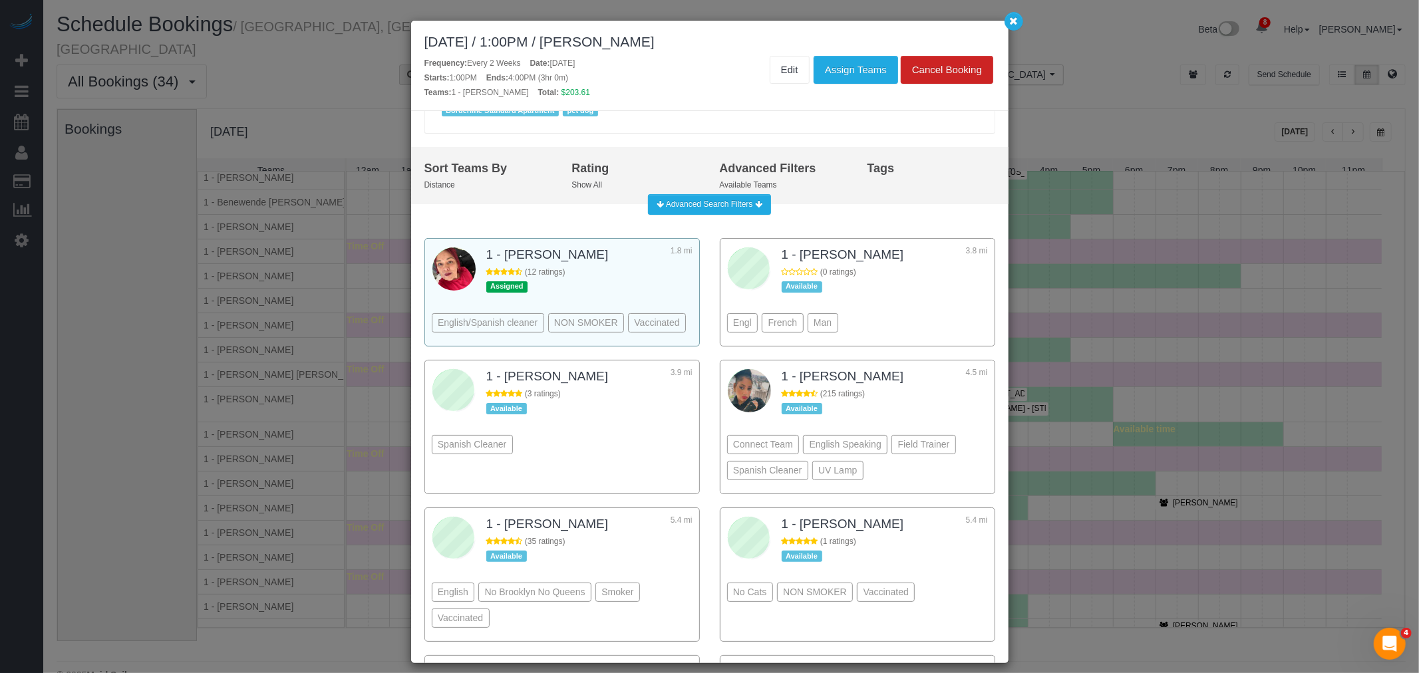
click at [675, 309] on div "English/Spanish cleaner NON SMOKER Vaccinated" at bounding box center [562, 303] width 261 height 73
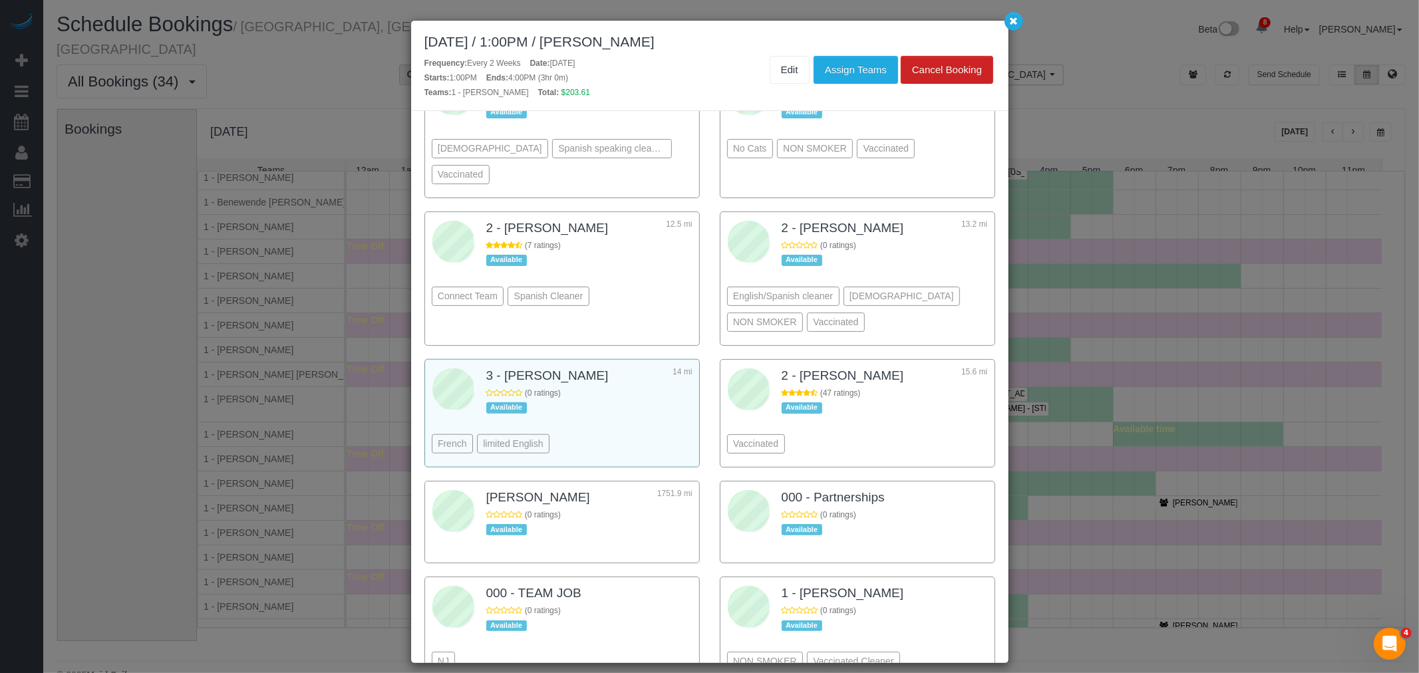
scroll to position [1256, 0]
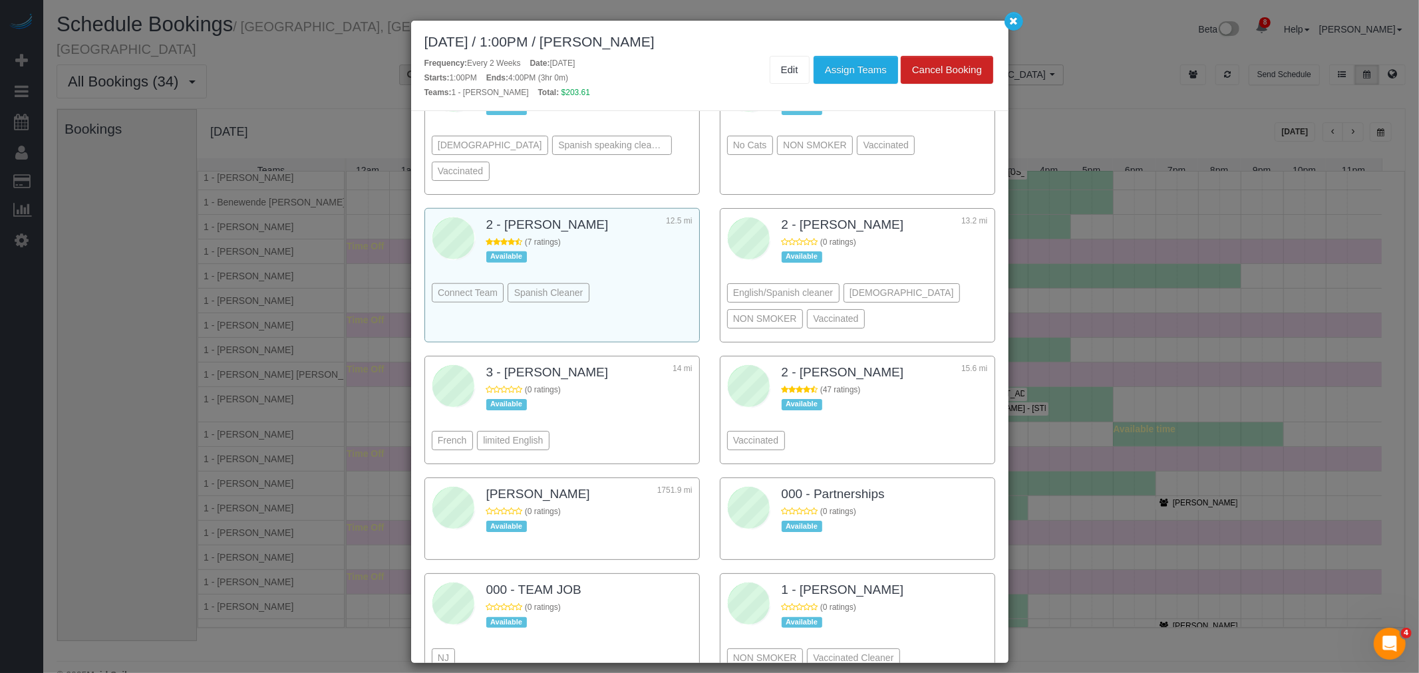
click at [639, 267] on div "Connect Team Spanish Cleaner" at bounding box center [562, 273] width 261 height 73
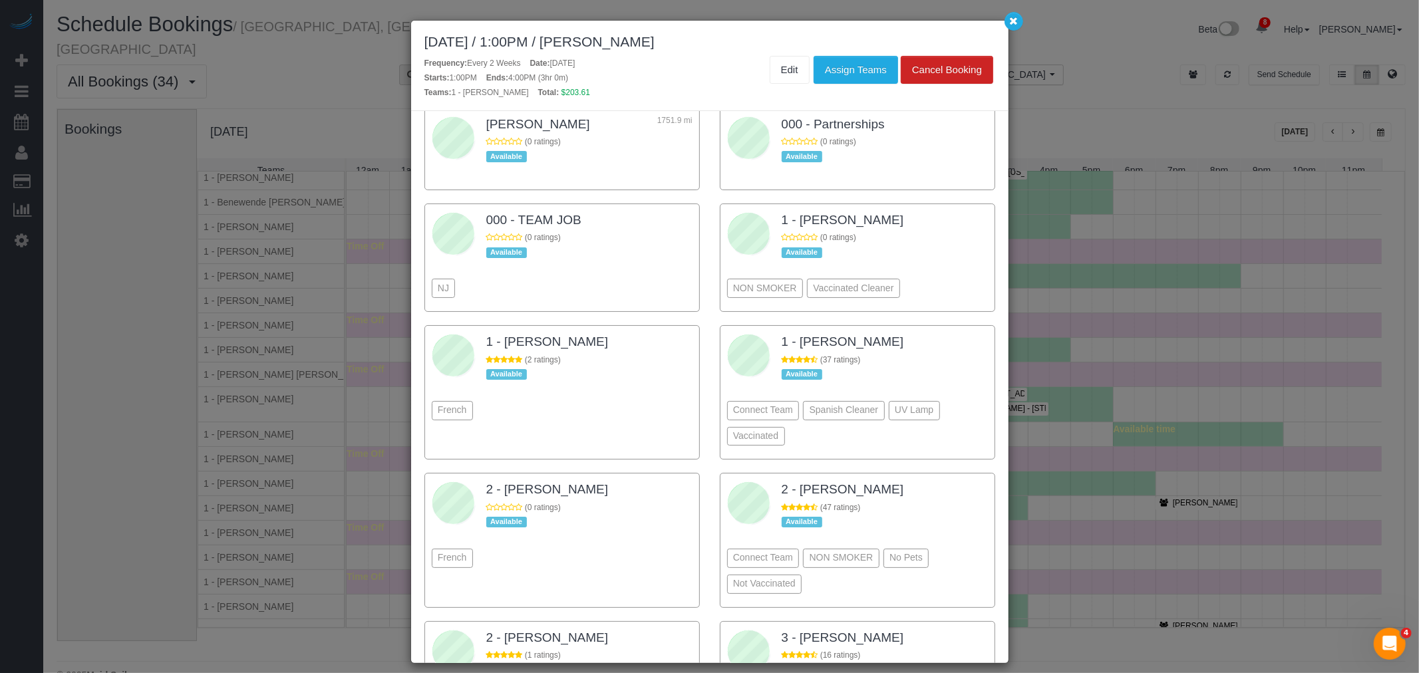
scroll to position [1748, 0]
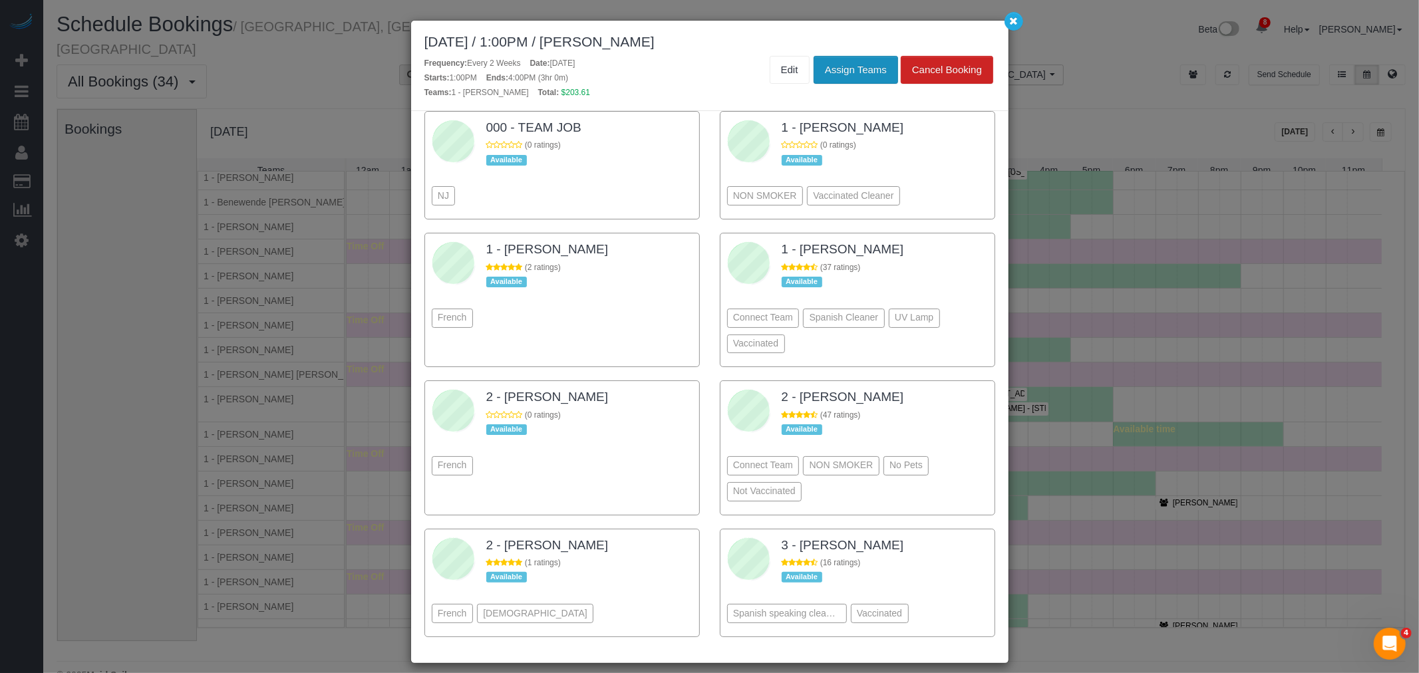
click at [859, 75] on button "Assign Teams" at bounding box center [856, 70] width 84 height 28
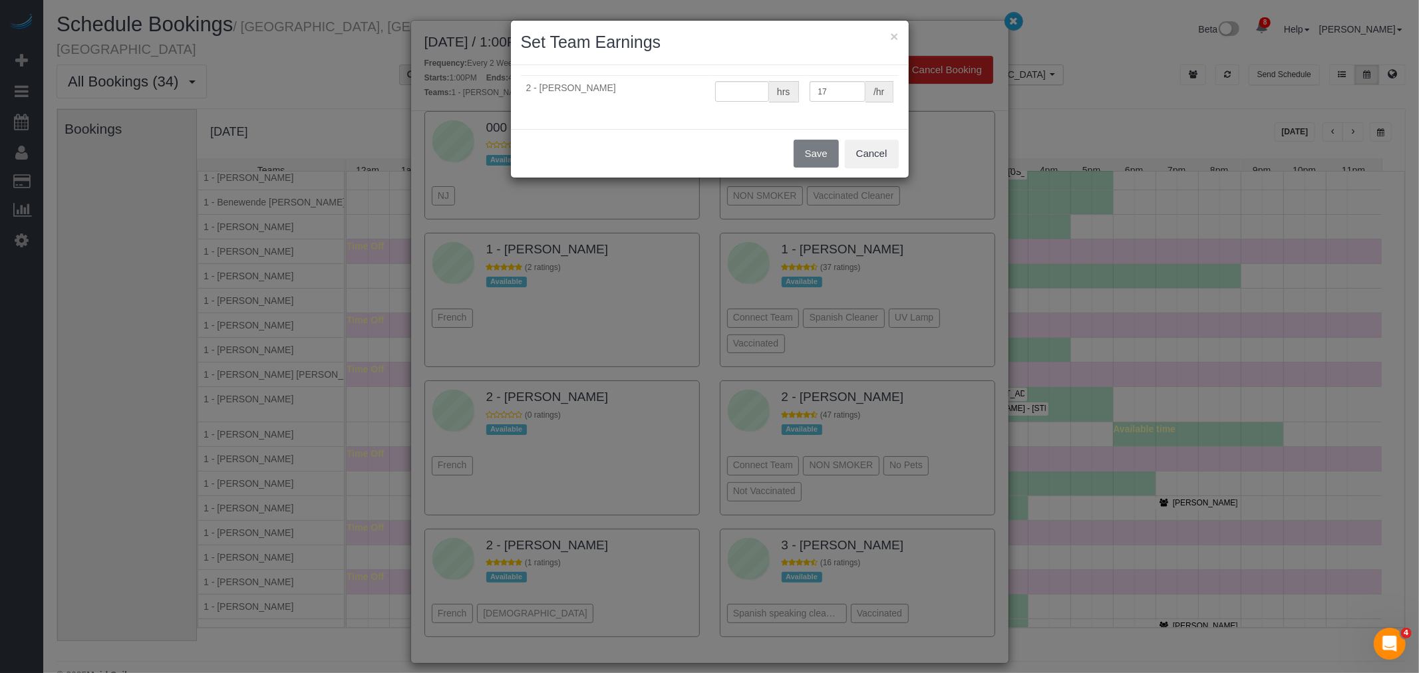
type input "0"
click at [812, 156] on button "Save" at bounding box center [816, 154] width 45 height 28
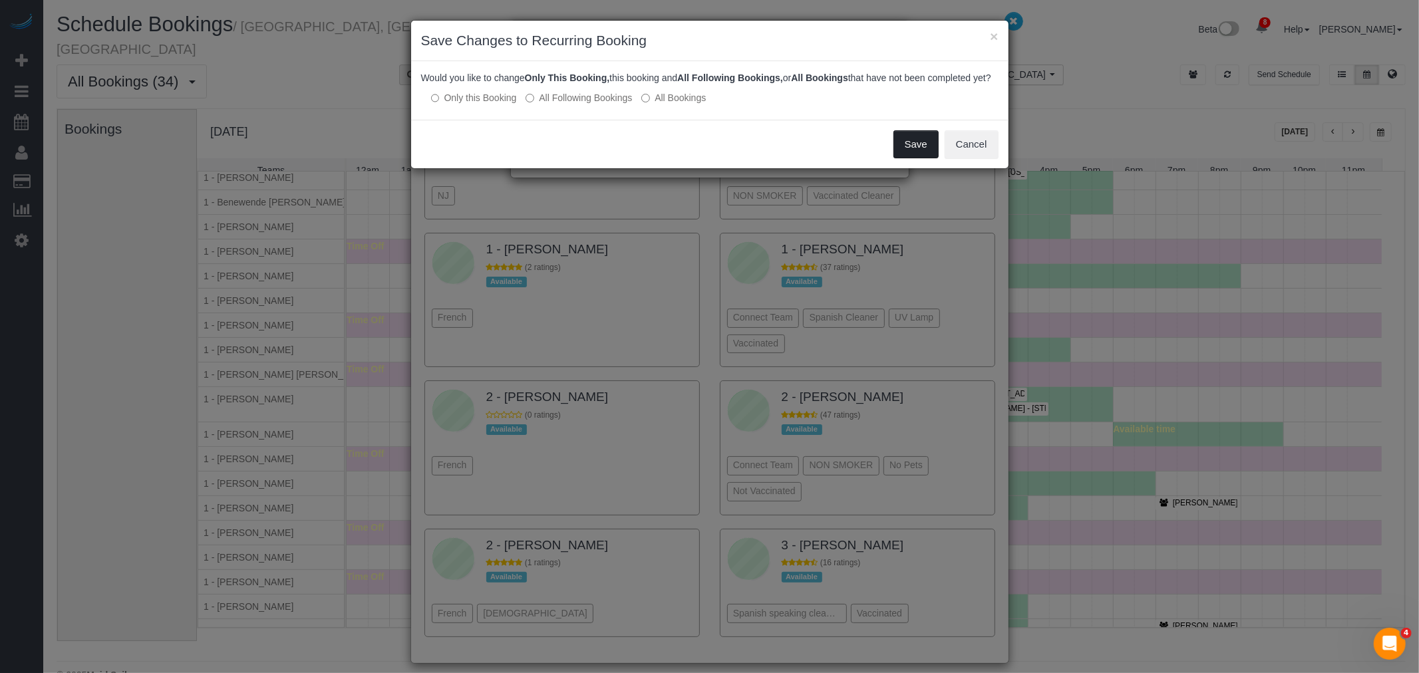
click at [900, 156] on button "Save" at bounding box center [915, 144] width 45 height 28
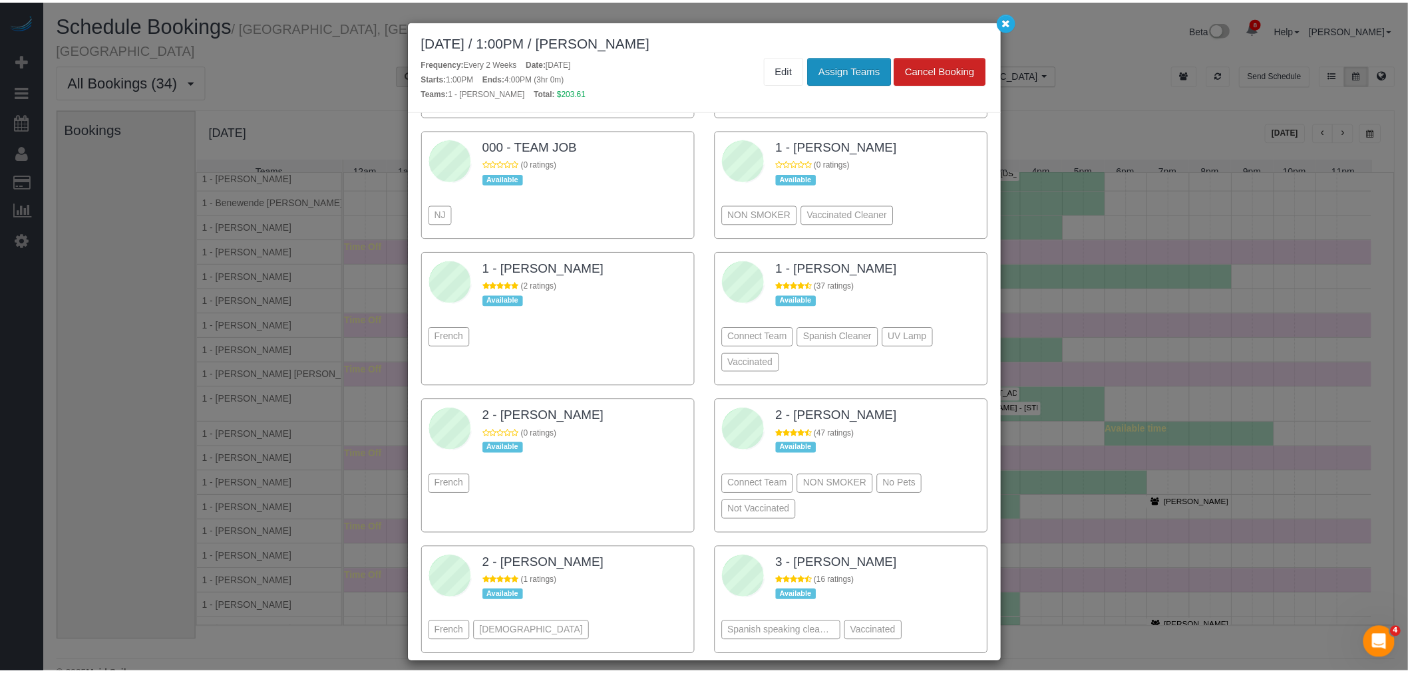
scroll to position [1796, 0]
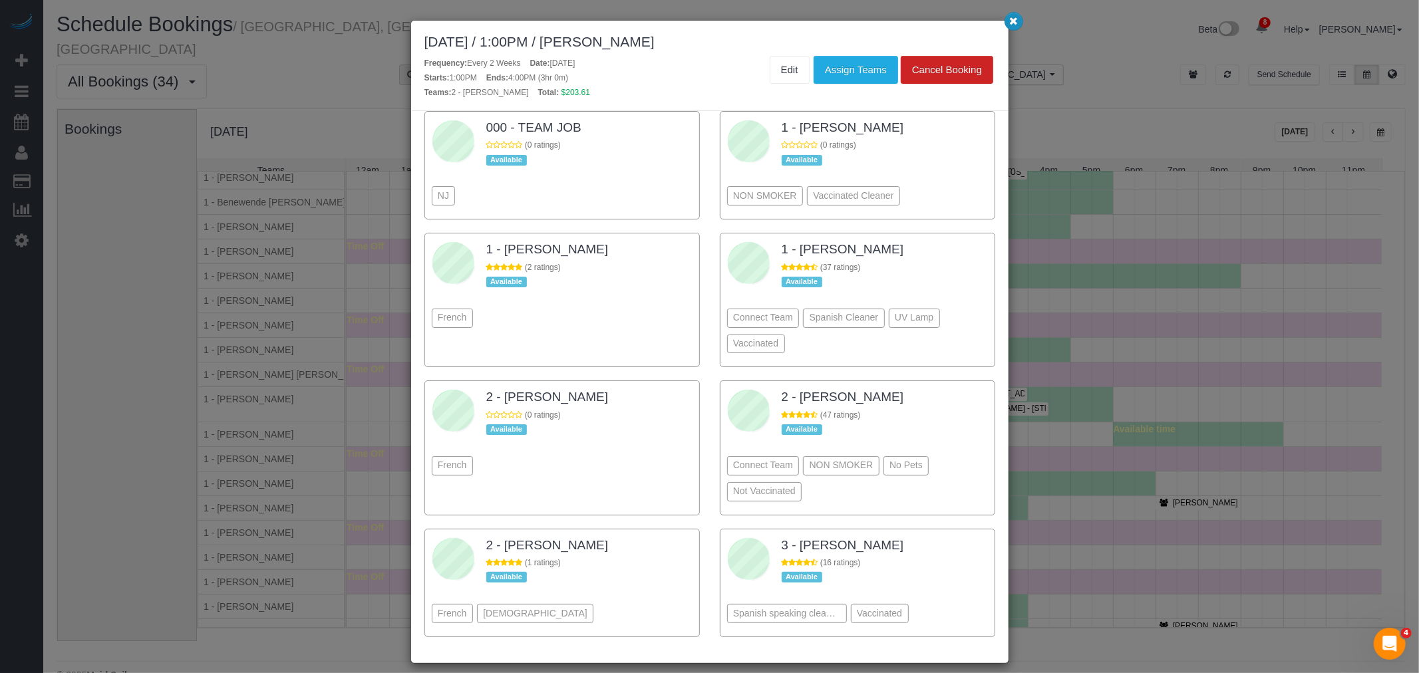
click at [1017, 27] on button "button" at bounding box center [1014, 21] width 19 height 19
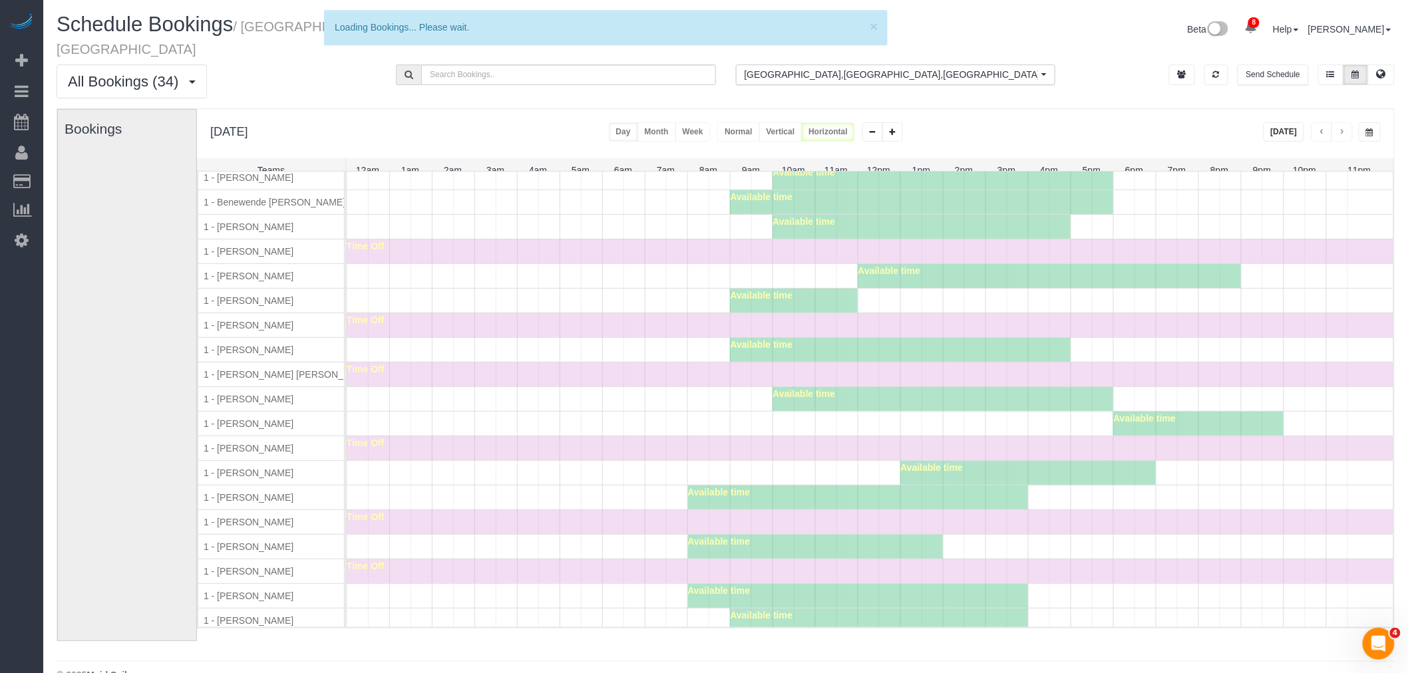
click at [1101, 274] on div "Available time" at bounding box center [1049, 276] width 383 height 24
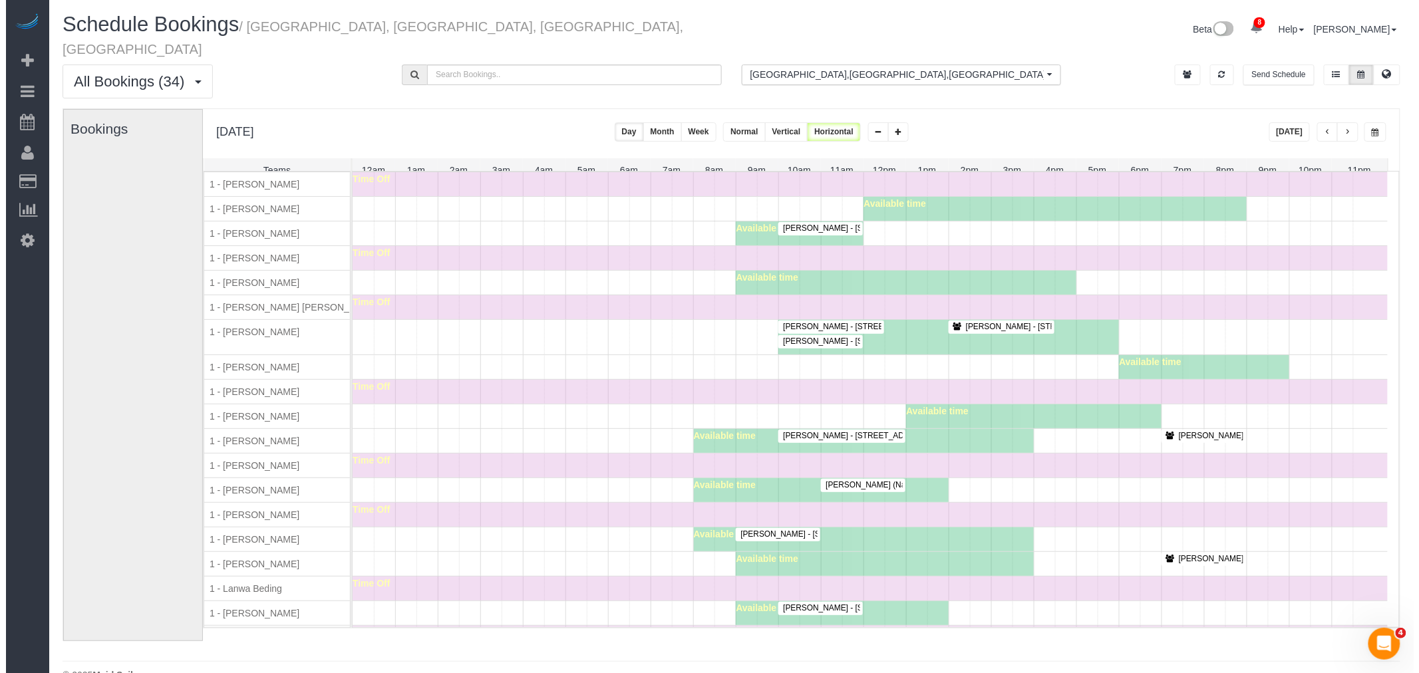
scroll to position [222, 0]
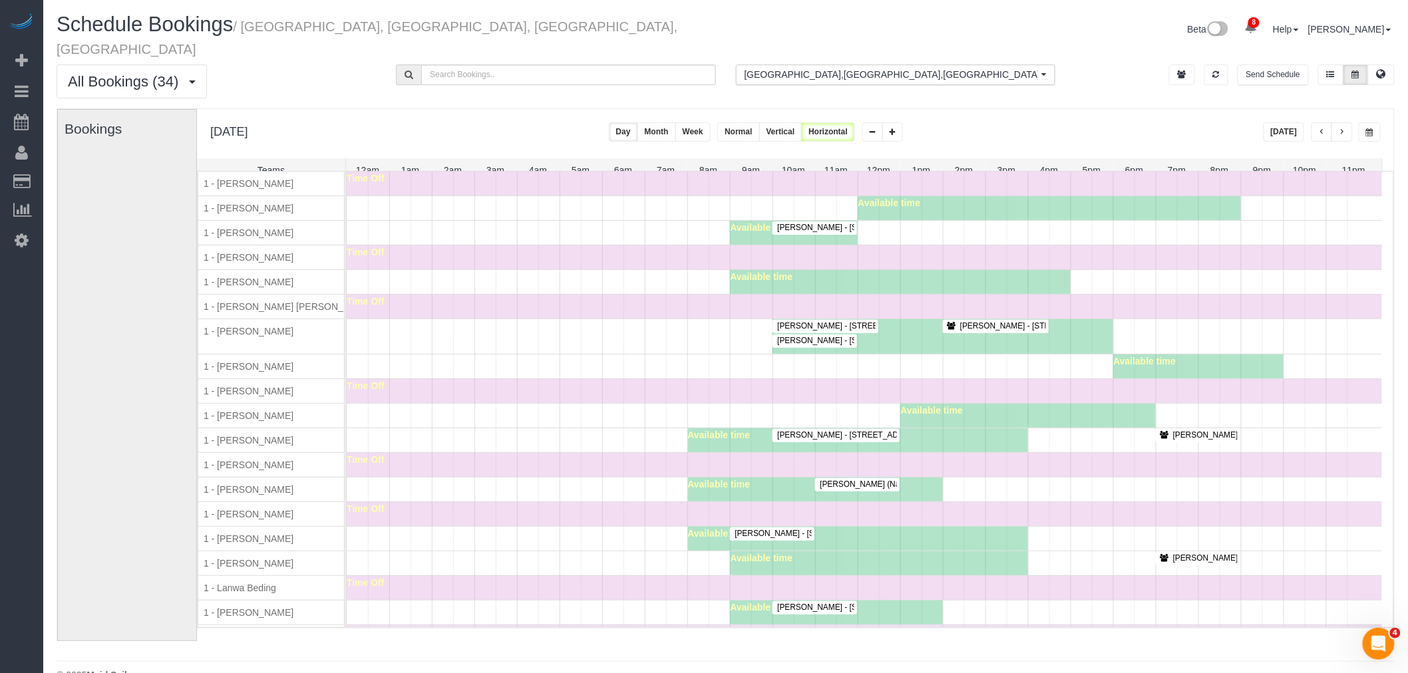
click at [821, 341] on span "Kelly McKenna - 7 East 85th Street, Apt. 6d, New York, NY 10028" at bounding box center [911, 340] width 282 height 9
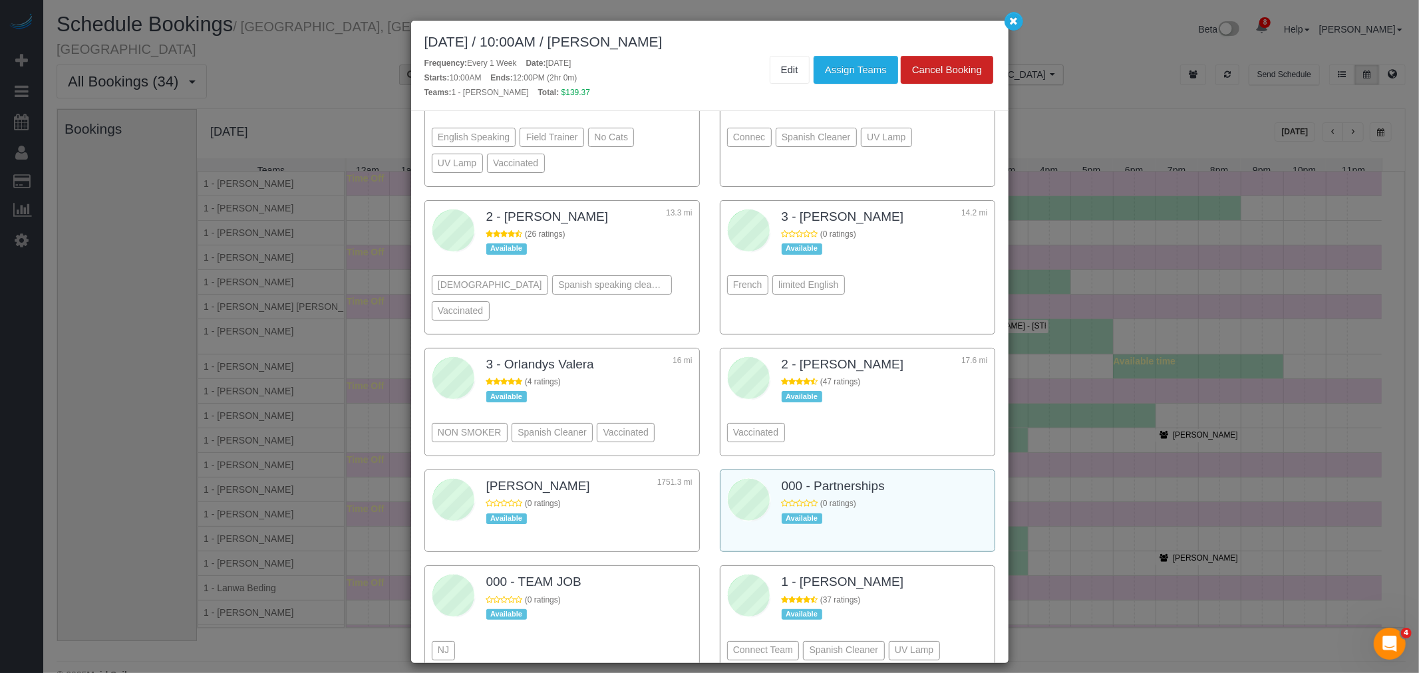
scroll to position [1366, 0]
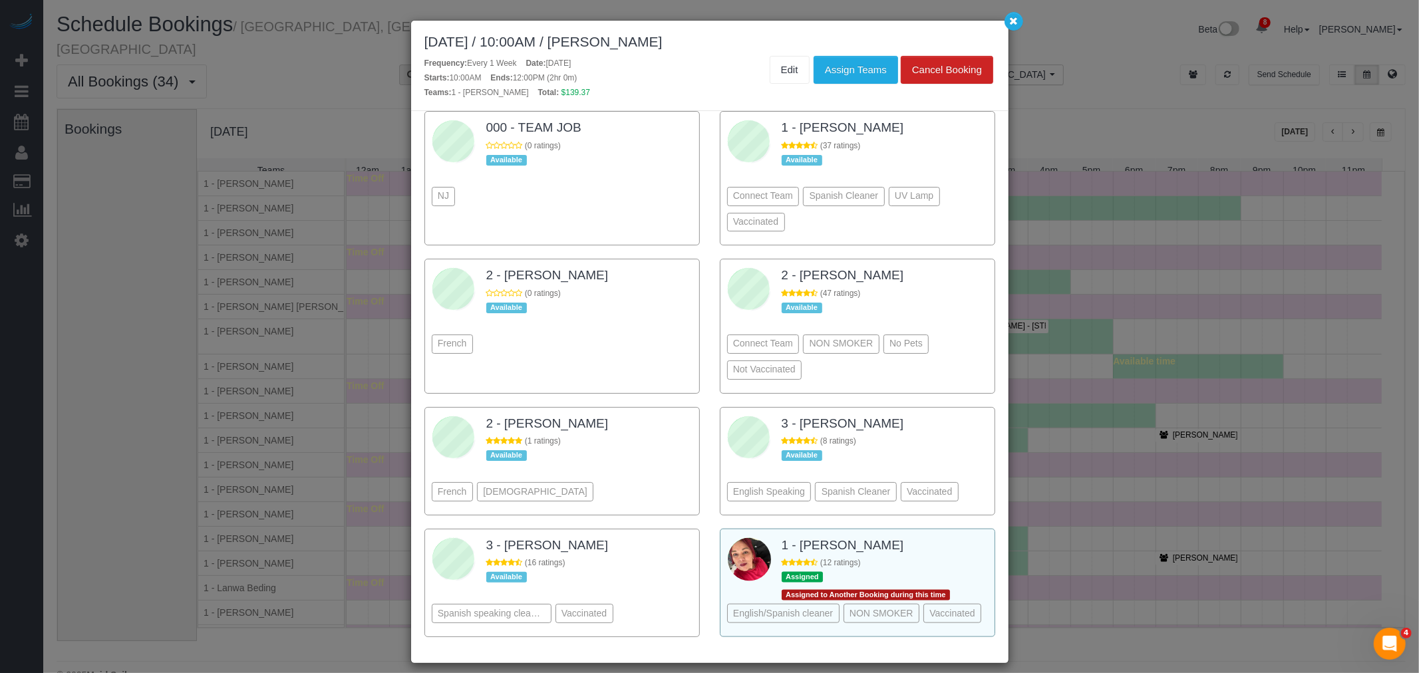
click at [969, 536] on div at bounding box center [971, 546] width 33 height 21
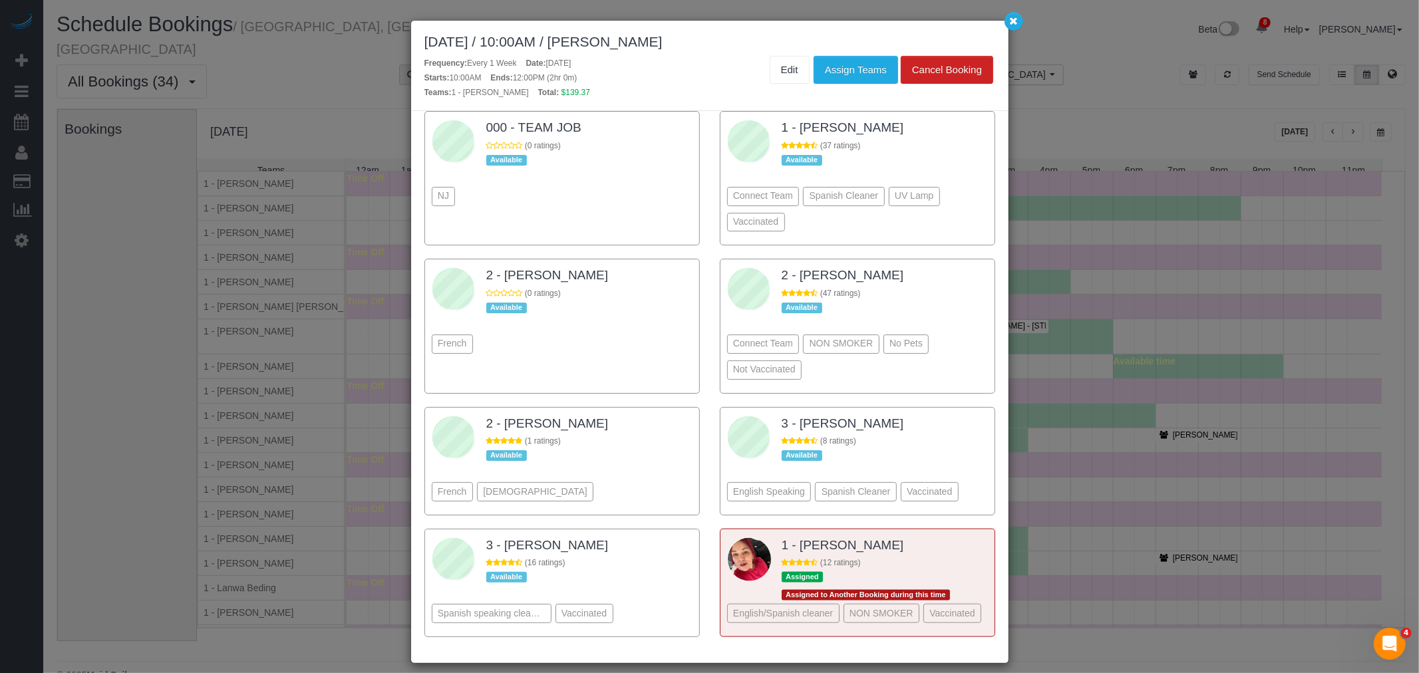
click at [880, 50] on div "September 03, 2025 / 10:00AM / Kelly McKenna Frequency: Every 1 Week Date: Sept…" at bounding box center [709, 66] width 597 height 90
click at [873, 60] on button "Assign Teams" at bounding box center [856, 70] width 84 height 28
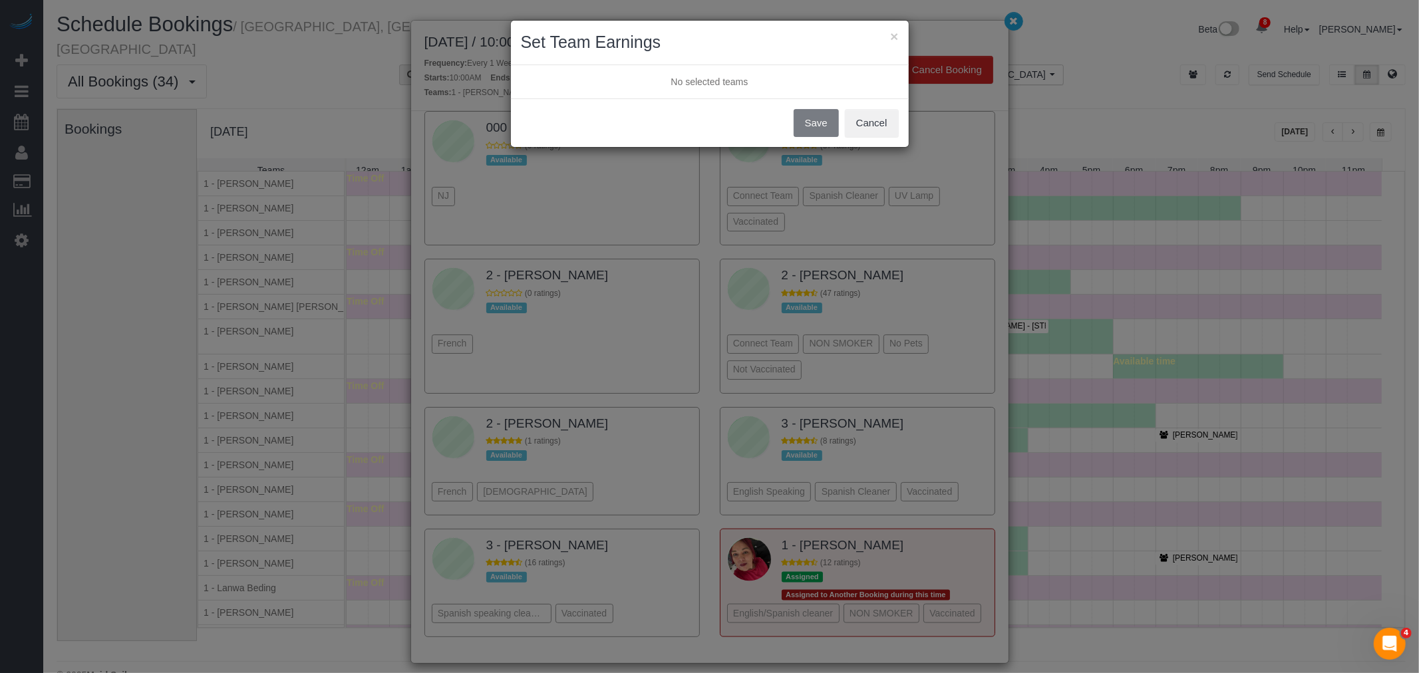
click at [816, 121] on div "Save Cancel" at bounding box center [710, 123] width 398 height 28
click at [810, 125] on button "Save" at bounding box center [816, 123] width 45 height 28
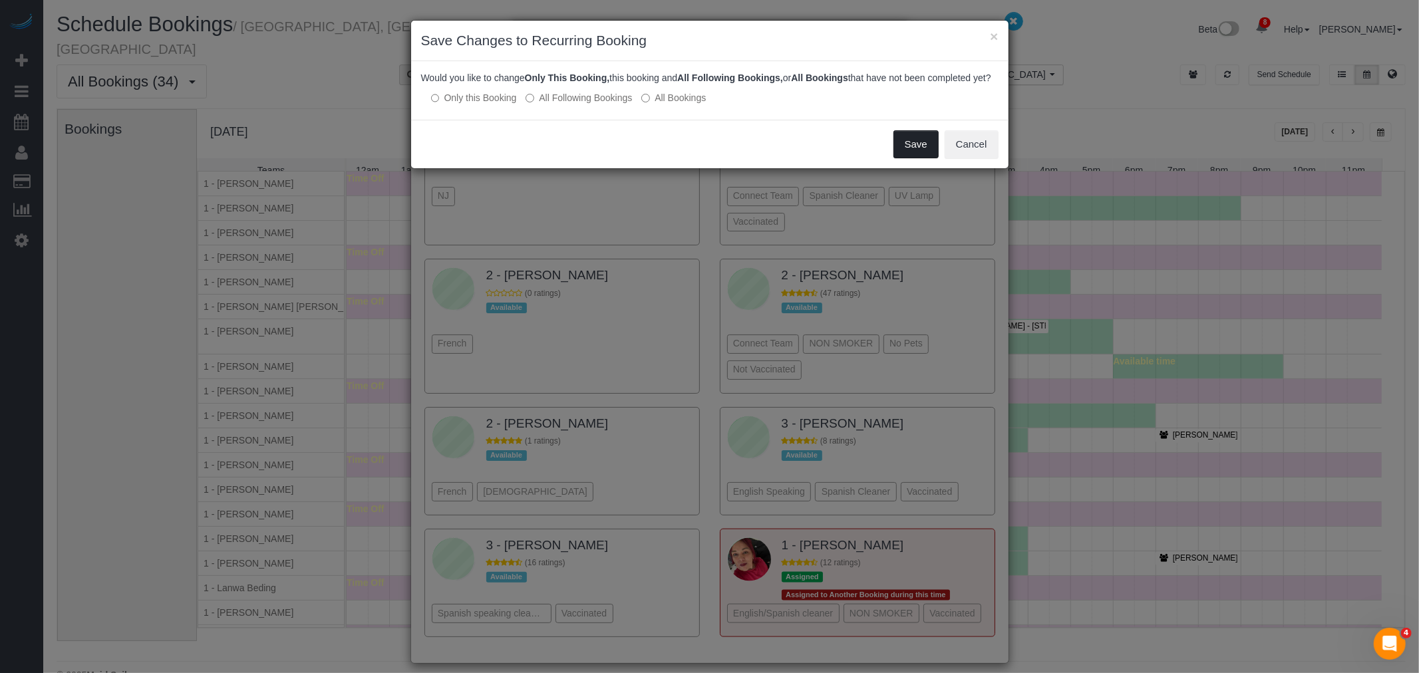
click at [905, 150] on button "Save" at bounding box center [915, 144] width 45 height 28
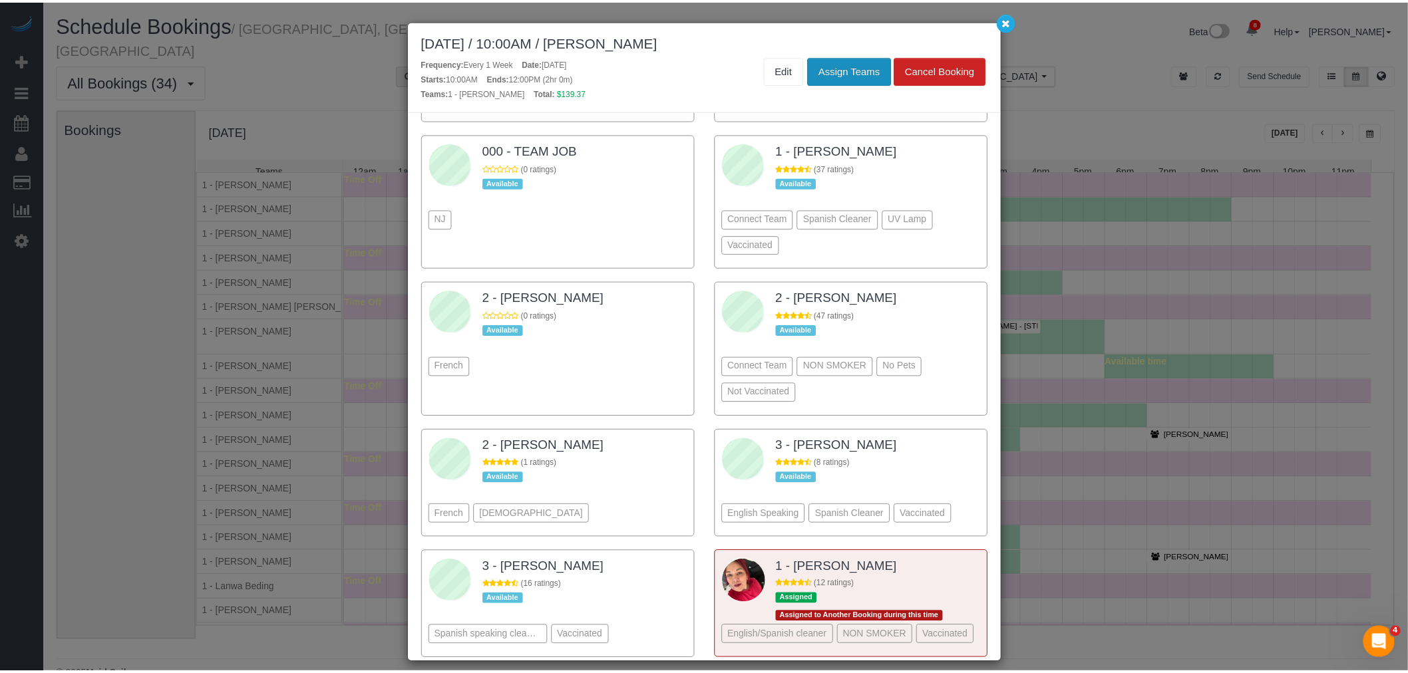
scroll to position [1414, 0]
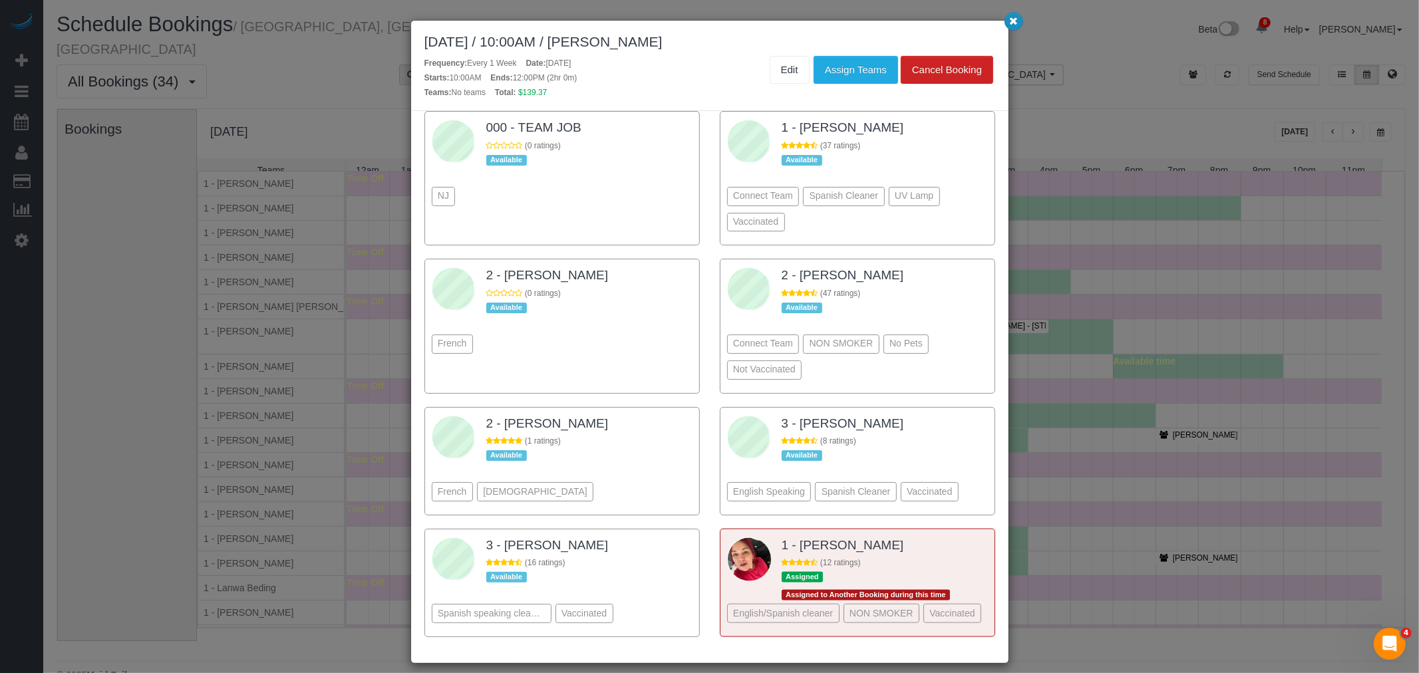
click at [1011, 25] on icon "button" at bounding box center [1013, 21] width 9 height 8
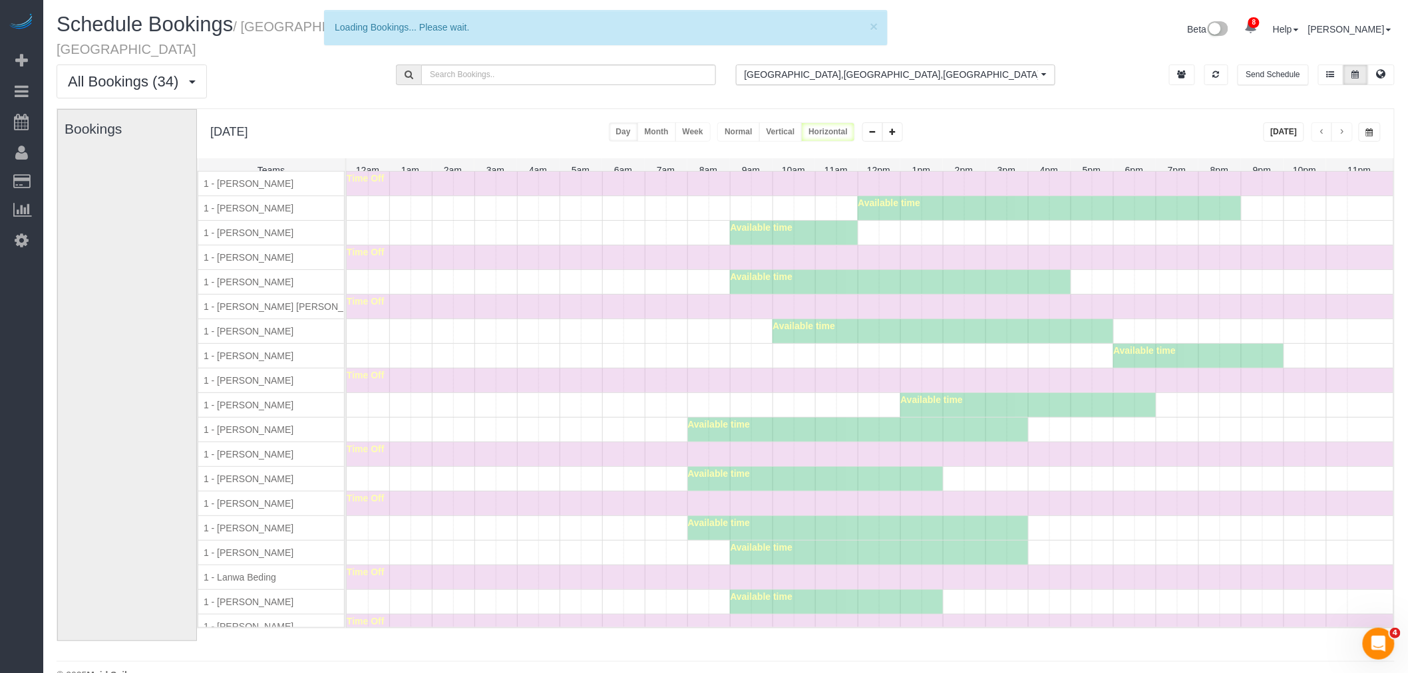
click at [486, 266] on div "Time Off" at bounding box center [870, 257] width 1046 height 24
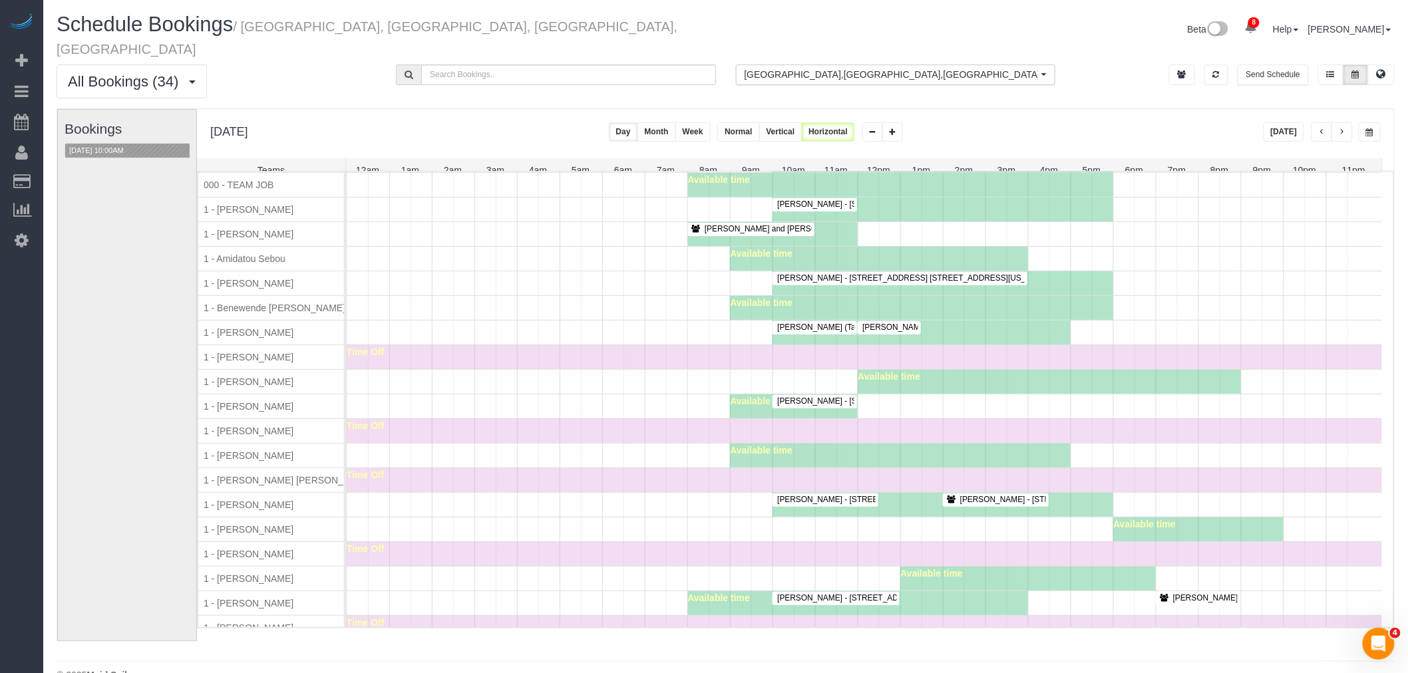
scroll to position [74, 0]
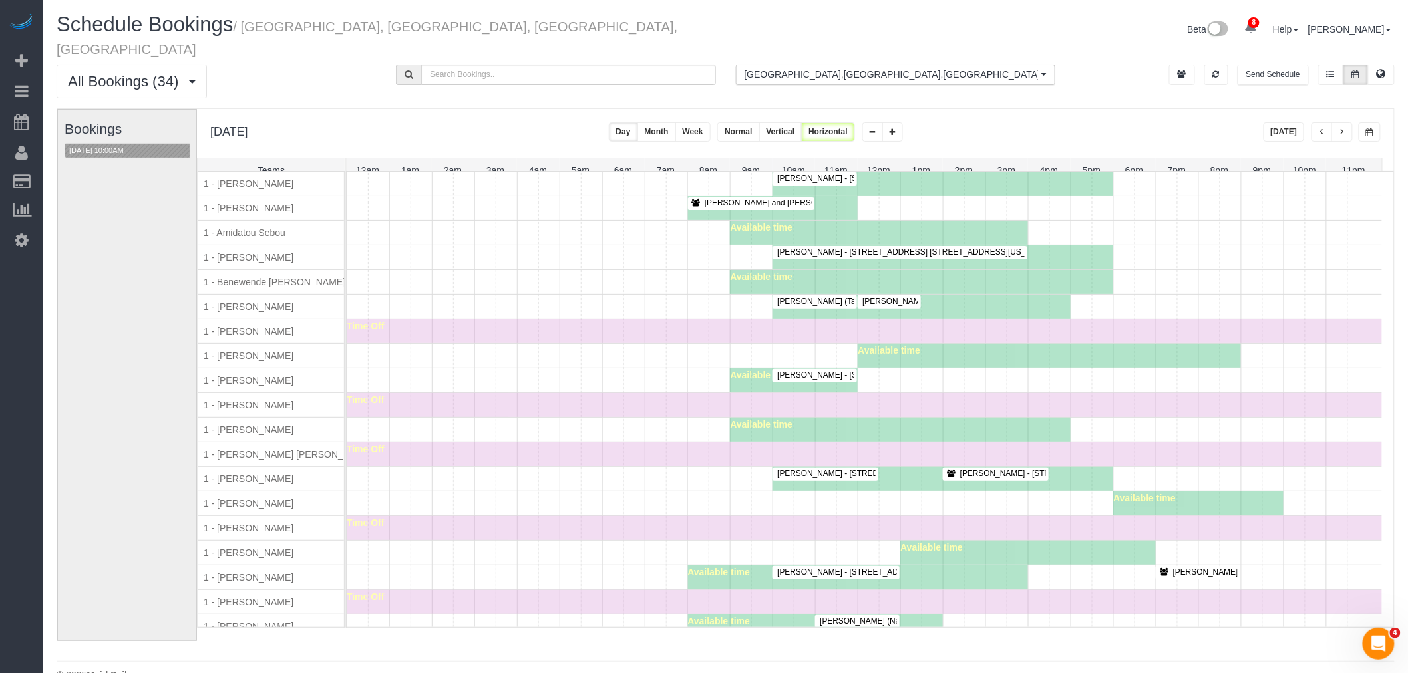
click at [585, 393] on div "Time Off" at bounding box center [864, 405] width 1035 height 24
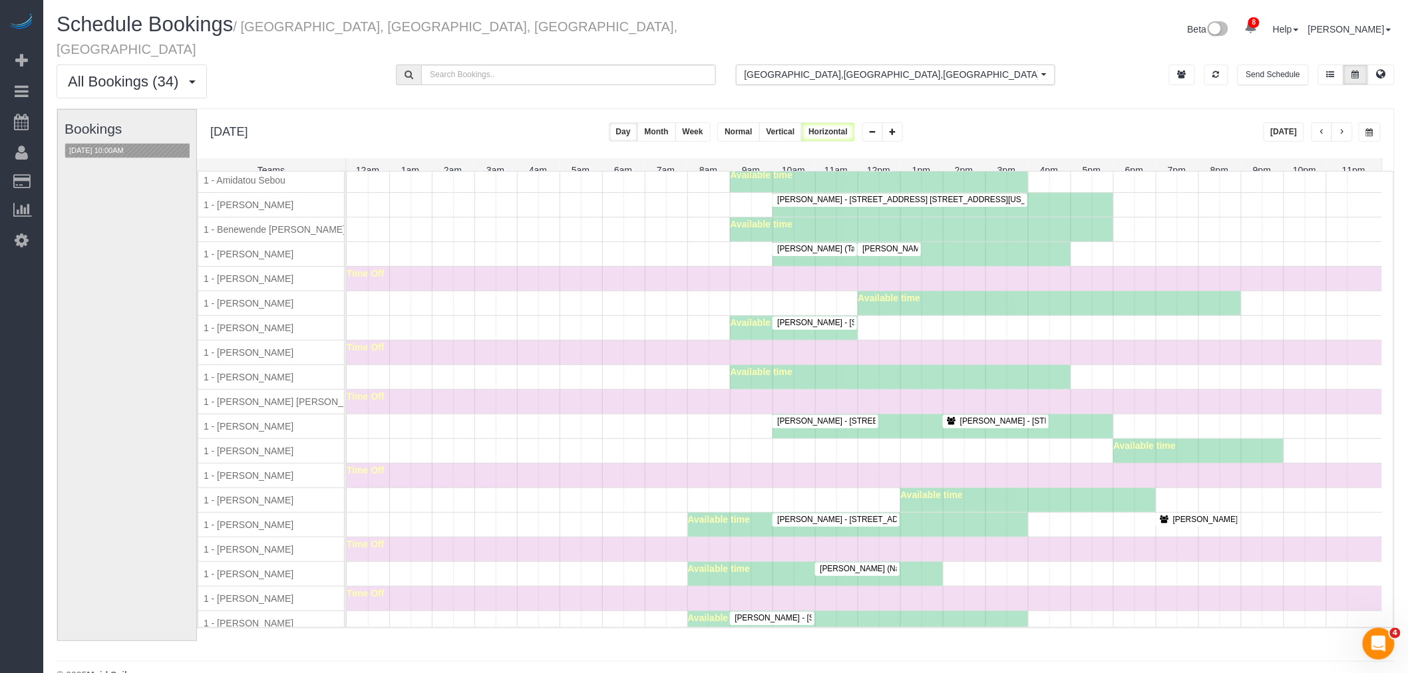
scroll to position [226, 0]
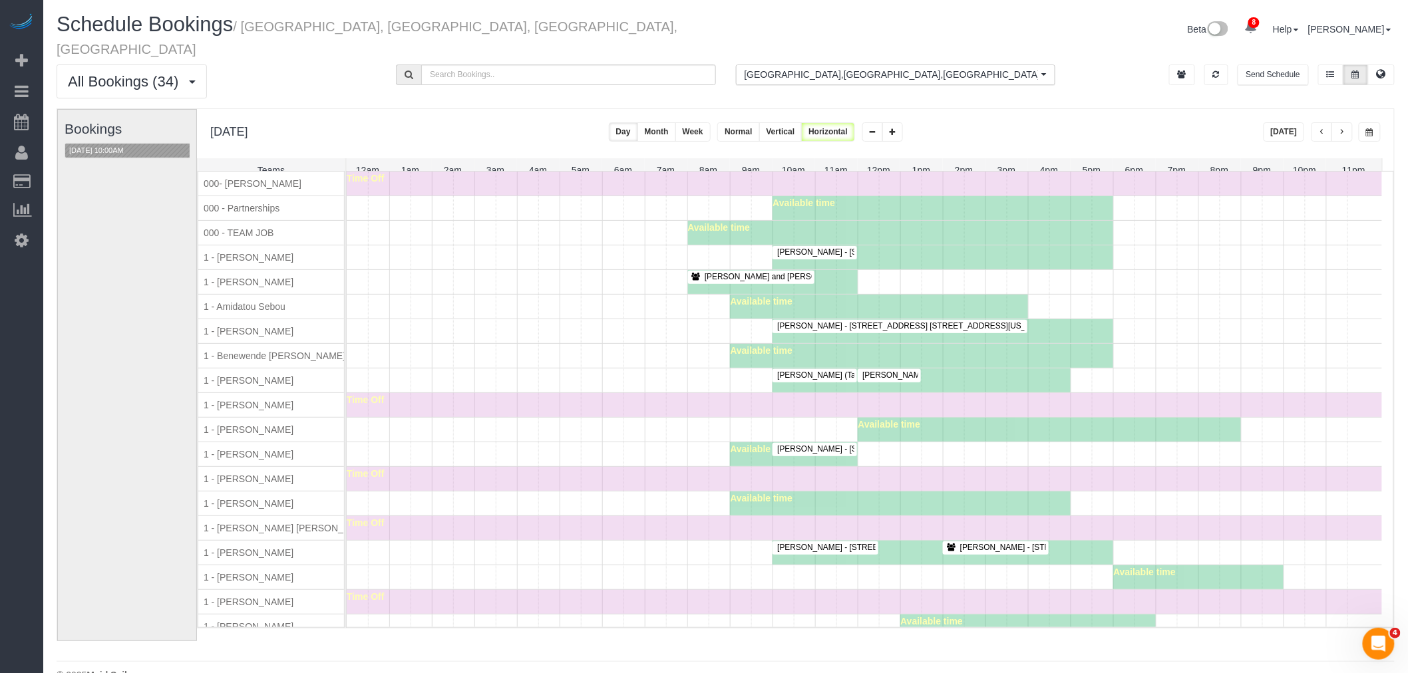
click at [583, 431] on div "Available time" at bounding box center [864, 430] width 1035 height 24
click at [480, 437] on div "Available time" at bounding box center [864, 430] width 1035 height 24
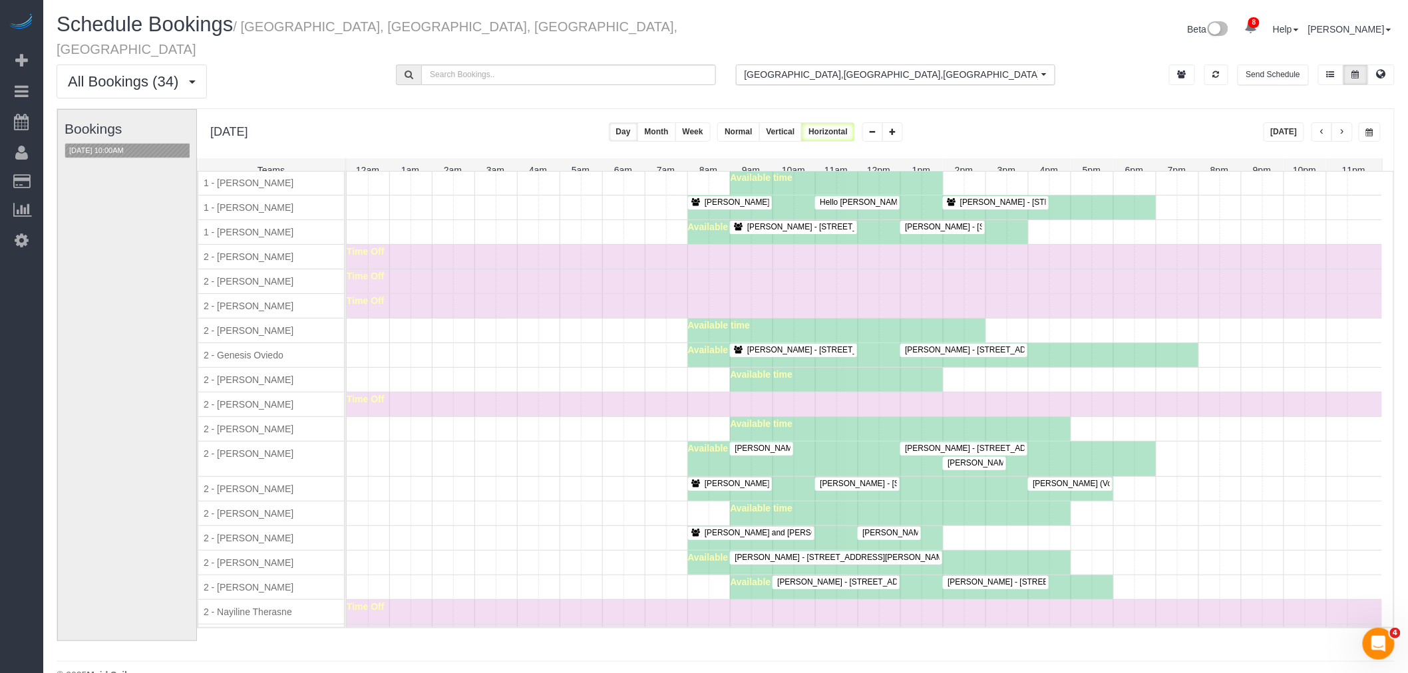
click at [559, 423] on div "Available time" at bounding box center [864, 429] width 1035 height 24
click at [1000, 206] on div "Joshua Salcedo - 522 West 29th Street, Apt. 2a, New York, NY 10001" at bounding box center [995, 203] width 100 height 10
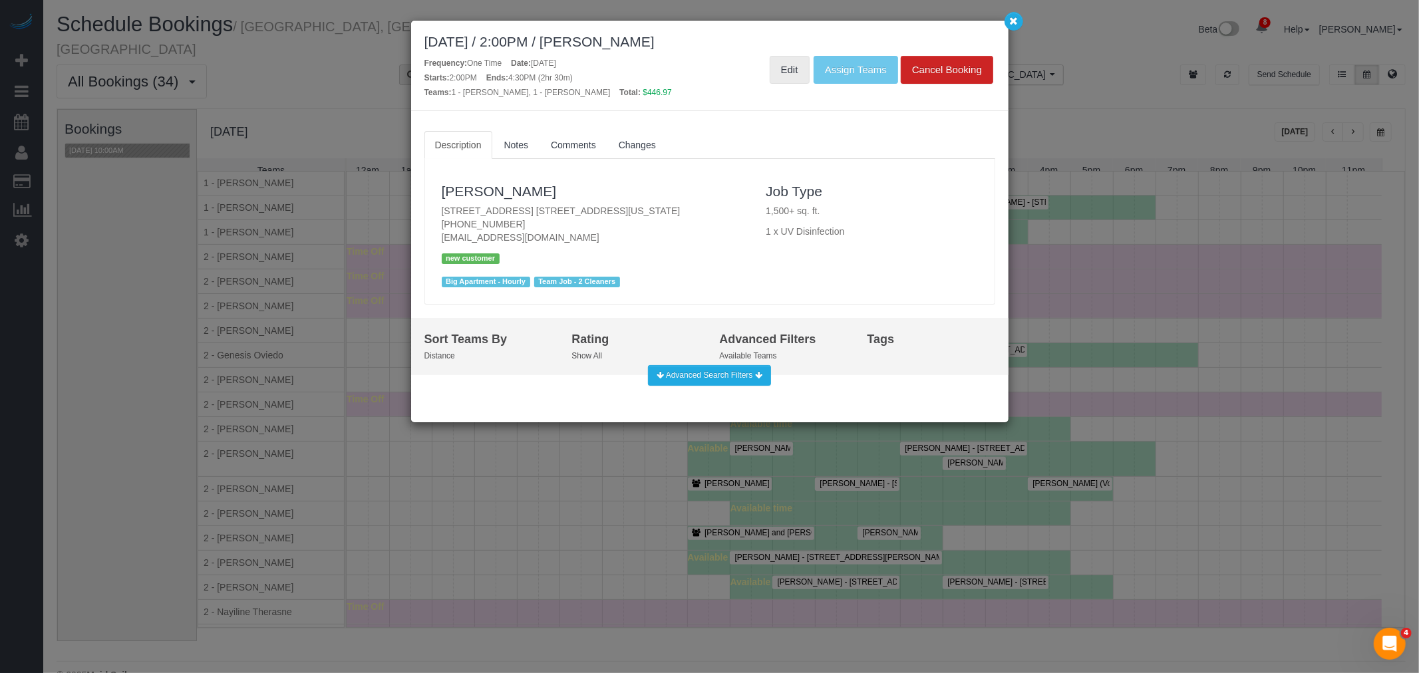
click at [786, 75] on link "Edit" at bounding box center [790, 70] width 40 height 28
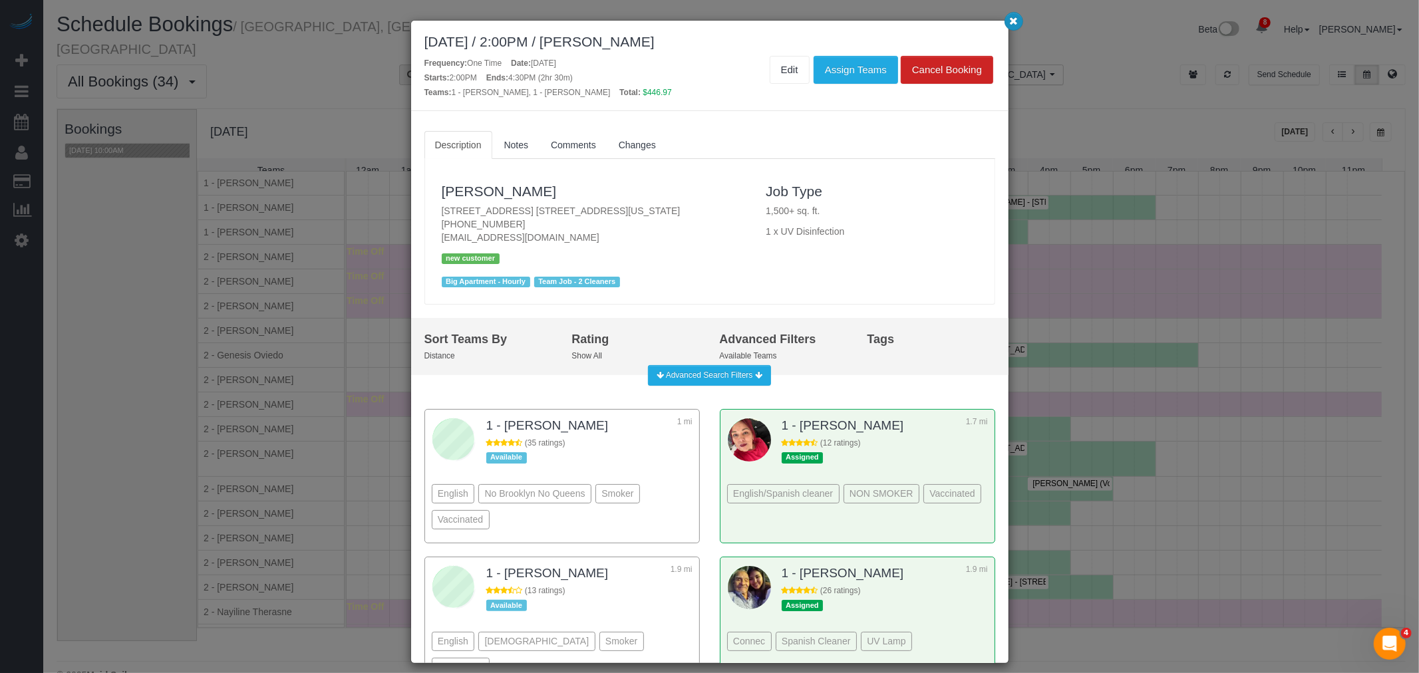
click at [1013, 27] on button "button" at bounding box center [1014, 21] width 19 height 19
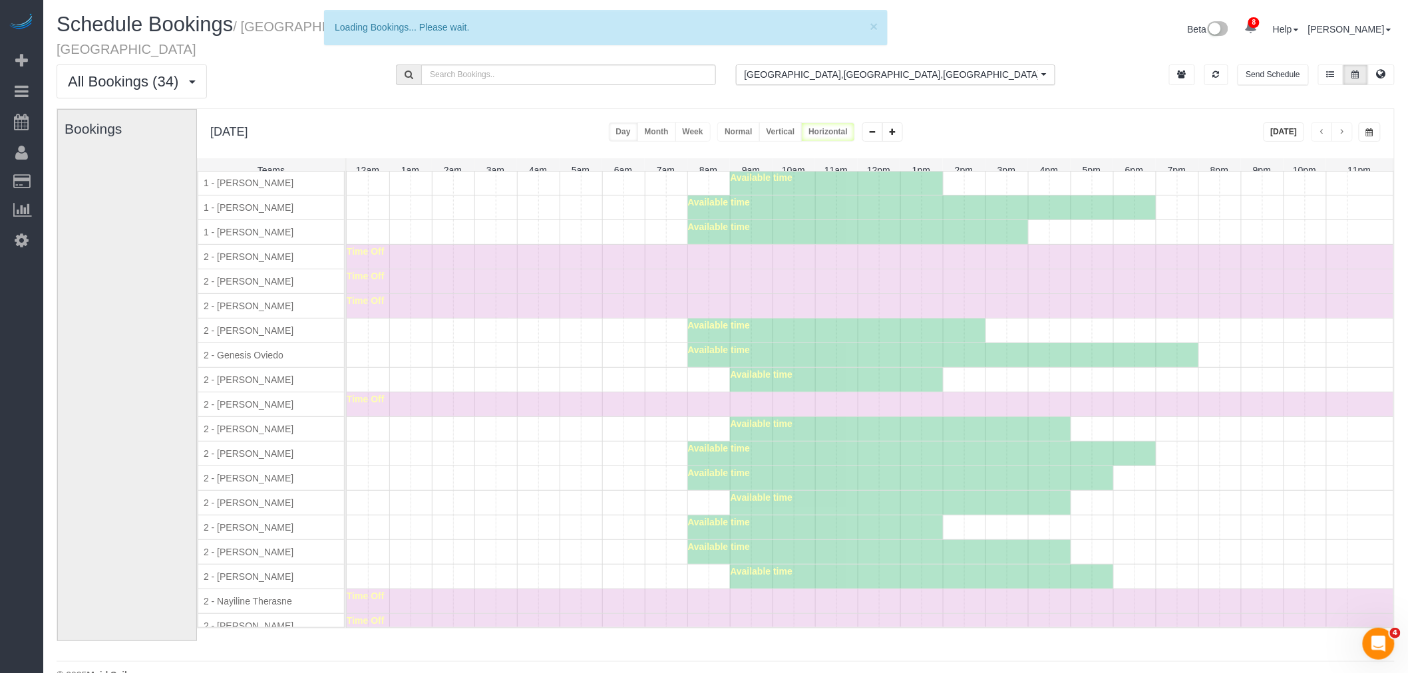
drag, startPoint x: 712, startPoint y: 314, endPoint x: 733, endPoint y: 309, distance: 21.3
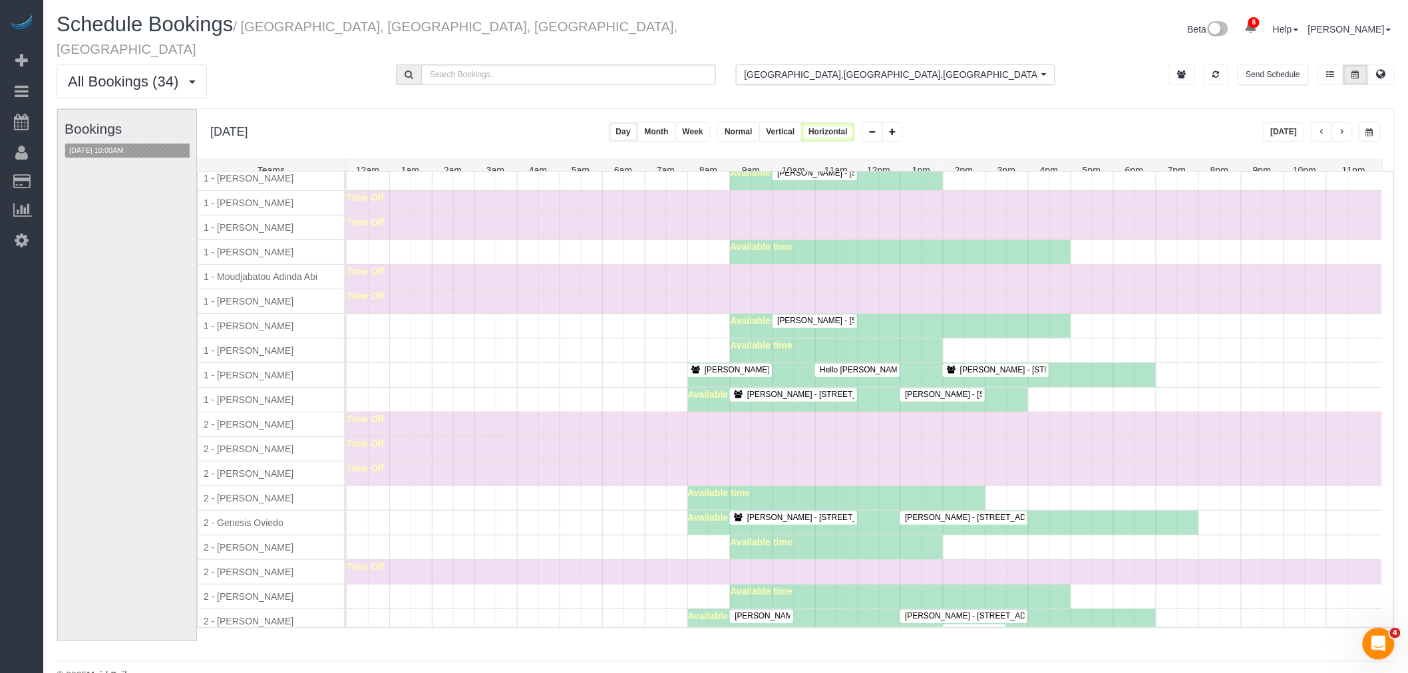
scroll to position [517, 0]
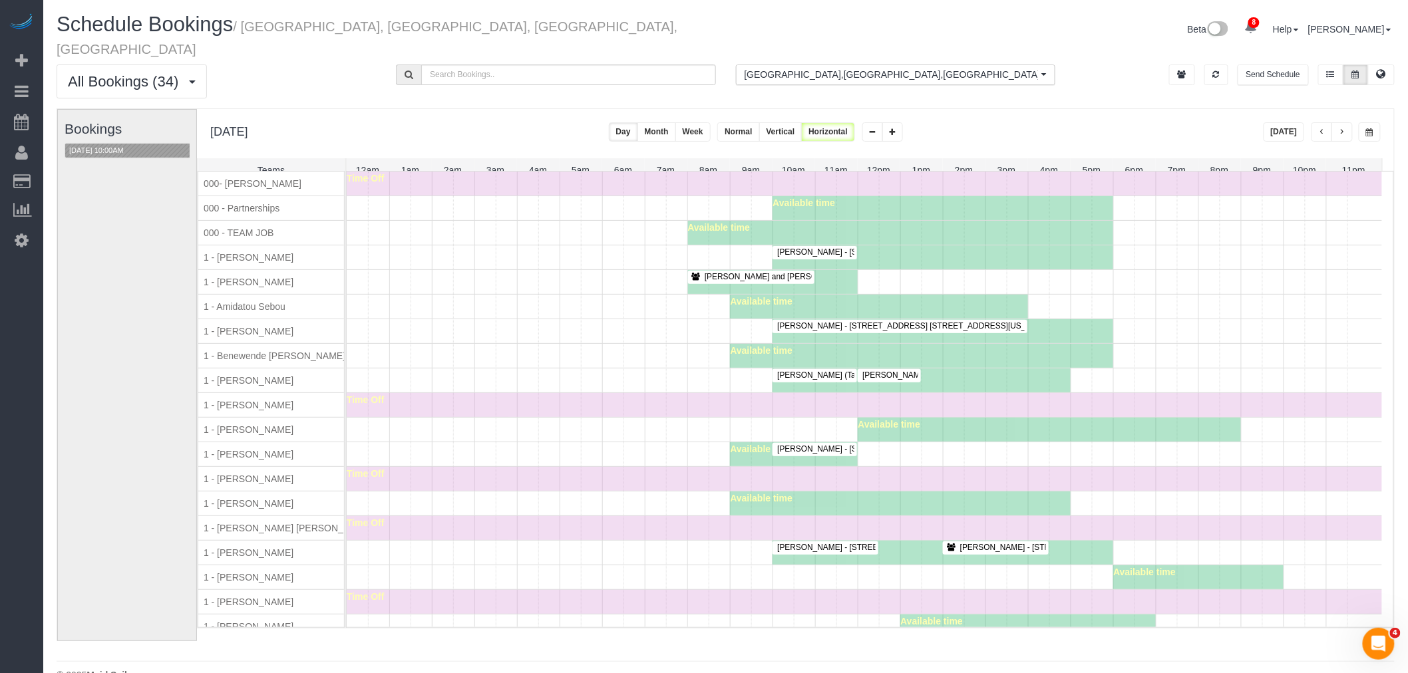
click at [579, 414] on div "Time Off" at bounding box center [864, 405] width 1035 height 24
click at [609, 418] on div "Available time" at bounding box center [864, 430] width 1035 height 24
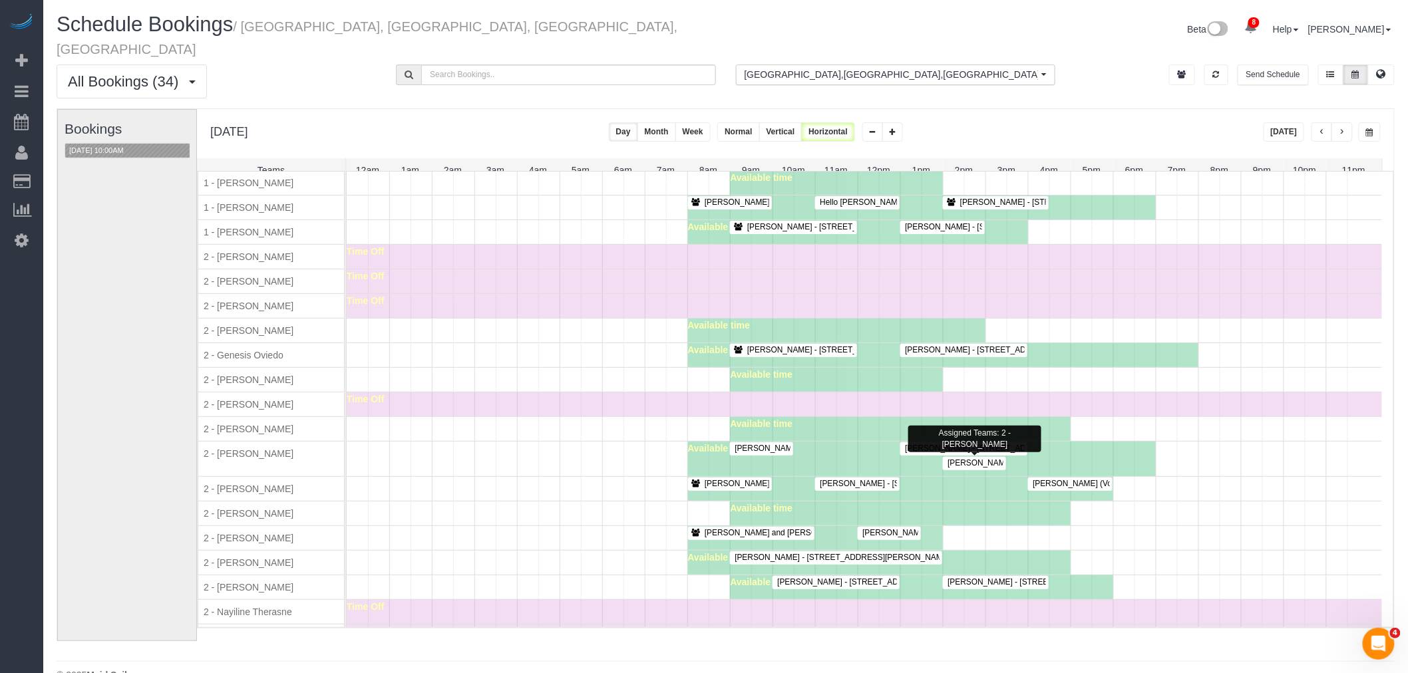
click at [952, 464] on span "Lauren Dana - 84 William Street, Apt 703, New York, NY 10038-0347" at bounding box center [1074, 462] width 267 height 9
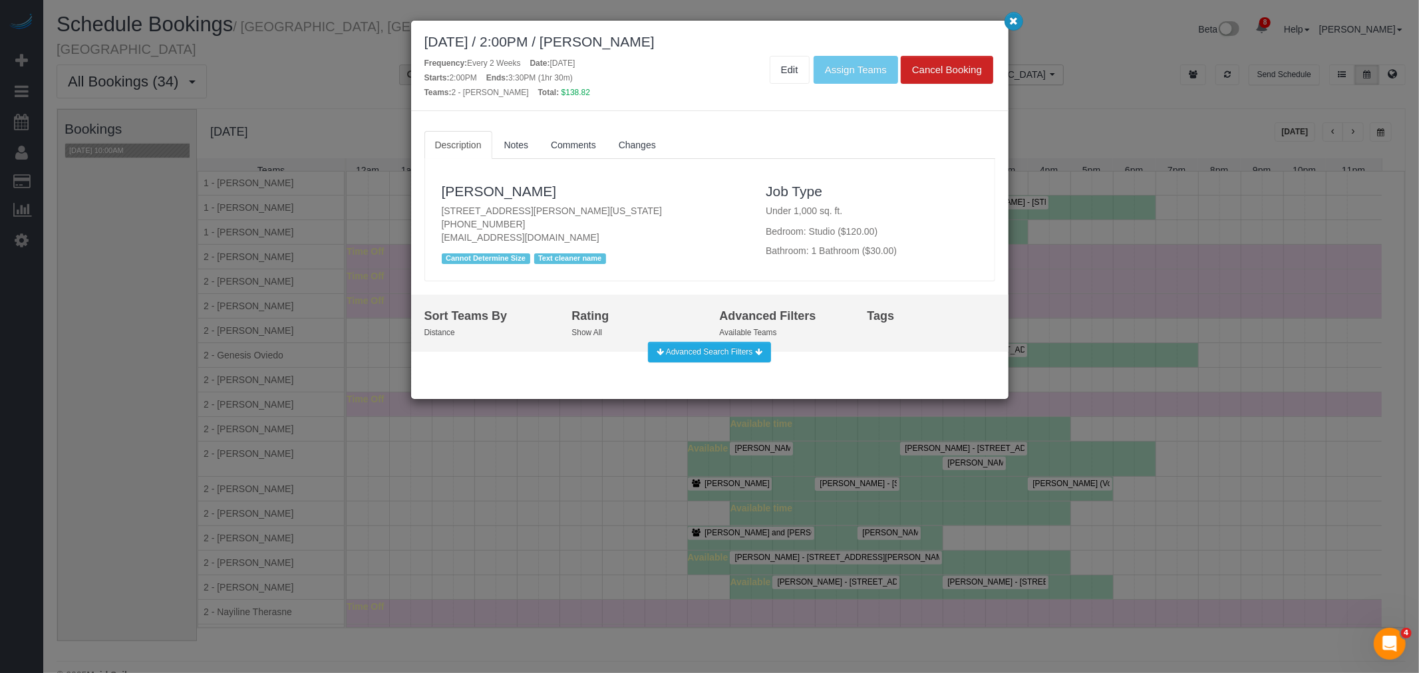
click at [1013, 28] on button "button" at bounding box center [1014, 21] width 19 height 19
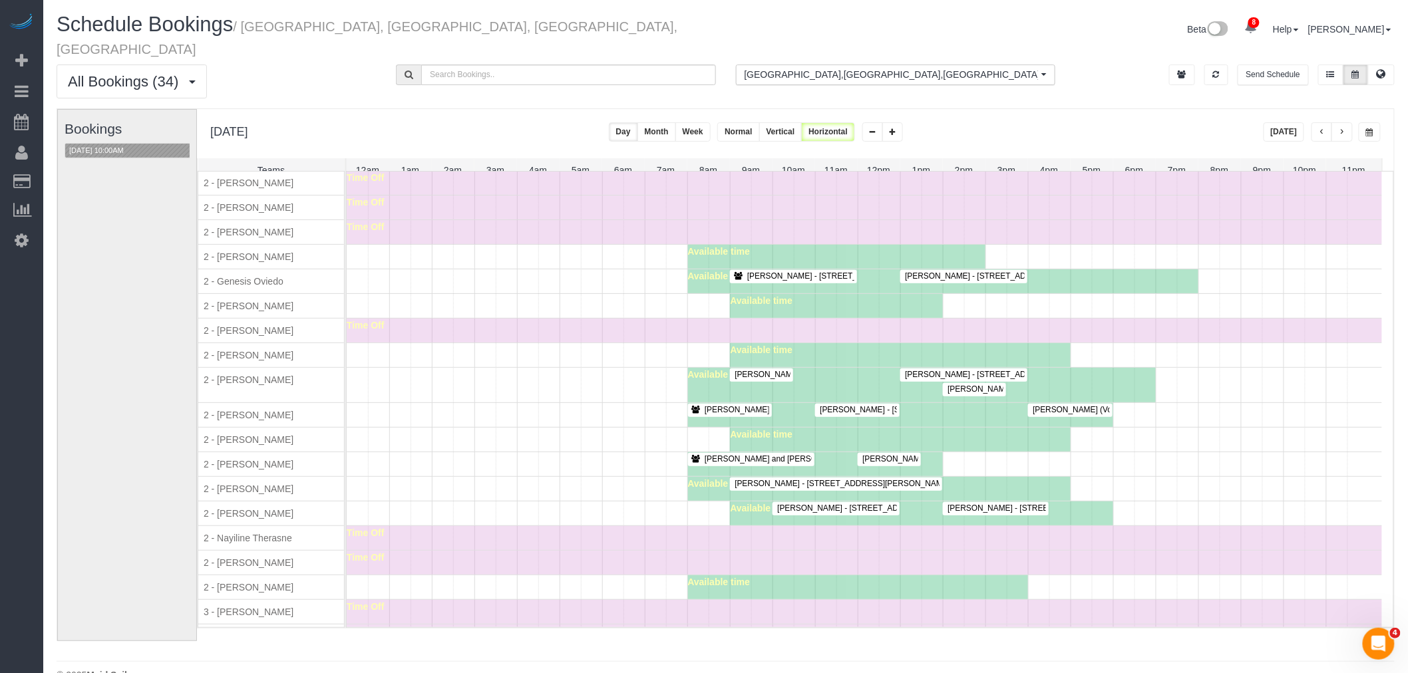
click at [959, 396] on div at bounding box center [974, 389] width 63 height 13
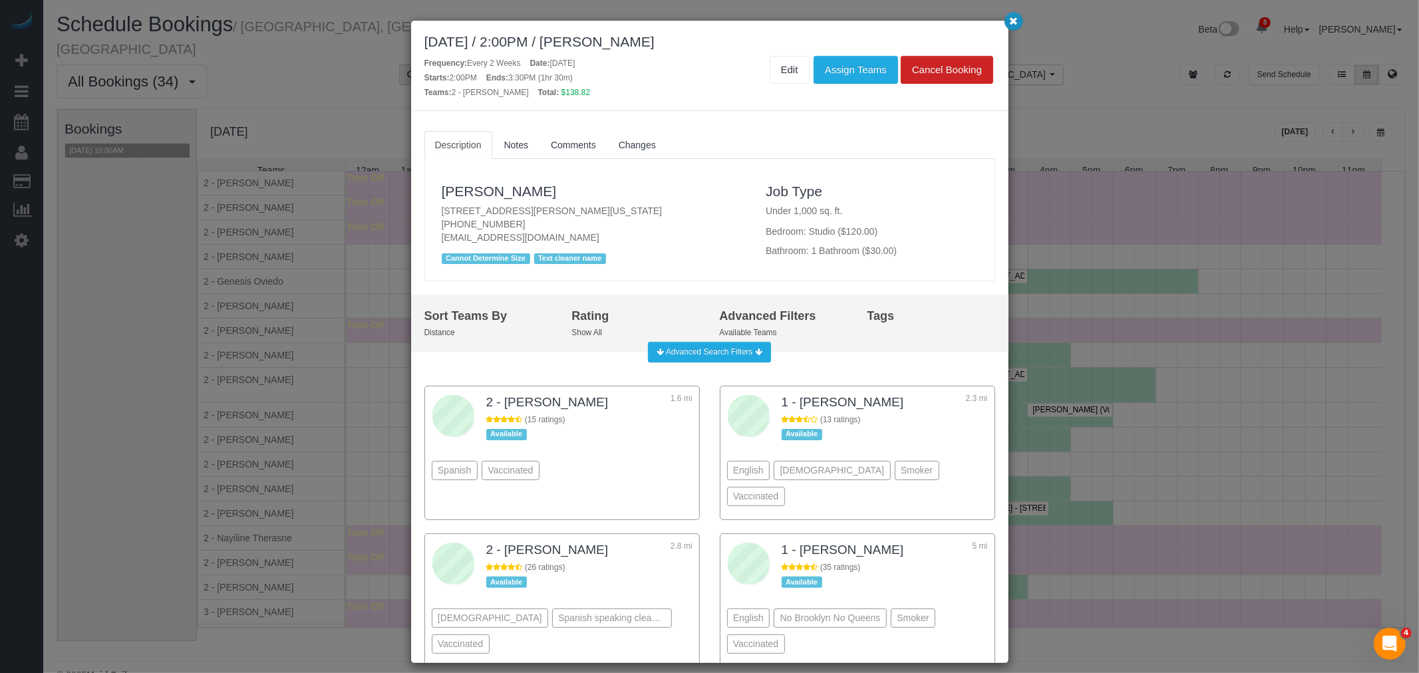
click at [1008, 27] on button "button" at bounding box center [1014, 21] width 19 height 19
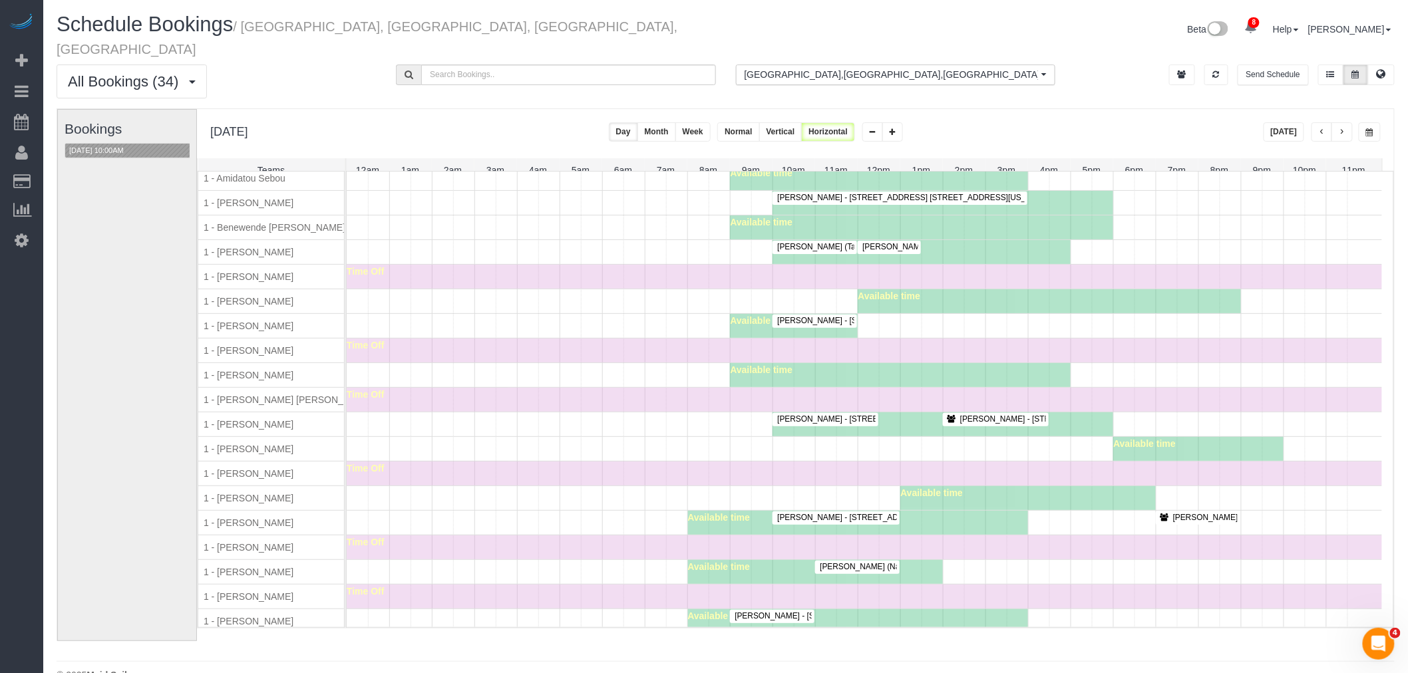
scroll to position [0, 0]
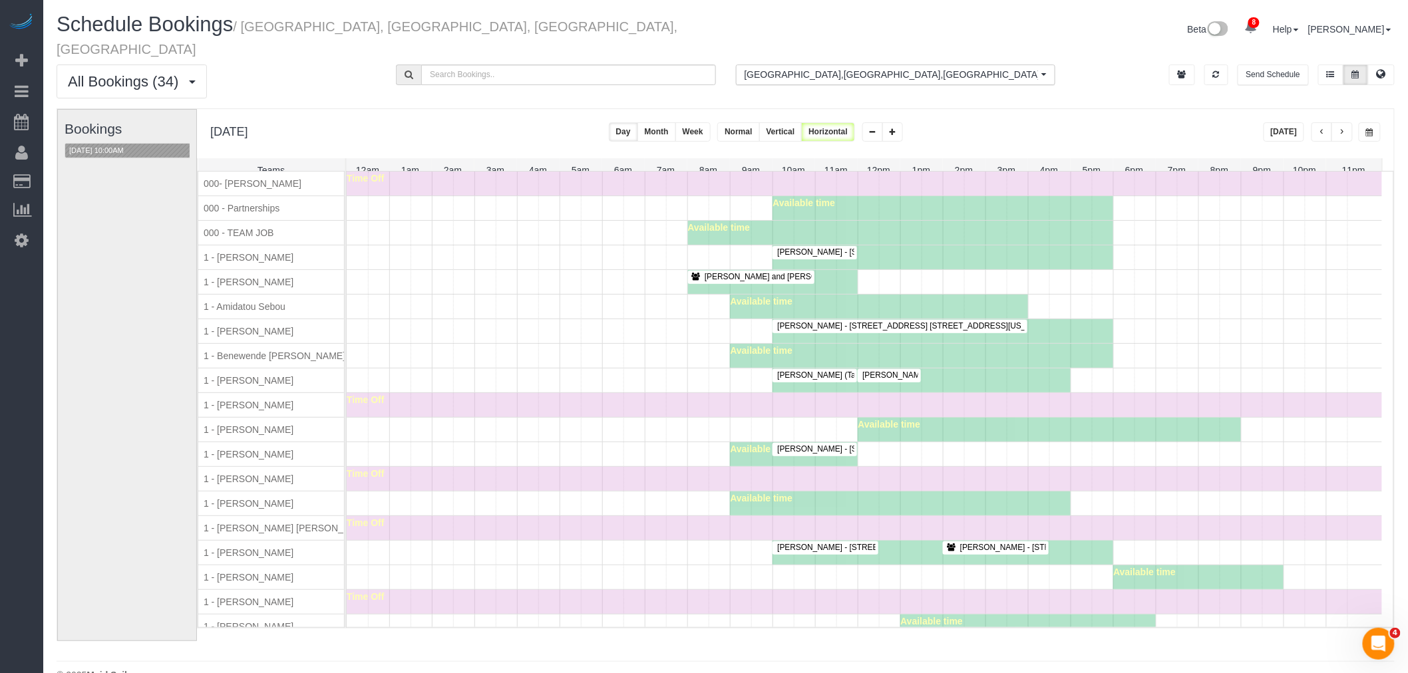
click at [548, 462] on div "Marcus Taylor - 215 West 95th Street, Apt. 15a, New York, NY 10025 Available ti…" at bounding box center [864, 454] width 1035 height 24
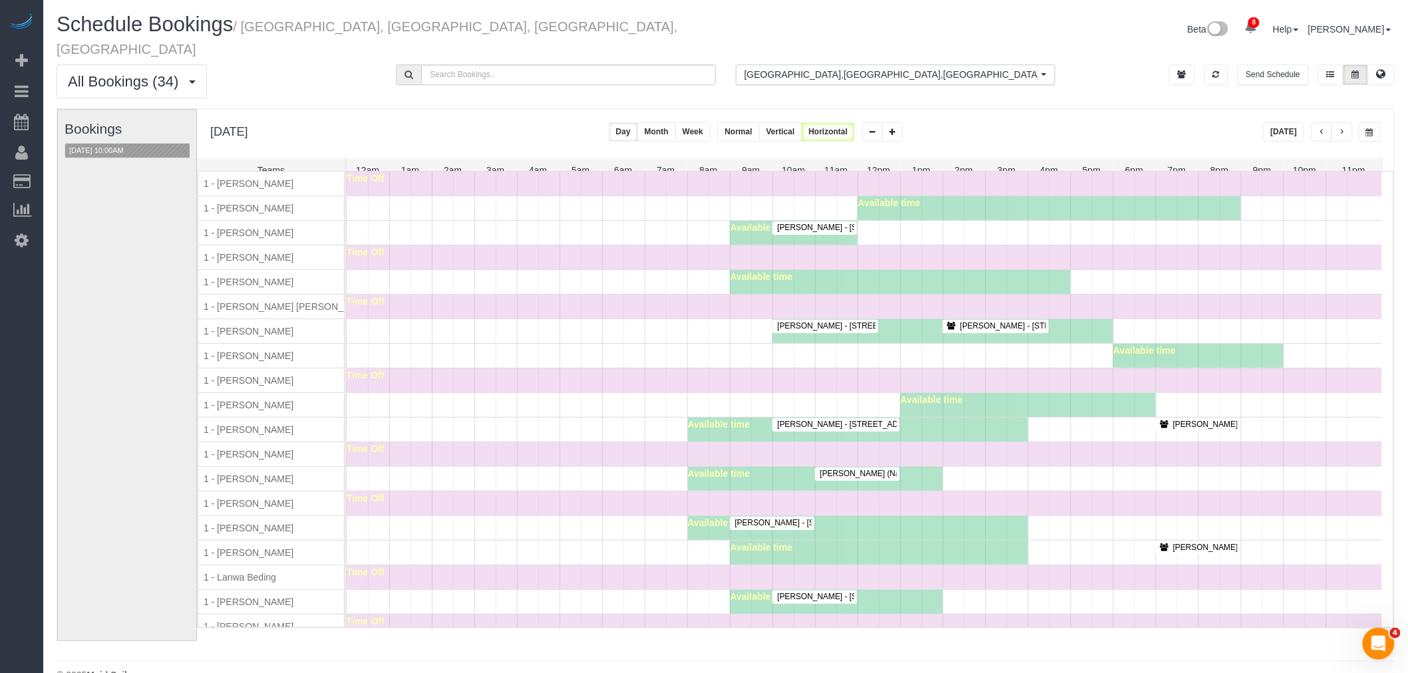
scroll to position [369, 0]
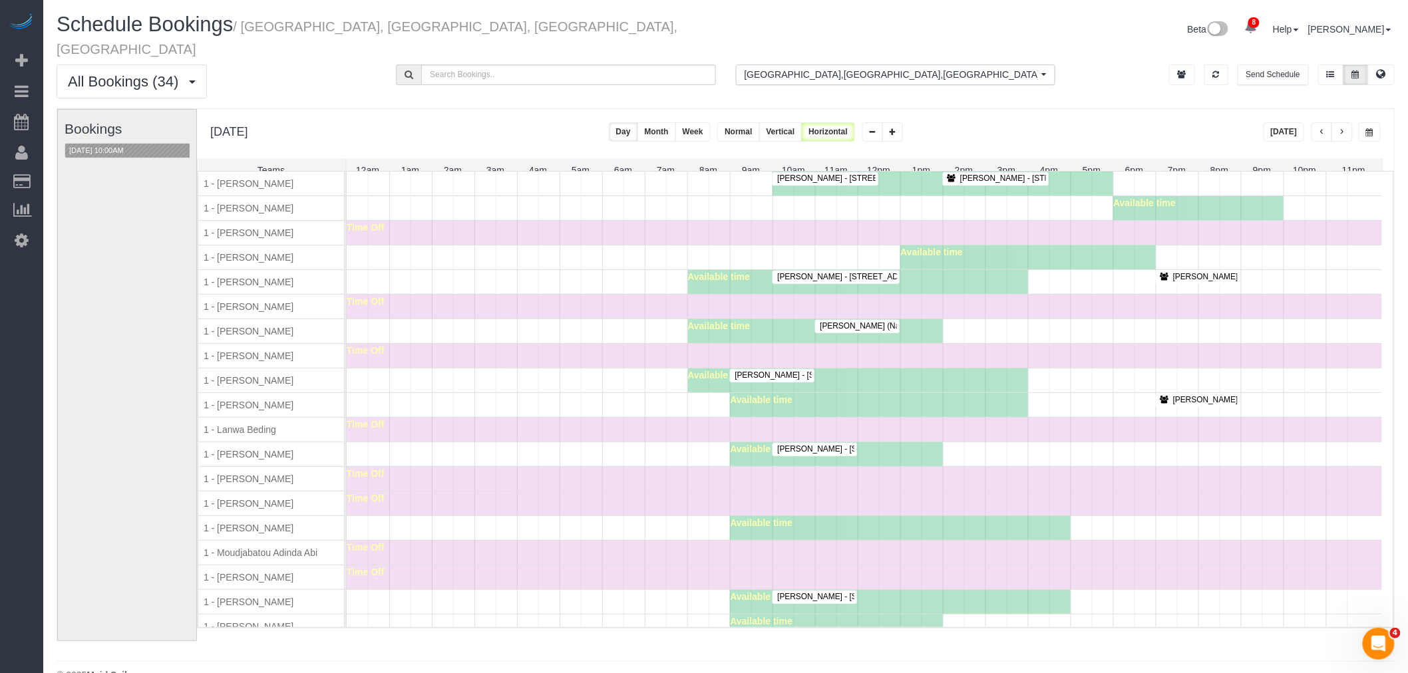
click at [975, 453] on div "Emily Bass - 10 East 29th Street, Apt. 17k, New York, NY 10016 Available time" at bounding box center [864, 454] width 1035 height 24
click at [822, 451] on span "Emily Bass - 10 East 29th Street, Apt. 17k, New York, NY 10016" at bounding box center [911, 448] width 282 height 9
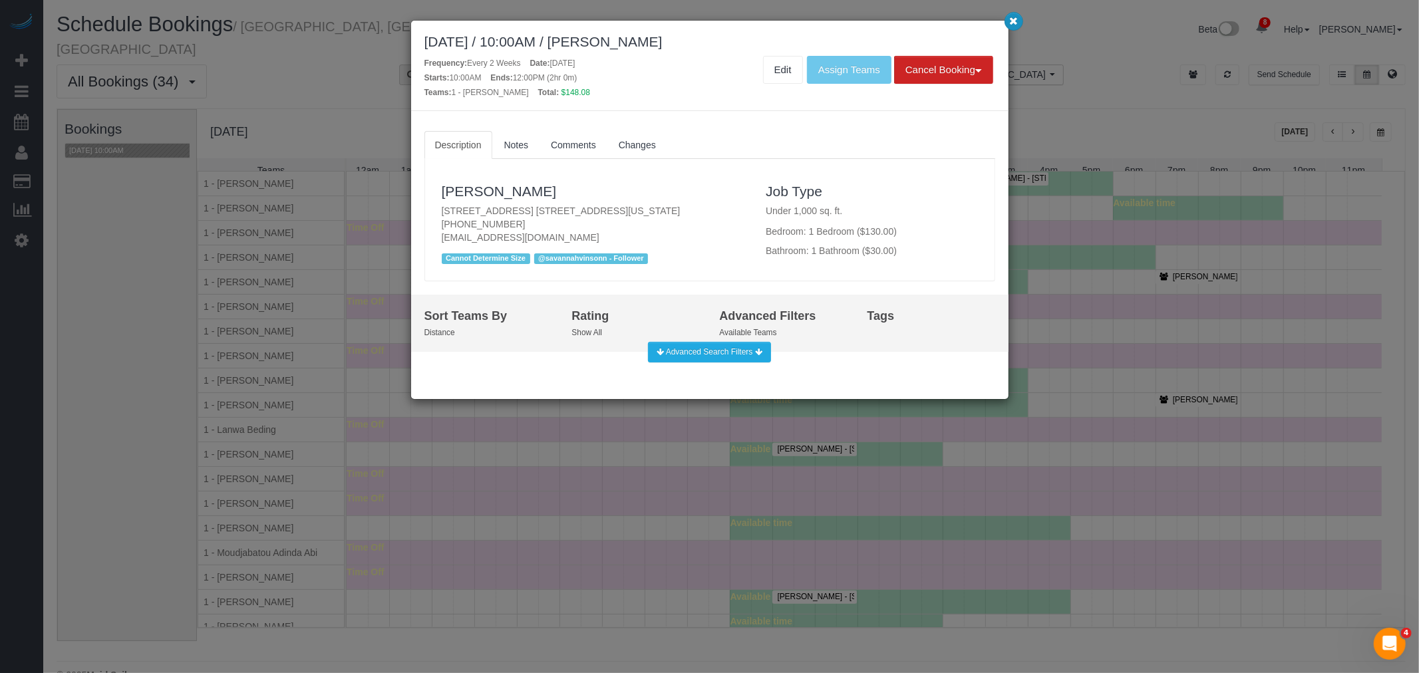
click at [1012, 29] on button "button" at bounding box center [1014, 21] width 19 height 19
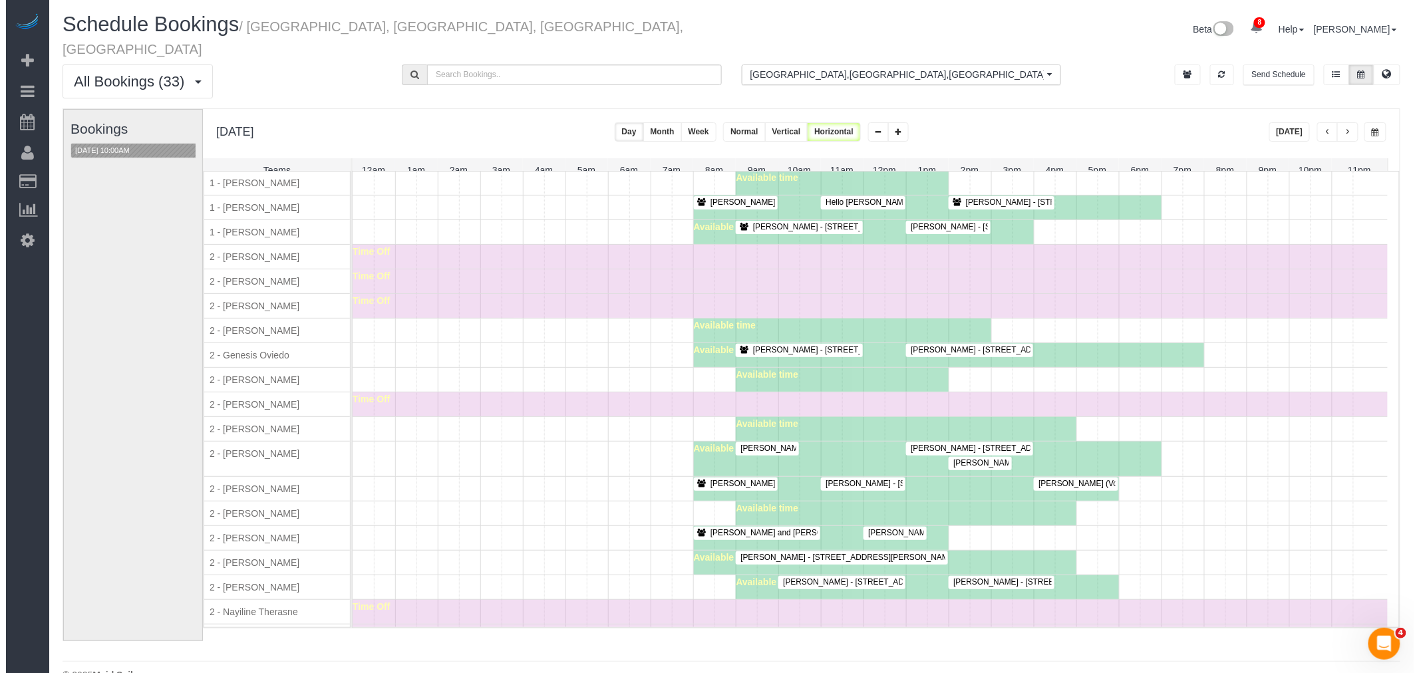
scroll to position [961, 0]
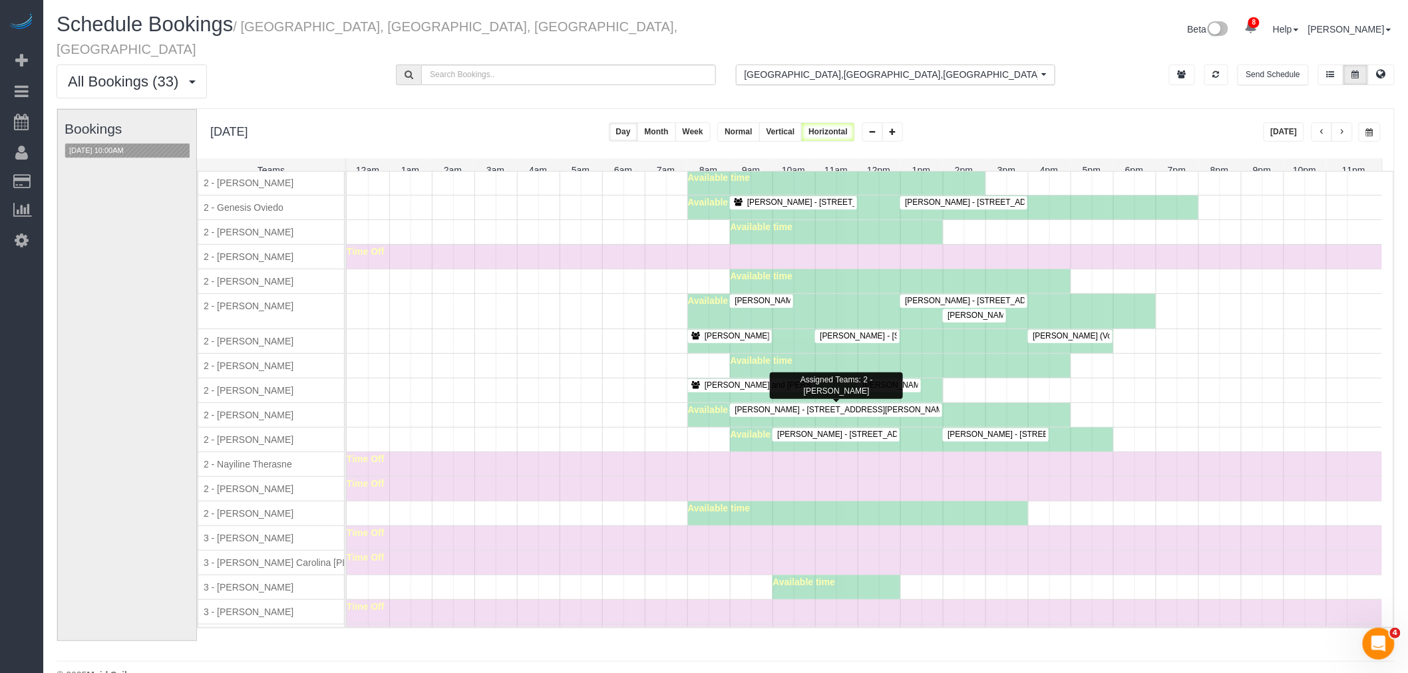
click at [801, 411] on span "Laura Consalvo - 229 Mott Street, Apt. 2, New York, NY 10012" at bounding box center [861, 409] width 267 height 9
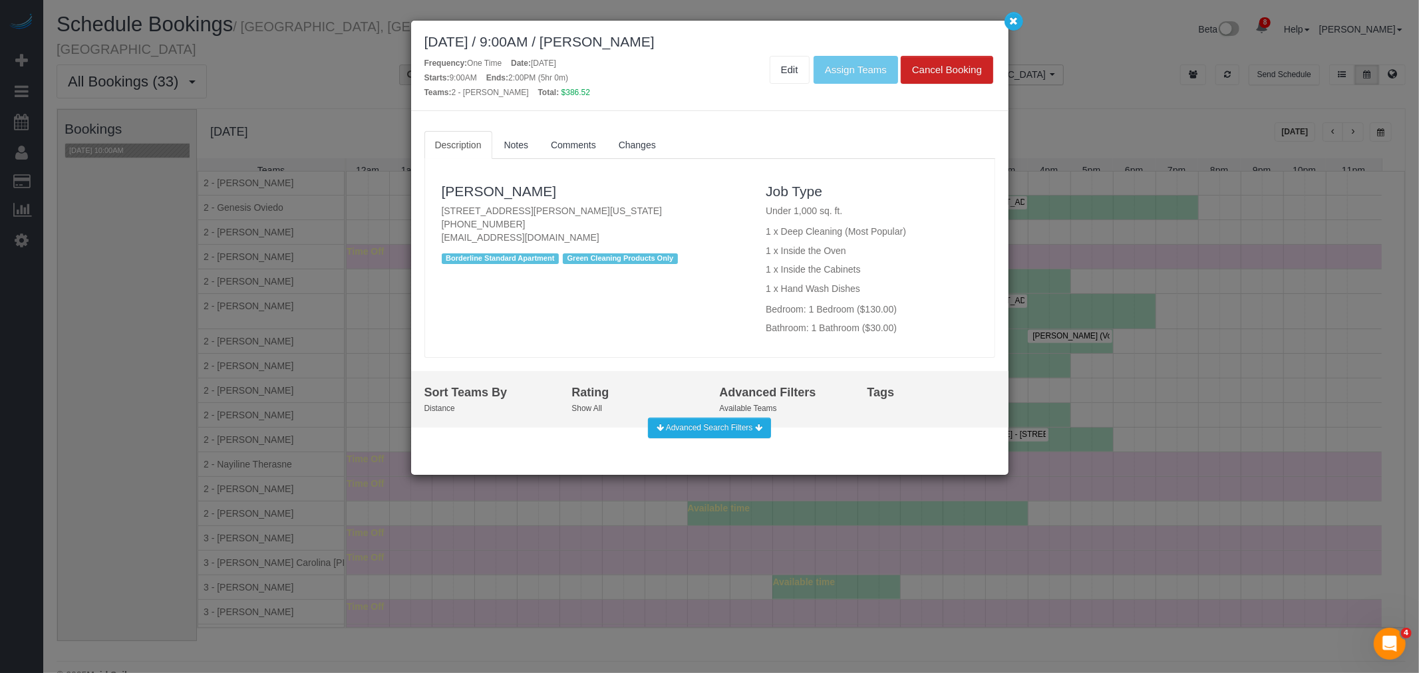
click at [569, 208] on p "229 Mott Street, Apt. 2, New York, NY 10012 (412) 576-9433 llconsalvo917@gmail.…" at bounding box center [594, 224] width 305 height 40
copy p "229 Mott Street, Apt. 2, New York, NY 10012"
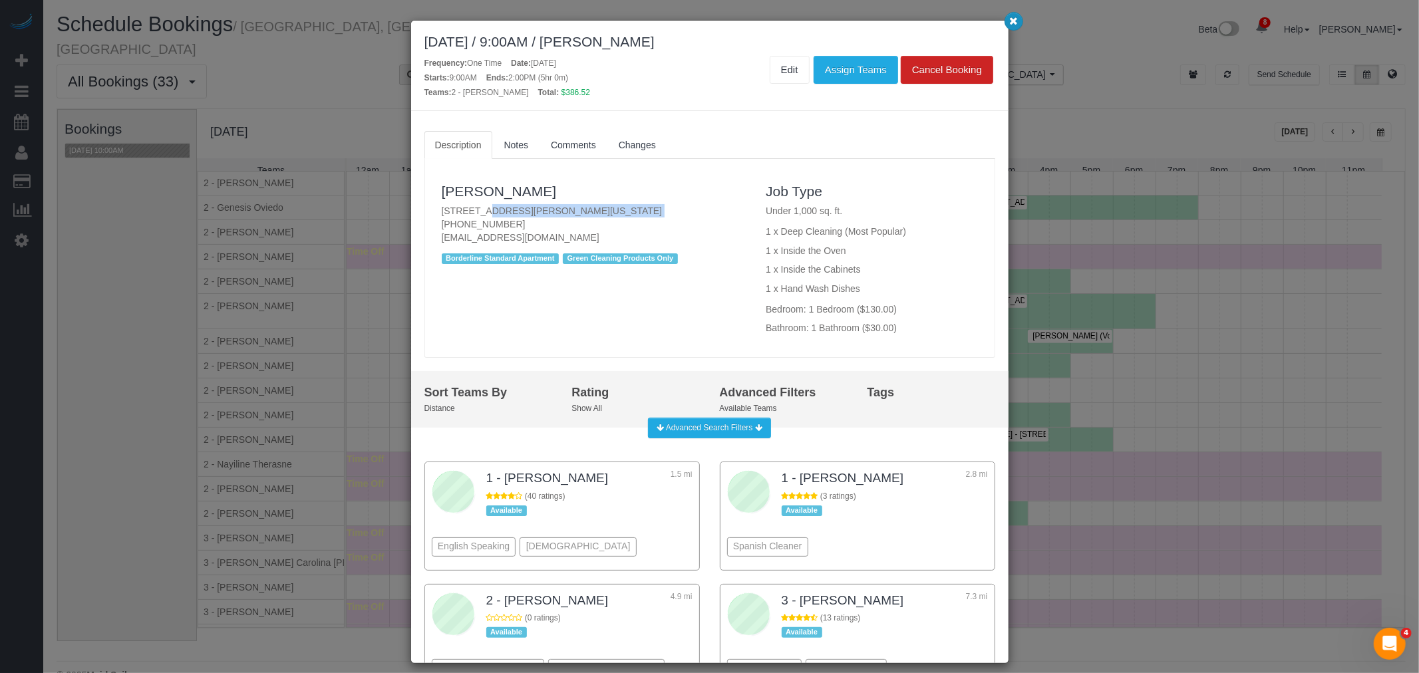
click at [1015, 27] on button "button" at bounding box center [1014, 21] width 19 height 19
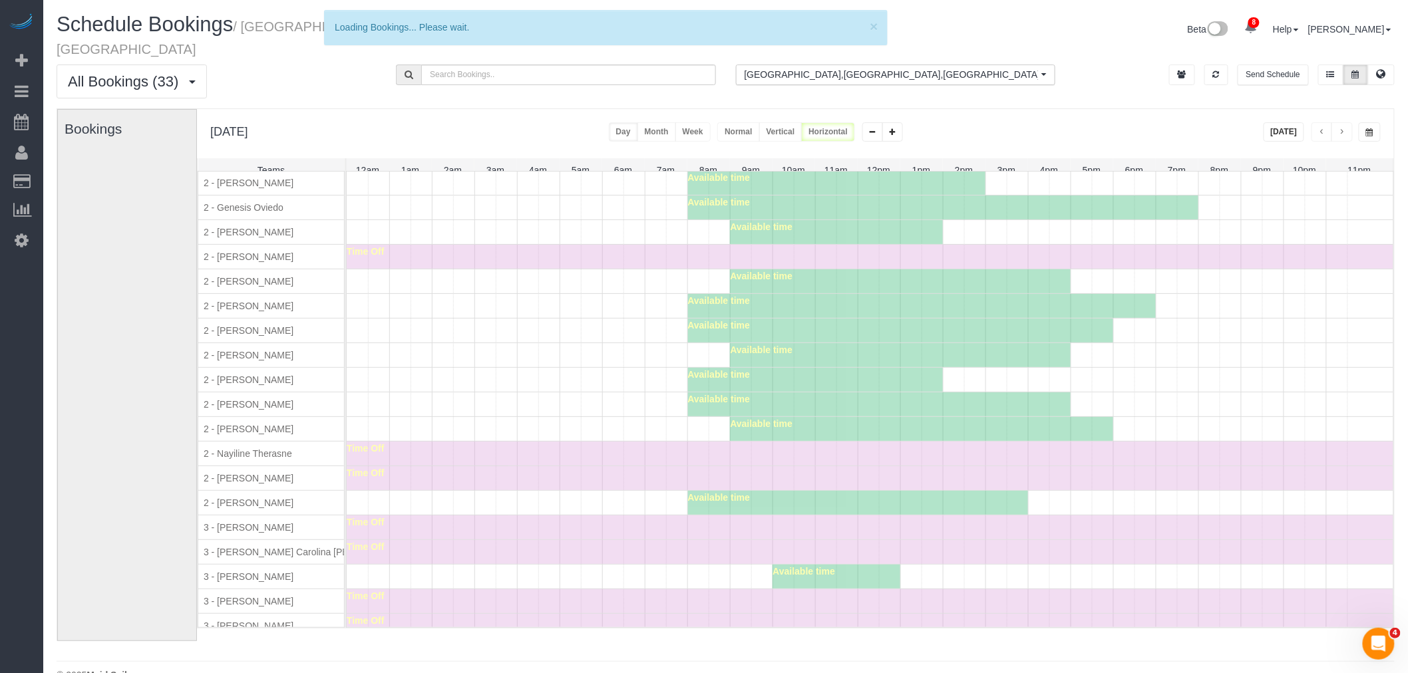
click at [688, 343] on div "Available time" at bounding box center [870, 355] width 1046 height 24
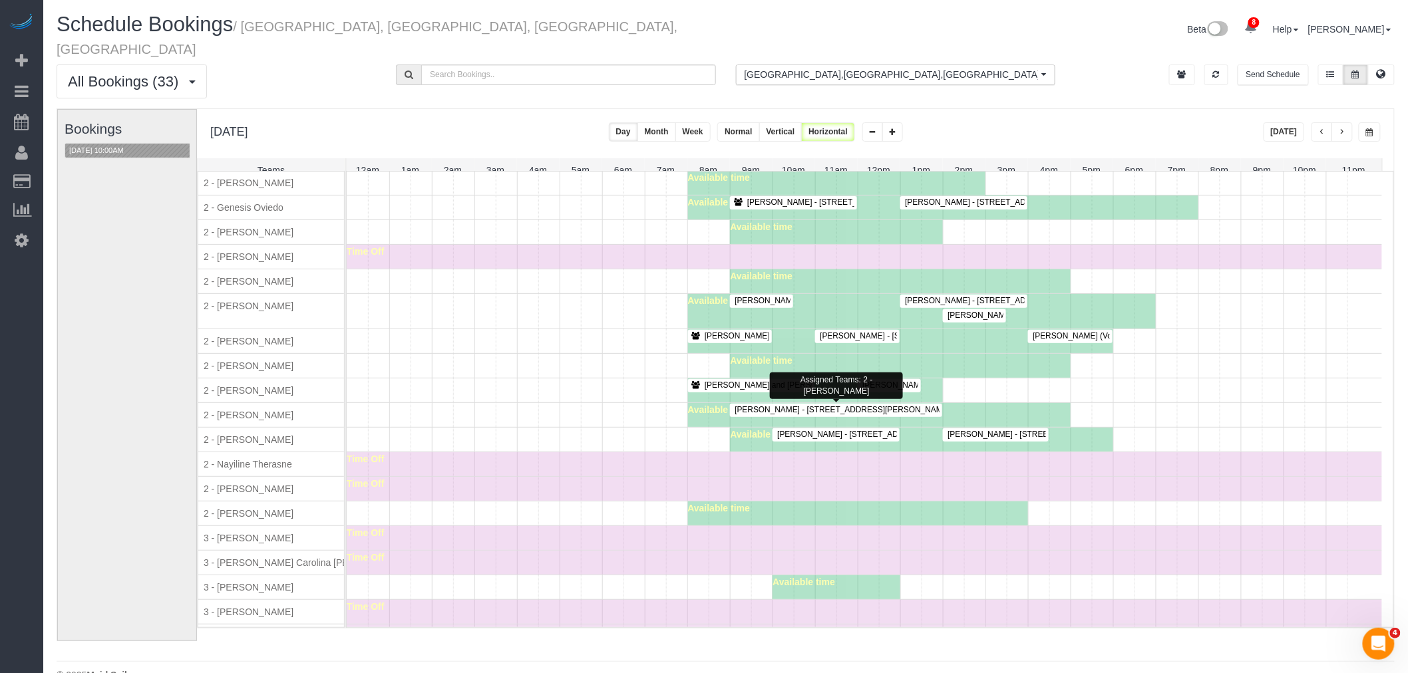
click at [905, 406] on span "Laura Consalvo - 229 Mott Street, Apt. 2, New York, NY 10012" at bounding box center [861, 409] width 267 height 9
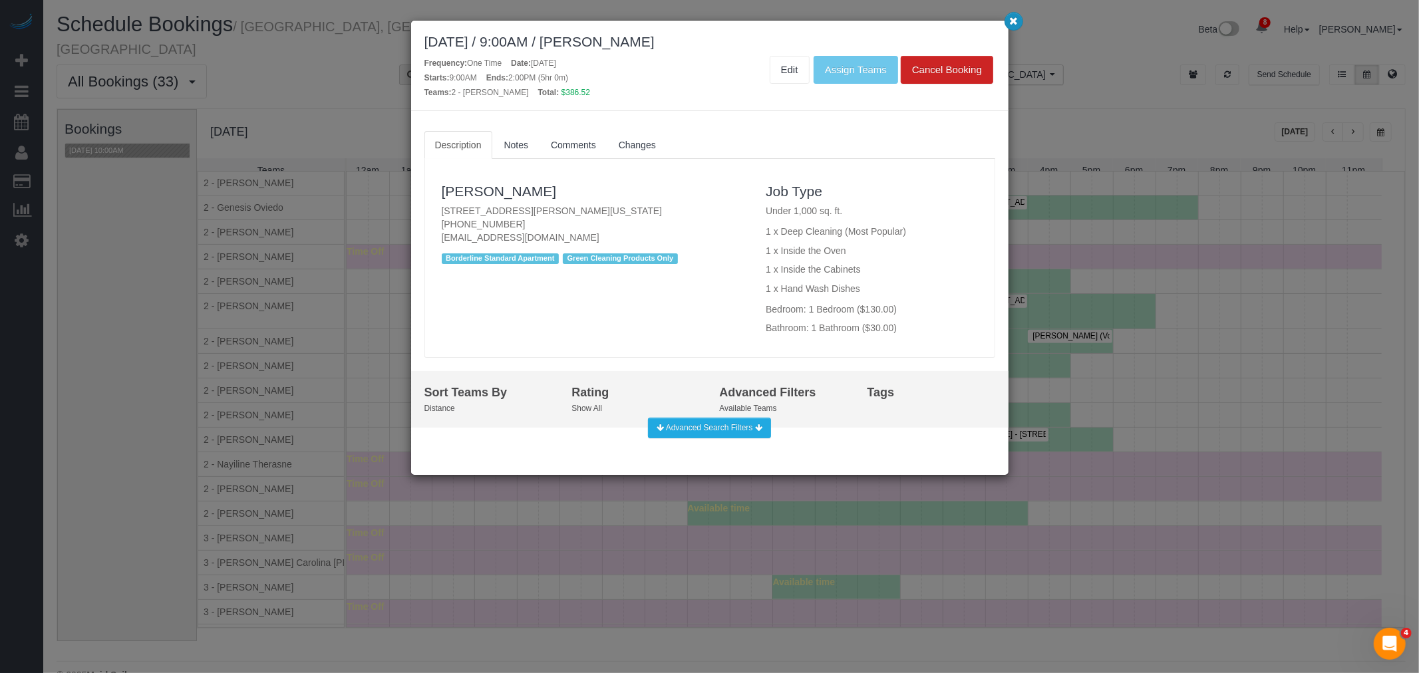
click at [1008, 27] on button "button" at bounding box center [1014, 21] width 19 height 19
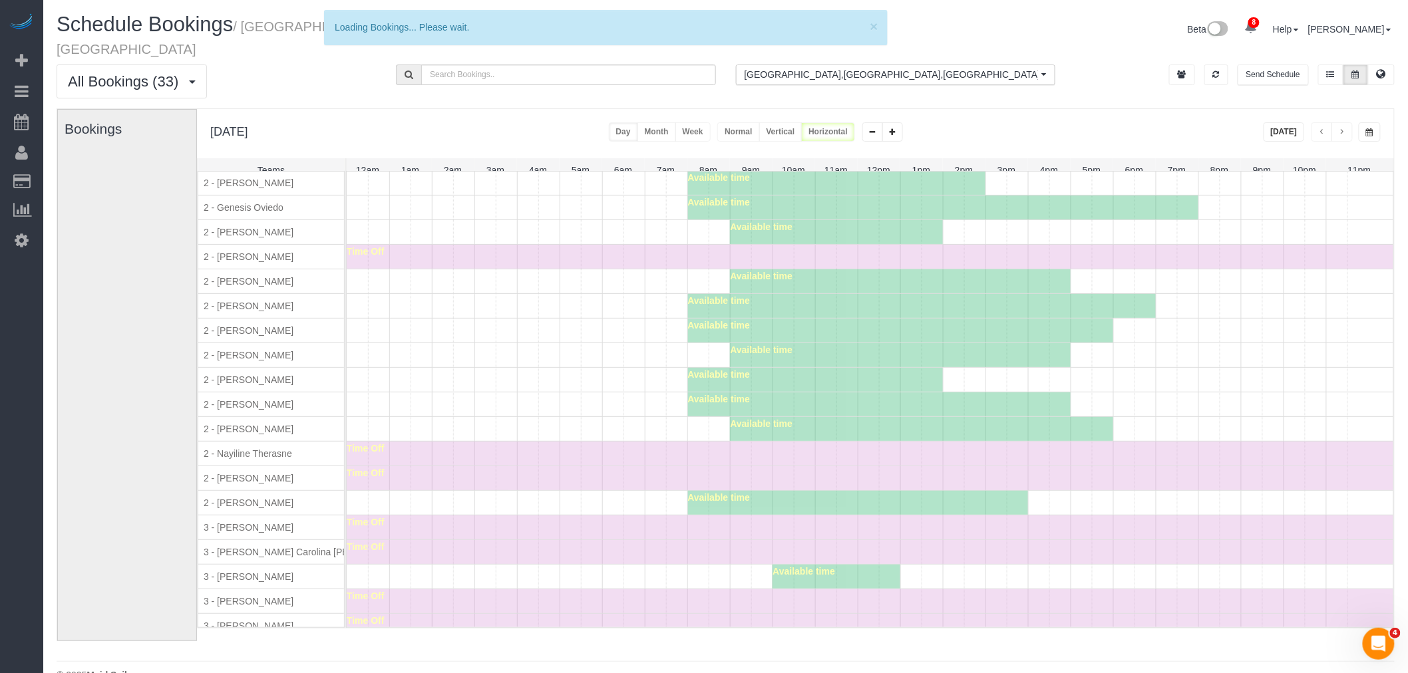
click at [769, 331] on div "Available time" at bounding box center [901, 331] width 426 height 24
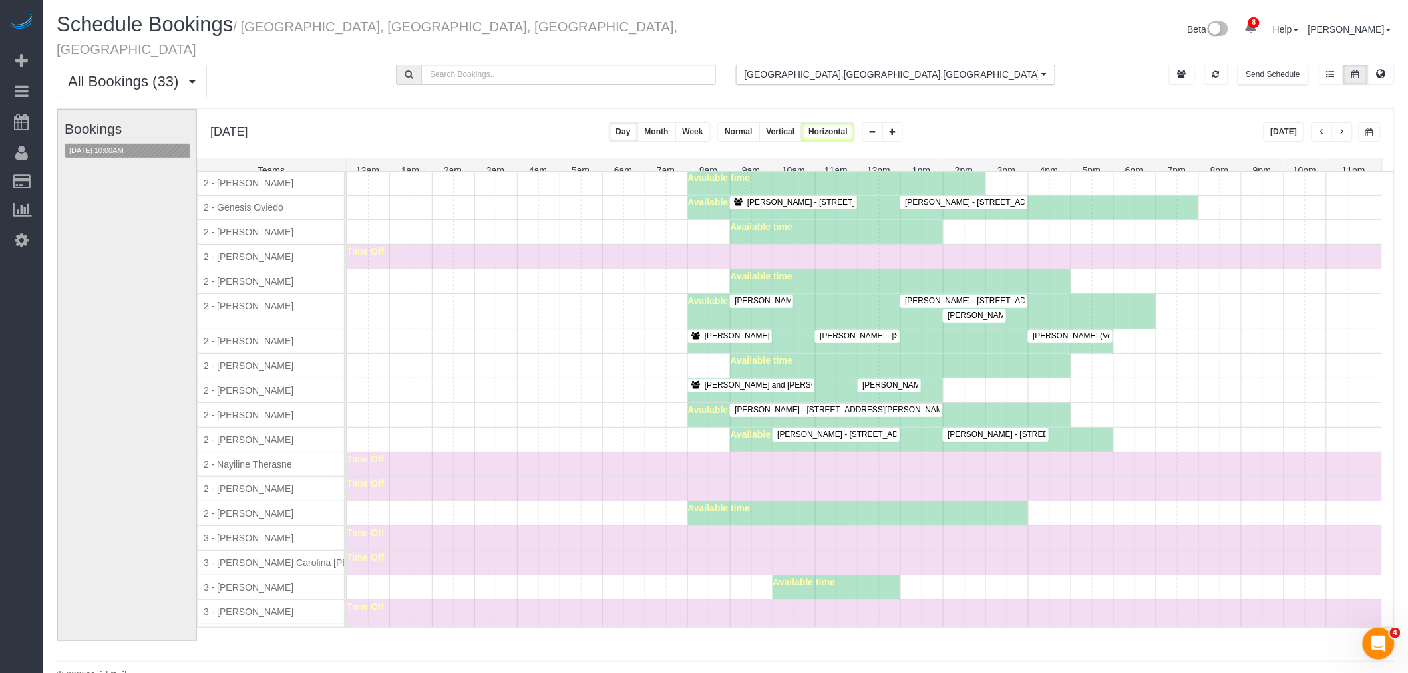
click at [979, 316] on span "Lauren Dana - 84 William Street, Apt 703, New York, NY 10038-0347" at bounding box center [1074, 315] width 267 height 9
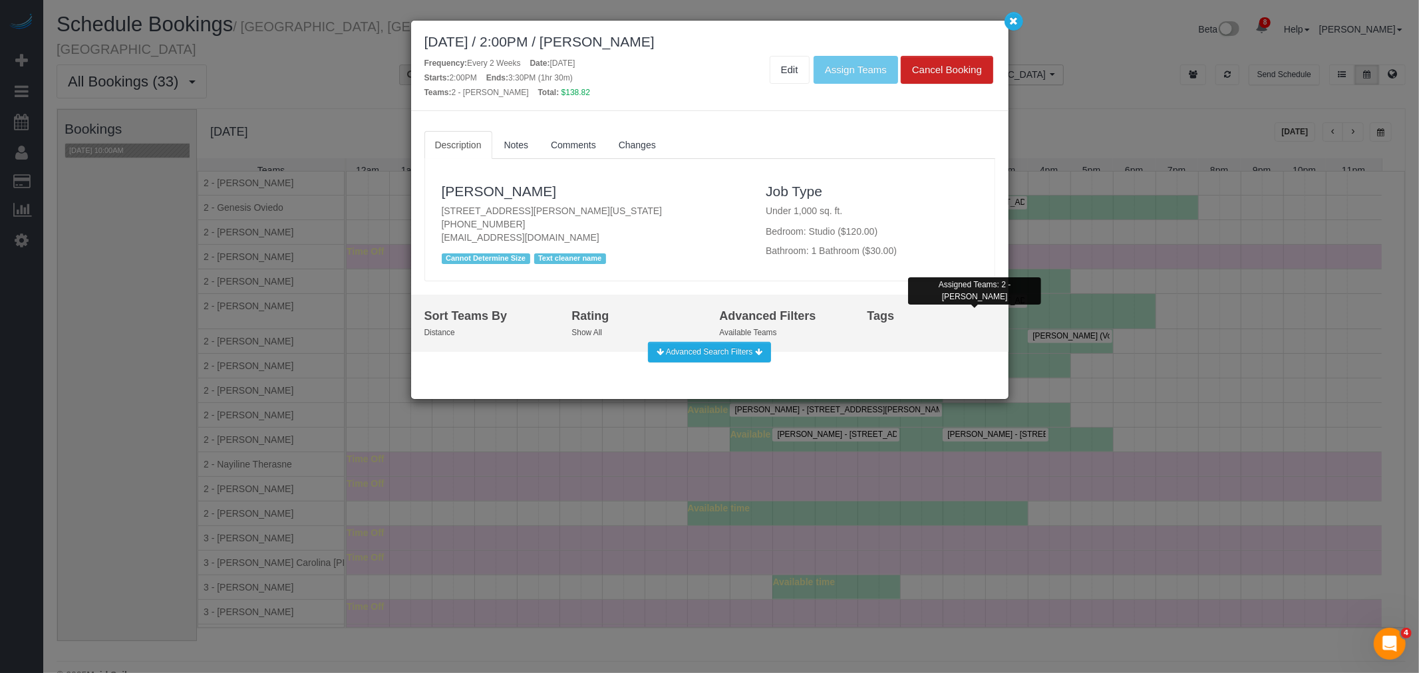
click at [620, 209] on p "84 William Street, Apt 703, New York, NY 10038-0347 (973) 476-2046 laurendana1@…" at bounding box center [594, 224] width 305 height 40
copy p "84 William Street, Apt 703, New York, NY 10038-0347"
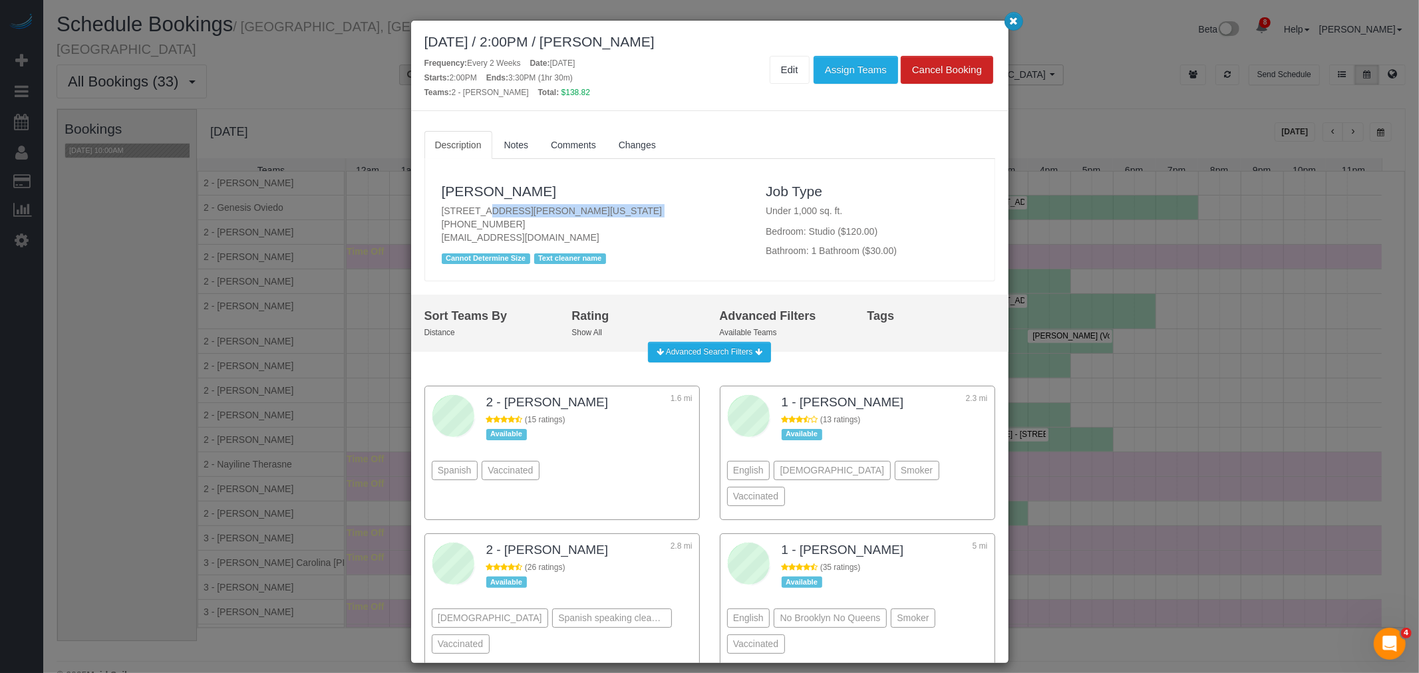
click at [1009, 27] on button "button" at bounding box center [1014, 21] width 19 height 19
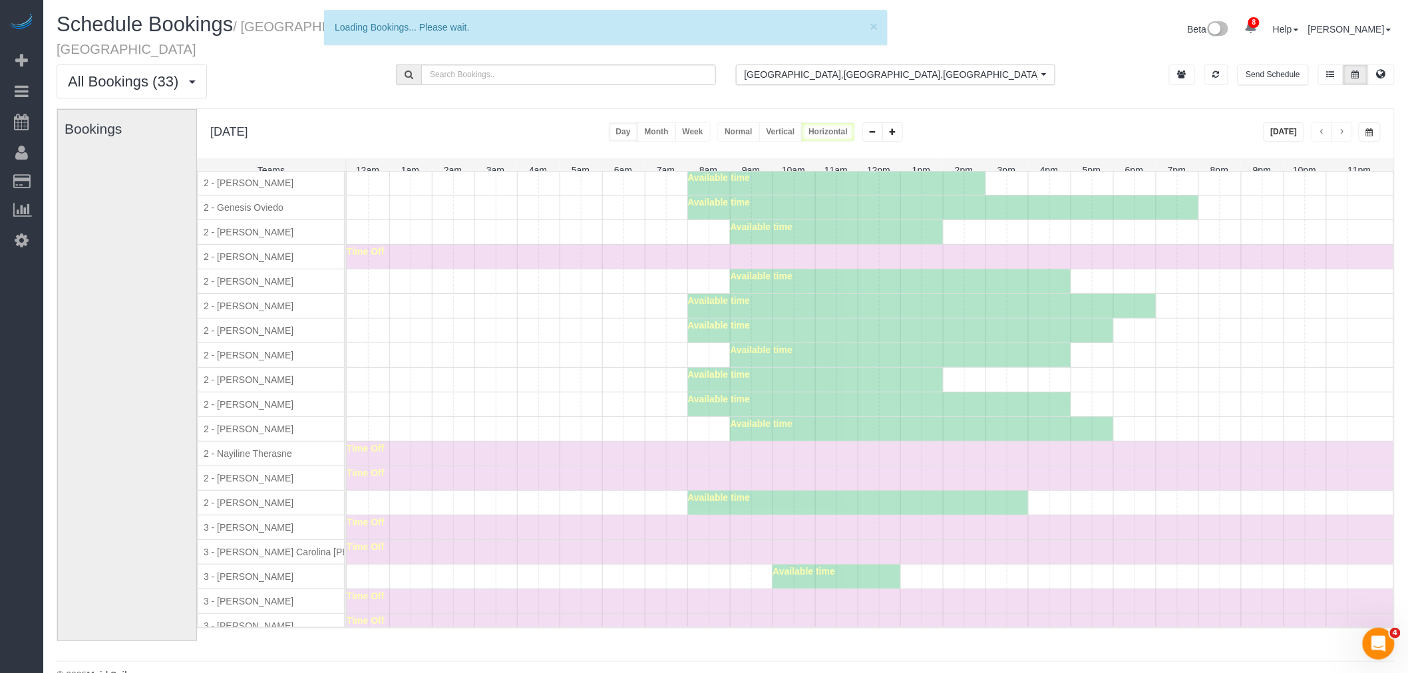
click at [728, 523] on div "Time Off" at bounding box center [870, 528] width 1046 height 24
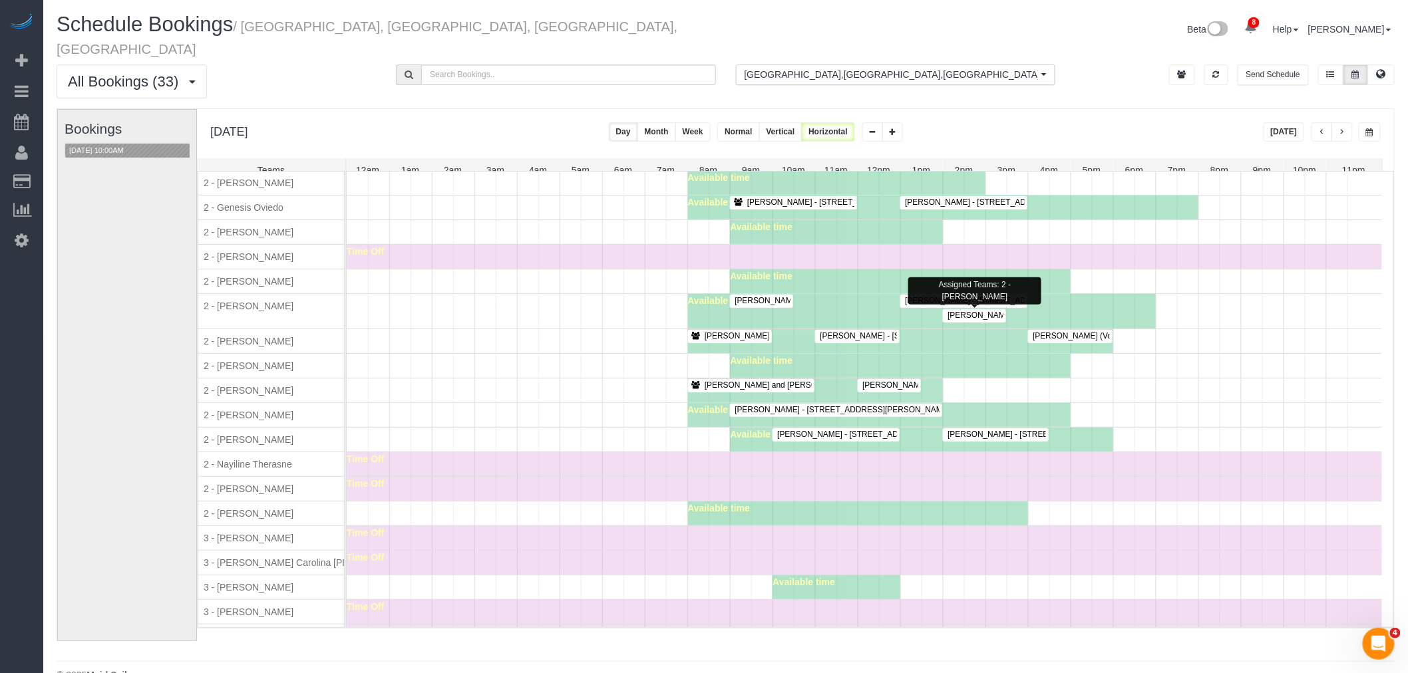
click at [977, 321] on div "Lauren Dana - 84 William Street, Apt 703, New York, NY 10038-0347" at bounding box center [974, 316] width 58 height 10
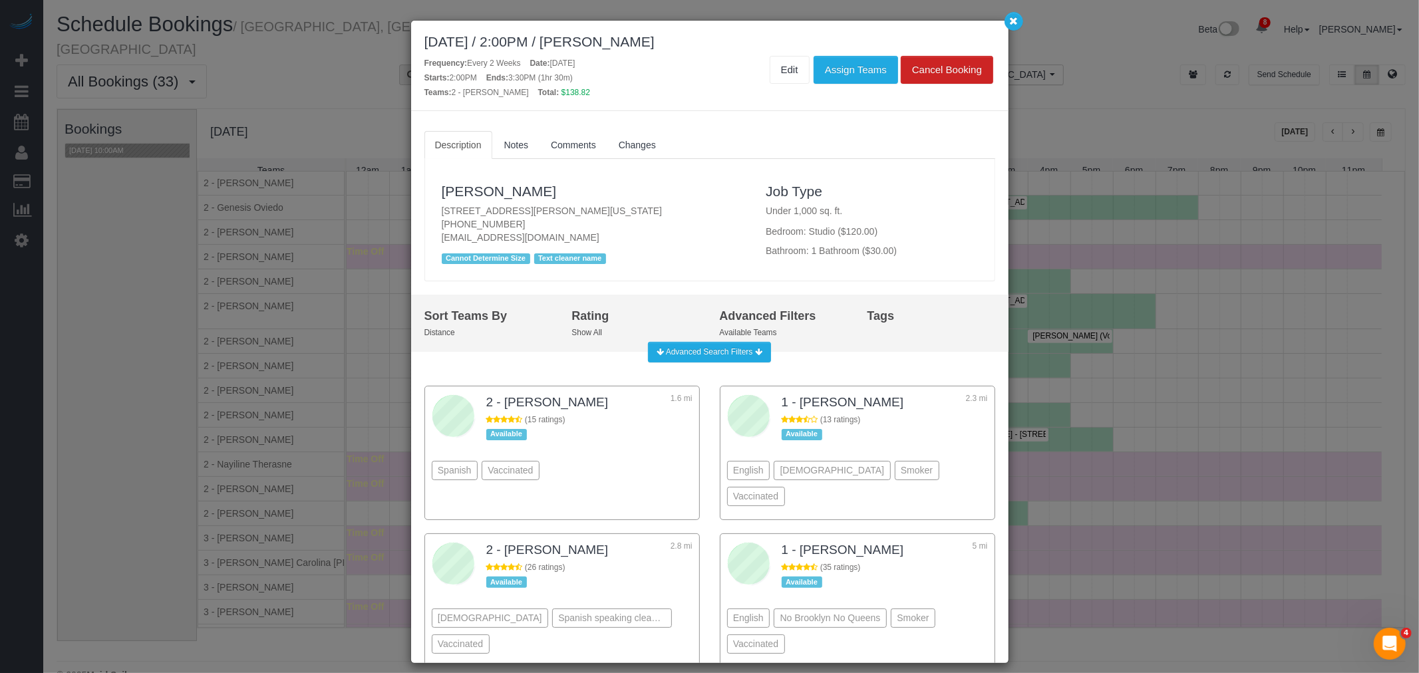
drag, startPoint x: 718, startPoint y: 217, endPoint x: 730, endPoint y: 218, distance: 12.0
click at [719, 217] on p "84 William Street, Apt 703, New York, NY 10038-0347 (973) 476-2046 laurendana1@…" at bounding box center [594, 224] width 305 height 40
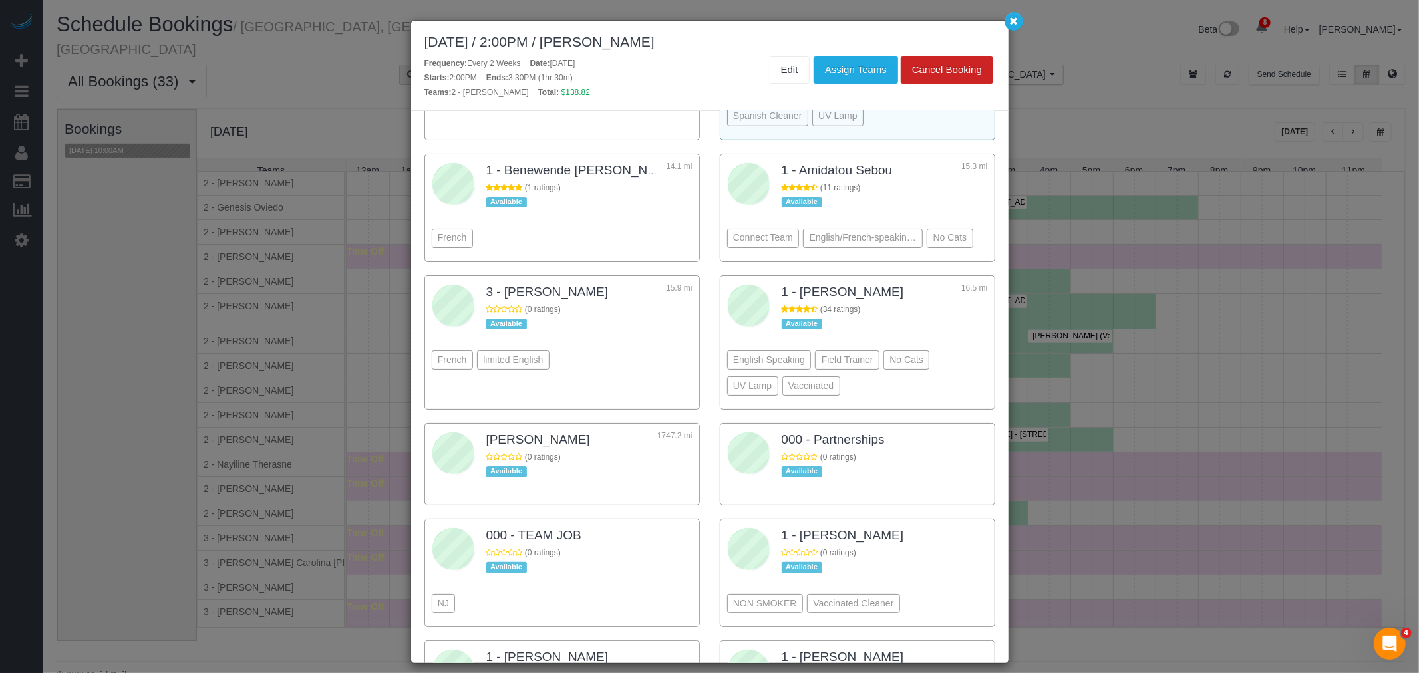
scroll to position [739, 0]
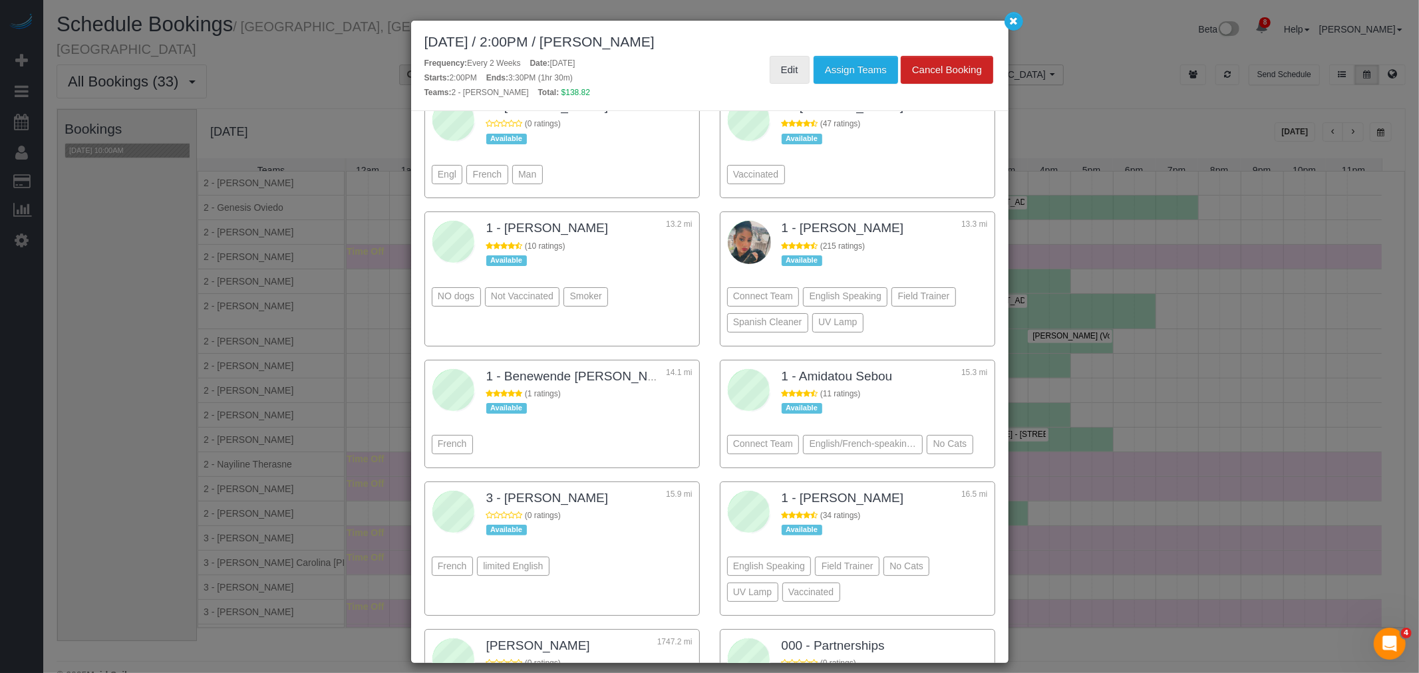
click at [786, 64] on link "Edit" at bounding box center [790, 70] width 40 height 28
click at [1015, 27] on button "button" at bounding box center [1014, 21] width 19 height 19
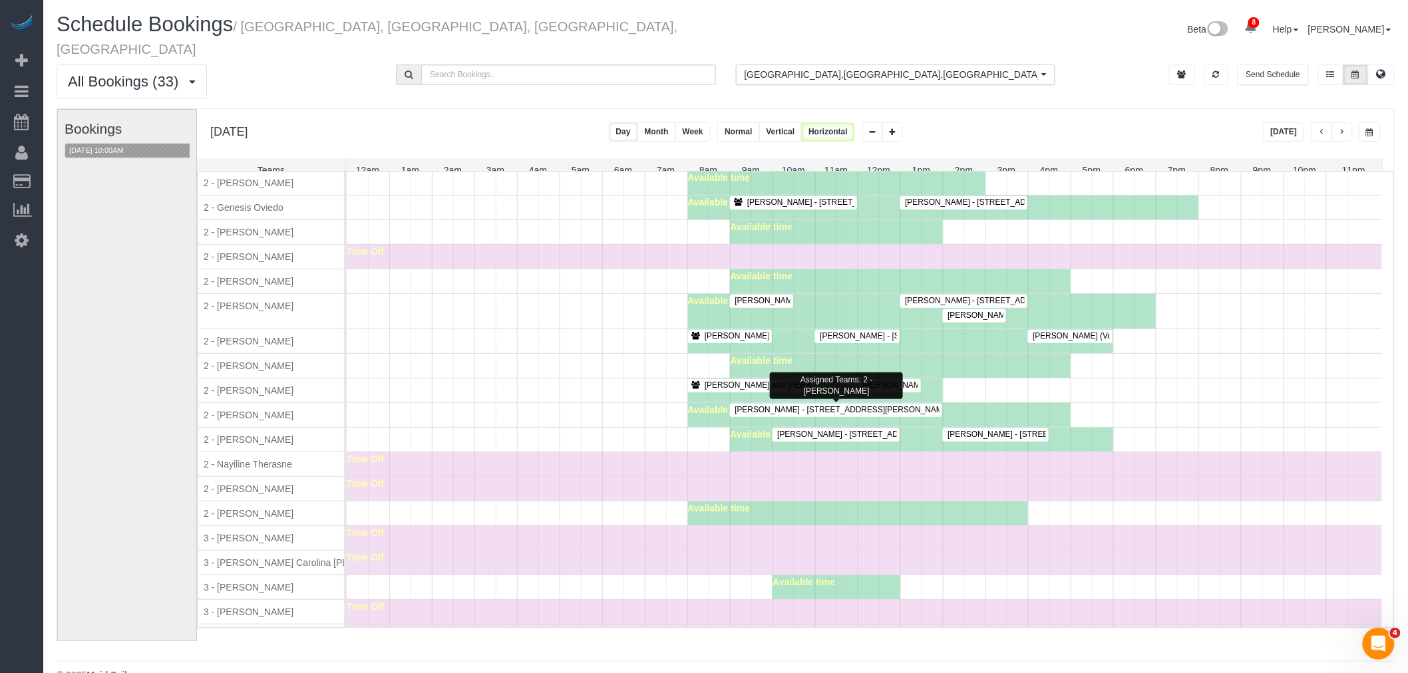
click at [812, 411] on span "Laura Consalvo - 229 Mott Street, Apt. 2, New York, NY 10012" at bounding box center [861, 409] width 267 height 9
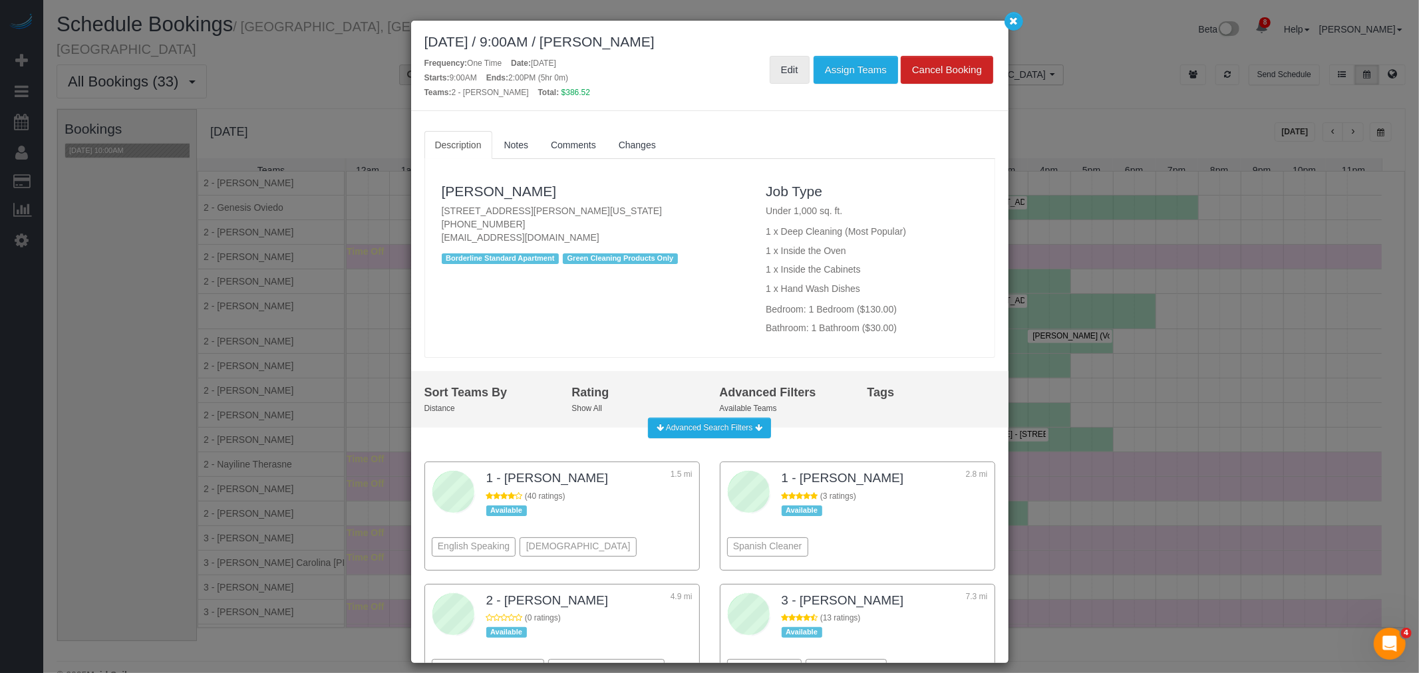
click at [780, 70] on link "Edit" at bounding box center [790, 70] width 40 height 28
click at [1015, 27] on button "button" at bounding box center [1014, 21] width 19 height 19
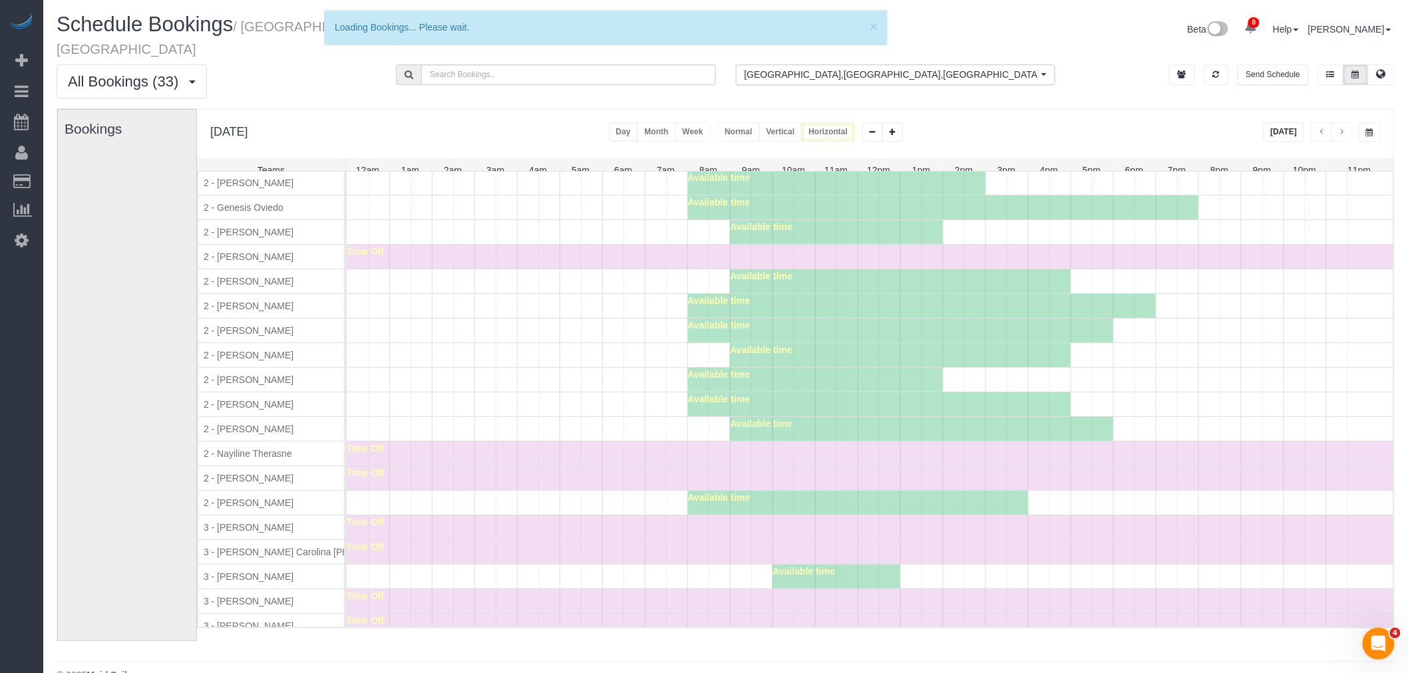
click at [529, 390] on div "Available time" at bounding box center [870, 380] width 1046 height 24
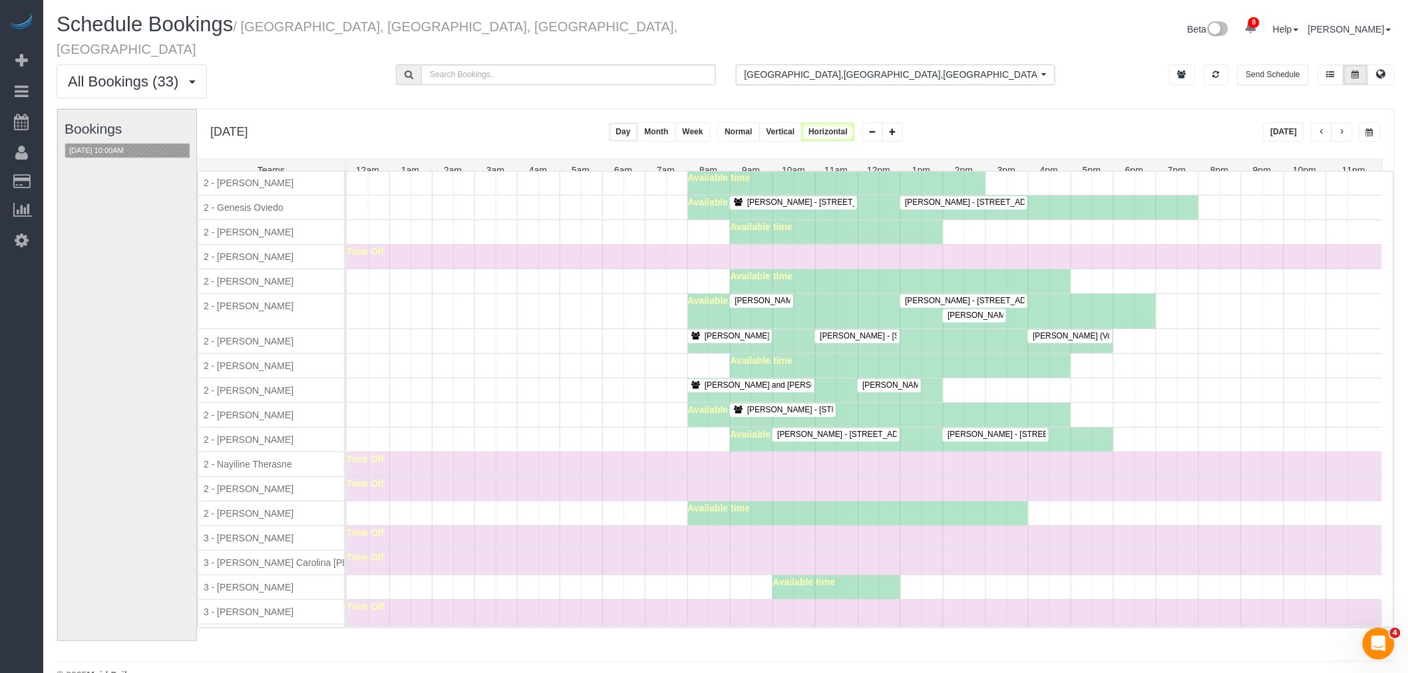
drag, startPoint x: 587, startPoint y: 391, endPoint x: 613, endPoint y: 395, distance: 26.9
click at [589, 391] on div "Nick Donald and Madeline Muzzi - 160 Huntington Street, Apt. 2, Brooklyn, NY 11…" at bounding box center [864, 391] width 1035 height 24
click at [583, 419] on div "Laura Consalvo - 229 Mott Street, Apt. 2, New York, NY 10012 Available time" at bounding box center [864, 415] width 1035 height 24
click at [933, 298] on span "Christopher Cavilli - 805 Columbus Avenue, Phd, New York, NY 10025" at bounding box center [999, 300] width 202 height 9
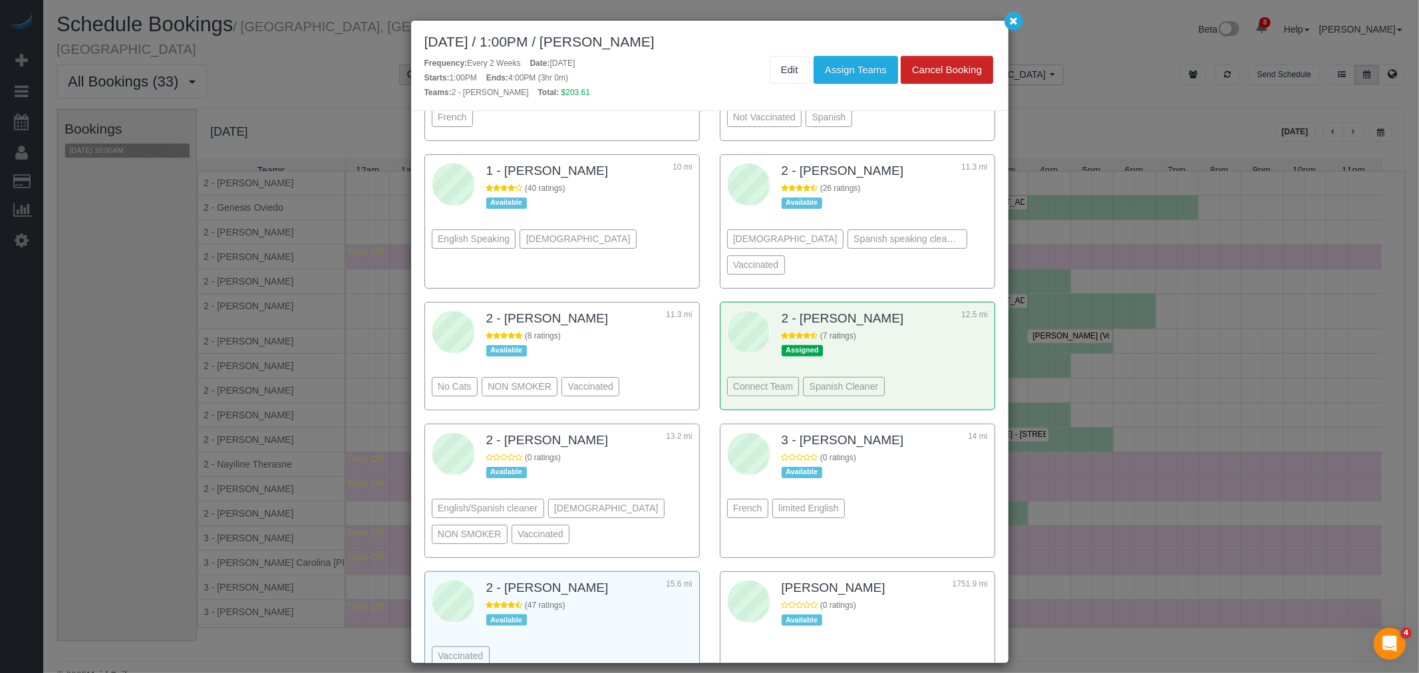
scroll to position [1331, 0]
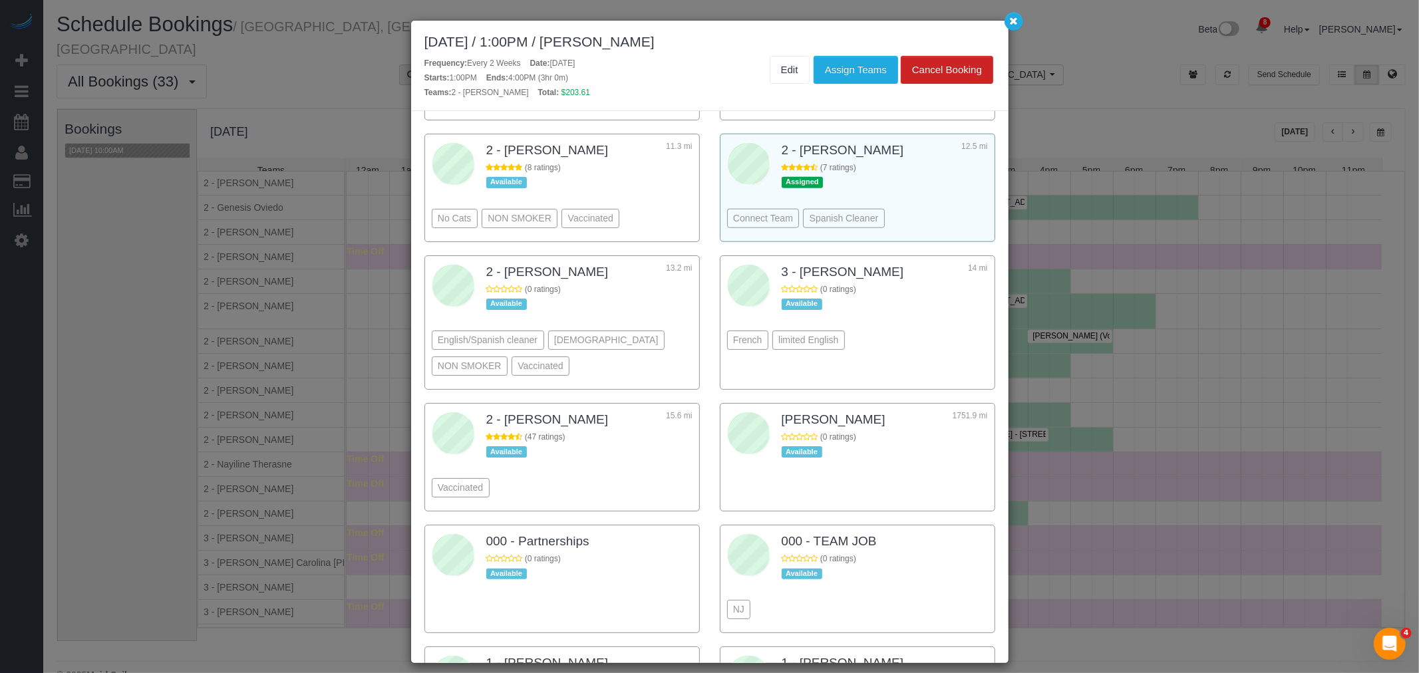
click at [921, 184] on div "Connect Team Spanish Cleaner" at bounding box center [857, 198] width 261 height 73
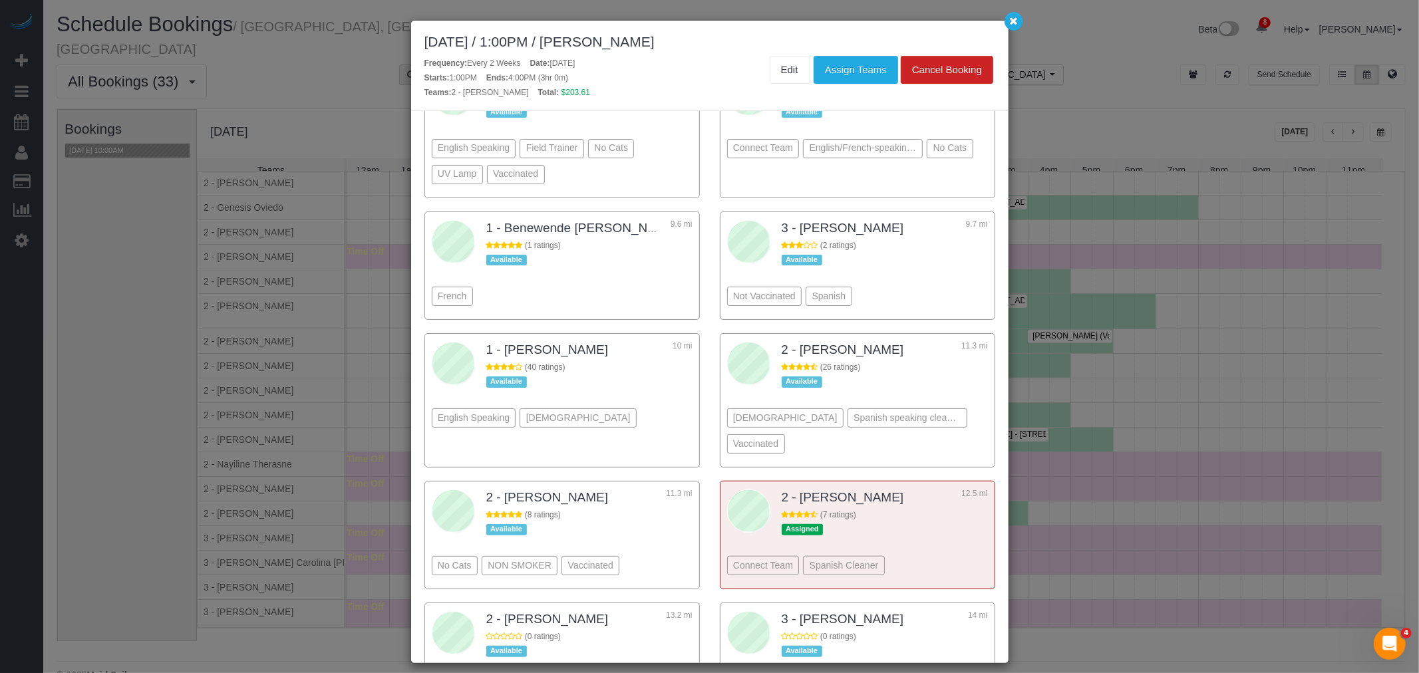
scroll to position [614, 0]
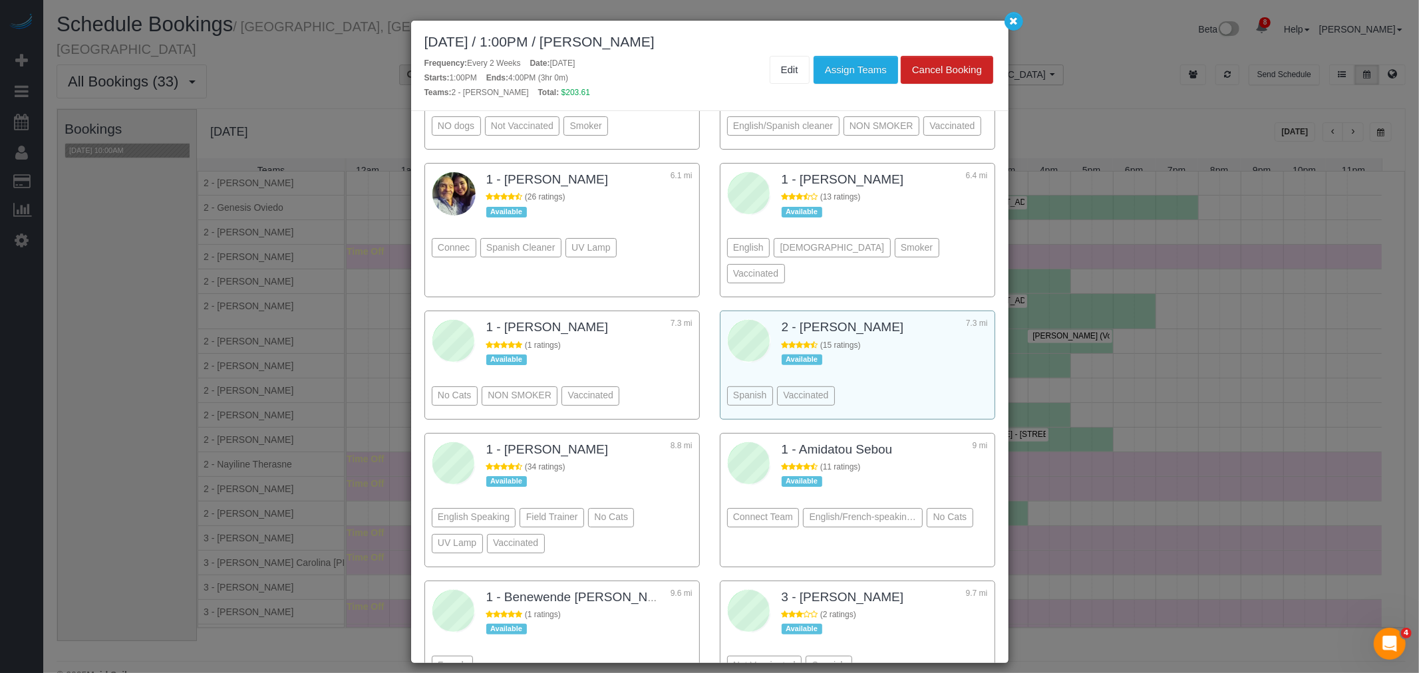
click at [910, 359] on div "Spanish Vaccinated" at bounding box center [857, 376] width 261 height 73
click at [866, 69] on button "Assign Teams" at bounding box center [856, 70] width 84 height 28
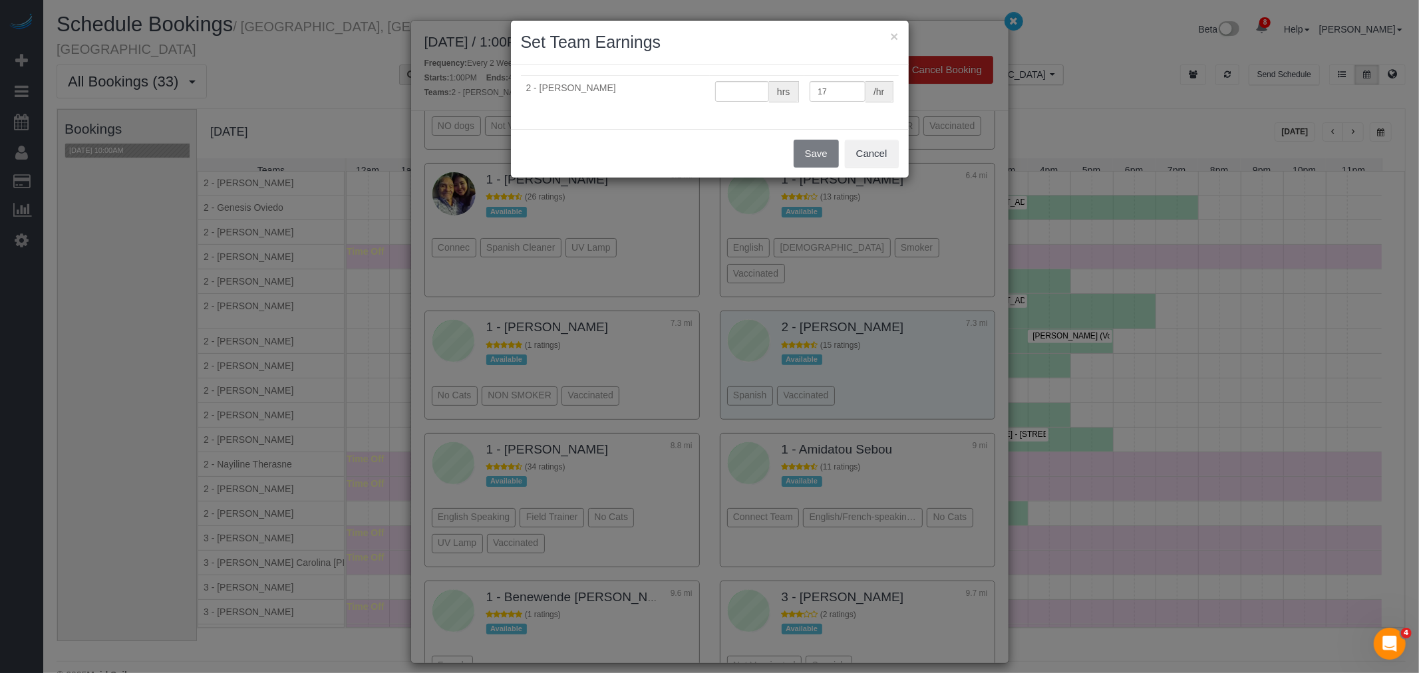
type input "0"
click at [814, 155] on button "Save" at bounding box center [816, 154] width 45 height 28
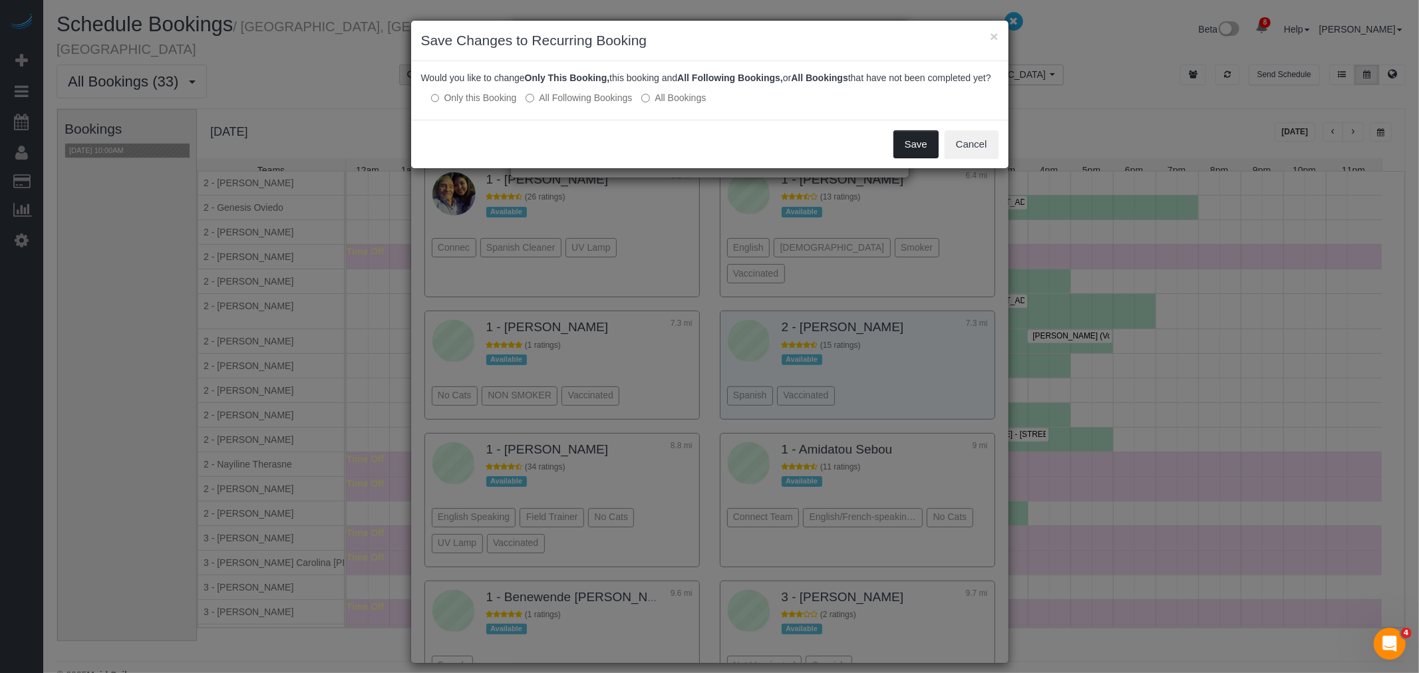
click at [915, 158] on button "Save" at bounding box center [915, 144] width 45 height 28
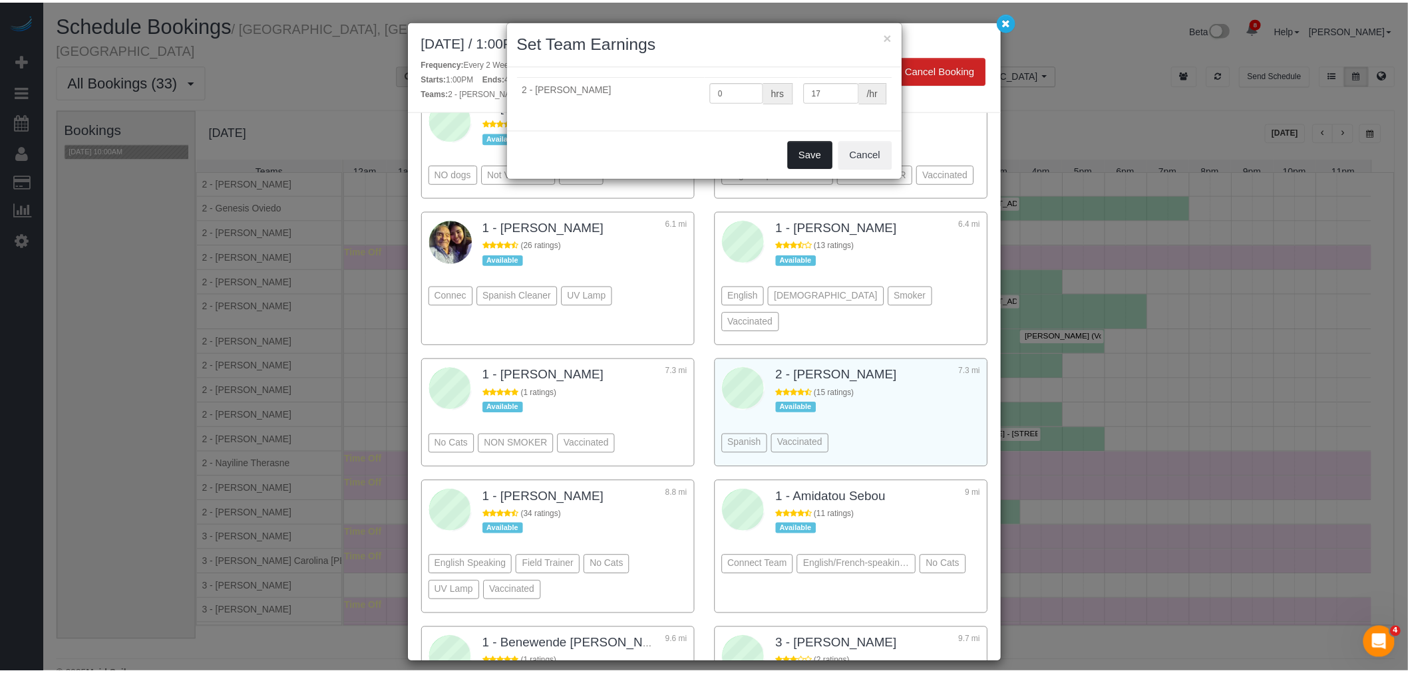
scroll to position [662, 0]
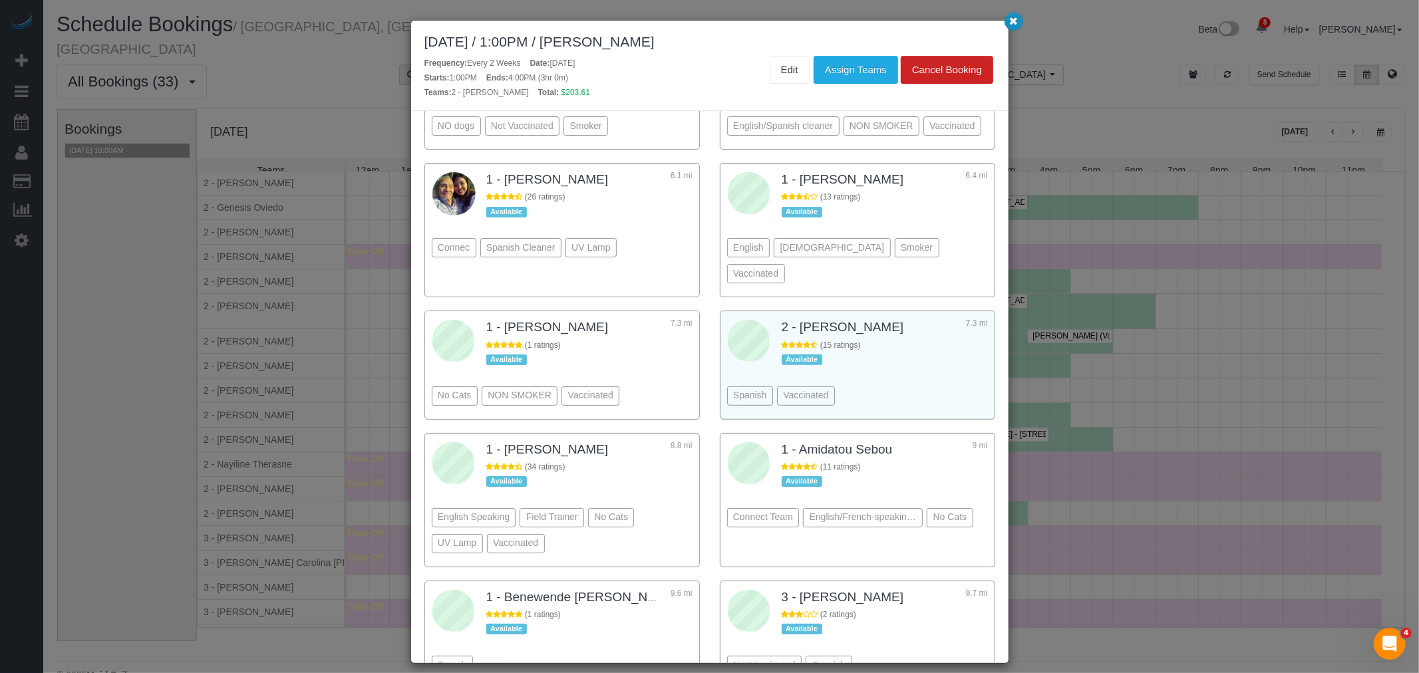
click at [1008, 27] on button "button" at bounding box center [1014, 21] width 19 height 19
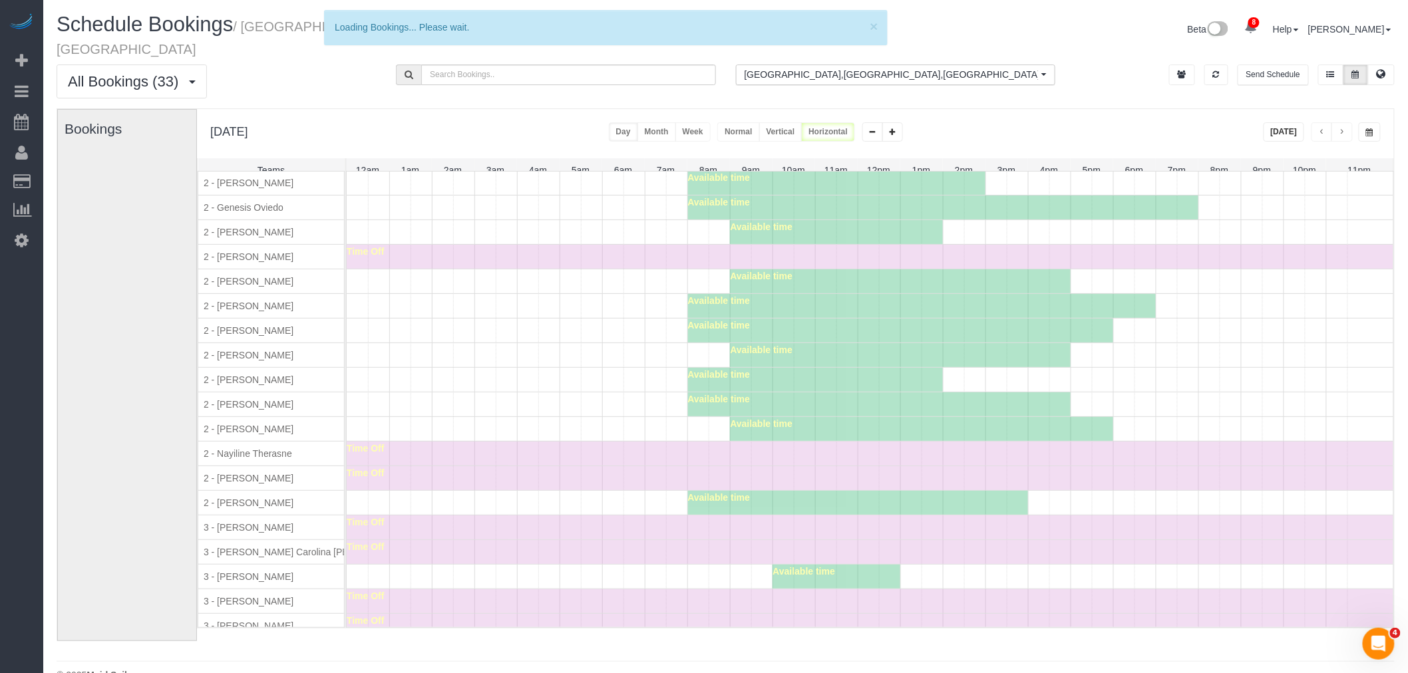
click at [550, 374] on div "Available time" at bounding box center [870, 380] width 1046 height 24
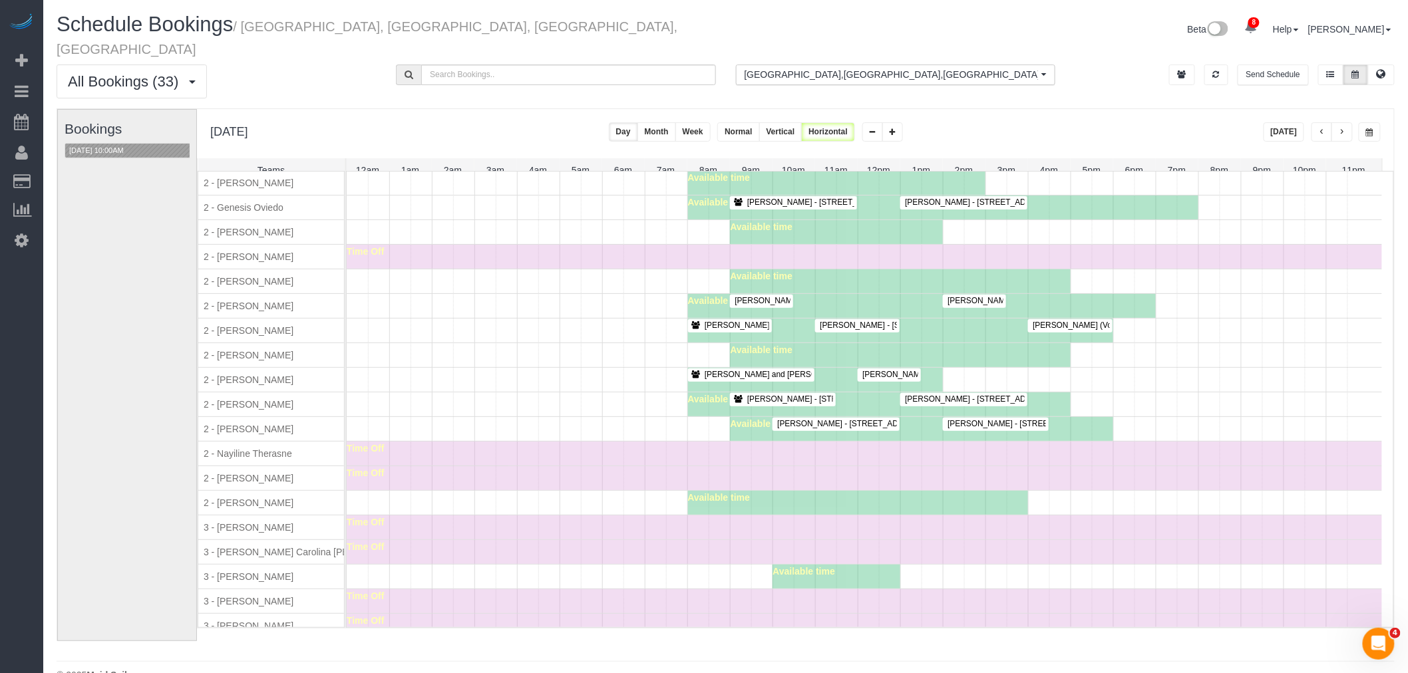
drag, startPoint x: 539, startPoint y: 361, endPoint x: 624, endPoint y: 341, distance: 87.3
click at [539, 361] on div "Available time" at bounding box center [864, 355] width 1035 height 24
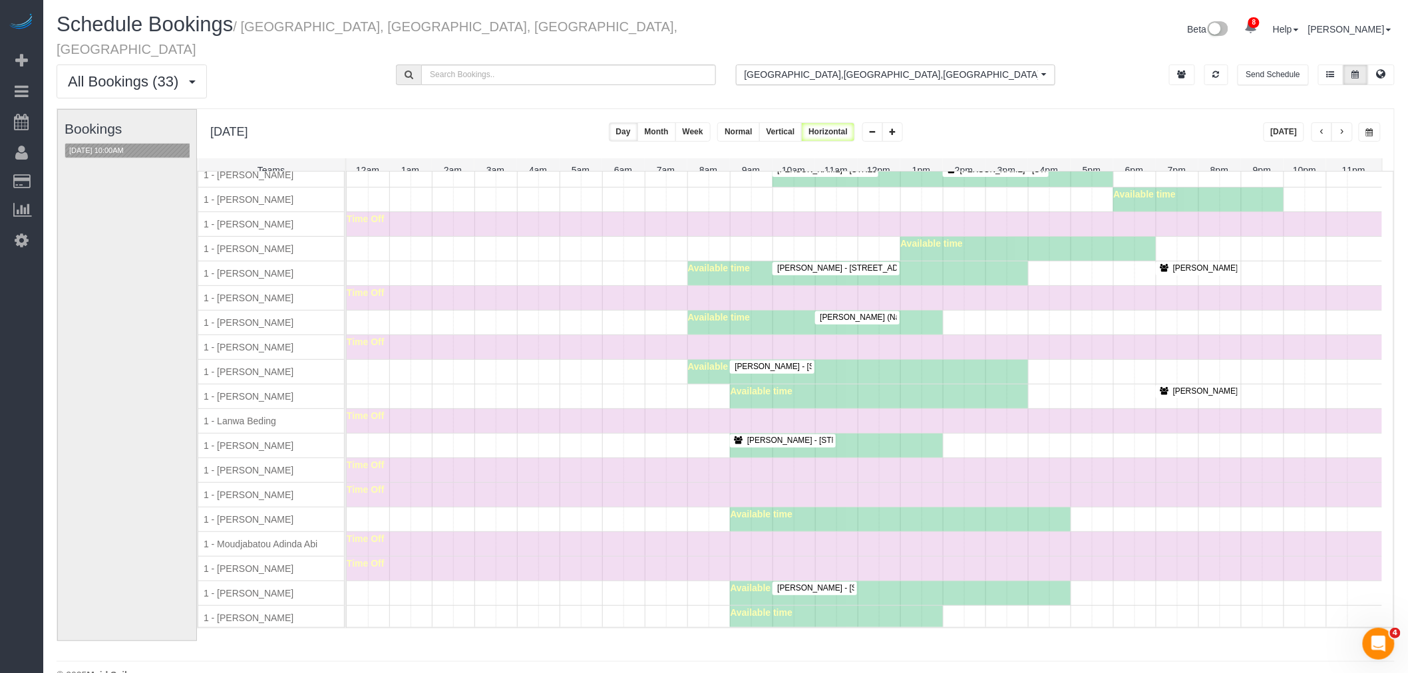
scroll to position [295, 0]
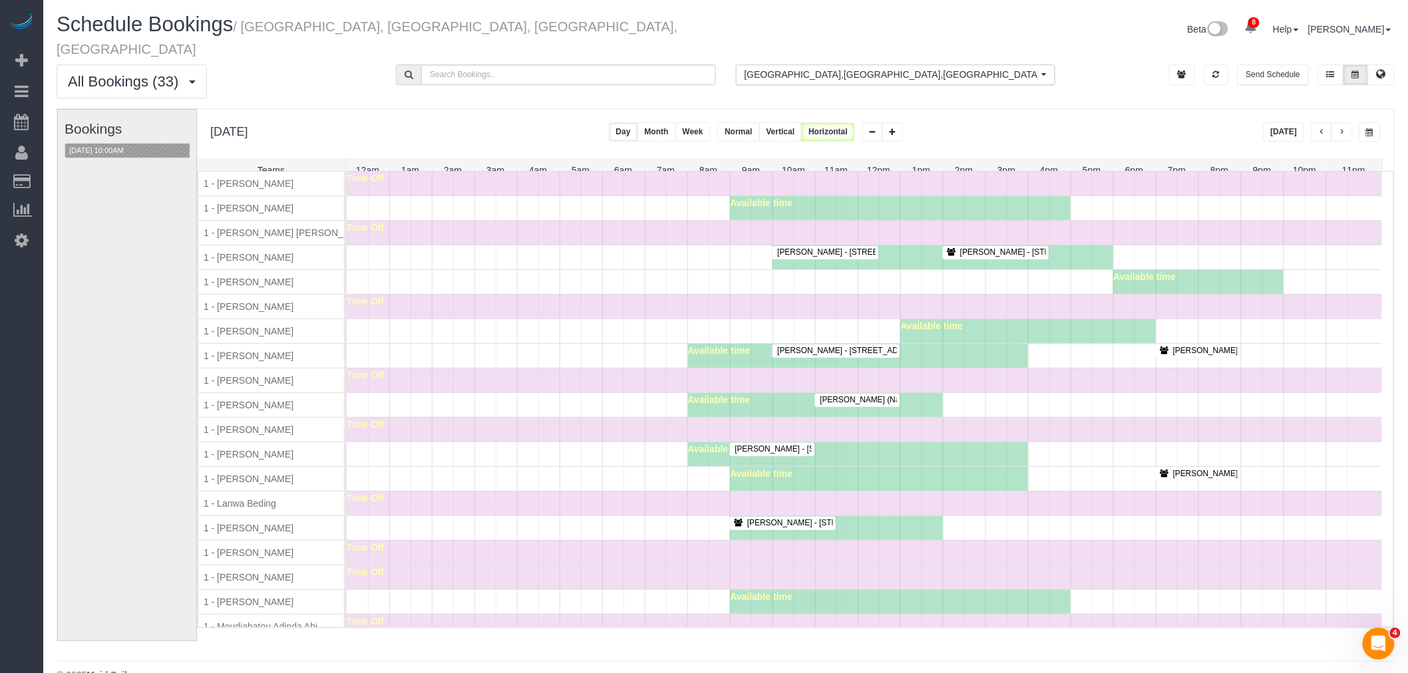
click at [585, 349] on div "Alice Cunningham - 9 West 31st Street, Apt.39b, New York, NY 10001 Elaine Pugsl…" at bounding box center [864, 356] width 1035 height 24
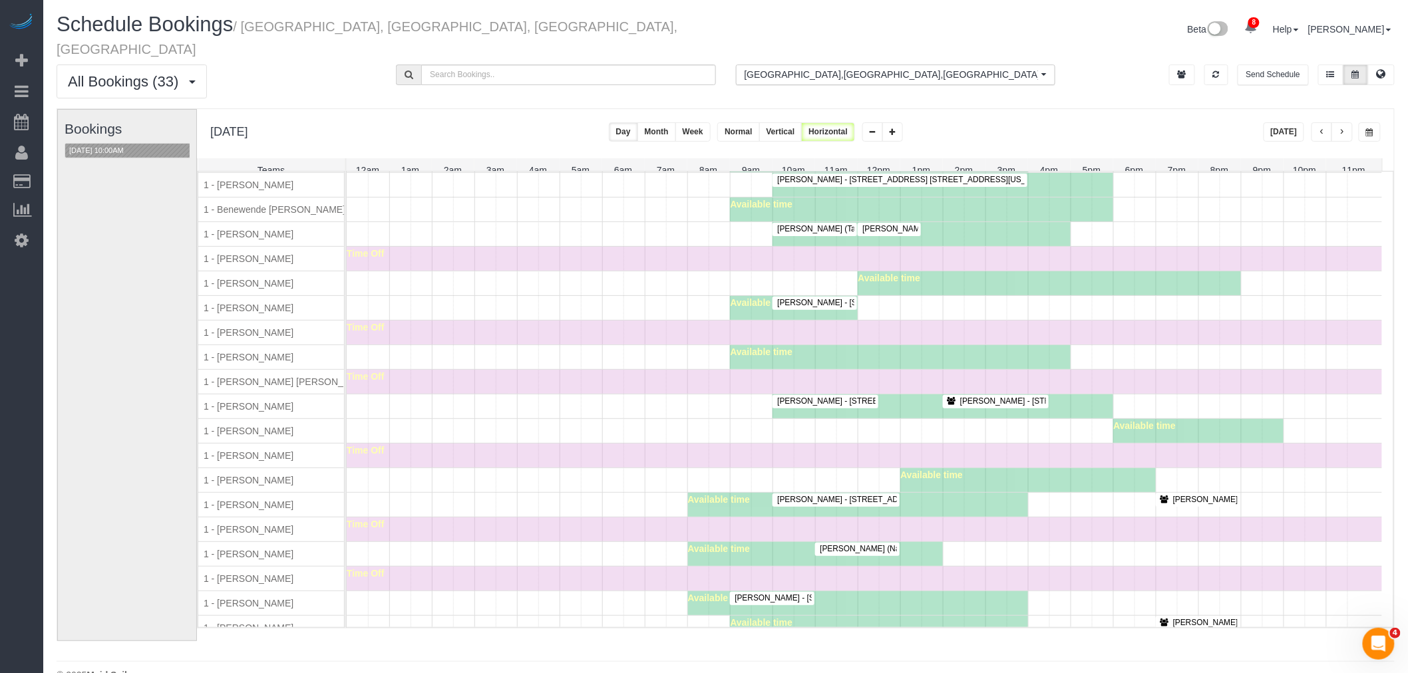
scroll to position [0, 0]
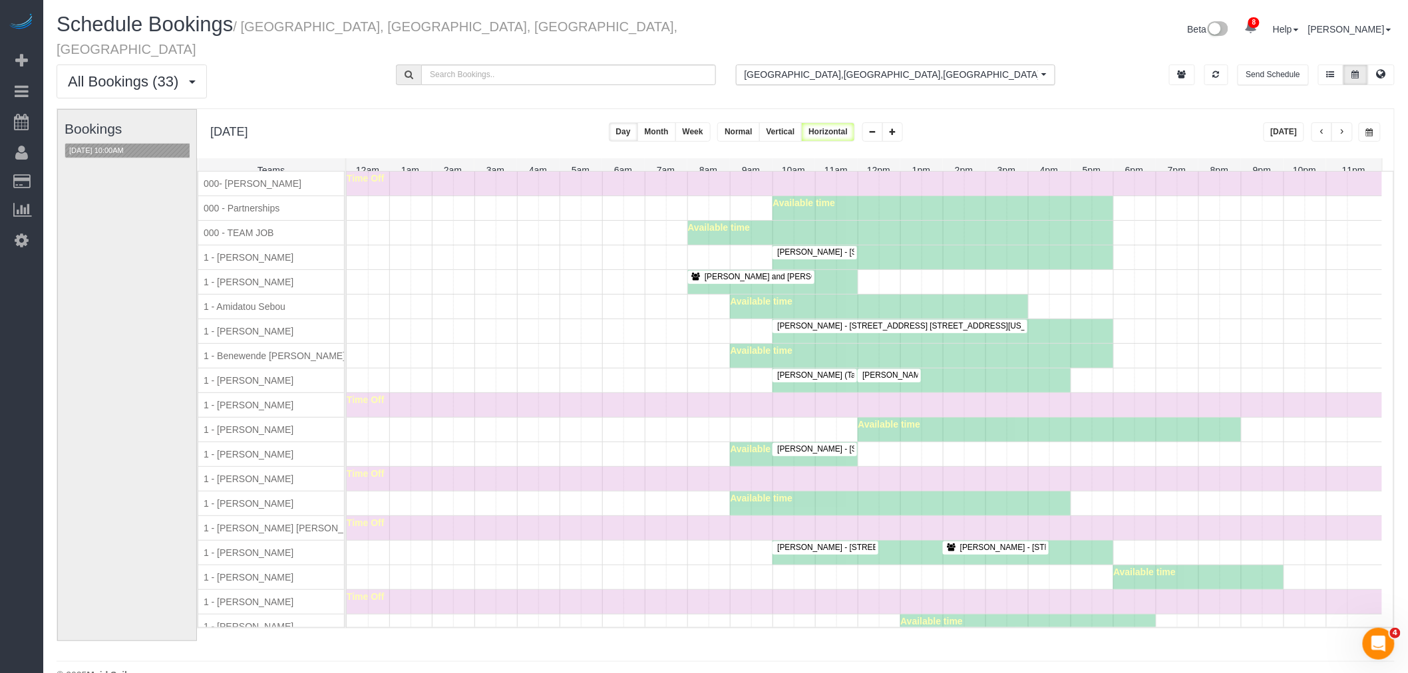
click at [589, 444] on div "Marcus Taylor - 215 West 95th Street, Apt. 15a, New York, NY 10025 Available ti…" at bounding box center [864, 454] width 1035 height 24
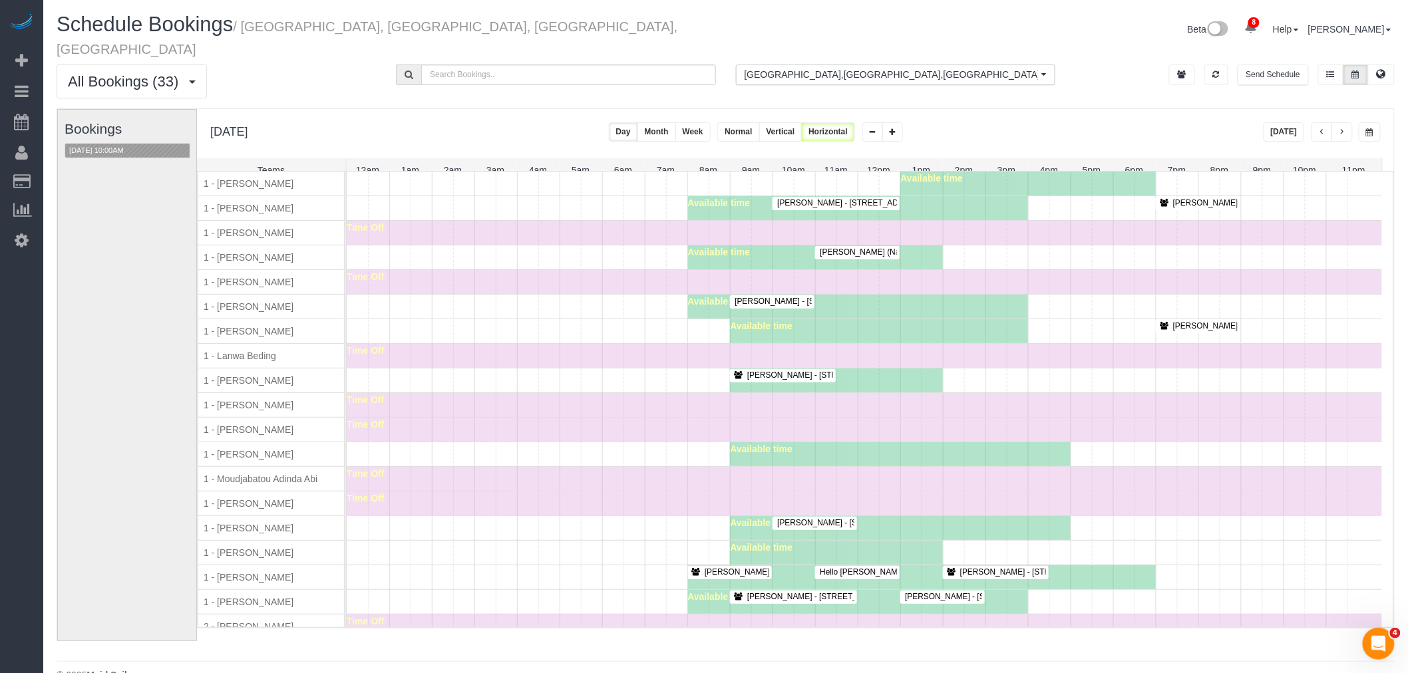
scroll to position [552, 0]
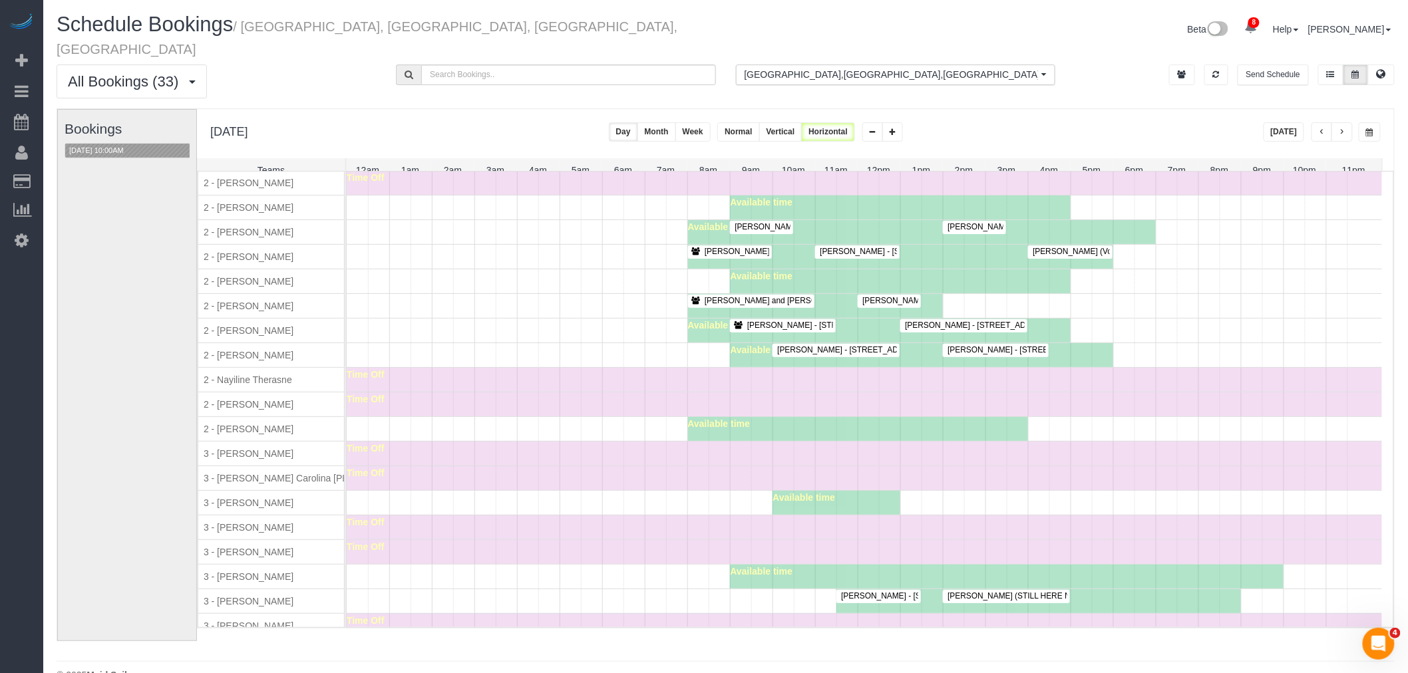
click at [508, 323] on div "Christopher Cavilli - 805 Columbus Avenue, Phd, New York, NY 10025 Laura Consal…" at bounding box center [864, 331] width 1035 height 24
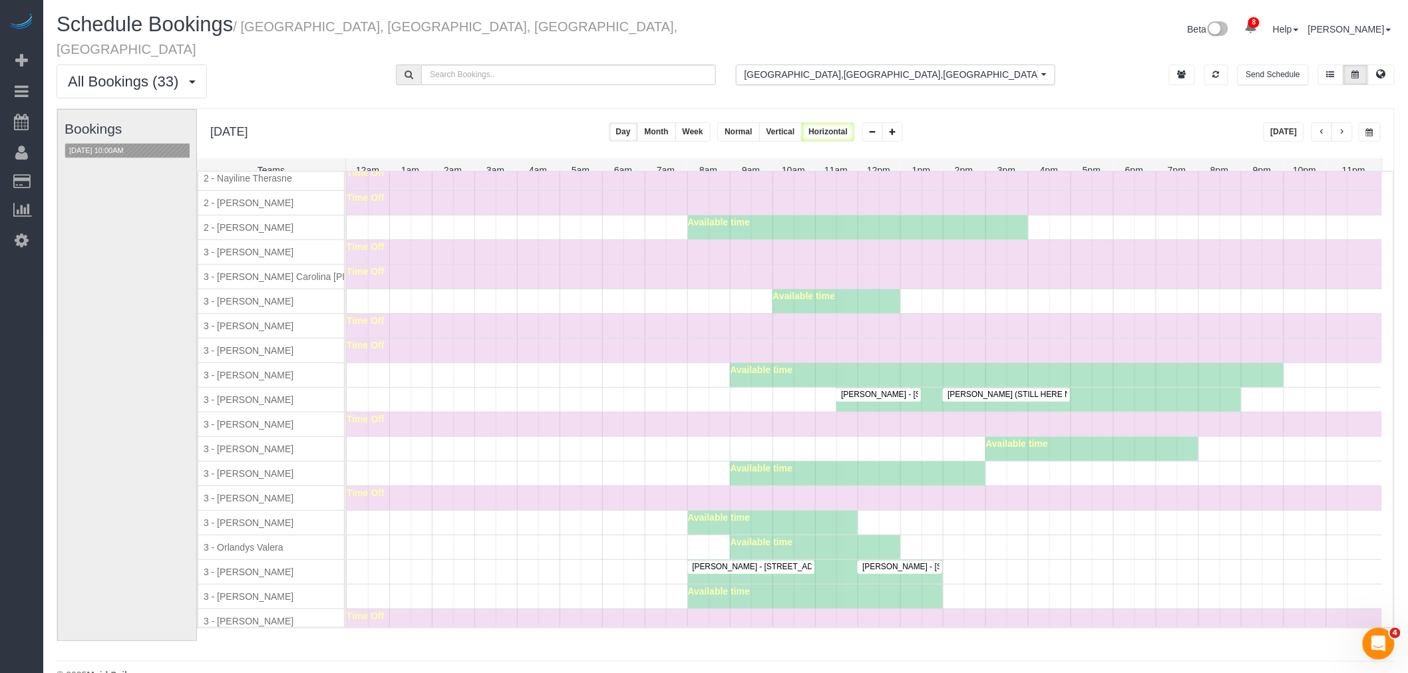
scroll to position [1256, 0]
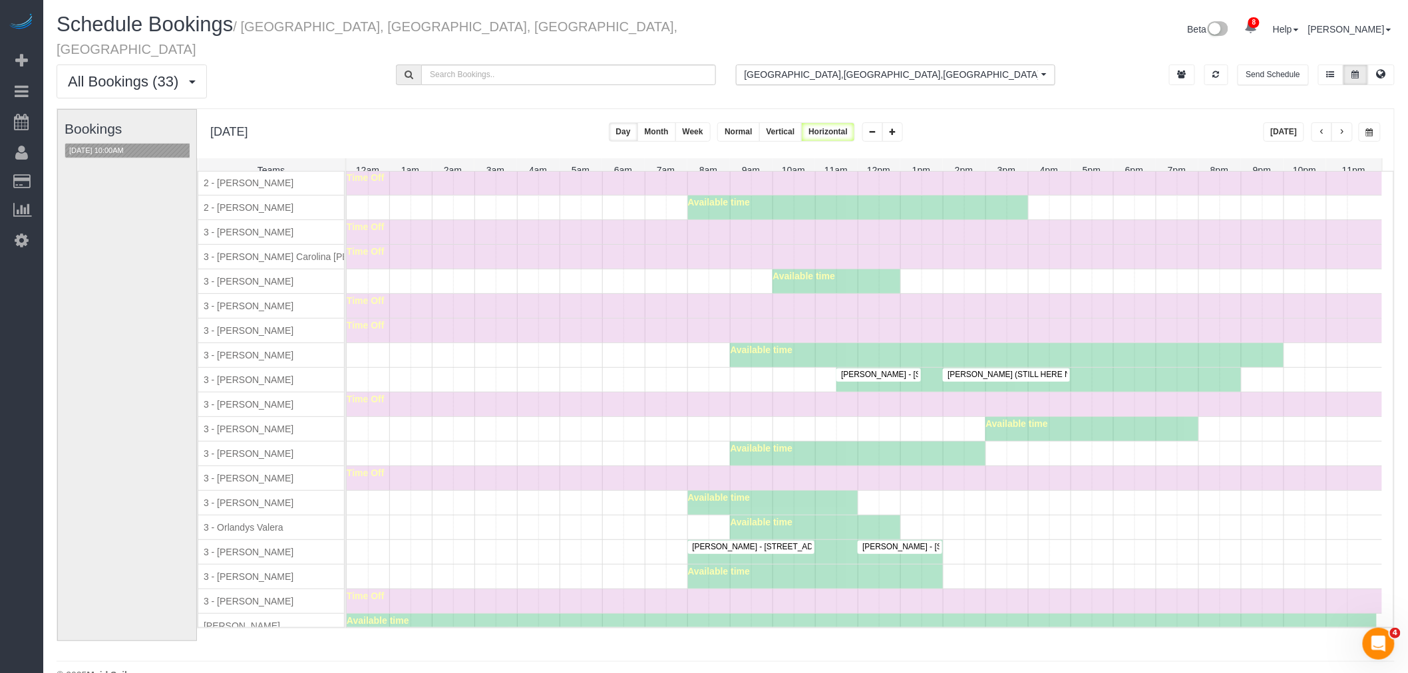
click at [587, 432] on div "Available time" at bounding box center [864, 429] width 1035 height 24
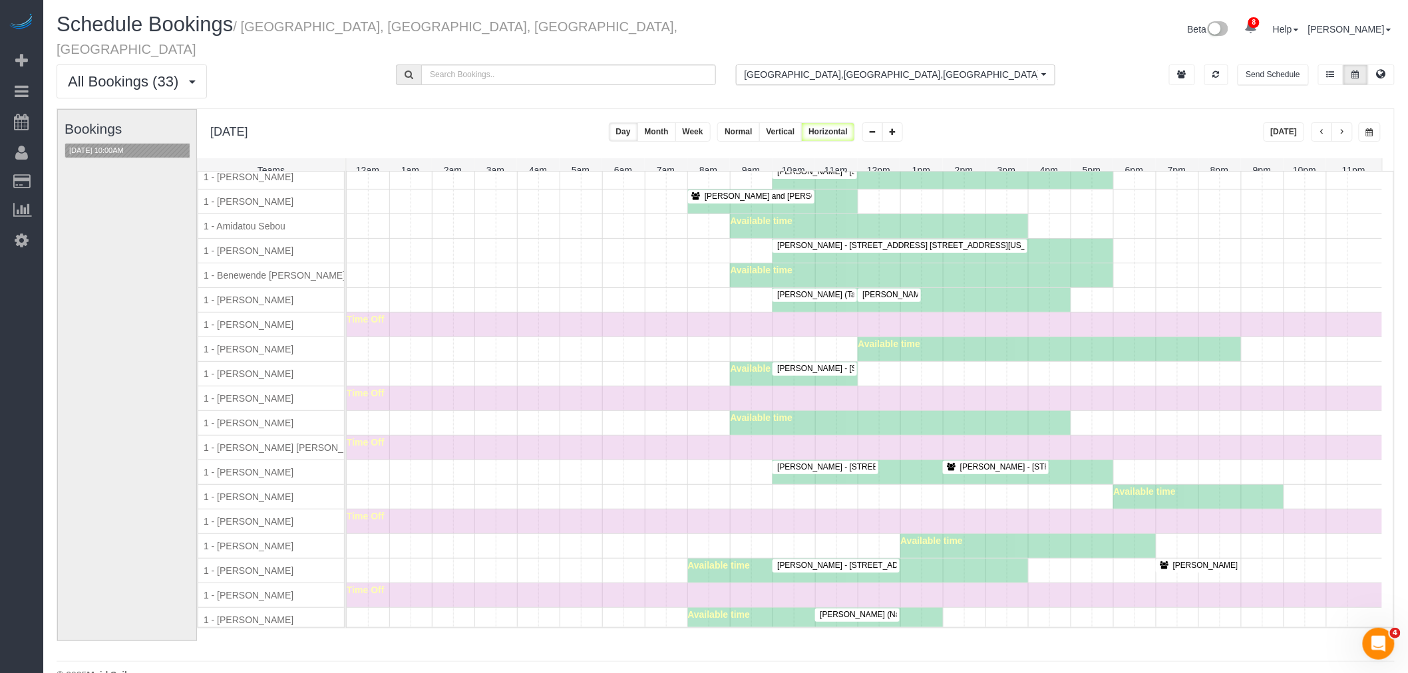
click at [546, 414] on div "Available time" at bounding box center [864, 423] width 1035 height 24
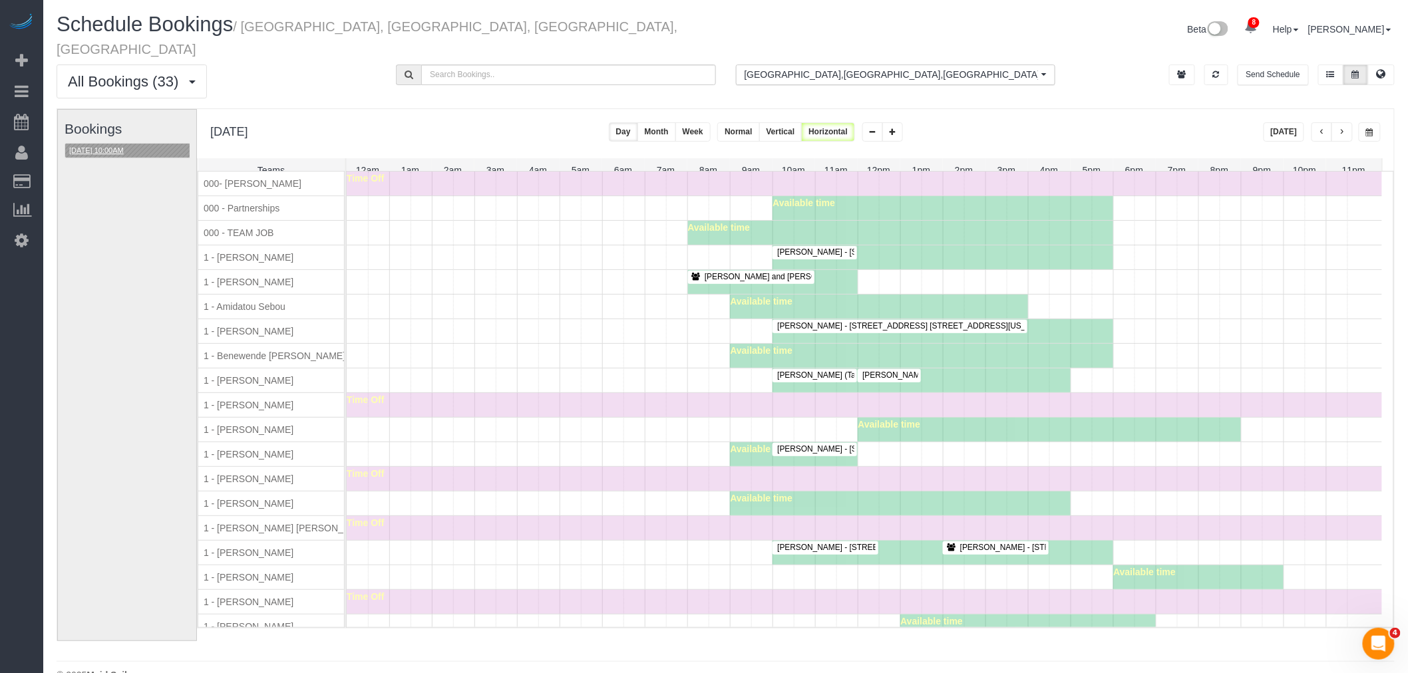
click at [128, 144] on button "09/03/2025 10:00AM" at bounding box center [96, 151] width 63 height 14
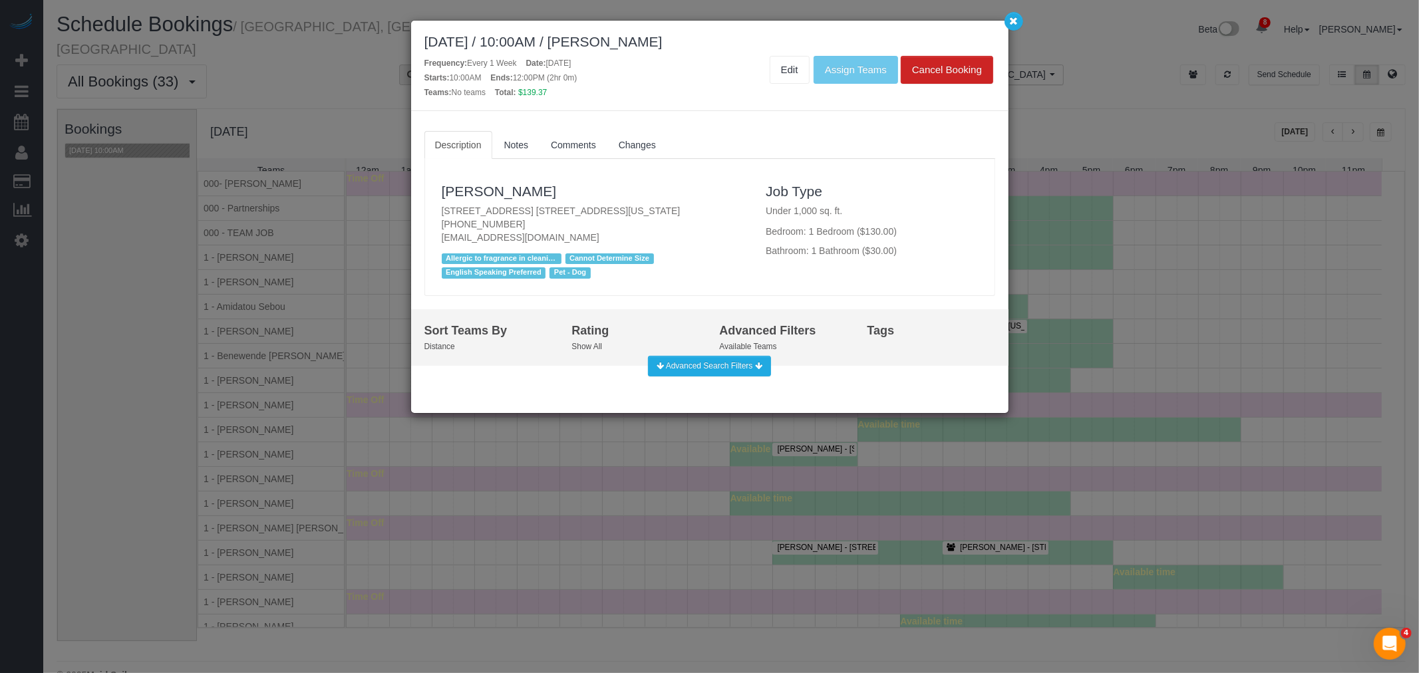
click at [696, 232] on p "7 East 85th Street, Apt. 6d, New York, NY 10028 (650) 924-0478 kellycarolinemck…" at bounding box center [594, 224] width 305 height 40
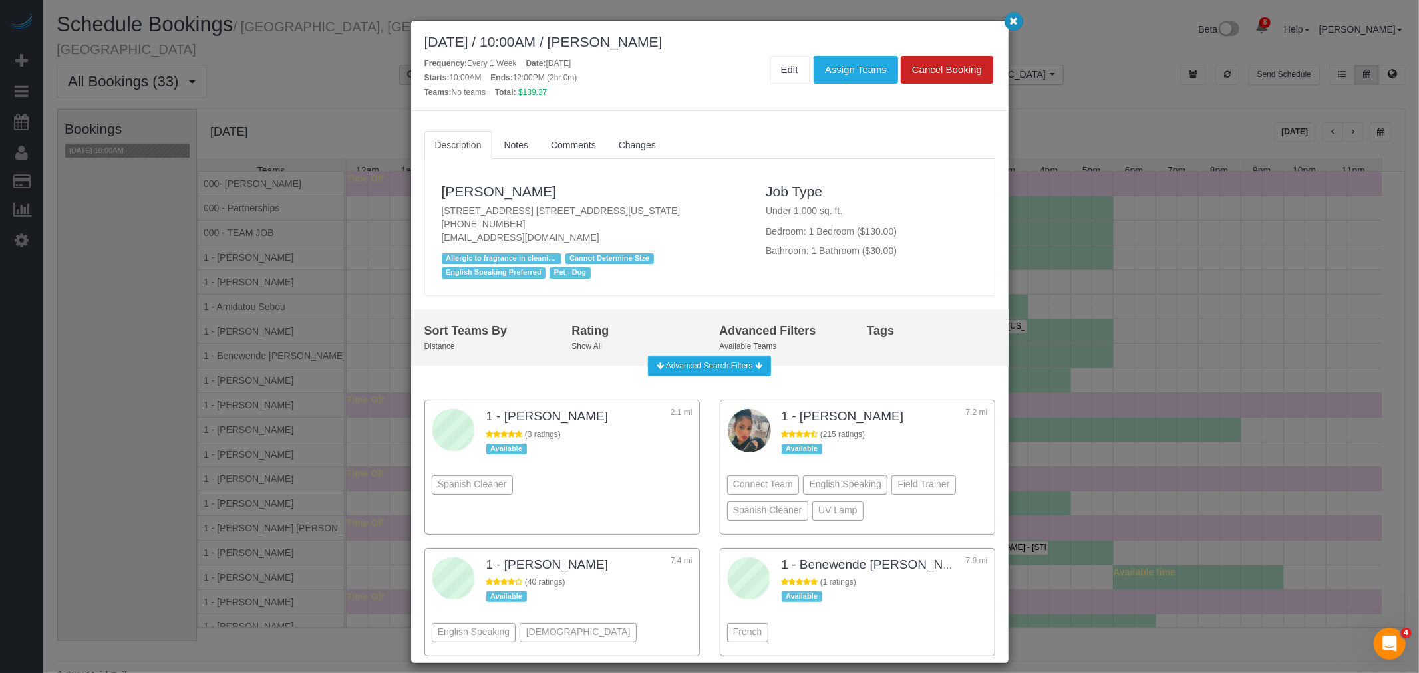
click at [1011, 27] on button "button" at bounding box center [1014, 21] width 19 height 19
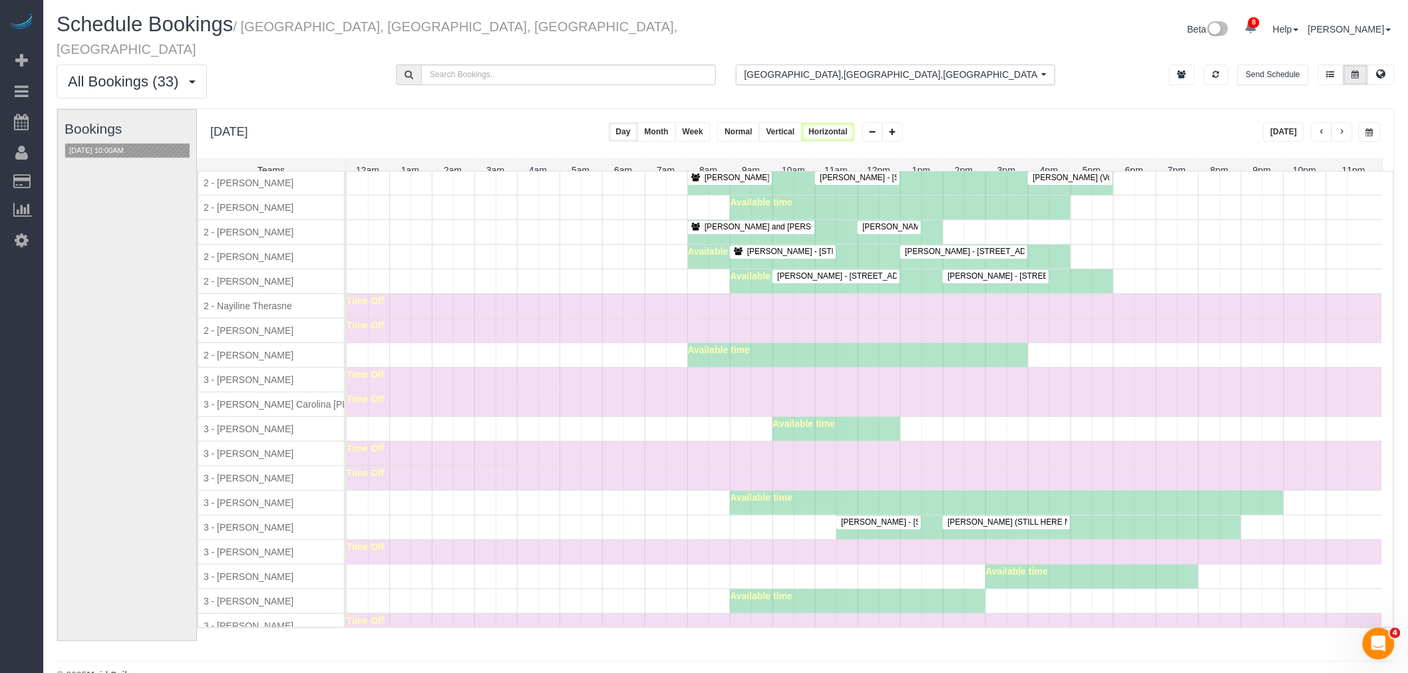
scroll to position [887, 0]
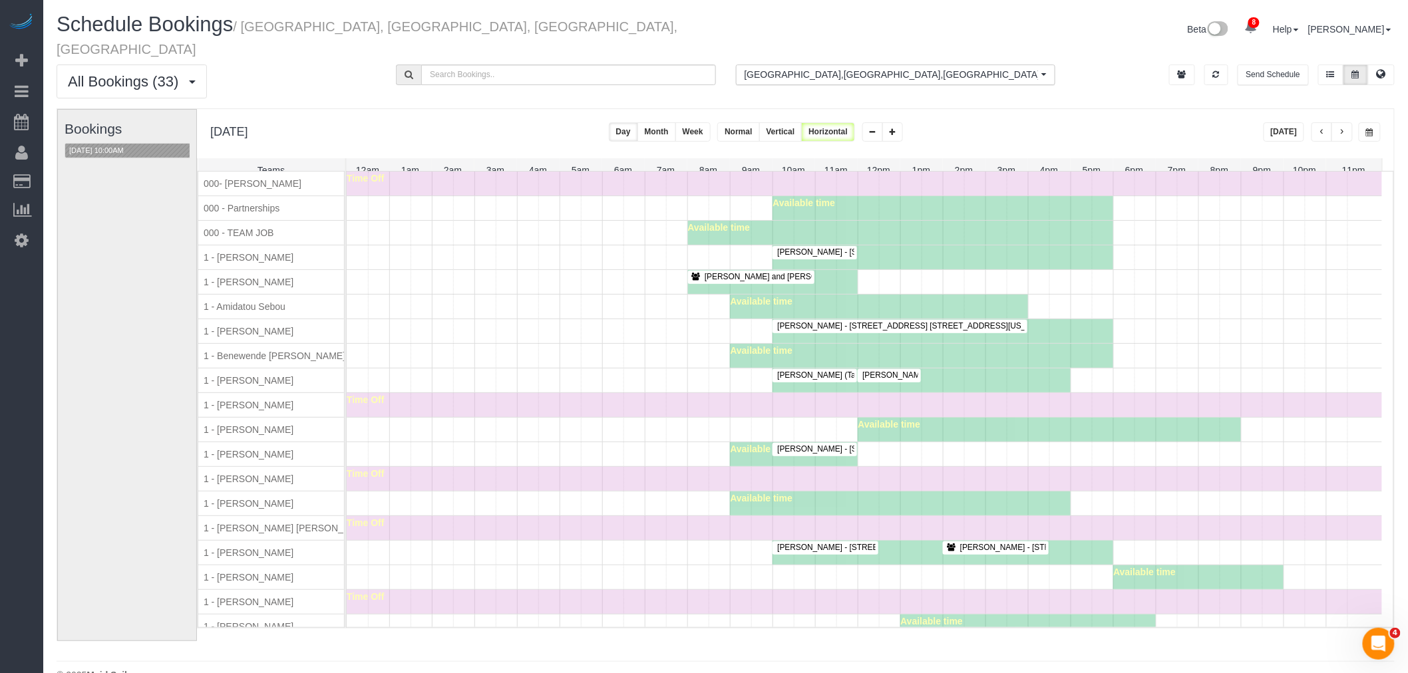
drag, startPoint x: 760, startPoint y: 349, endPoint x: 825, endPoint y: 346, distance: 65.2
click at [822, 346] on div "Available time" at bounding box center [921, 356] width 383 height 24
click at [903, 347] on div "Available time" at bounding box center [921, 356] width 383 height 24
click at [508, 295] on div "Available time" at bounding box center [864, 307] width 1035 height 24
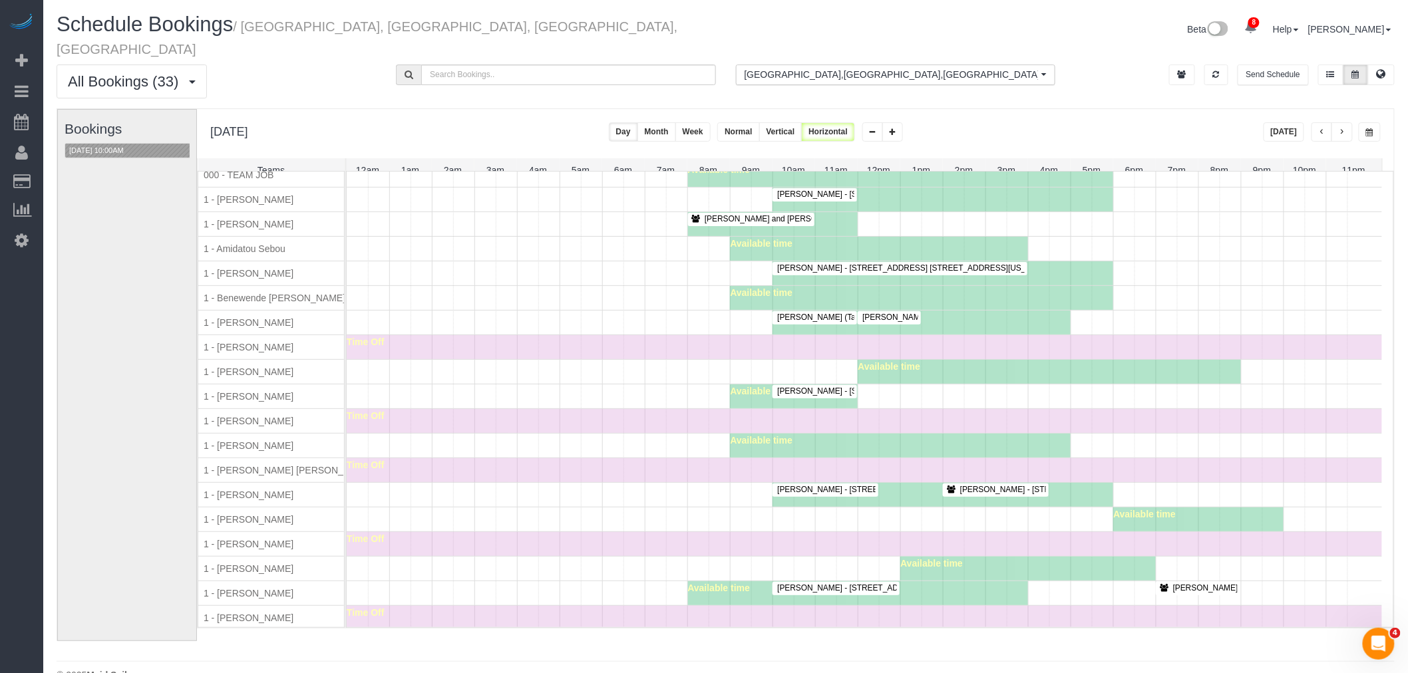
scroll to position [142, 0]
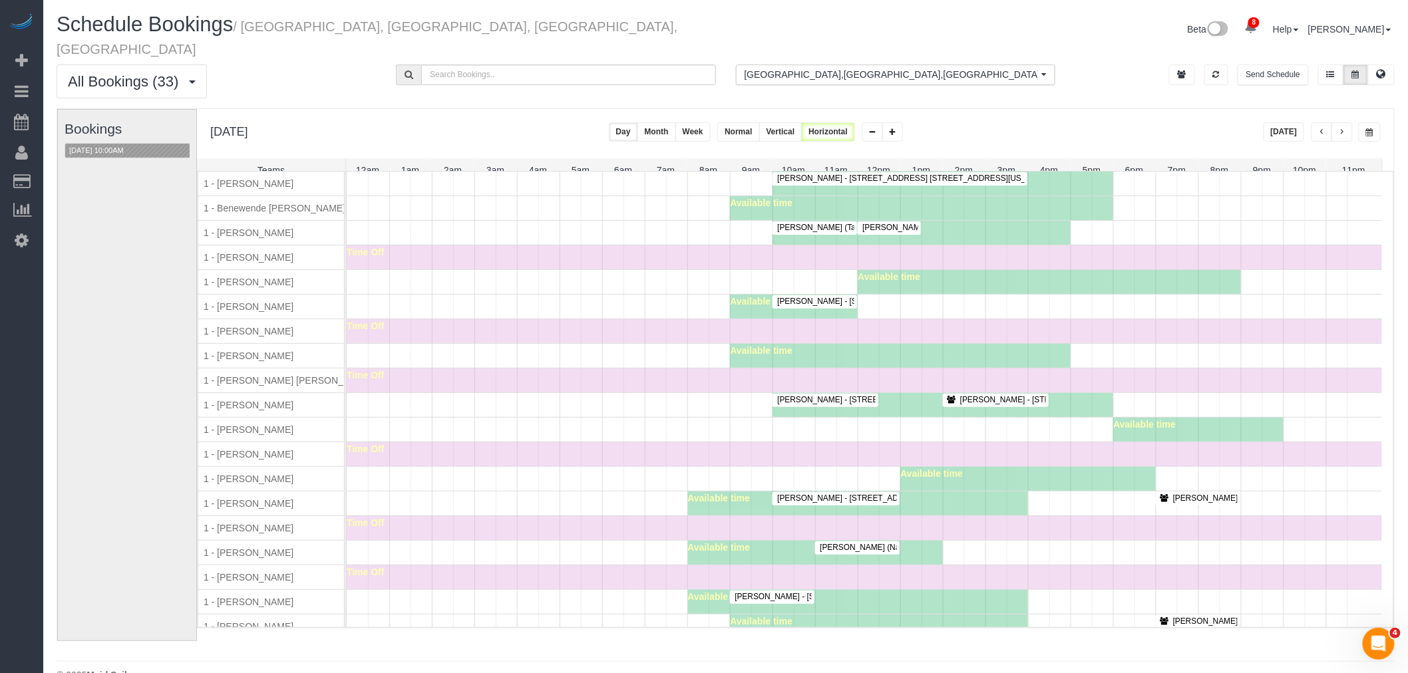
click at [435, 330] on div "Time Off" at bounding box center [864, 331] width 1035 height 24
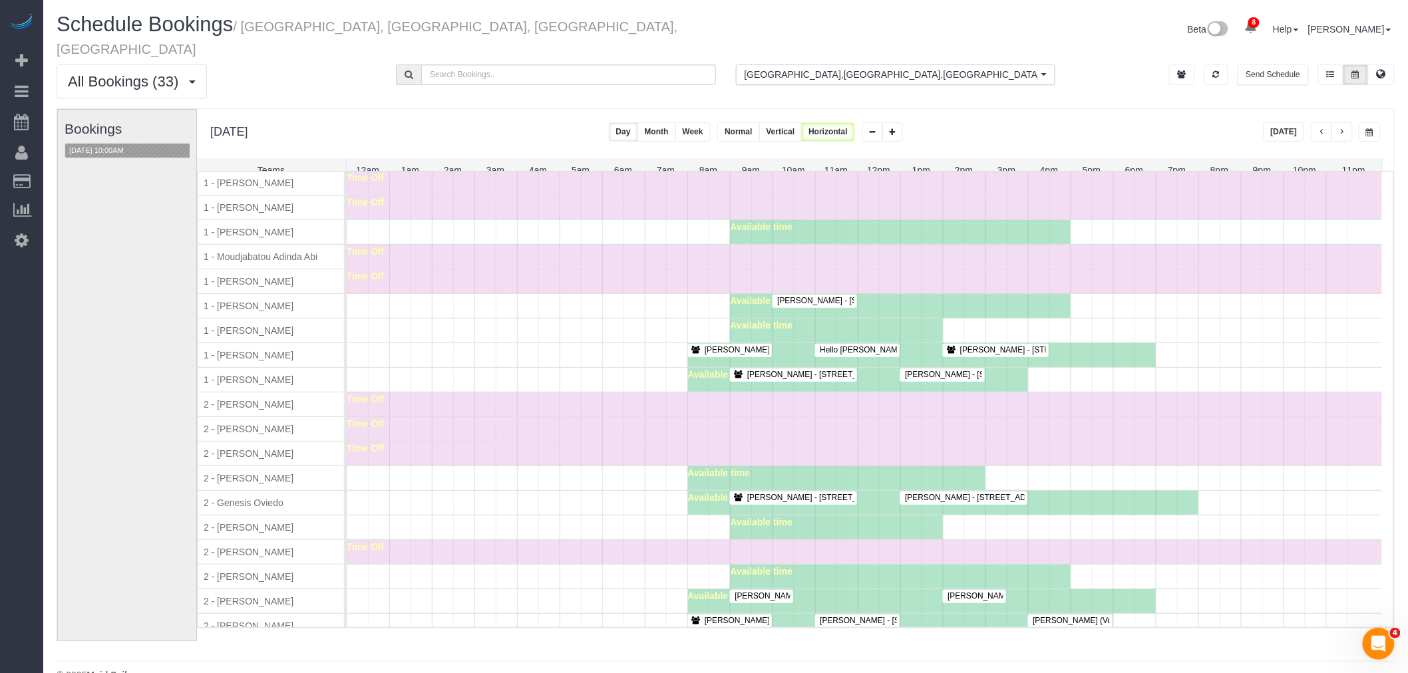
click at [643, 480] on div "Available time" at bounding box center [864, 478] width 1035 height 24
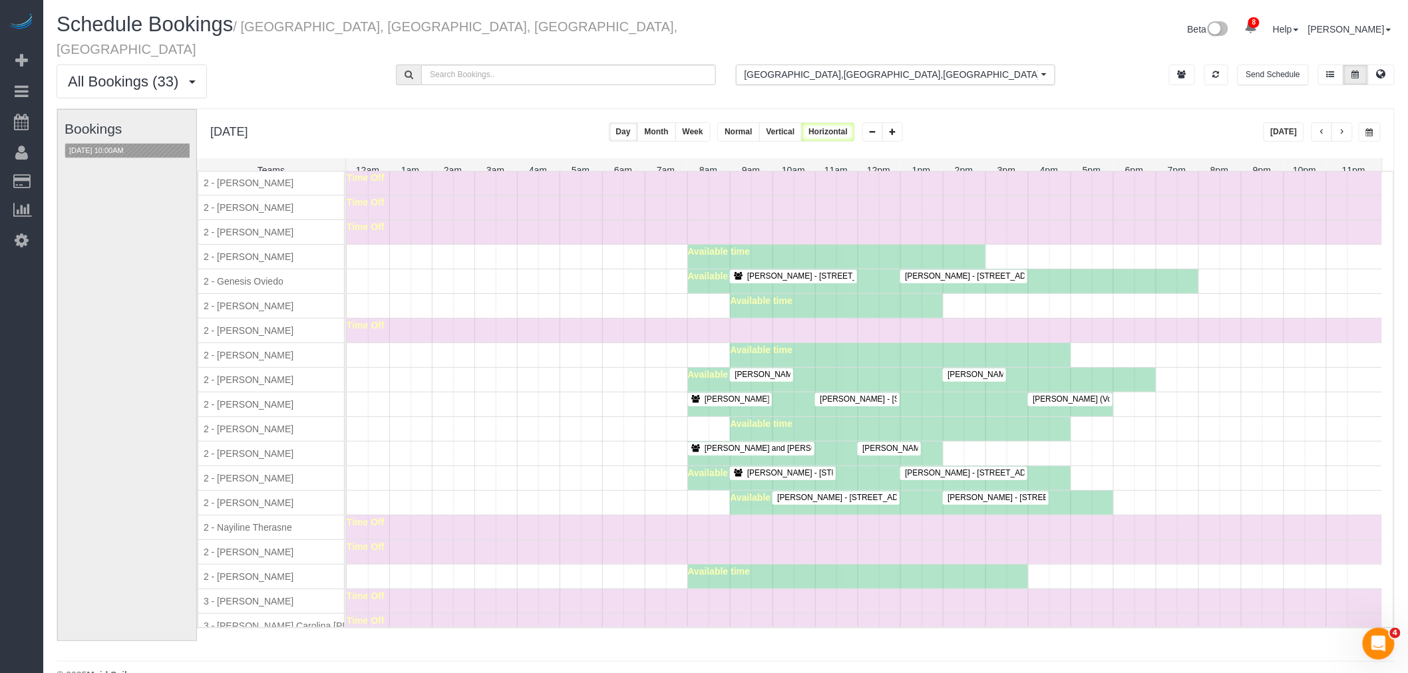
click at [659, 514] on div "Kevin Wood - 360 West 22nd Street, Apt. 9l, New York, NY 10011 David Mulle - 33…" at bounding box center [864, 503] width 1035 height 24
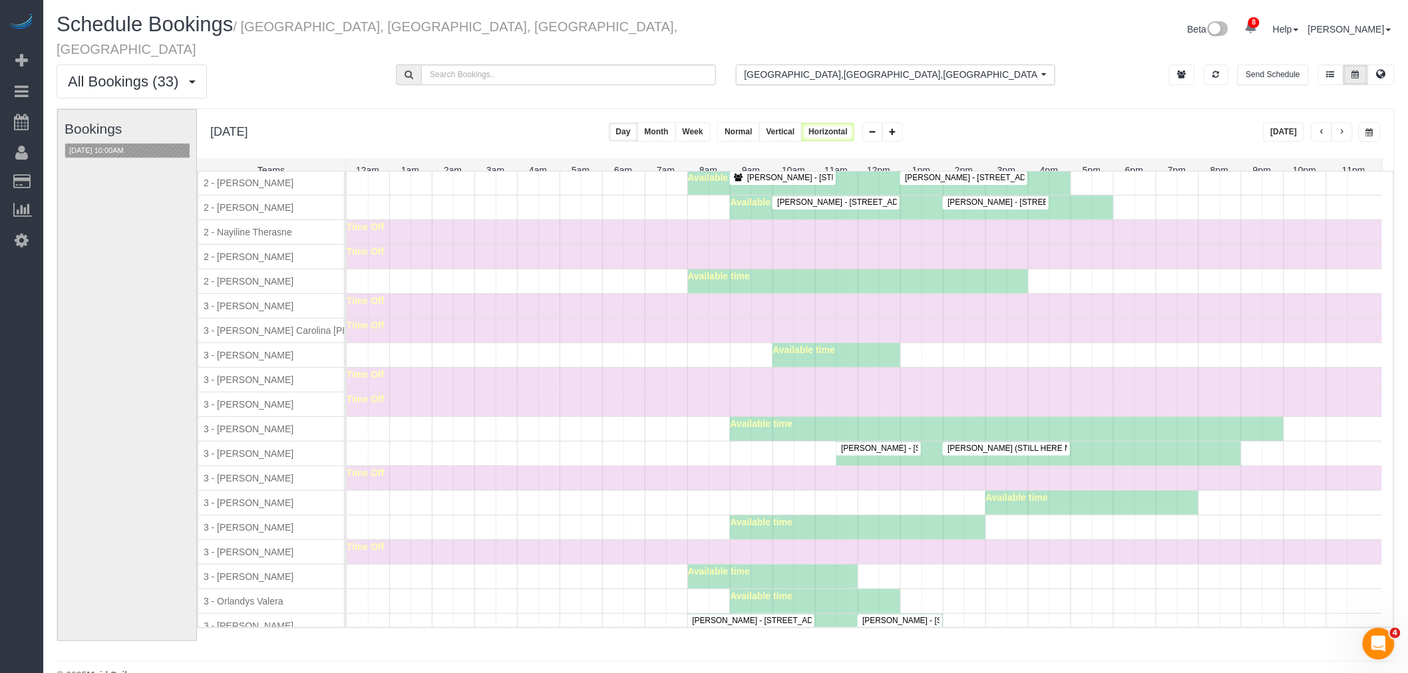
click at [1153, 447] on div "Available time" at bounding box center [1038, 454] width 404 height 24
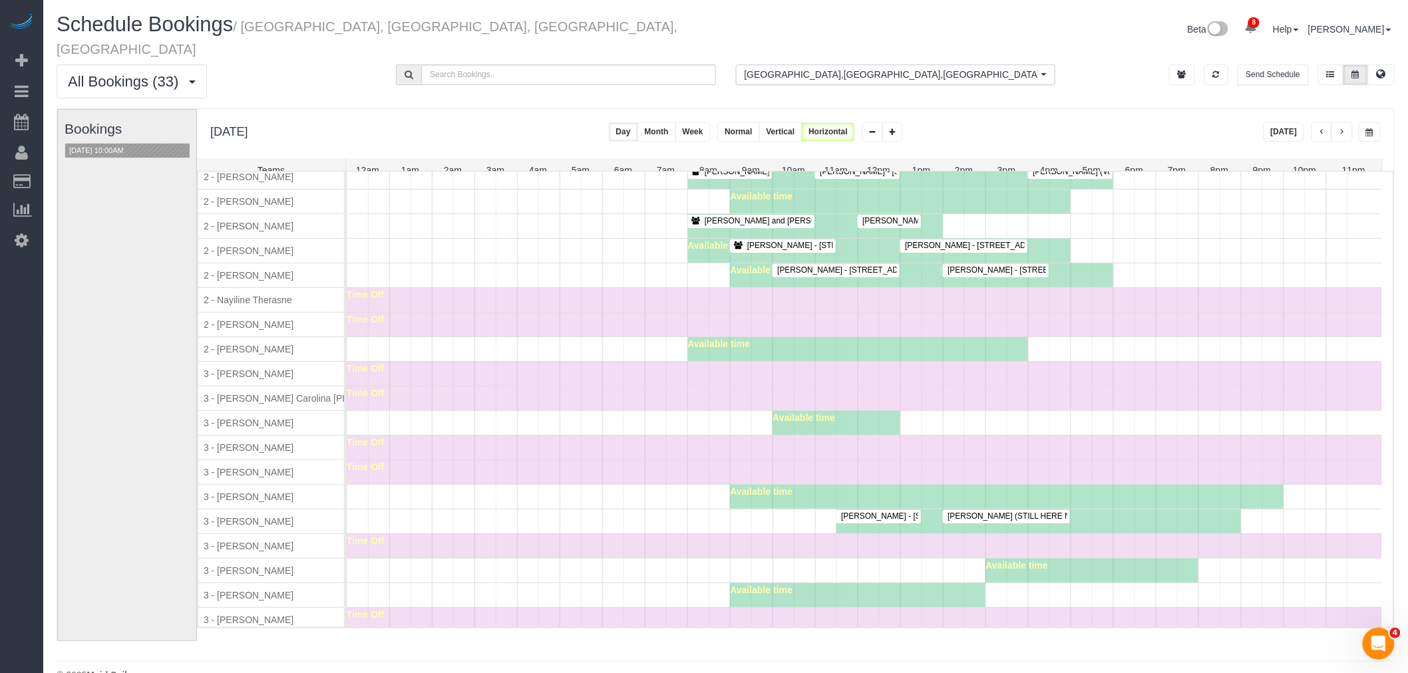
scroll to position [887, 0]
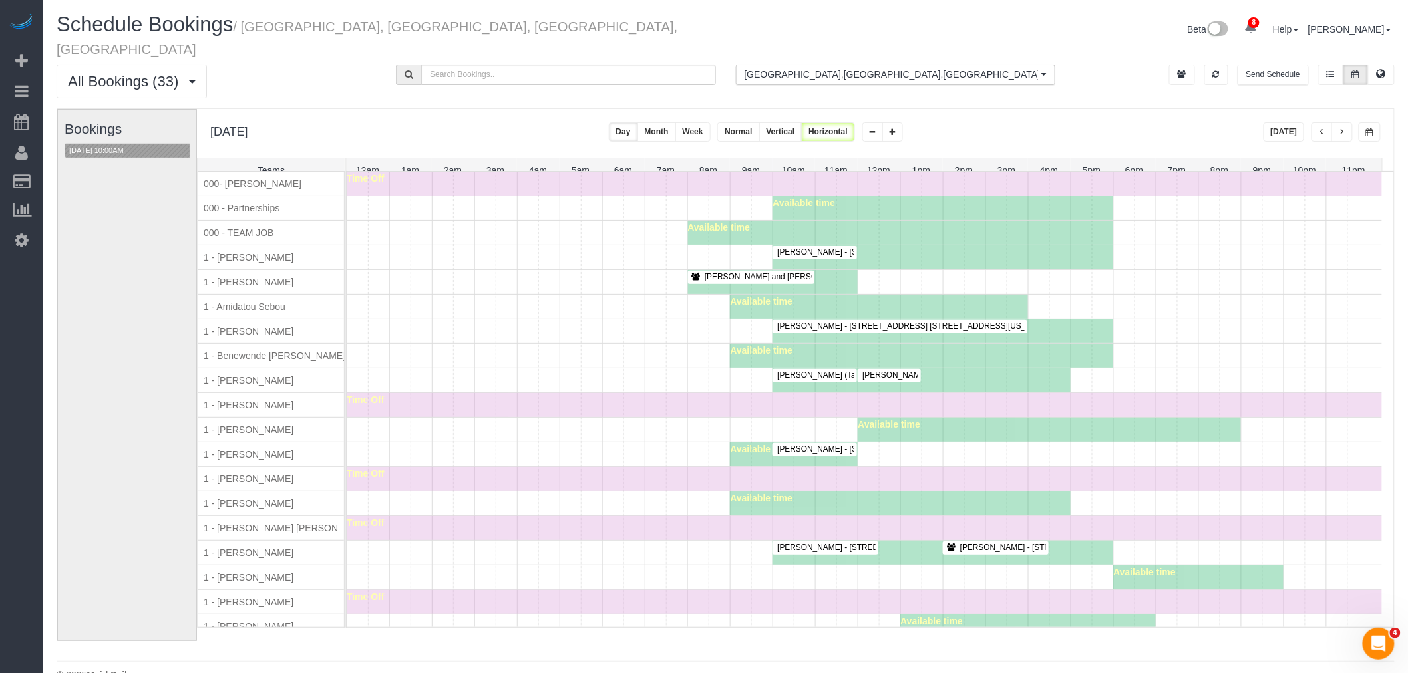
click at [889, 373] on span "Yannil Gonzalez (Cooley) - 140 Riverside Blvd, Apt. 1007, New York, NY 10069" at bounding box center [993, 375] width 274 height 9
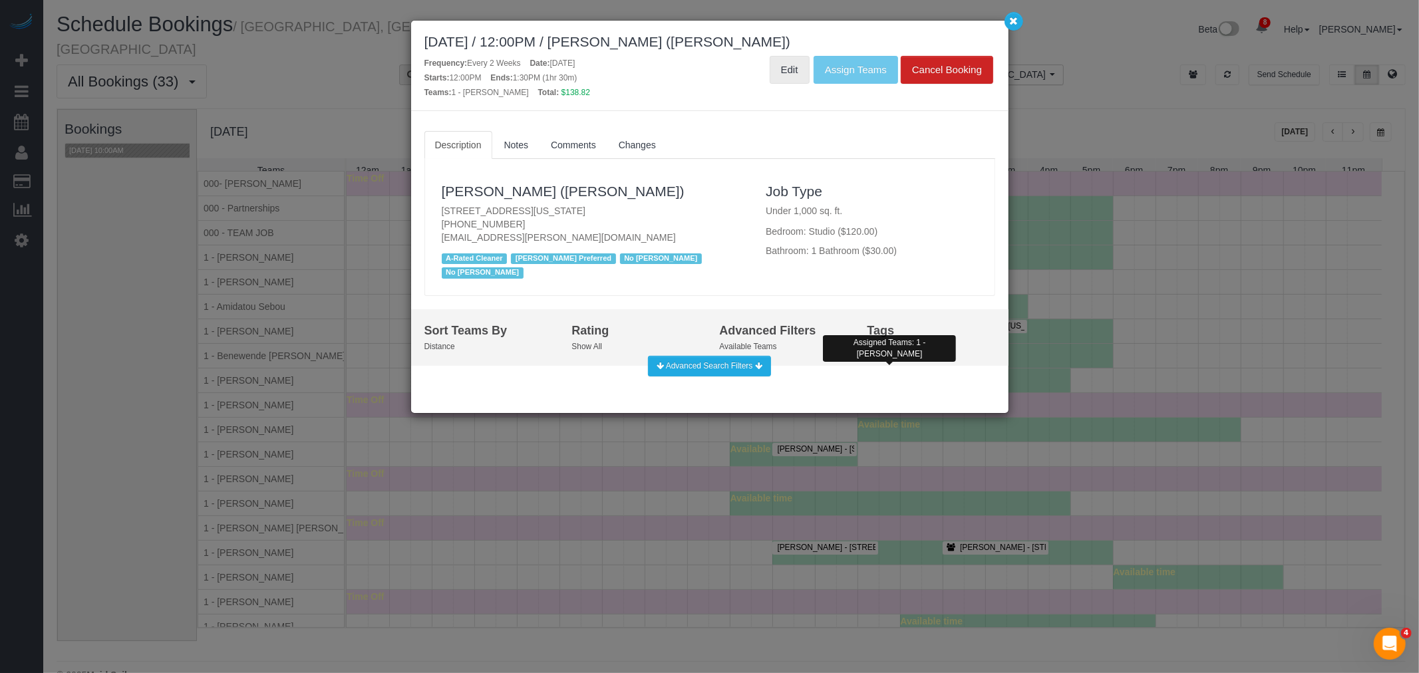
click at [785, 73] on link "Edit" at bounding box center [790, 70] width 40 height 28
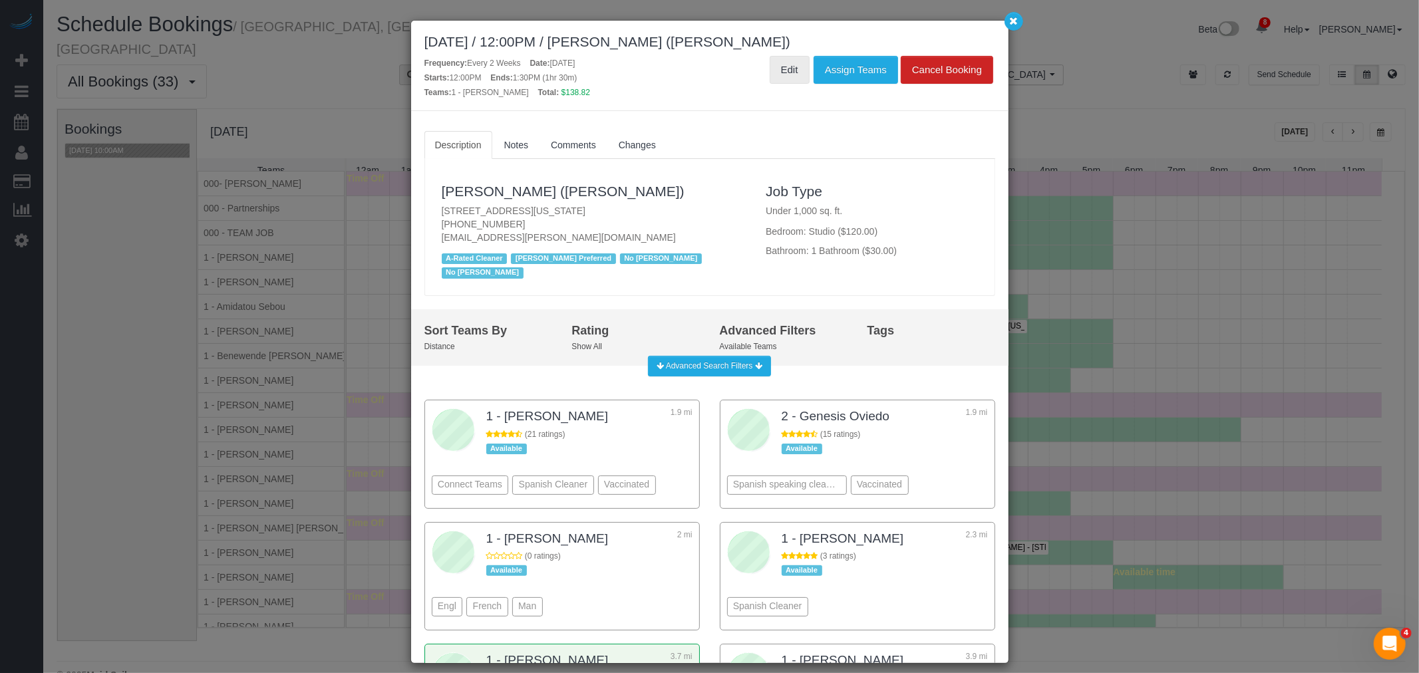
click at [780, 76] on link "Edit" at bounding box center [790, 70] width 40 height 28
click at [522, 187] on link "Yannil Gonzalez (Cooley)" at bounding box center [563, 191] width 243 height 15
click at [1018, 27] on button "button" at bounding box center [1014, 21] width 19 height 19
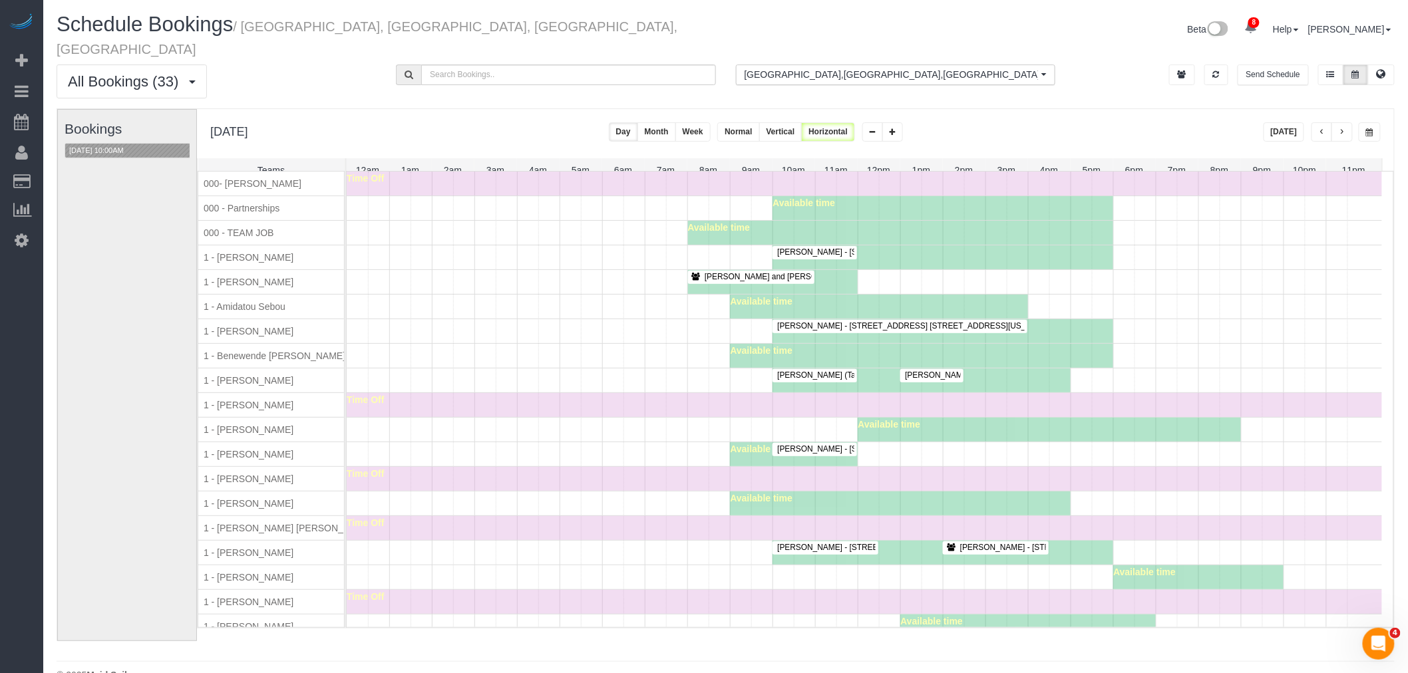
click at [600, 322] on div "Jacqueline Bonneau - 244 Madison Ave, Apt. 2l, New York, NY 10016 Available time" at bounding box center [864, 331] width 1035 height 24
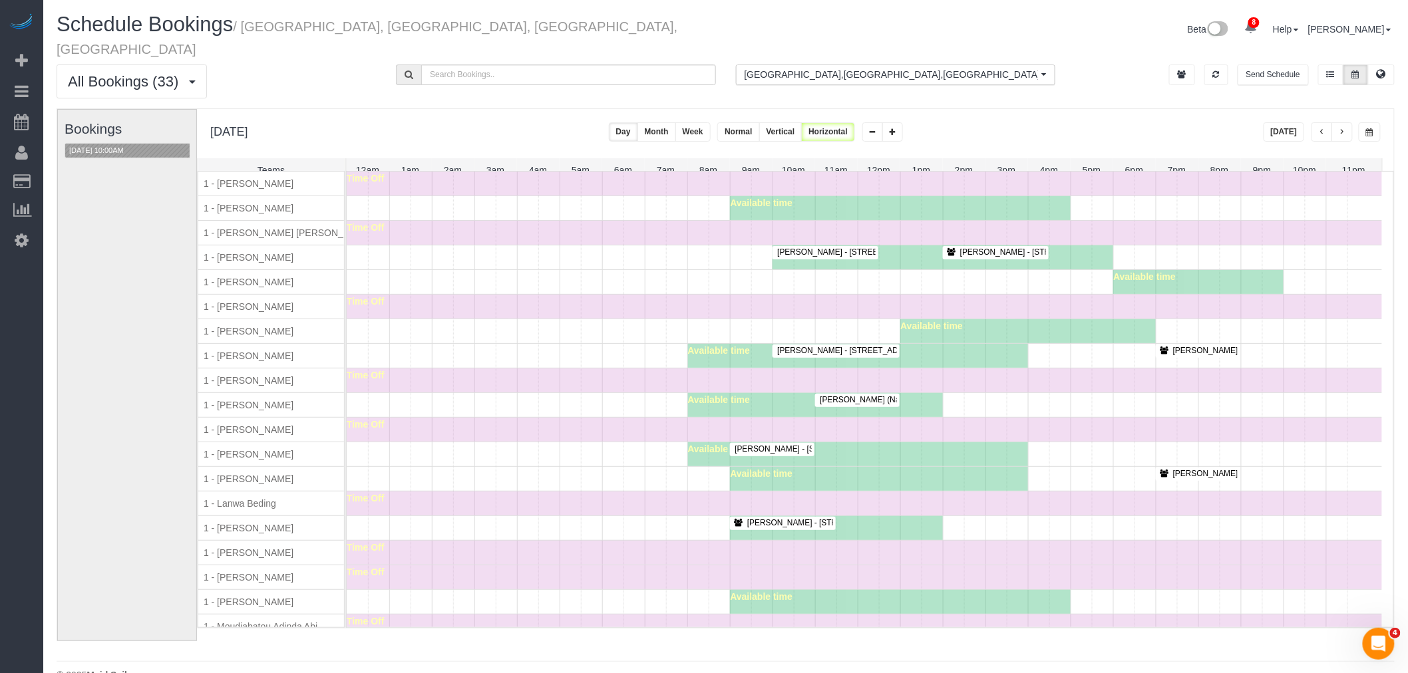
click at [1000, 251] on span "Joshua Salcedo - 522 West 29th Street, Apt. 2a, New York, NY 10001" at bounding box center [1094, 251] width 282 height 9
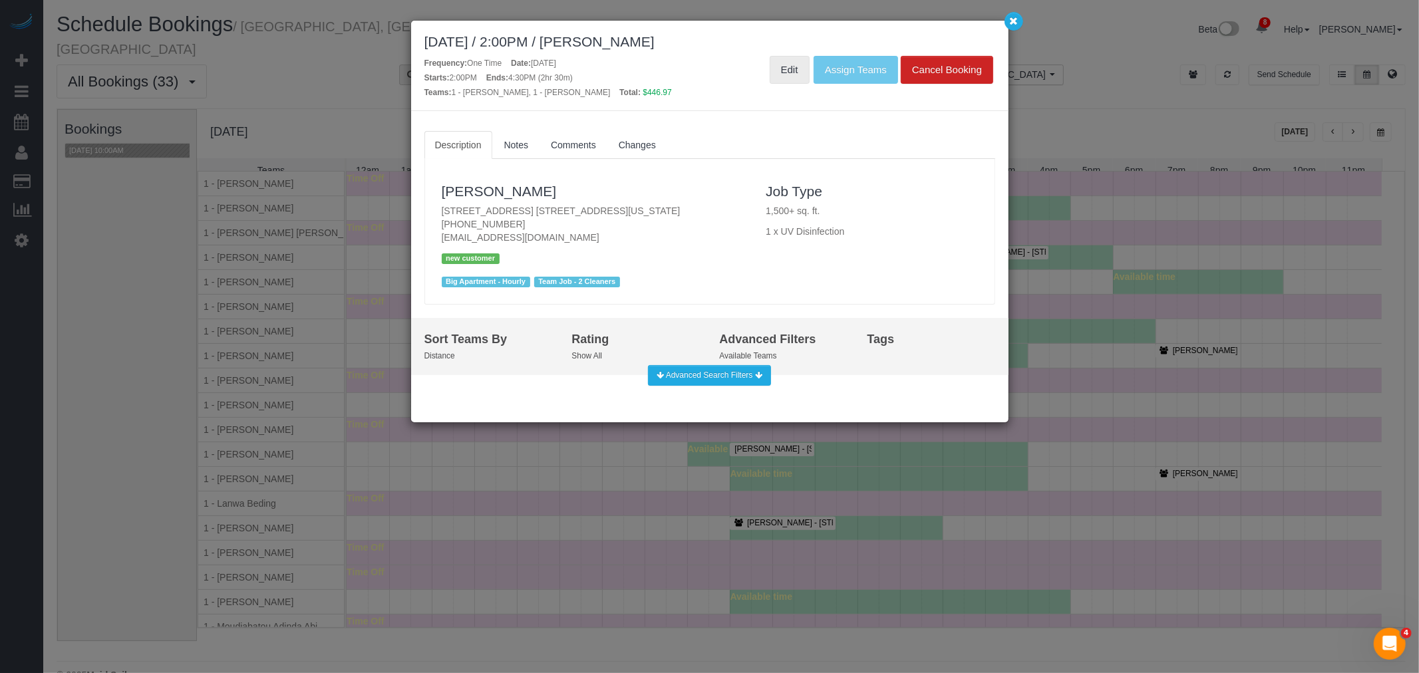
click at [786, 75] on link "Edit" at bounding box center [790, 70] width 40 height 28
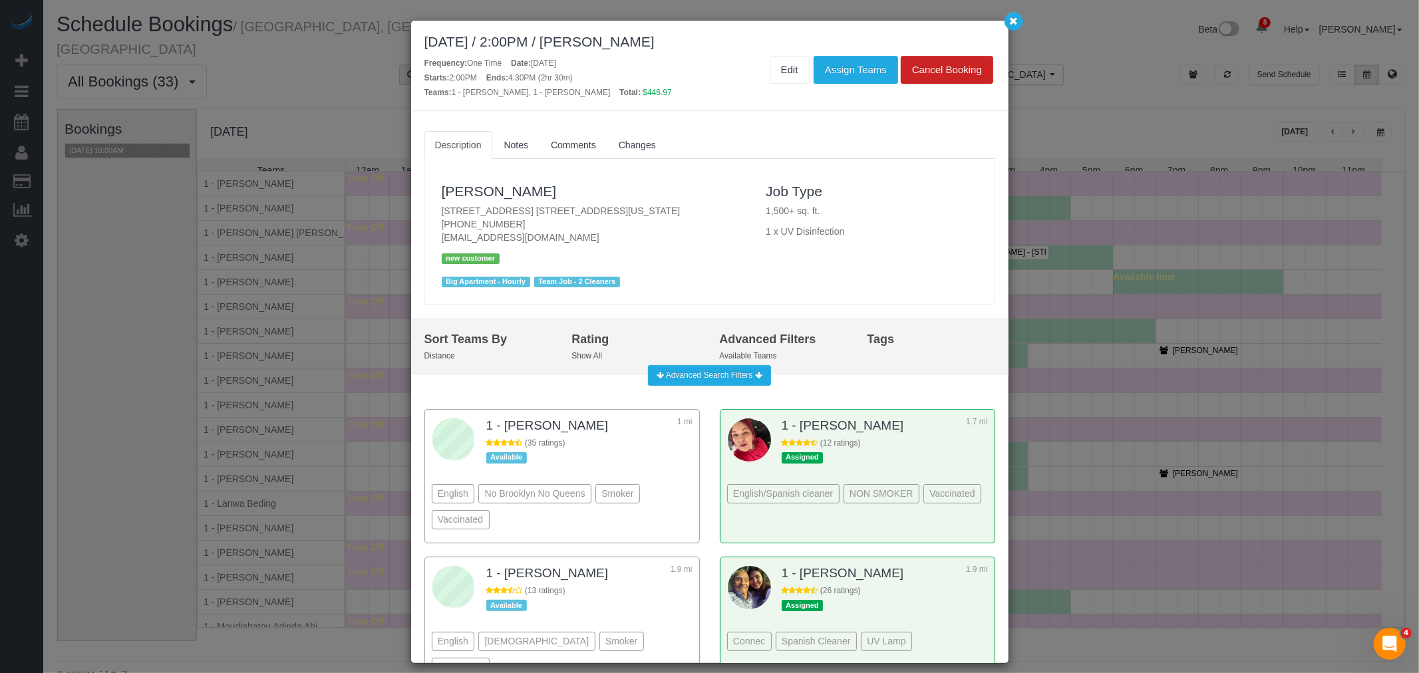
click at [1013, 33] on div "September 03, 2025 / 2:00PM / Joshua Salcedo Frequency: One Time Date: Septembe…" at bounding box center [709, 336] width 1419 height 673
click at [1013, 29] on button "button" at bounding box center [1014, 21] width 19 height 19
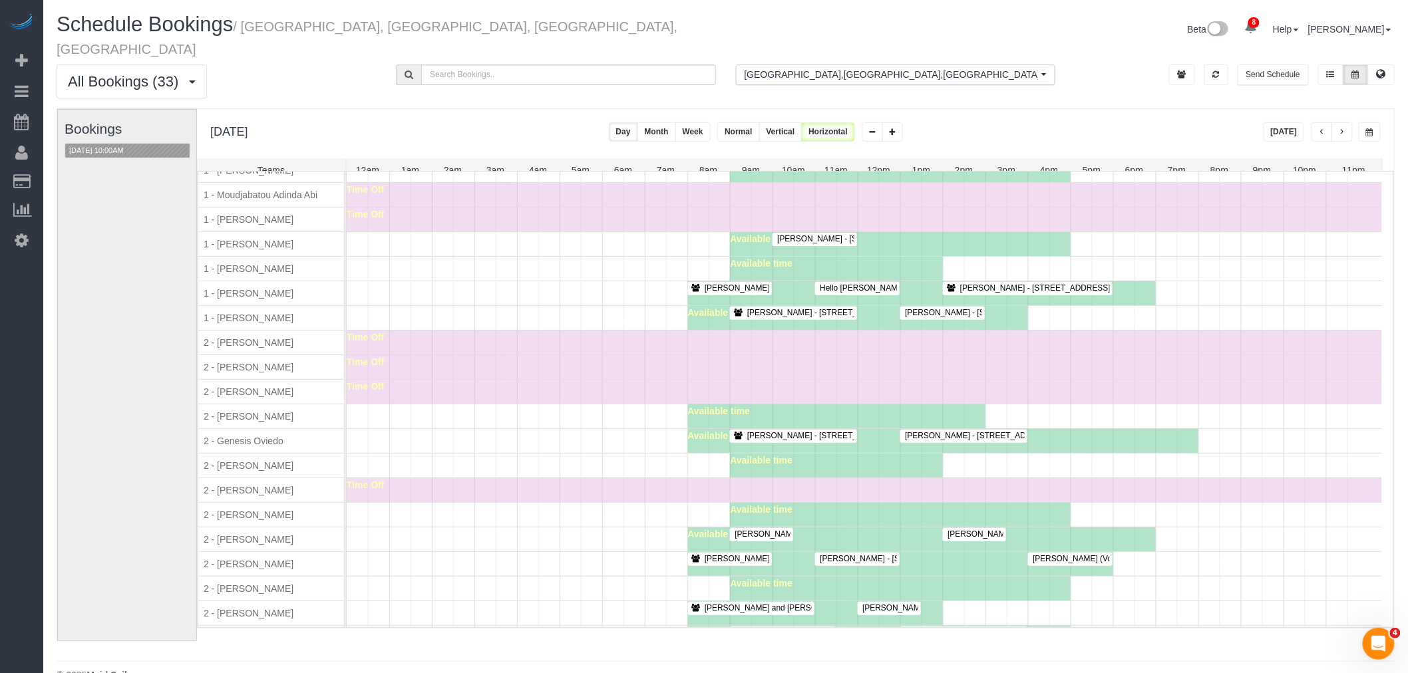
scroll to position [813, 0]
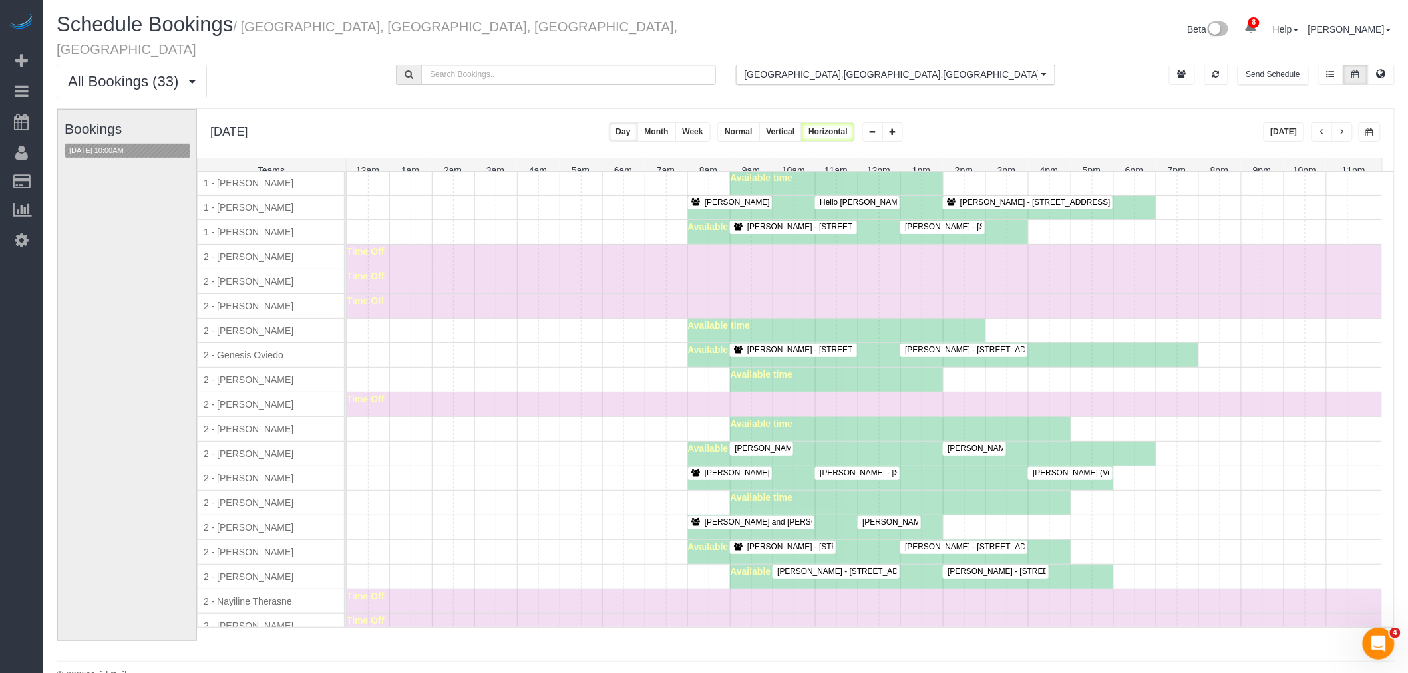
click at [967, 446] on span "Lauren Dana - 84 William Street, Apt 703, New York, NY 10038-0347" at bounding box center [1074, 448] width 267 height 9
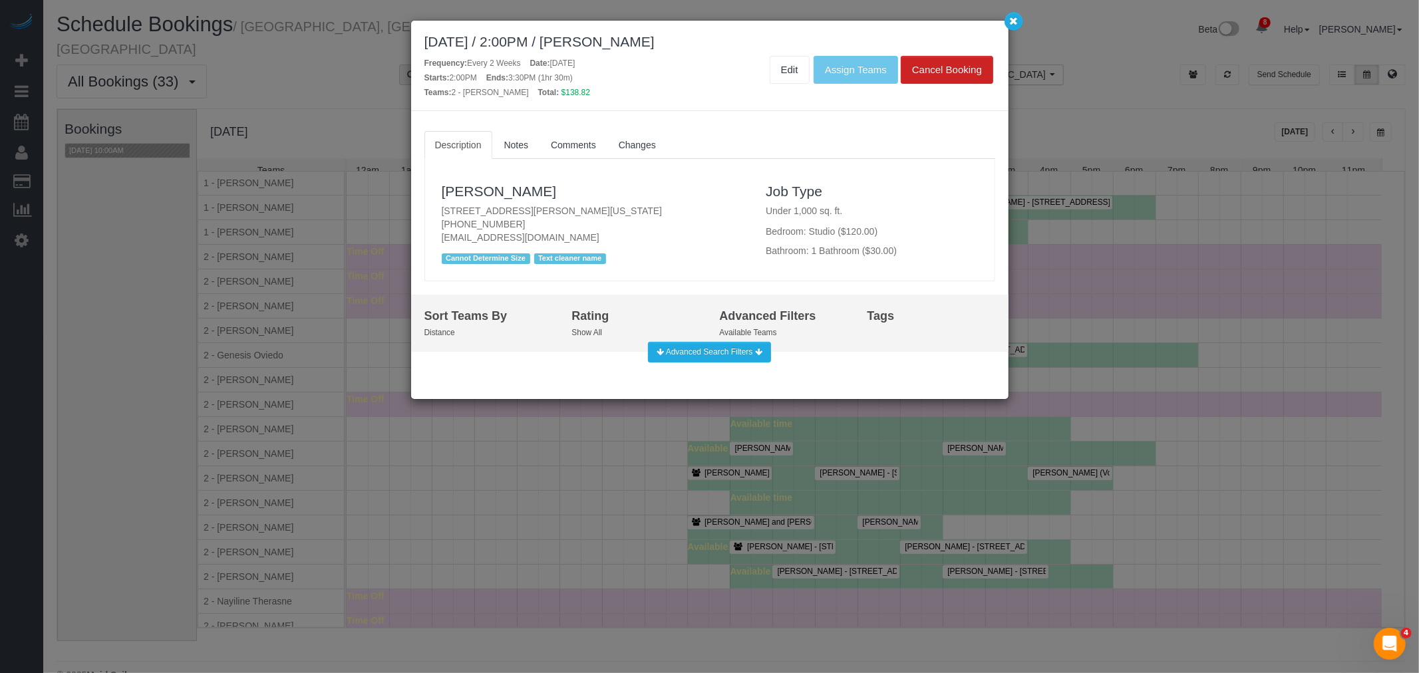
click at [601, 204] on p "84 William Street, Apt 703, New York, NY 10038-0347 (973) 476-2046 laurendana1@…" at bounding box center [594, 224] width 305 height 40
copy p "84 William Street, Apt 703, New York, NY 10038-0347"
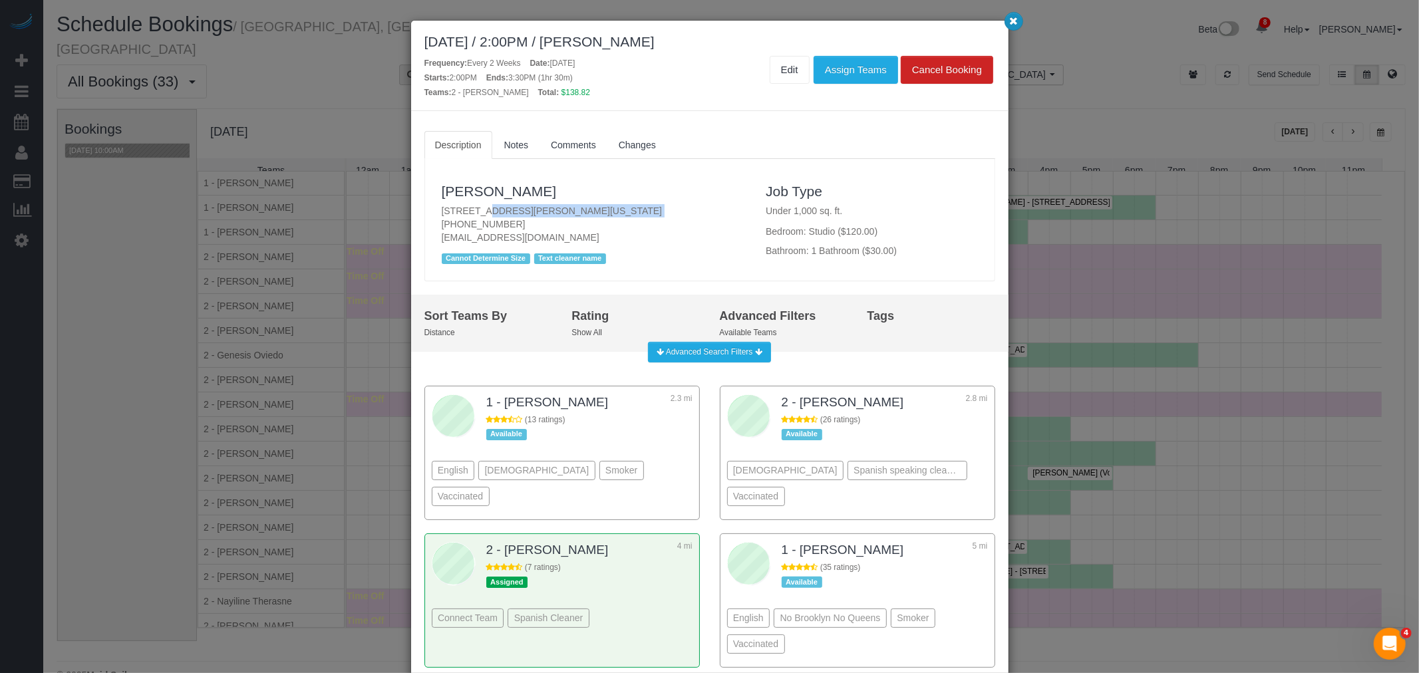
click at [1010, 28] on button "button" at bounding box center [1014, 21] width 19 height 19
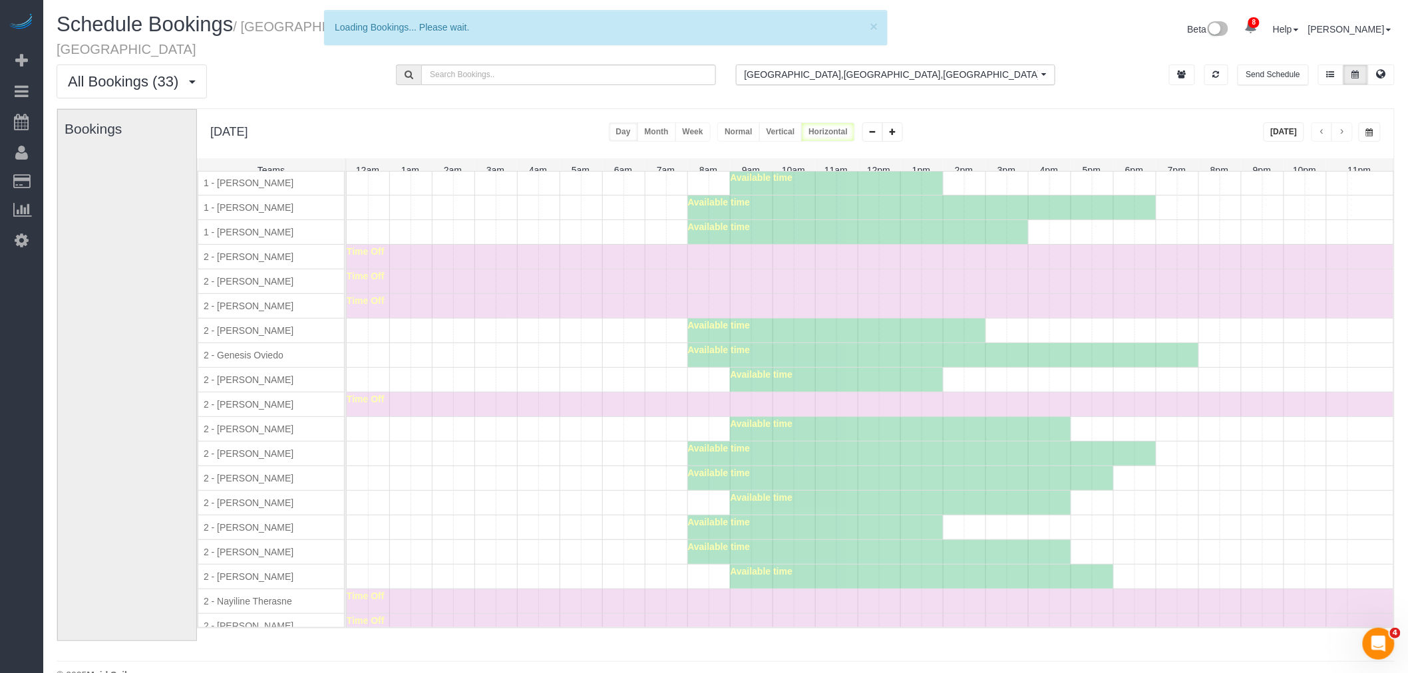
click at [563, 334] on div "Available time" at bounding box center [870, 331] width 1046 height 24
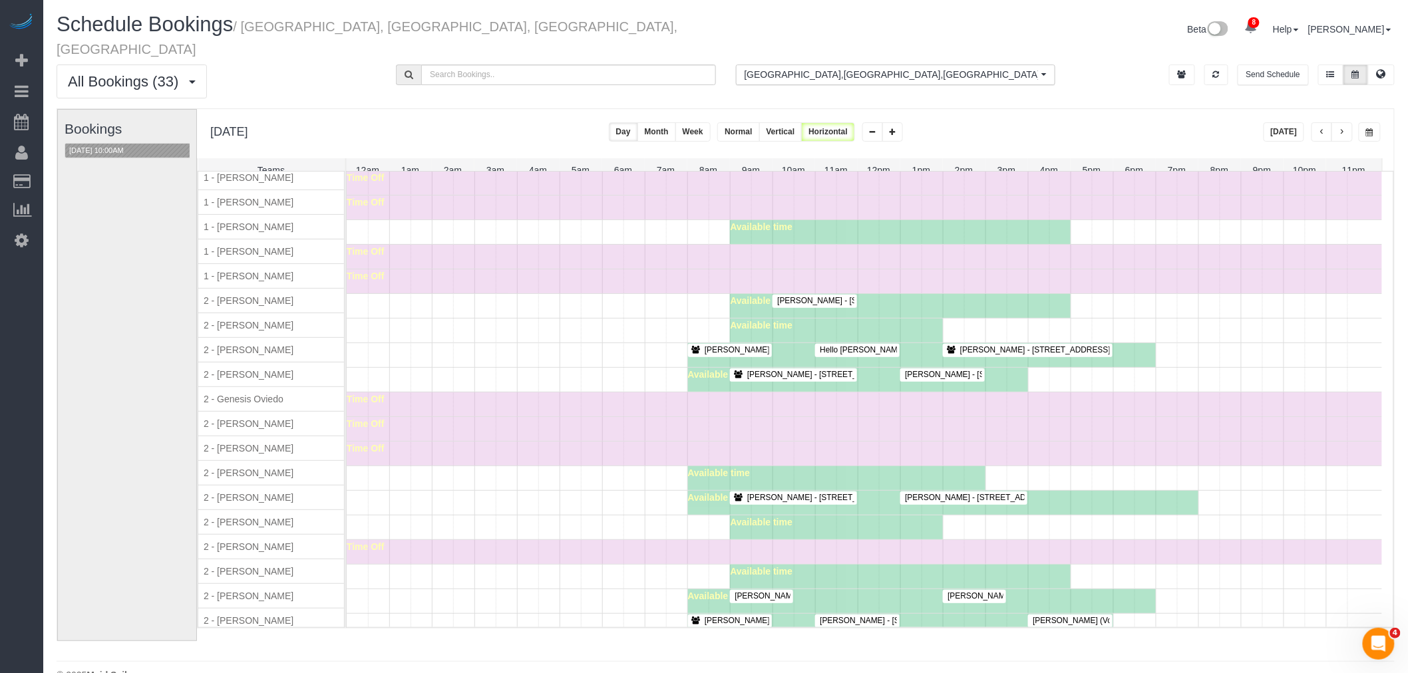
scroll to position [665, 0]
click at [523, 429] on div "Time Off" at bounding box center [864, 429] width 1035 height 24
click at [493, 440] on div "Time Off" at bounding box center [864, 429] width 1035 height 24
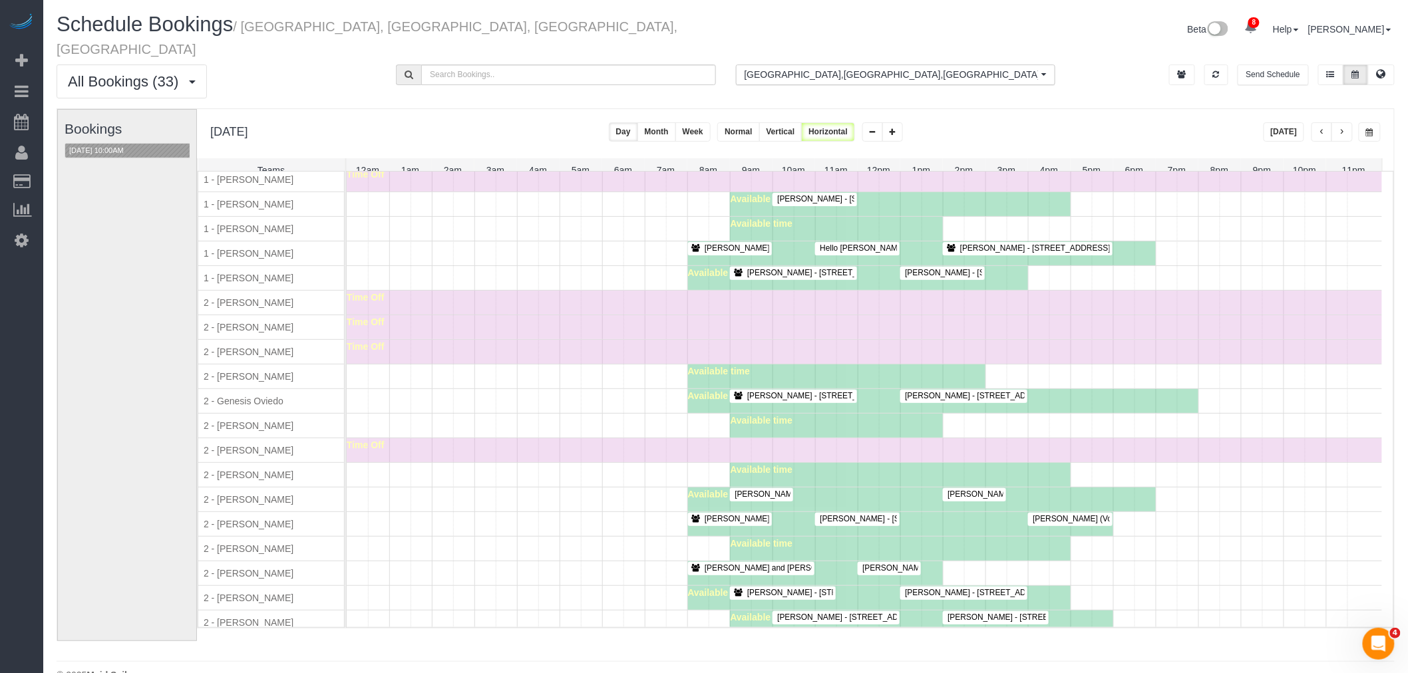
scroll to position [887, 0]
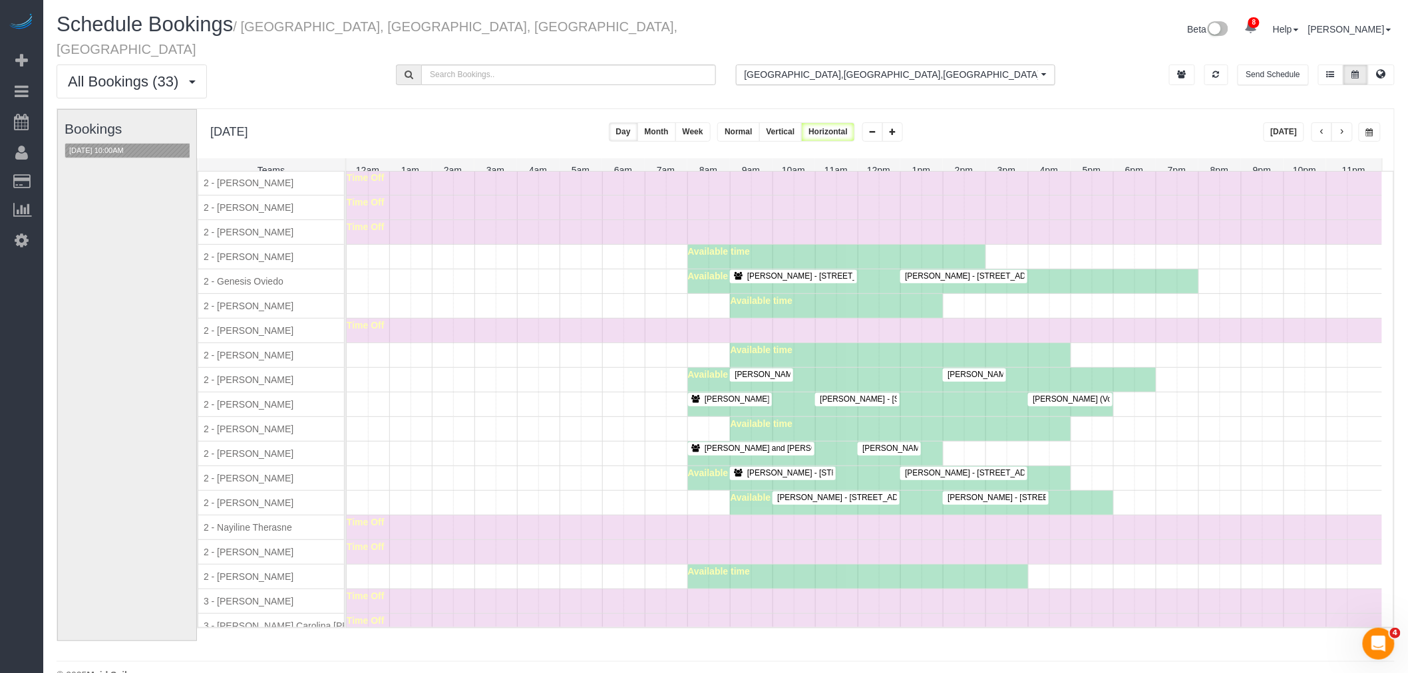
click at [966, 379] on div "Lauren Dana - 84 William Street, Apt 703, New York, NY 10038-0347" at bounding box center [974, 375] width 58 height 10
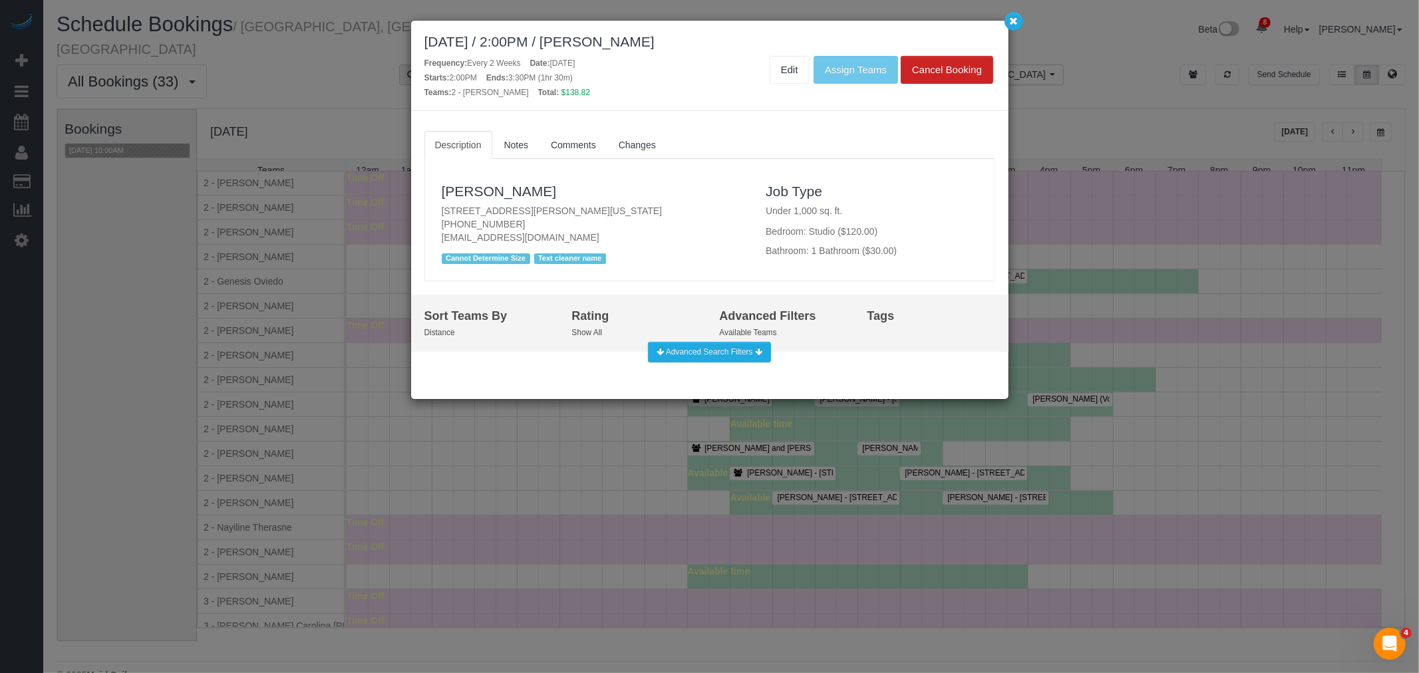
click at [627, 207] on p "84 William Street, Apt 703, New York, NY 10038-0347 (973) 476-2046 laurendana1@…" at bounding box center [594, 224] width 305 height 40
copy p "84 William Street, Apt 703, New York, NY 10038-0347"
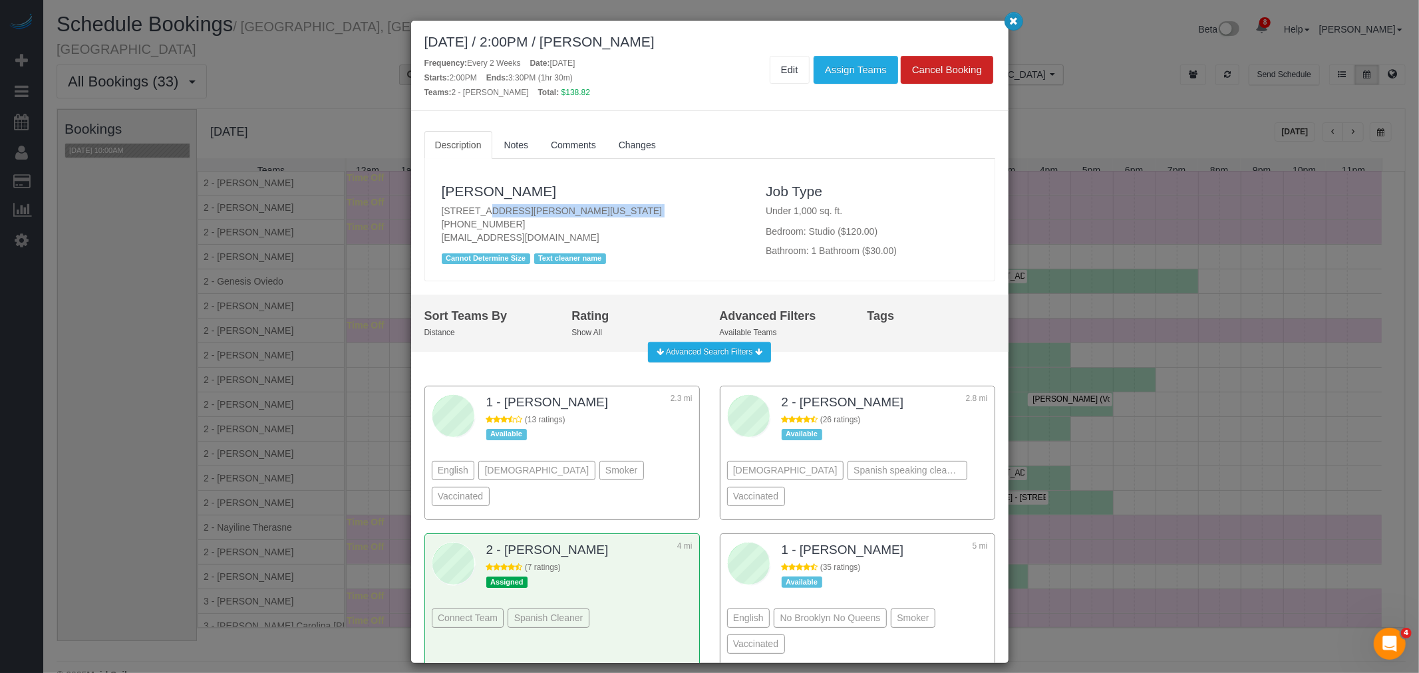
click at [1010, 29] on button "button" at bounding box center [1014, 21] width 19 height 19
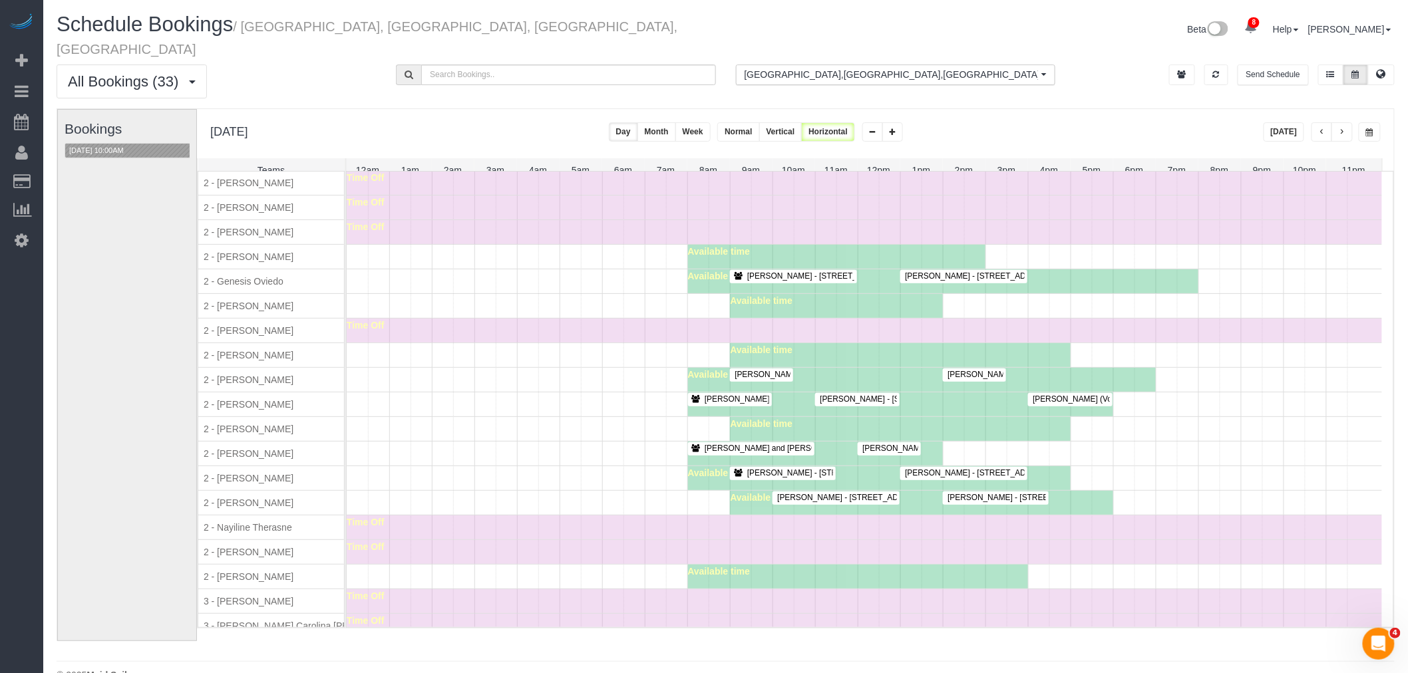
click at [414, 208] on div "Time Off" at bounding box center [864, 208] width 1035 height 24
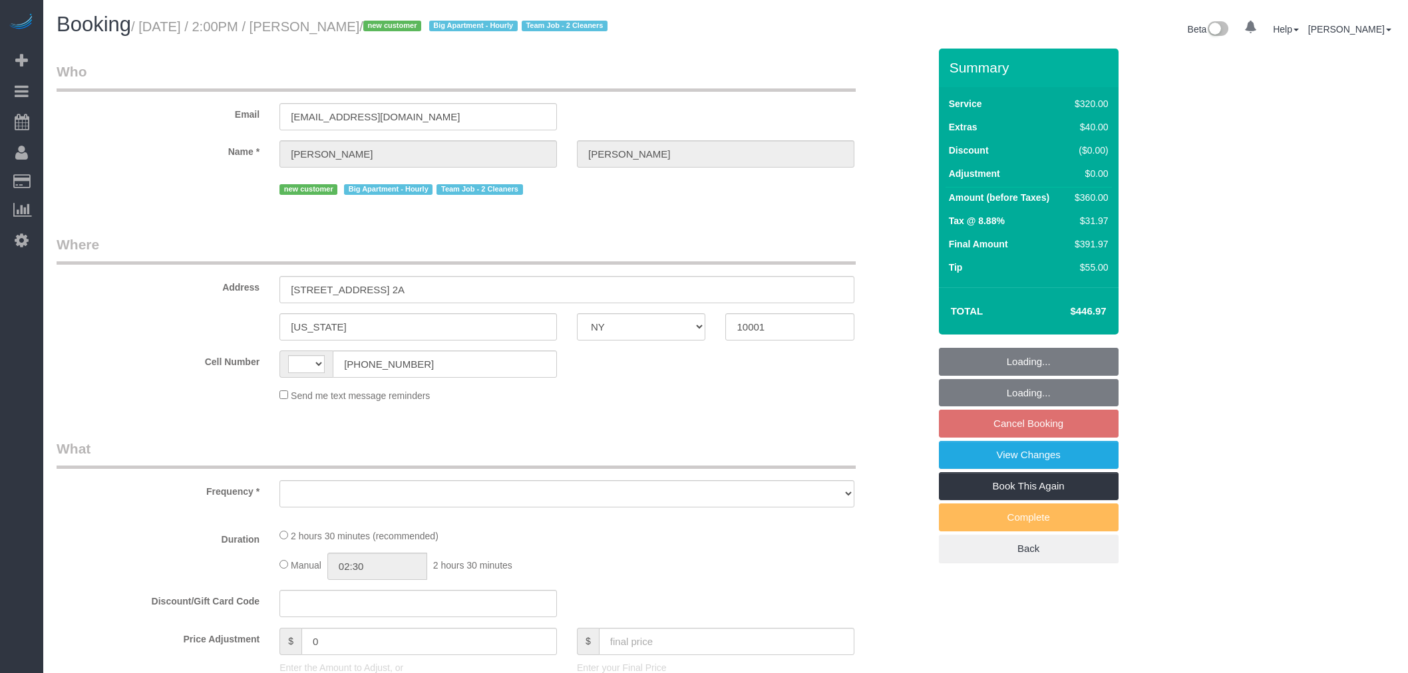
select select "NY"
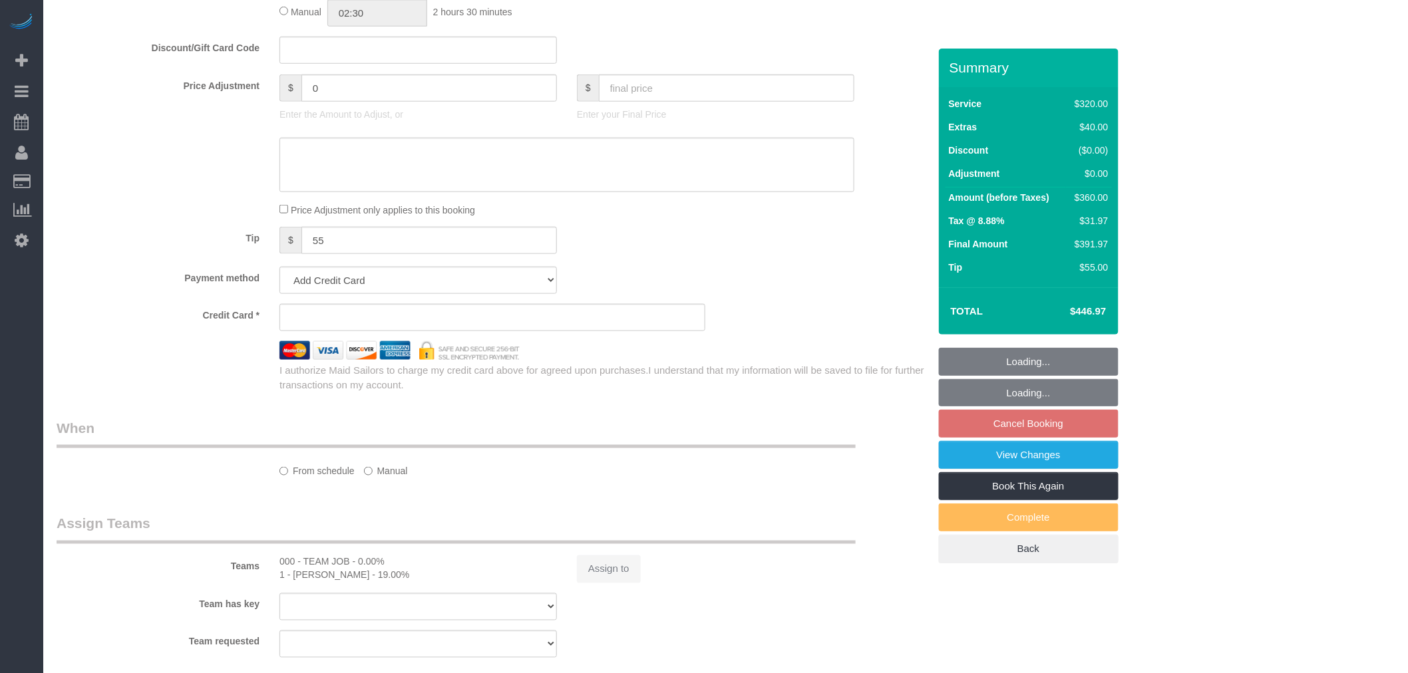
select select "object:457"
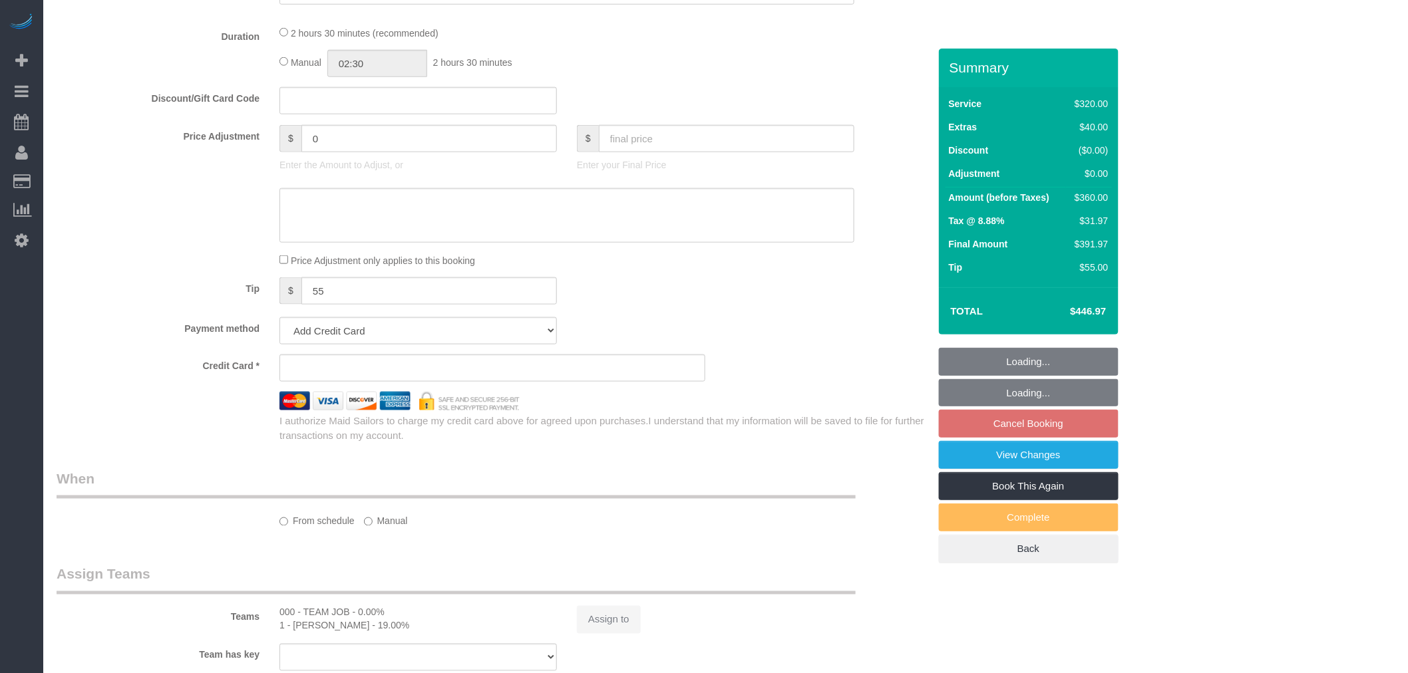
scroll to position [736, 0]
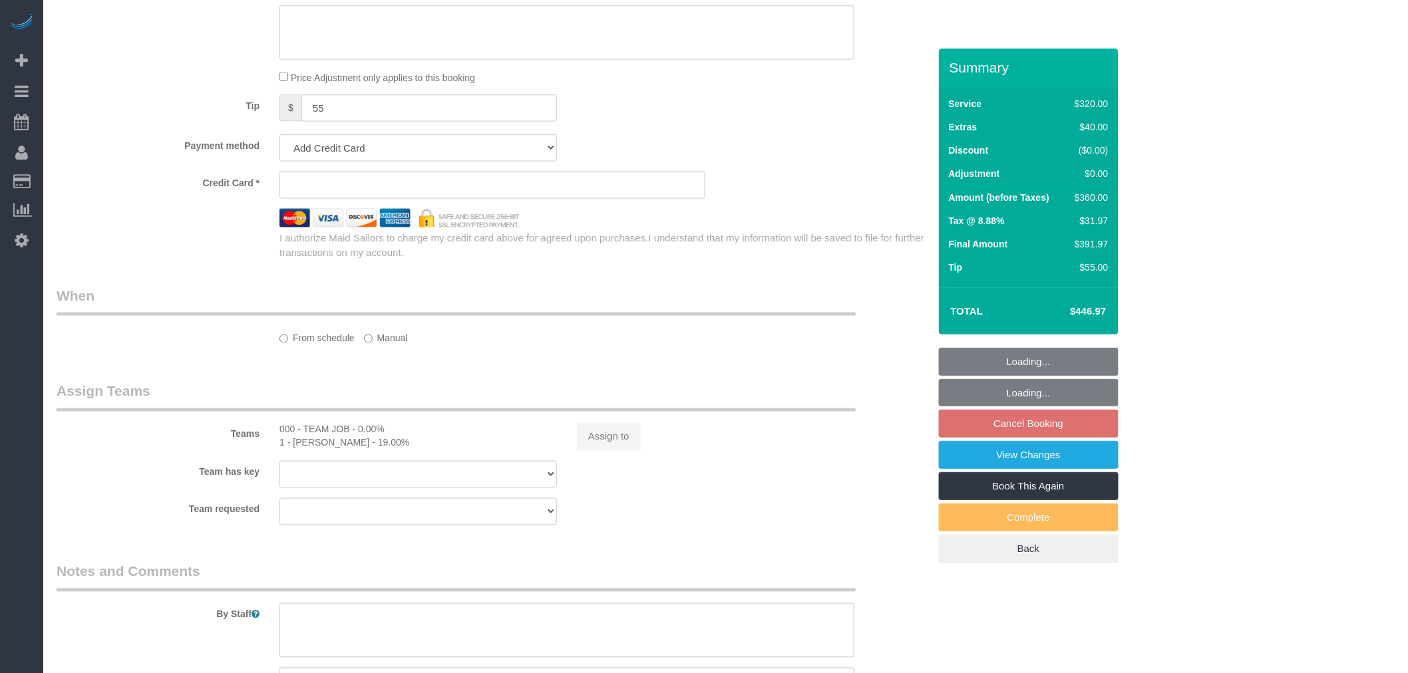
select select "string:[GEOGRAPHIC_DATA]"
select select "string:stripe-pm_1S2nb74VGloSiKo7818leay8"
select select "spot6"
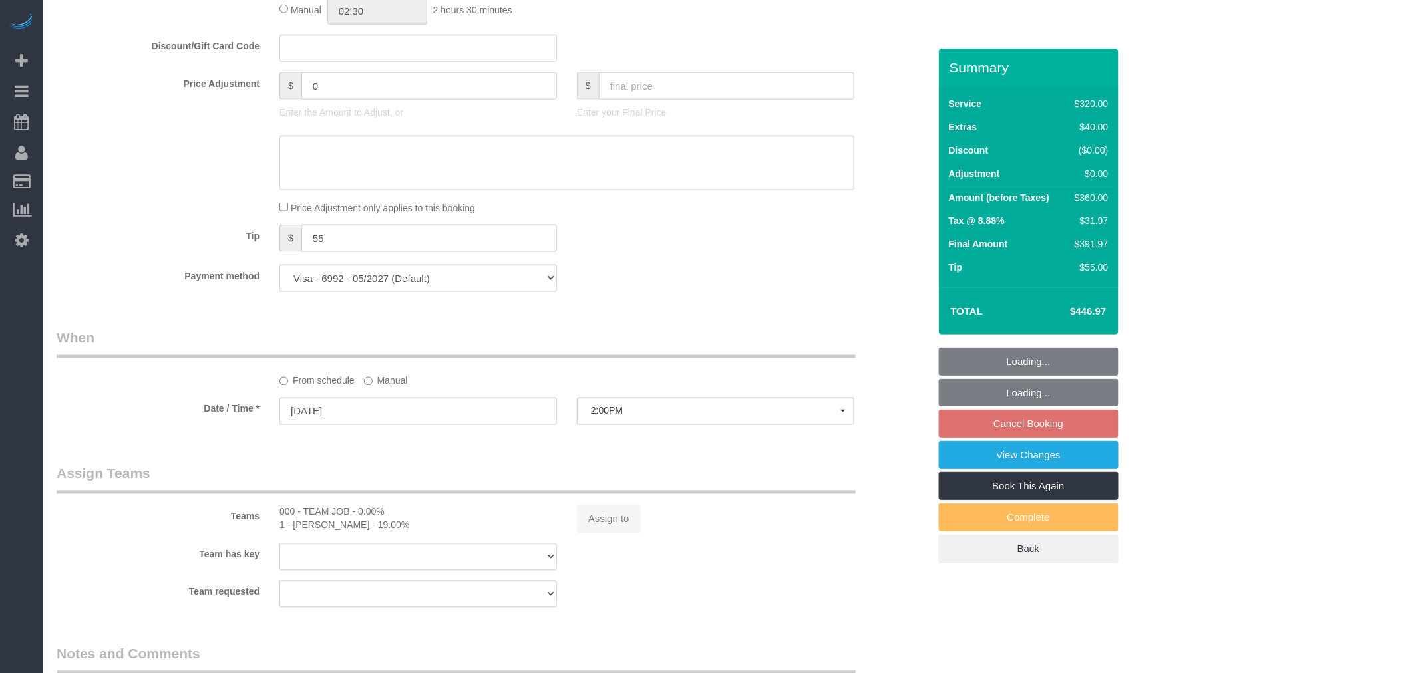
select select "number:57"
select select "number:74"
select select "number:15"
select select "number:6"
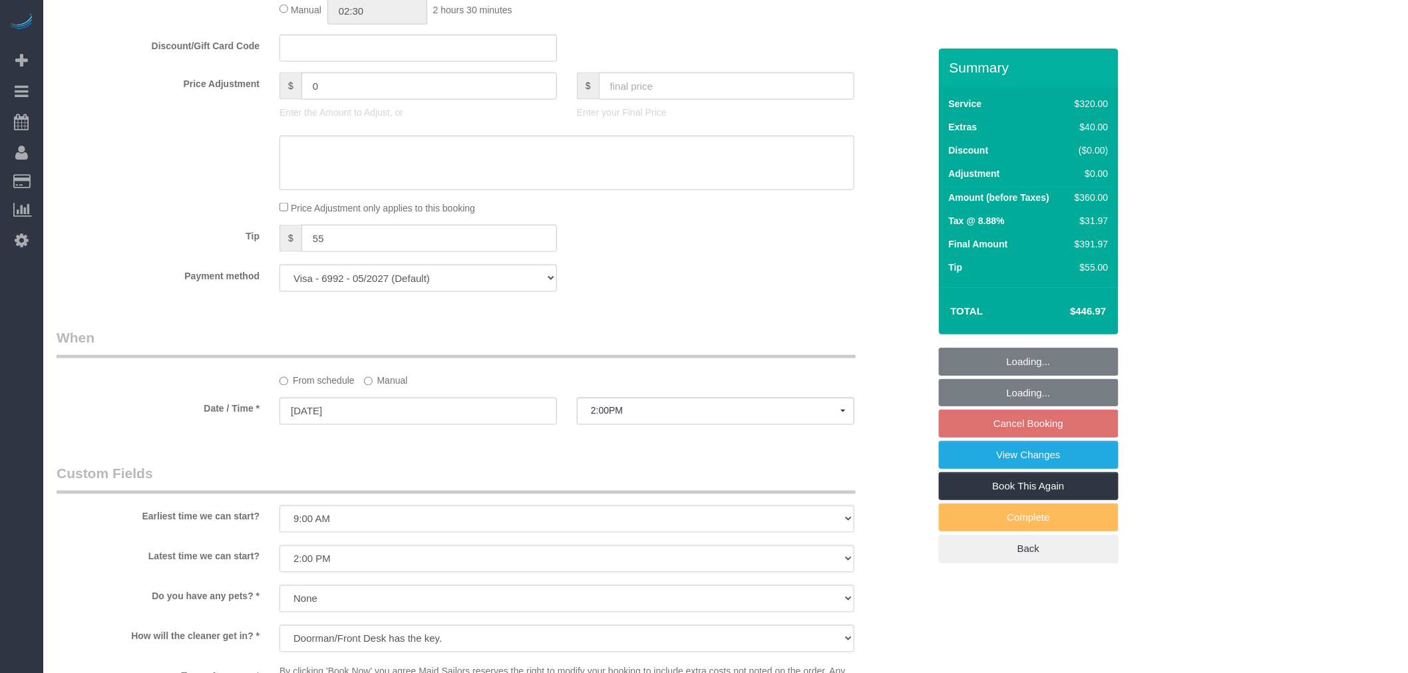
select select "object:1346"
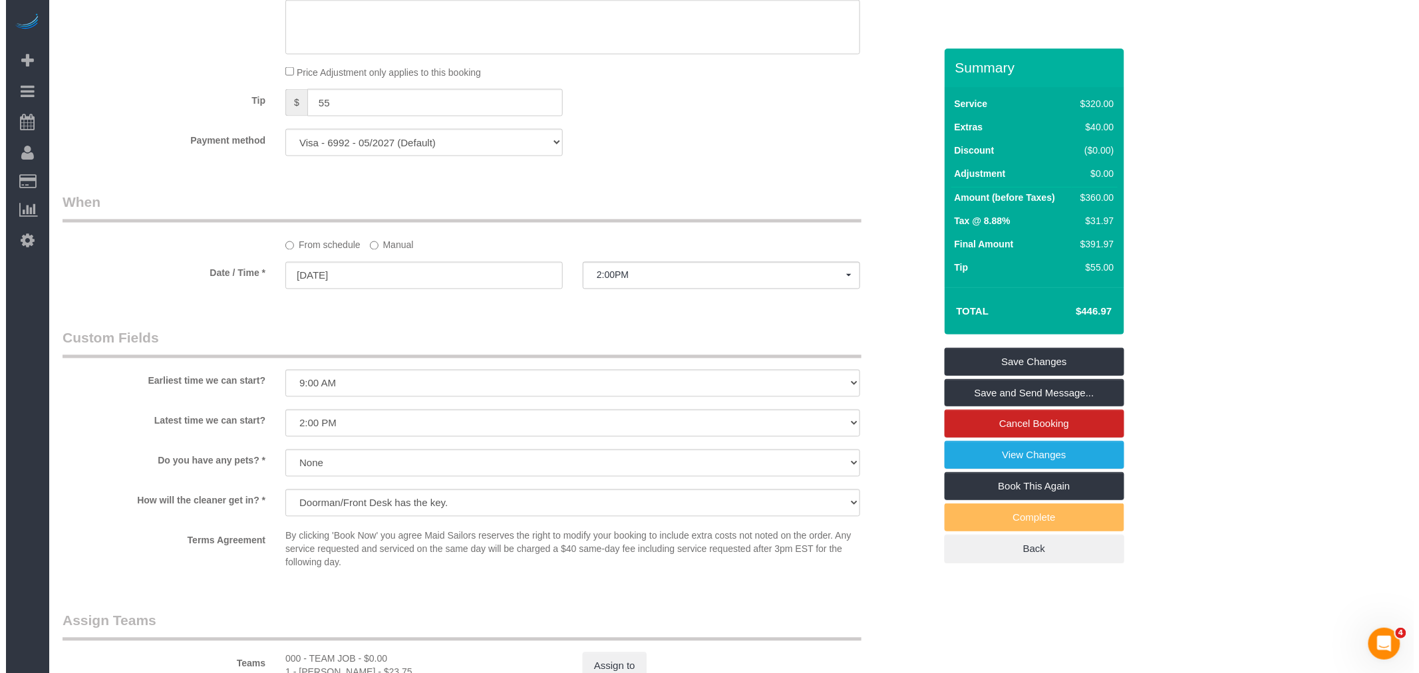
scroll to position [1034, 0]
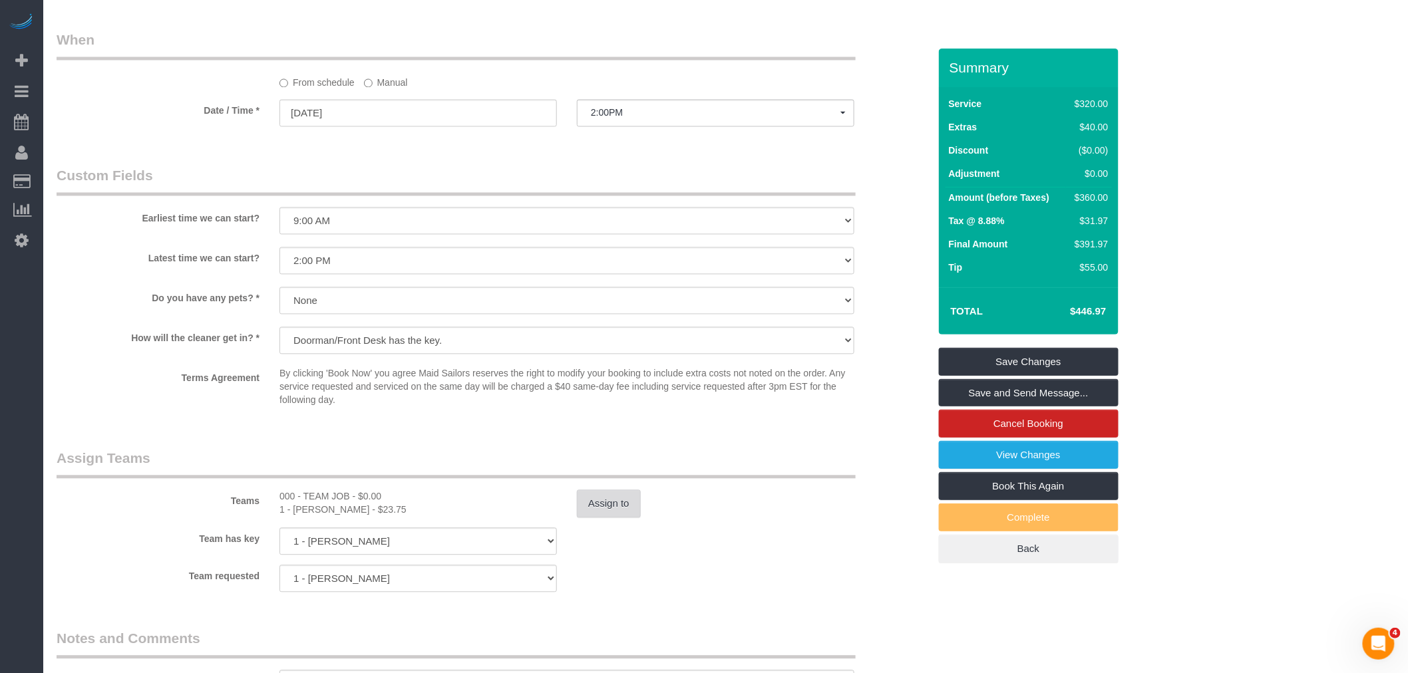
click at [590, 508] on button "Assign to" at bounding box center [609, 504] width 64 height 28
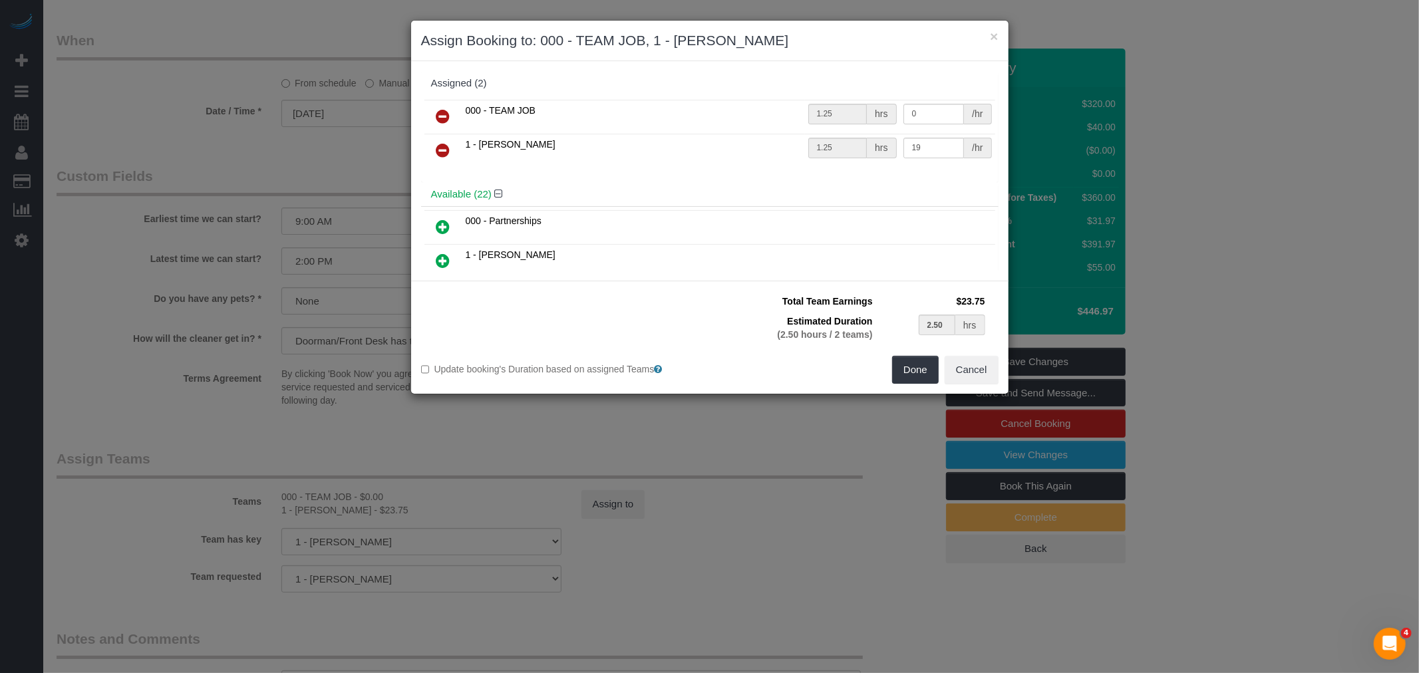
click at [443, 120] on icon at bounding box center [443, 116] width 14 height 16
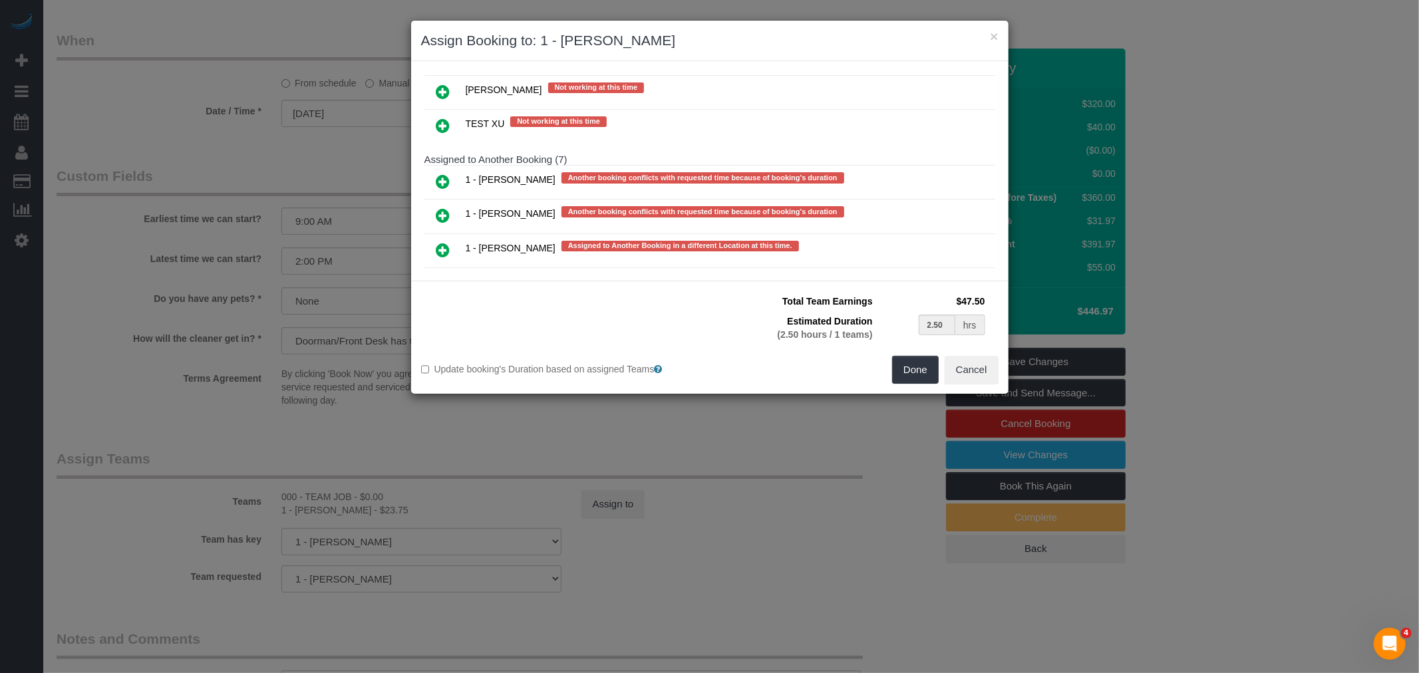
scroll to position [2513, 0]
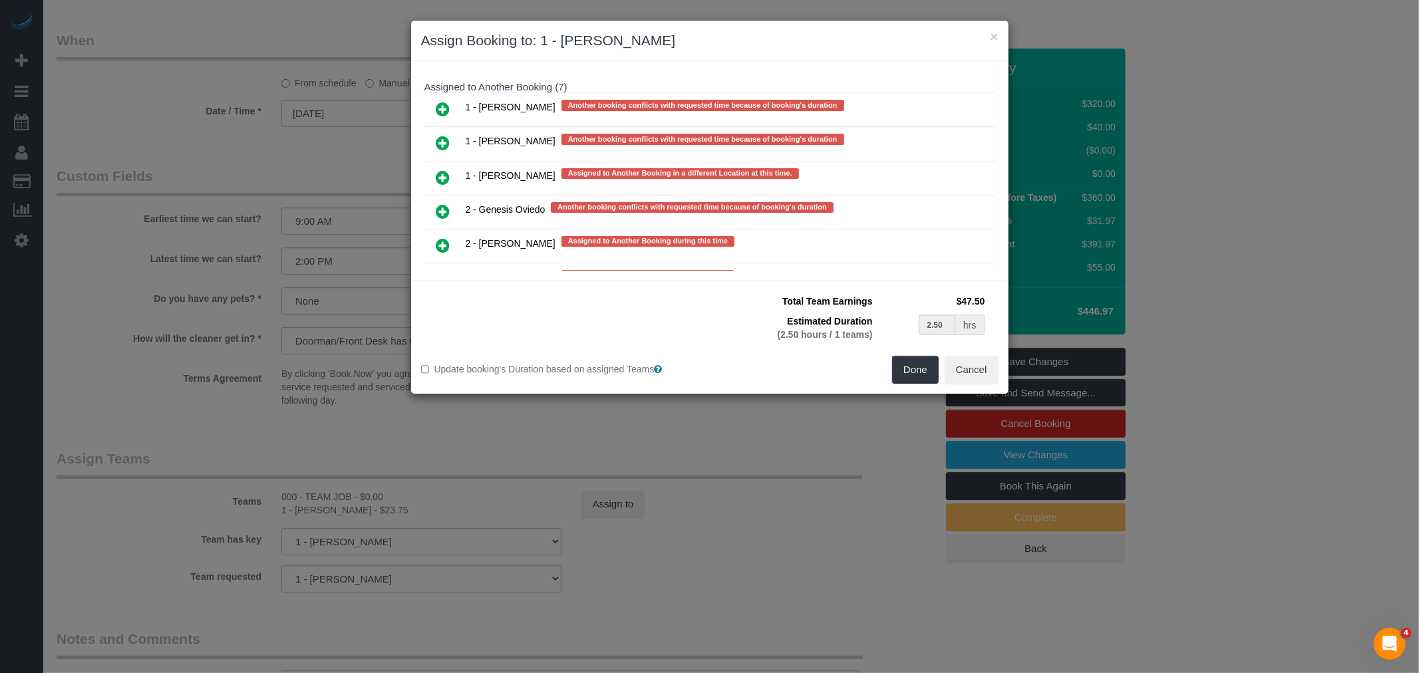
click at [449, 135] on icon at bounding box center [443, 143] width 14 height 16
type input "1.25"
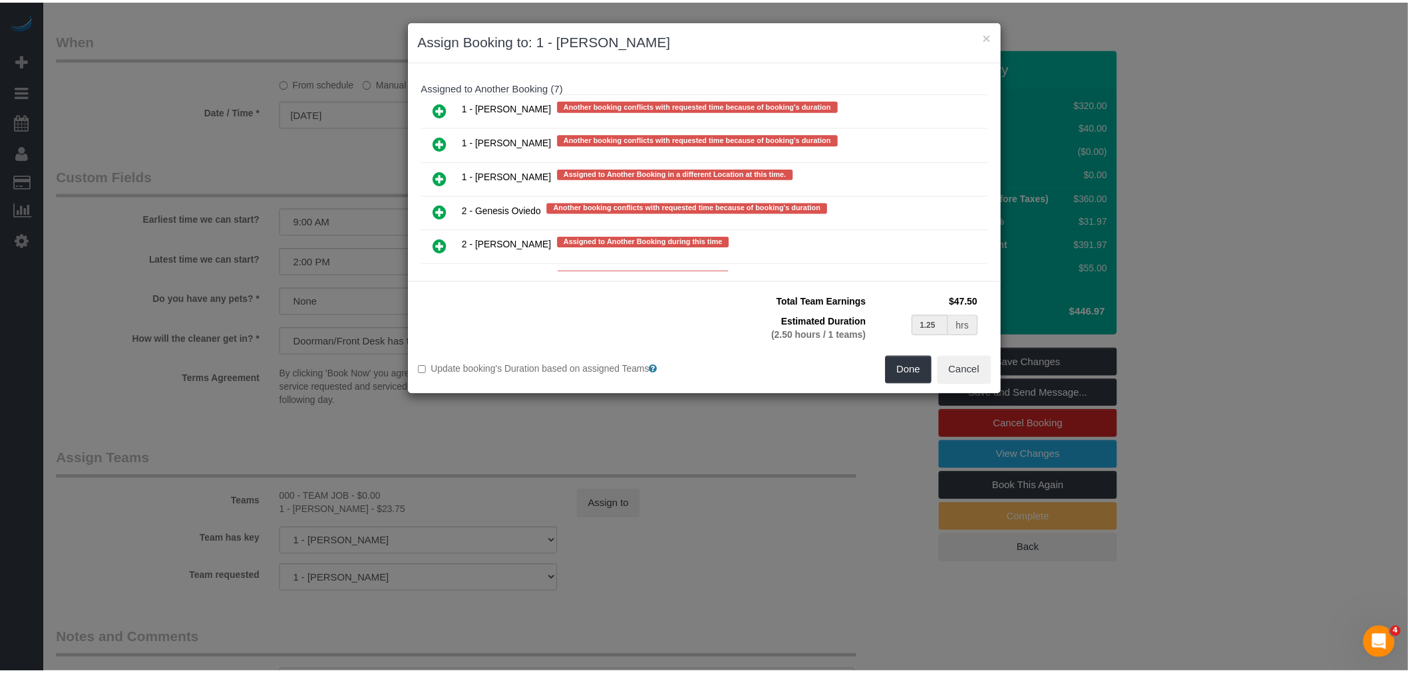
scroll to position [2552, 0]
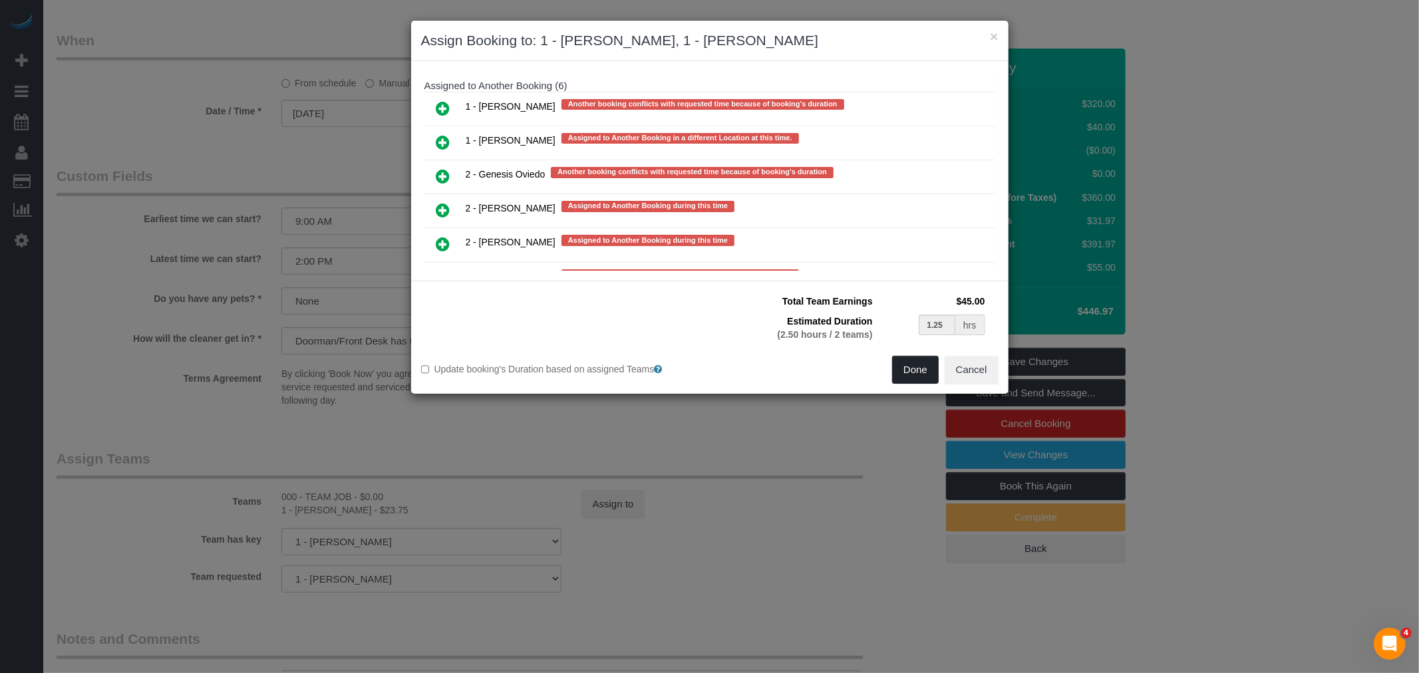
click at [915, 377] on button "Done" at bounding box center [915, 370] width 47 height 28
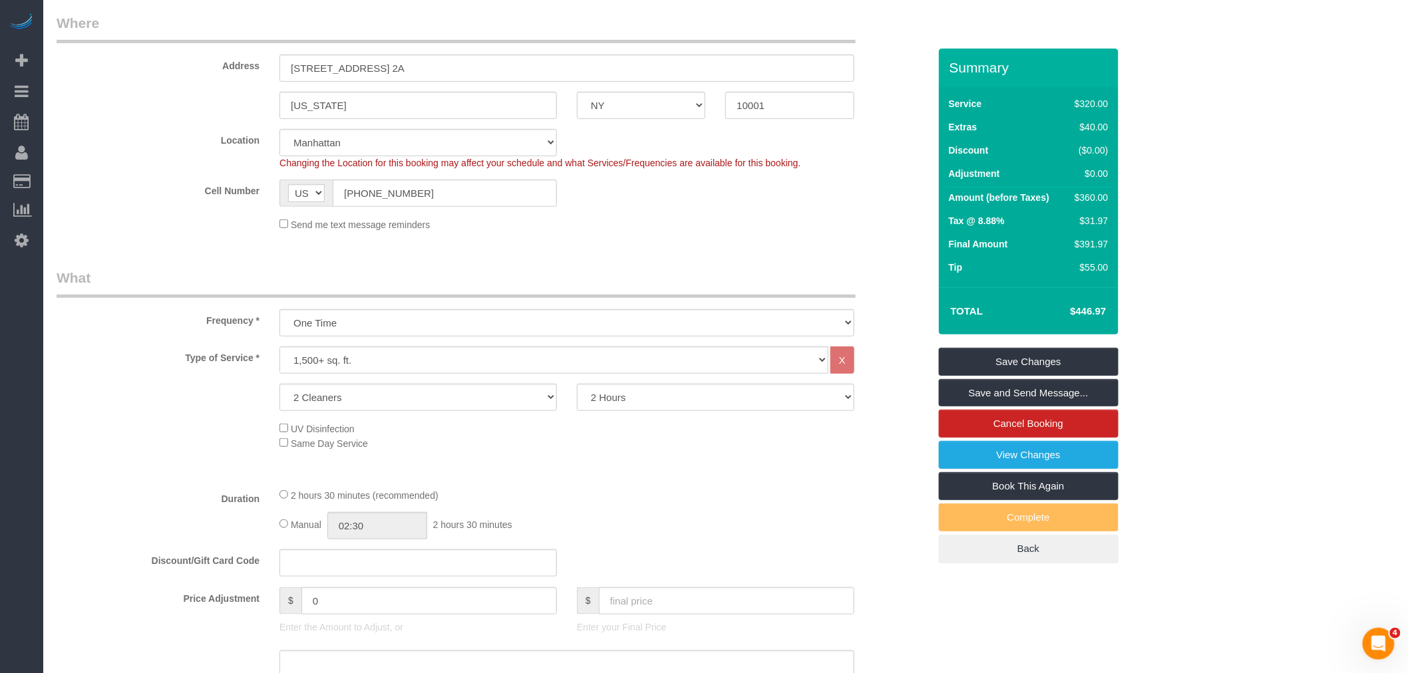
select select "spot63"
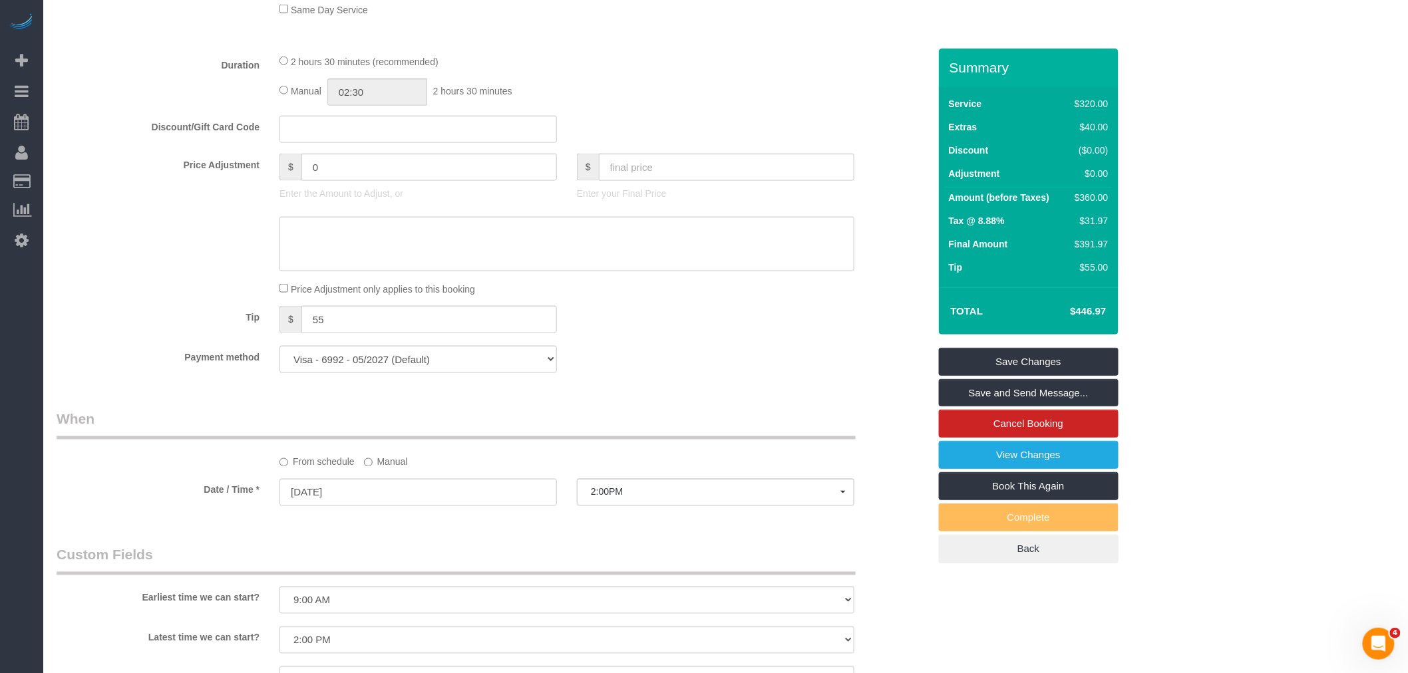
scroll to position [887, 0]
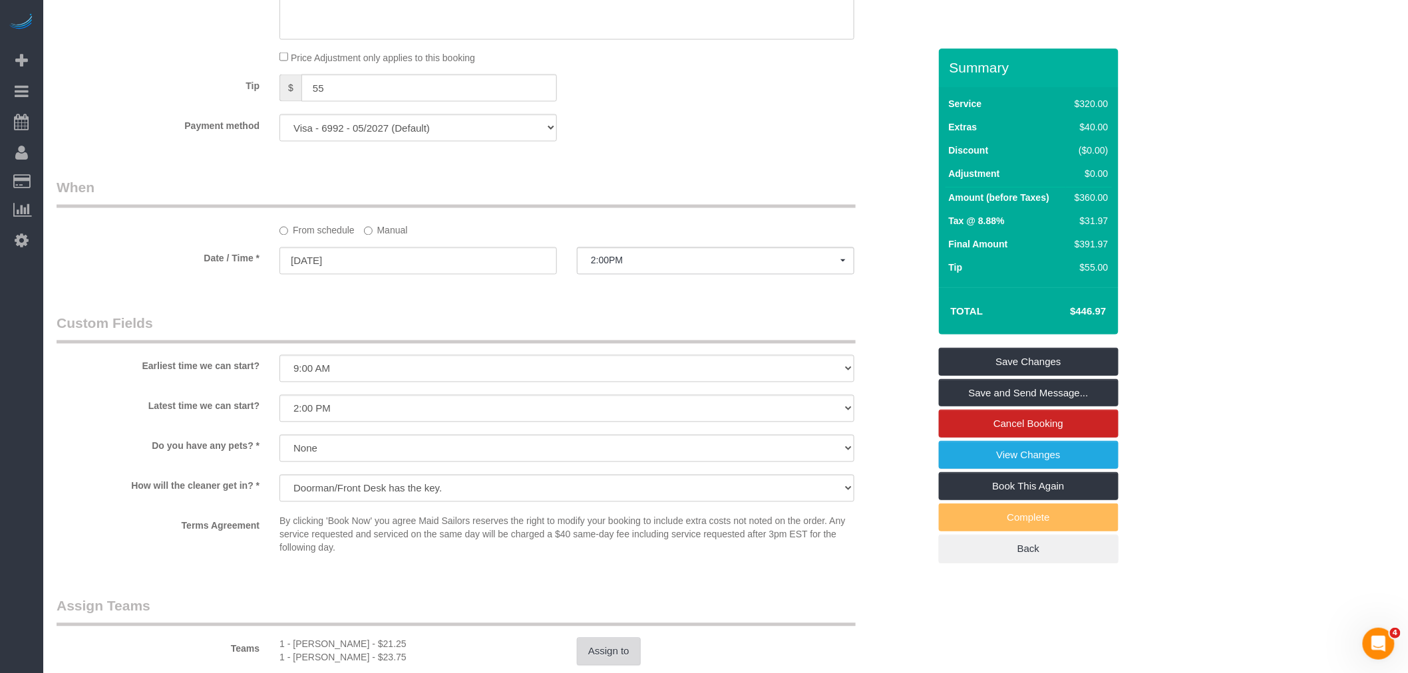
select select "spot120"
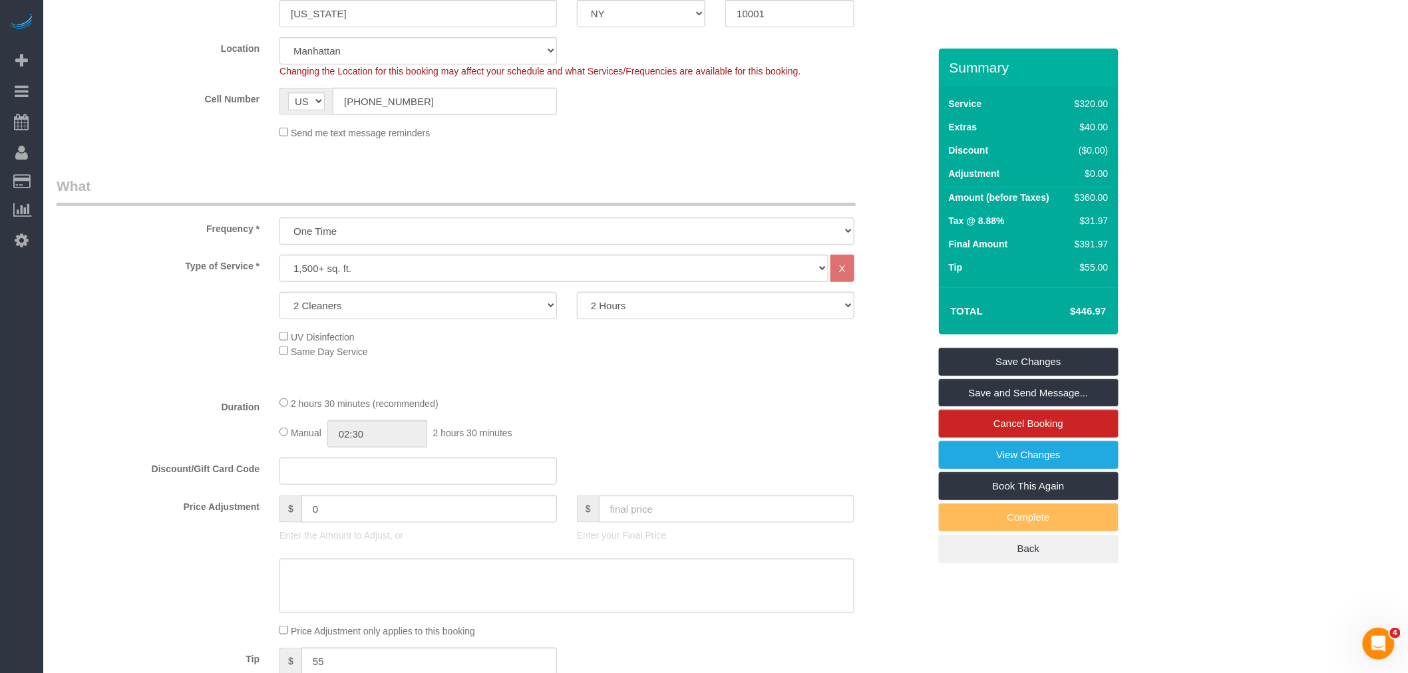
scroll to position [443, 0]
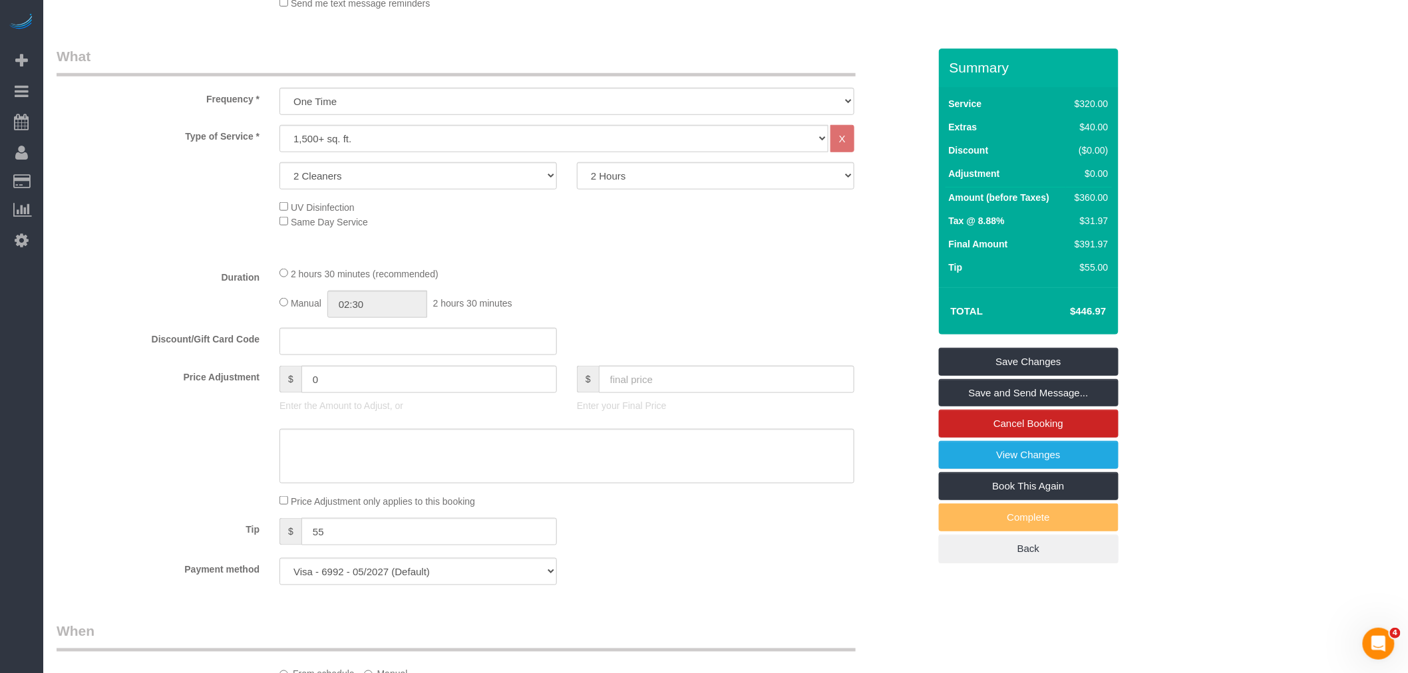
drag, startPoint x: 649, startPoint y: 275, endPoint x: 806, endPoint y: 293, distance: 157.3
click at [650, 275] on div "2 hours 30 minutes (recommended)" at bounding box center [566, 273] width 575 height 15
click at [1031, 356] on link "Save Changes" at bounding box center [1029, 362] width 180 height 28
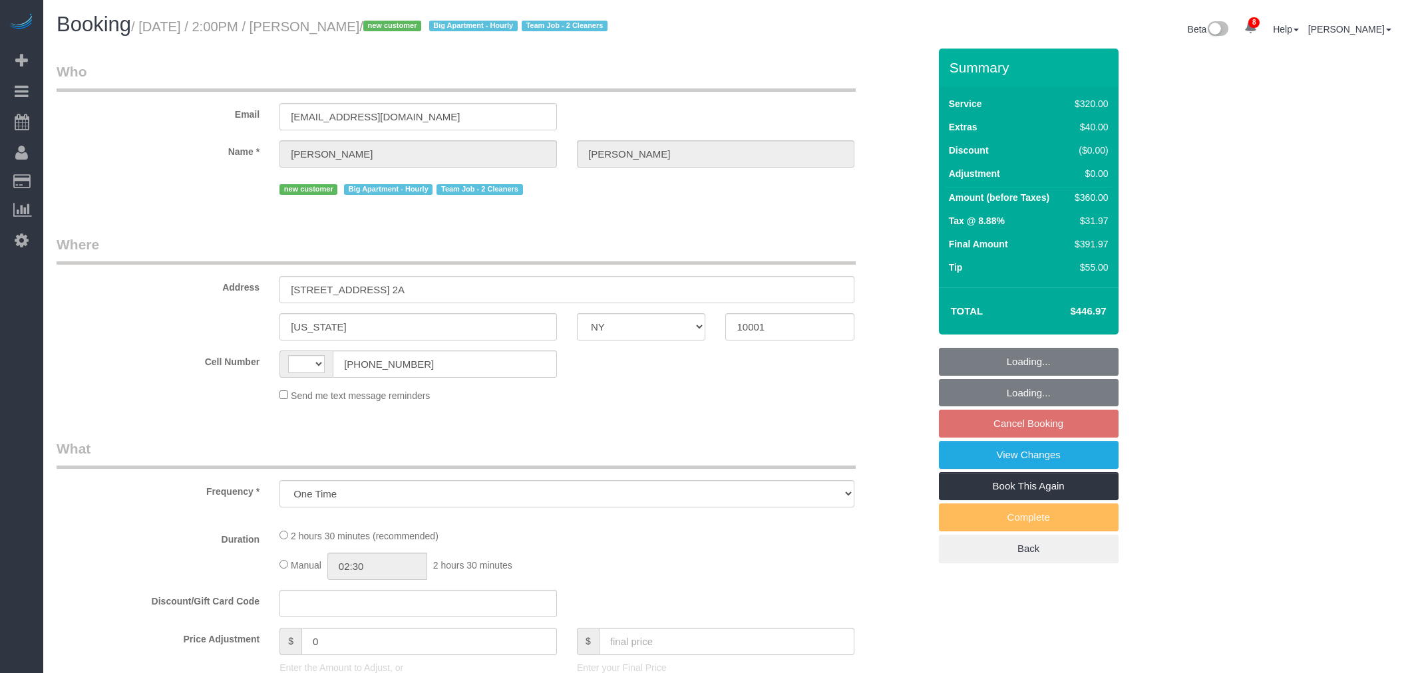
select select "NY"
select select "number:57"
select select "number:74"
select select "number:15"
select select "number:6"
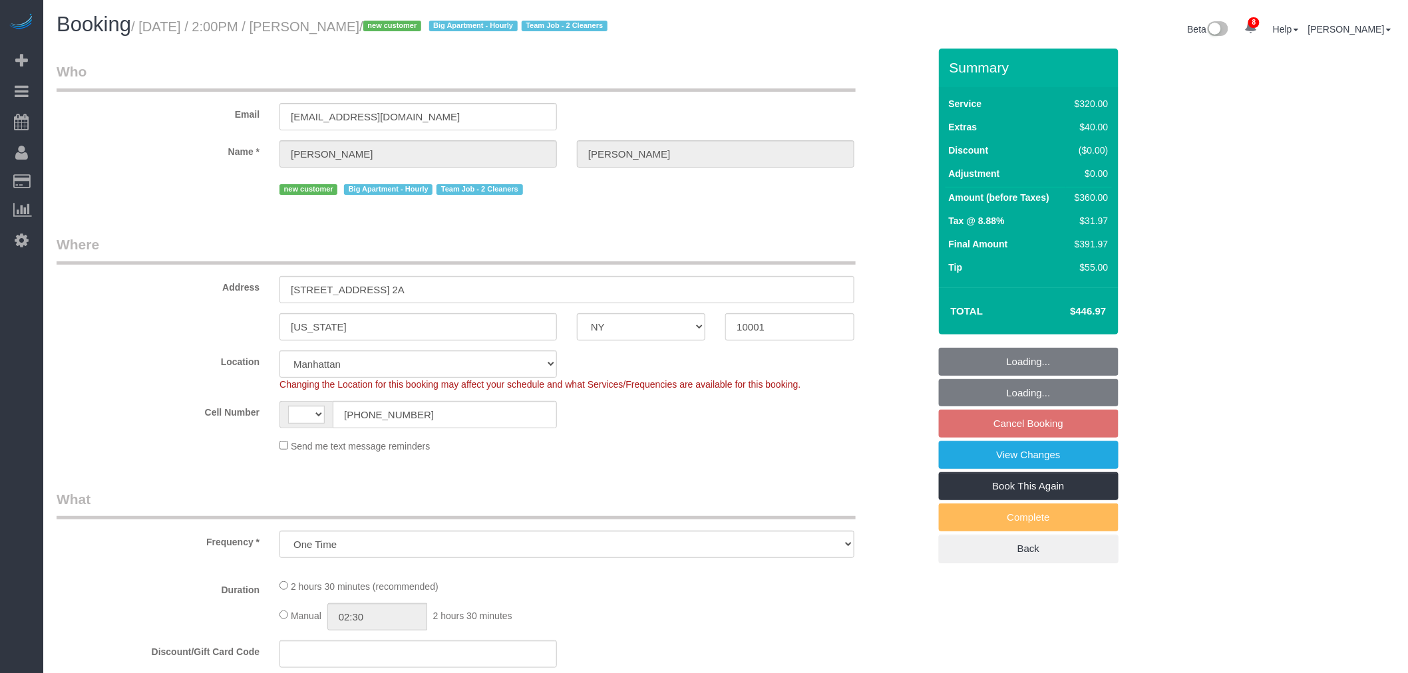
select select "string:stripe-pm_1S2nb74VGloSiKo7818leay8"
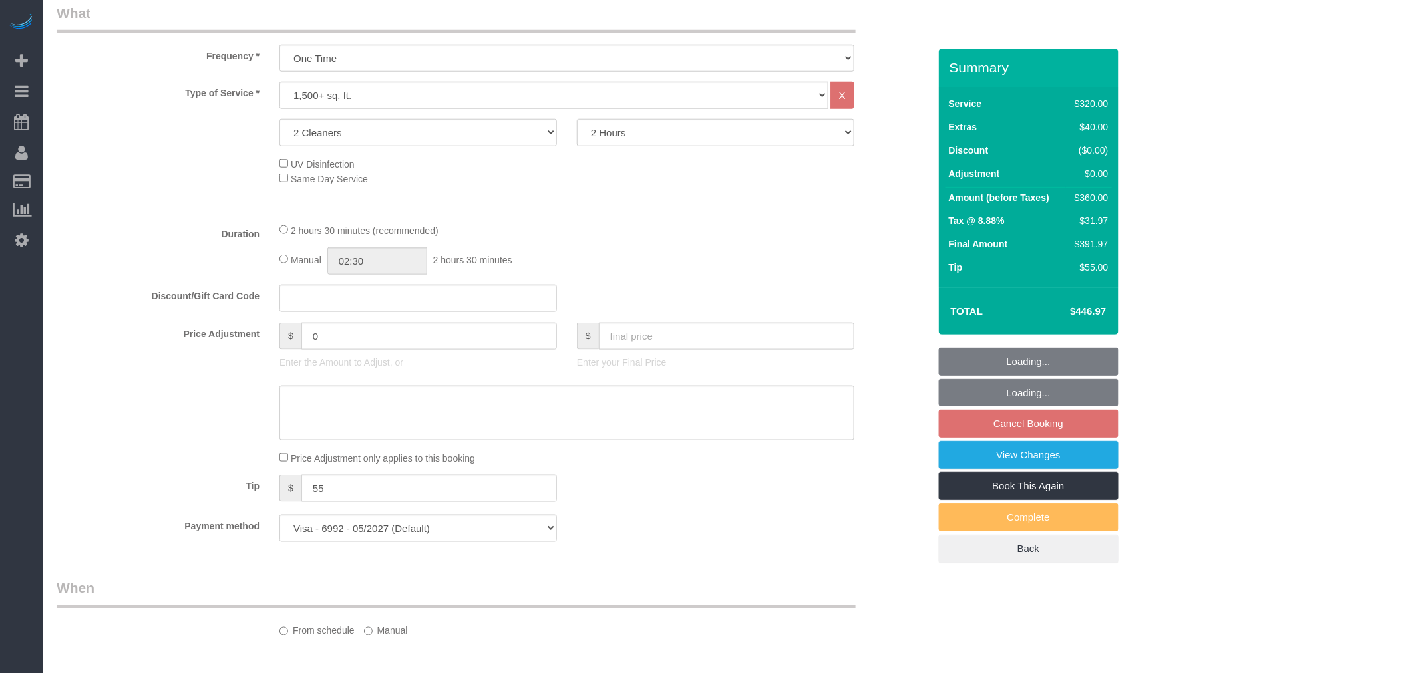
scroll to position [813, 0]
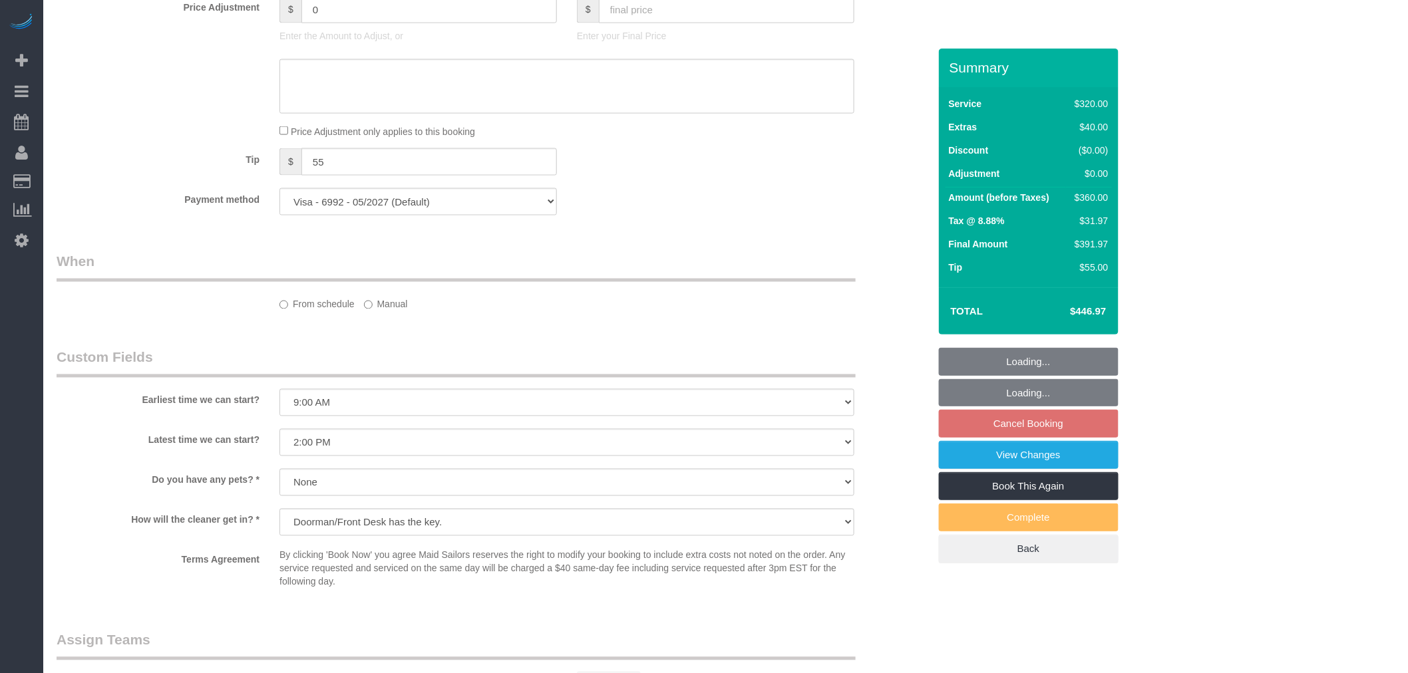
select select "object:946"
select select "string:[GEOGRAPHIC_DATA]"
select select "spot6"
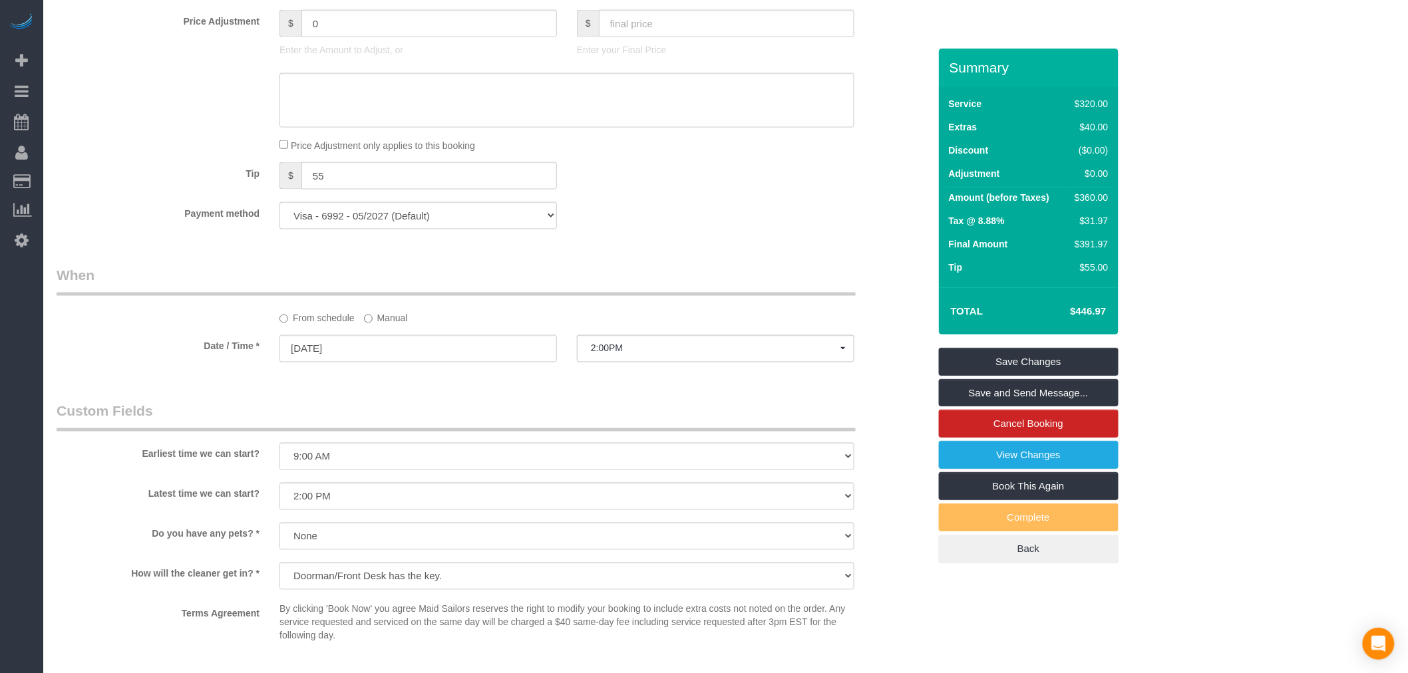
scroll to position [667, 0]
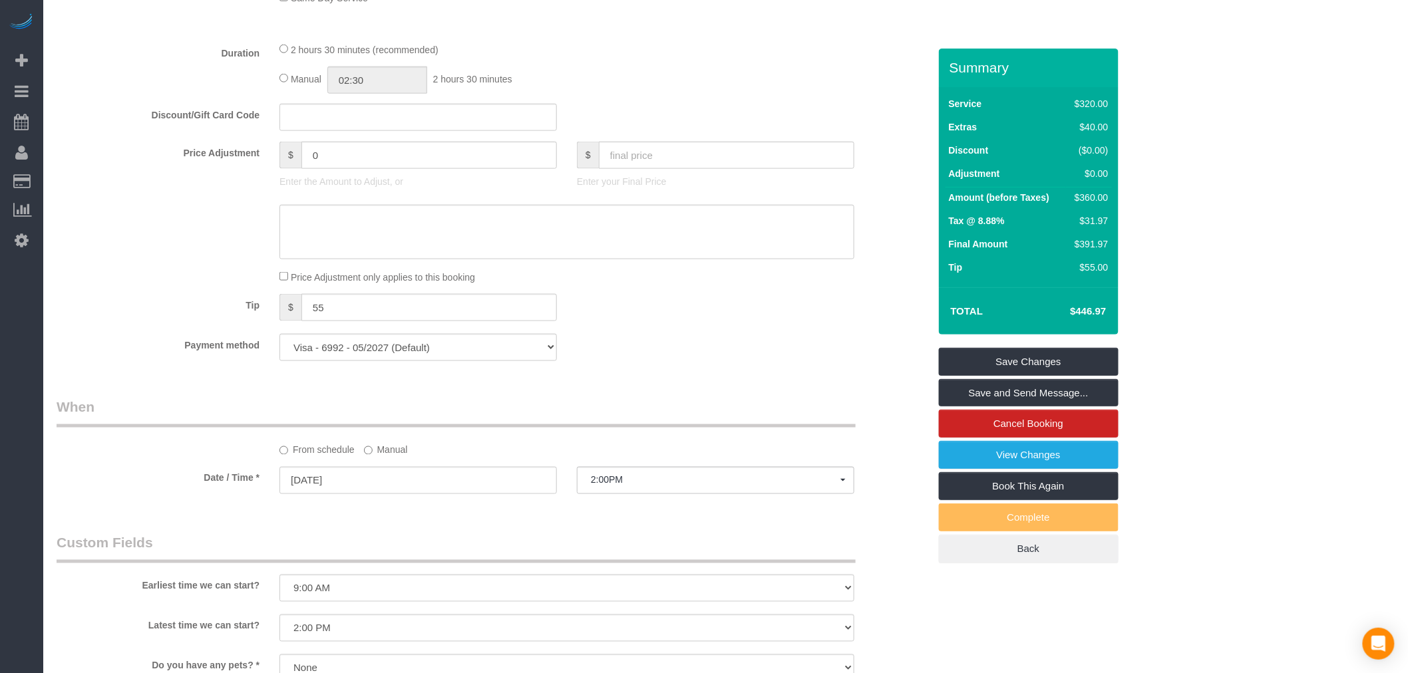
click at [745, 344] on div "Payment method Visa - 6992 - 05/2027 (Default) Add Credit Card ─────────────── …" at bounding box center [493, 347] width 892 height 27
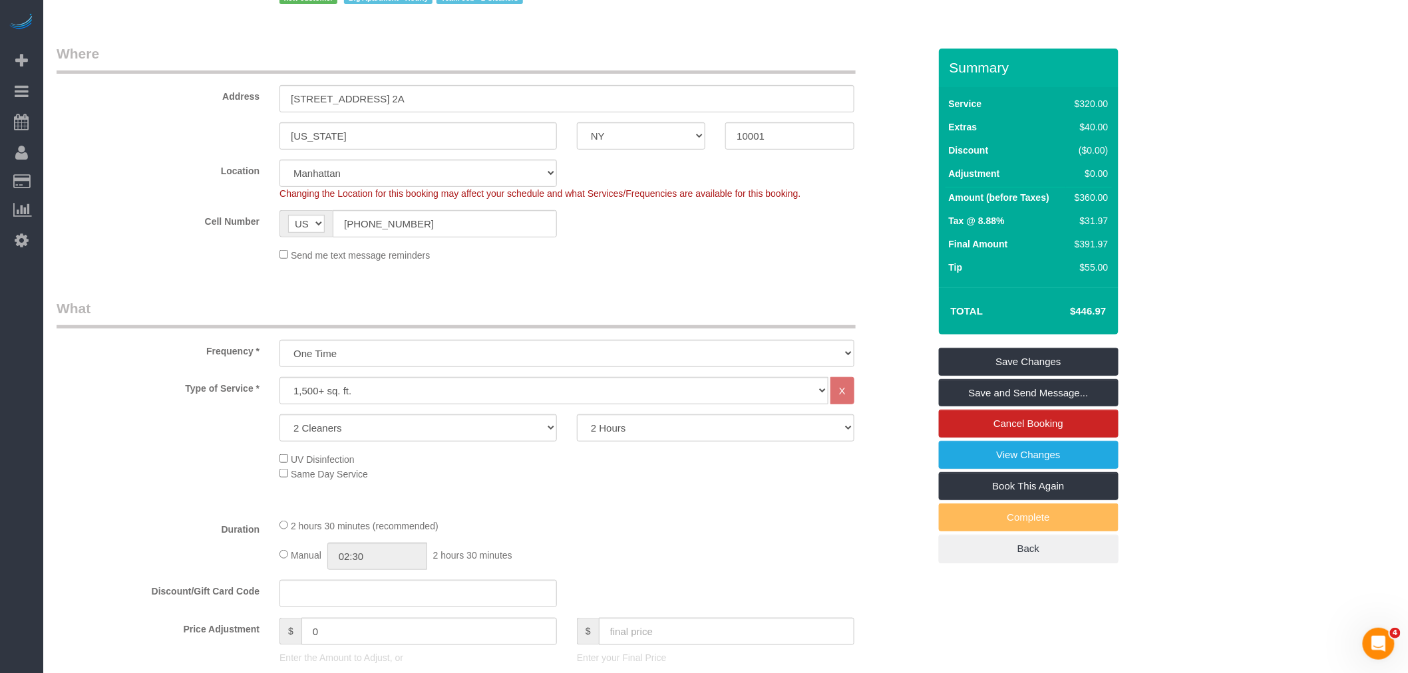
scroll to position [150, 0]
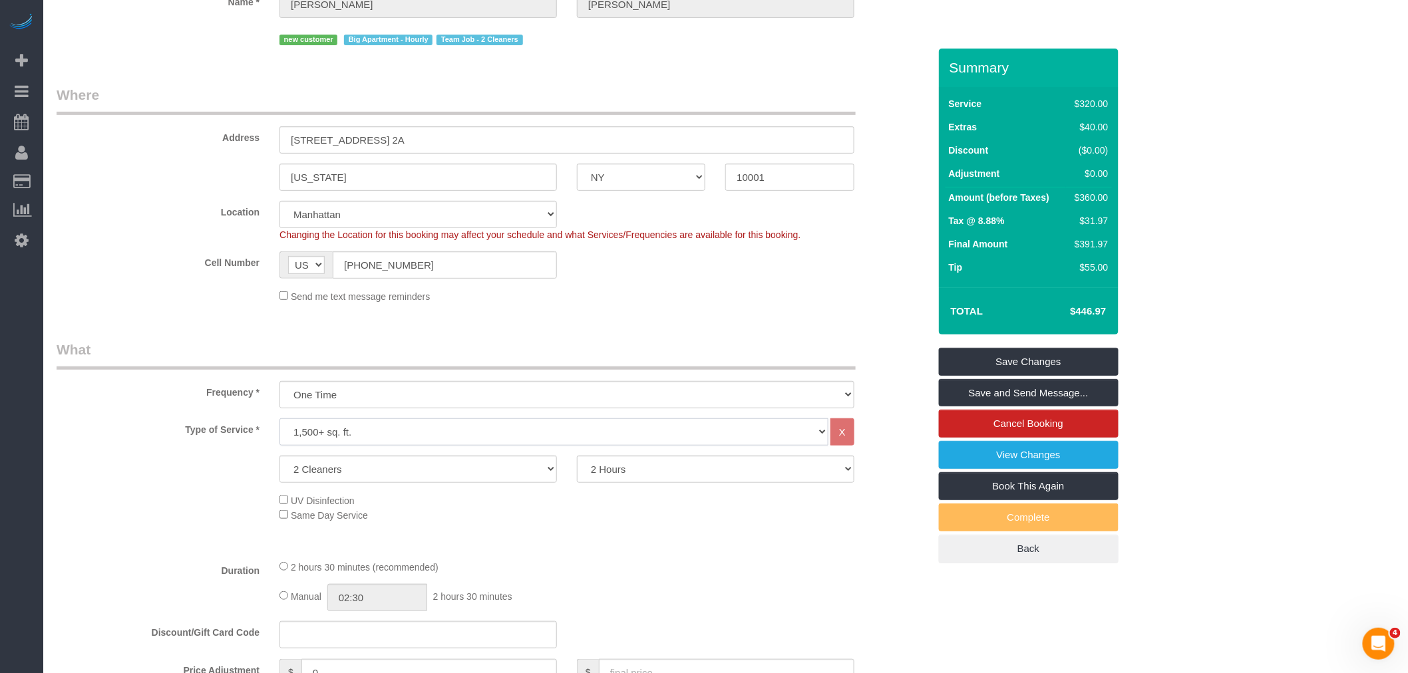
drag, startPoint x: 439, startPoint y: 435, endPoint x: 437, endPoint y: 442, distance: 6.9
click at [439, 435] on select "Under 1,000 sq. ft. 1,001 - 1,500 sq. ft. 1,500+ sq. ft. Custom Cleaning Office…" at bounding box center [553, 431] width 549 height 27
select select "216"
click at [279, 420] on select "Under 1,000 sq. ft. 1,001 - 1,500 sq. ft. 1,500+ sq. ft. Custom Cleaning Office…" at bounding box center [553, 431] width 549 height 27
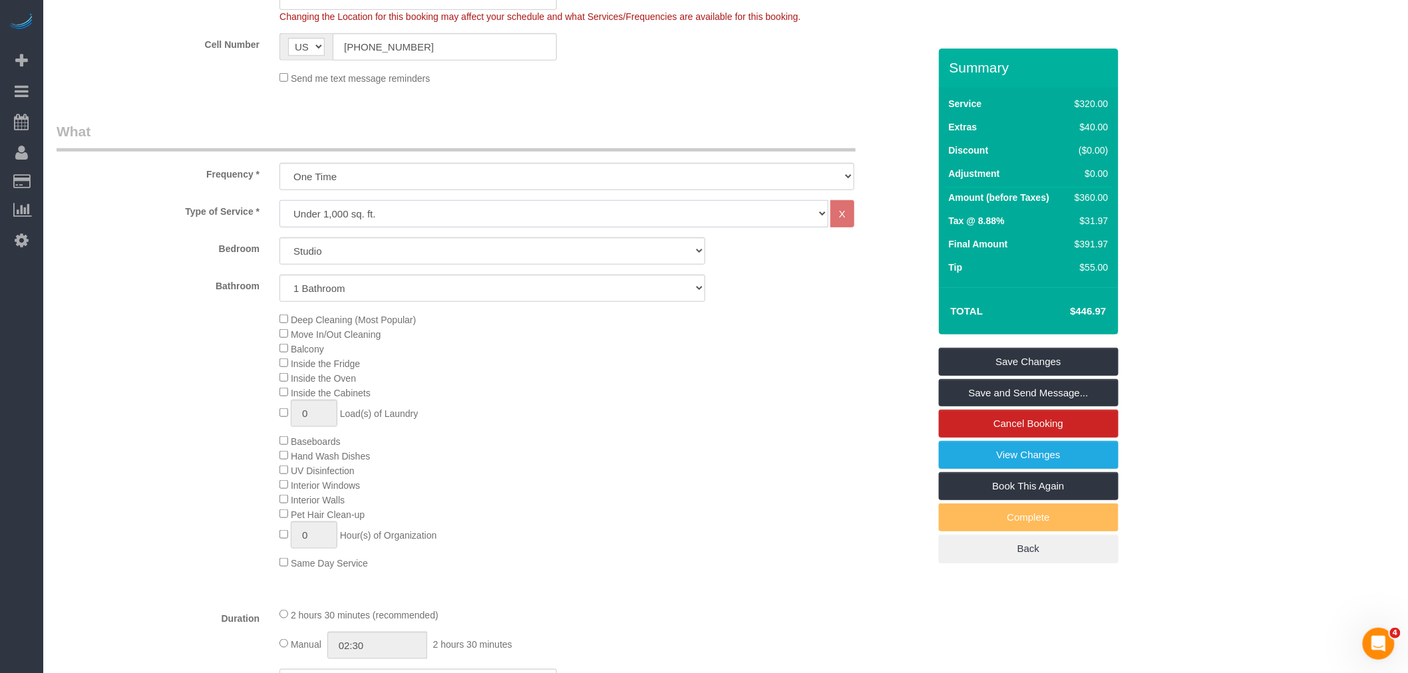
scroll to position [371, 0]
click at [521, 238] on select "Studio 1 Bedroom 2 Bedrooms 3 Bedrooms" at bounding box center [492, 247] width 426 height 27
select select "3"
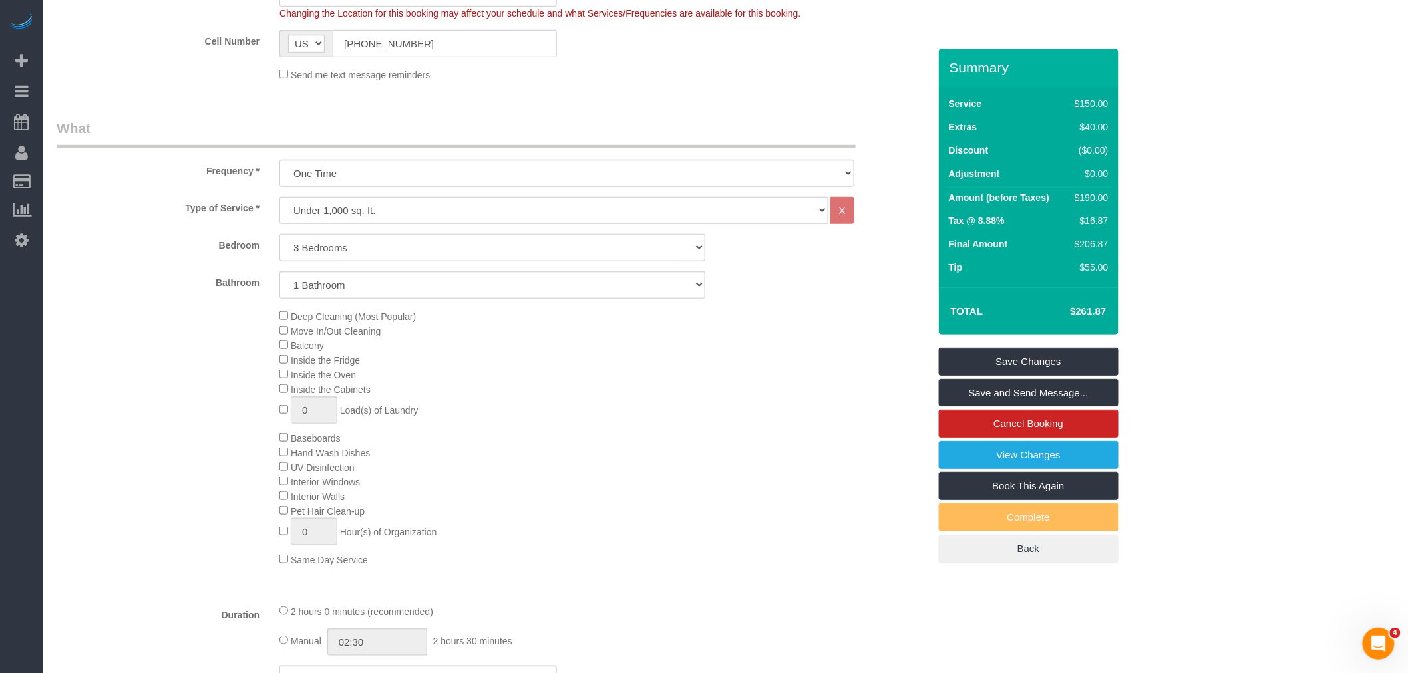
click at [279, 235] on select "Studio 1 Bedroom 2 Bedrooms 3 Bedrooms" at bounding box center [492, 247] width 426 height 27
click at [474, 281] on select "1 Bathroom 2 Bathrooms" at bounding box center [492, 284] width 426 height 27
select select "spot63"
select select "2"
click at [279, 273] on select "1 Bathroom 2 Bathrooms" at bounding box center [492, 284] width 426 height 27
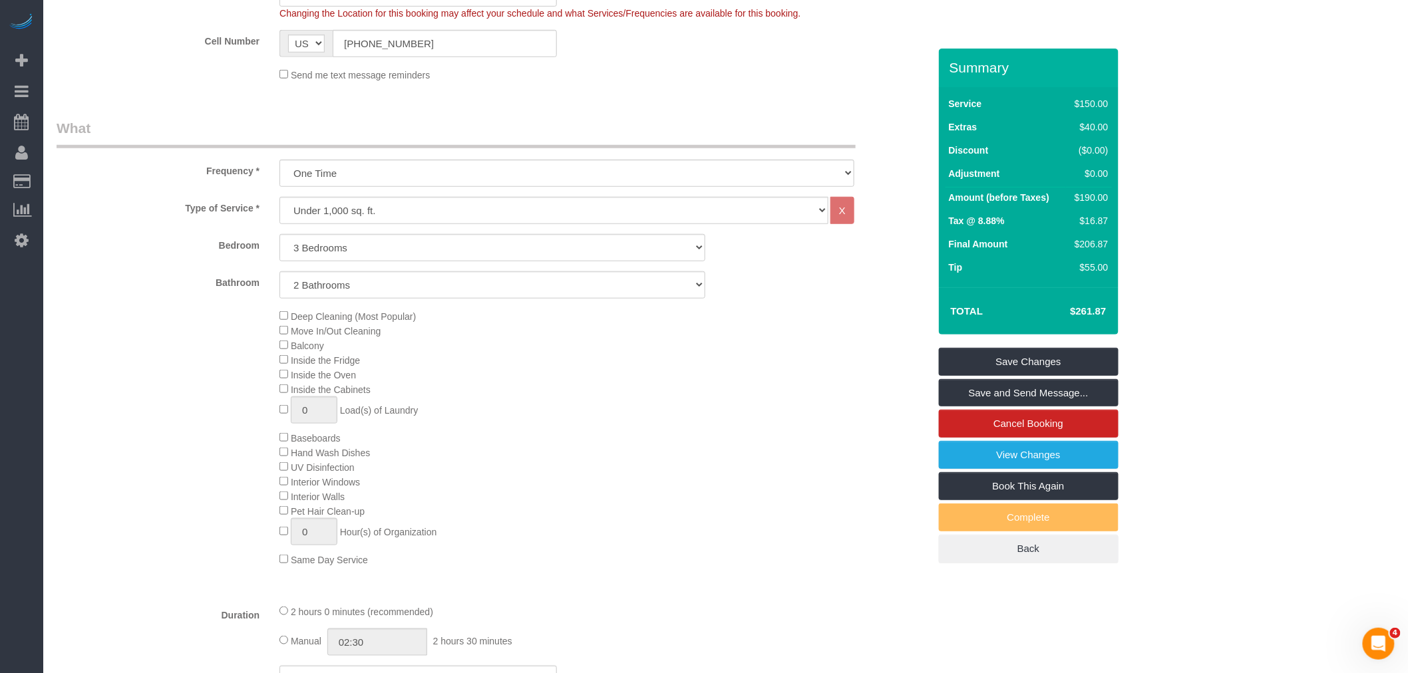
click at [713, 370] on div "Deep Cleaning (Most Popular) Move In/Out Cleaning Balcony Inside the Fridge Ins…" at bounding box center [603, 438] width 669 height 258
select select "spot120"
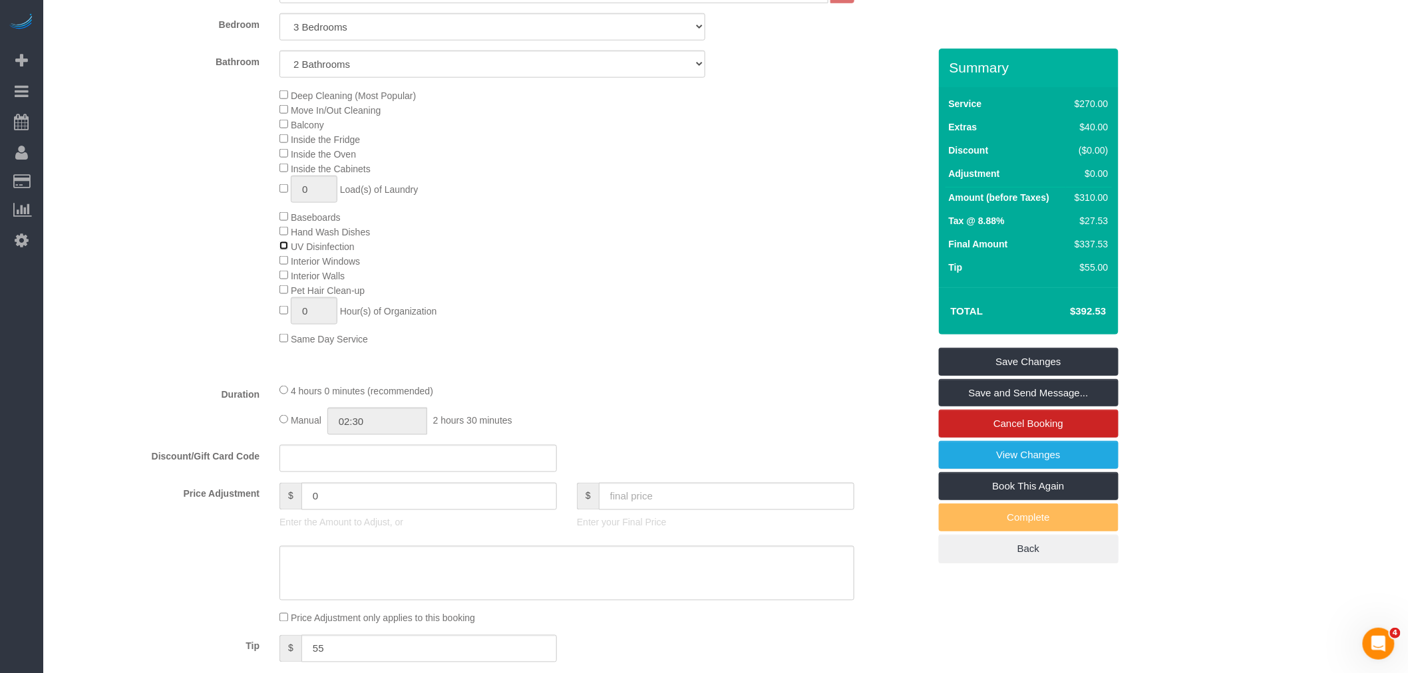
scroll to position [593, 0]
select select "spot177"
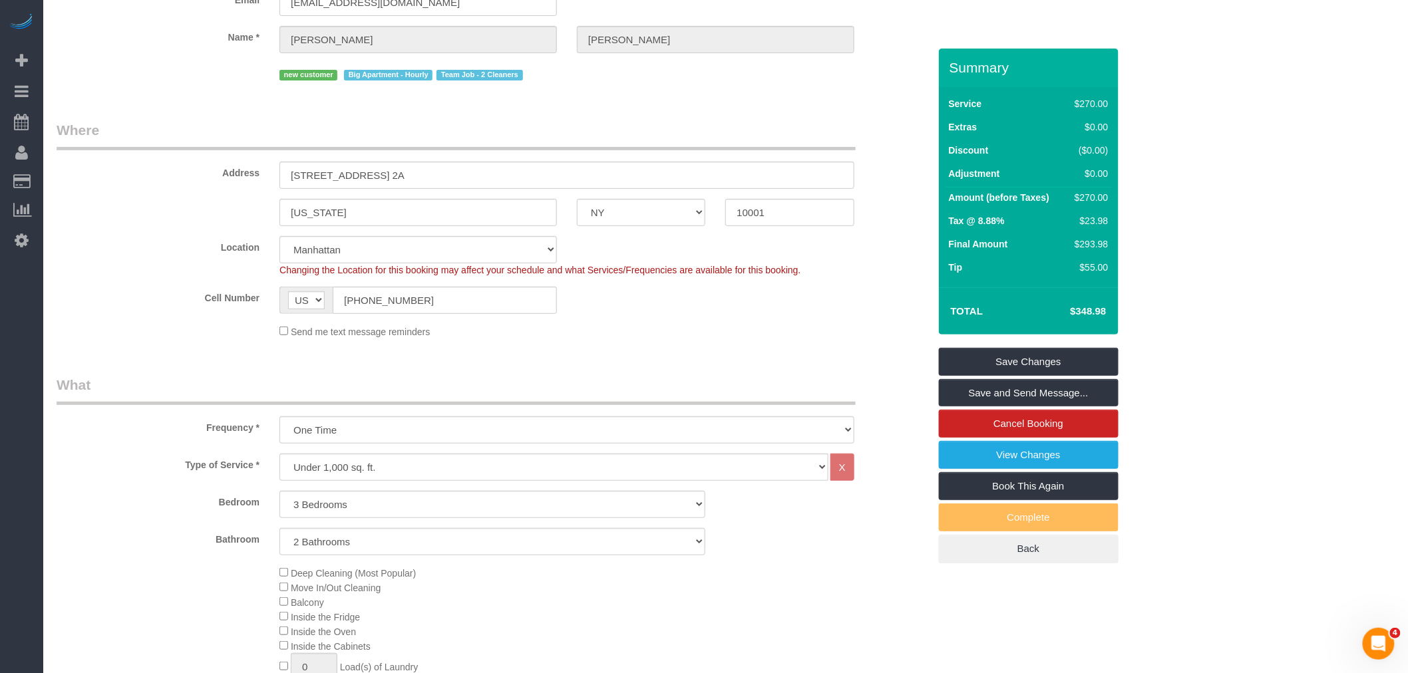
scroll to position [2, 0]
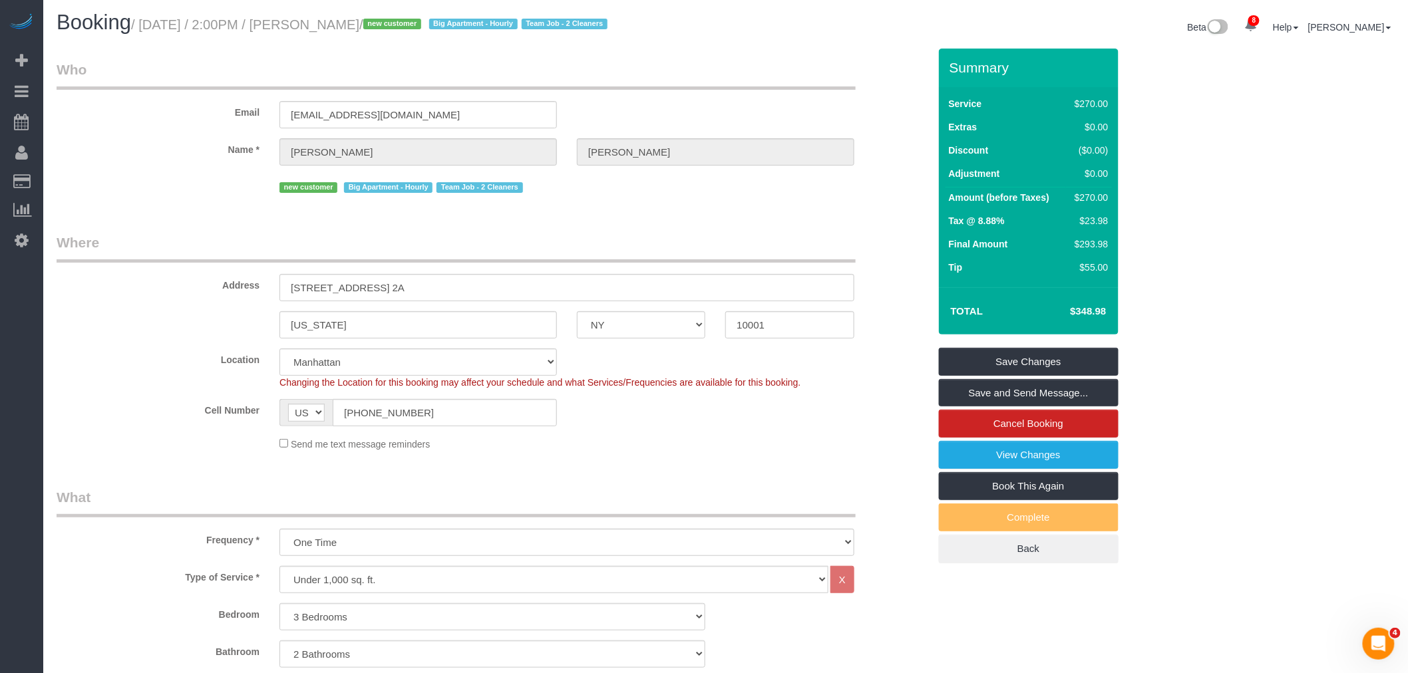
click at [748, 188] on div "new customer Big Apartment - Hourly Team Job - 2 Cleaners" at bounding box center [566, 186] width 575 height 21
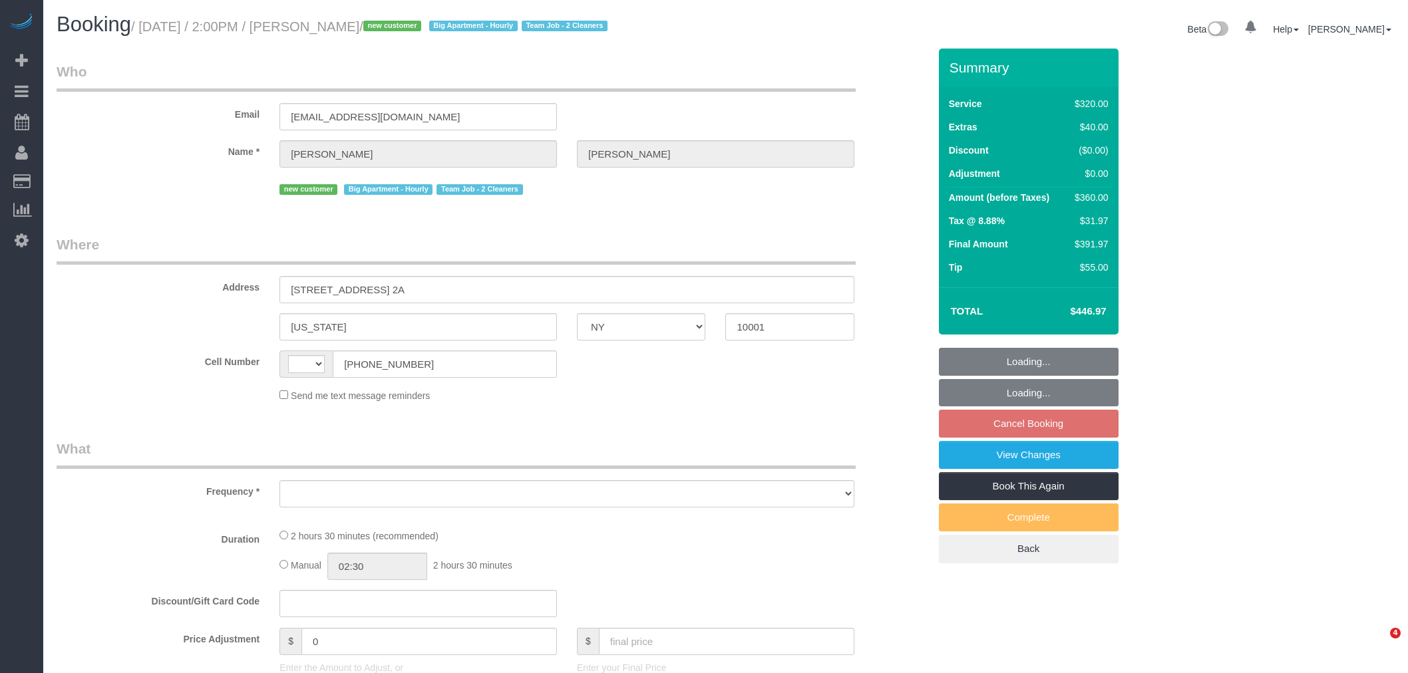
select select "NY"
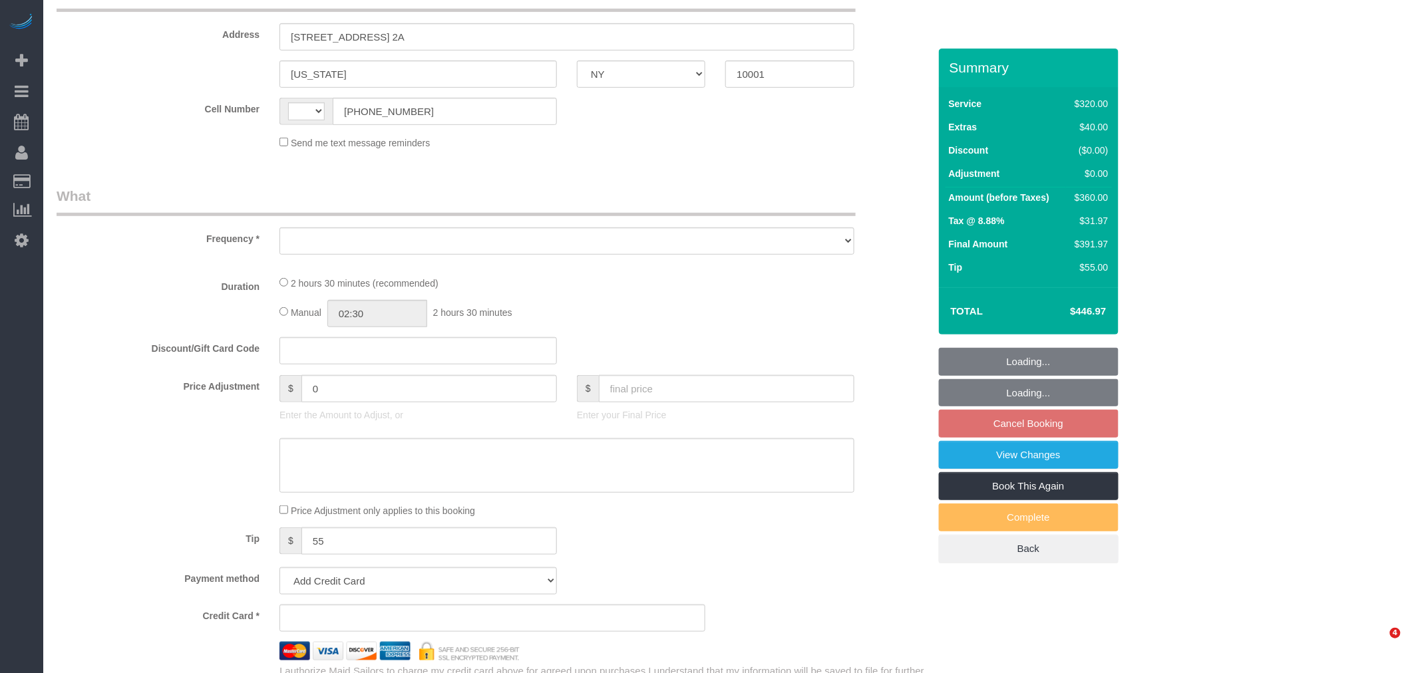
select select "number:57"
select select "number:74"
select select "number:15"
select select "number:6"
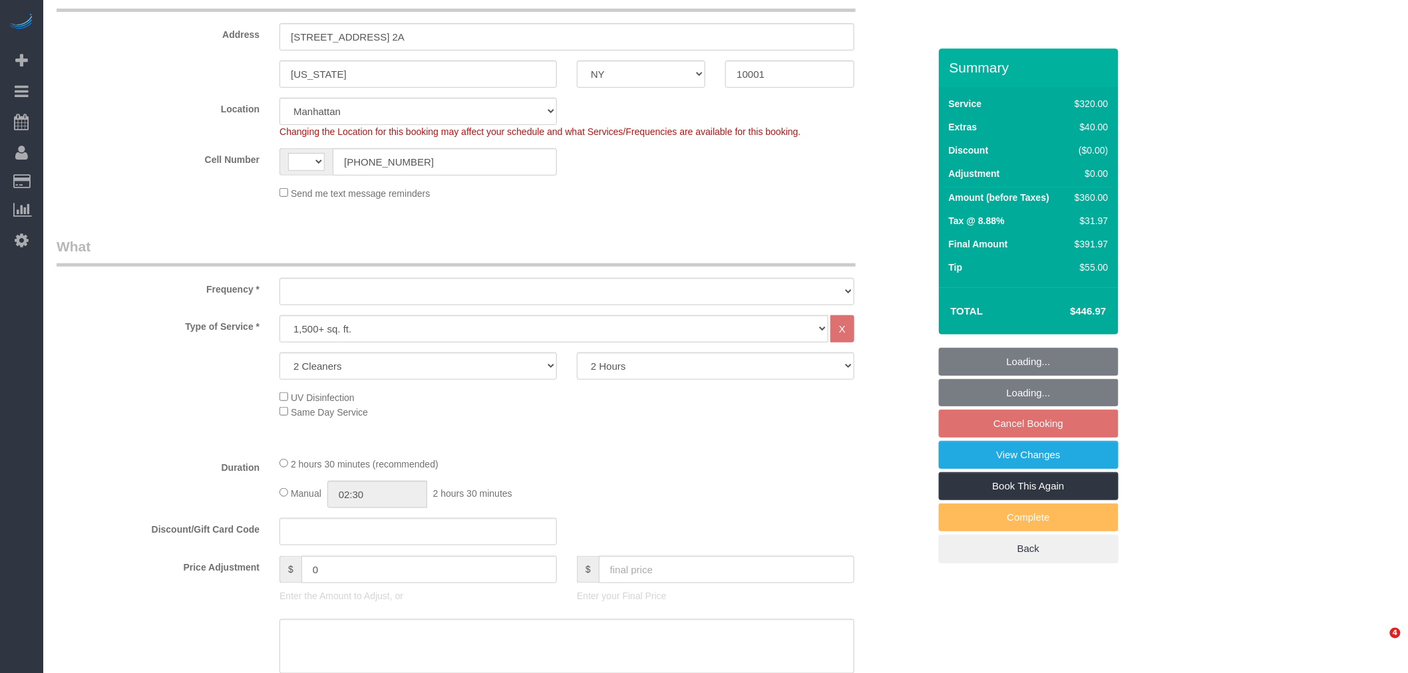
select select "string:stripe-pm_1S2nb74VGloSiKo7818leay8"
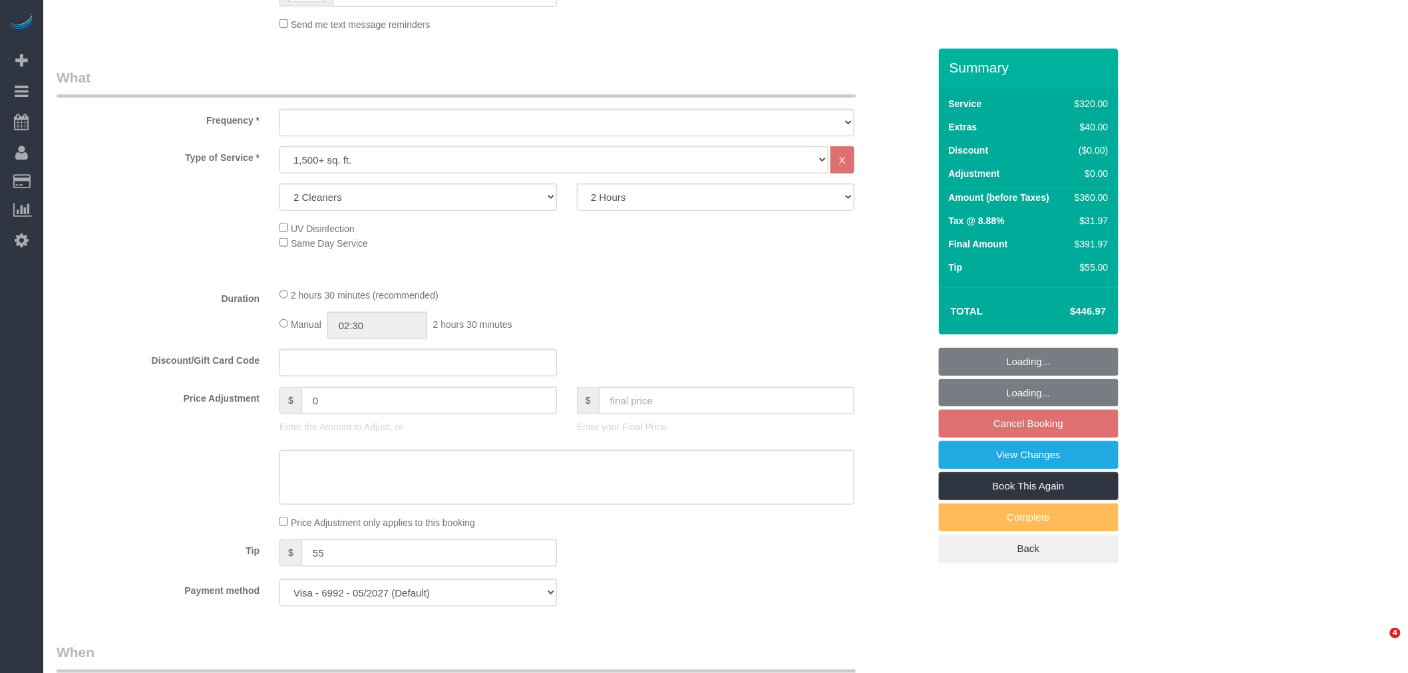
select select "string:[GEOGRAPHIC_DATA]"
select select "object:700"
select select "spot6"
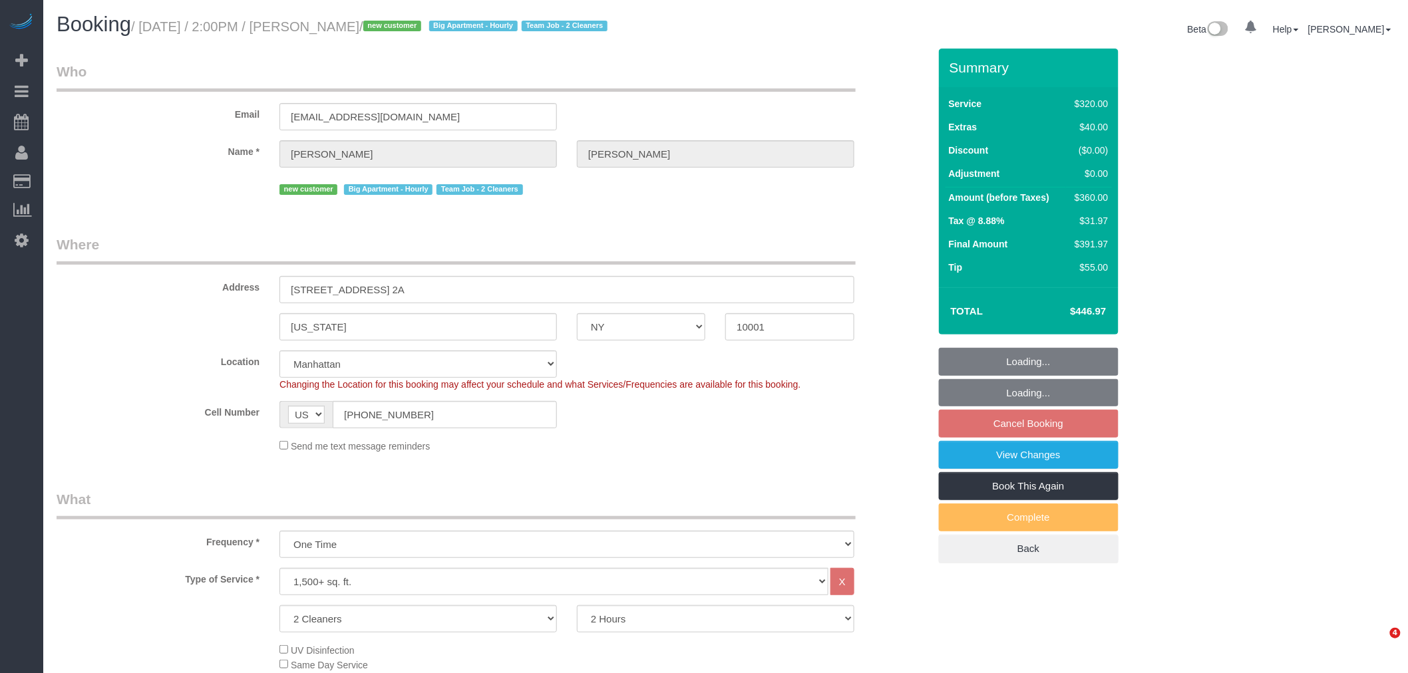
select select "object:1346"
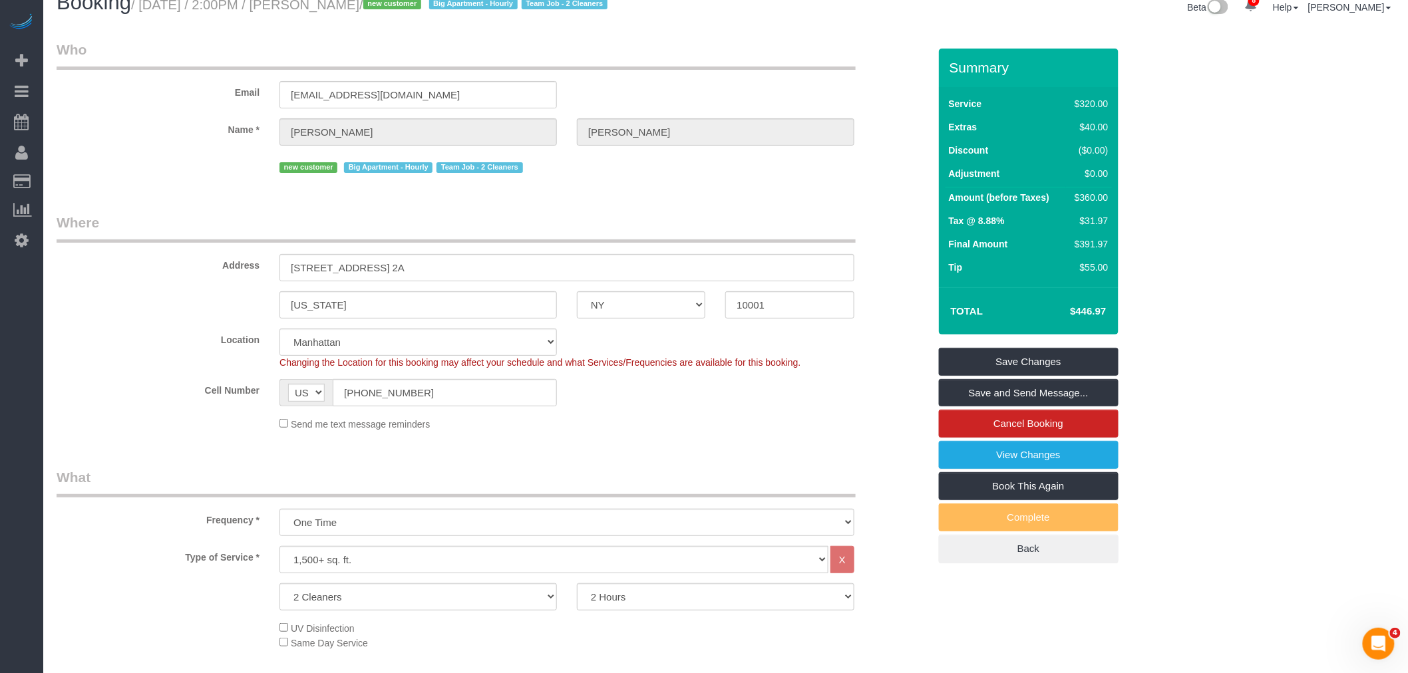
scroll to position [369, 0]
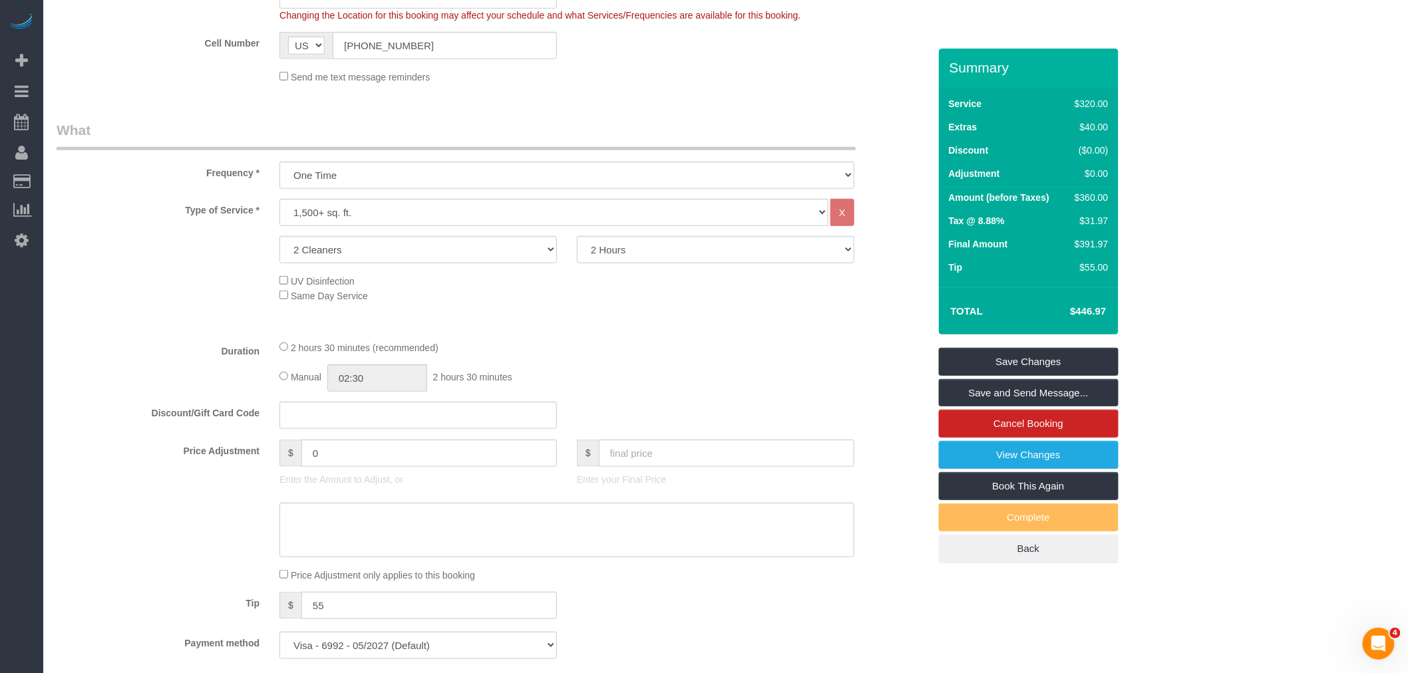
click at [675, 146] on legend "What" at bounding box center [456, 135] width 799 height 30
click at [691, 351] on div "2 hours 30 minutes (recommended)" at bounding box center [566, 347] width 575 height 15
click at [664, 254] on select "2 Hours 2.5 Hours 3 Hours 3.5 Hours 4 Hours 4.5 Hours 5 Hours 5.5 Hours 6 Hours…" at bounding box center [715, 249] width 277 height 27
select select "210"
click at [577, 237] on select "2 Hours 2.5 Hours 3 Hours 3.5 Hours 4 Hours 4.5 Hours 5 Hours 5.5 Hours 6 Hours…" at bounding box center [715, 249] width 277 height 27
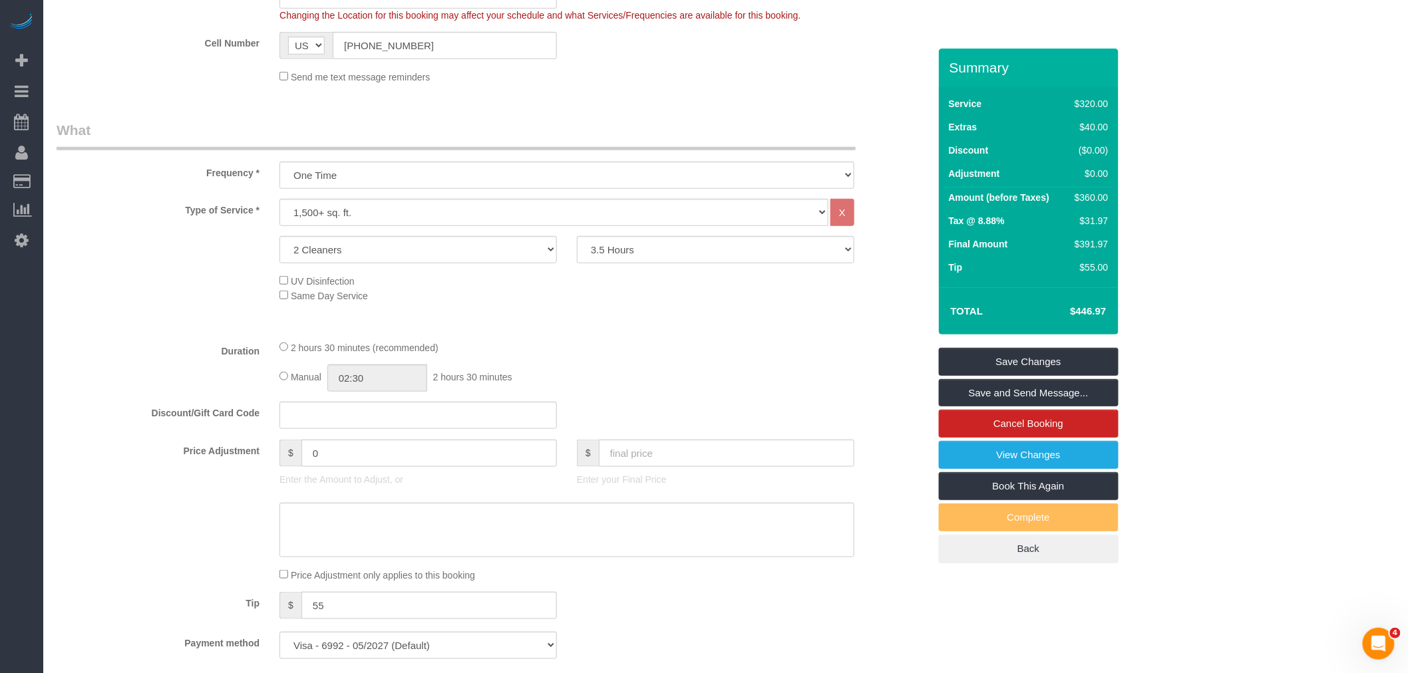
click at [699, 129] on legend "What" at bounding box center [456, 135] width 799 height 30
select select "spot63"
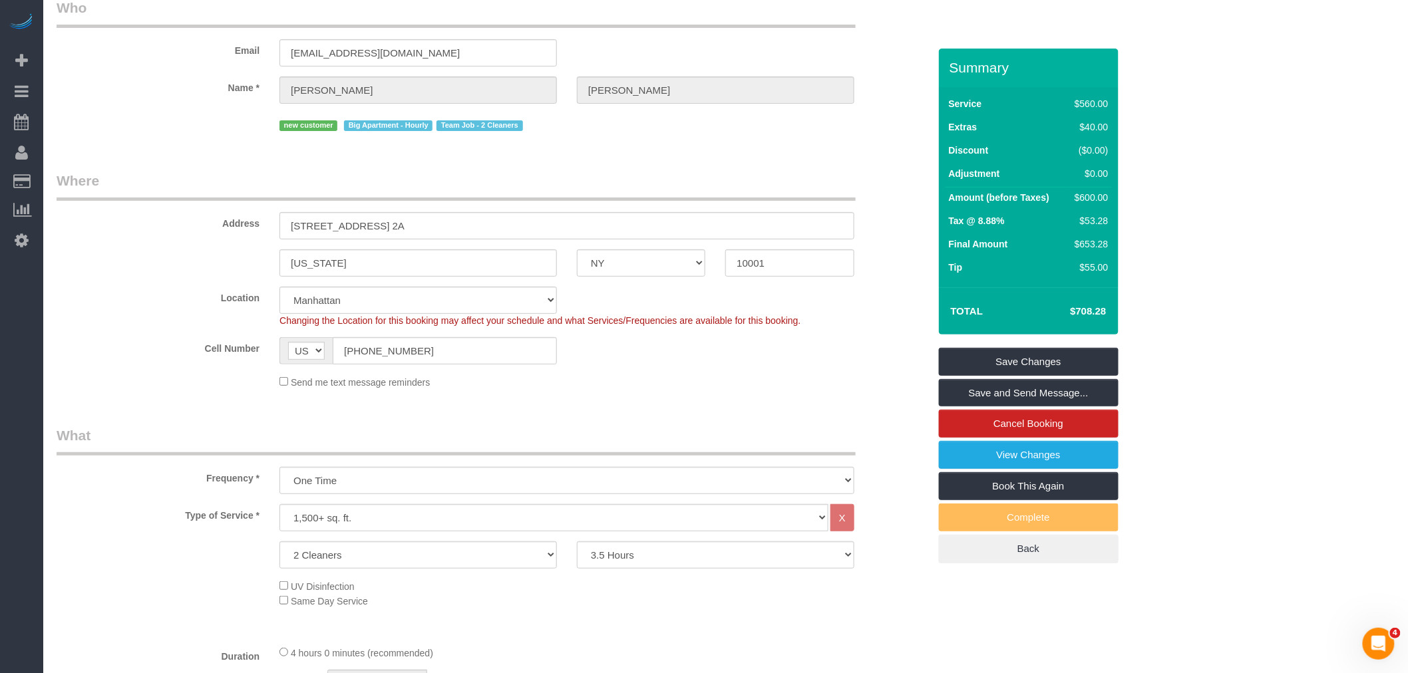
scroll to position [148, 0]
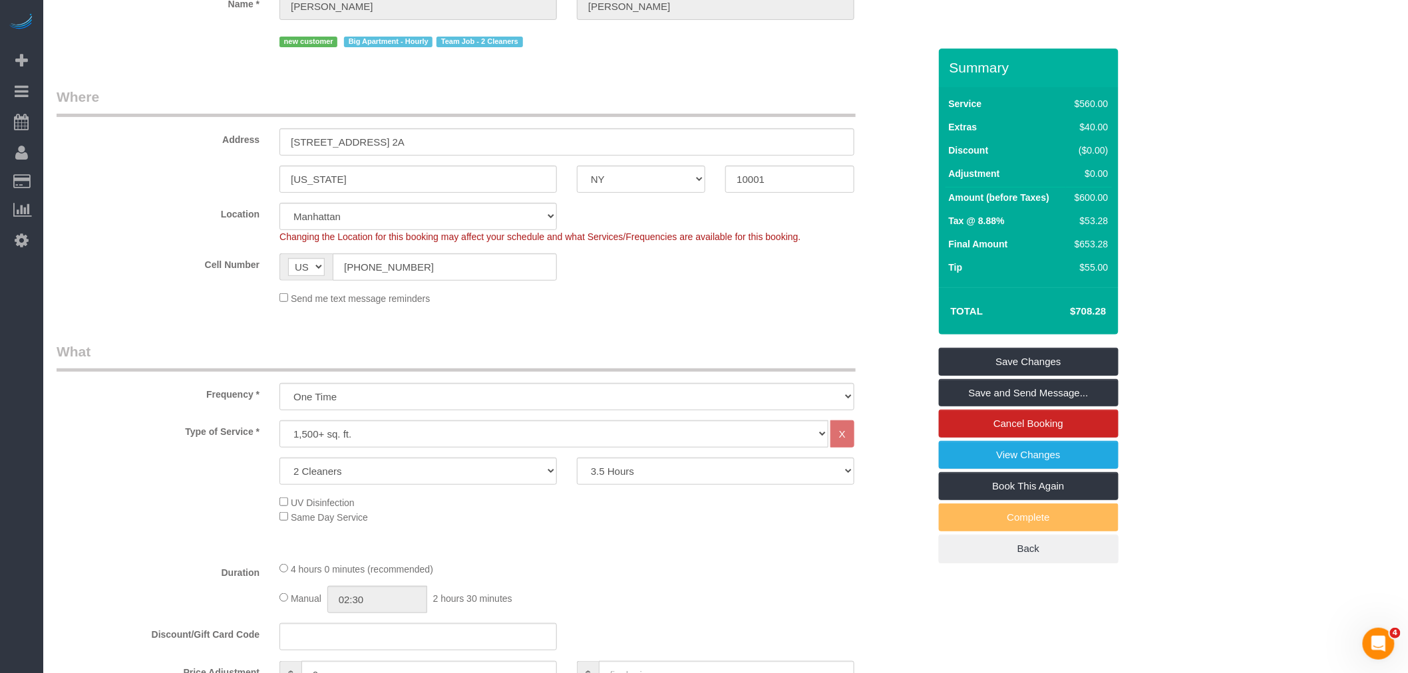
drag, startPoint x: 1062, startPoint y: 311, endPoint x: 1107, endPoint y: 313, distance: 44.7
click at [1107, 313] on td "$708.28" at bounding box center [1067, 311] width 86 height 33
copy h4 "$708.28"
drag, startPoint x: 653, startPoint y: 311, endPoint x: 675, endPoint y: 327, distance: 26.2
click at [653, 311] on fieldset "Where Address 522 West 29th Street, Apt. 2A New York AK AL AR AZ CA CO CT DC DE…" at bounding box center [493, 201] width 872 height 228
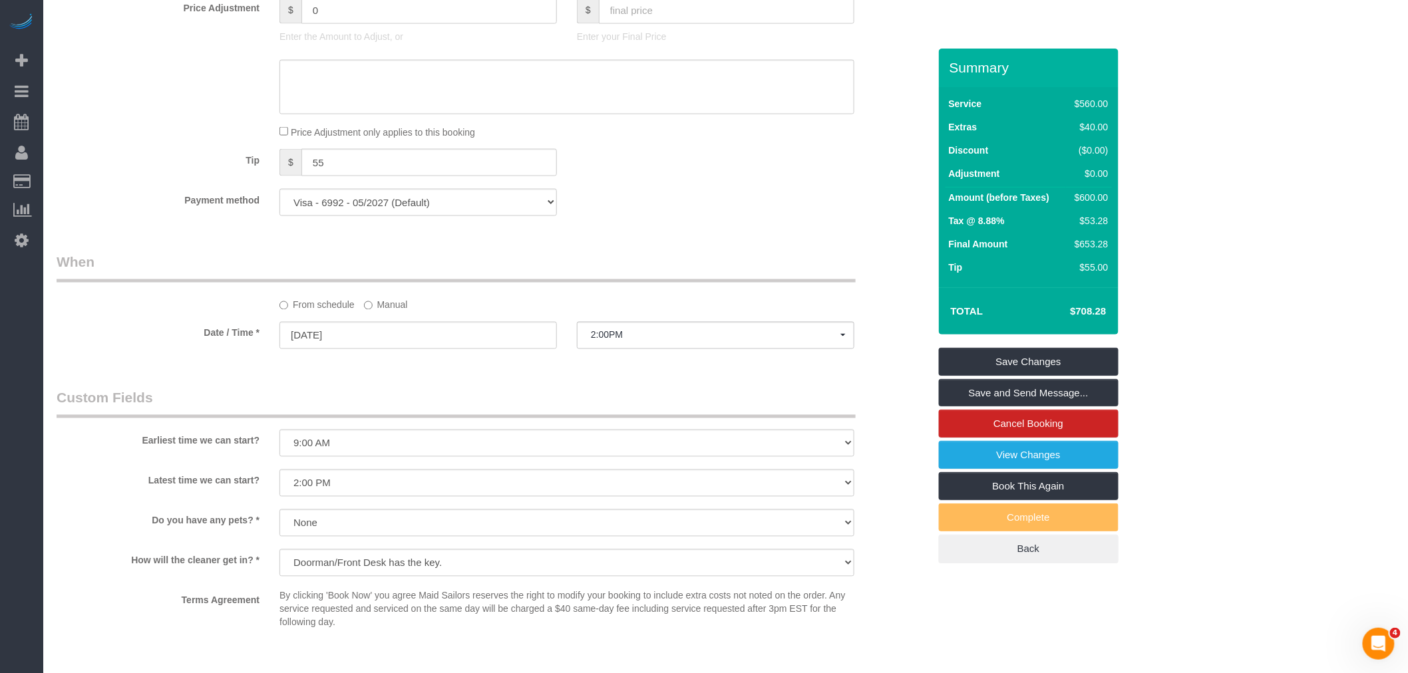
scroll to position [961, 0]
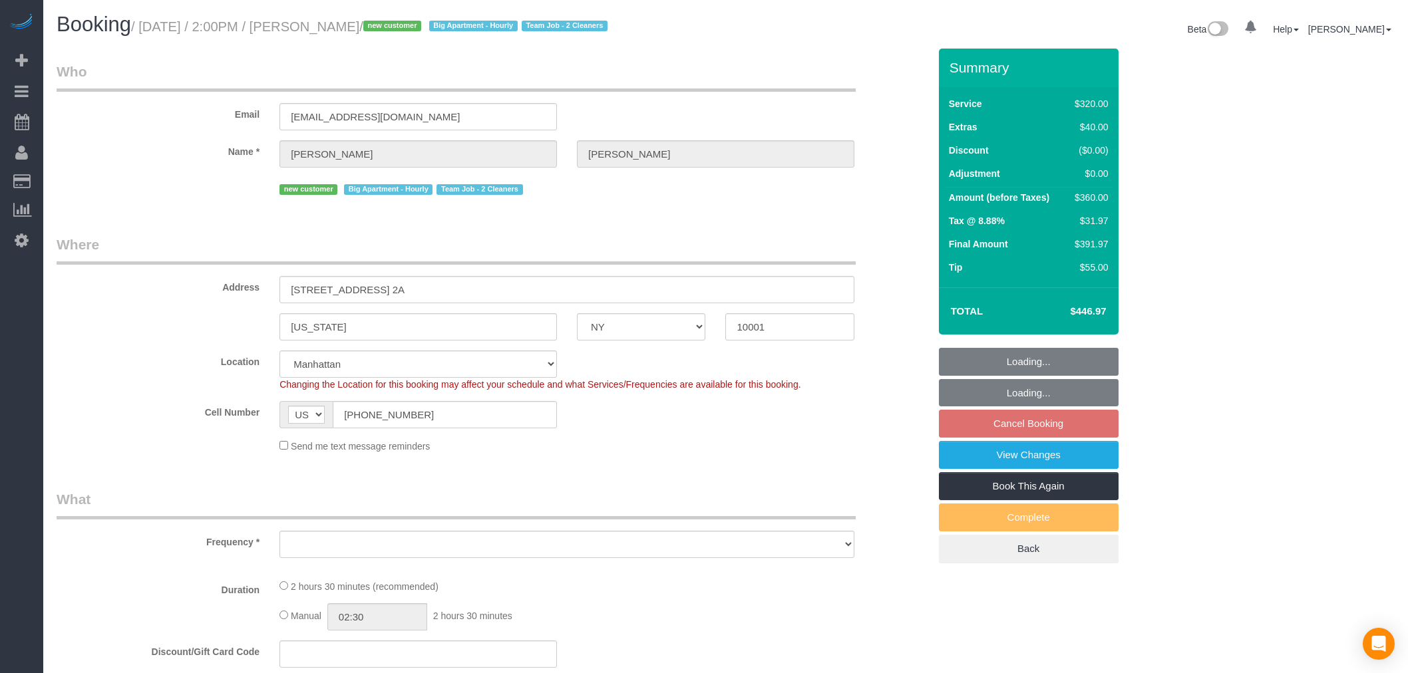
select select "NY"
select select "object:856"
select select "string:stripe-pm_1S2nb74VGloSiKo7818leay8"
select select "spot6"
select select "object:1346"
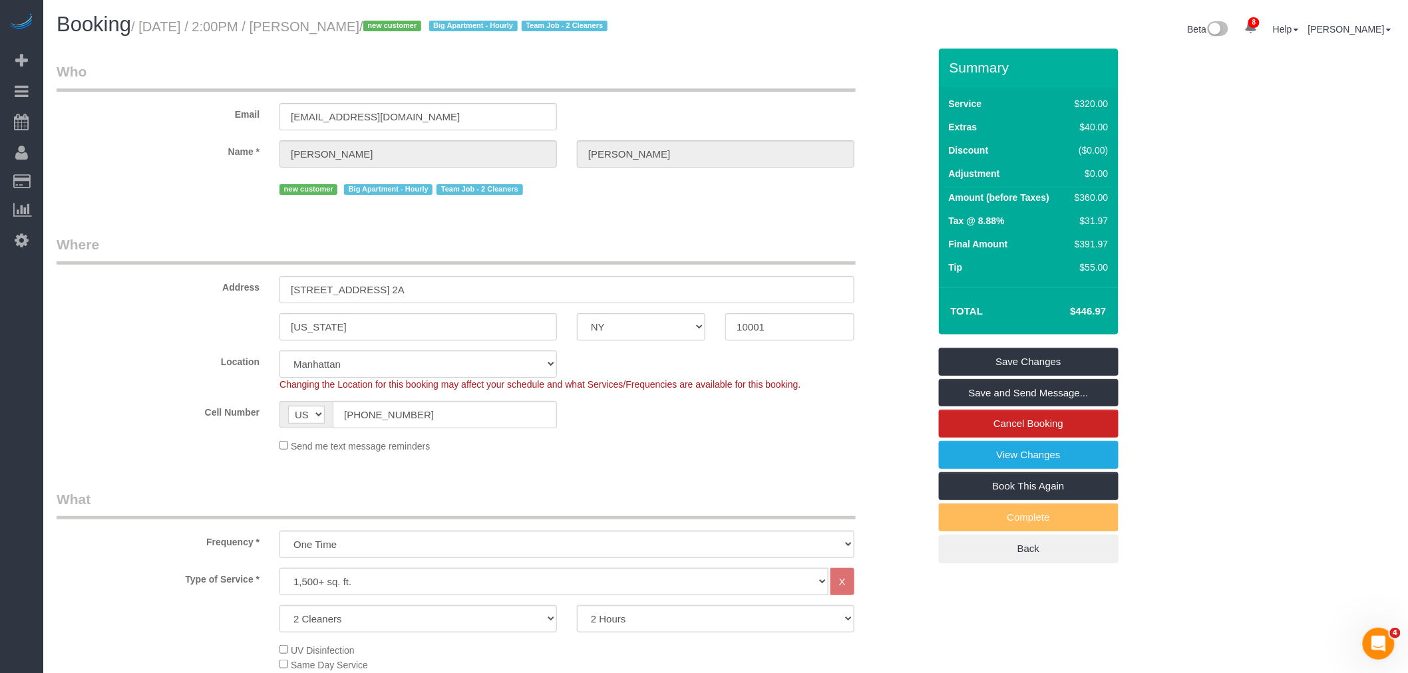
click at [662, 261] on legend "Where" at bounding box center [456, 250] width 799 height 30
click at [528, 100] on div "Email [EMAIL_ADDRESS][DOMAIN_NAME]" at bounding box center [493, 96] width 892 height 69
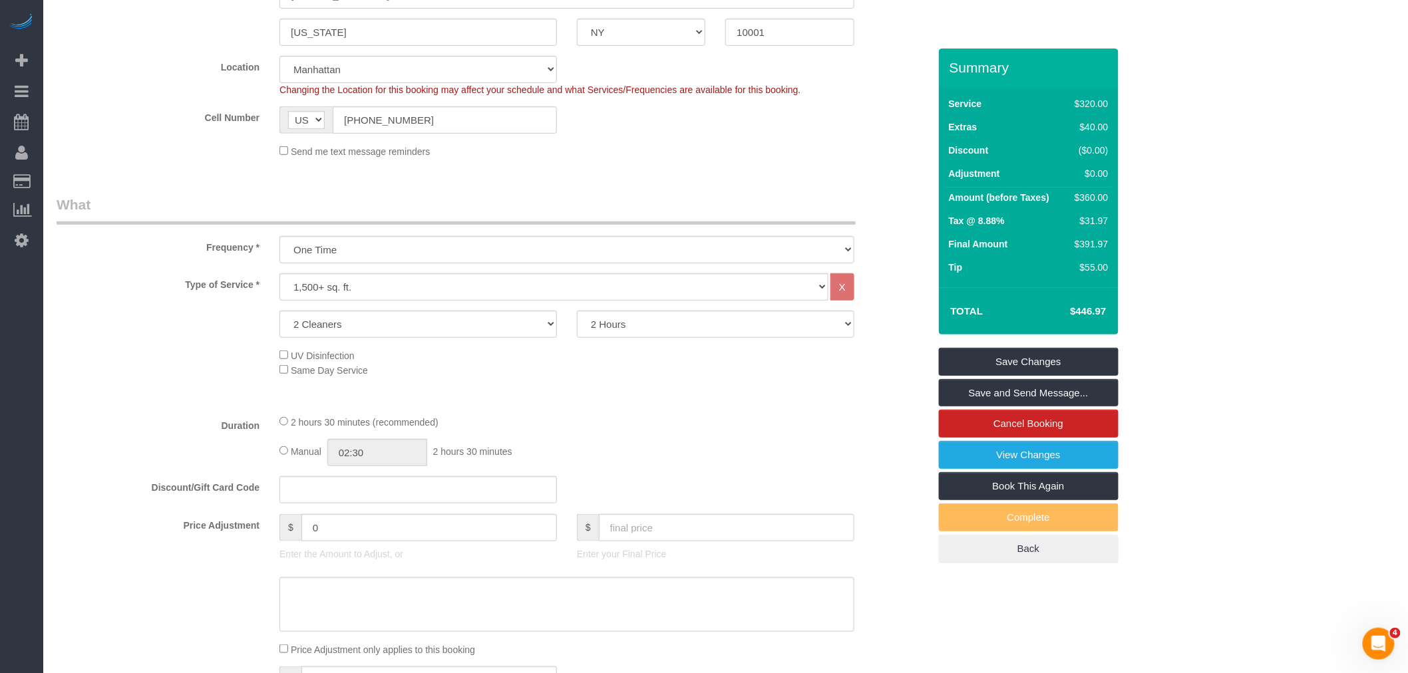
scroll to position [295, 0]
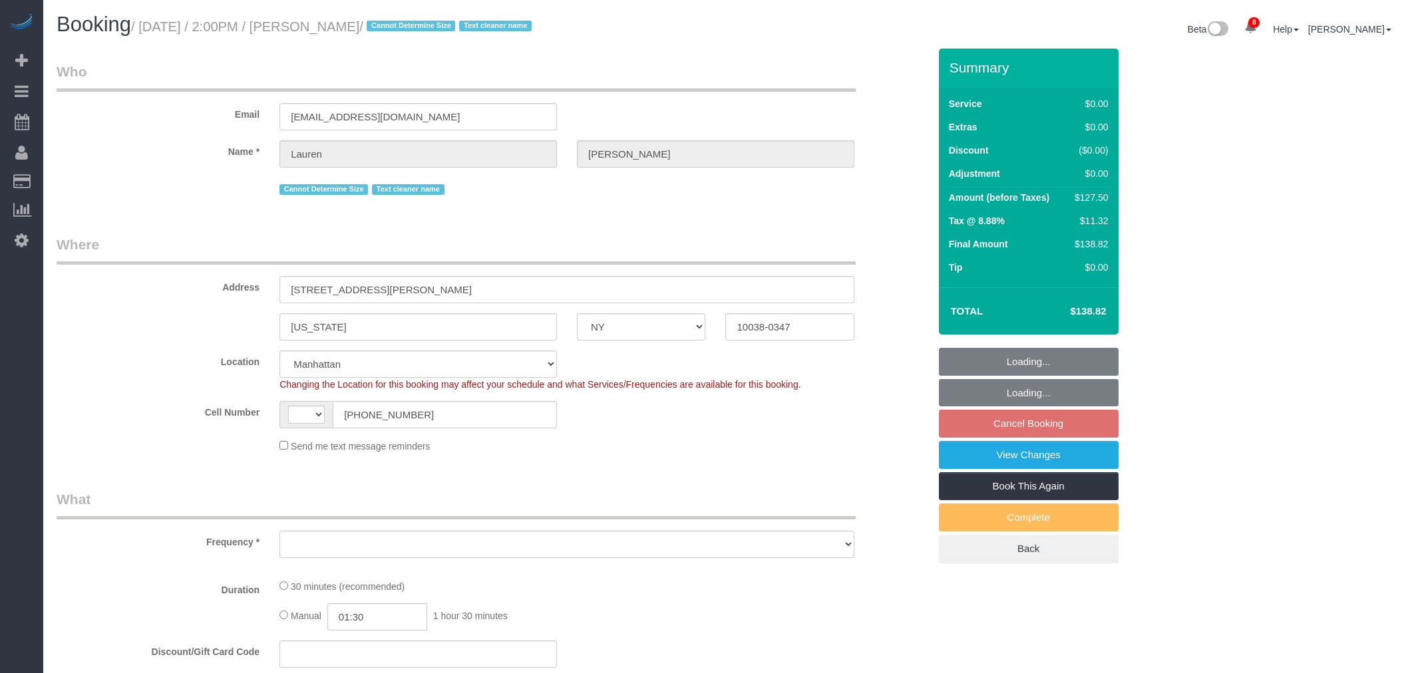
select select "NY"
select select "string:[GEOGRAPHIC_DATA]"
select select "object:843"
select select "spot6"
select select "number:89"
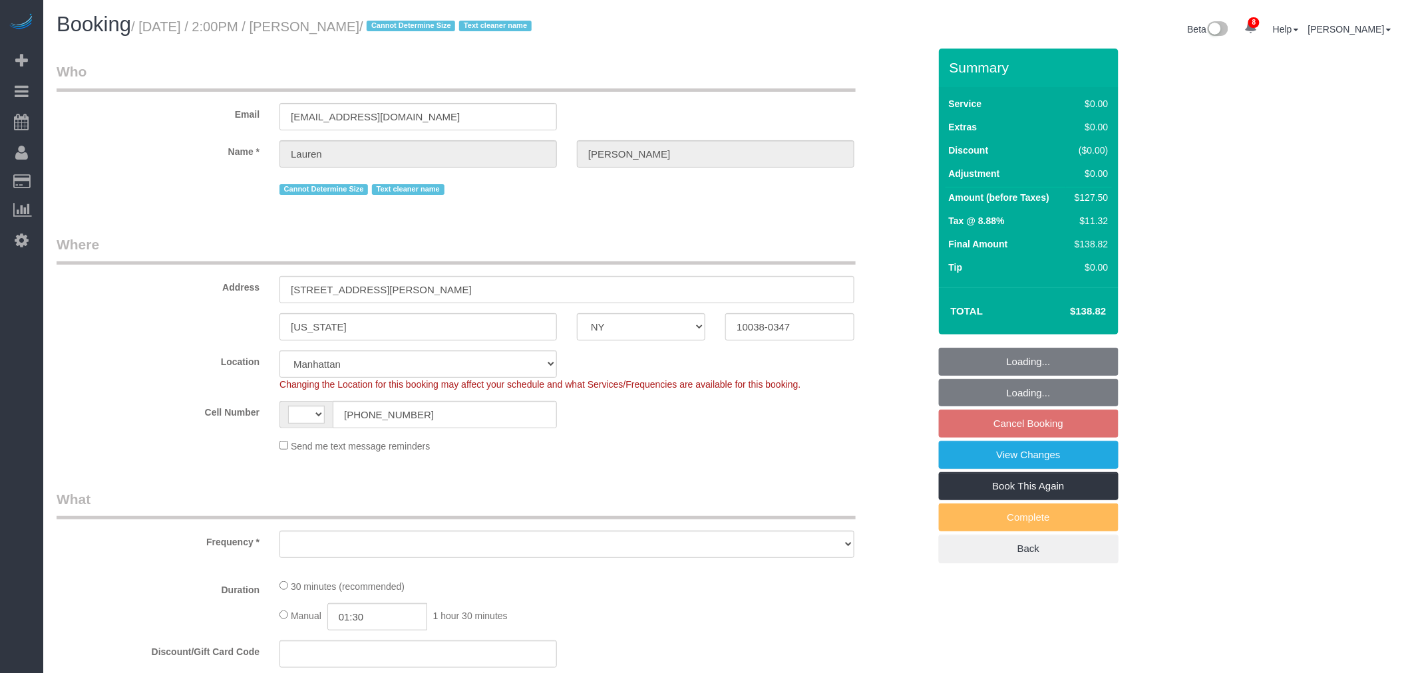
select select "number:90"
select select "number:15"
select select "number:5"
select select "string:stripe-pm_1REMk24VGloSiKo7t1T9C341"
select select "object:1245"
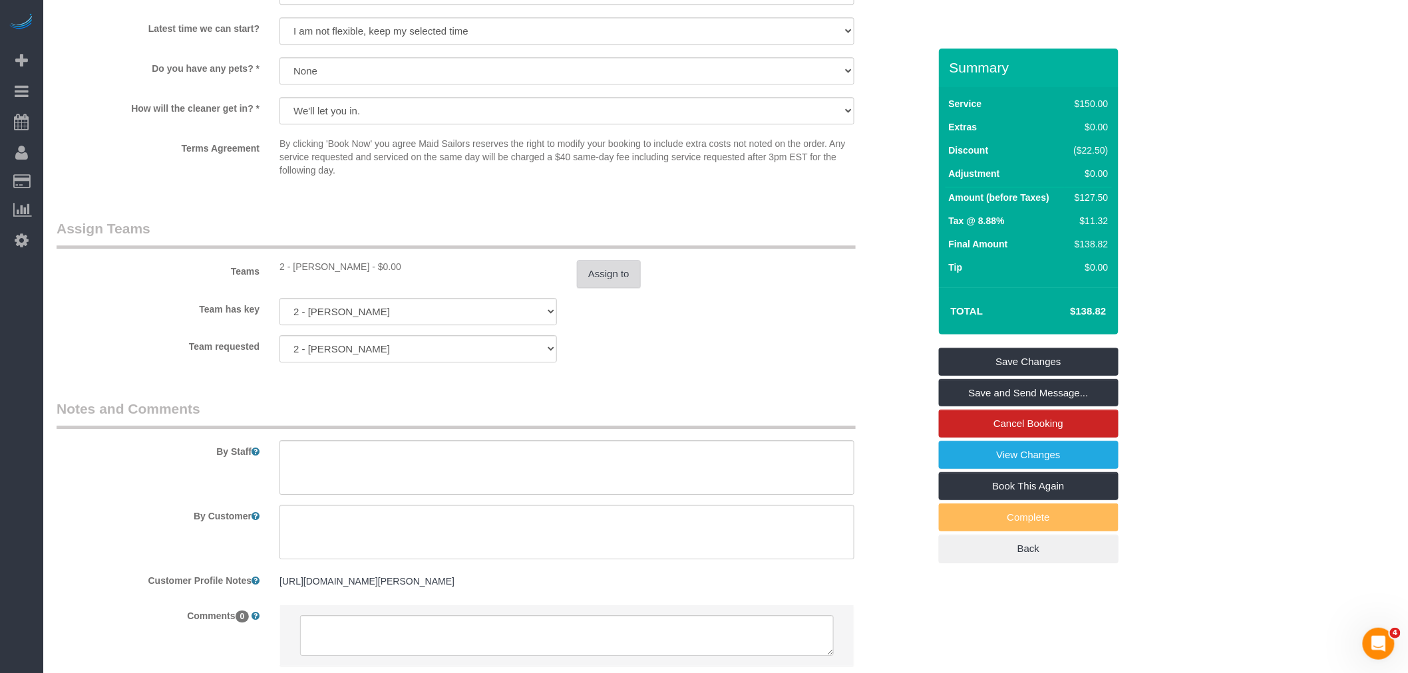
click at [608, 288] on button "Assign to" at bounding box center [609, 274] width 64 height 28
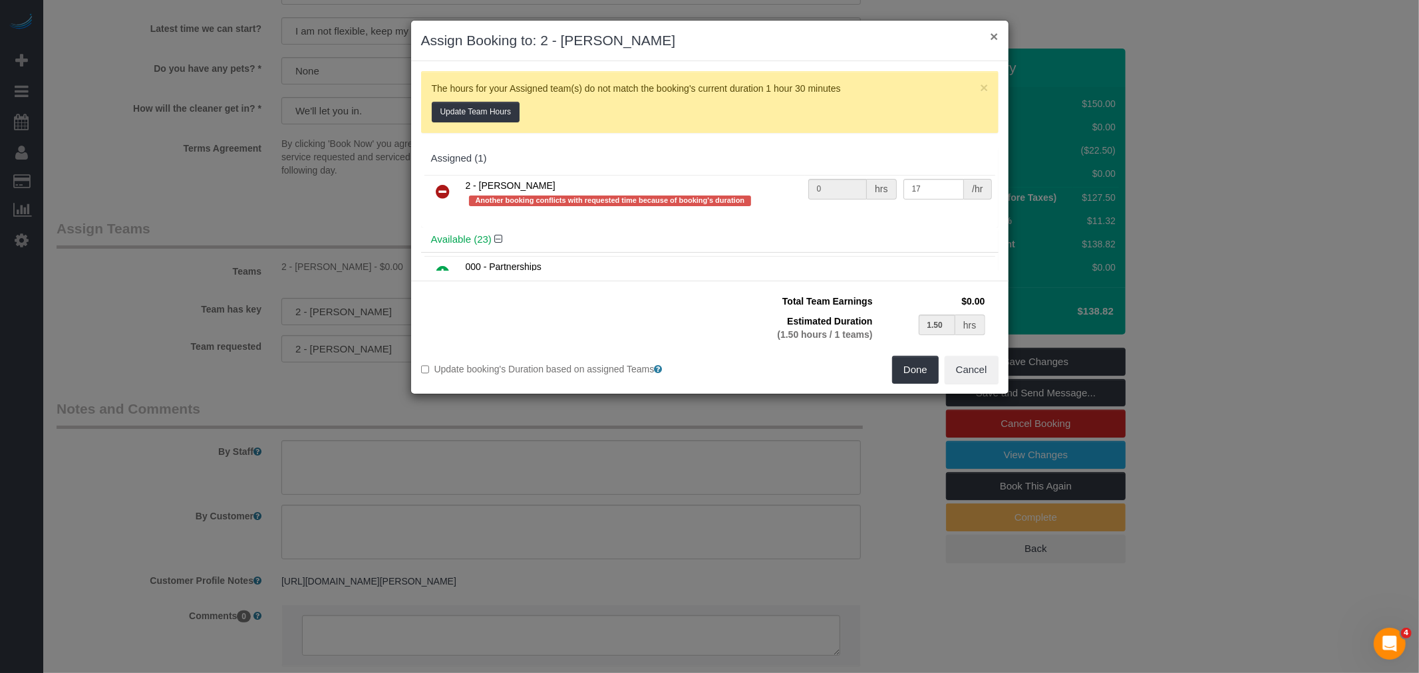
click at [993, 37] on button "×" at bounding box center [994, 36] width 8 height 14
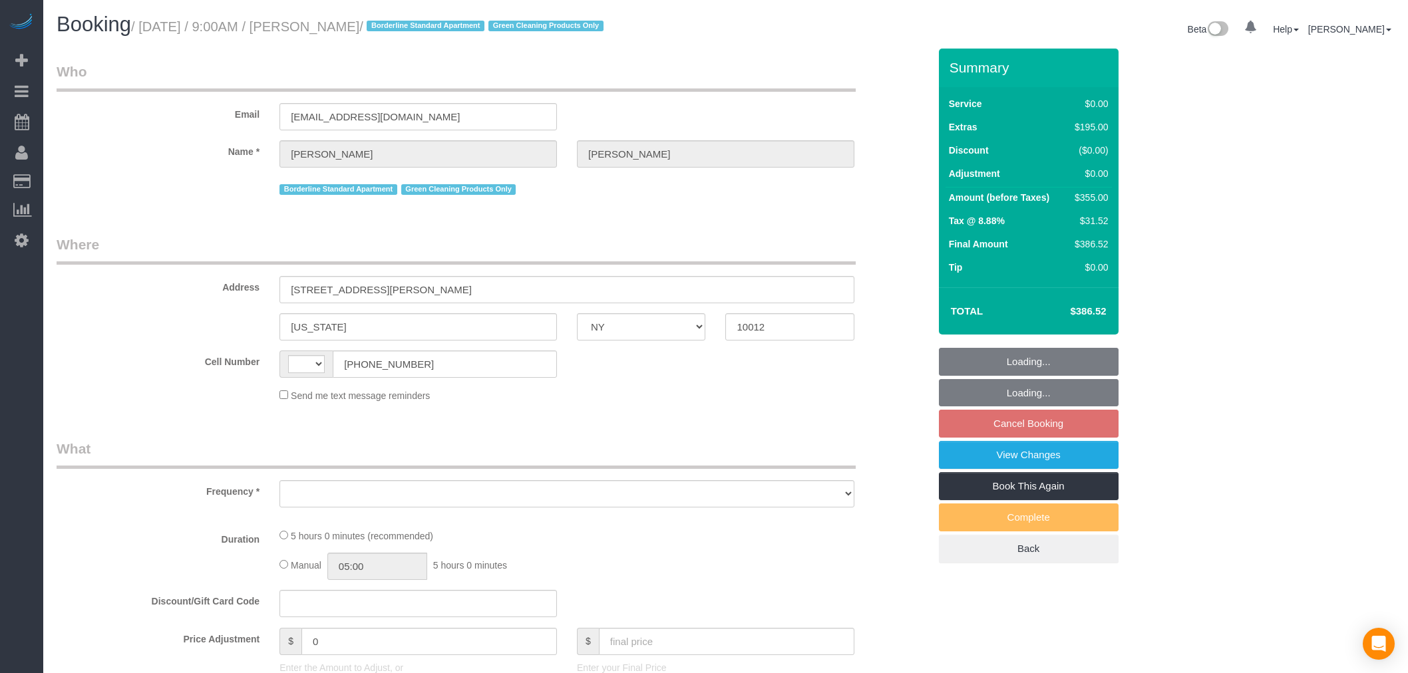
select select "NY"
select select "object:451"
select select "number:89"
select select "number:90"
select select "number:15"
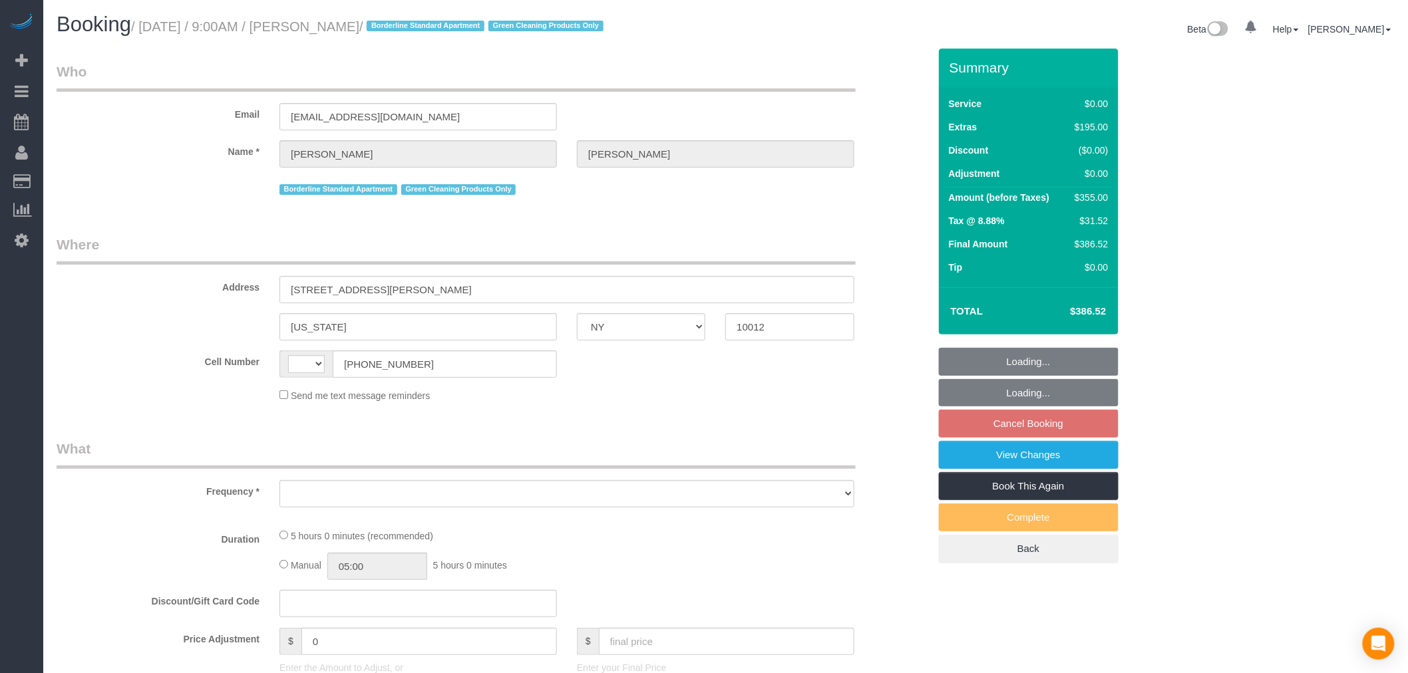
select select "number:5"
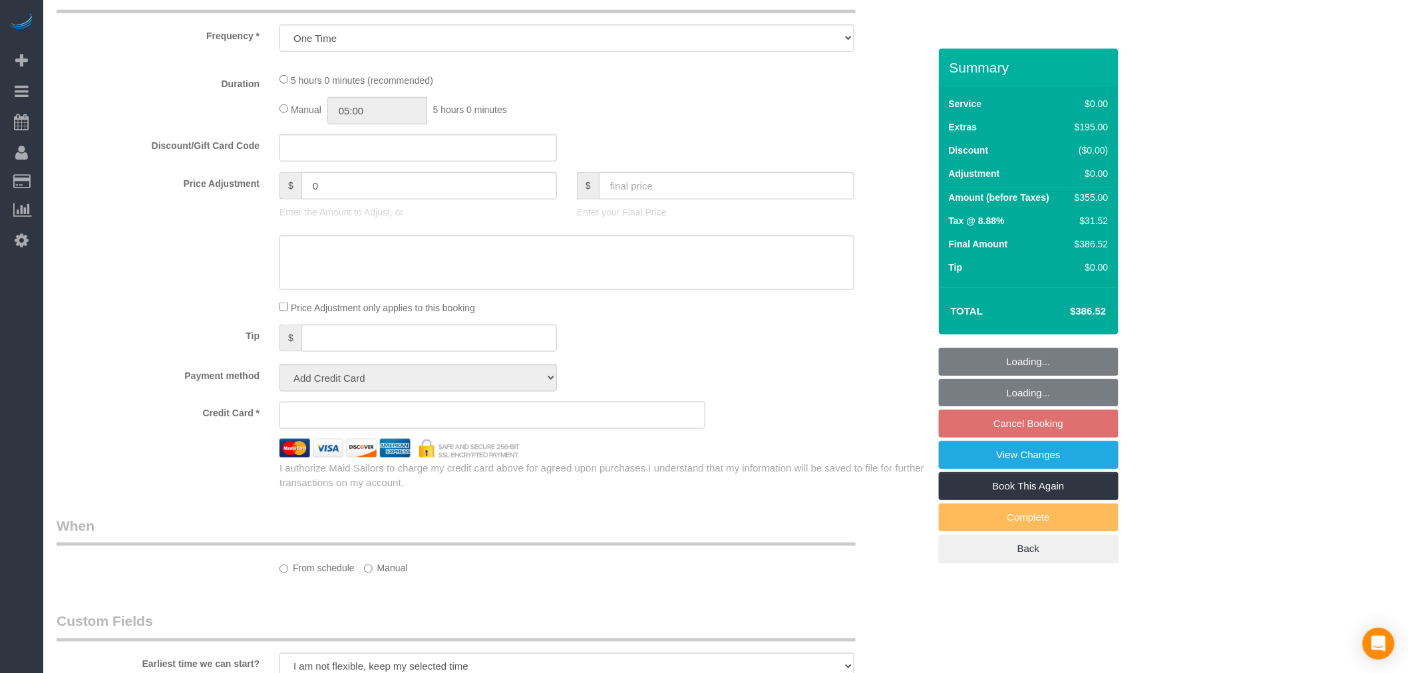
select select "string:stripe-pm_1QqJ3D4VGloSiKo7WVbrohh3"
select select "1"
select select "spot1"
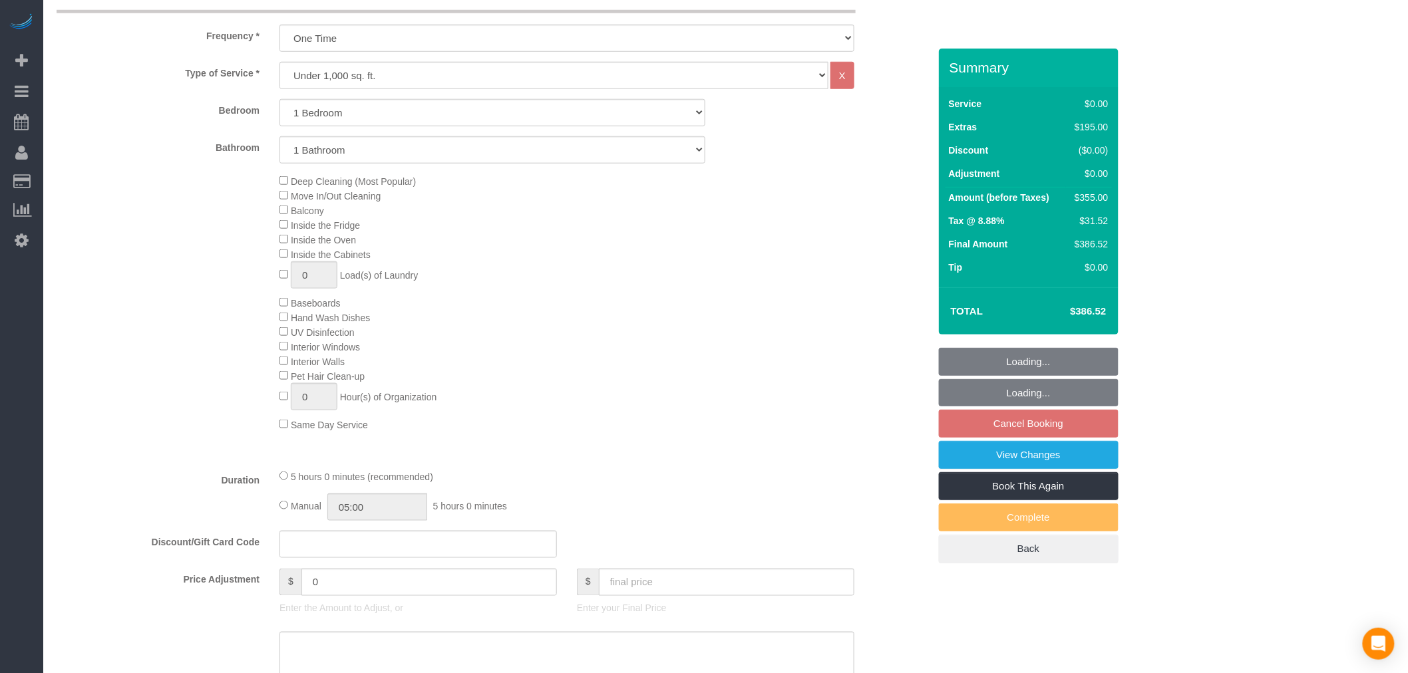
scroll to position [739, 0]
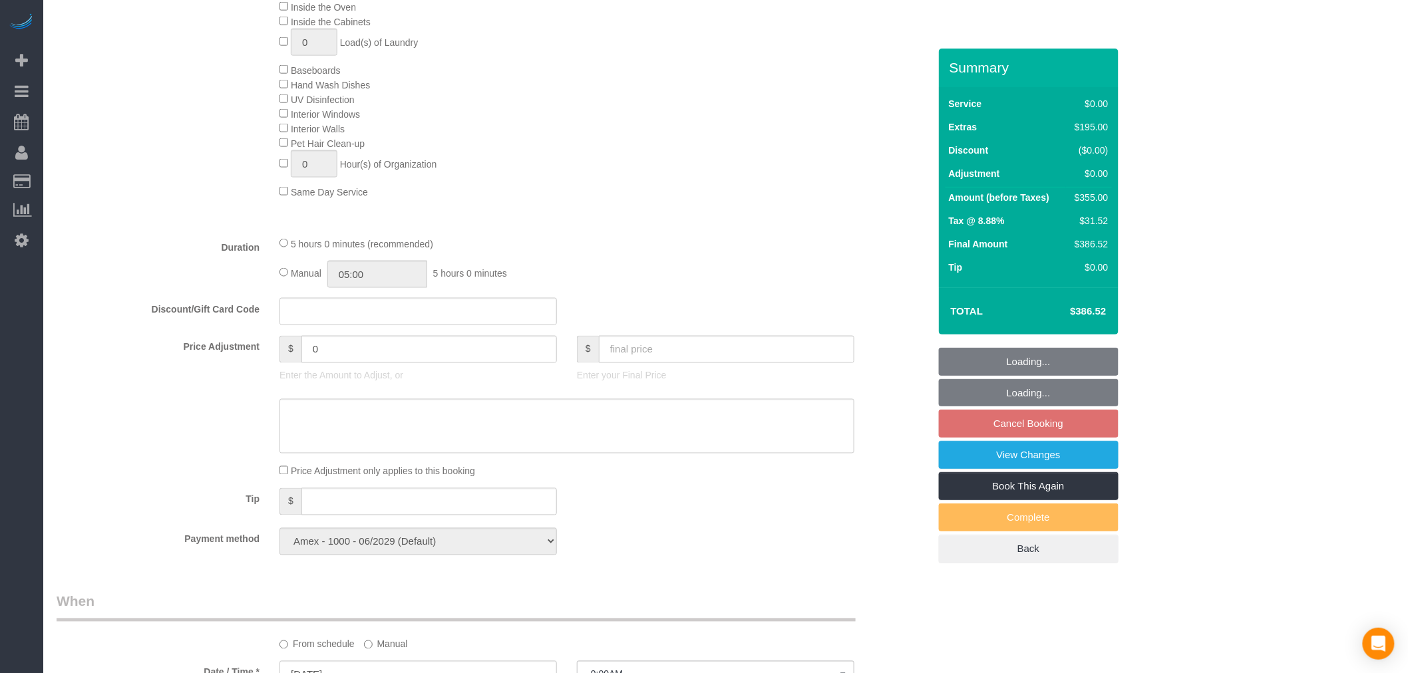
select select "object:955"
select select "string:[GEOGRAPHIC_DATA]"
select select "1"
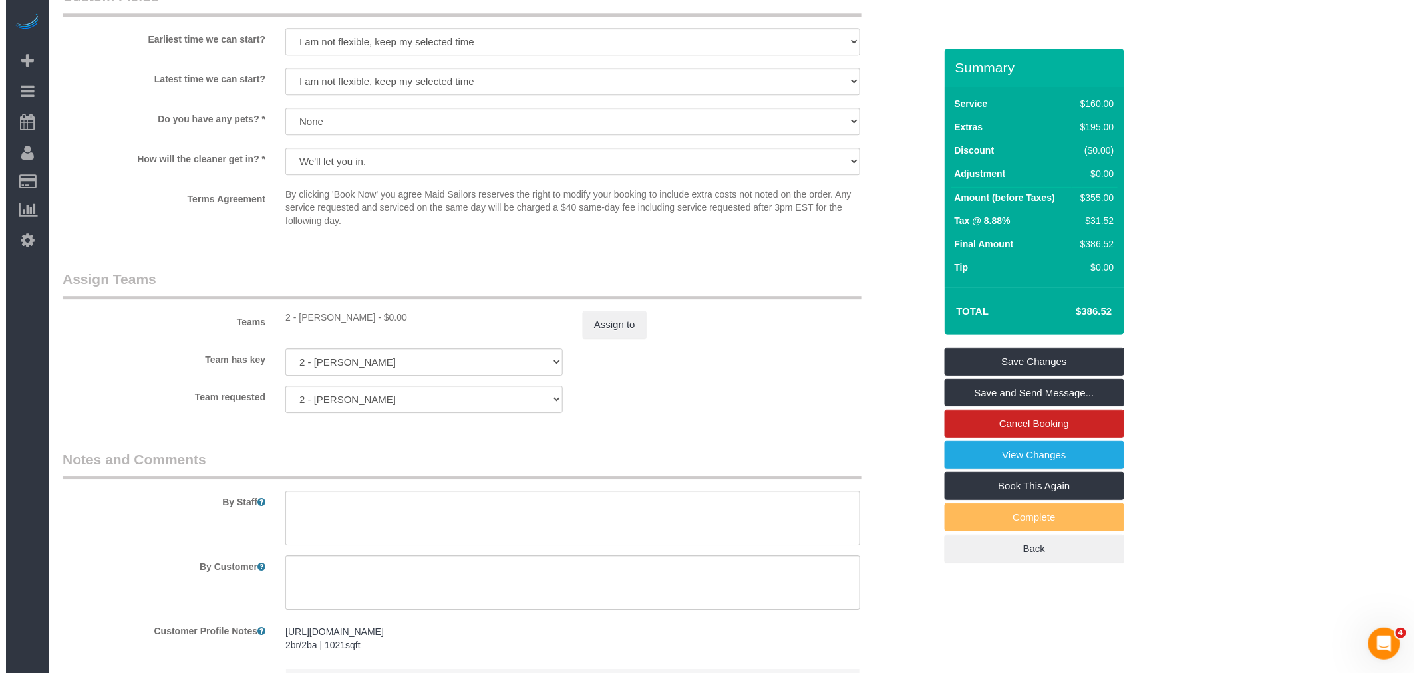
scroll to position [1665, 0]
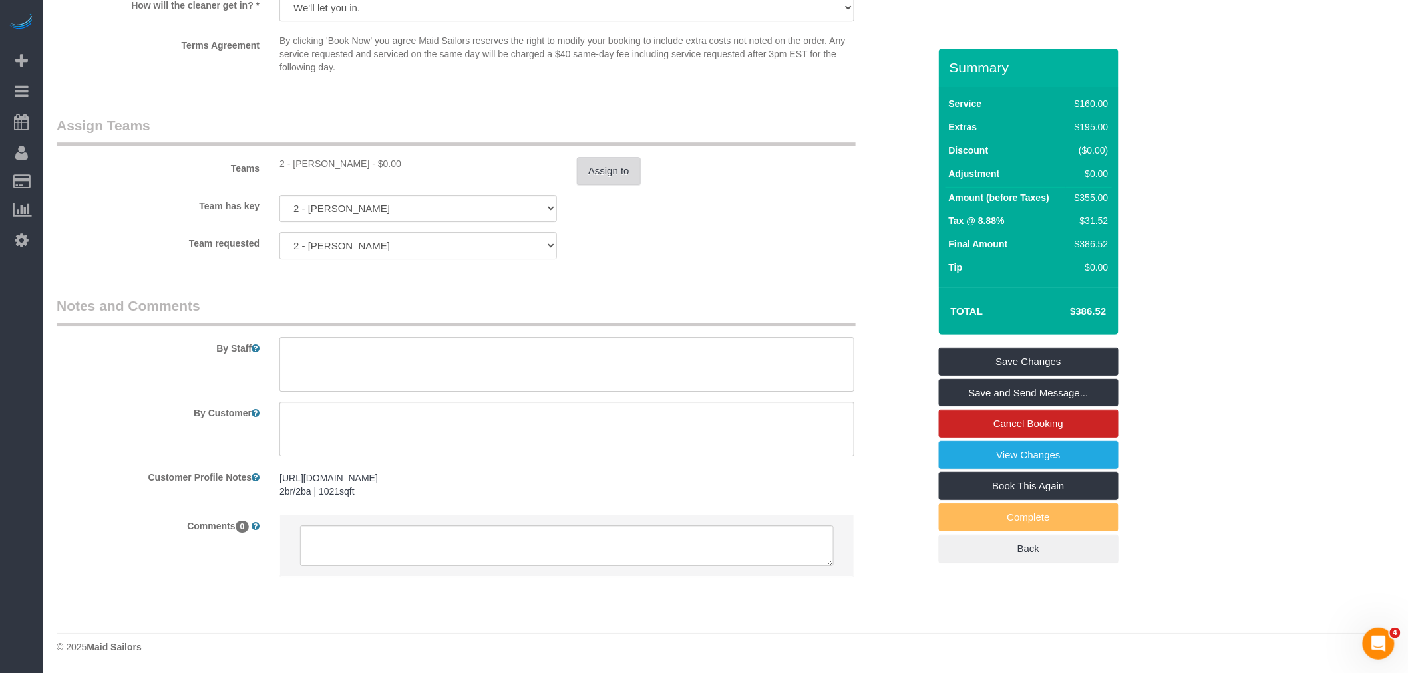
click at [604, 157] on button "Assign to" at bounding box center [609, 171] width 64 height 28
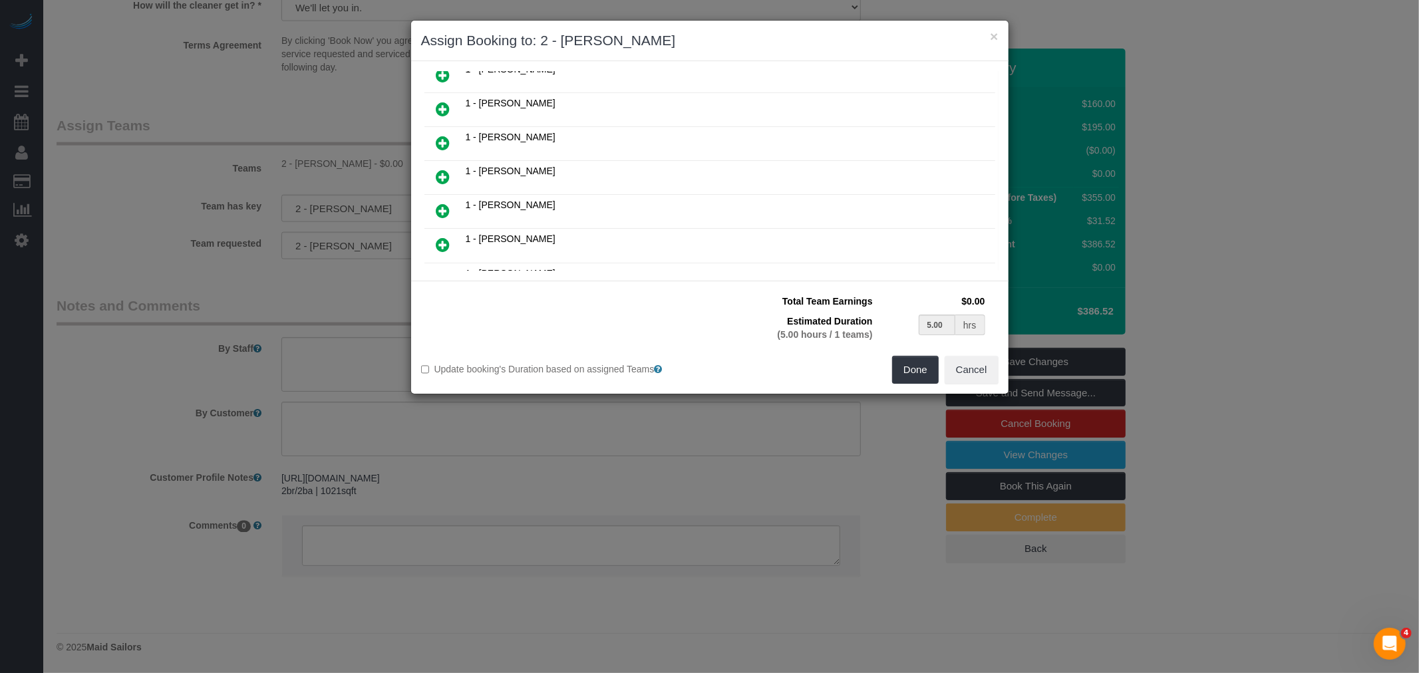
scroll to position [369, 0]
click at [450, 162] on link at bounding box center [443, 171] width 31 height 27
type input "2.50"
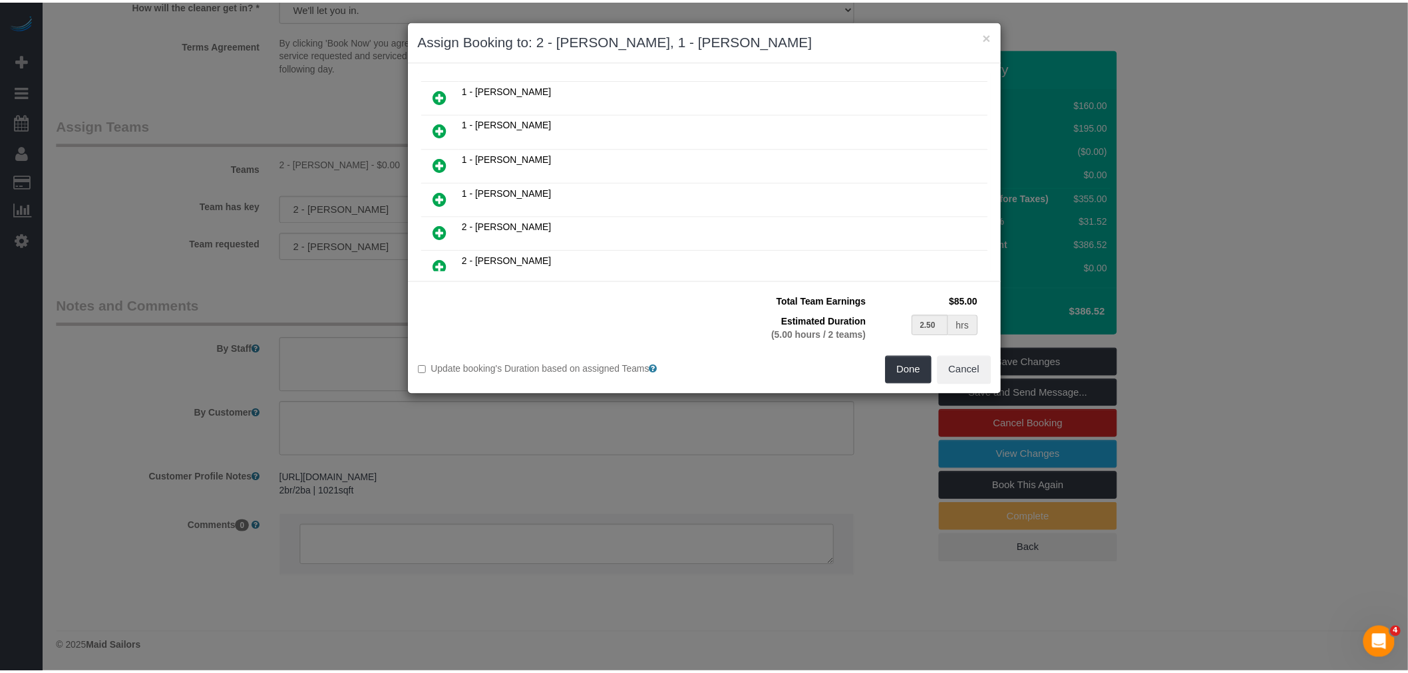
scroll to position [327, 0]
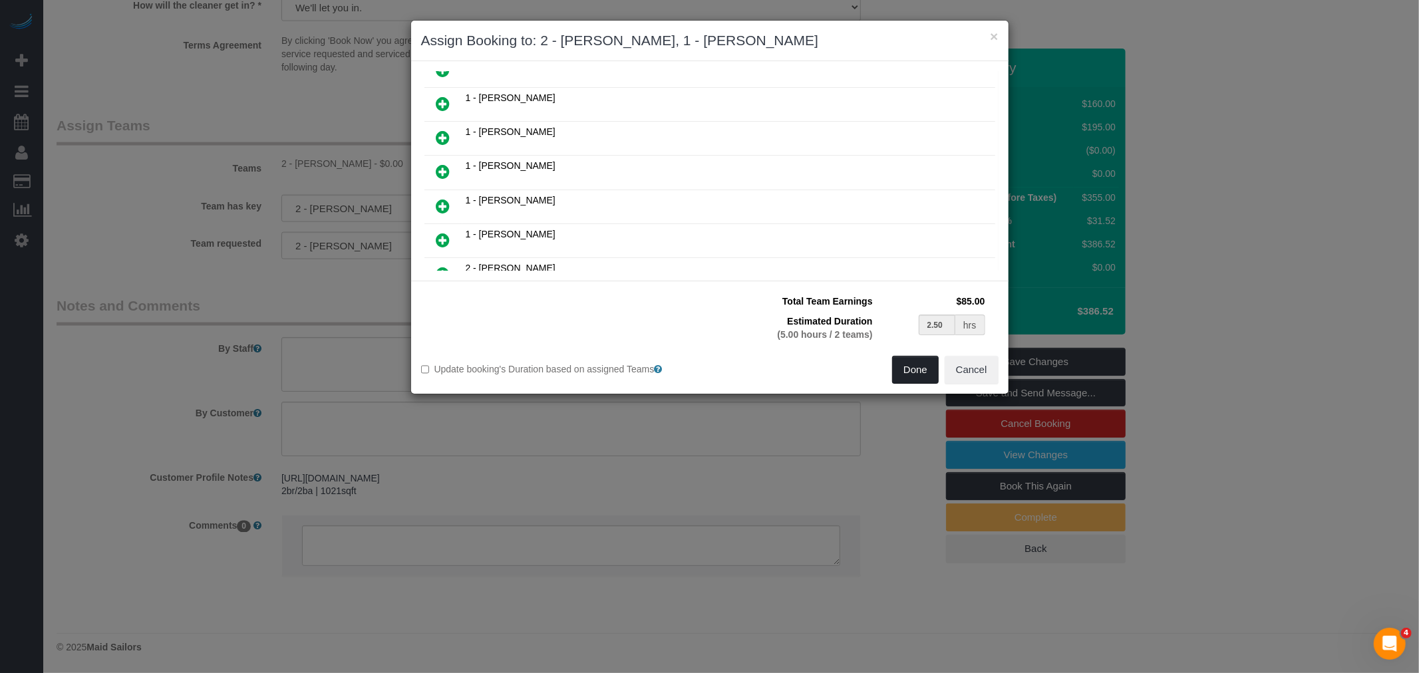
click at [905, 370] on button "Done" at bounding box center [915, 370] width 47 height 28
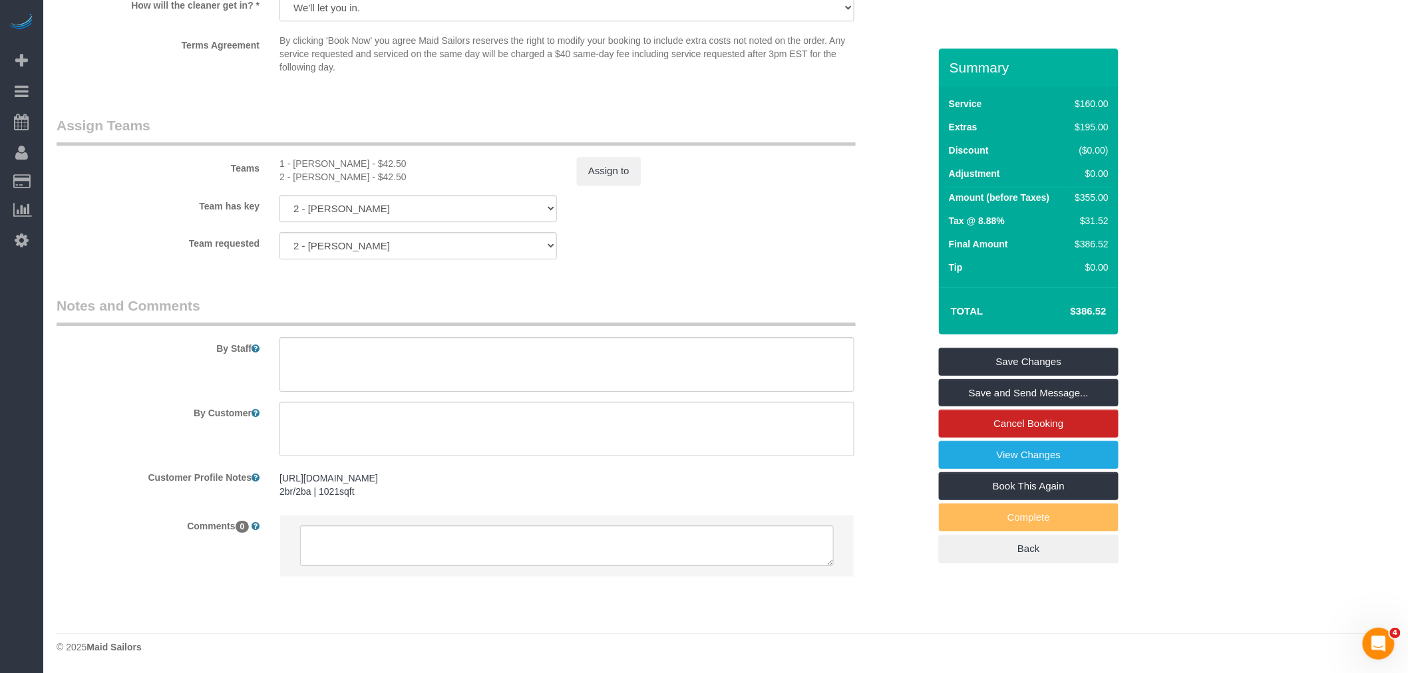
click at [721, 251] on fieldset "Assign Teams Teams 1 - Loveness Fulton - $42.50 2 - Marilu Quintero - $42.50 As…" at bounding box center [493, 193] width 872 height 154
select select "spot58"
click at [1088, 360] on link "Save Changes" at bounding box center [1029, 362] width 180 height 28
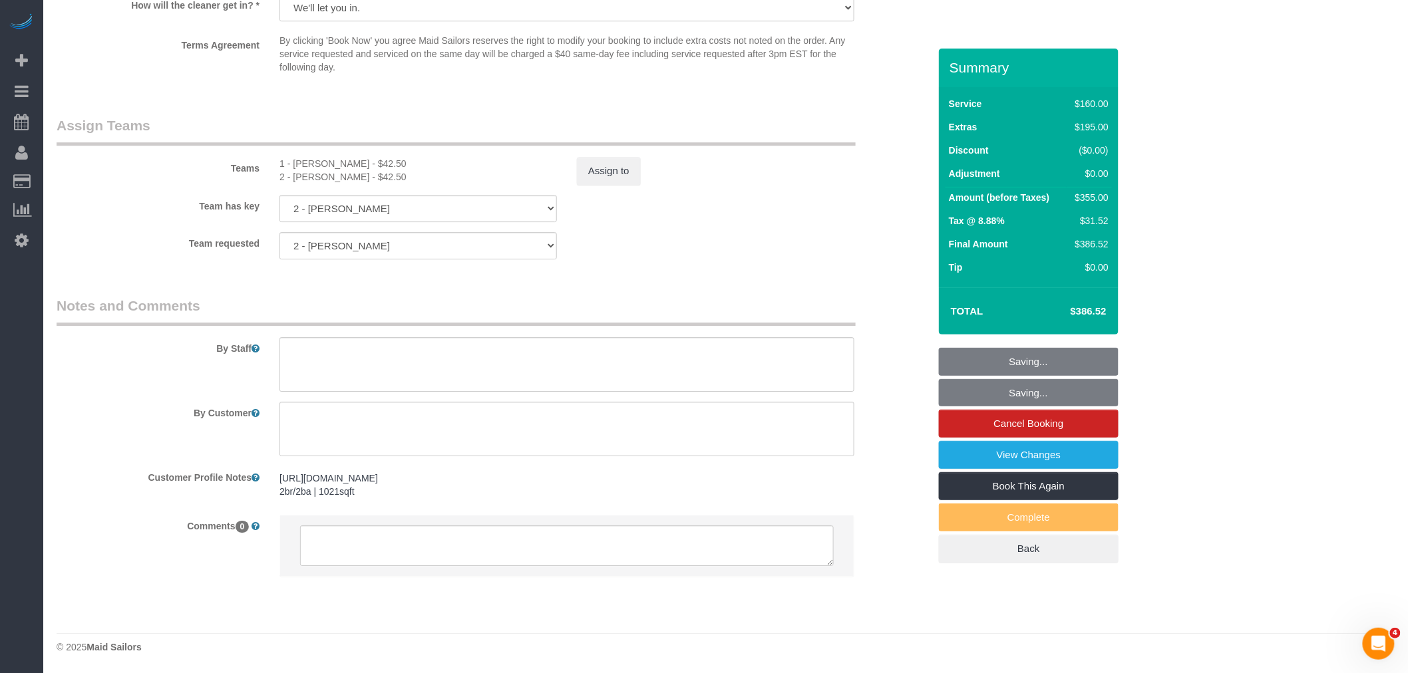
click at [701, 213] on sui-booking-teams "Teams 1 - Loveness Fulton - $42.50 2 - Marilu Quintero - $42.50 Assign to Team …" at bounding box center [493, 188] width 872 height 144
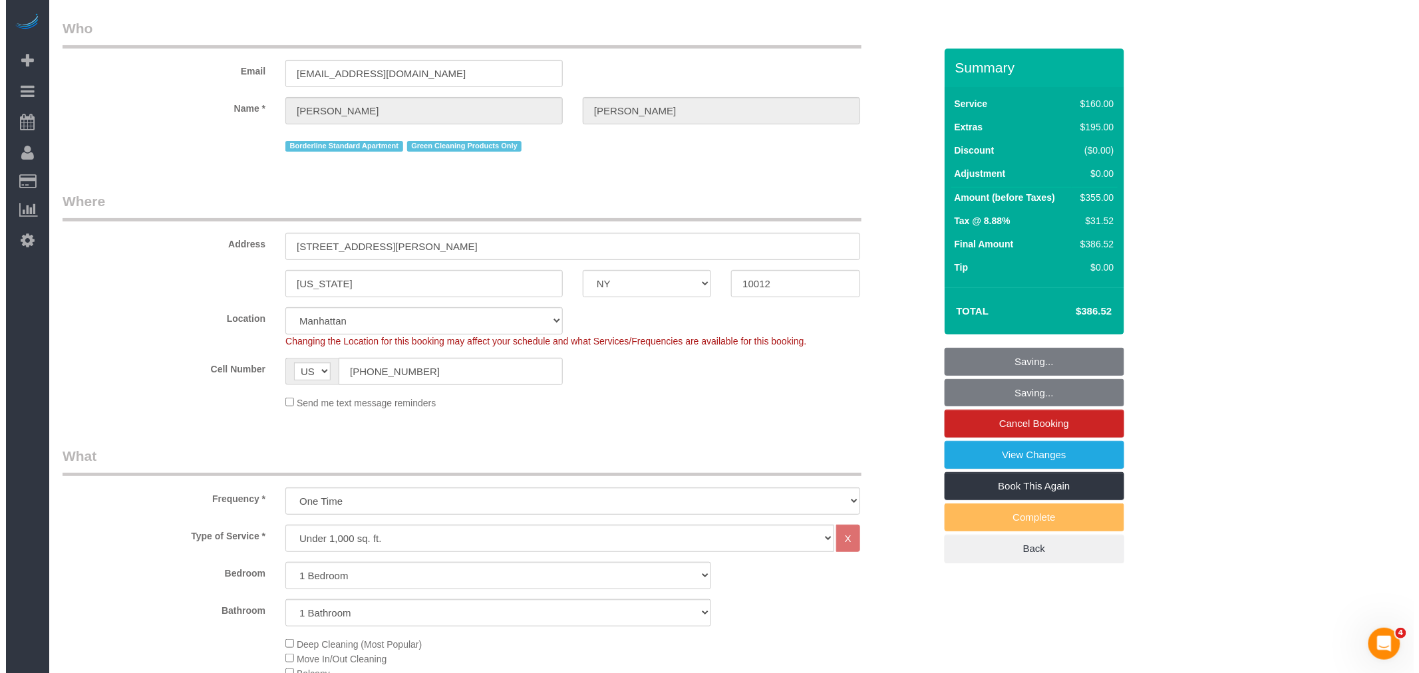
scroll to position [0, 0]
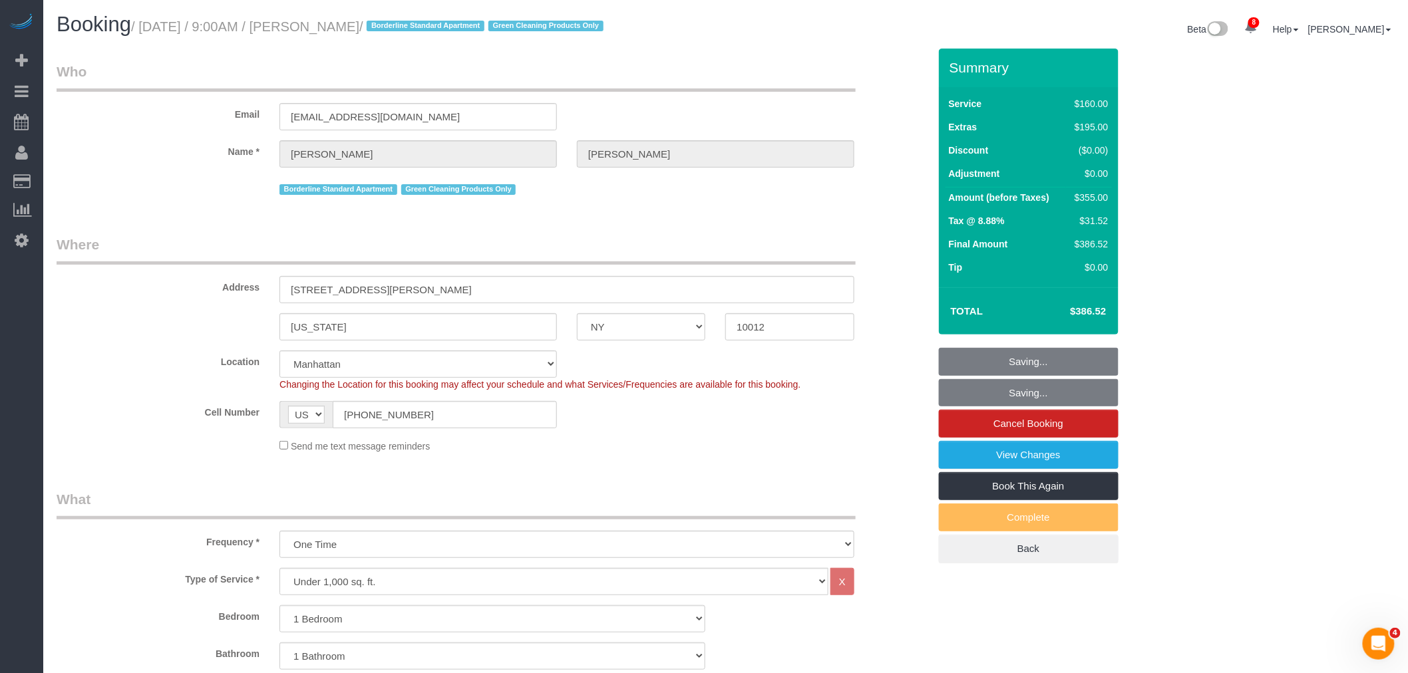
select select "spot115"
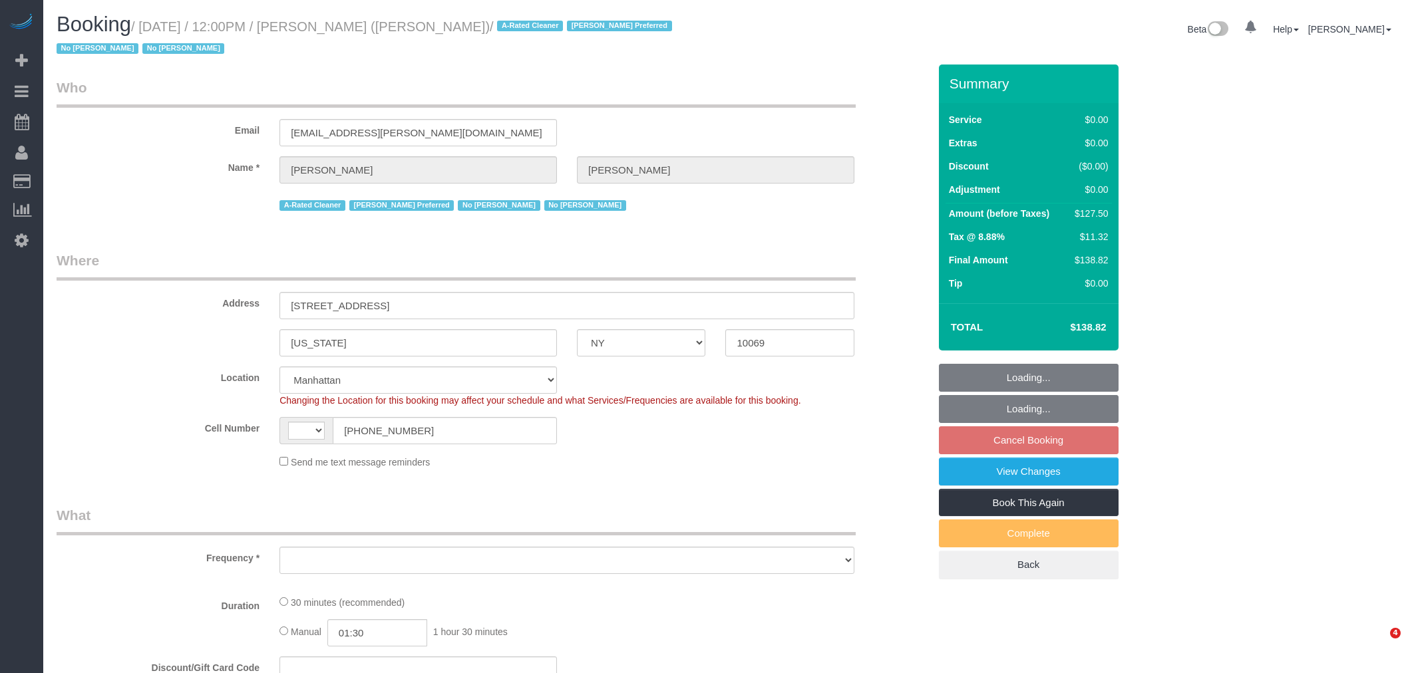
select select "NY"
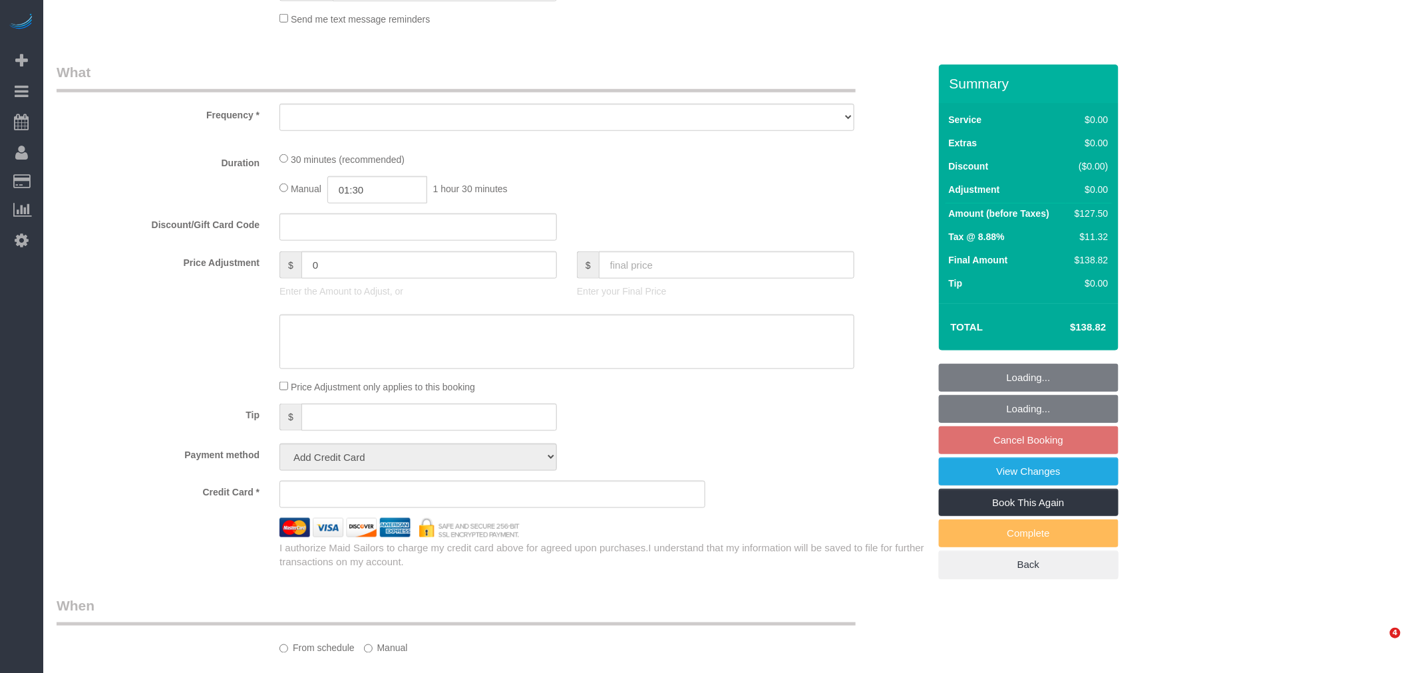
select select "string:[GEOGRAPHIC_DATA]"
select select "number:89"
select select "number:90"
select select "number:15"
select select "number:6"
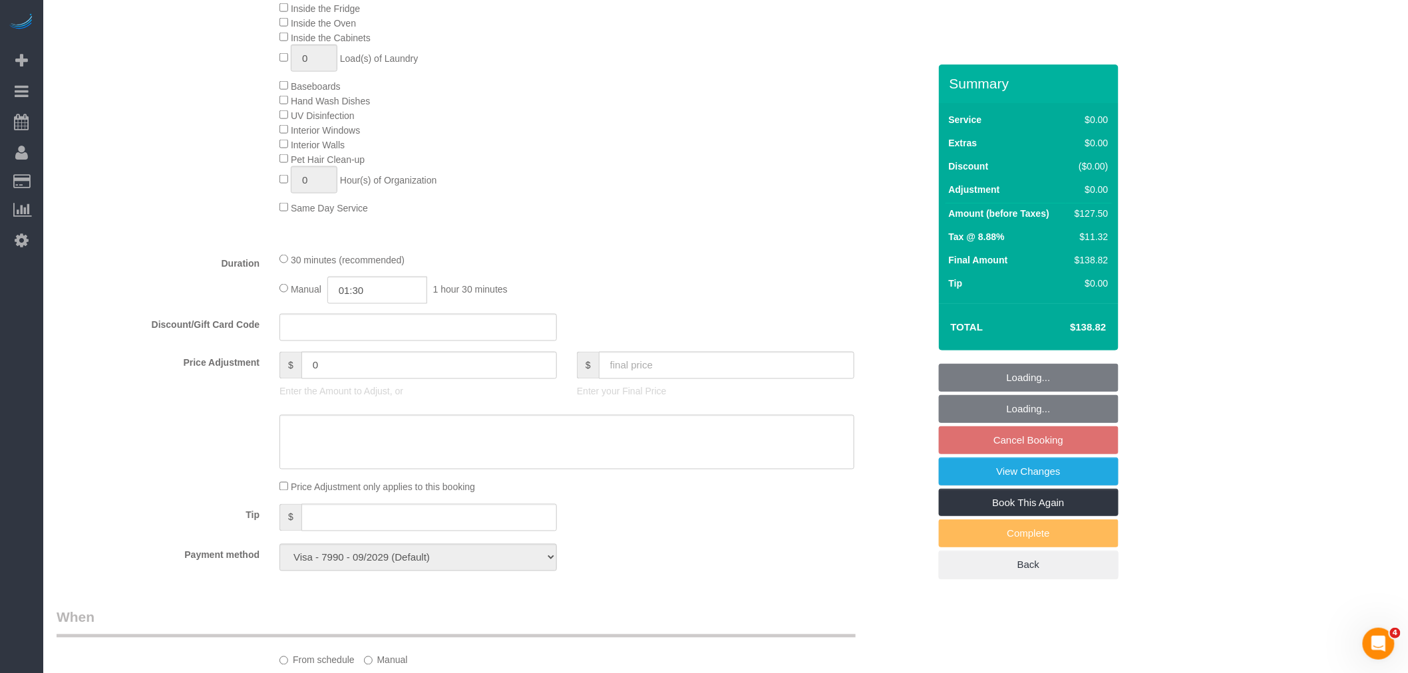
select select "object:1392"
select select "string:stripe-pm_1QHTSc4VGloSiKo7S8A01OnH"
select select "spot3"
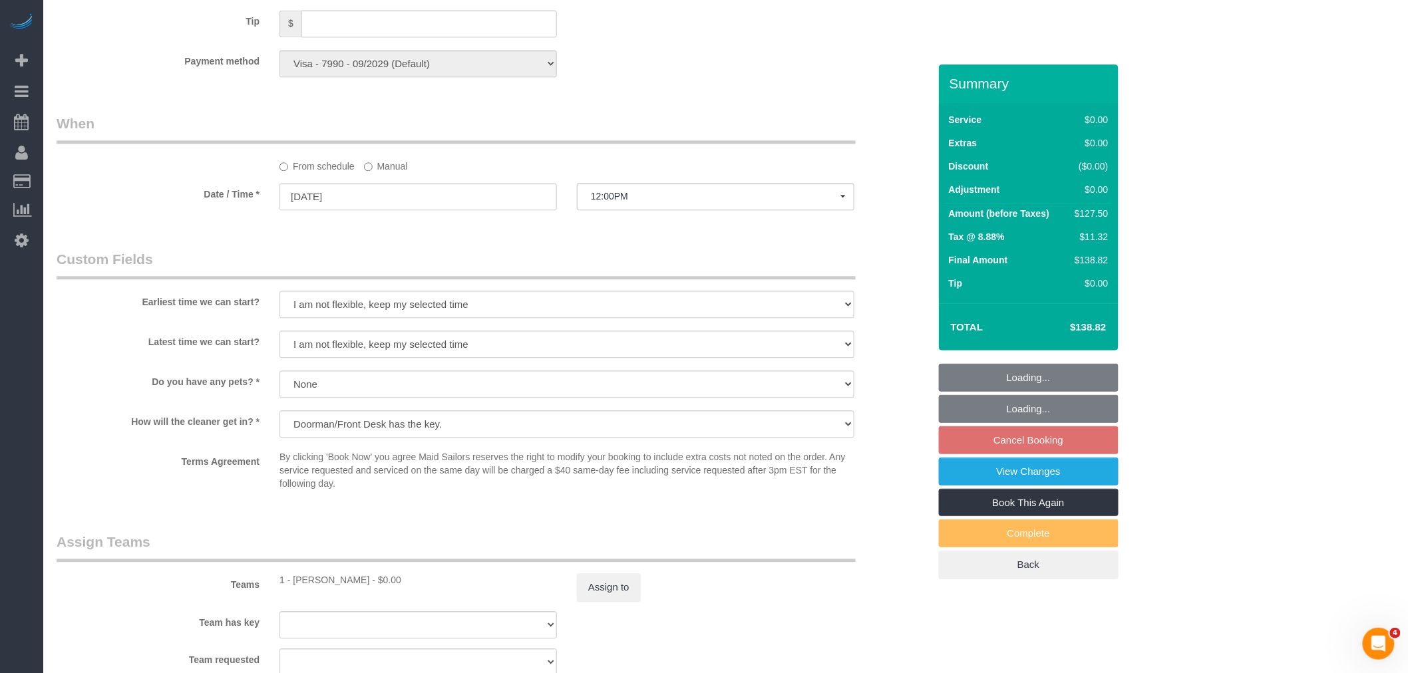
scroll to position [1223, 0]
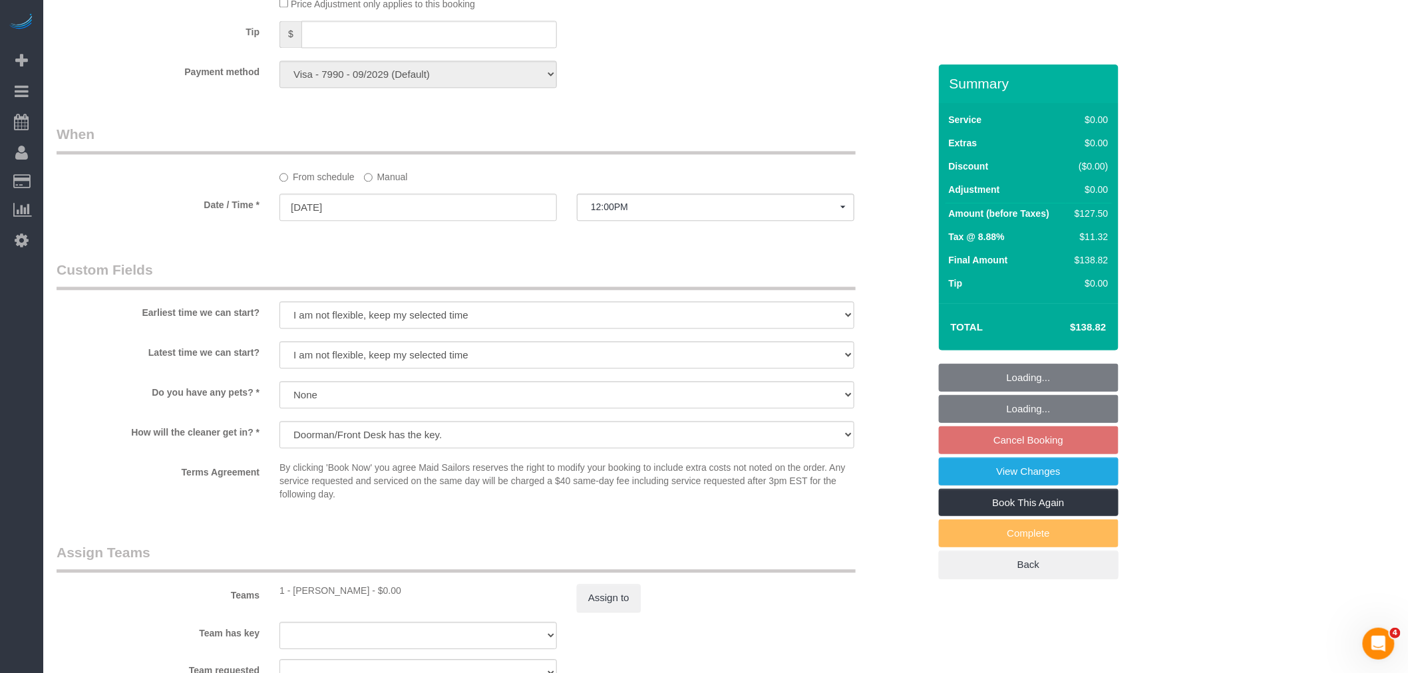
click at [375, 184] on label "Manual" at bounding box center [386, 175] width 44 height 18
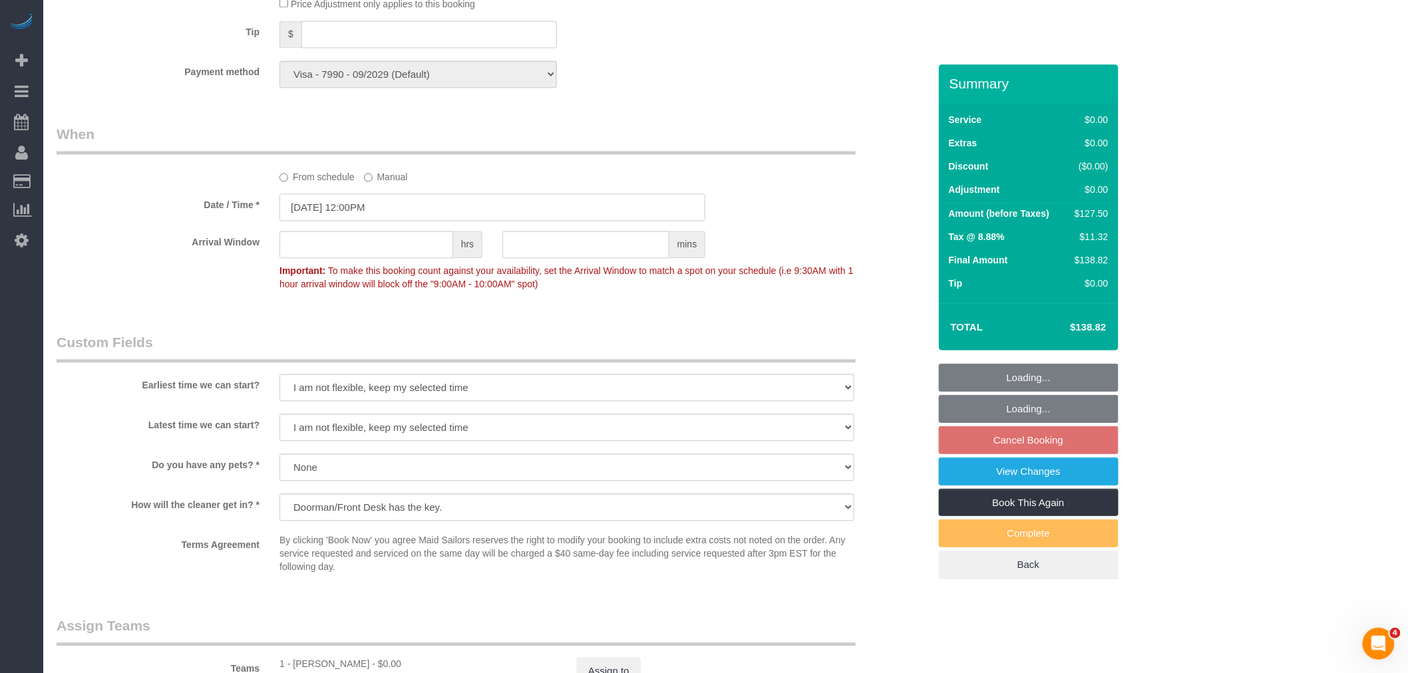
click at [402, 216] on input "[DATE] 12:00PM" at bounding box center [492, 207] width 426 height 27
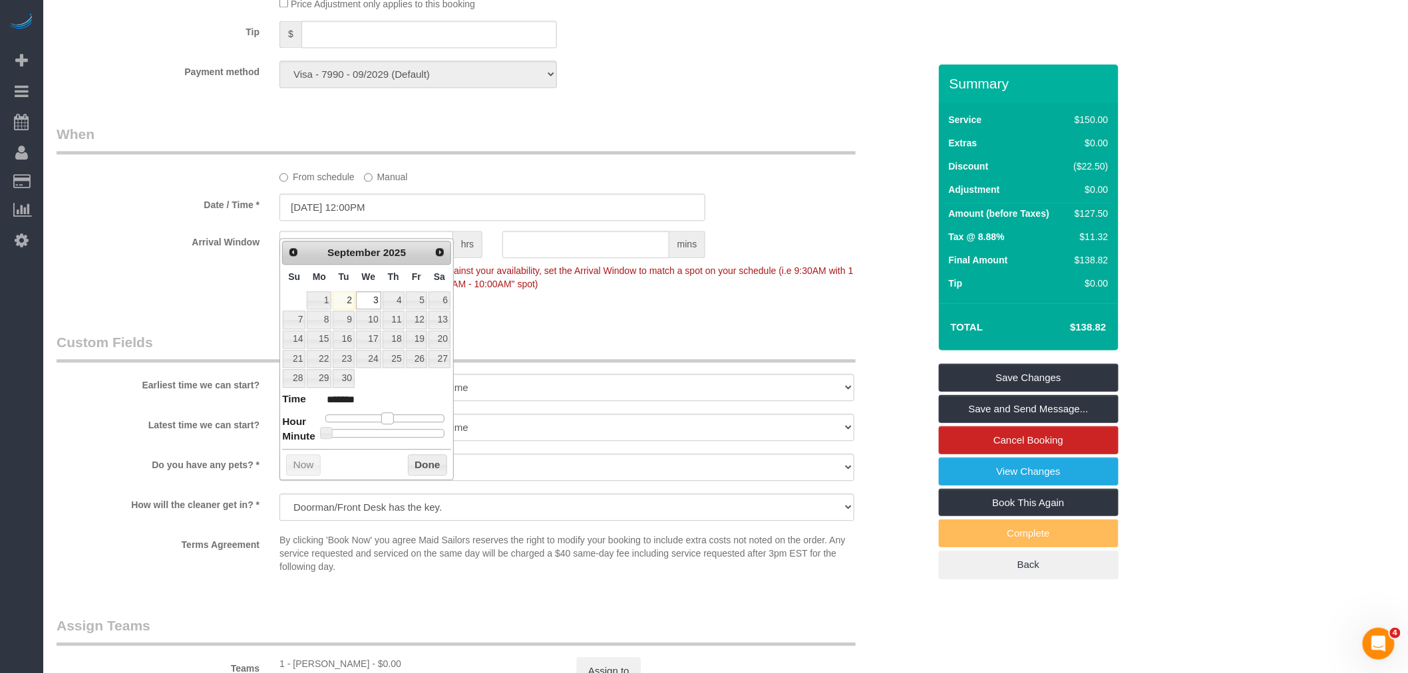
click at [387, 420] on span at bounding box center [387, 418] width 12 height 12
type input "09/03/2025 1:00PM"
type input "******"
click at [427, 473] on button "Done" at bounding box center [427, 464] width 39 height 21
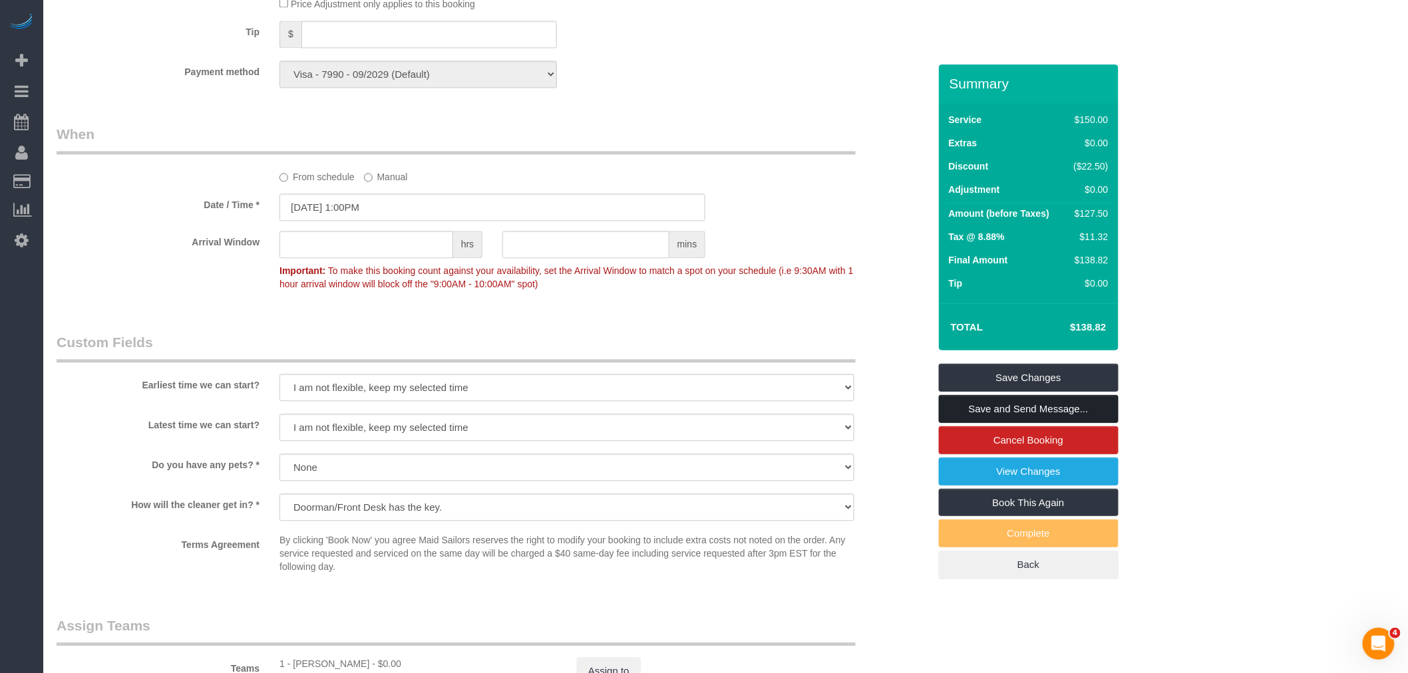
click at [1032, 413] on link "Save and Send Message..." at bounding box center [1029, 409] width 180 height 28
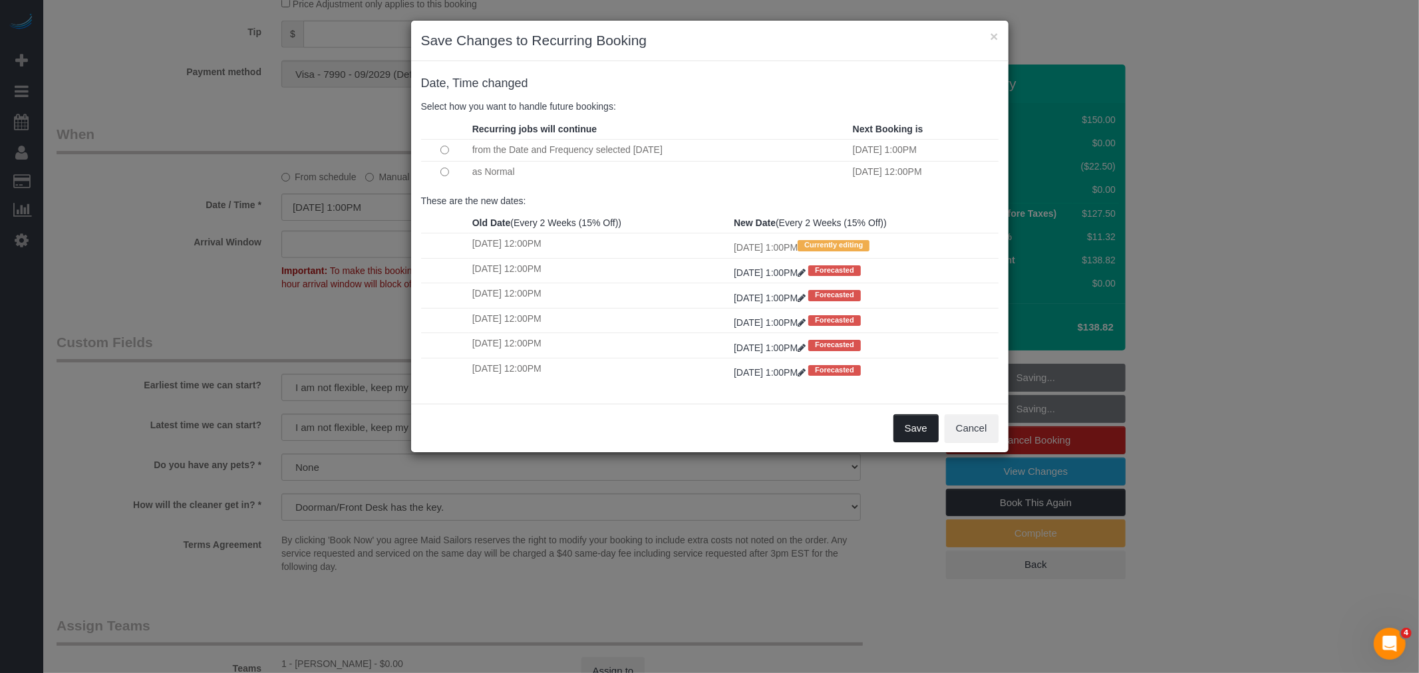
drag, startPoint x: 915, startPoint y: 434, endPoint x: 923, endPoint y: 428, distance: 9.9
click at [915, 434] on button "Save" at bounding box center [915, 428] width 45 height 28
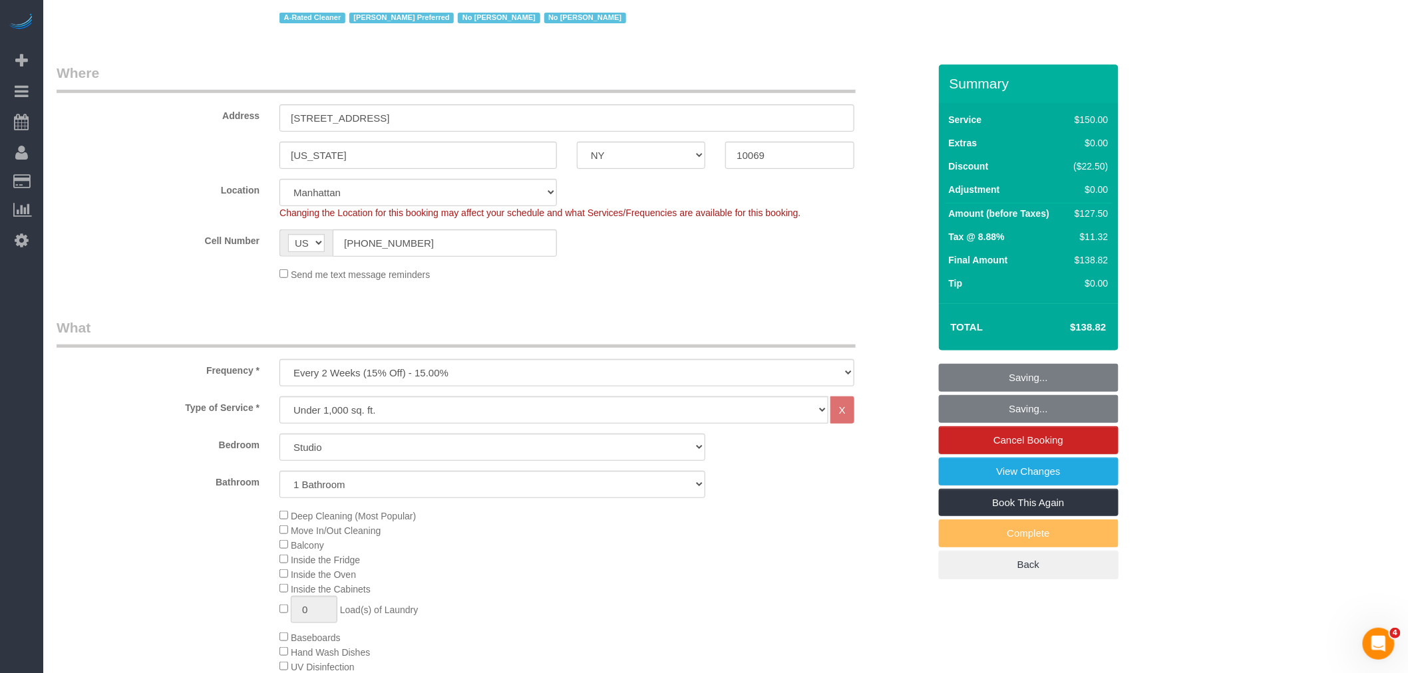
scroll to position [0, 0]
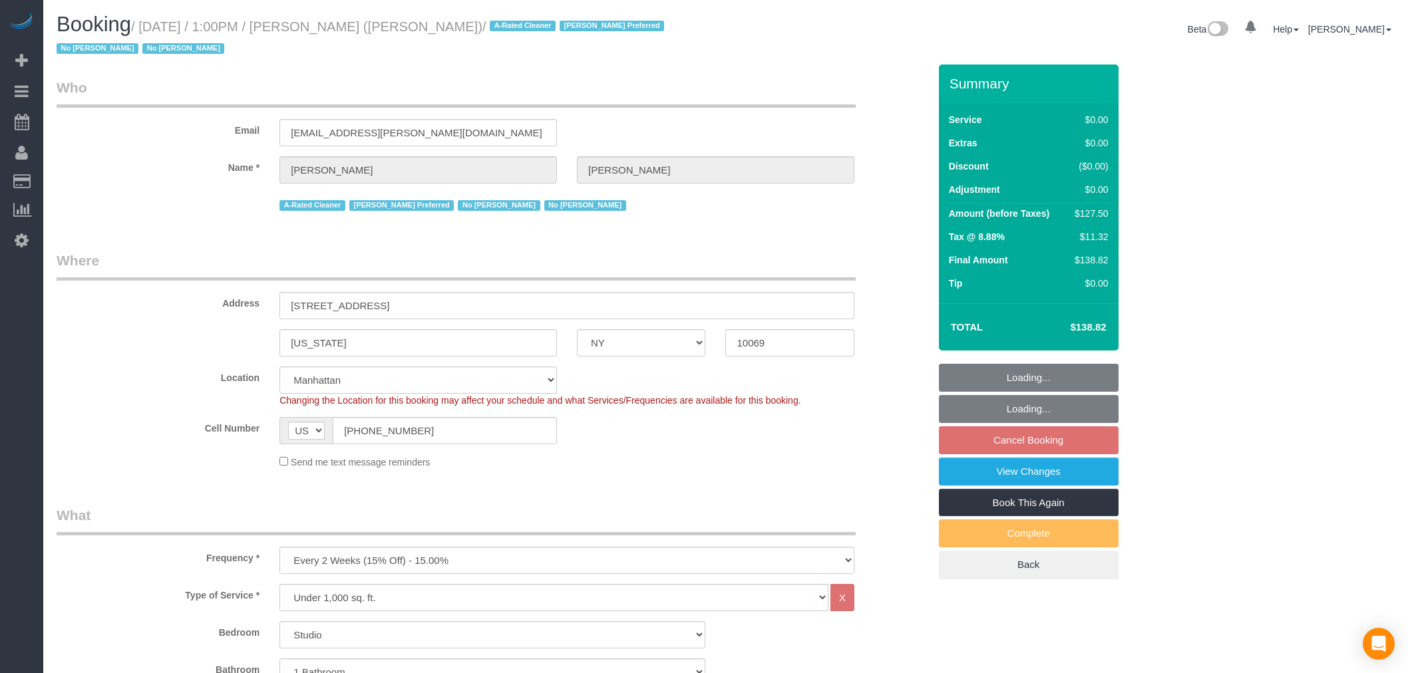
select select "NY"
select select "spot4"
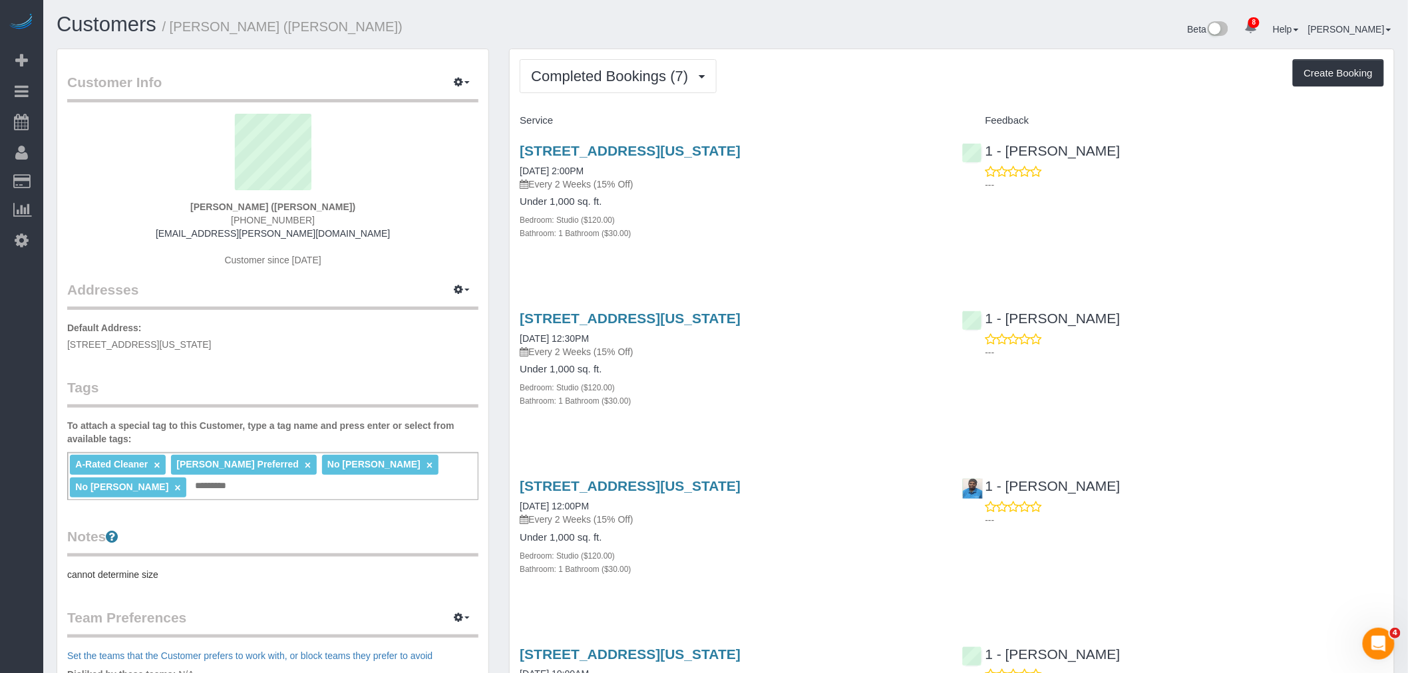
drag, startPoint x: 852, startPoint y: 80, endPoint x: 820, endPoint y: 87, distance: 32.1
click at [852, 80] on div "Completed Bookings (7) Completed Bookings (7) Upcoming Bookings (6) Cancelled B…" at bounding box center [952, 76] width 864 height 34
click at [573, 62] on button "Completed Bookings (7)" at bounding box center [618, 76] width 197 height 34
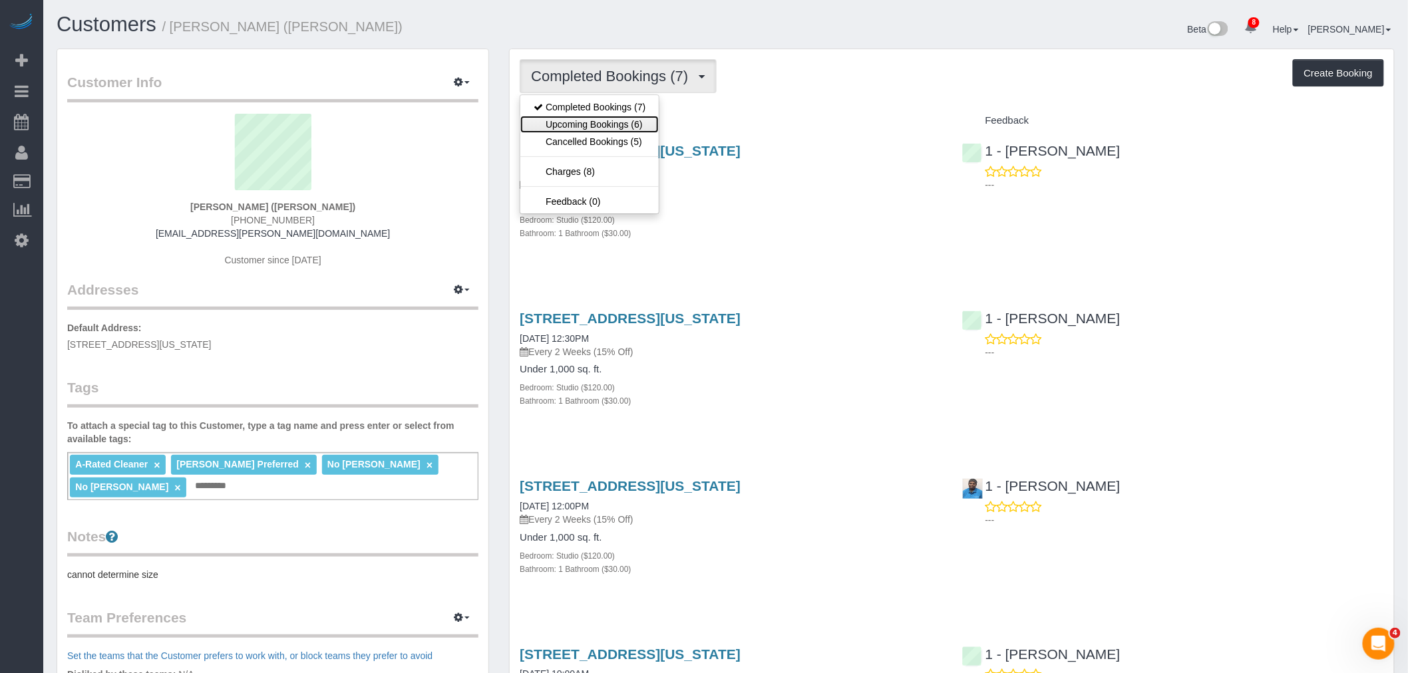
drag, startPoint x: 601, startPoint y: 123, endPoint x: 761, endPoint y: 100, distance: 161.3
click at [602, 123] on link "Upcoming Bookings (6)" at bounding box center [589, 124] width 138 height 17
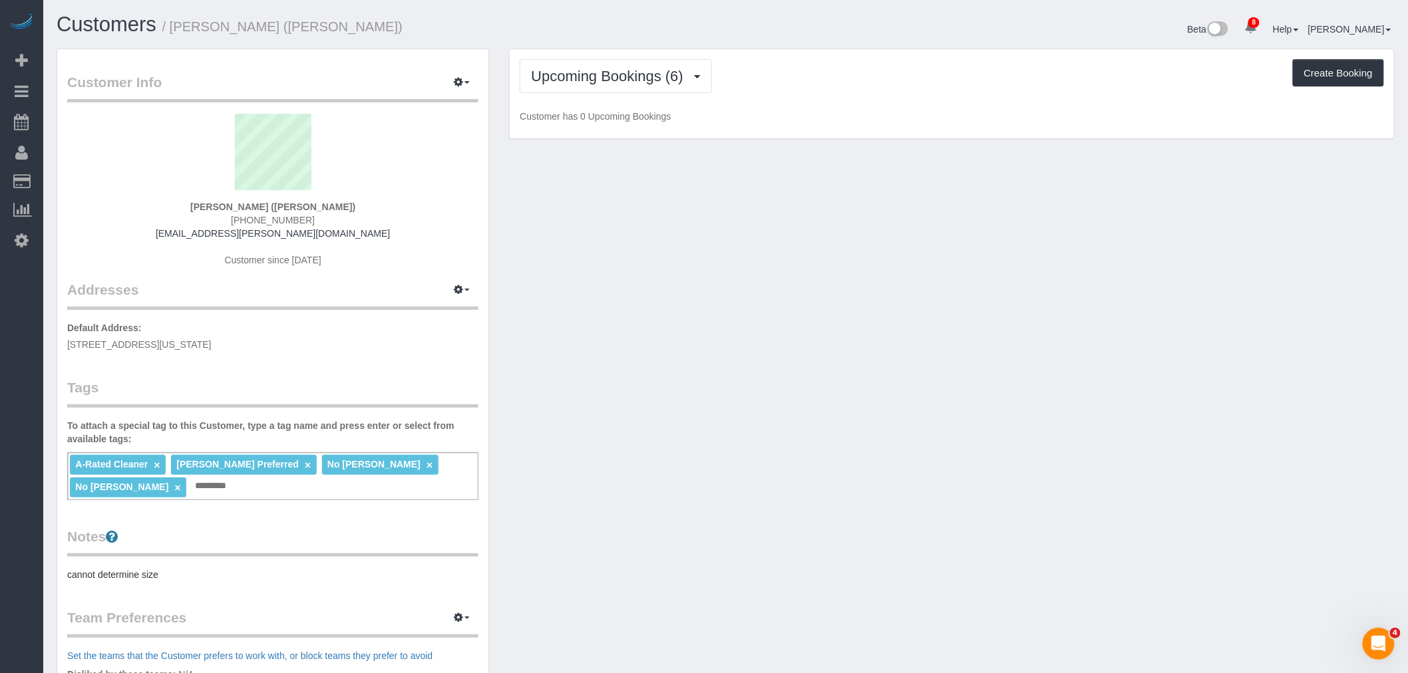
click at [885, 75] on div "Upcoming Bookings (6) Completed Bookings (7) Upcoming Bookings (6) Cancelled Bo…" at bounding box center [952, 76] width 864 height 34
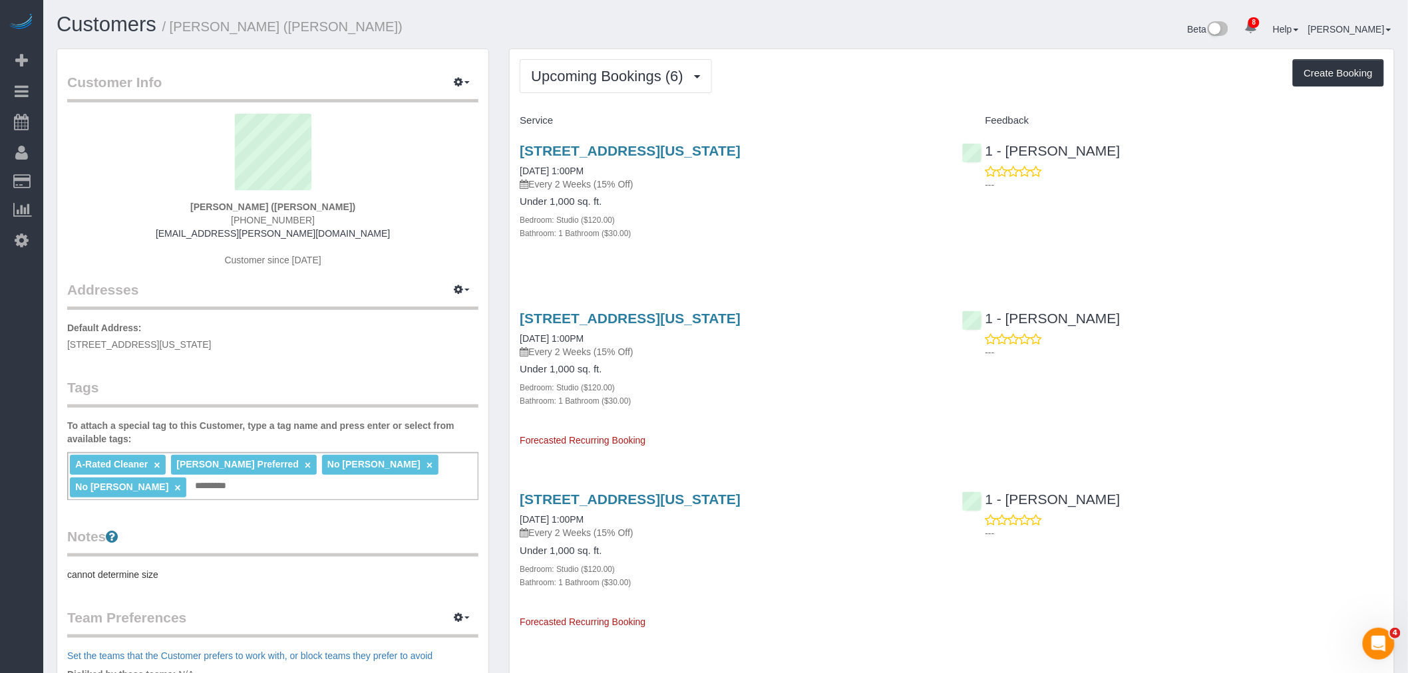
click at [835, 134] on div "140 Riverside Blvd, Apt. 1007, New York, NY 10069 09/03/2025 1:00PM Every 2 Wee…" at bounding box center [731, 199] width 442 height 134
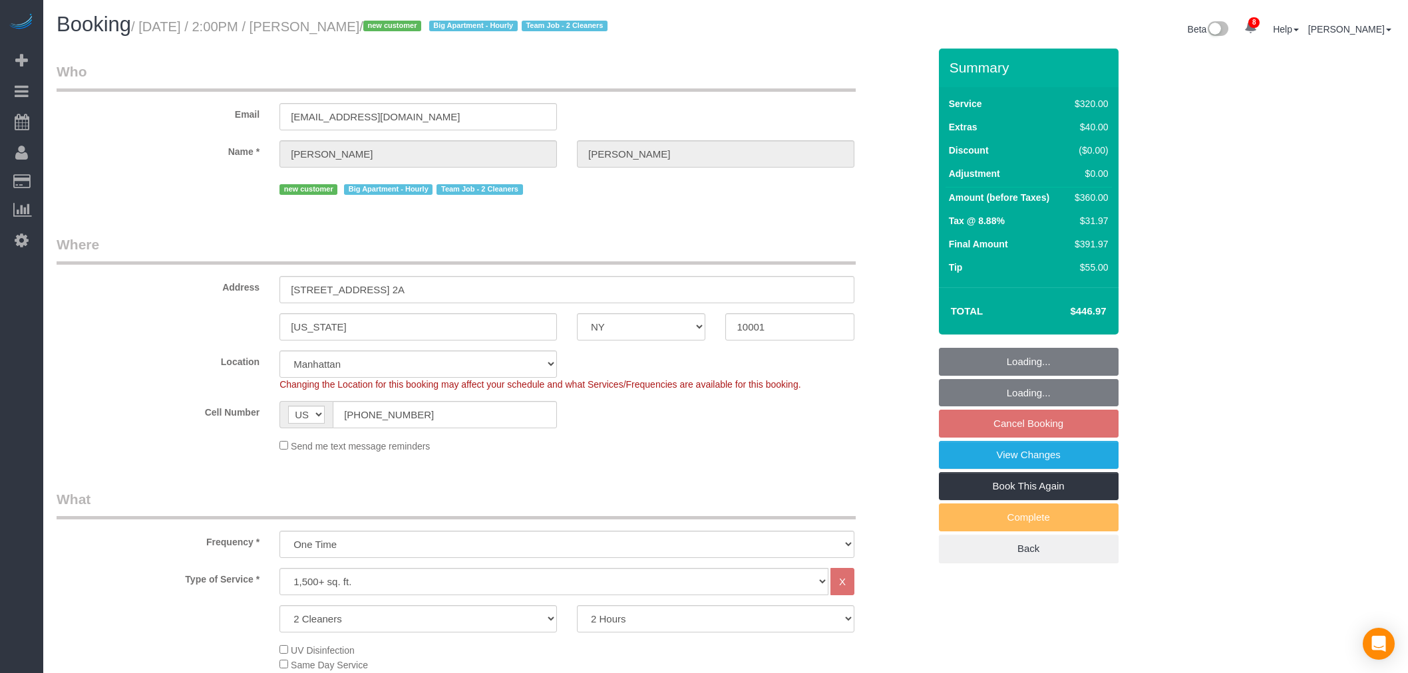
select select "NY"
select select "spot5"
select select "number:57"
select select "number:74"
select select "number:15"
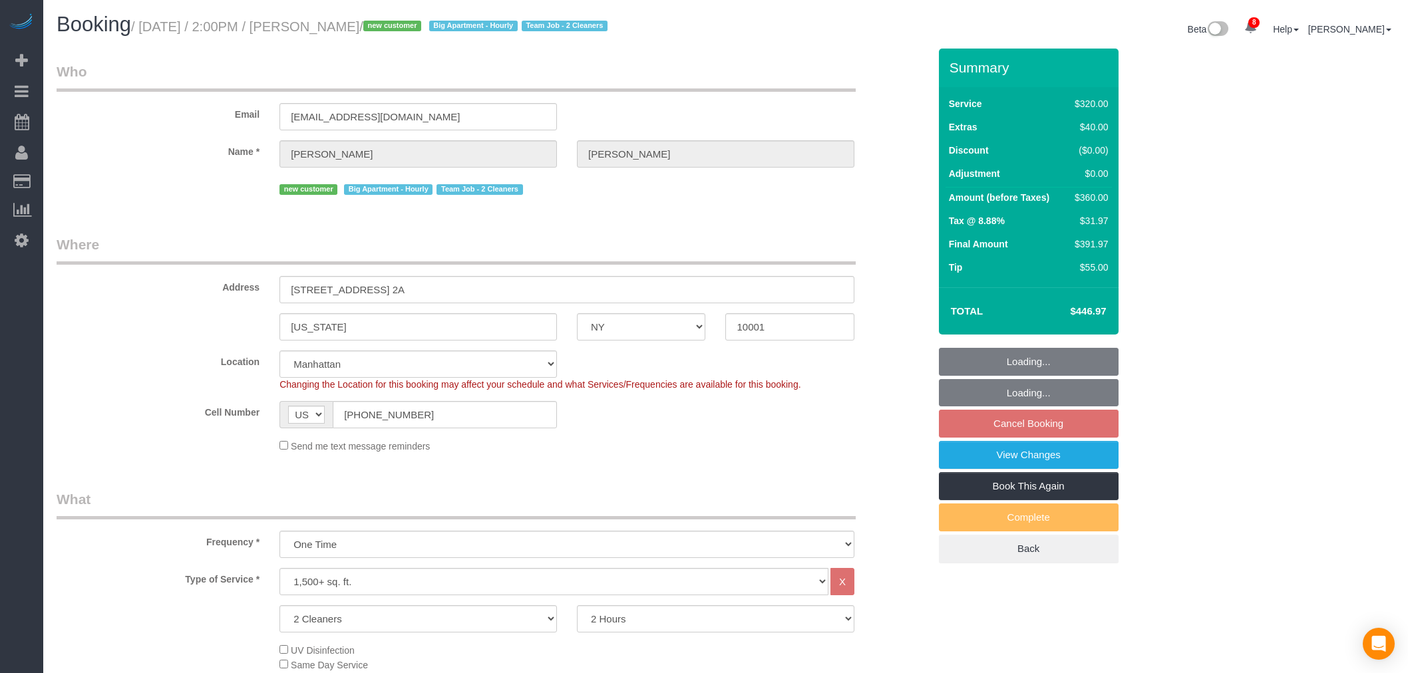
select select "number:6"
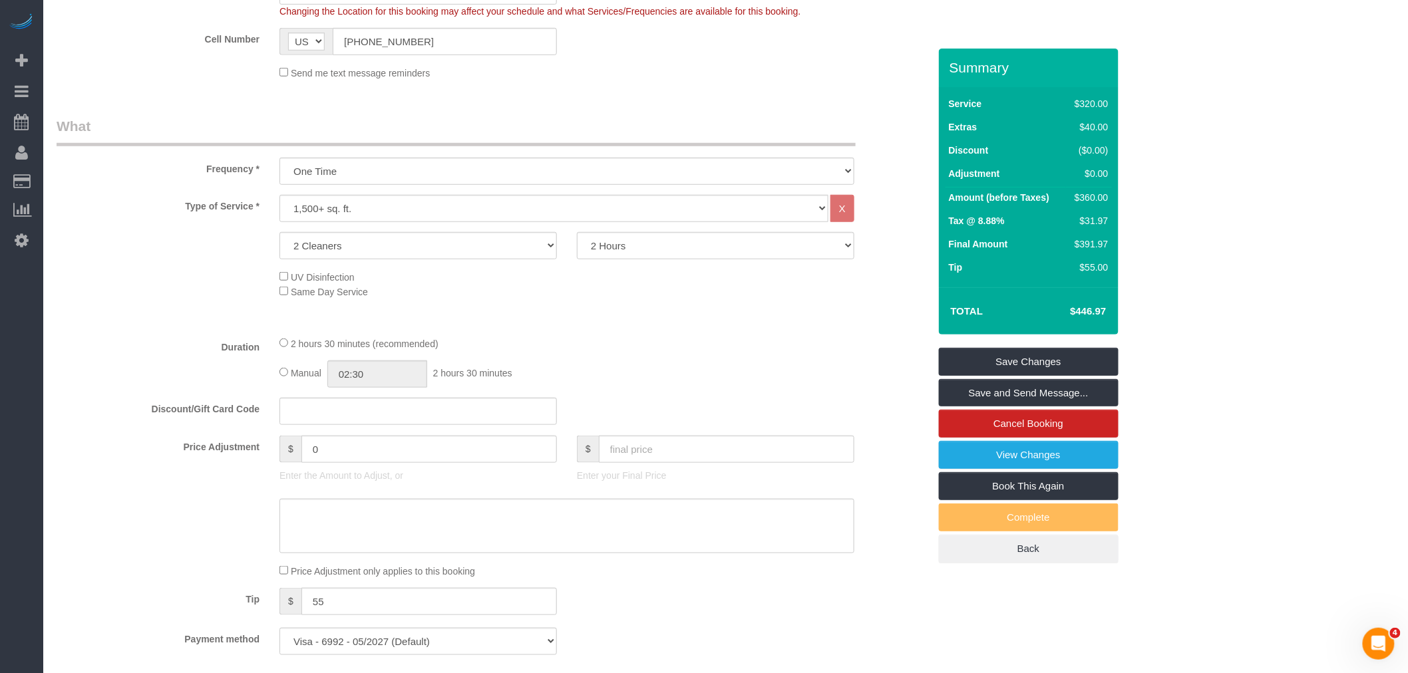
scroll to position [371, 0]
click at [672, 247] on select "2 Hours 2.5 Hours 3 Hours 3.5 Hours 4 Hours 4.5 Hours 5 Hours 5.5 Hours 6 Hours…" at bounding box center [715, 247] width 277 height 27
select select "210"
click at [577, 235] on select "2 Hours 2.5 Hours 3 Hours 3.5 Hours 4 Hours 4.5 Hours 5 Hours 5.5 Hours 6 Hours…" at bounding box center [715, 247] width 277 height 27
click at [690, 128] on legend "What" at bounding box center [456, 133] width 799 height 30
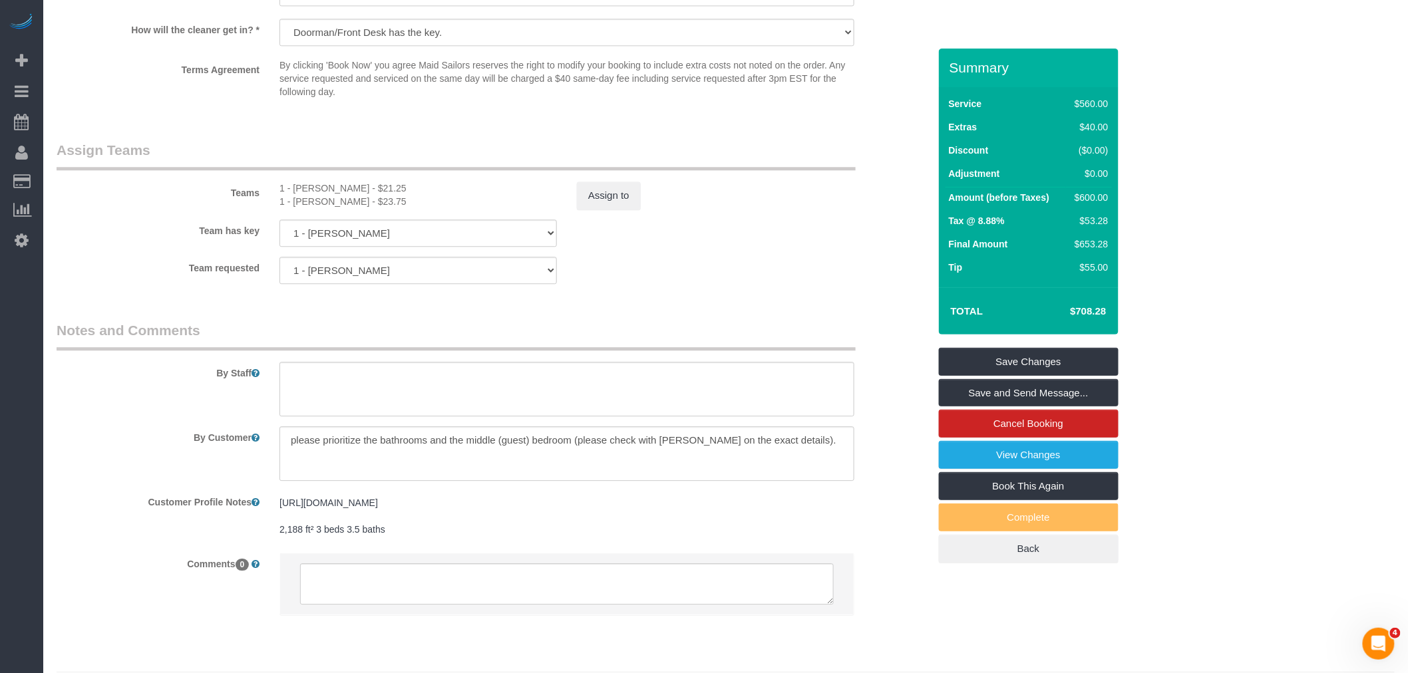
select select "spot61"
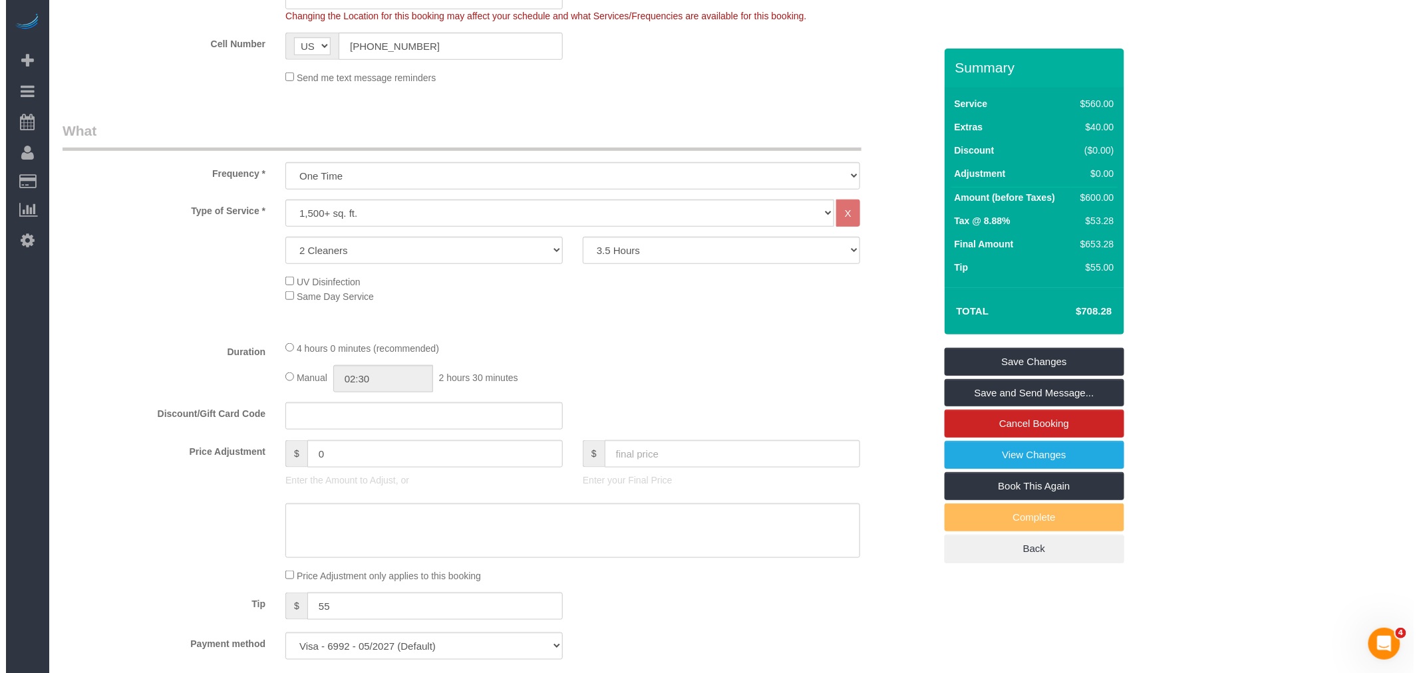
scroll to position [291, 0]
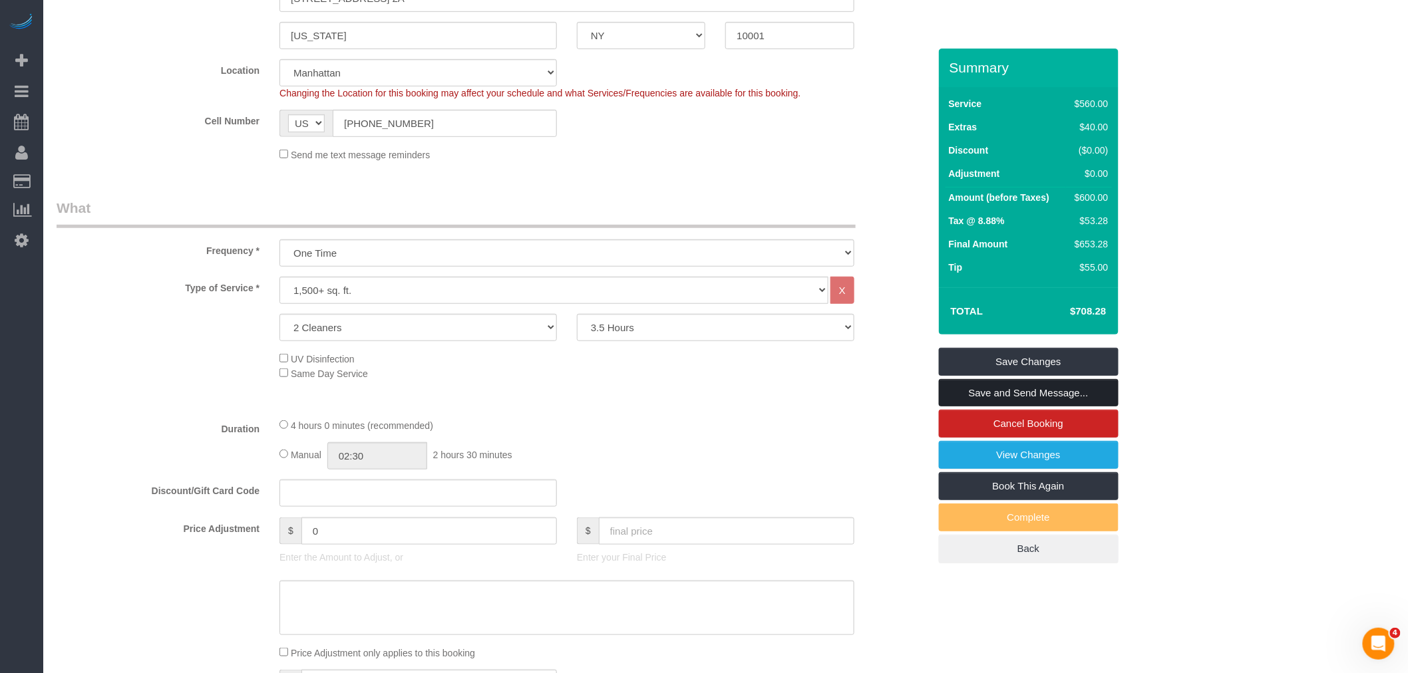
click at [1019, 398] on link "Save and Send Message..." at bounding box center [1029, 393] width 180 height 28
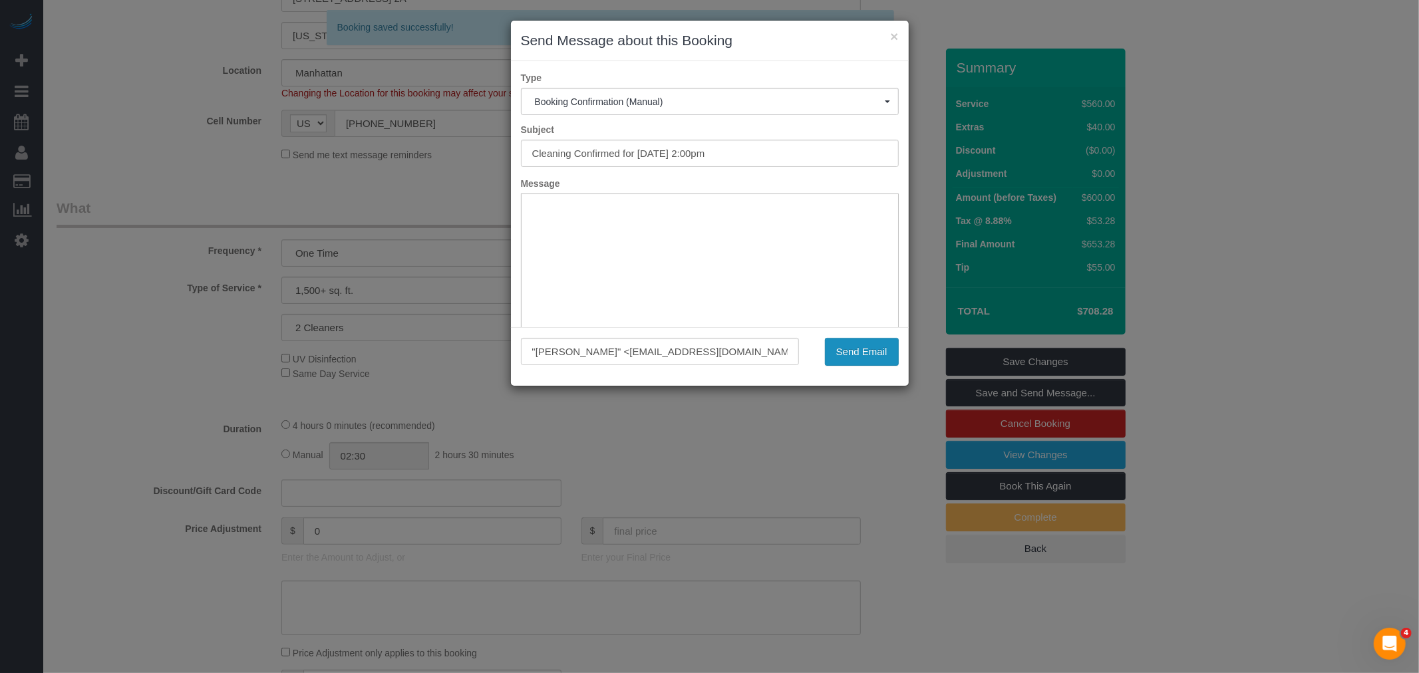
click at [872, 350] on button "Send Email" at bounding box center [862, 352] width 74 height 28
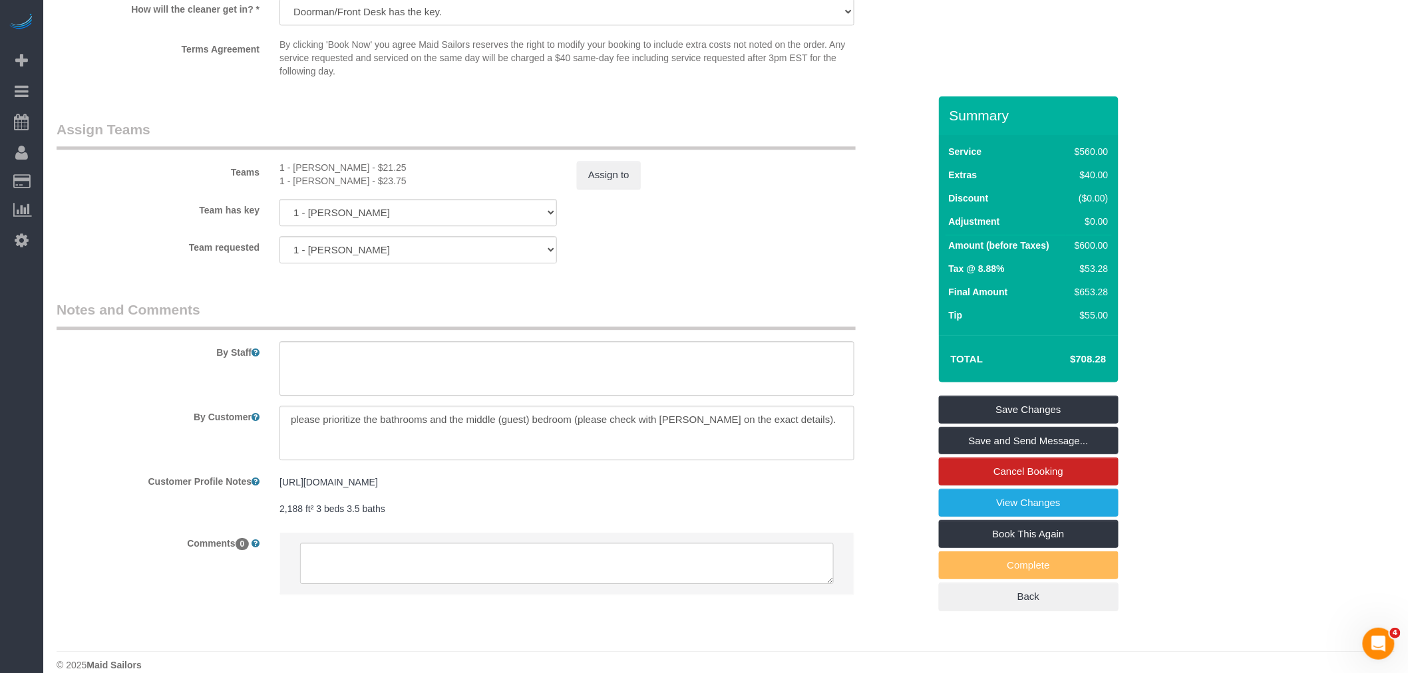
scroll to position [1448, 0]
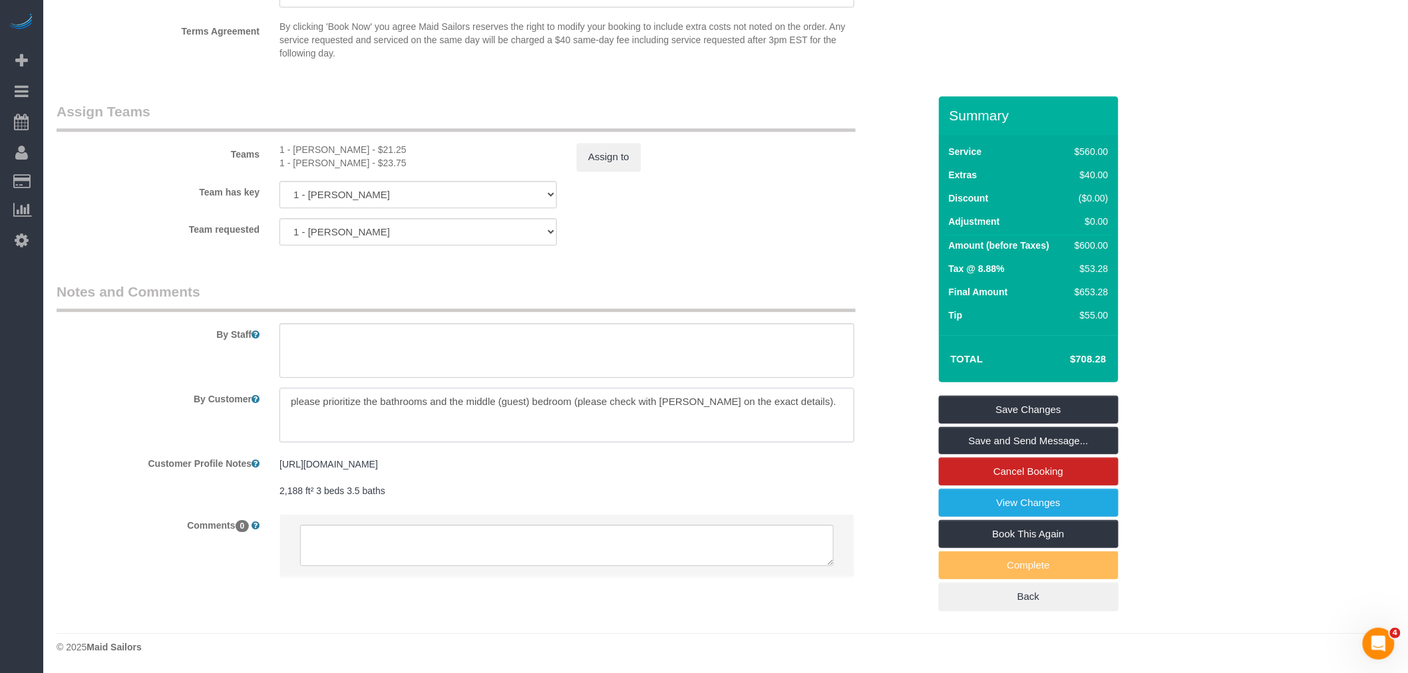
click at [561, 392] on textarea at bounding box center [566, 415] width 575 height 55
drag, startPoint x: 744, startPoint y: 237, endPoint x: 763, endPoint y: 237, distance: 19.3
click at [746, 237] on fieldset "Assign Teams Teams 1 - [PERSON_NAME] - $21.25 1 - [PERSON_NAME] - $23.75 Assign…" at bounding box center [493, 179] width 872 height 154
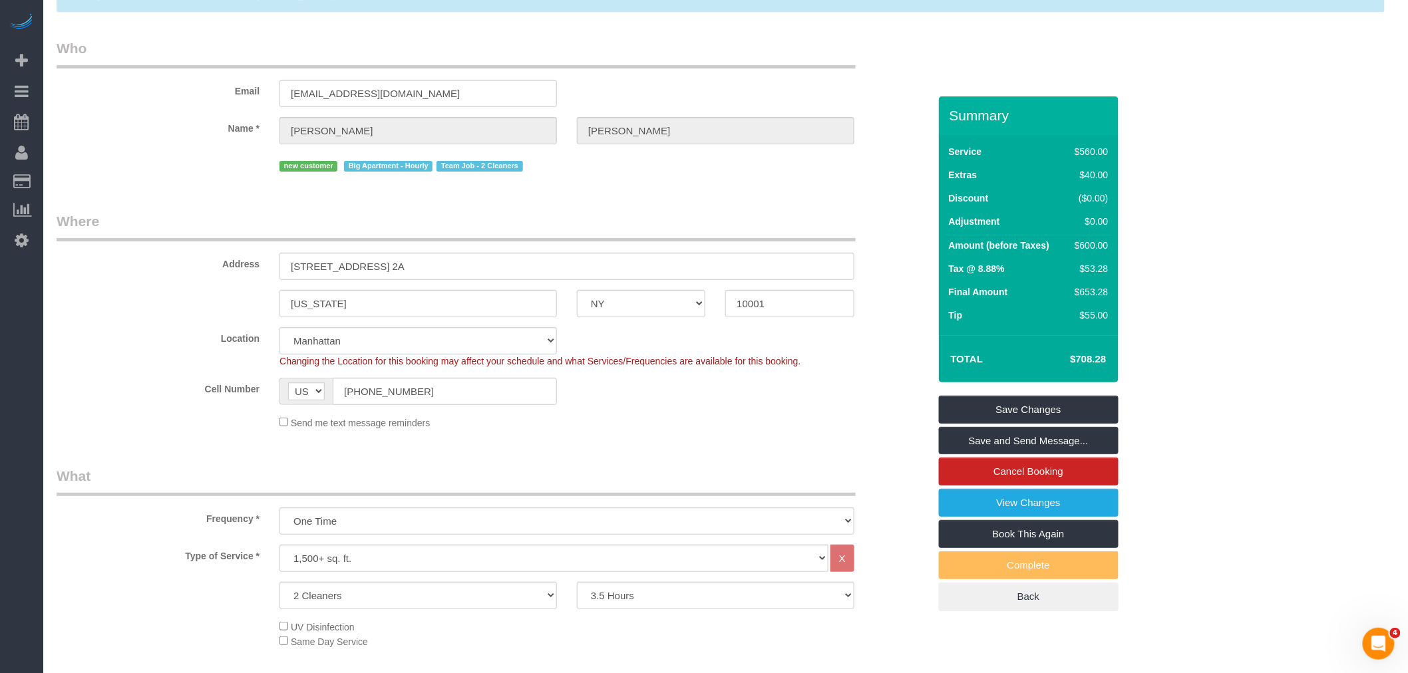
scroll to position [0, 0]
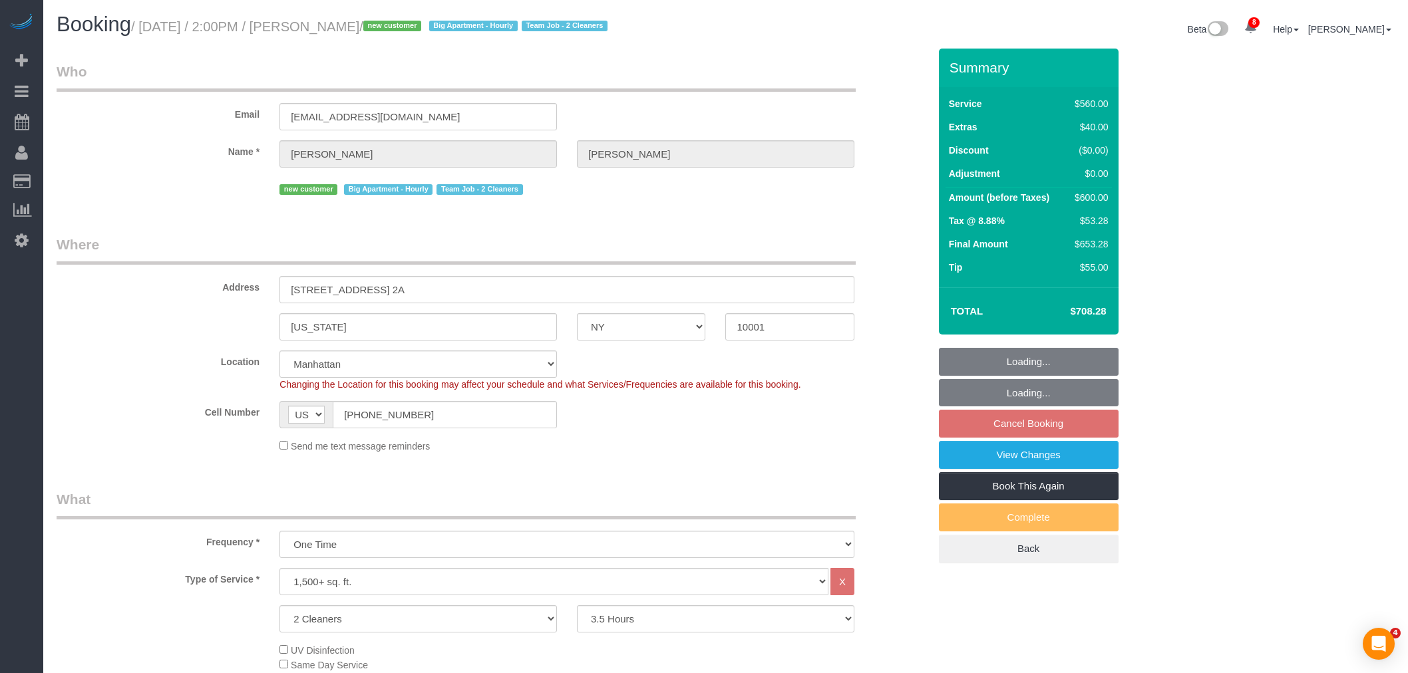
select select "NY"
select select "210"
select select "number:57"
select select "number:74"
select select "number:15"
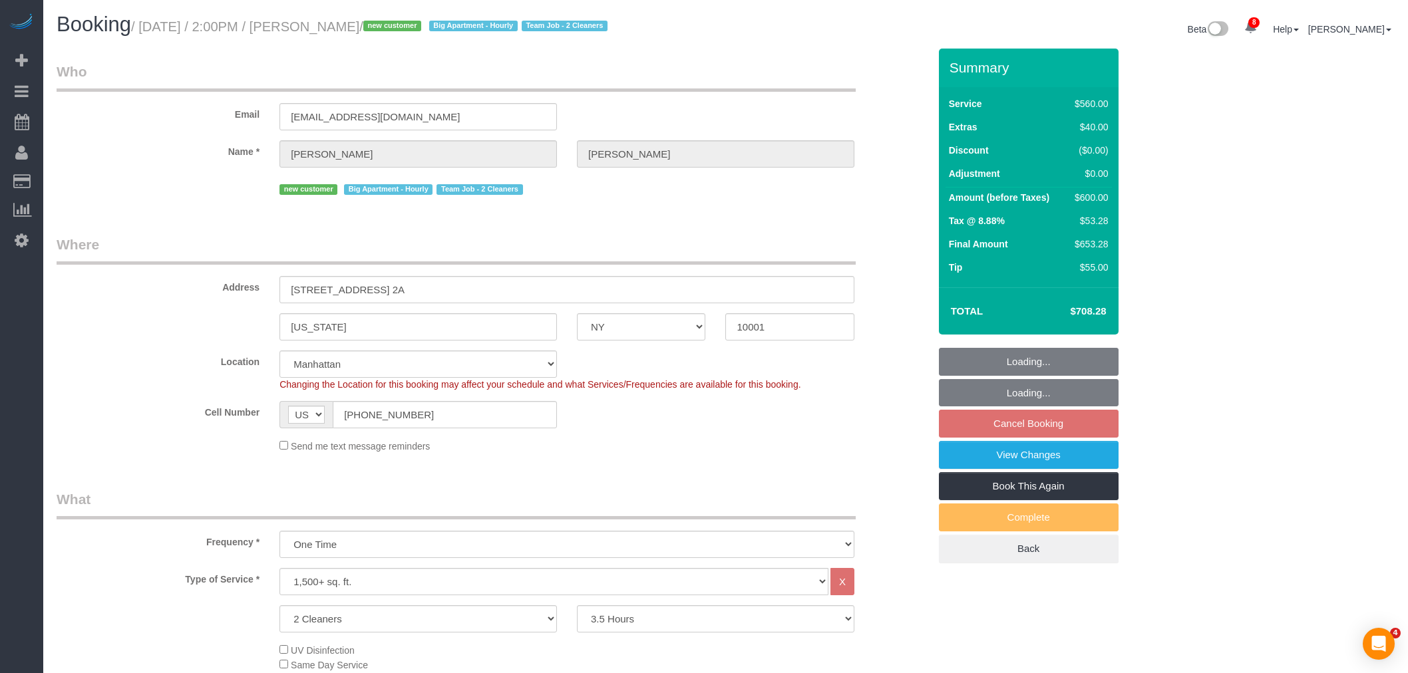
select select "number:6"
select select "object:1346"
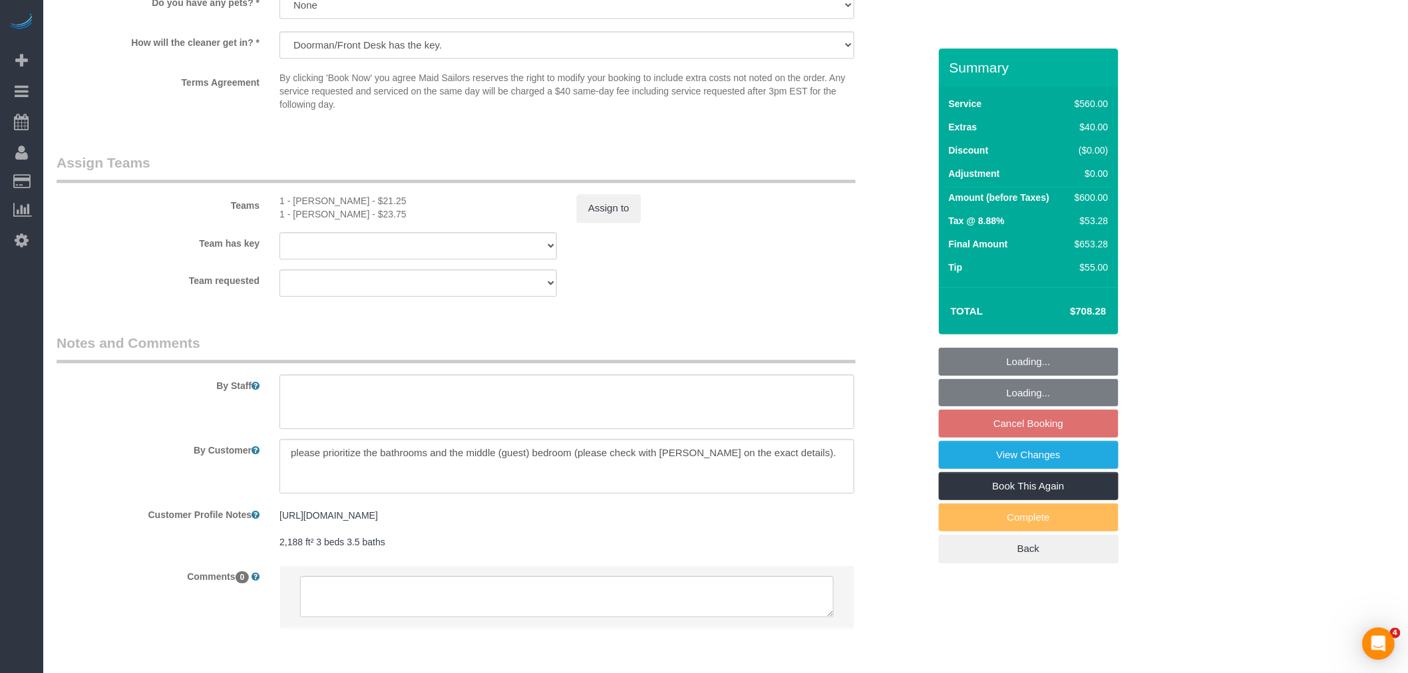
select select "spot5"
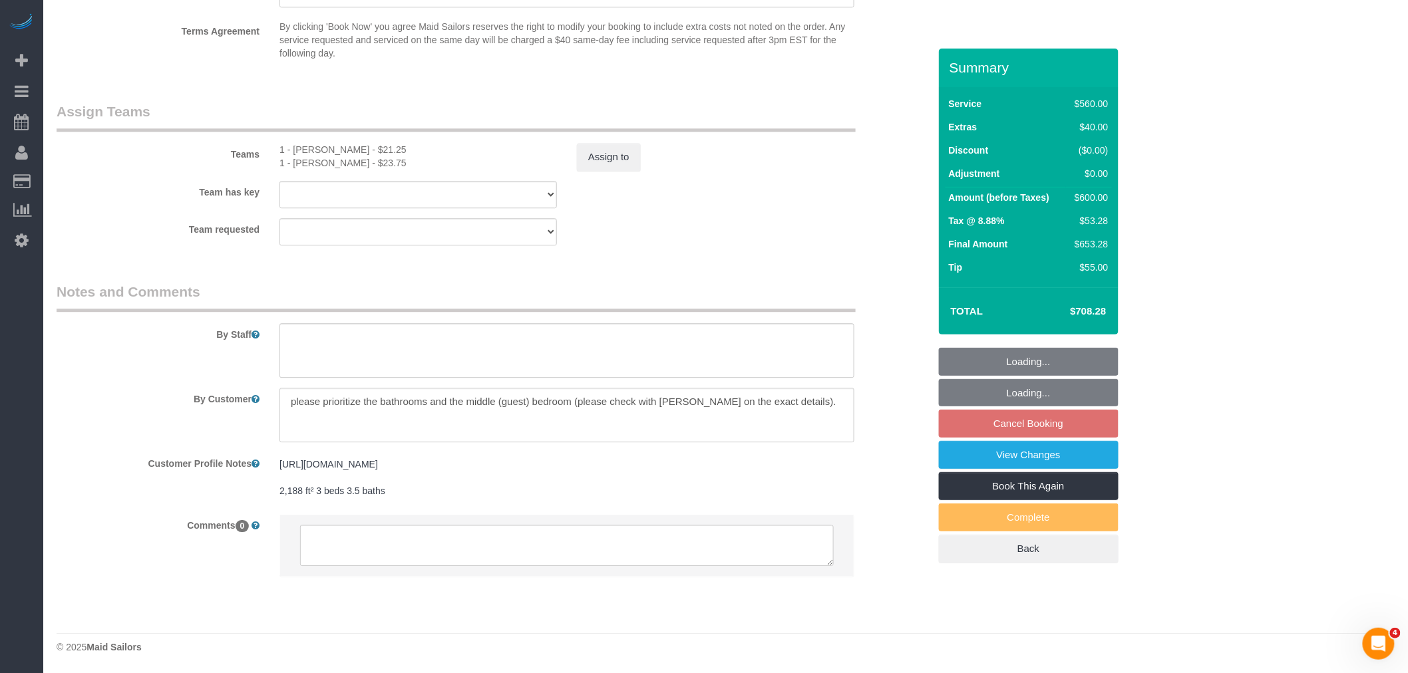
scroll to position [1400, 0]
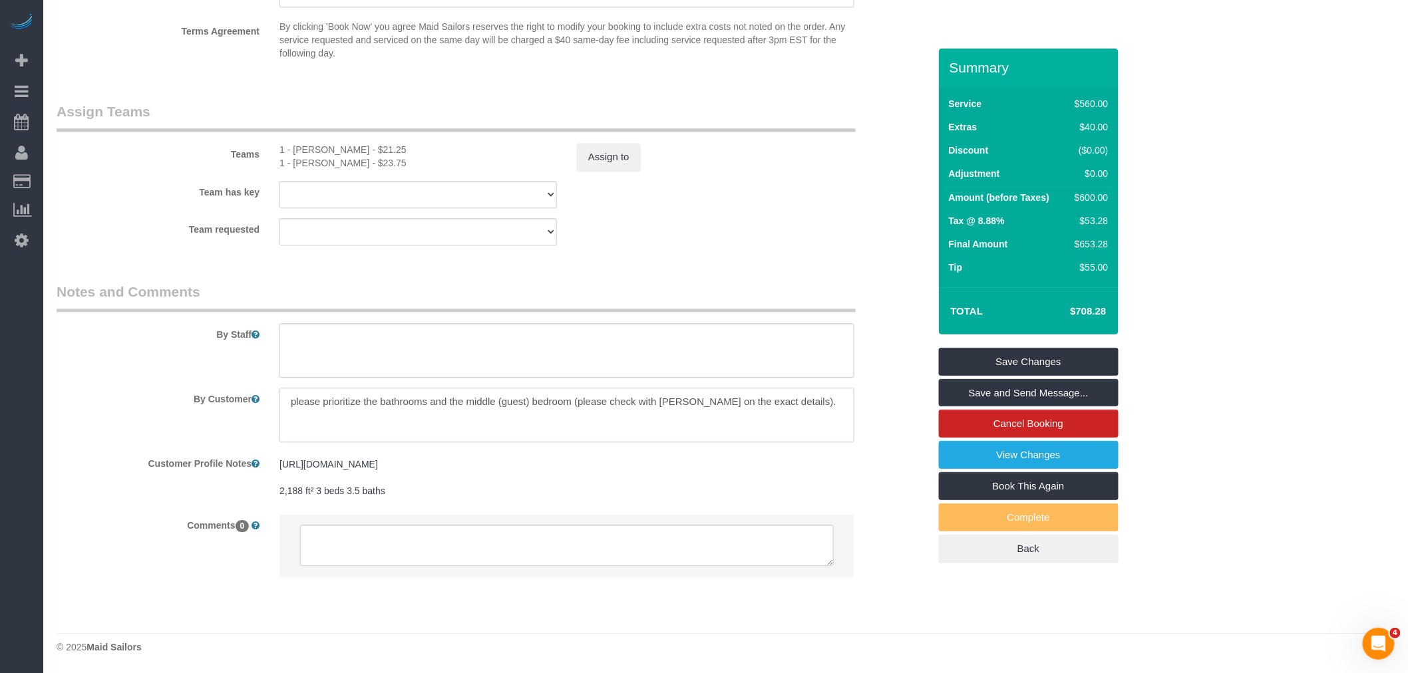
click at [401, 392] on textarea at bounding box center [566, 415] width 575 height 55
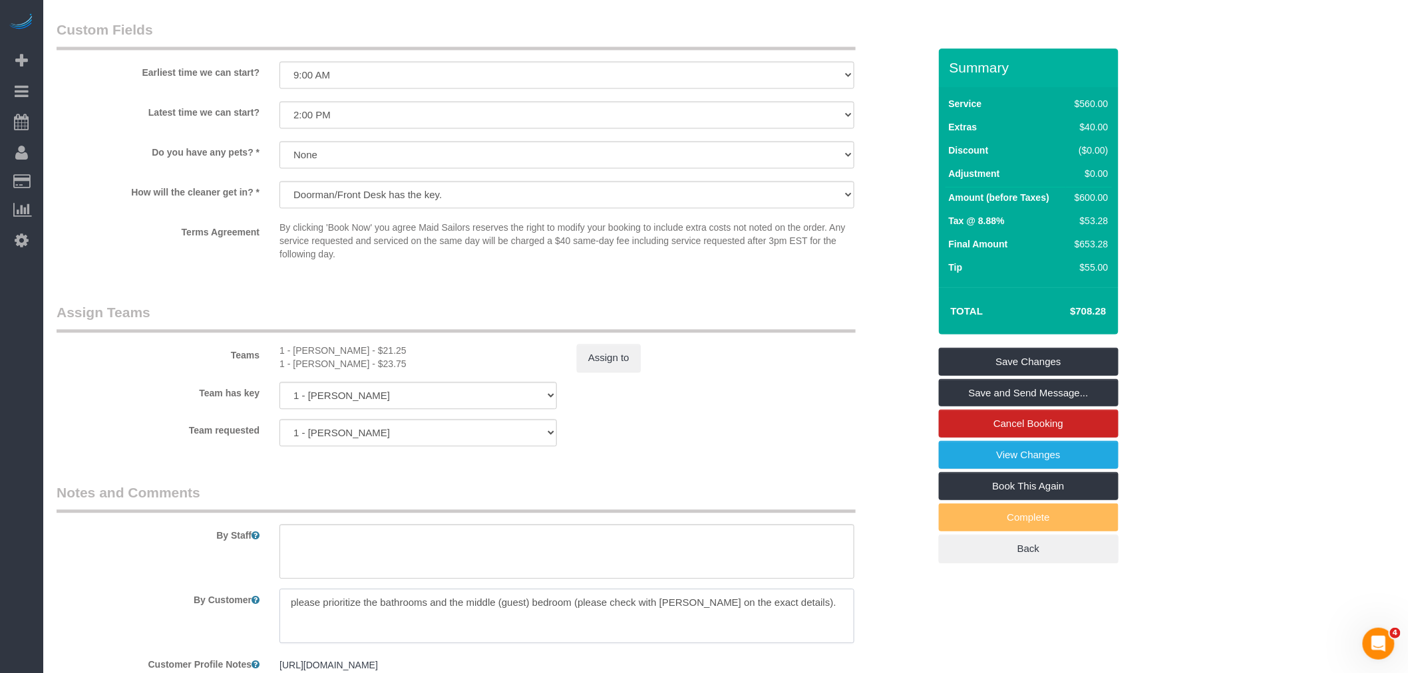
scroll to position [1327, 0]
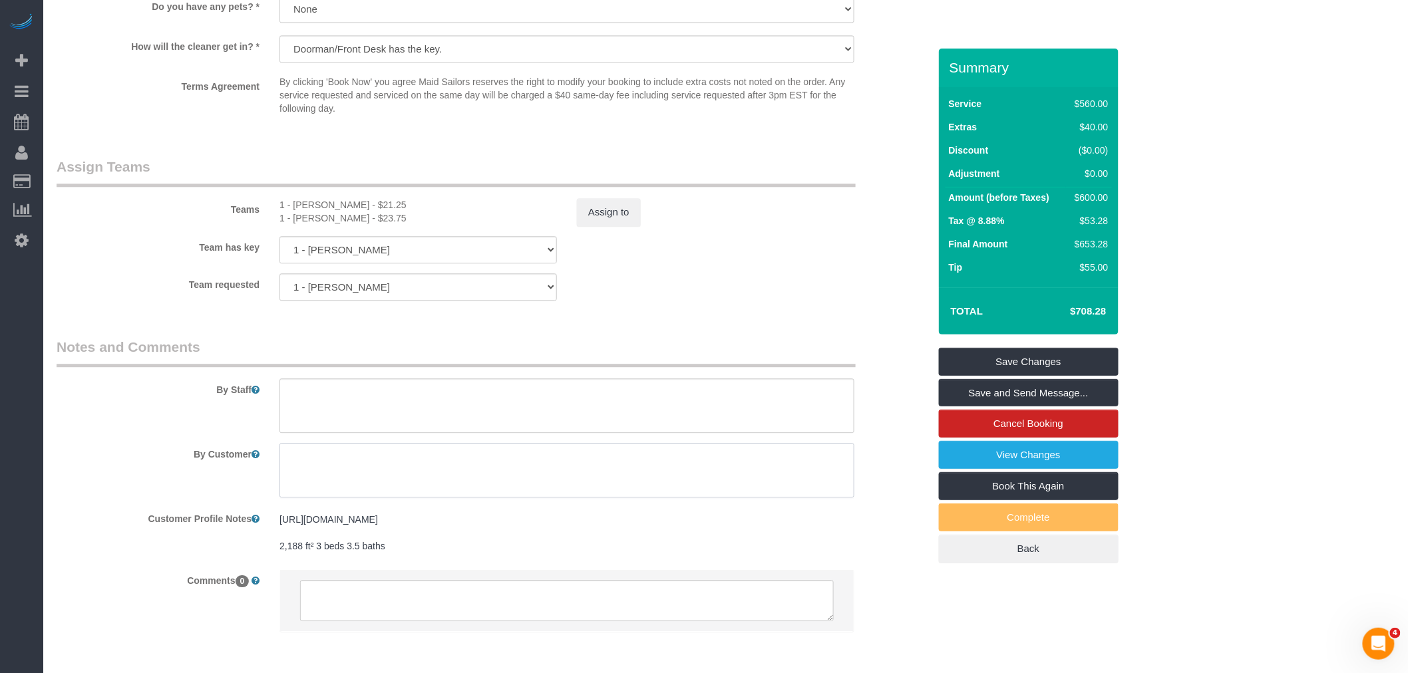
paste textarea "This is a 3-bedroom, 3.5-bathroom apartment, approximately 2,146 sq. ft. Please…"
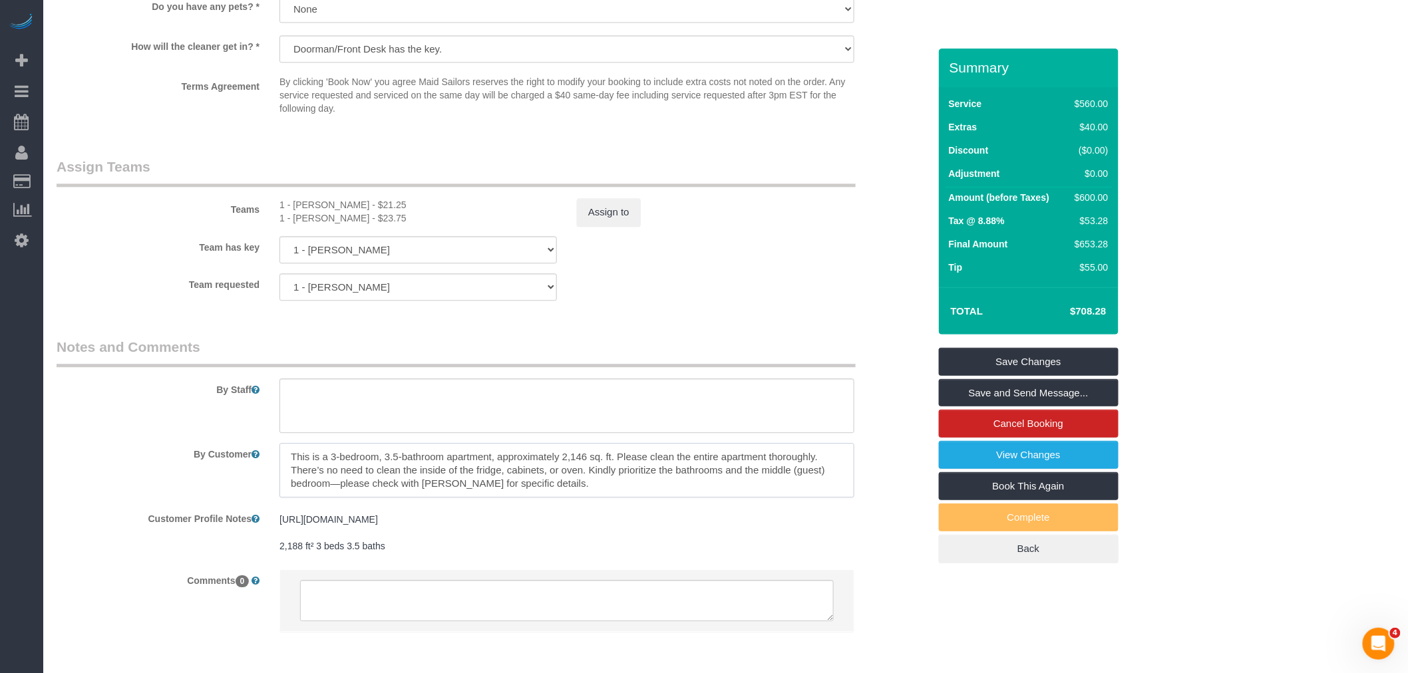
click at [629, 462] on textarea at bounding box center [566, 470] width 575 height 55
drag, startPoint x: 460, startPoint y: 473, endPoint x: 540, endPoint y: 478, distance: 79.3
click at [540, 478] on textarea at bounding box center [566, 470] width 575 height 55
click at [602, 482] on textarea at bounding box center [566, 470] width 575 height 55
drag, startPoint x: 594, startPoint y: 477, endPoint x: 776, endPoint y: 462, distance: 182.3
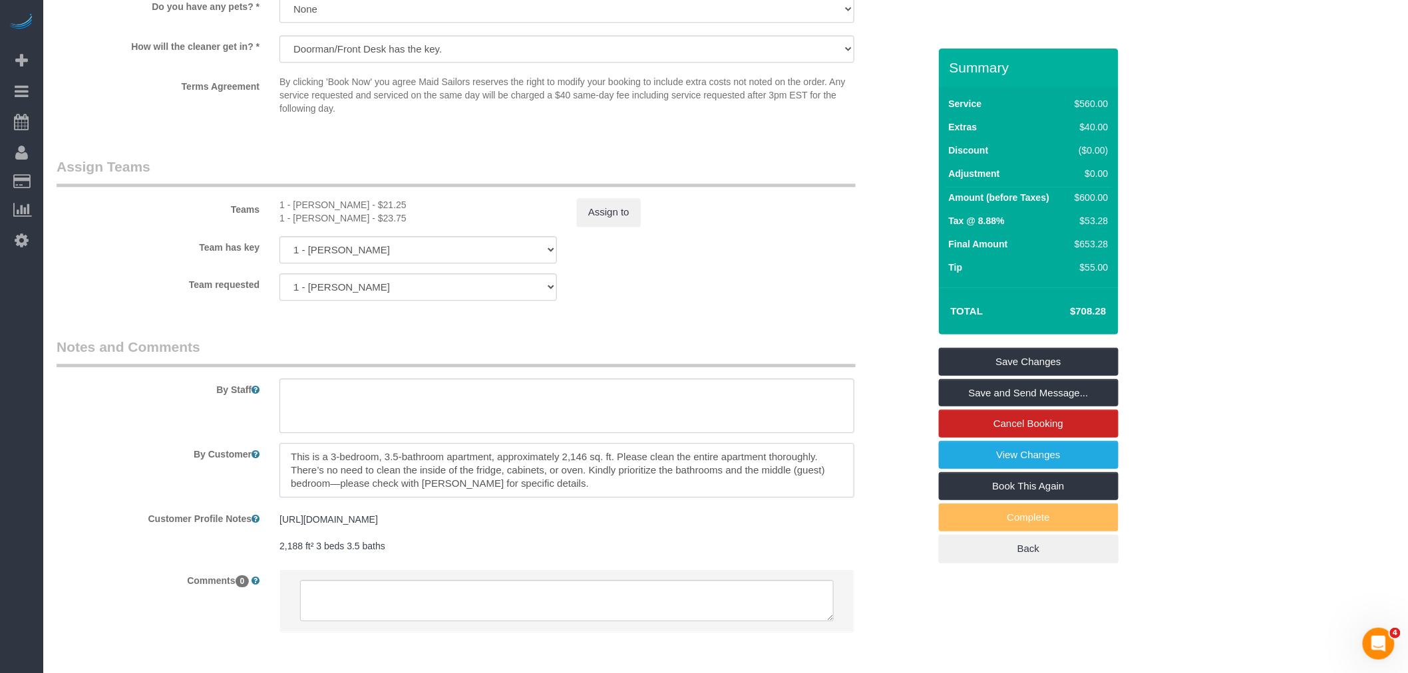
click at [595, 477] on textarea at bounding box center [566, 470] width 575 height 55
click at [335, 484] on textarea at bounding box center [566, 470] width 575 height 55
type textarea "This is a 3-bedroom, 3.5-bathroom apartment, approximately 2,146 sq. ft. Please…"
click at [735, 353] on legend "Notes and Comments" at bounding box center [456, 352] width 799 height 30
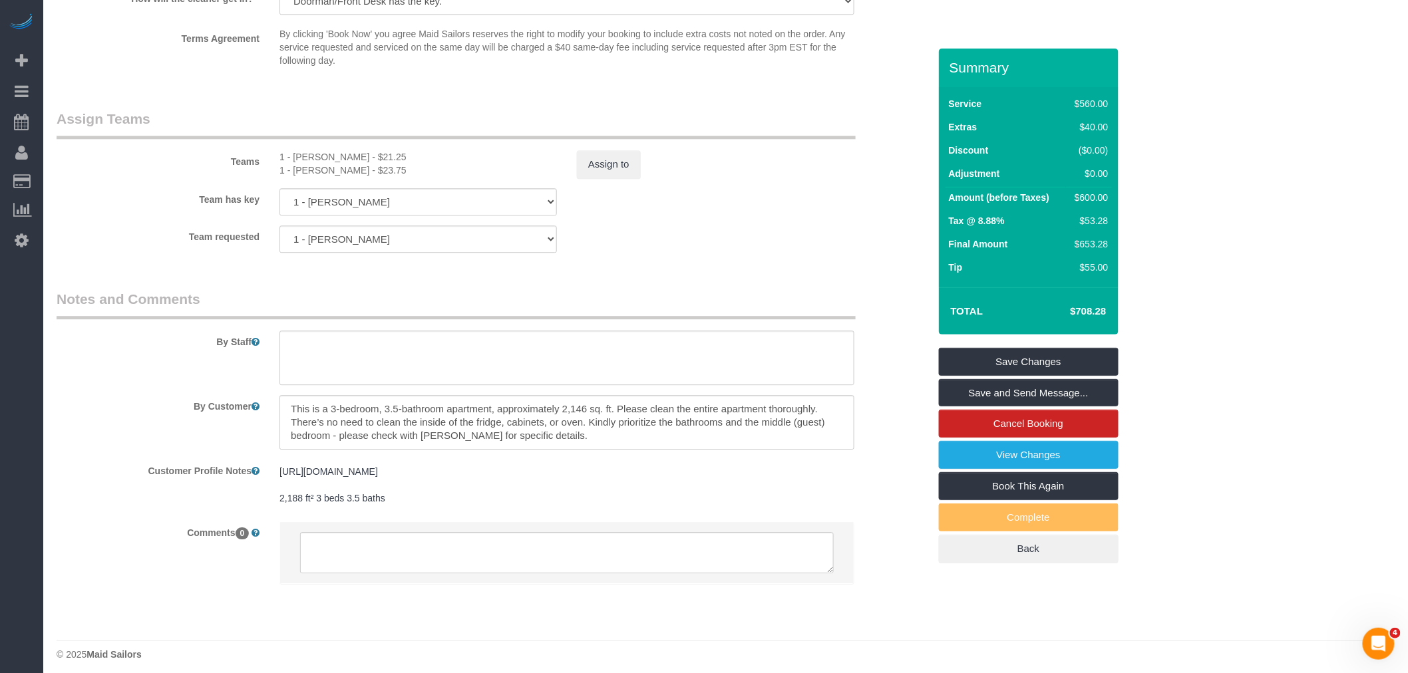
scroll to position [1400, 0]
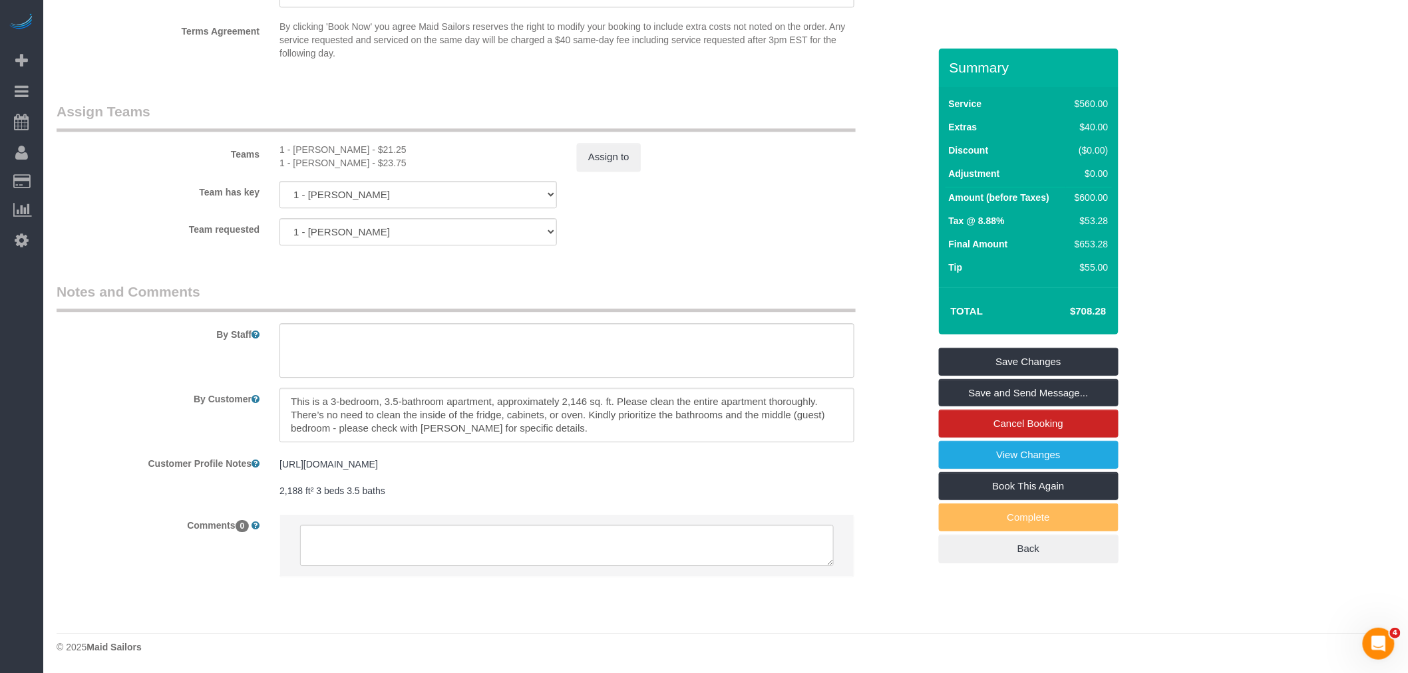
click at [1034, 363] on link "Save Changes" at bounding box center [1029, 362] width 180 height 28
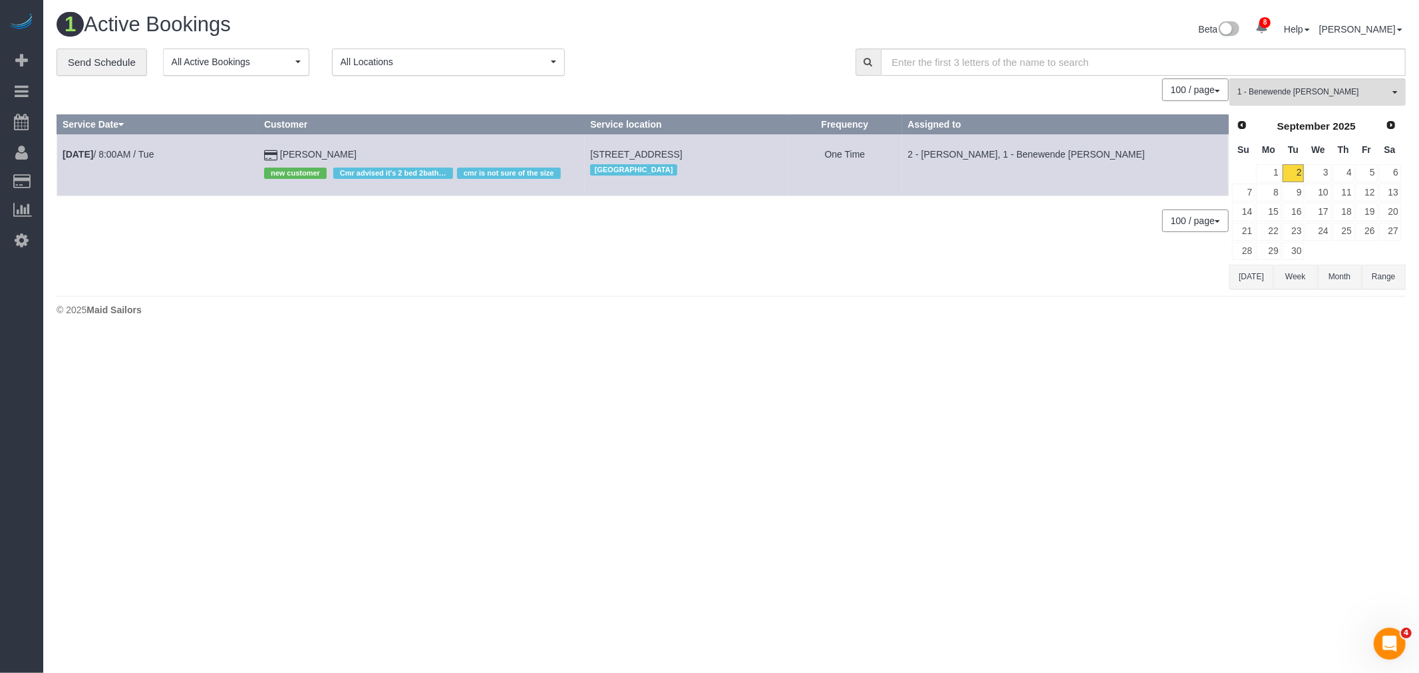
click at [701, 76] on div "**********" at bounding box center [446, 63] width 779 height 28
drag, startPoint x: 700, startPoint y: 280, endPoint x: 710, endPoint y: 293, distance: 16.1
click at [701, 285] on div "0 Bookings found. We couldn't find any bookings that matched your search. Creat…" at bounding box center [643, 183] width 1173 height 210
click at [1280, 86] on button "1 - Benewende Marie Therese Kiema All Teams" at bounding box center [1317, 91] width 176 height 27
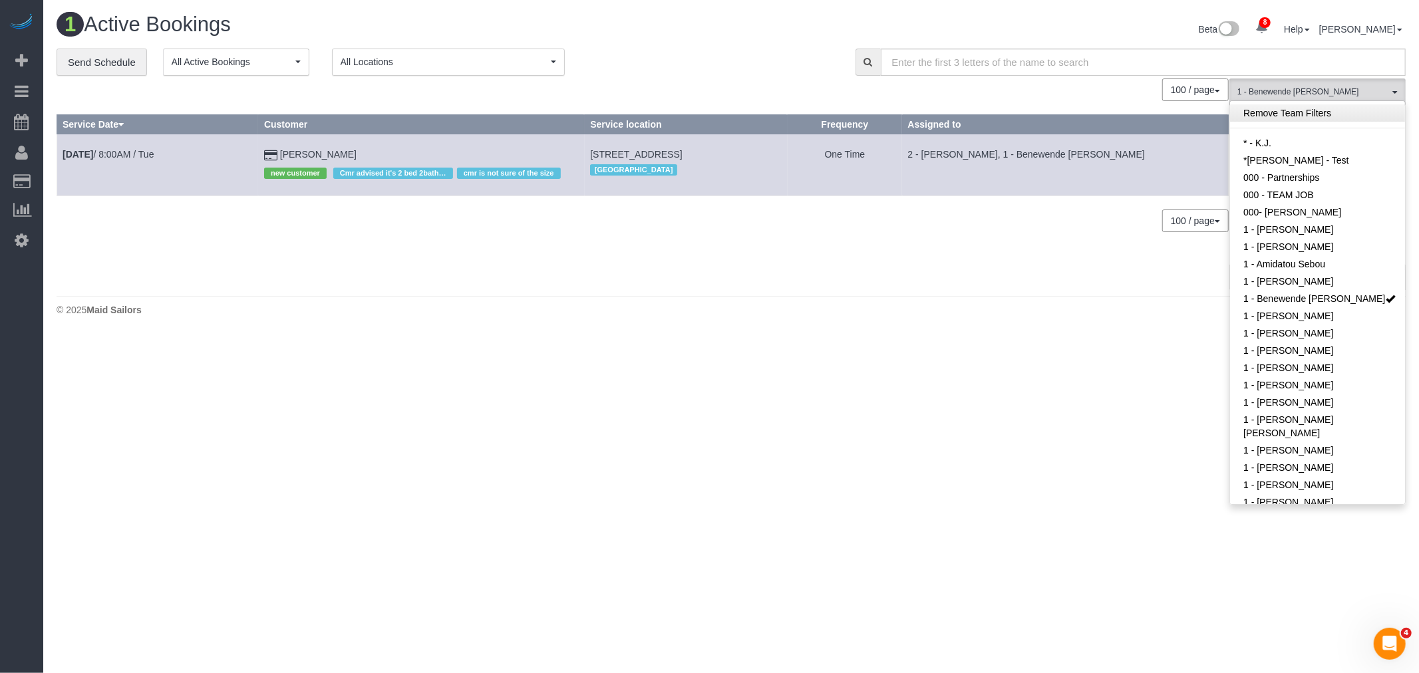
click at [1289, 112] on link "Remove Team Filters" at bounding box center [1317, 112] width 175 height 17
click at [746, 35] on div "Beta 8 Your Notifications You have 0 alerts × You have 1 to charge for 08/30/20…" at bounding box center [1073, 30] width 685 height 35
